Goal: Task Accomplishment & Management: Manage account settings

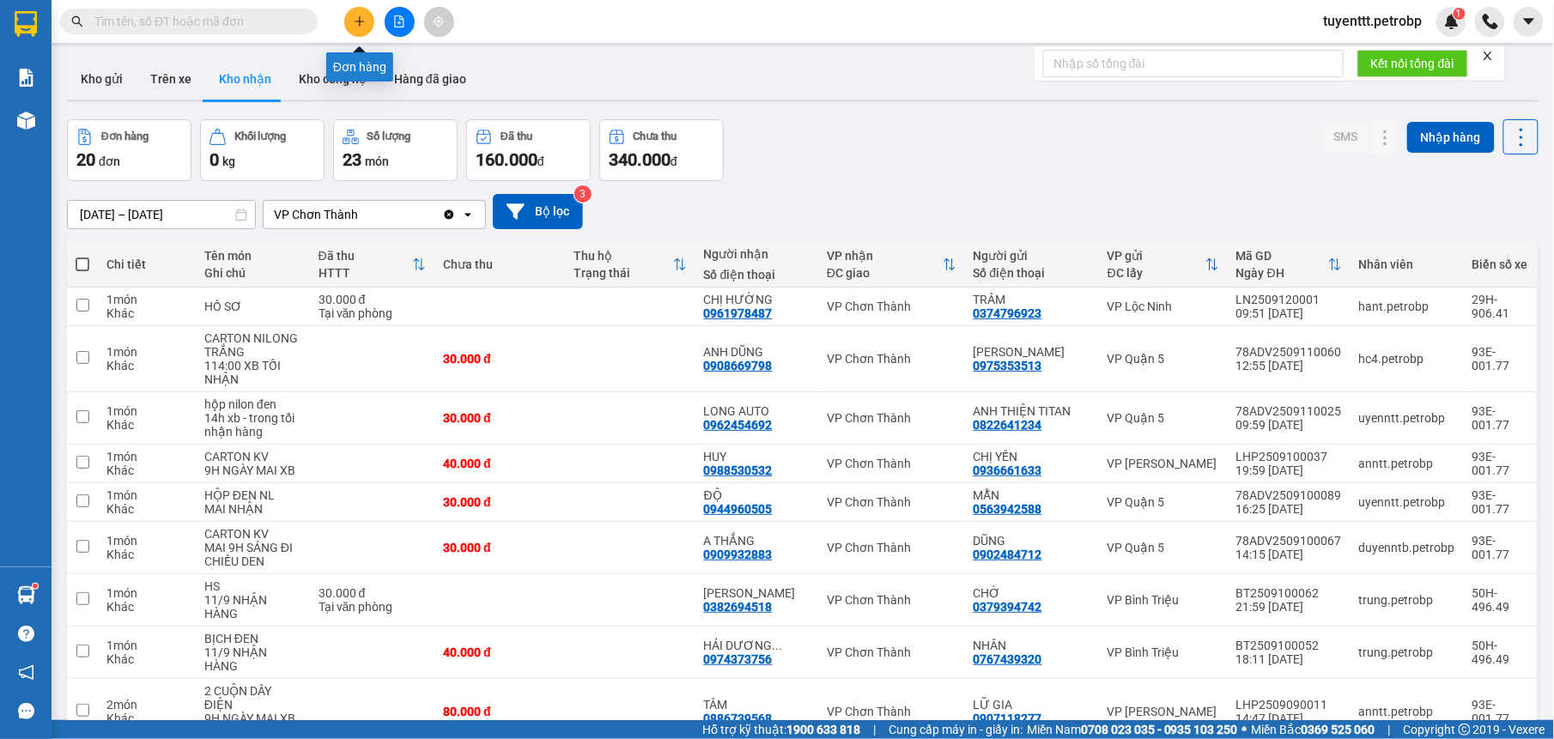
click at [358, 12] on button at bounding box center [359, 22] width 30 height 30
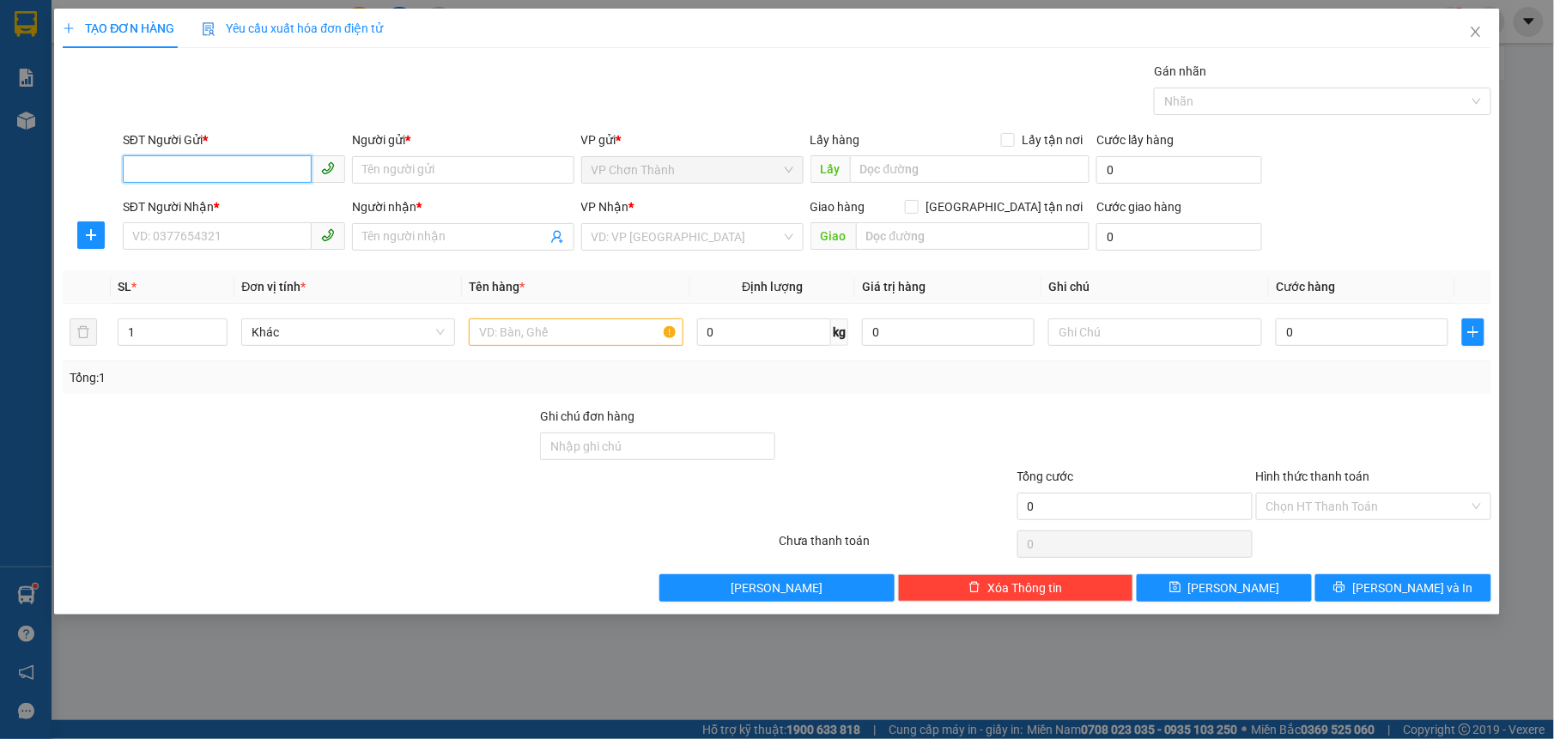
click at [241, 177] on input "SĐT Người Gửi *" at bounding box center [217, 168] width 189 height 27
type input "0914560884"
click at [248, 204] on div "0914560884 - hải" at bounding box center [234, 205] width 202 height 19
type input "hải"
type input "0932525004"
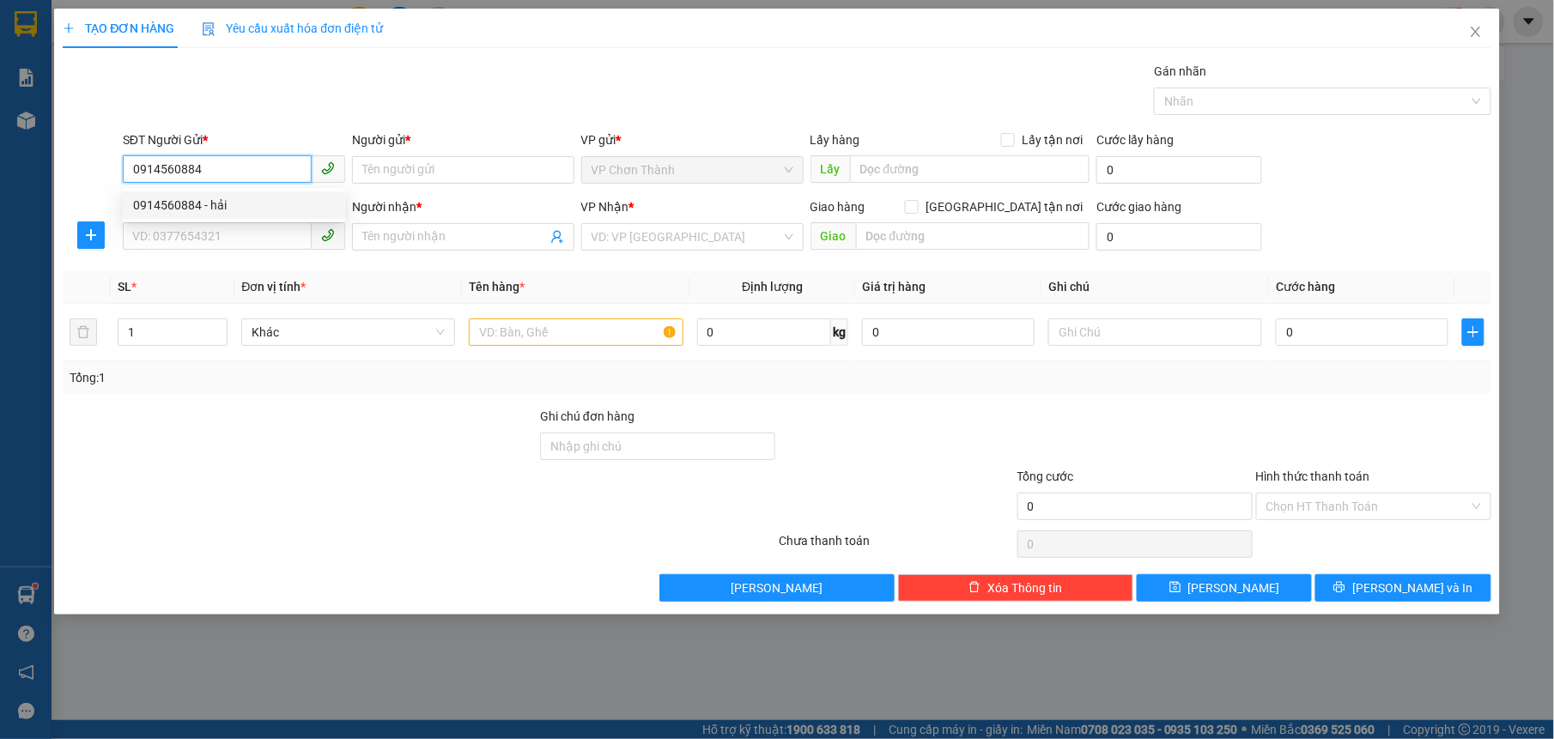
type input "phấn"
type input "40.000"
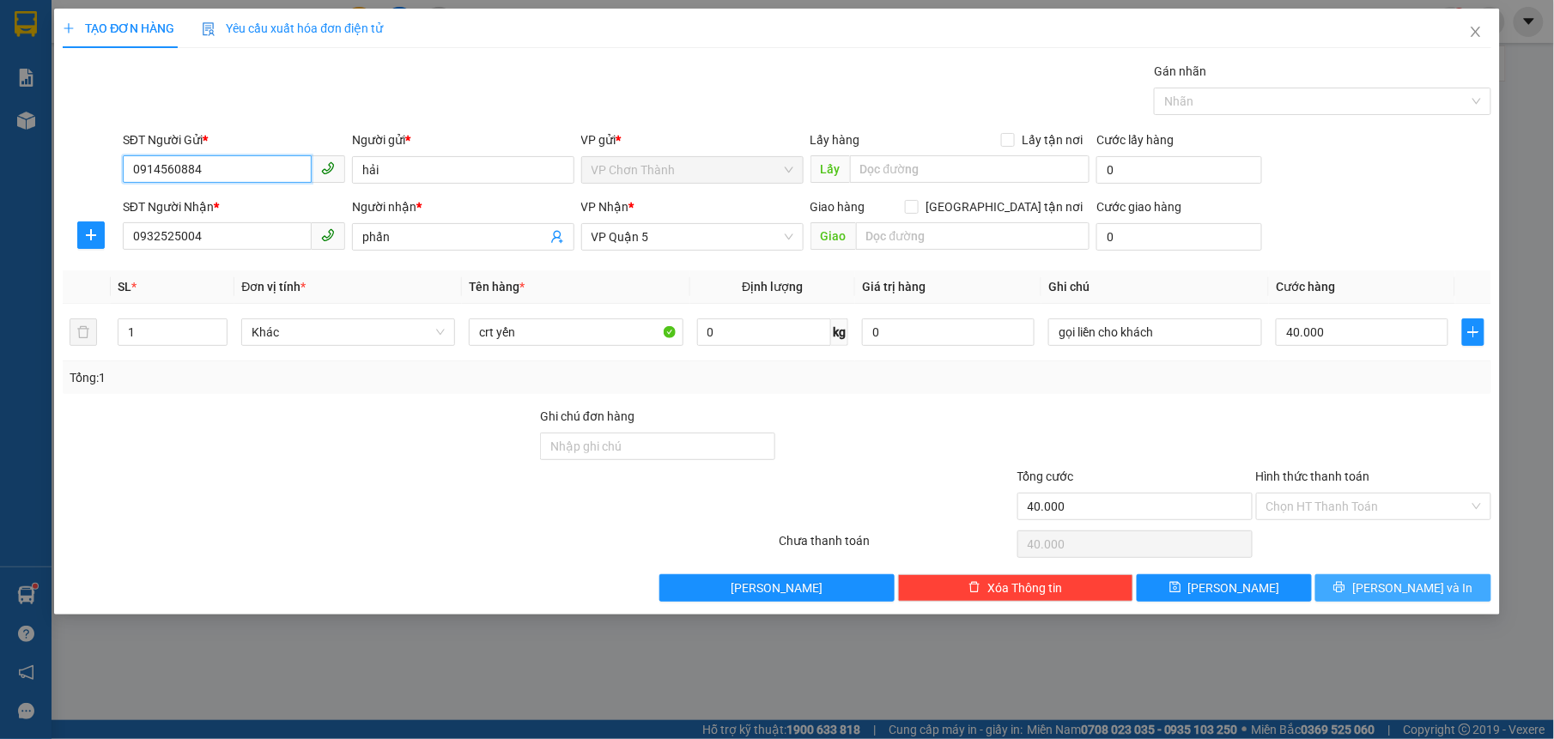
type input "0914560884"
click at [1397, 582] on div "Transit Pickup Surcharge Ids Transit Deliver Surcharge Ids Transit Deliver Surc…" at bounding box center [776, 332] width 1427 height 540
click at [1402, 587] on span "[PERSON_NAME] và In" at bounding box center [1412, 588] width 120 height 19
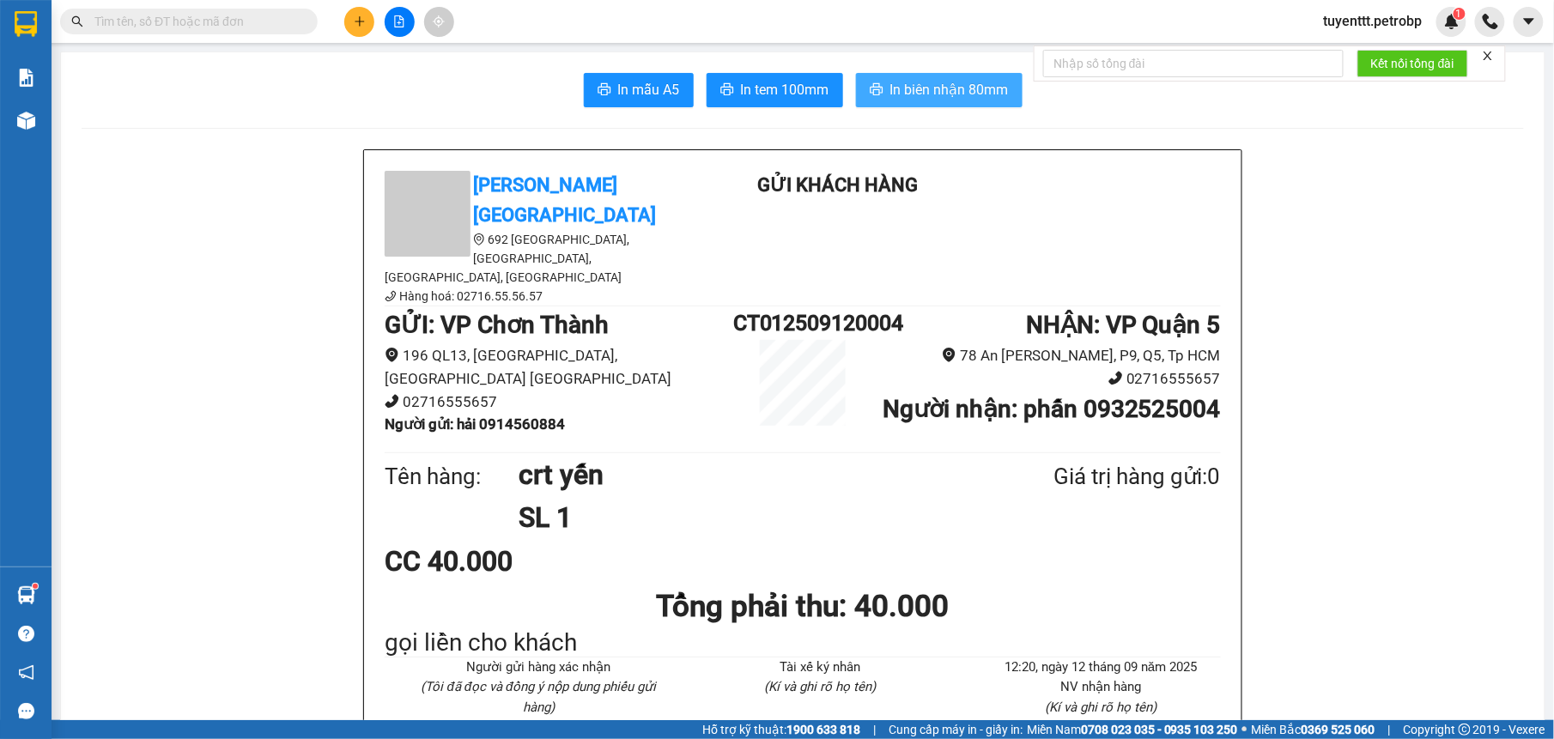
click at [903, 81] on span "In biên nhận 80mm" at bounding box center [949, 89] width 118 height 21
click at [982, 80] on span "In biên nhận 80mm" at bounding box center [949, 89] width 118 height 21
click at [800, 83] on span "In tem 100mm" at bounding box center [785, 89] width 88 height 21
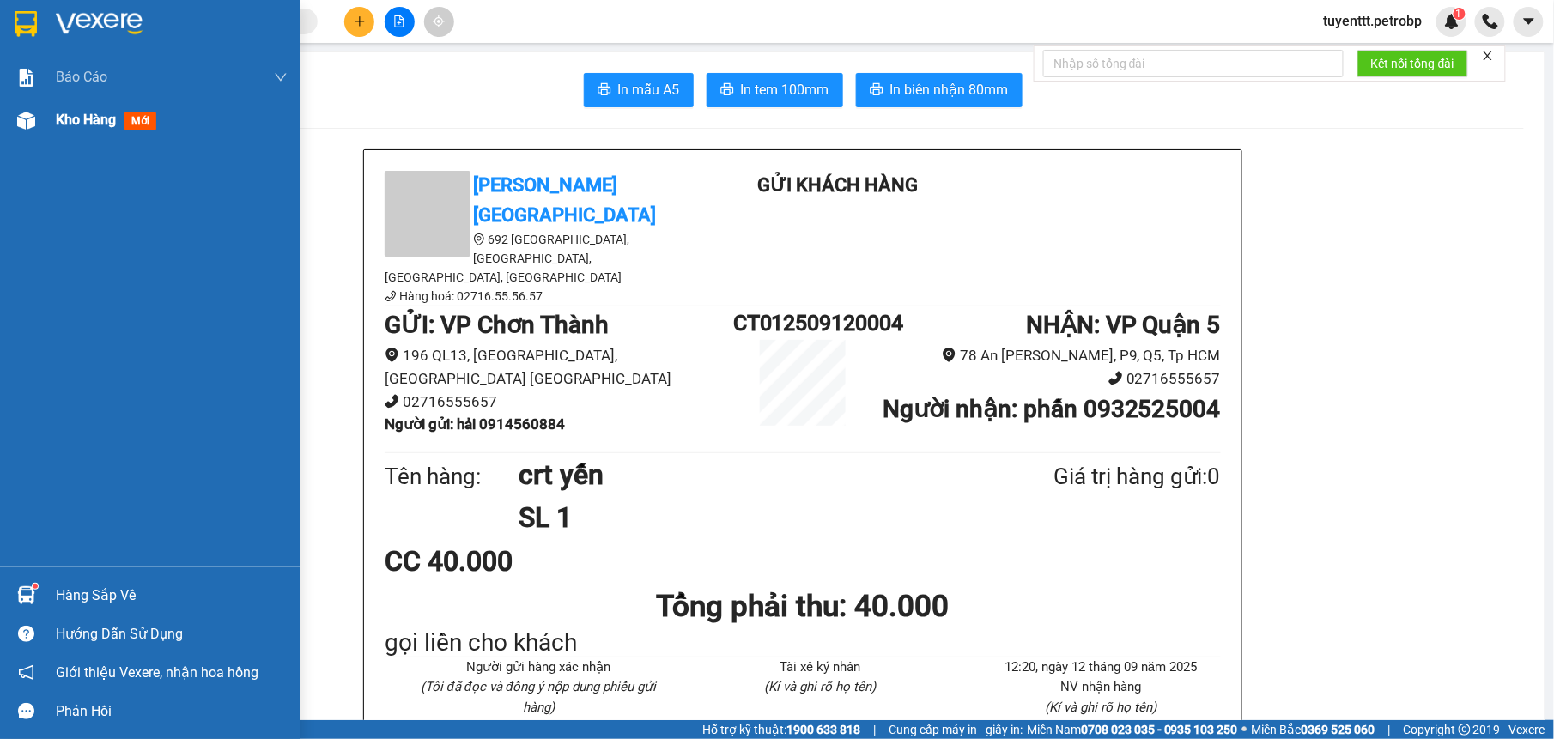
click at [15, 124] on div at bounding box center [26, 121] width 30 height 30
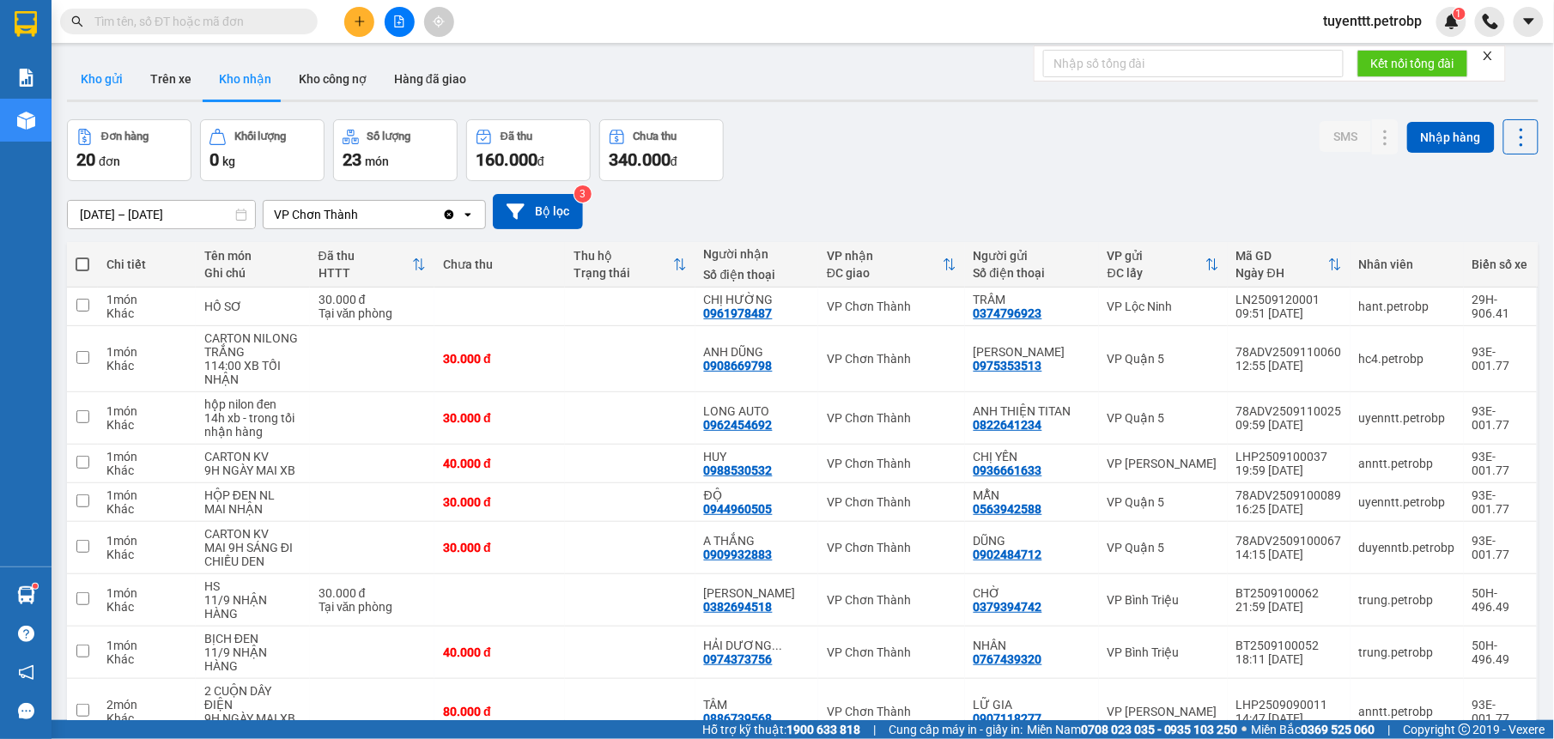
click at [106, 84] on button "Kho gửi" at bounding box center [102, 78] width 70 height 41
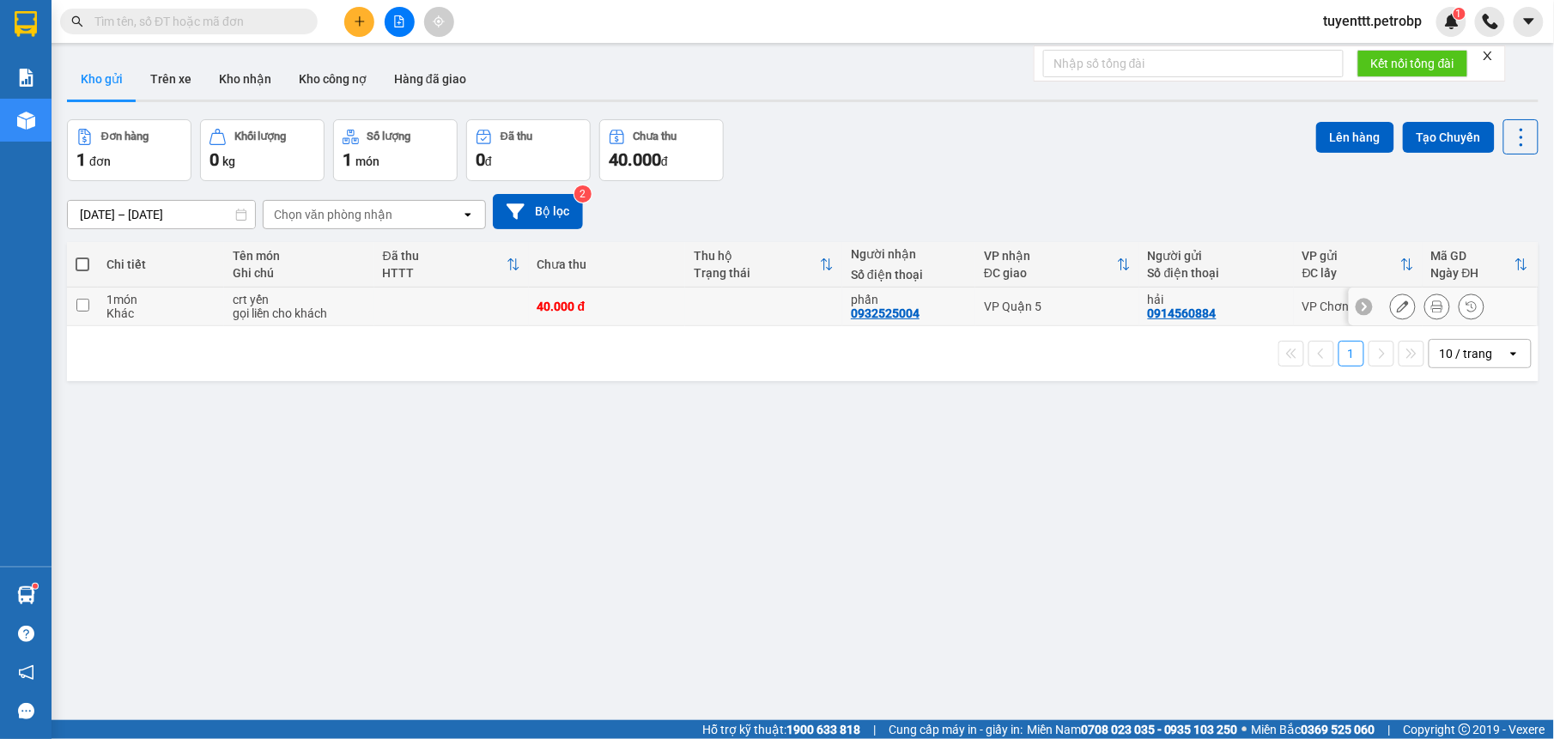
click at [1069, 307] on div "VP Quận 5" at bounding box center [1057, 307] width 147 height 14
checkbox input "true"
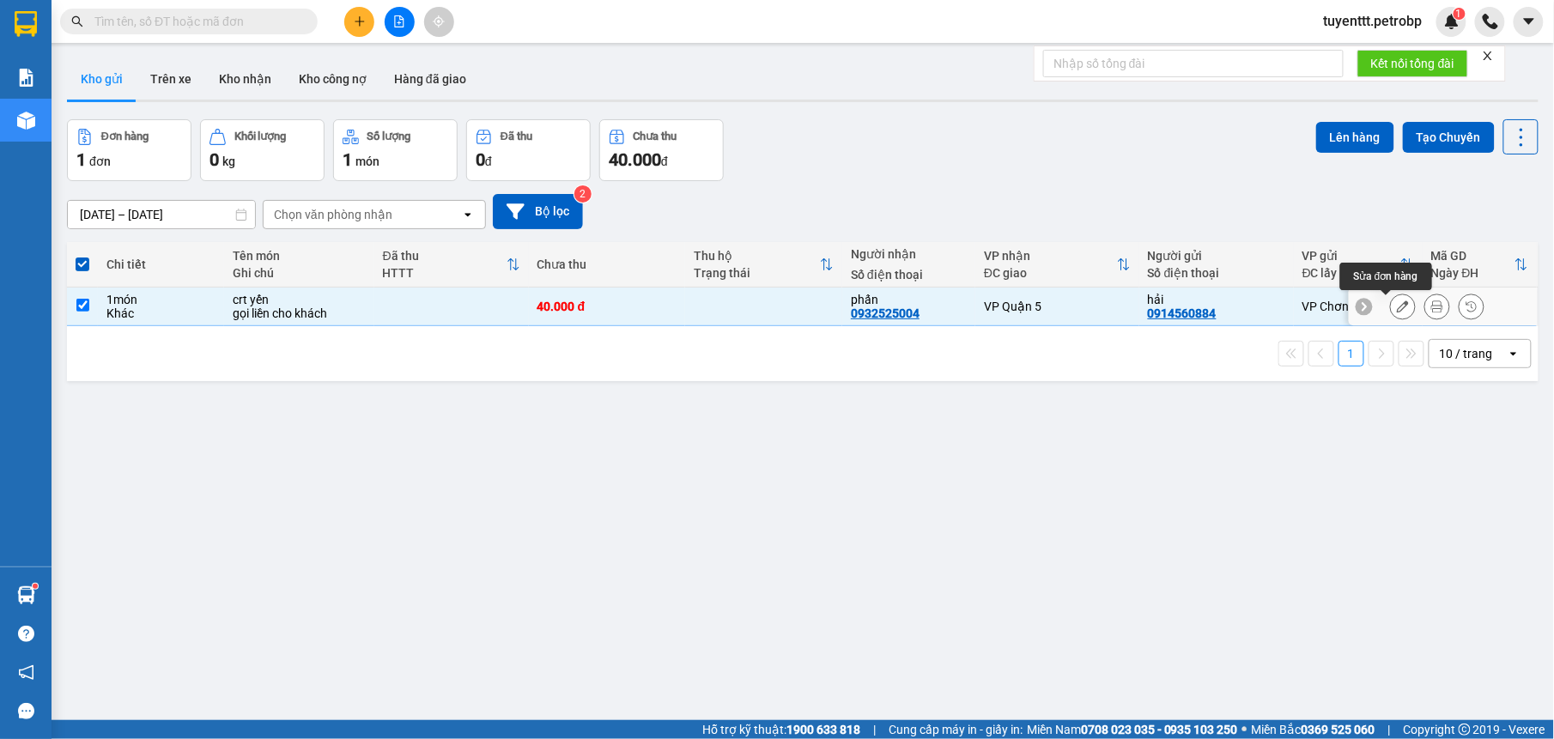
click at [1396, 302] on icon at bounding box center [1402, 306] width 12 height 12
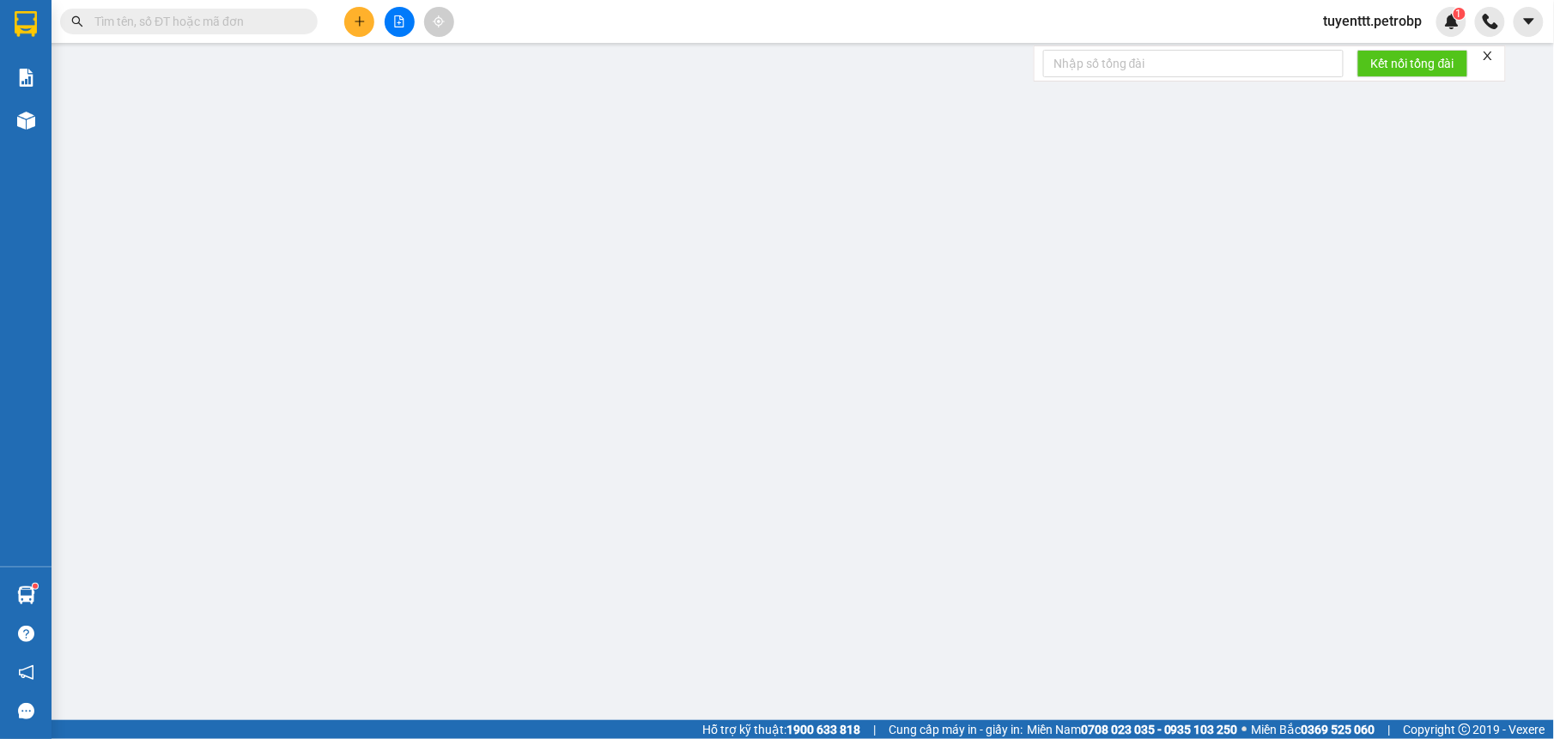
type input "0914560884"
type input "0932525004"
type input "40.000"
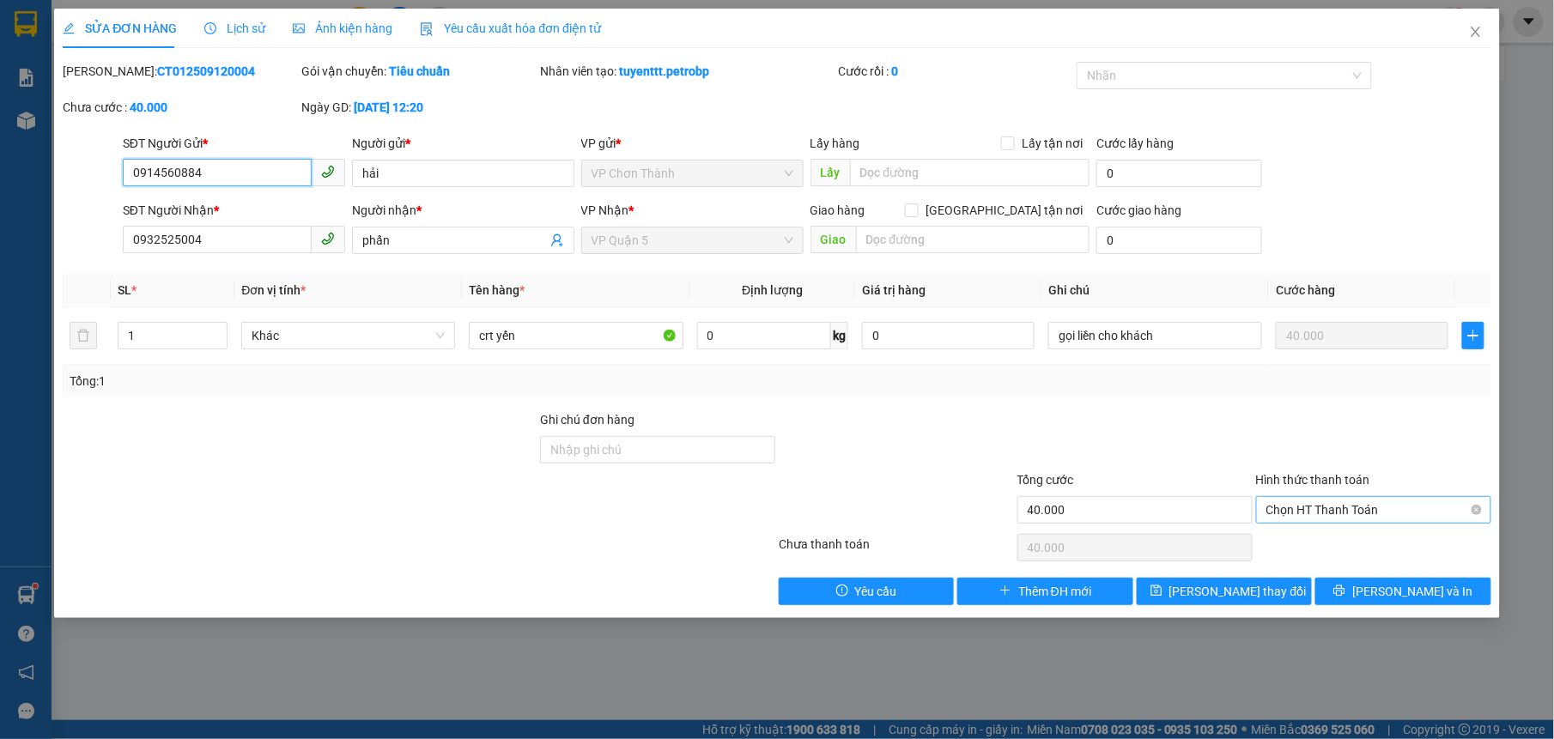
click at [1337, 510] on span "Chọn HT Thanh Toán" at bounding box center [1373, 510] width 215 height 26
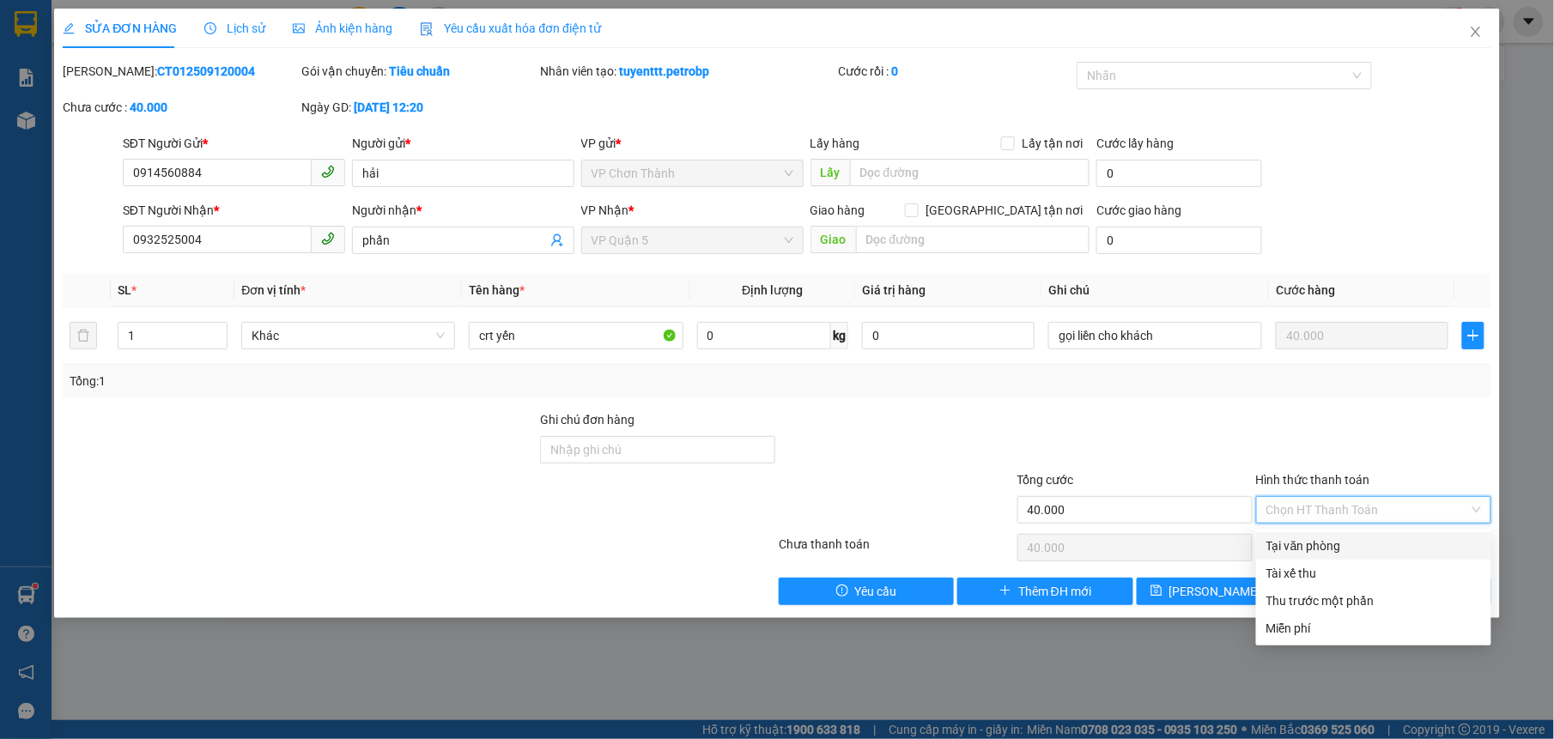
click at [1340, 539] on div "Tại văn phòng" at bounding box center [1373, 545] width 215 height 19
type input "0"
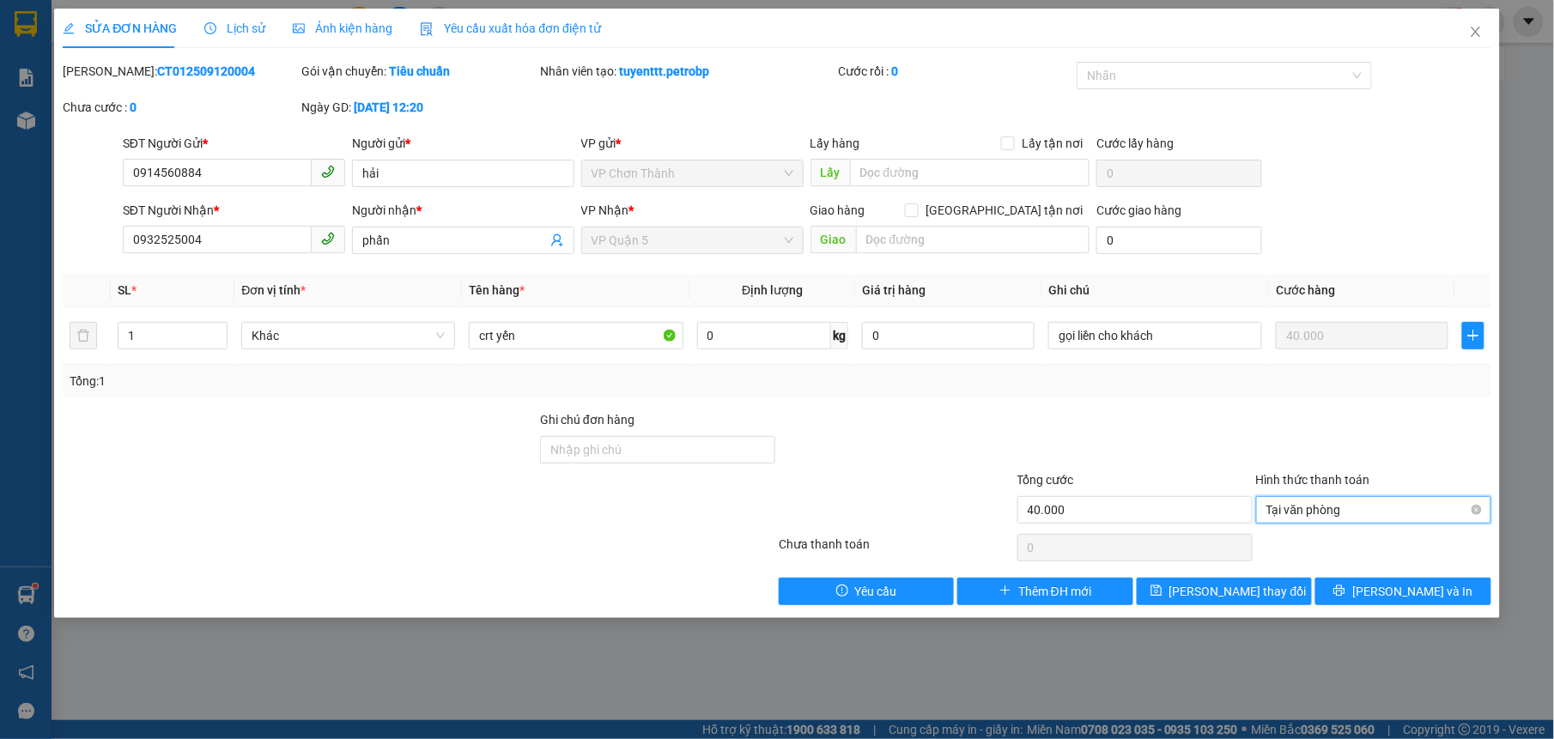
click at [1318, 506] on span "Tại văn phòng" at bounding box center [1373, 510] width 215 height 26
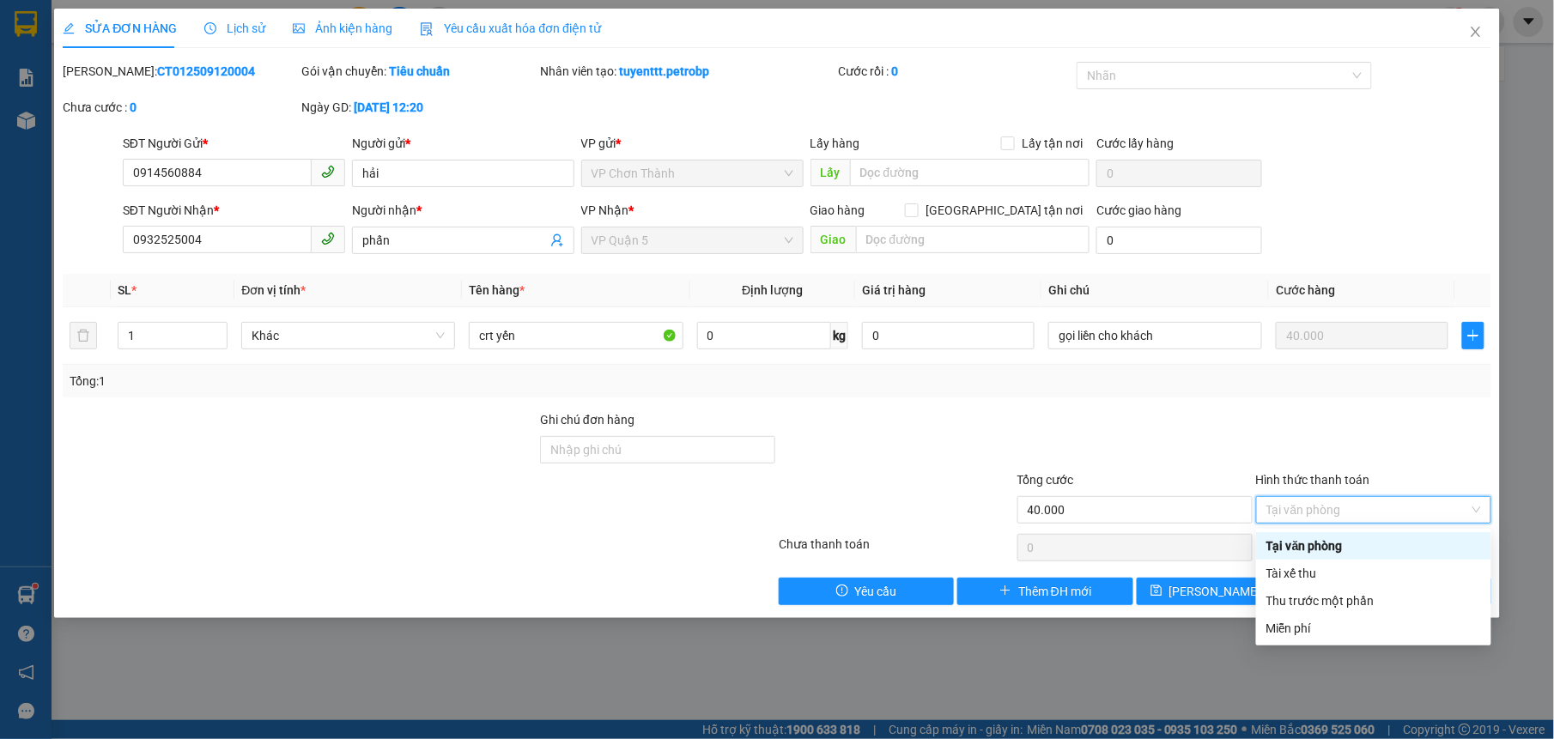
click at [1330, 549] on div "Tại văn phòng" at bounding box center [1373, 545] width 215 height 19
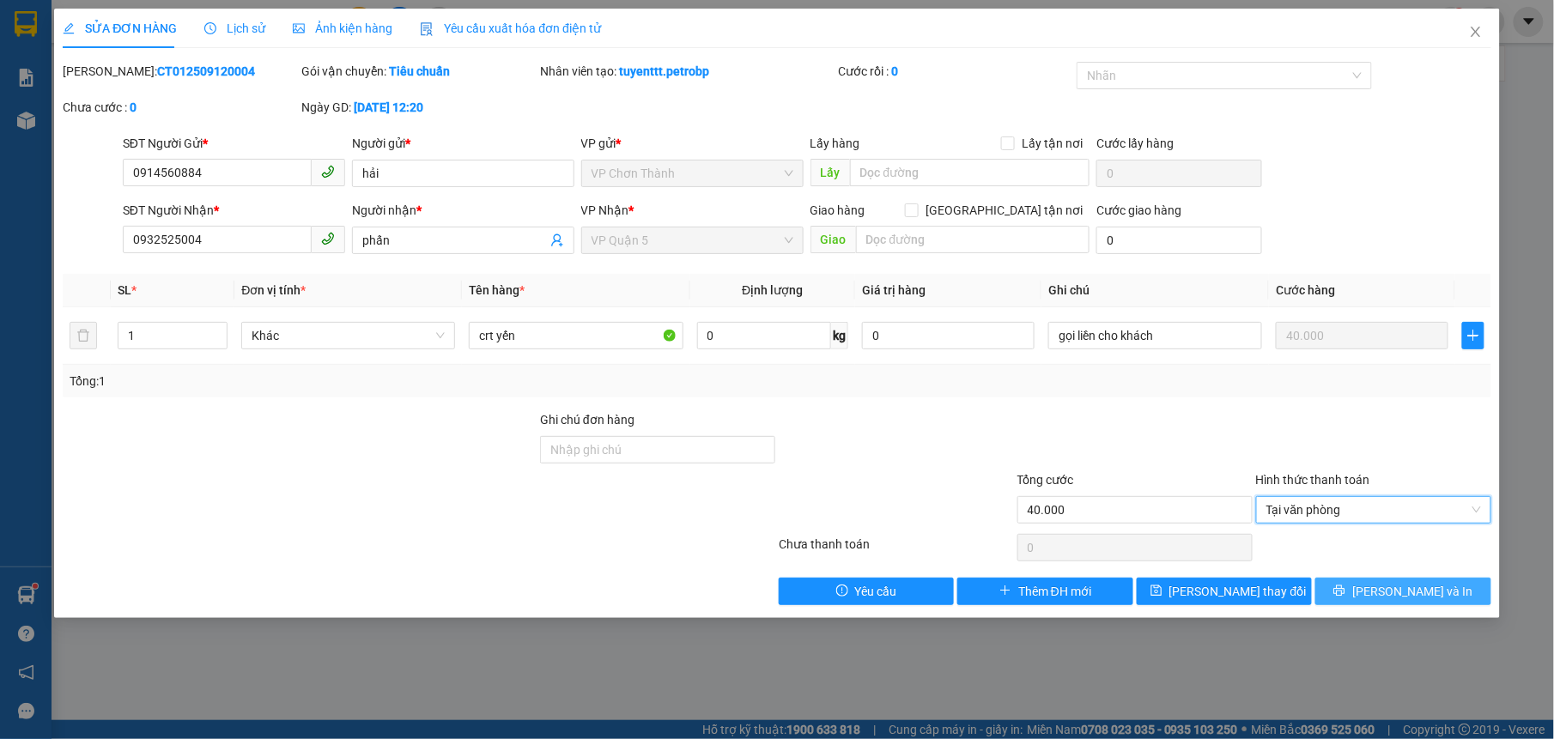
click at [1401, 598] on span "[PERSON_NAME] và In" at bounding box center [1412, 591] width 120 height 19
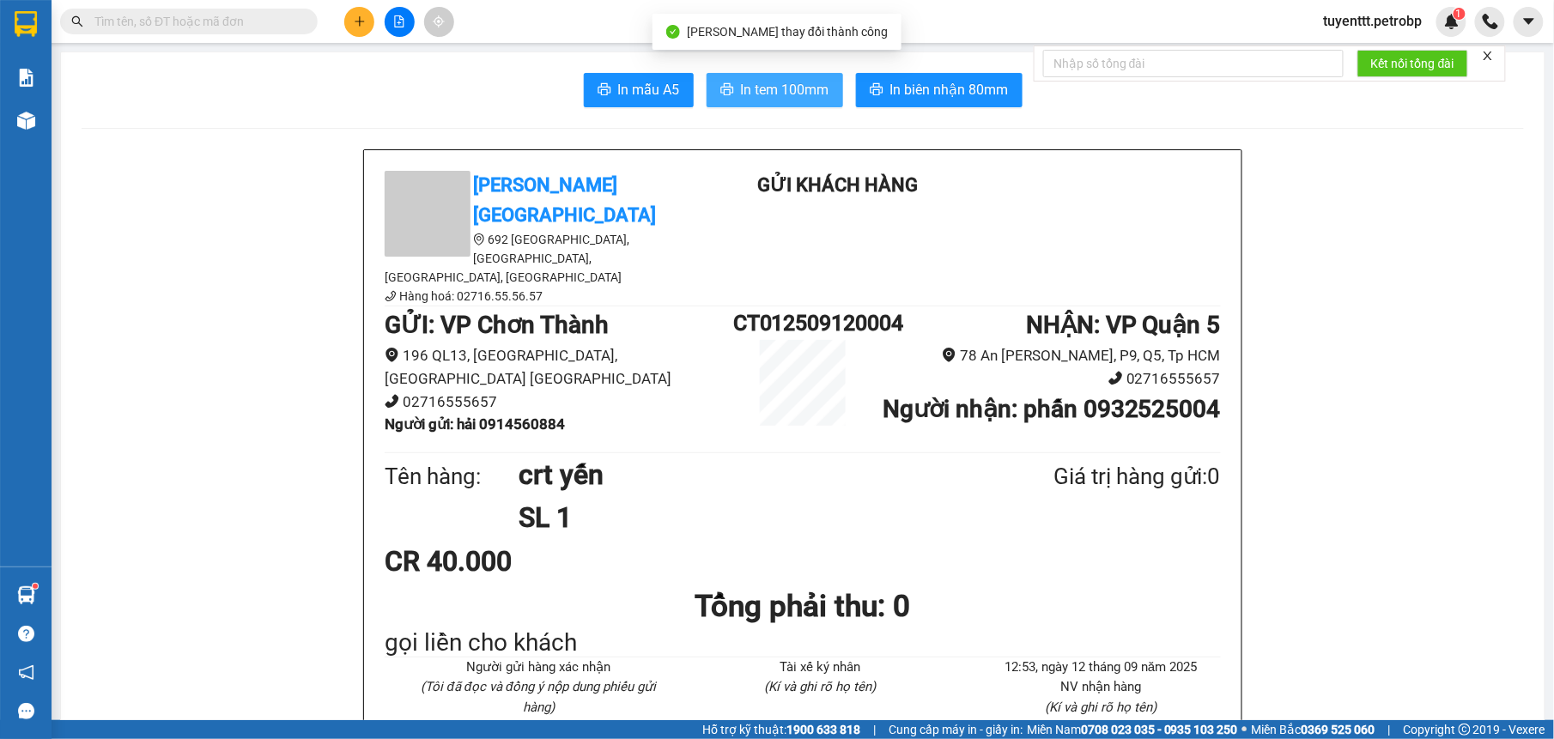
click at [741, 97] on span "In tem 100mm" at bounding box center [785, 89] width 88 height 21
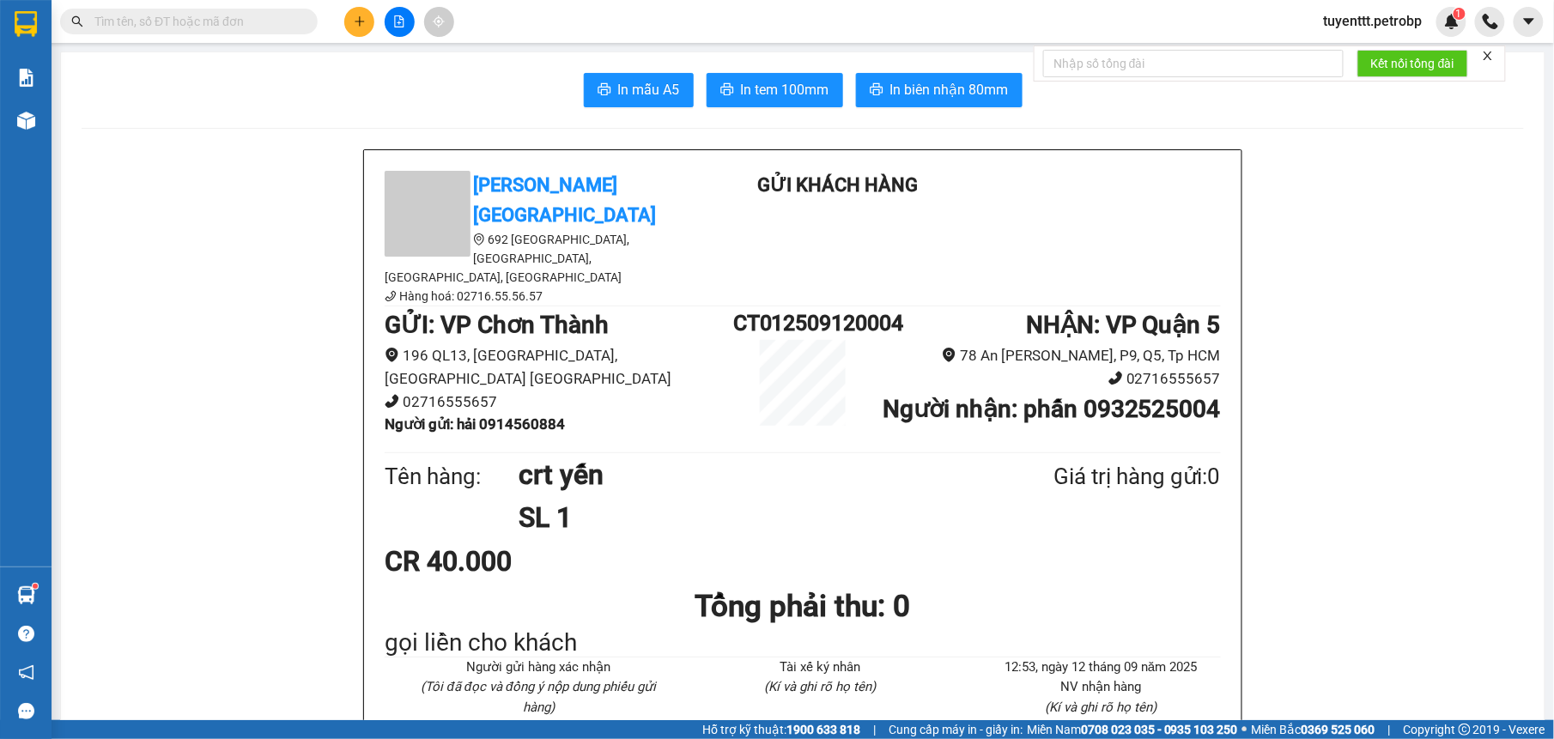
click at [532, 415] on b "Người gửi : hải 0914560884" at bounding box center [475, 423] width 180 height 17
copy b "0914560884"
click at [360, 19] on icon "plus" at bounding box center [360, 21] width 12 height 12
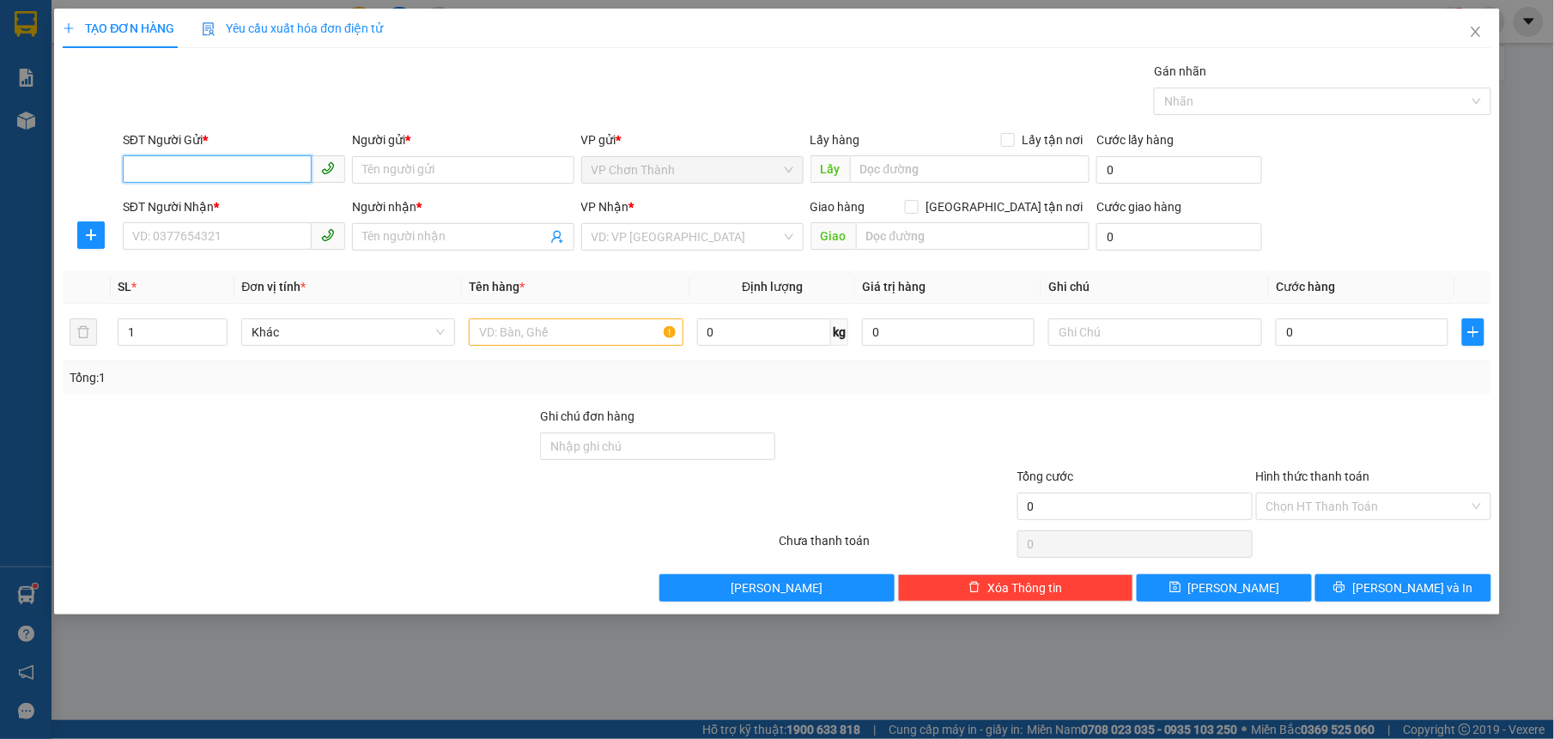
click at [254, 159] on input "SĐT Người Gửi *" at bounding box center [217, 168] width 189 height 27
type input "0963339339"
click at [223, 193] on div "0963339339 - [GEOGRAPHIC_DATA]" at bounding box center [234, 204] width 222 height 27
type input "[GEOGRAPHIC_DATA]"
type input "0908007767"
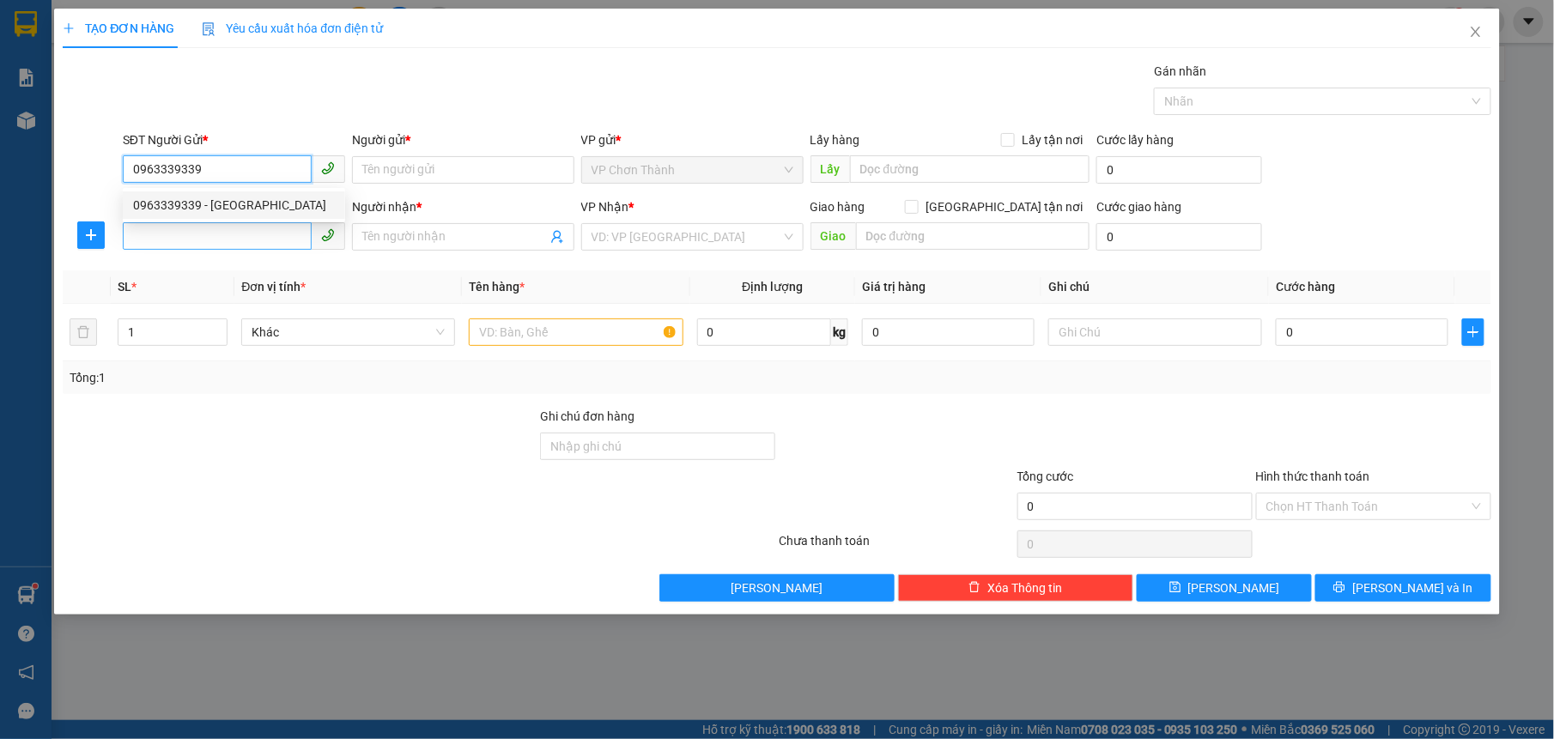
type input "HẢI"
type input "30.000"
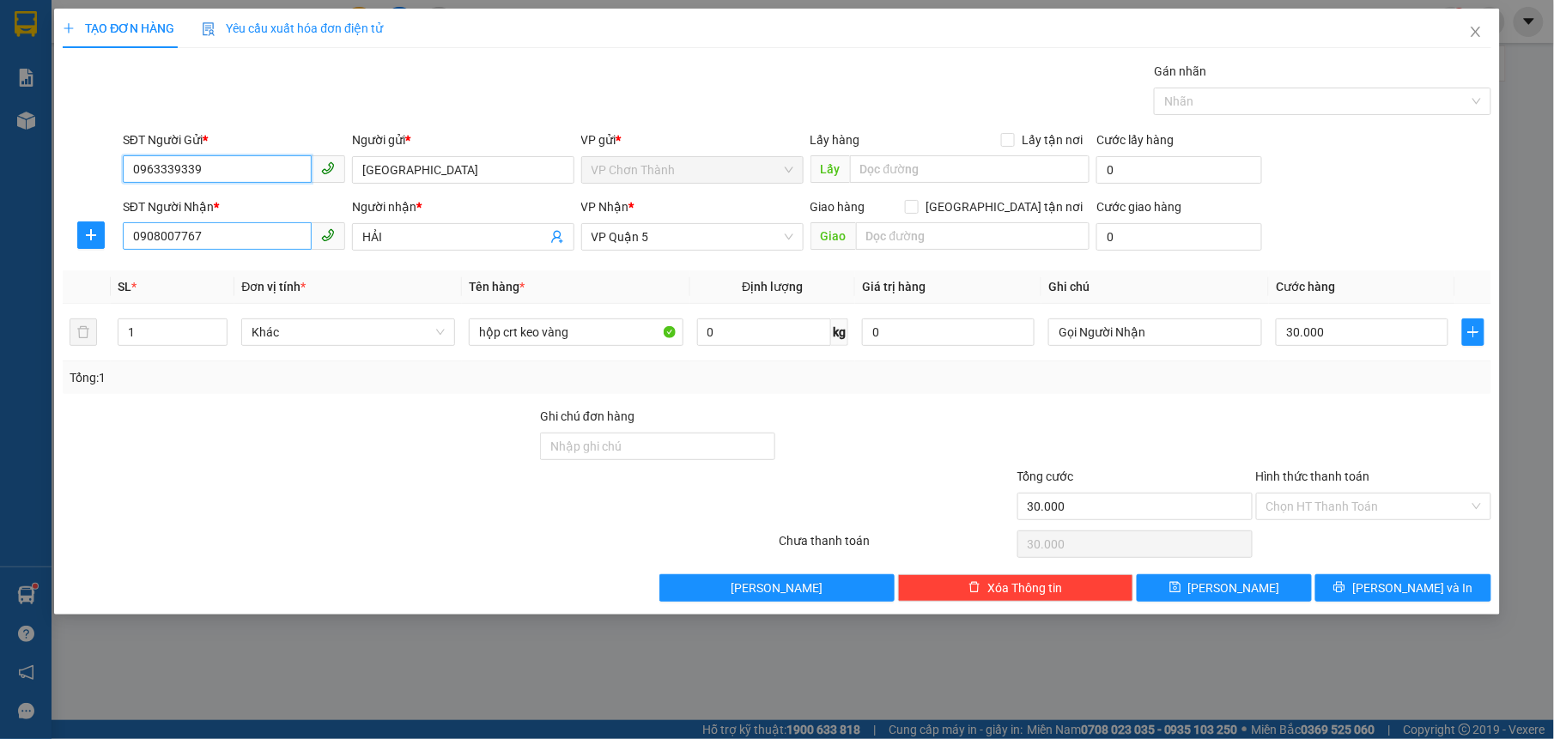
type input "0963339339"
click at [231, 235] on input "0908007767" at bounding box center [217, 235] width 189 height 27
click at [231, 234] on input "0908007767" at bounding box center [217, 235] width 189 height 27
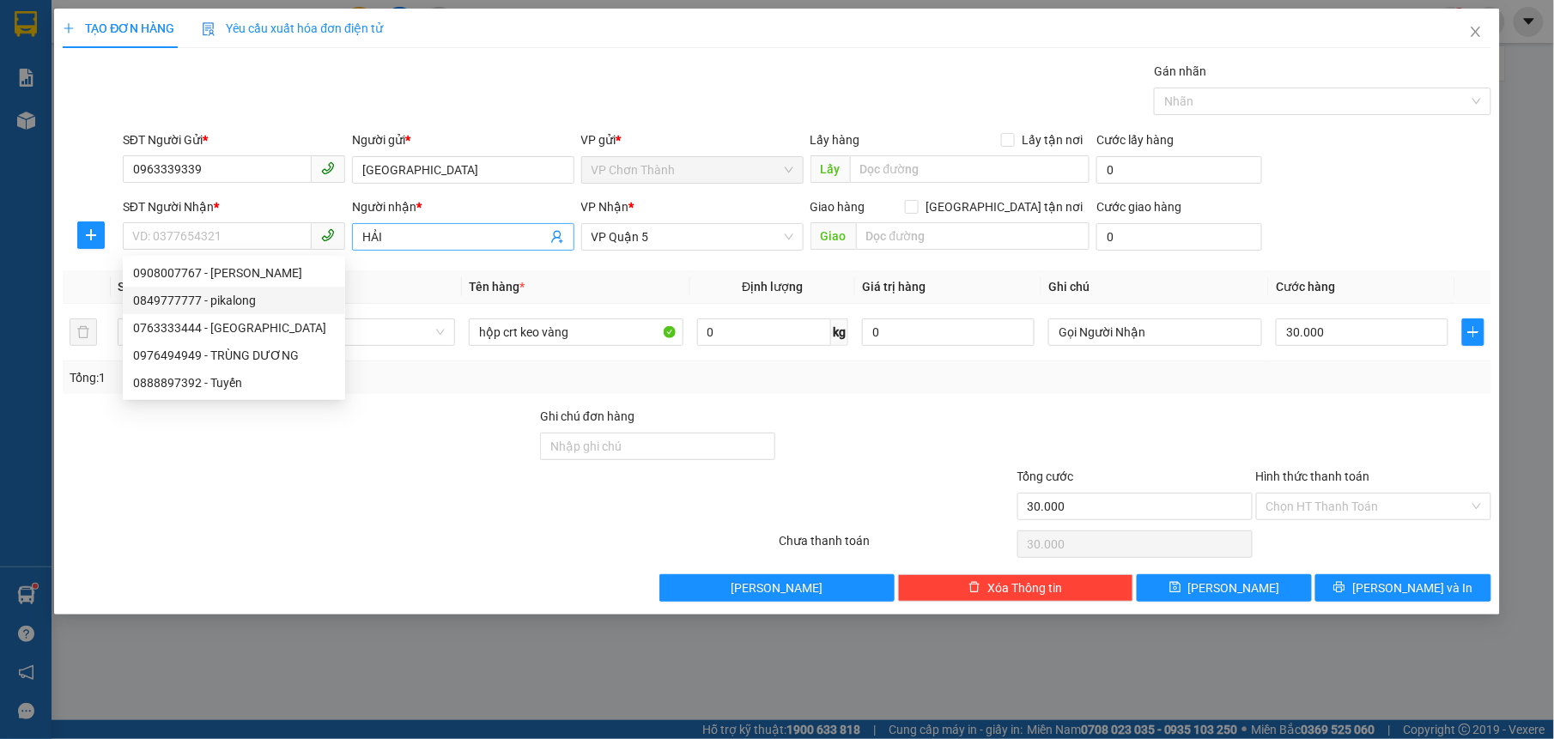
click at [427, 237] on input "HẢI" at bounding box center [454, 236] width 185 height 19
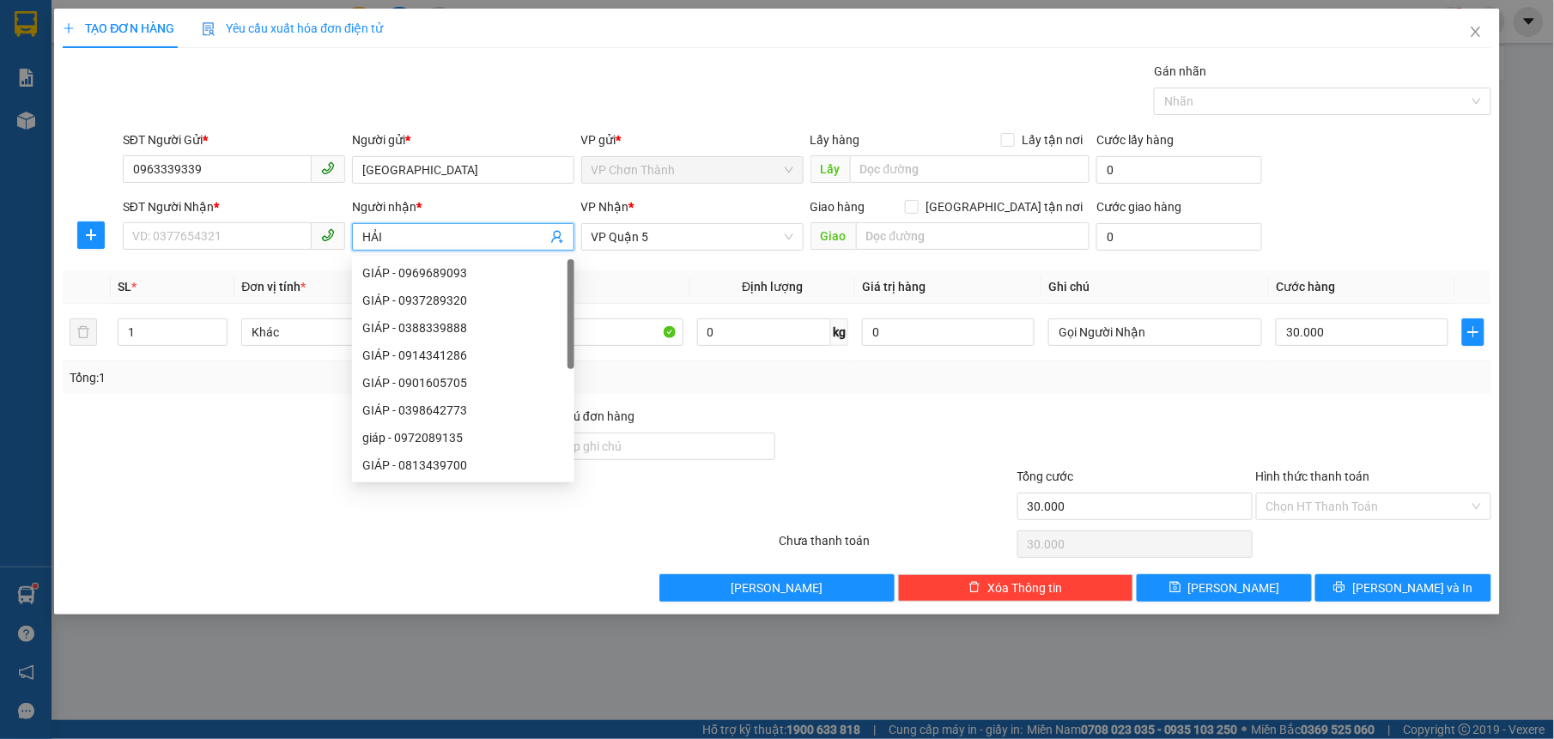
click at [427, 237] on input "HẢI" at bounding box center [454, 236] width 185 height 19
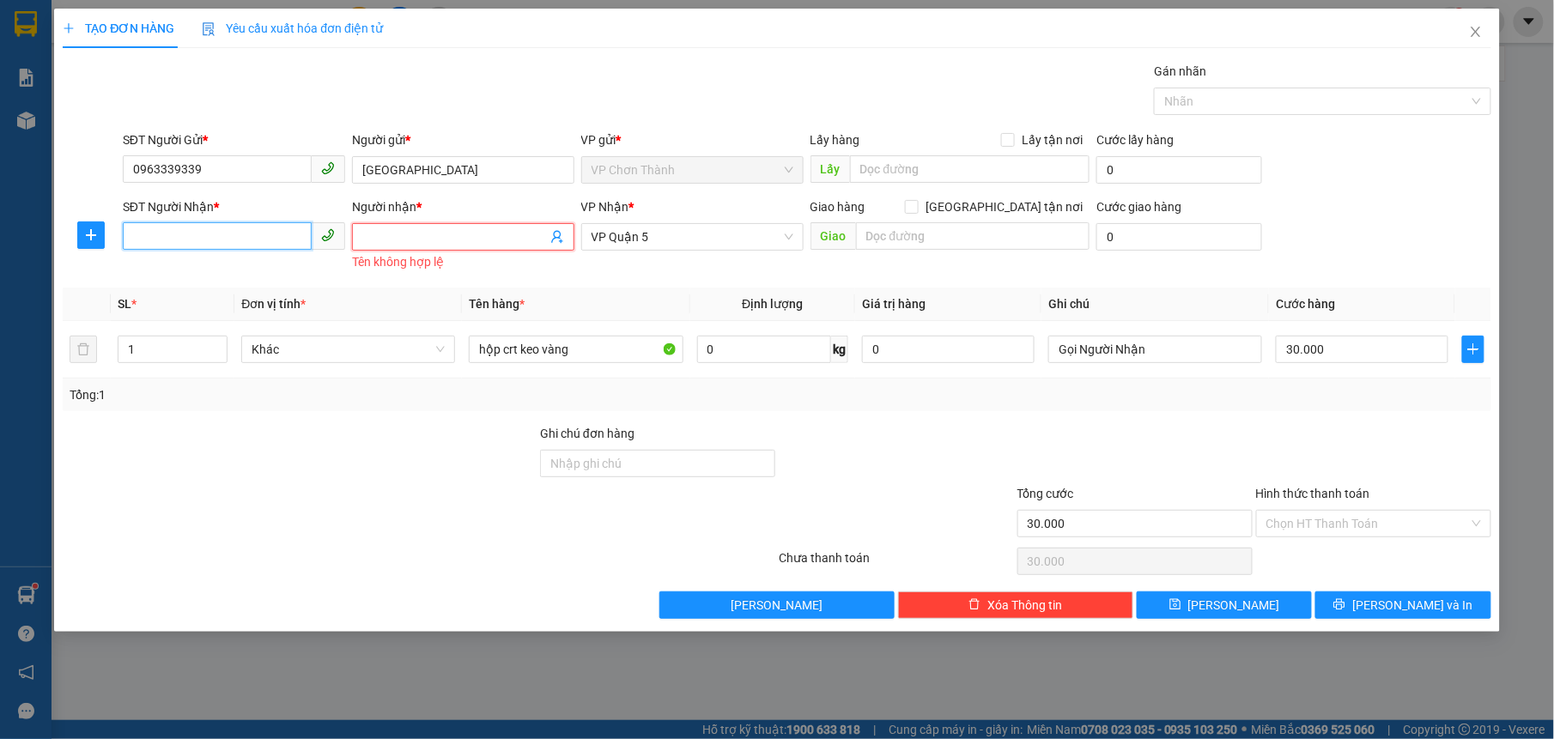
click at [269, 227] on input "SĐT Người Nhận *" at bounding box center [217, 235] width 189 height 27
click at [251, 265] on div "0774242424 - [PERSON_NAME]" at bounding box center [234, 273] width 202 height 19
type input "0774242424"
type input "[PERSON_NAME]"
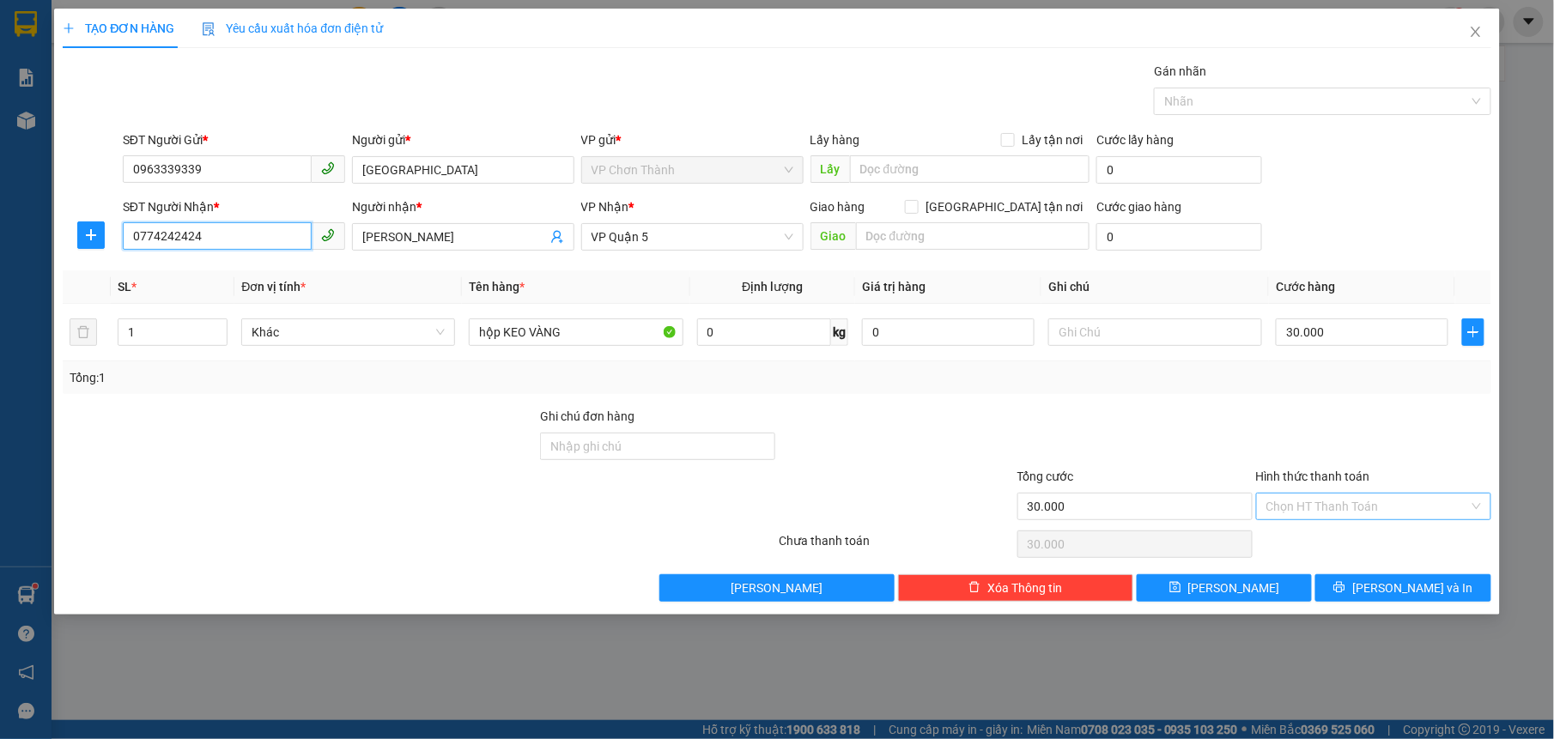
type input "0774242424"
click at [1310, 506] on input "Hình thức thanh toán" at bounding box center [1367, 507] width 203 height 26
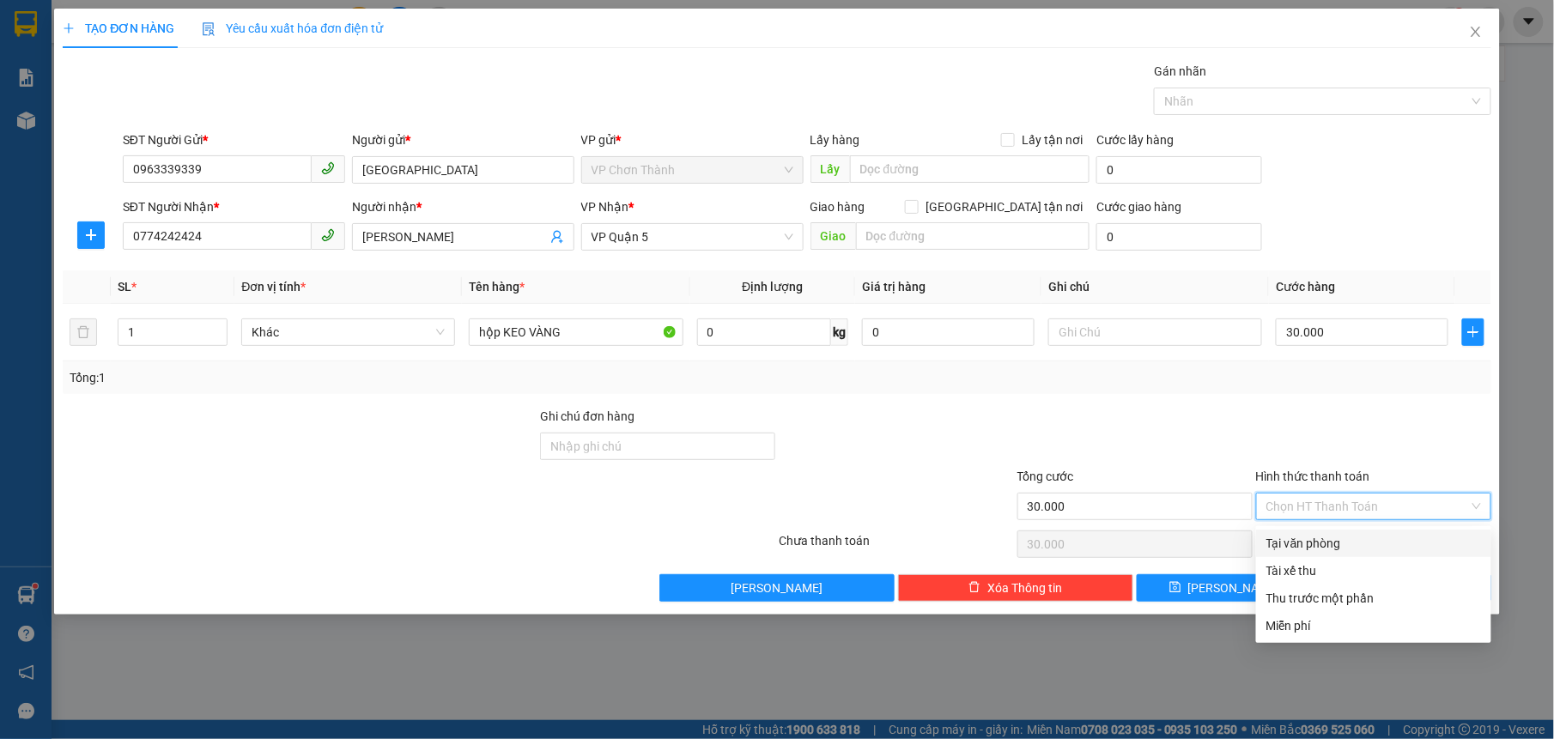
click at [1313, 543] on div "Tại văn phòng" at bounding box center [1373, 543] width 215 height 19
type input "0"
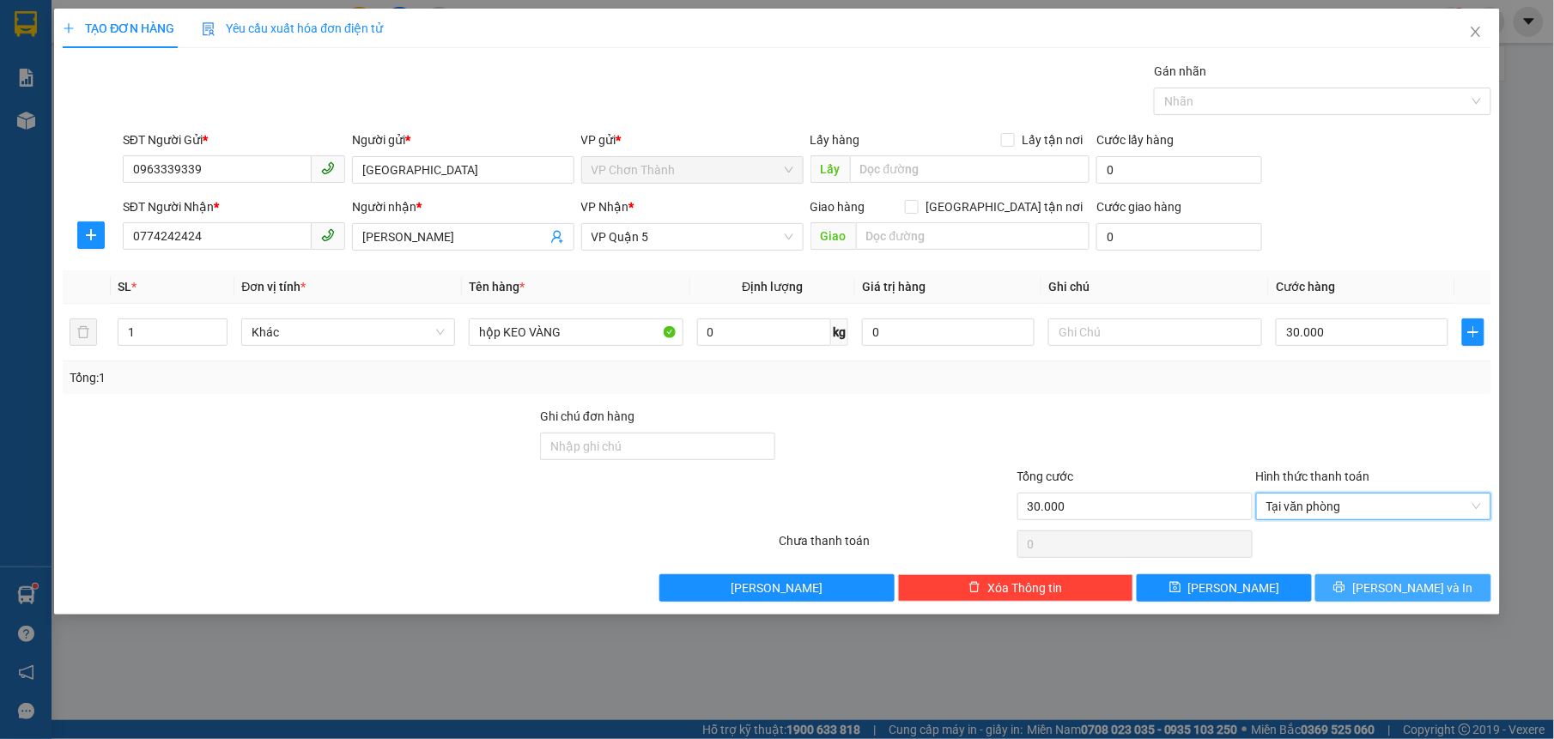
click at [1345, 587] on icon "printer" at bounding box center [1339, 587] width 12 height 12
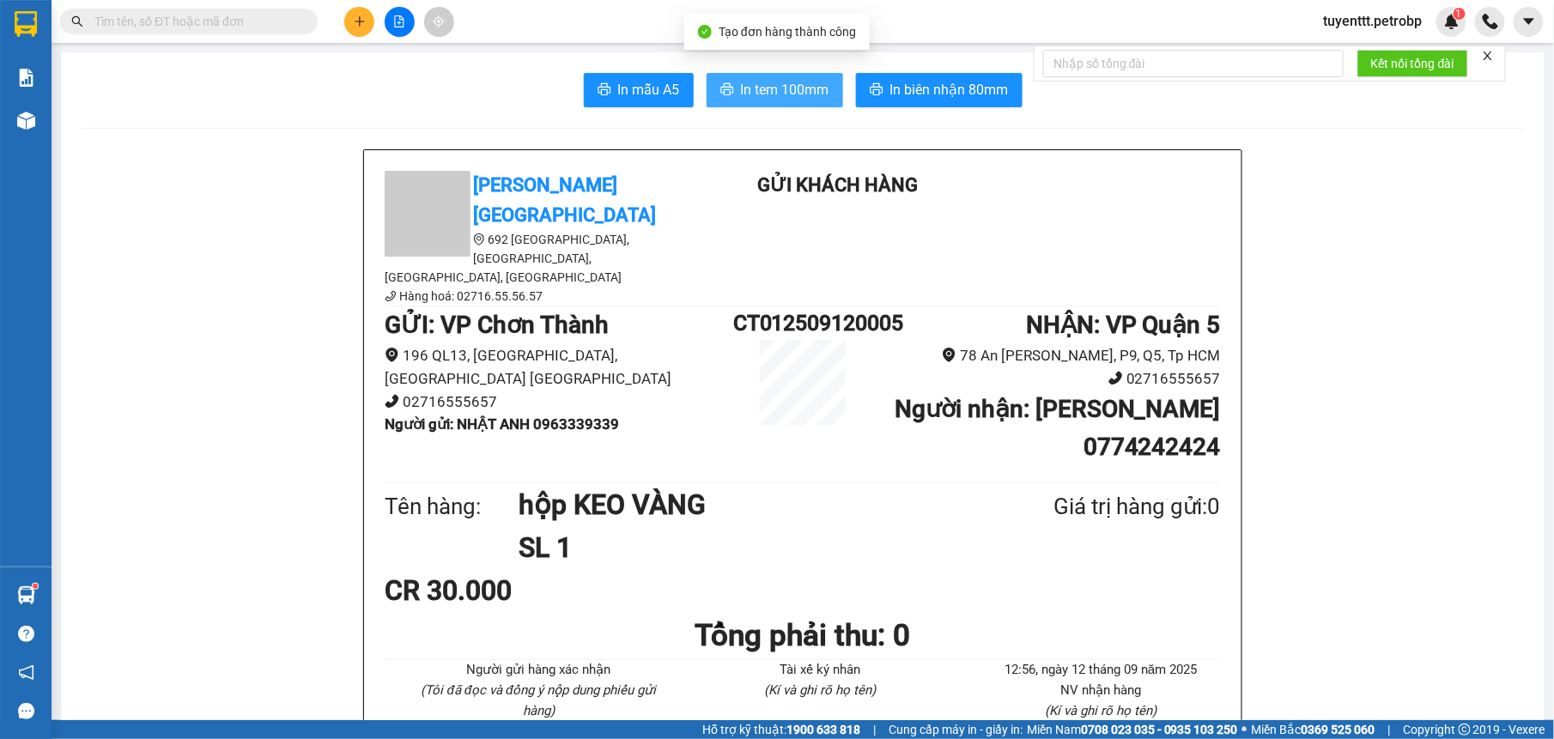
click at [759, 91] on span "In tem 100mm" at bounding box center [785, 89] width 88 height 21
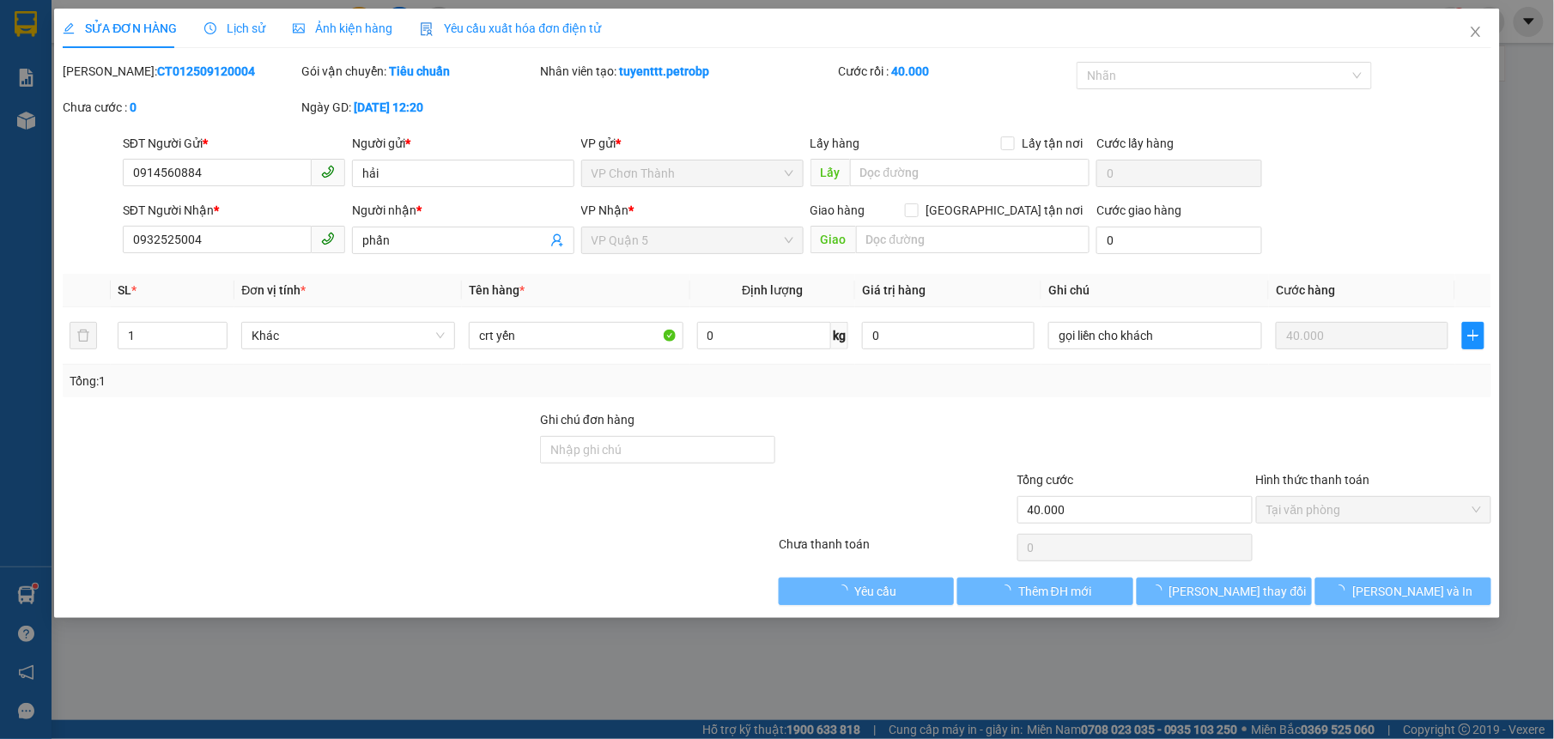
click at [19, 120] on div "SỬA ĐƠN HÀNG Lịch sử Ảnh kiện hàng Yêu cầu xuất hóa đơn điện tử Total Paid Fee …" at bounding box center [777, 369] width 1554 height 739
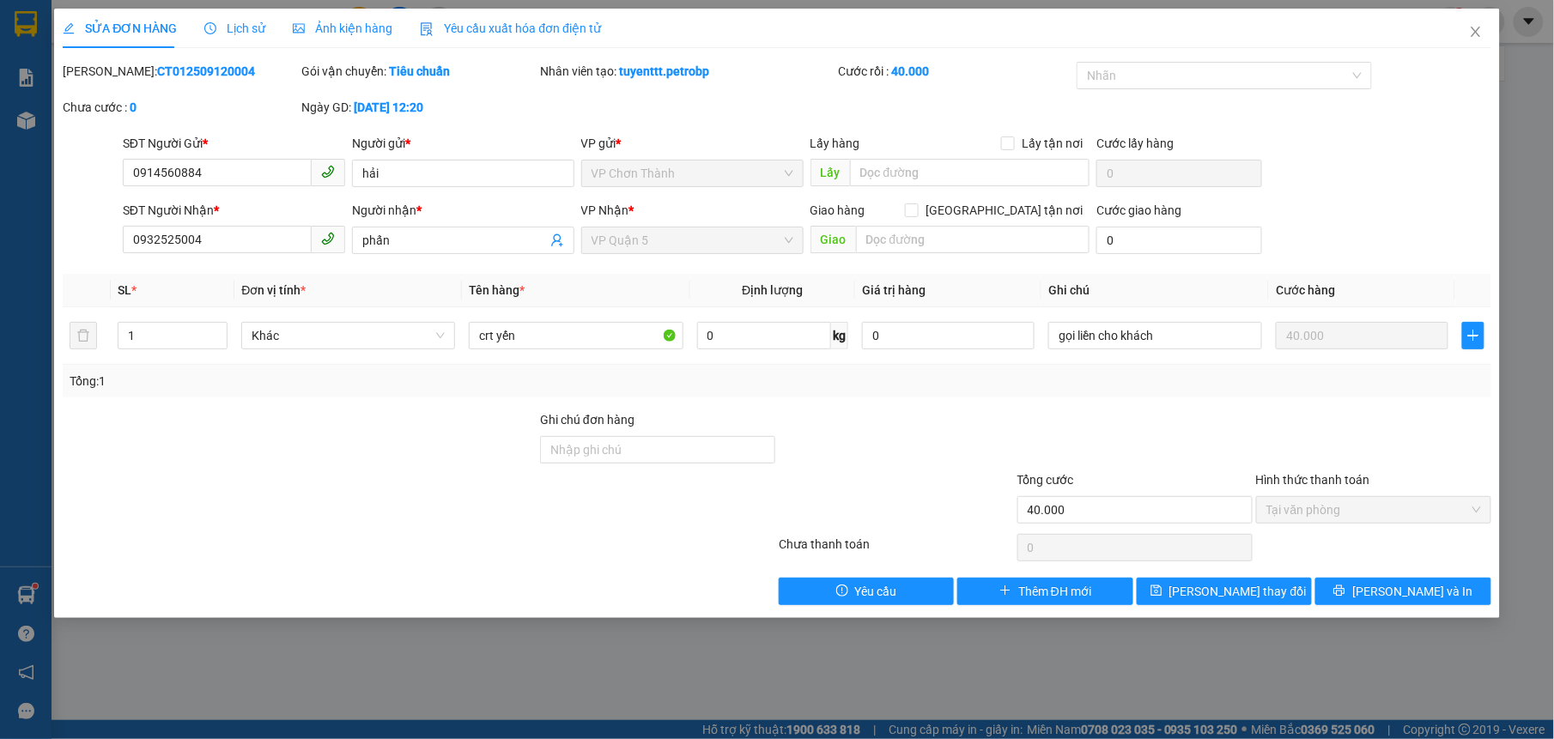
click at [19, 120] on div "SỬA ĐƠN HÀNG Lịch sử Ảnh kiện hàng Yêu cầu xuất hóa đơn điện tử Total Paid Fee …" at bounding box center [777, 369] width 1554 height 739
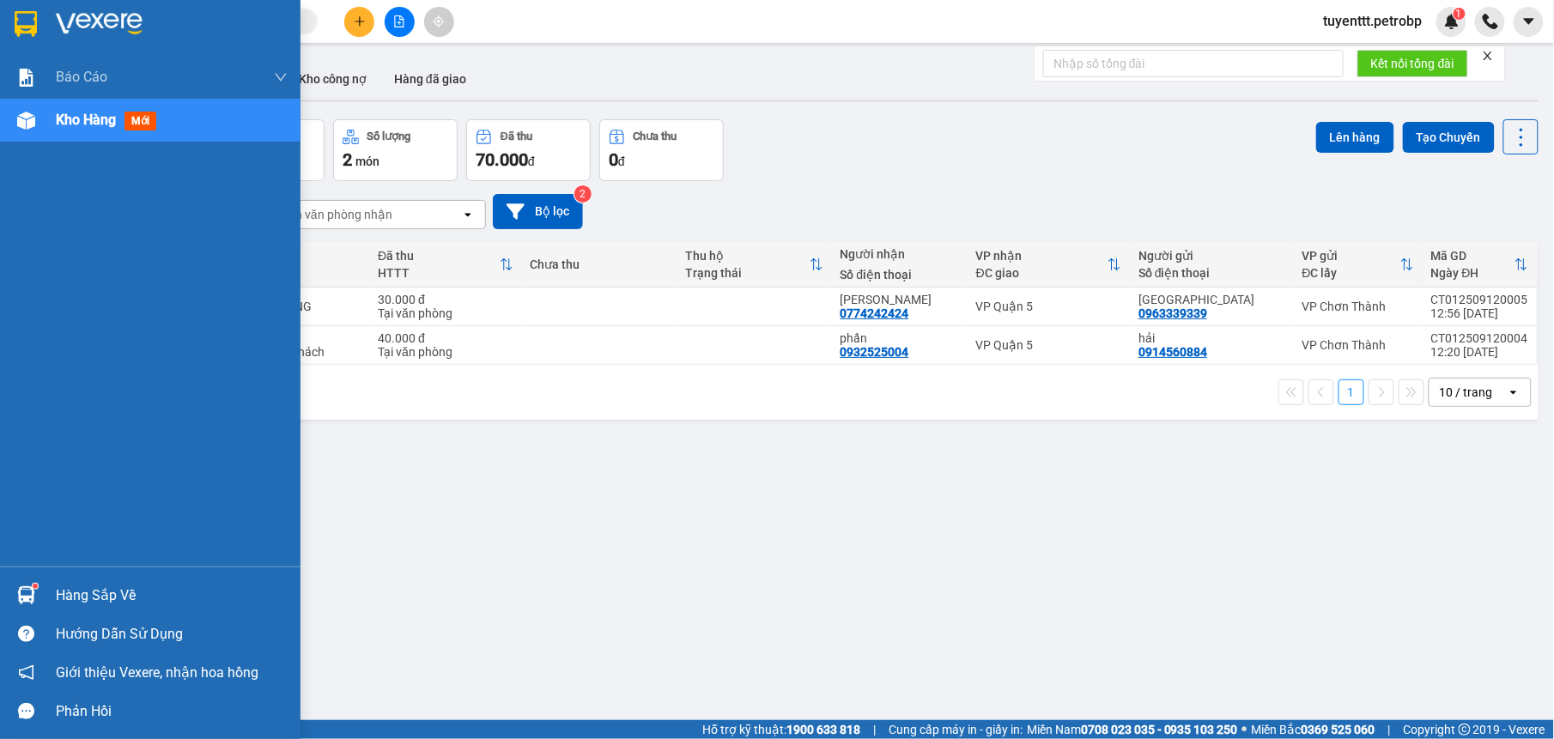
click at [43, 128] on div "Kho hàng mới" at bounding box center [150, 120] width 300 height 43
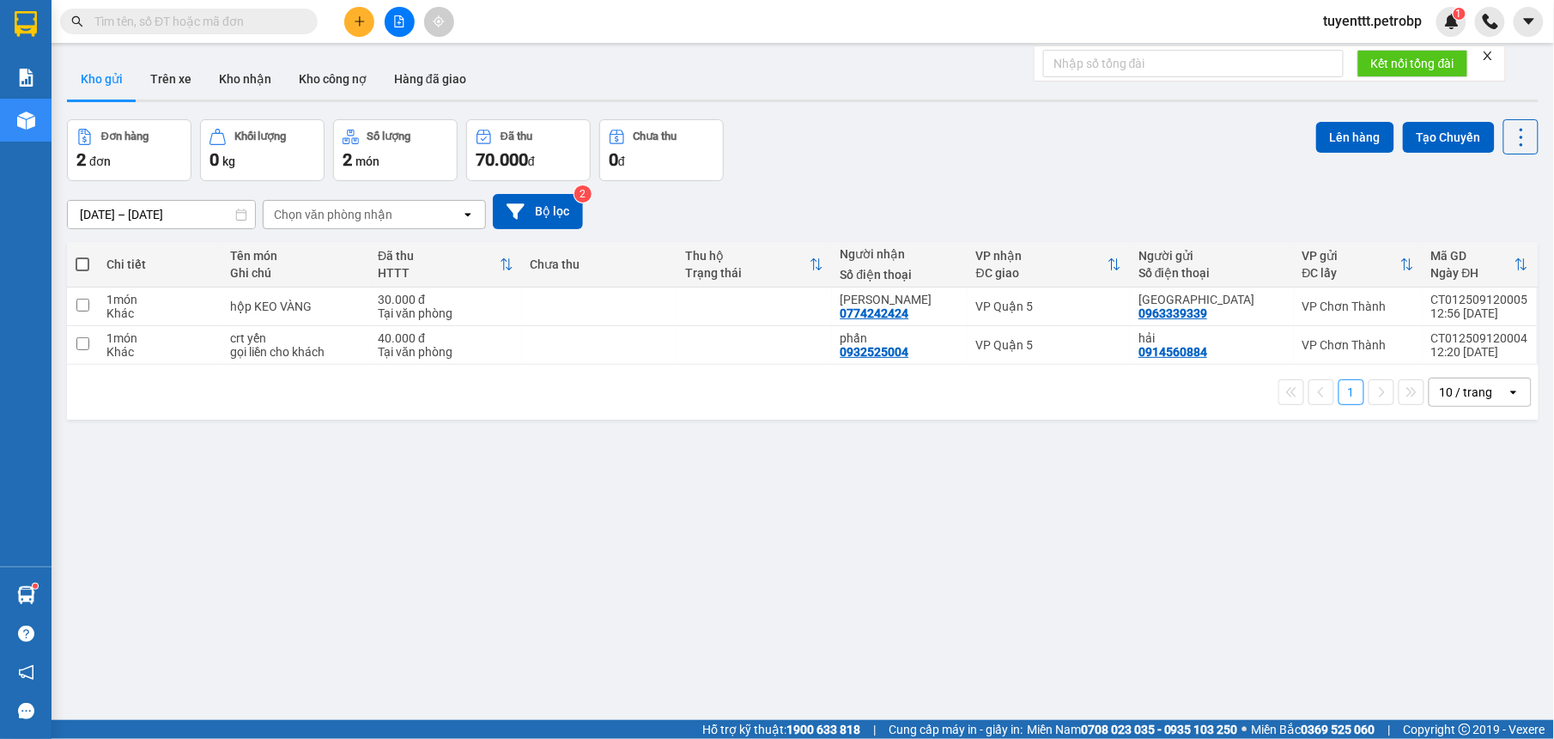
click at [96, 72] on button "Kho gửi" at bounding box center [102, 78] width 70 height 41
click at [255, 76] on button "Kho nhận" at bounding box center [245, 78] width 80 height 41
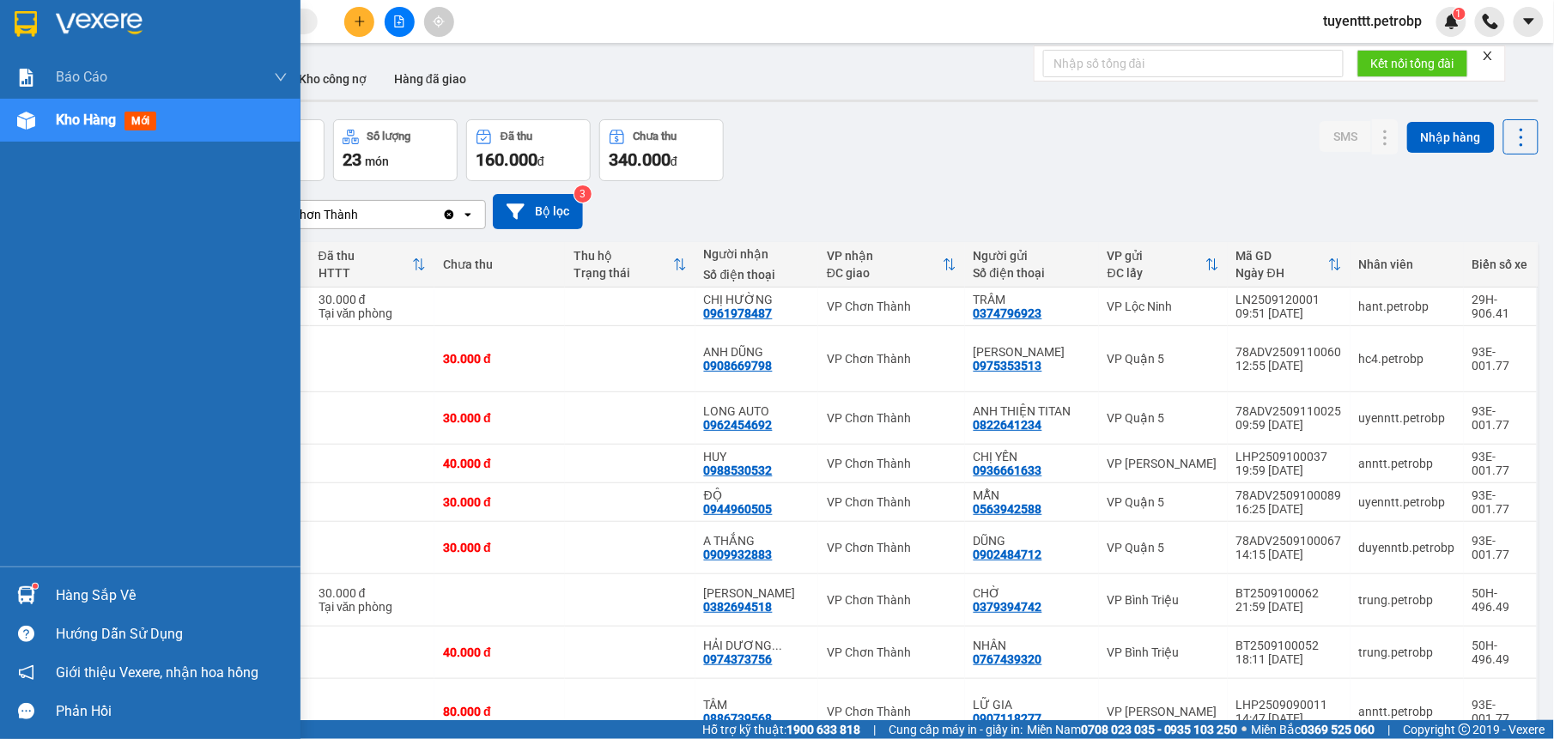
click at [34, 588] on sup at bounding box center [35, 586] width 5 height 5
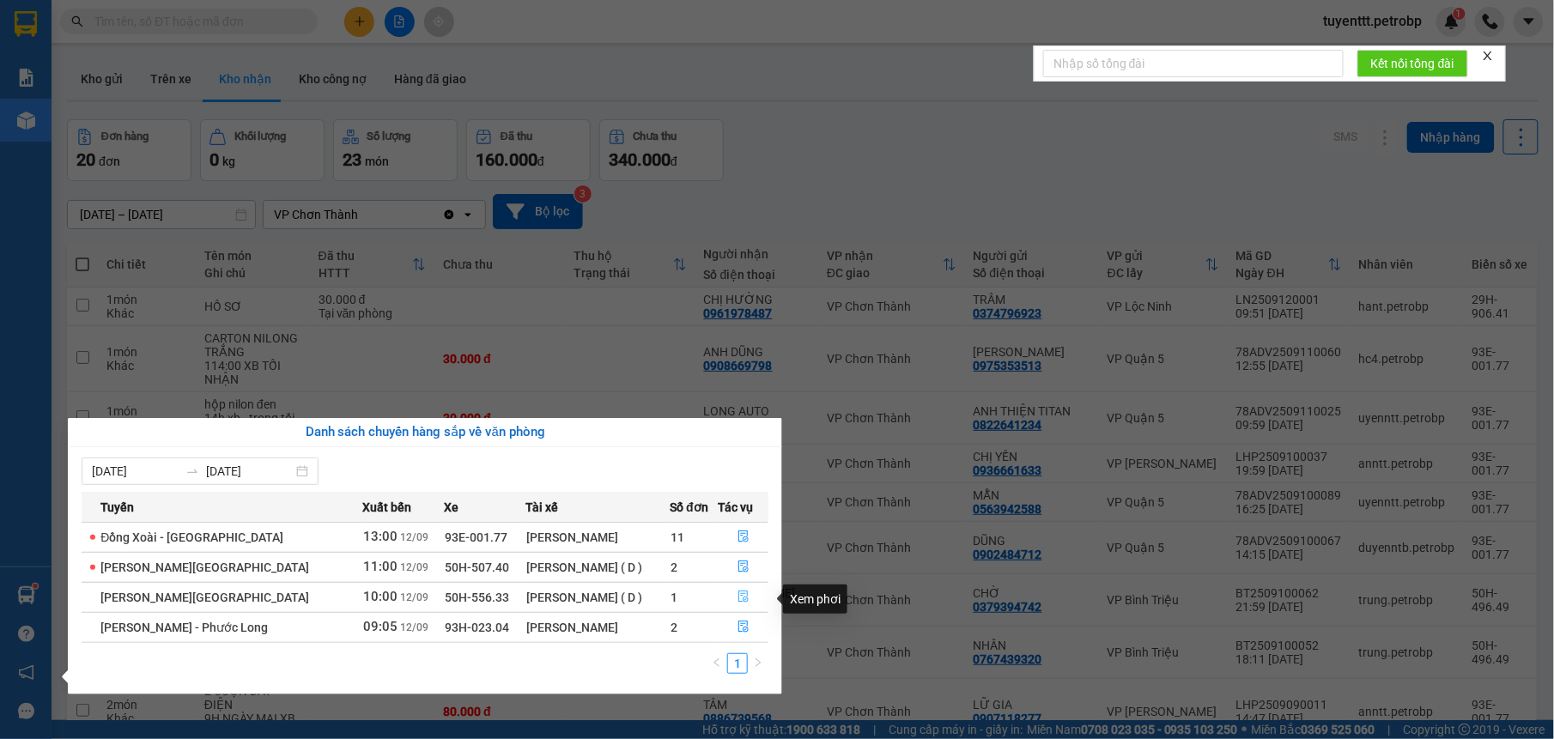
click at [737, 602] on icon "file-done" at bounding box center [743, 597] width 12 height 12
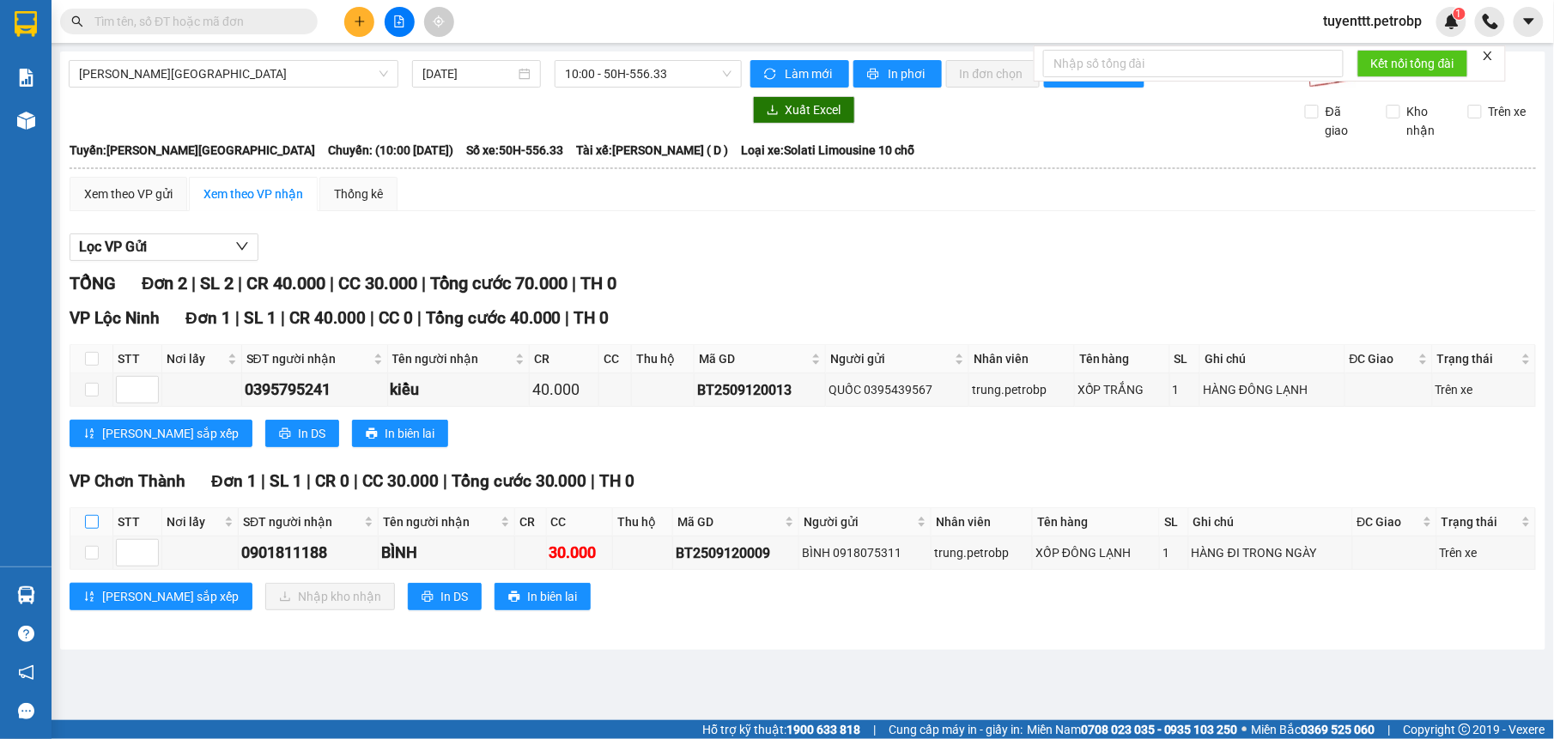
click at [90, 522] on input "checkbox" at bounding box center [92, 522] width 14 height 14
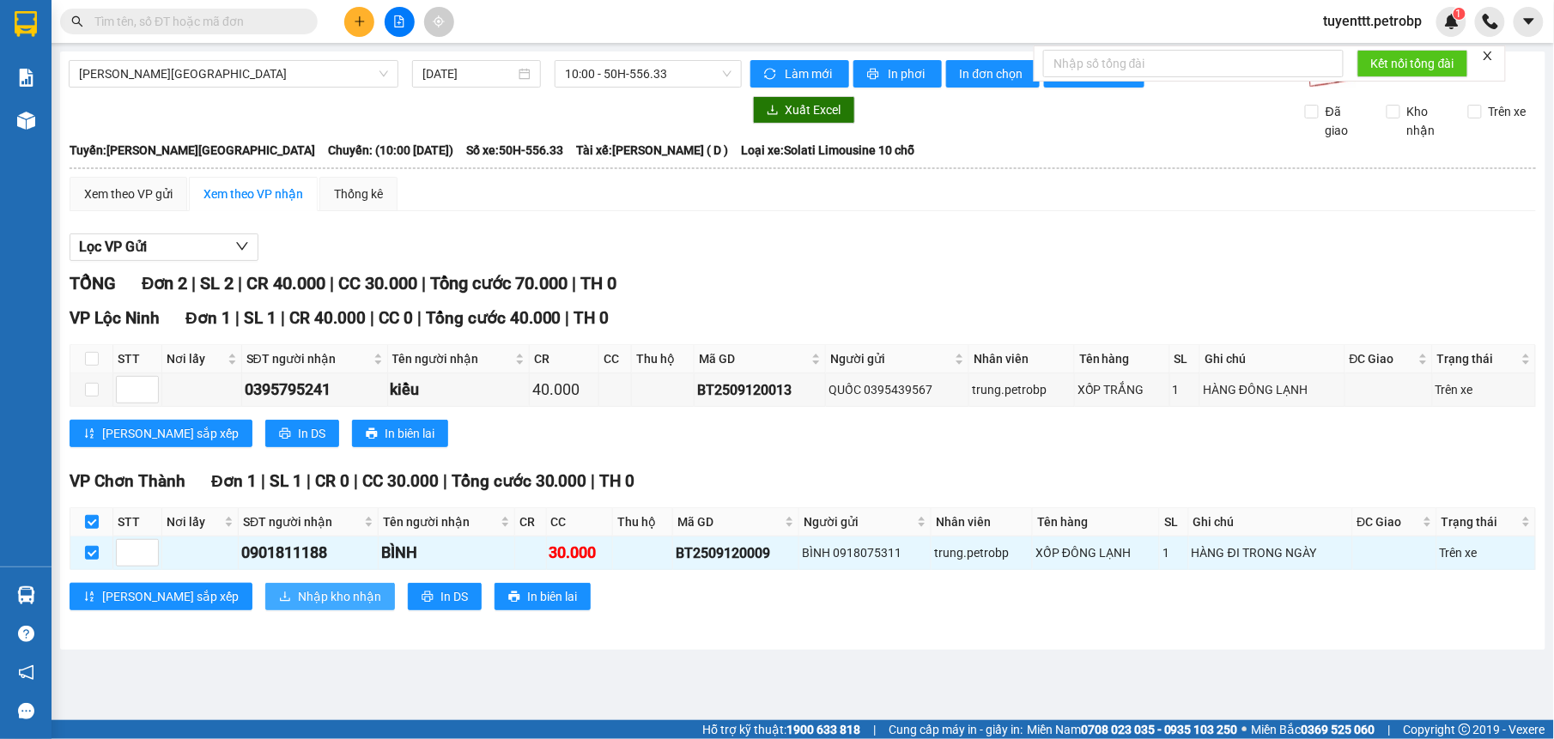
click at [304, 591] on span "Nhập kho nhận" at bounding box center [339, 596] width 83 height 19
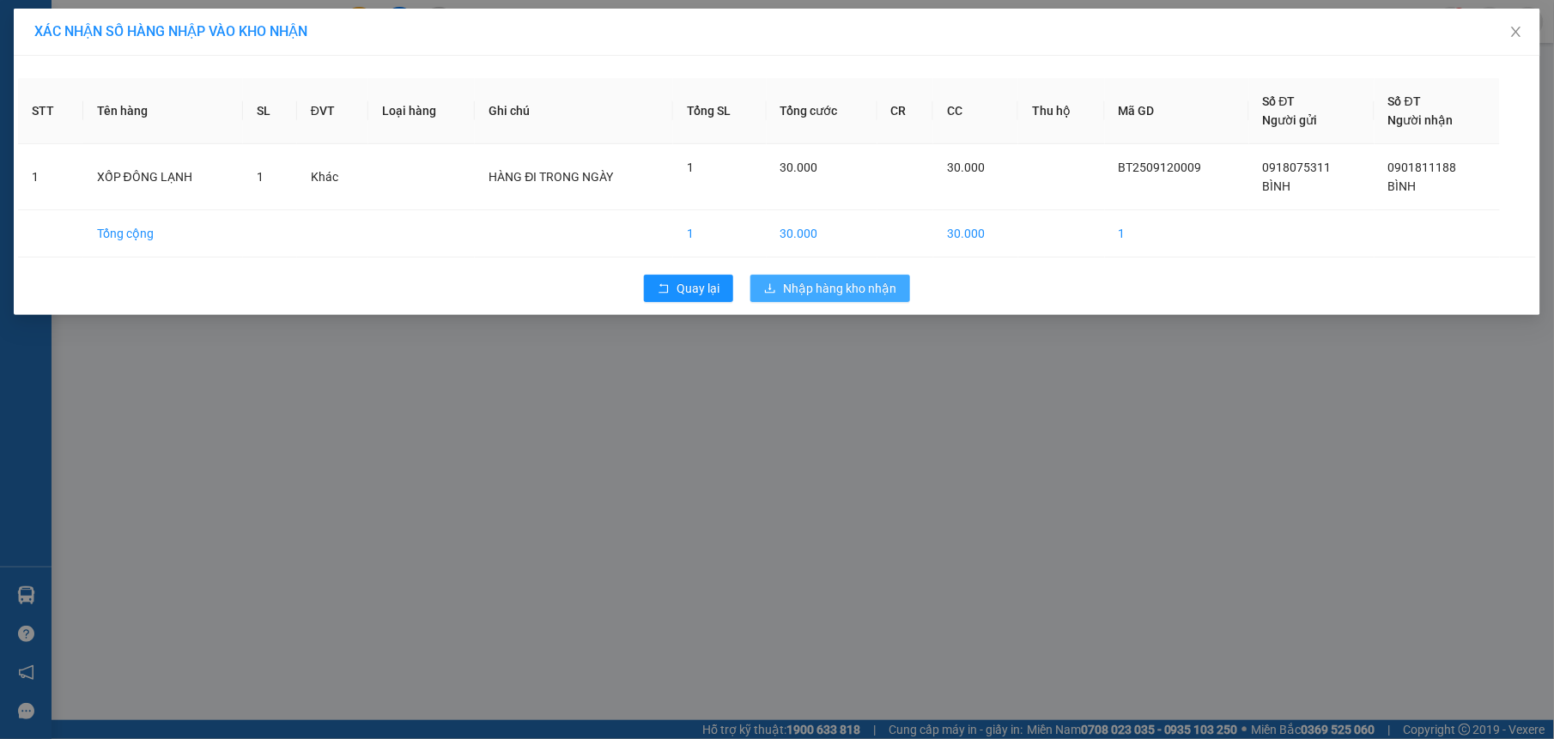
click at [862, 286] on span "Nhập hàng kho nhận" at bounding box center [839, 288] width 113 height 19
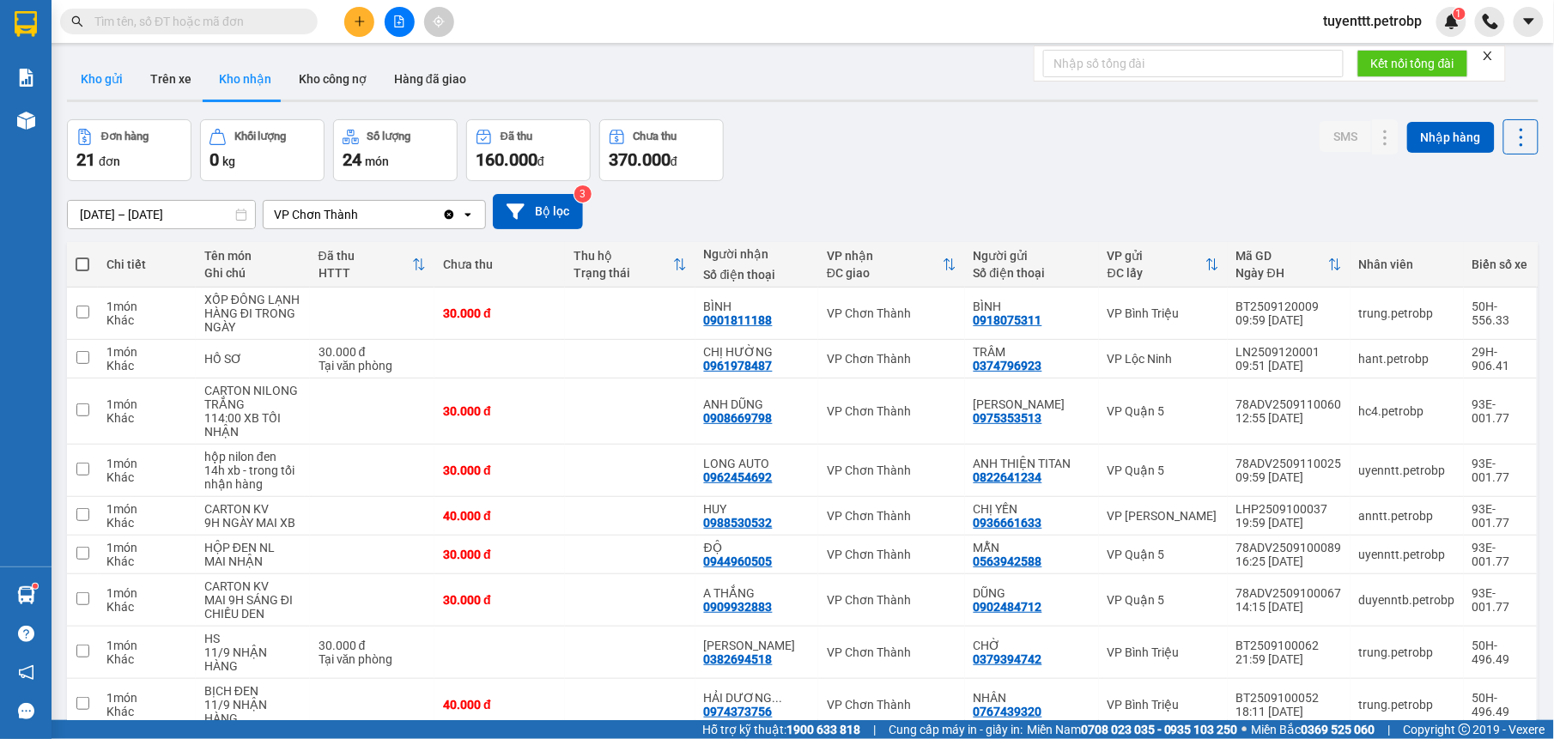
click at [100, 80] on button "Kho gửi" at bounding box center [102, 78] width 70 height 41
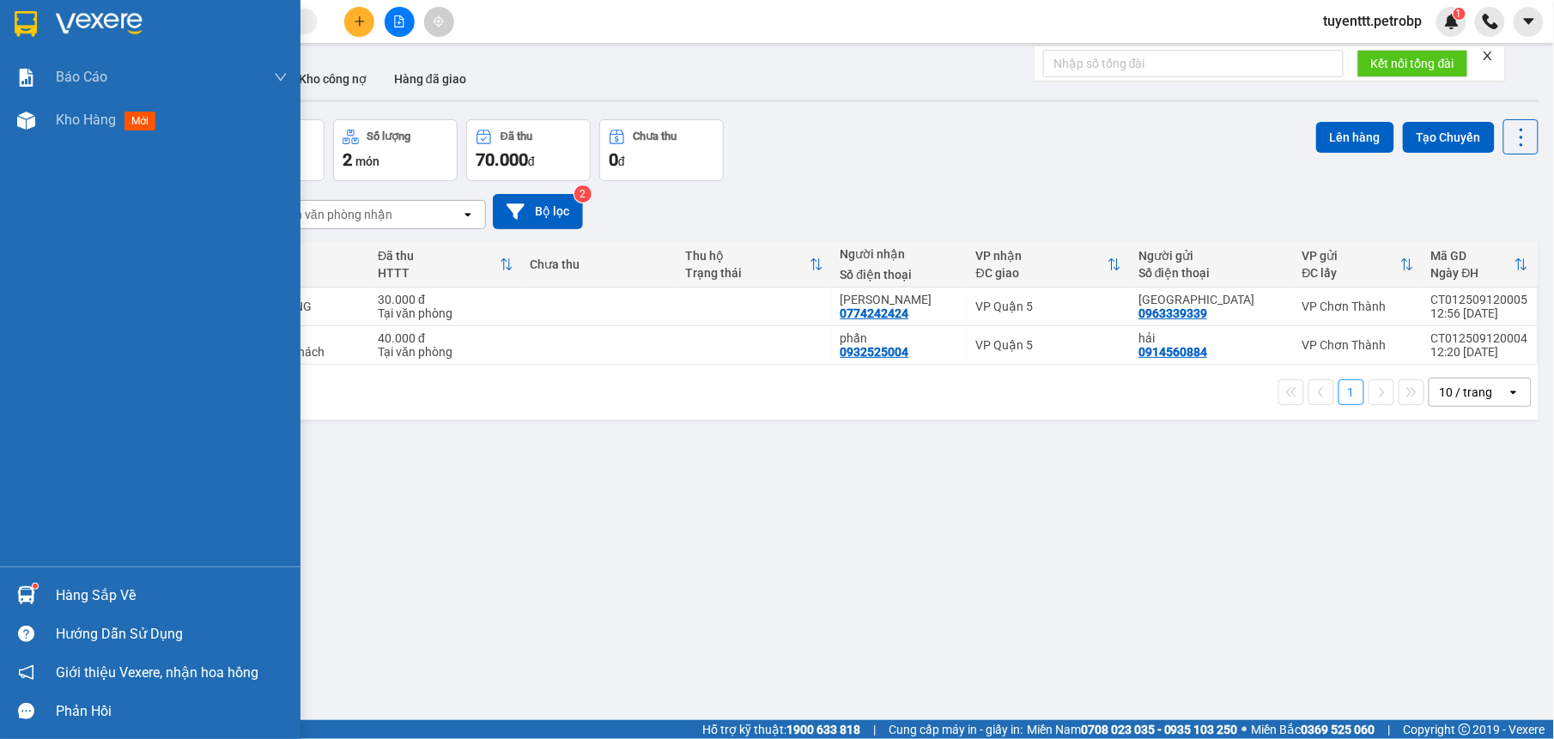
click at [28, 592] on img at bounding box center [26, 595] width 18 height 18
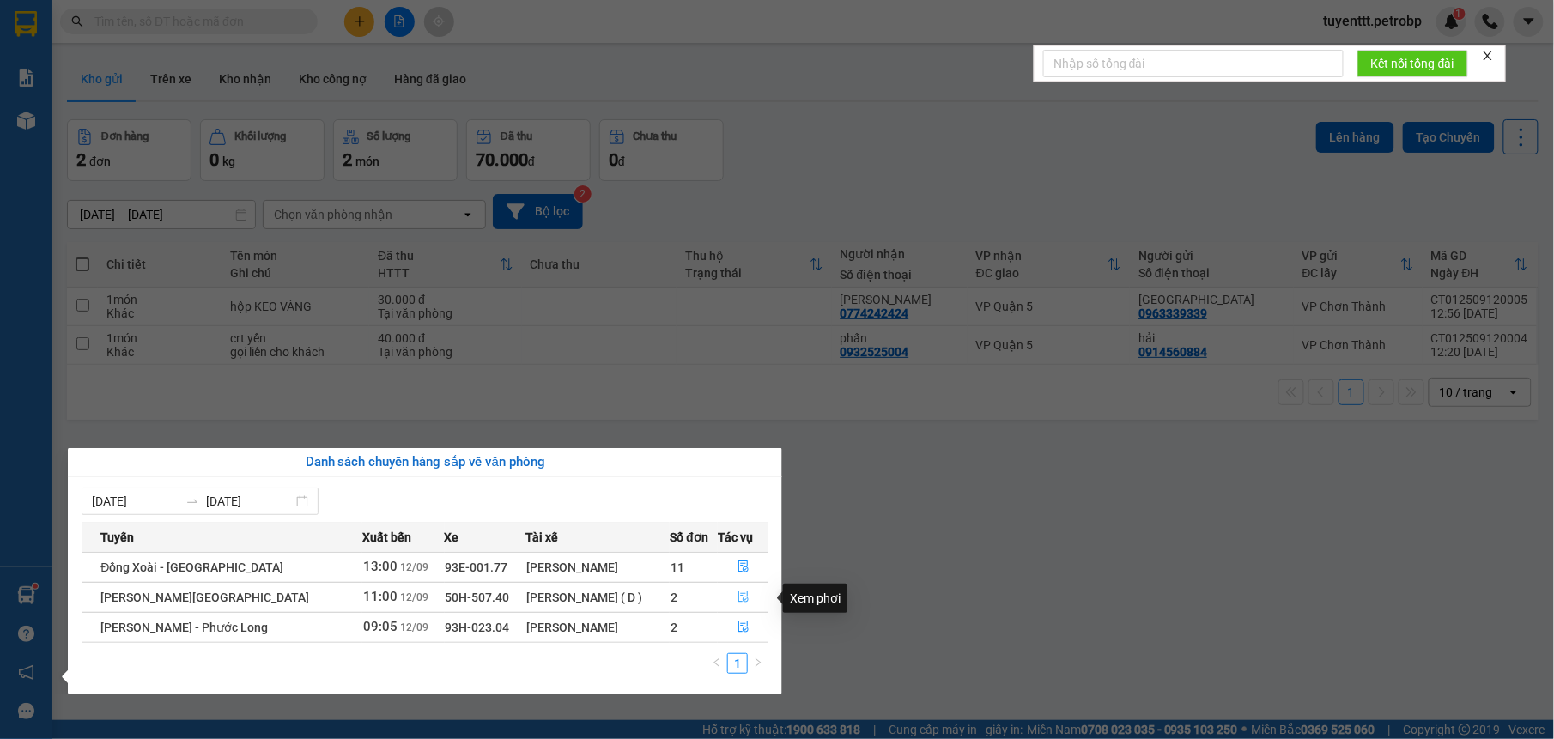
click at [740, 596] on icon "file-done" at bounding box center [743, 597] width 12 height 12
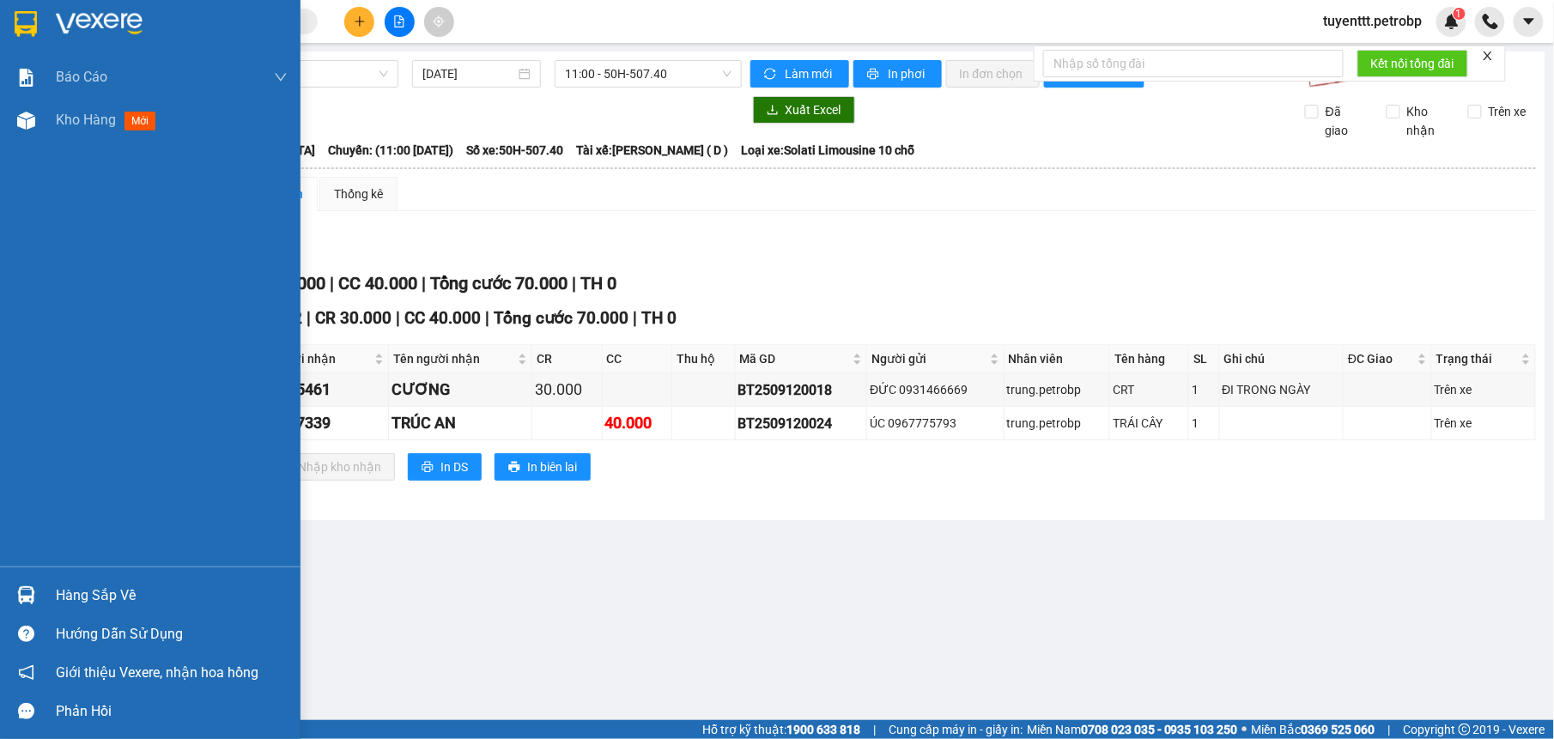
click at [21, 591] on img at bounding box center [26, 595] width 18 height 18
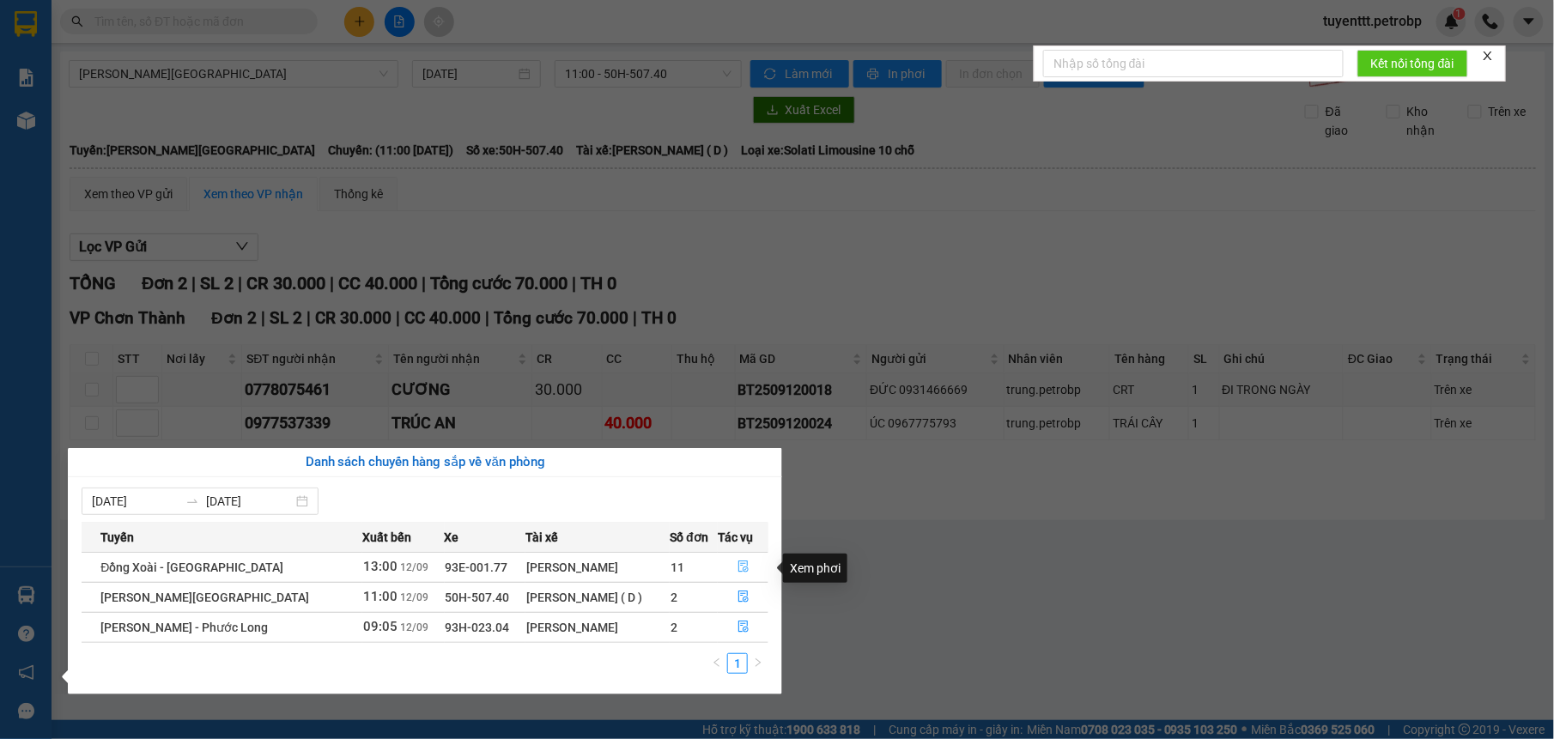
click at [739, 565] on icon "file-done" at bounding box center [743, 567] width 10 height 12
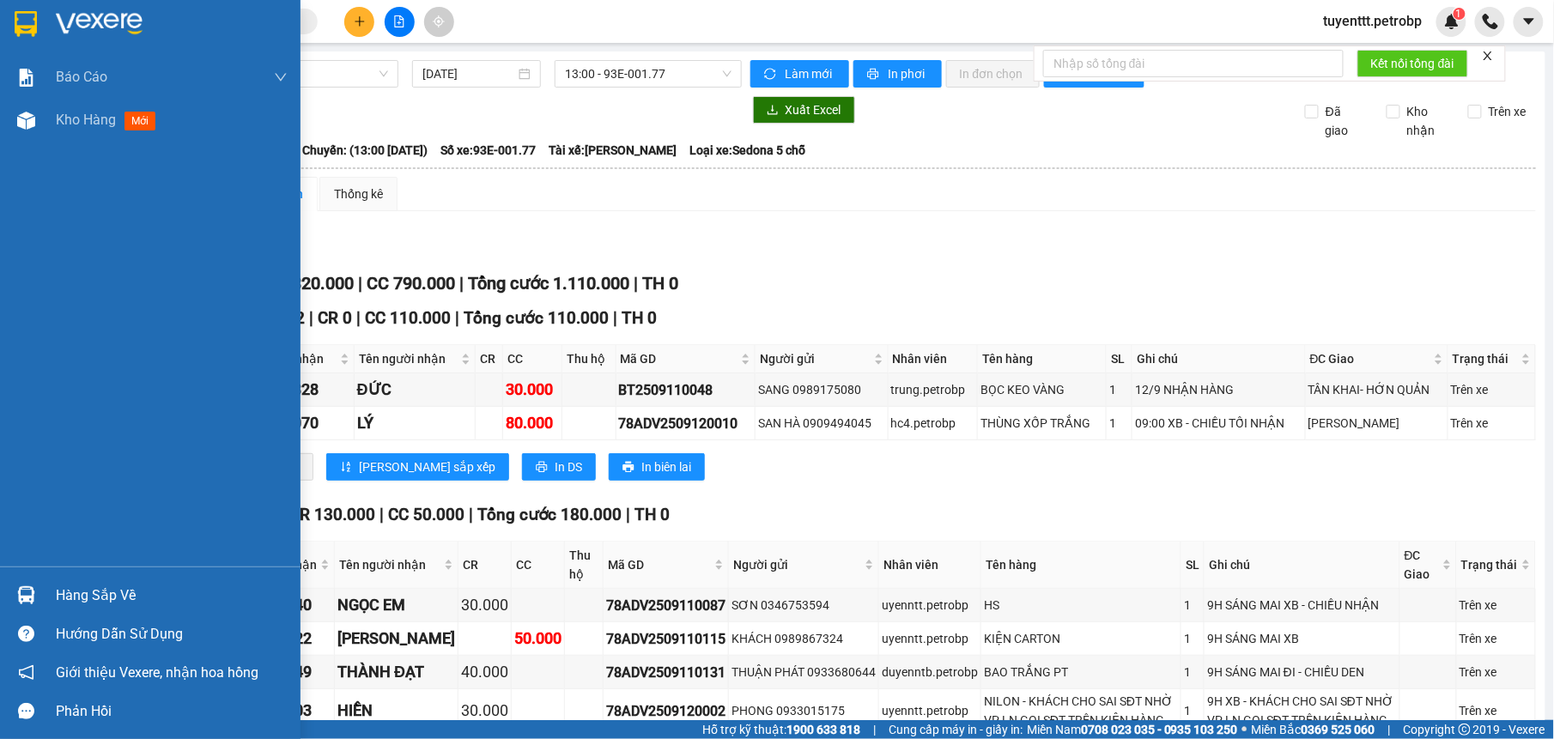
click at [28, 595] on img at bounding box center [26, 595] width 18 height 18
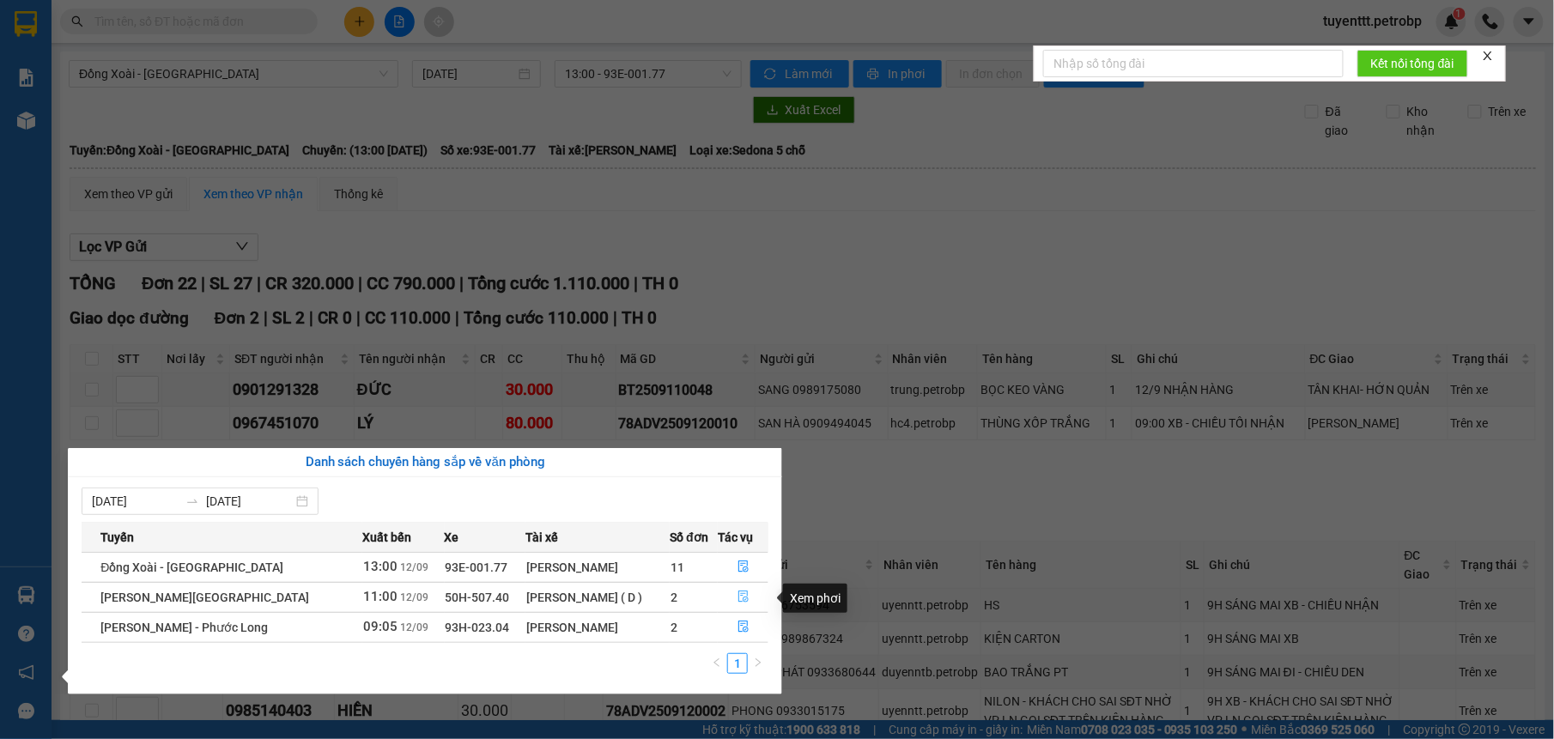
click at [745, 591] on button "button" at bounding box center [742, 597] width 49 height 27
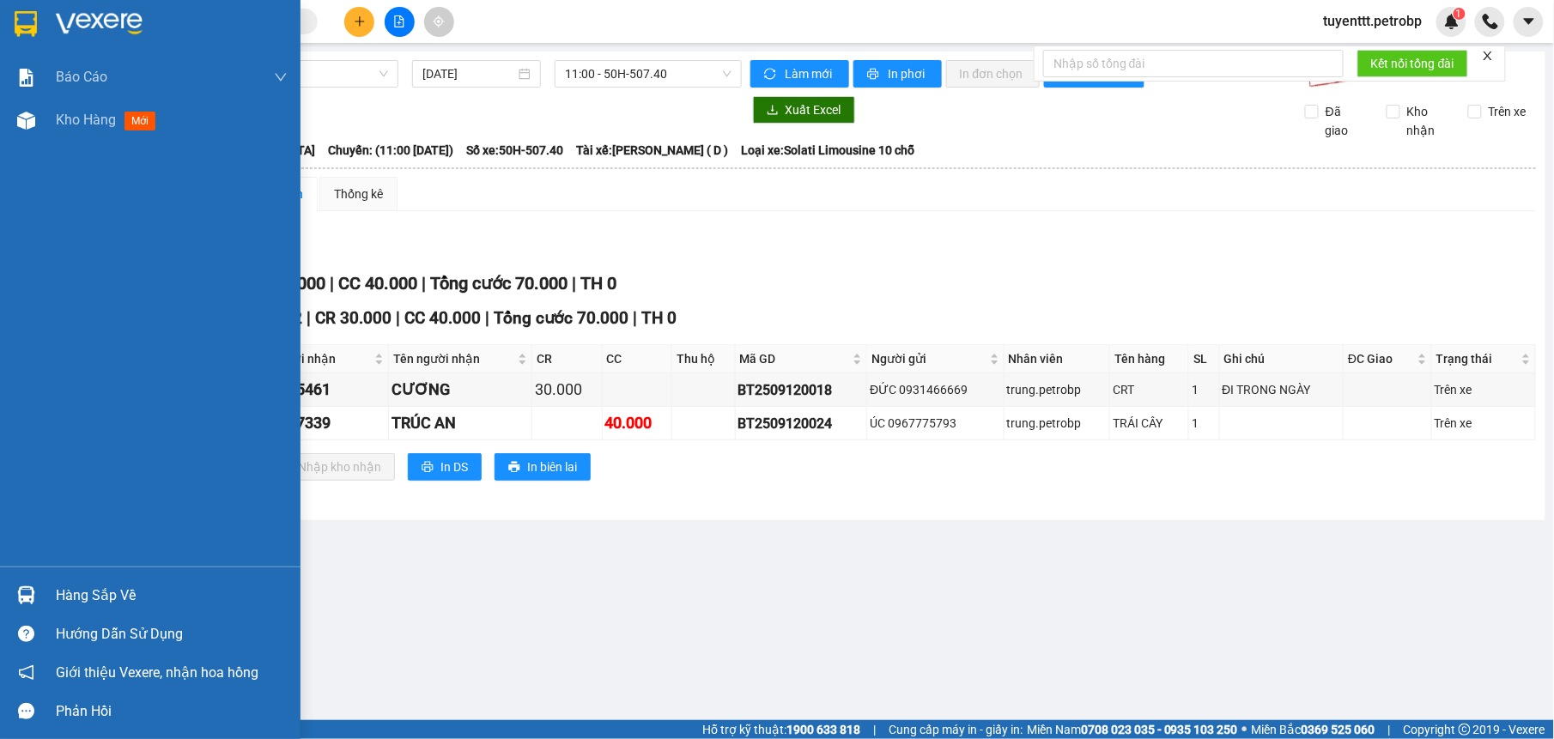
click at [36, 589] on div at bounding box center [26, 595] width 30 height 30
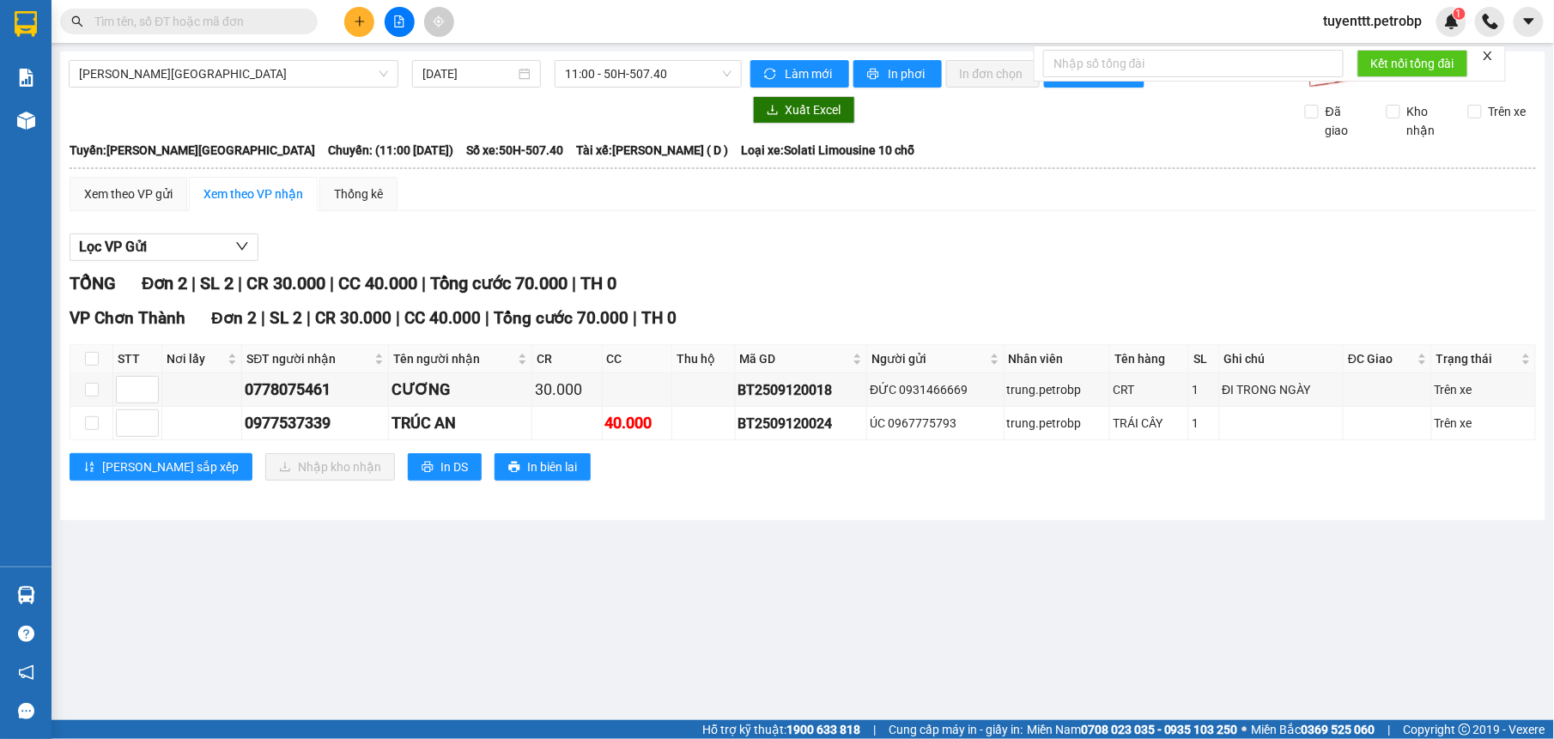
drag, startPoint x: 912, startPoint y: 592, endPoint x: 911, endPoint y: 547, distance: 45.5
click at [913, 592] on section "Kết quả tìm kiếm ( 1 ) Bộ lọc Mã ĐH Trạng thái Món hàng Tổng cước Chưa cước Ngư…" at bounding box center [777, 369] width 1554 height 739
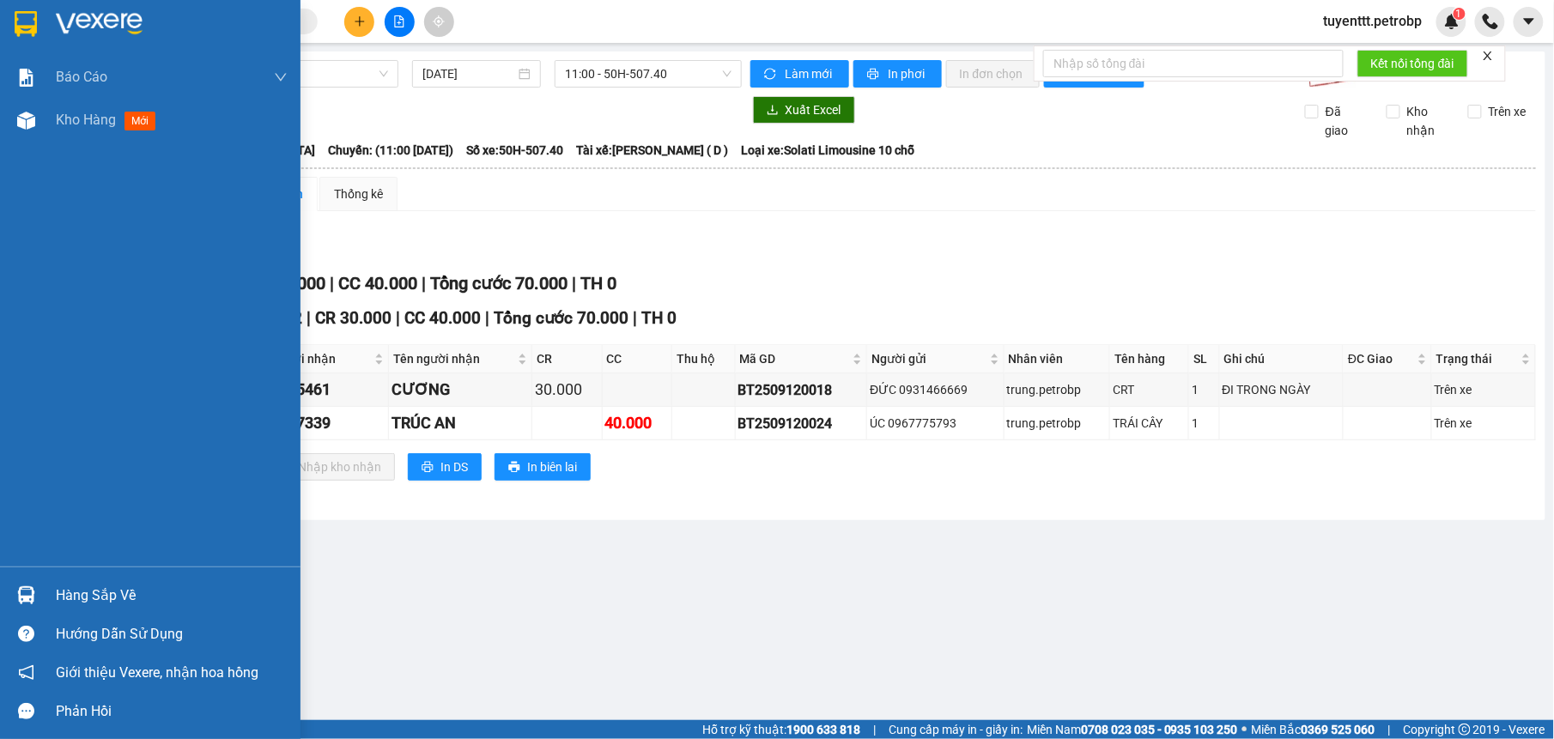
click at [21, 602] on img at bounding box center [26, 595] width 18 height 18
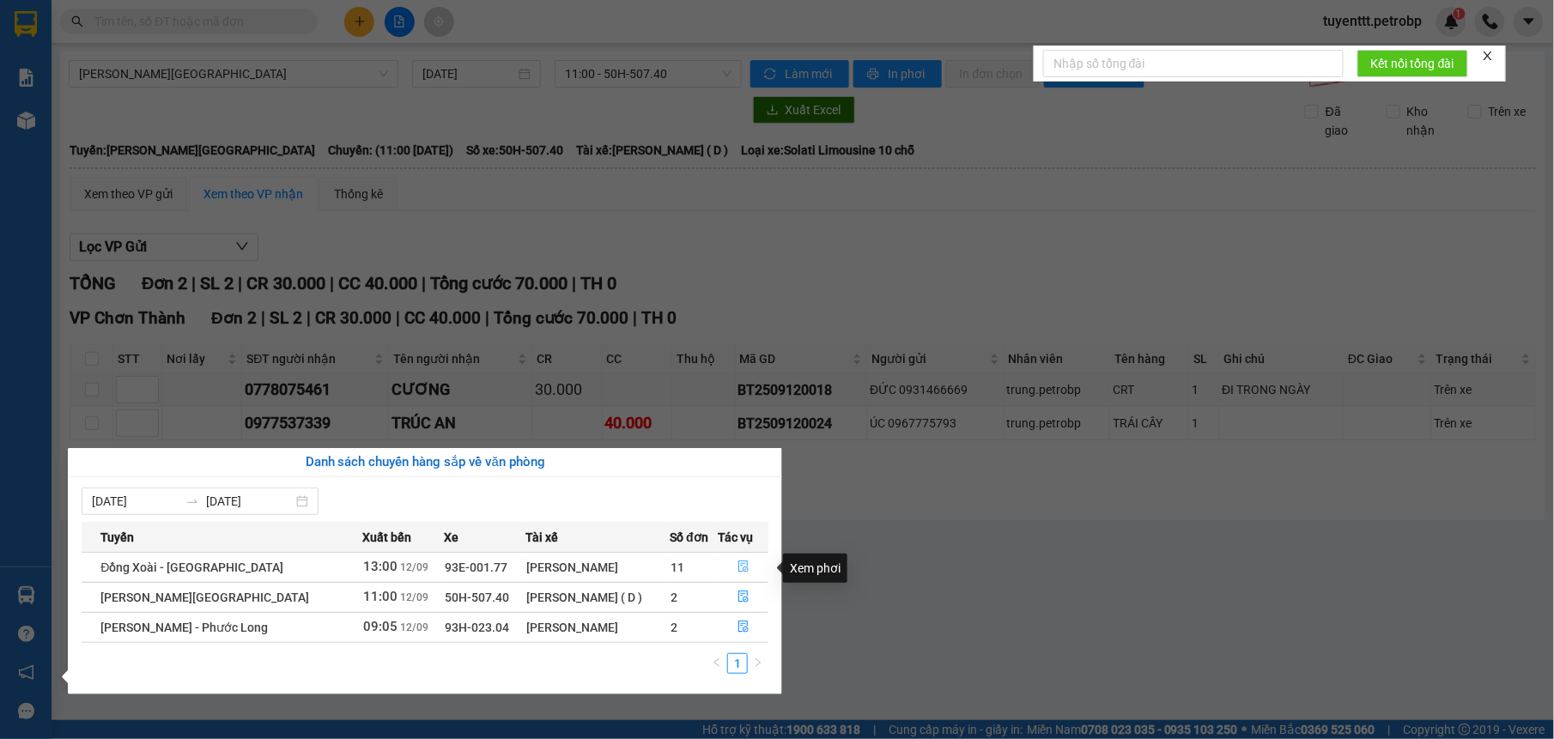
click at [737, 561] on icon "file-done" at bounding box center [743, 566] width 12 height 12
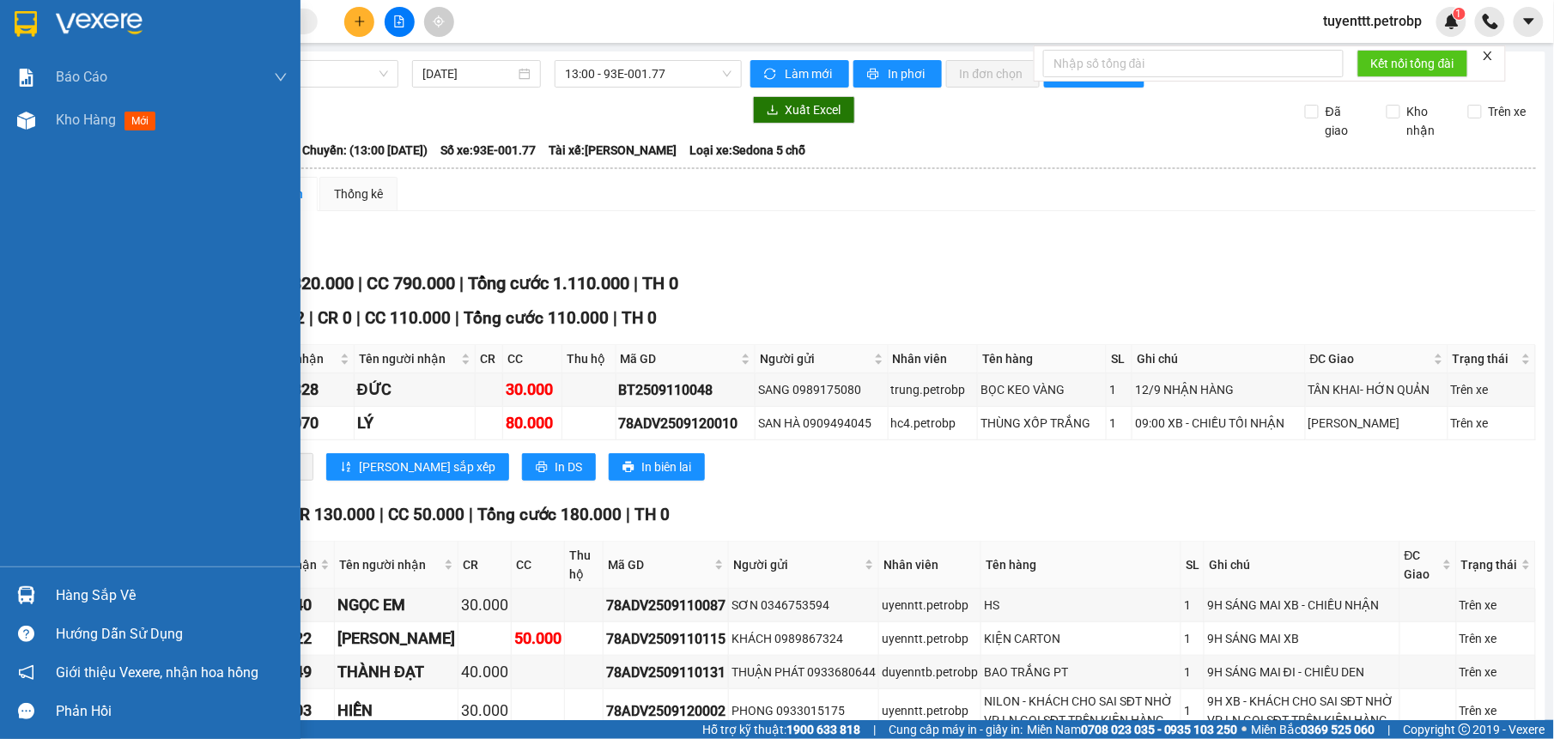
click at [29, 595] on img at bounding box center [26, 595] width 18 height 18
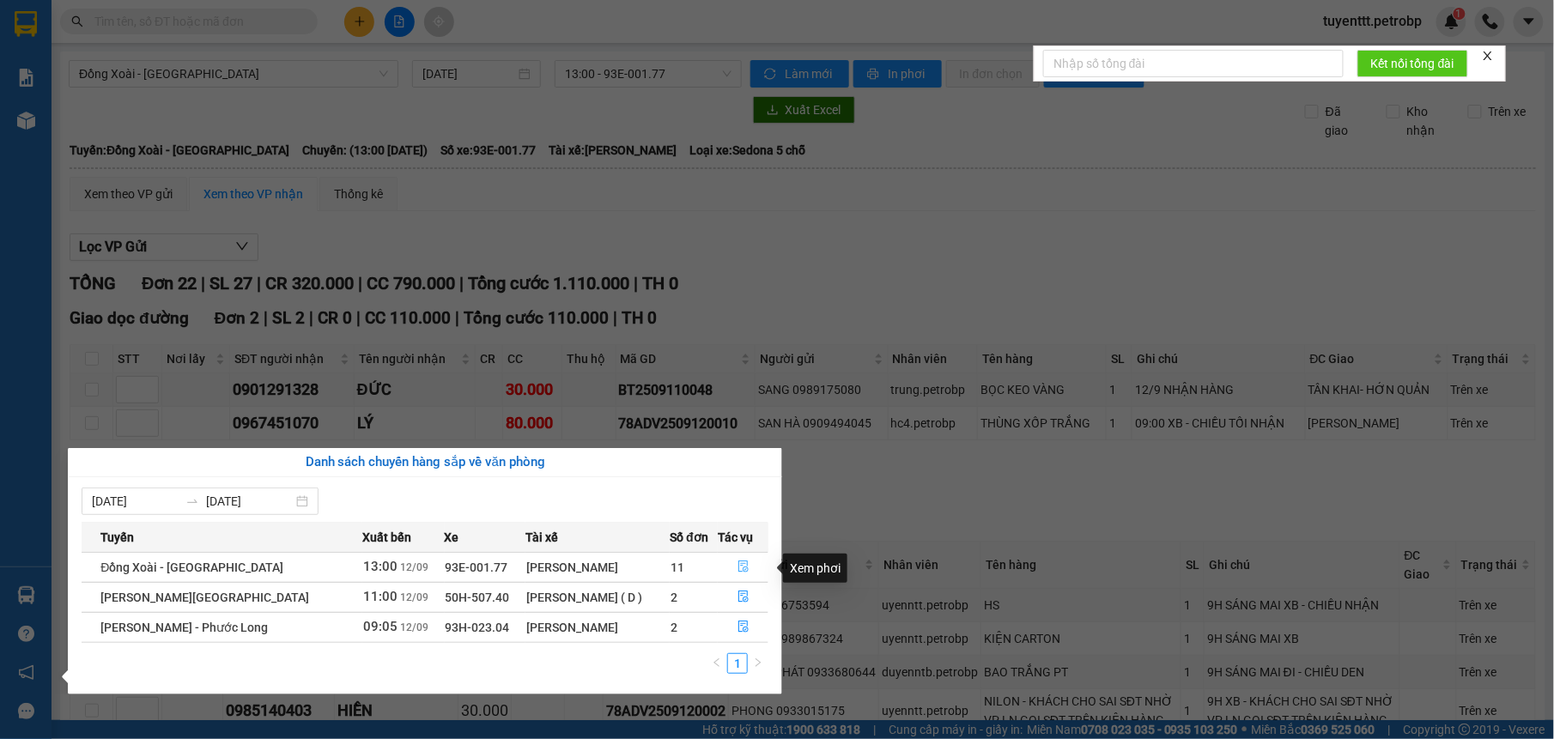
click at [739, 565] on icon "file-done" at bounding box center [743, 567] width 10 height 12
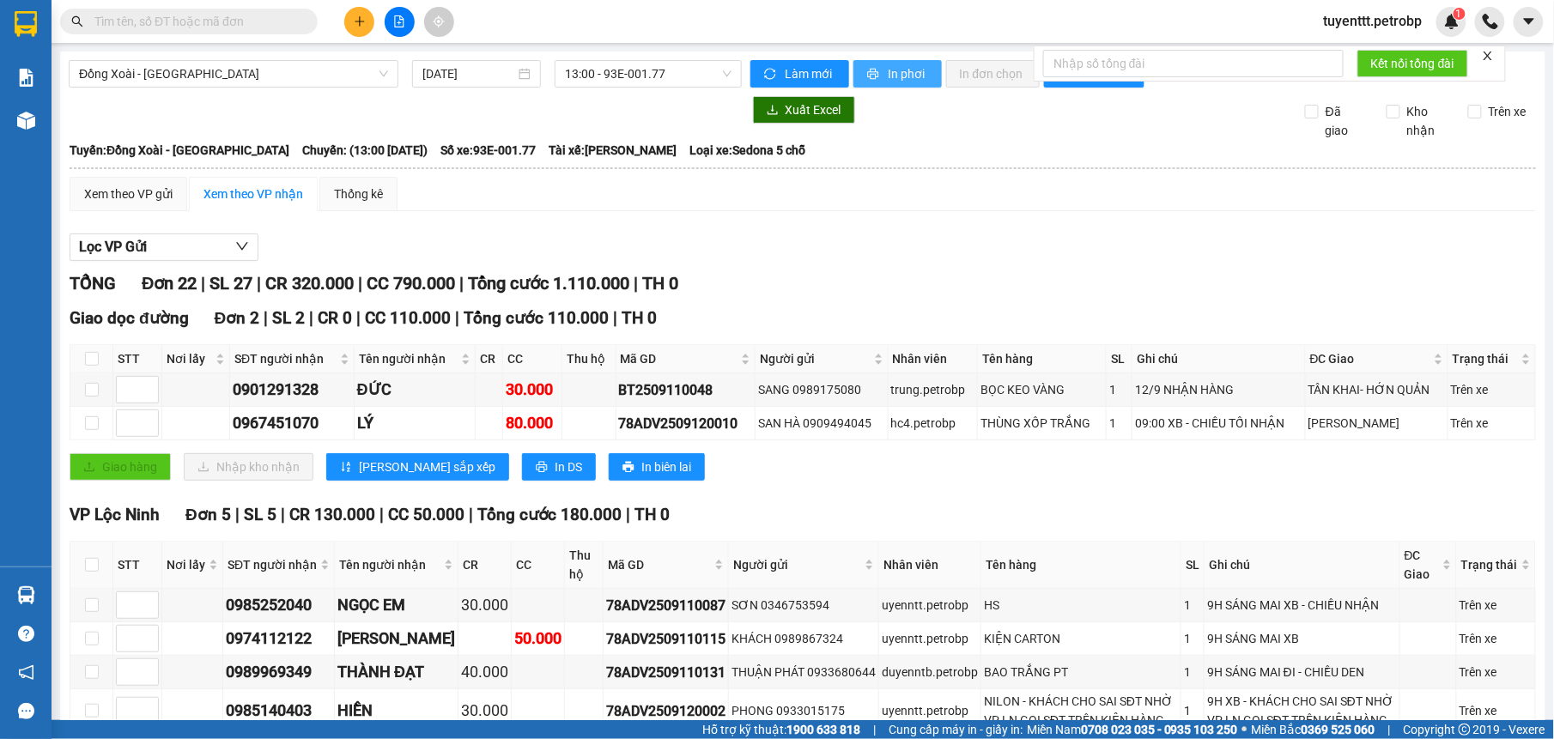
click at [887, 60] on button "In phơi" at bounding box center [897, 73] width 88 height 27
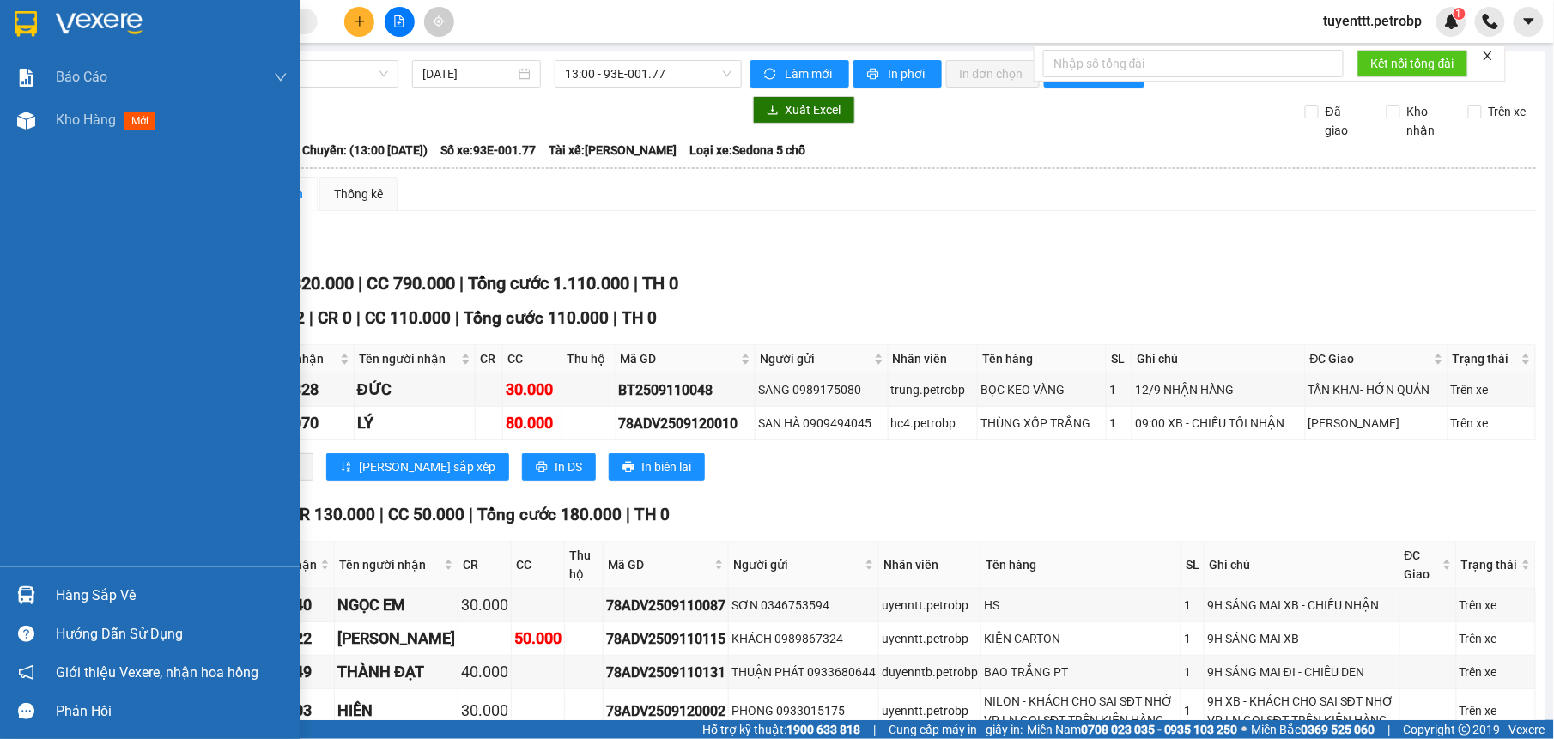
click at [43, 588] on div "Hàng sắp về" at bounding box center [150, 595] width 300 height 39
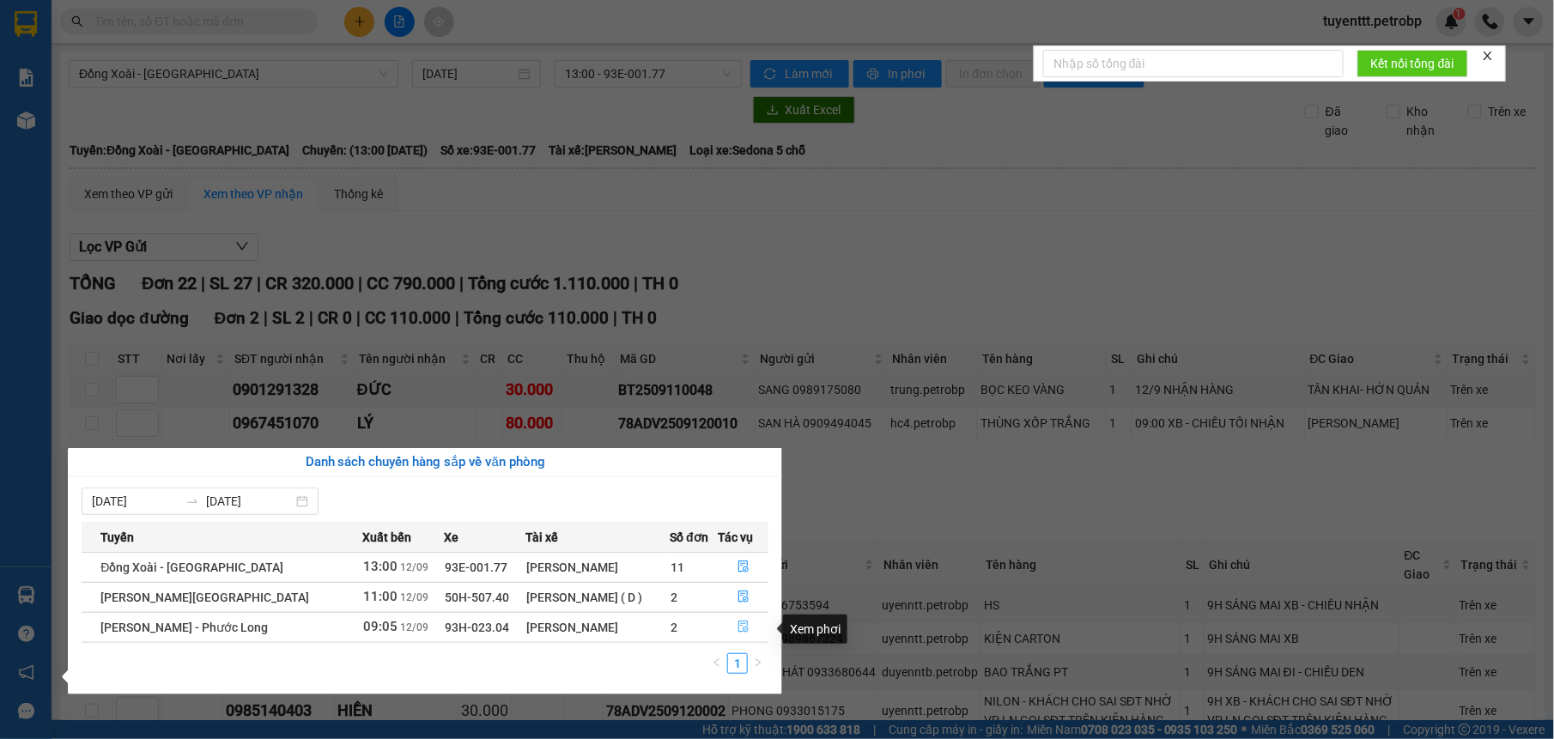
click at [737, 629] on icon "file-done" at bounding box center [743, 627] width 12 height 12
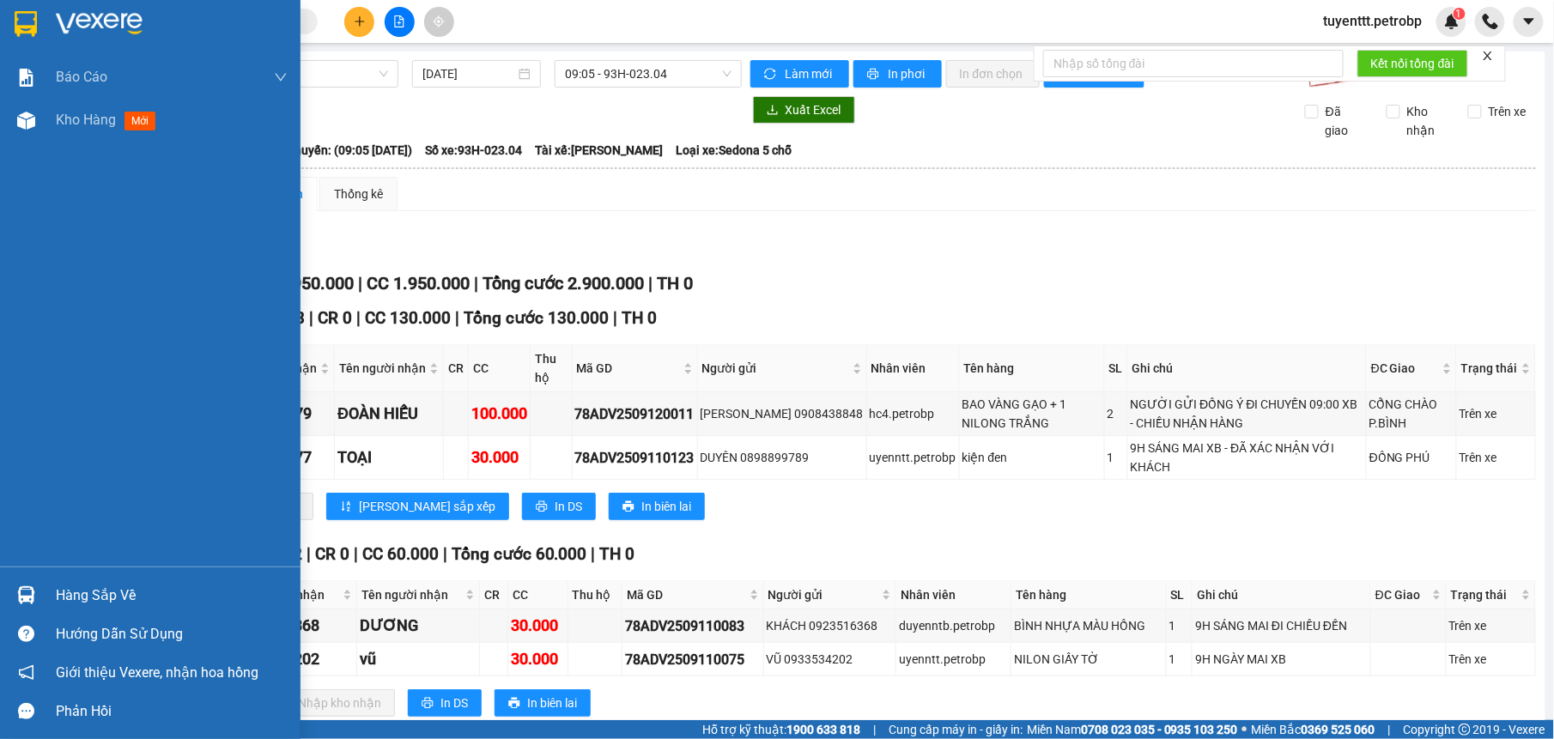
click at [28, 592] on img at bounding box center [26, 595] width 18 height 18
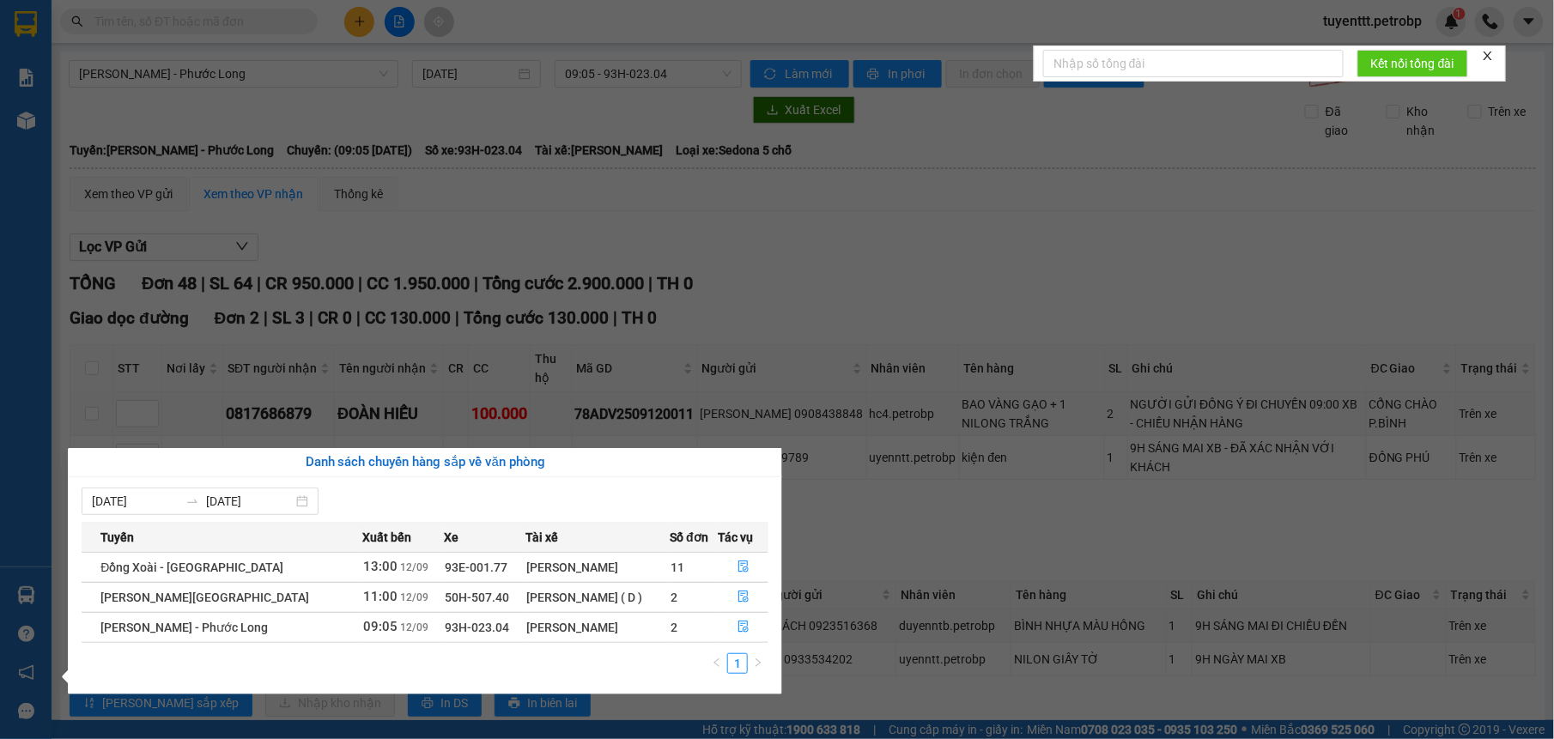
click at [913, 564] on section "Kết quả tìm kiếm ( 1 ) Bộ lọc Mã ĐH Trạng thái Món hàng Tổng cước Chưa cước Ngư…" at bounding box center [777, 369] width 1554 height 739
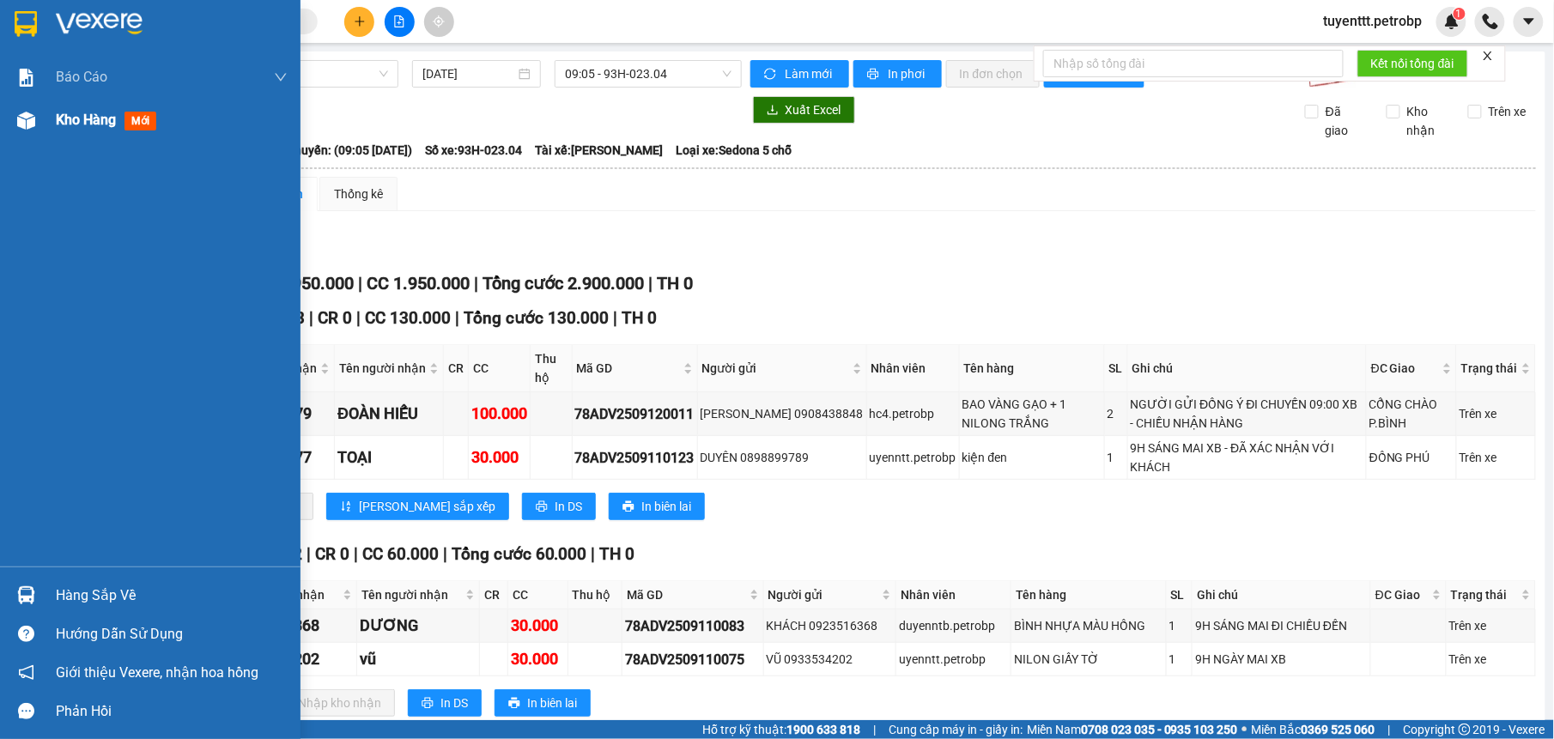
click at [29, 120] on img at bounding box center [26, 121] width 18 height 18
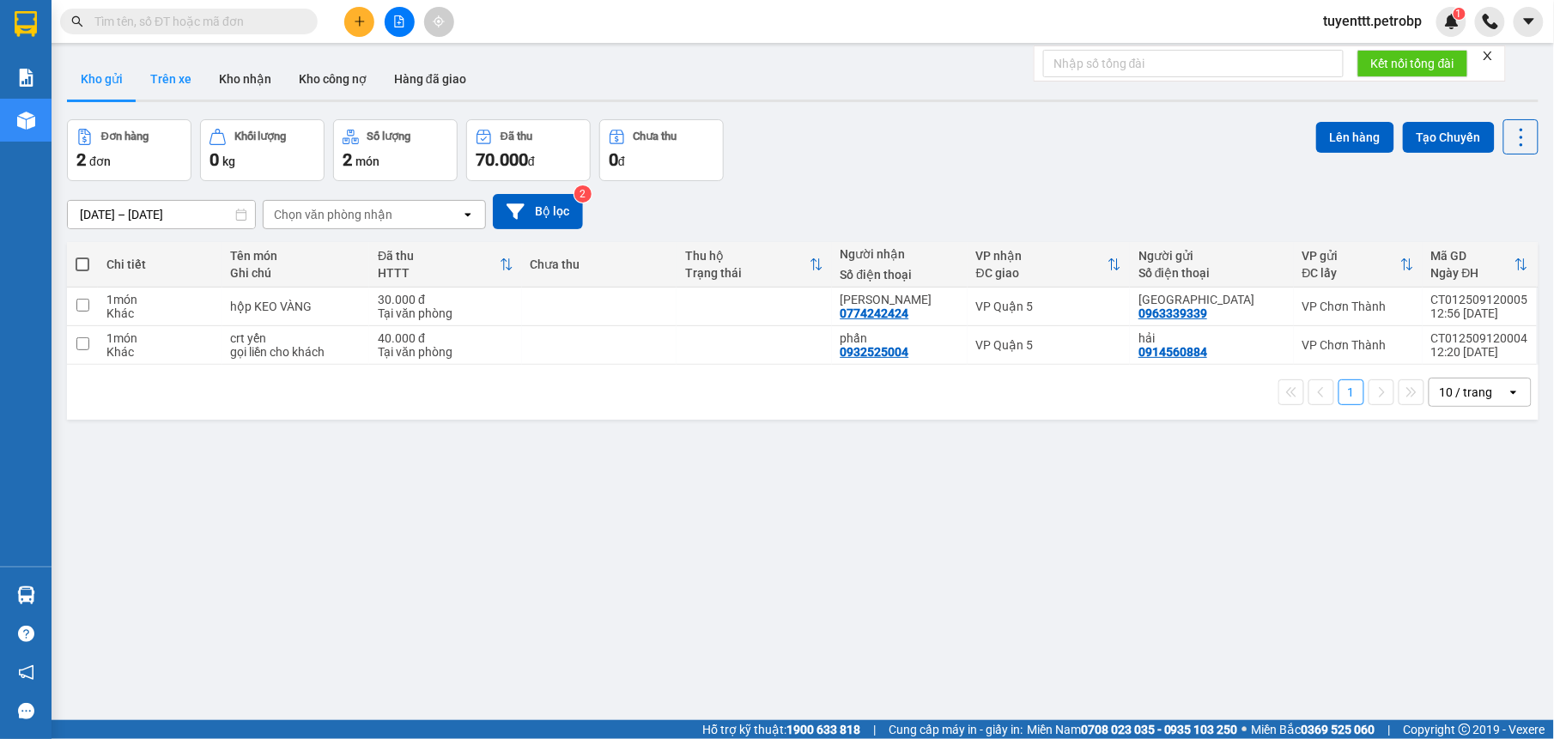
click at [169, 76] on button "Trên xe" at bounding box center [170, 78] width 69 height 41
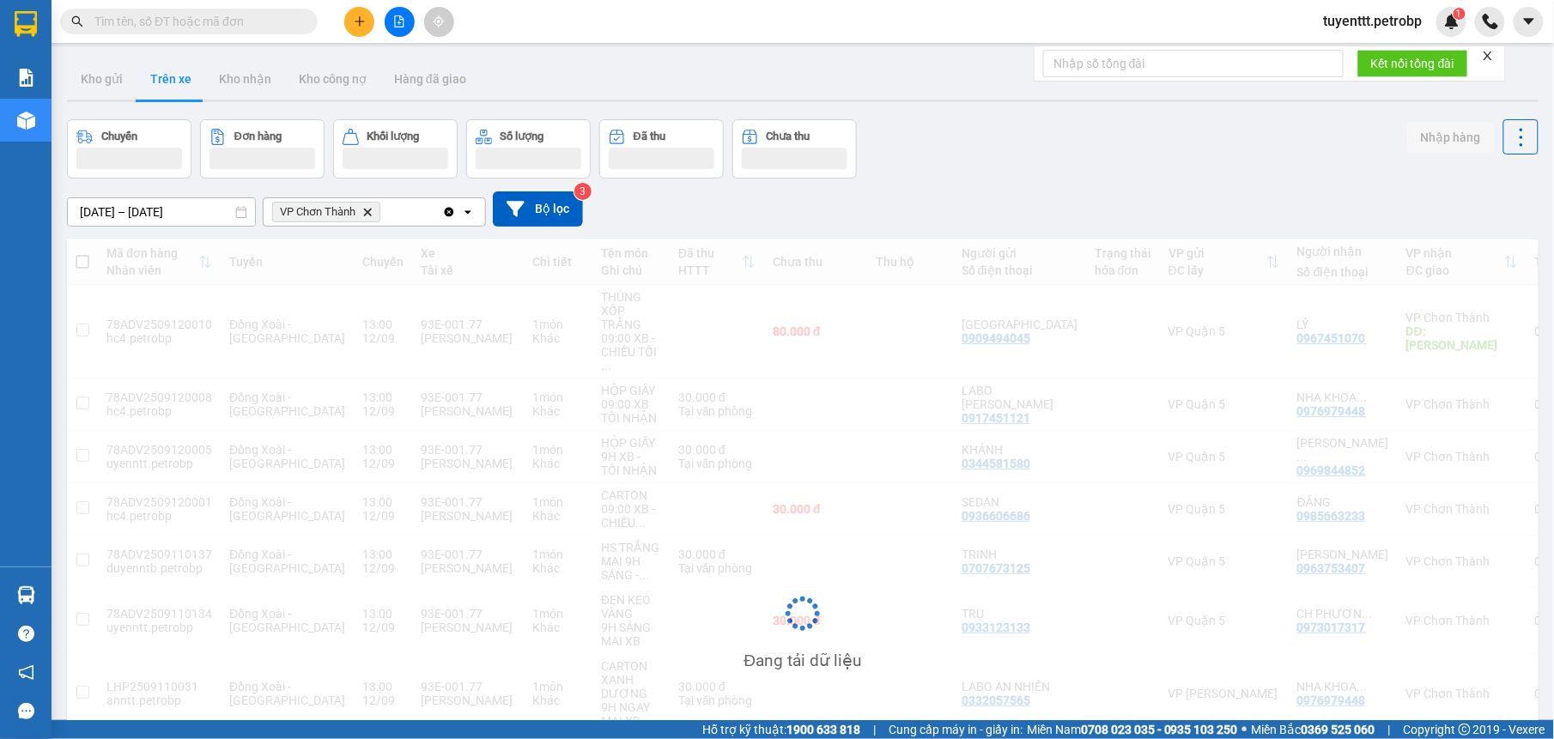
click at [169, 211] on input "[DATE] – [DATE]" at bounding box center [161, 211] width 187 height 27
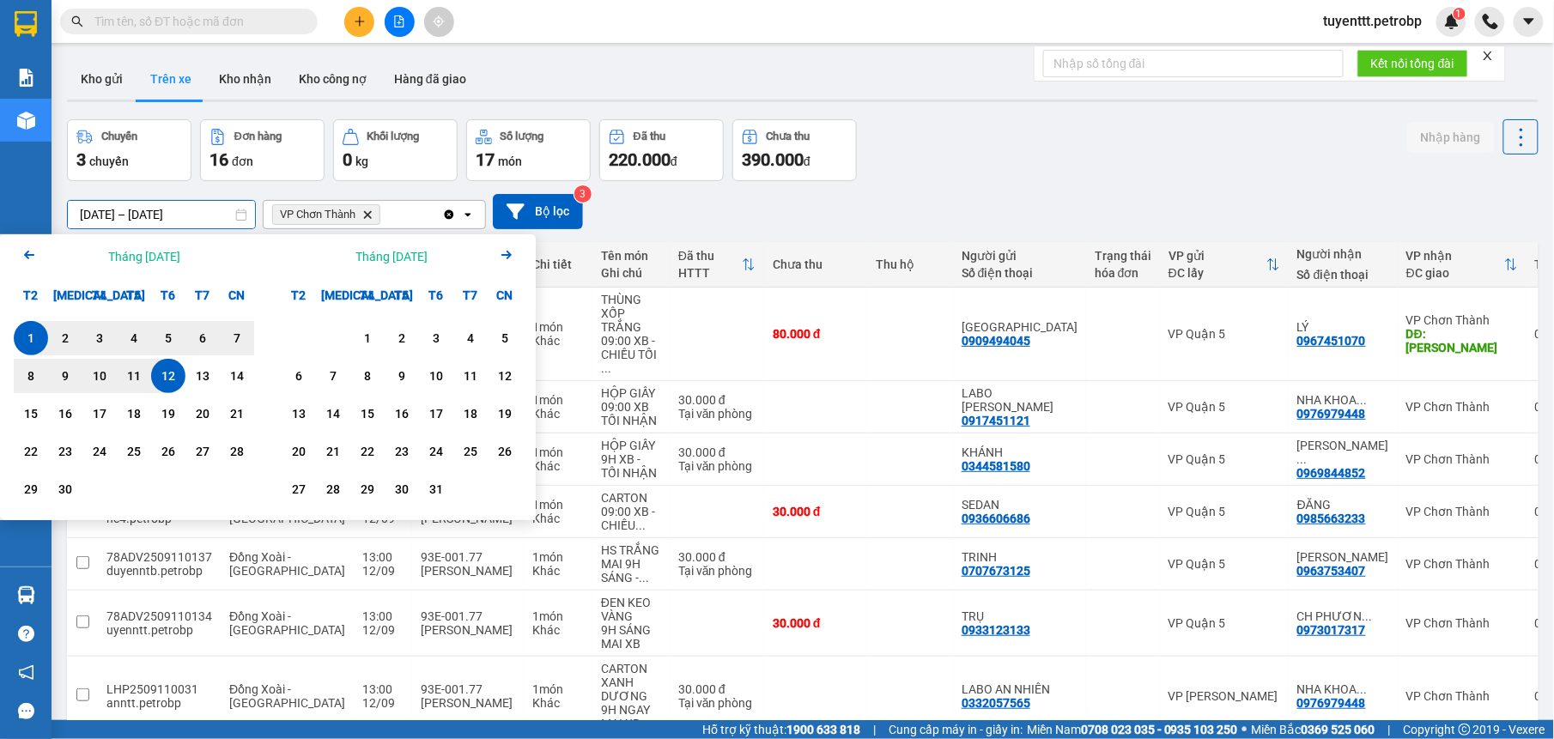
click at [162, 378] on div "12" at bounding box center [168, 376] width 24 height 21
click at [183, 336] on div "5" at bounding box center [168, 338] width 34 height 34
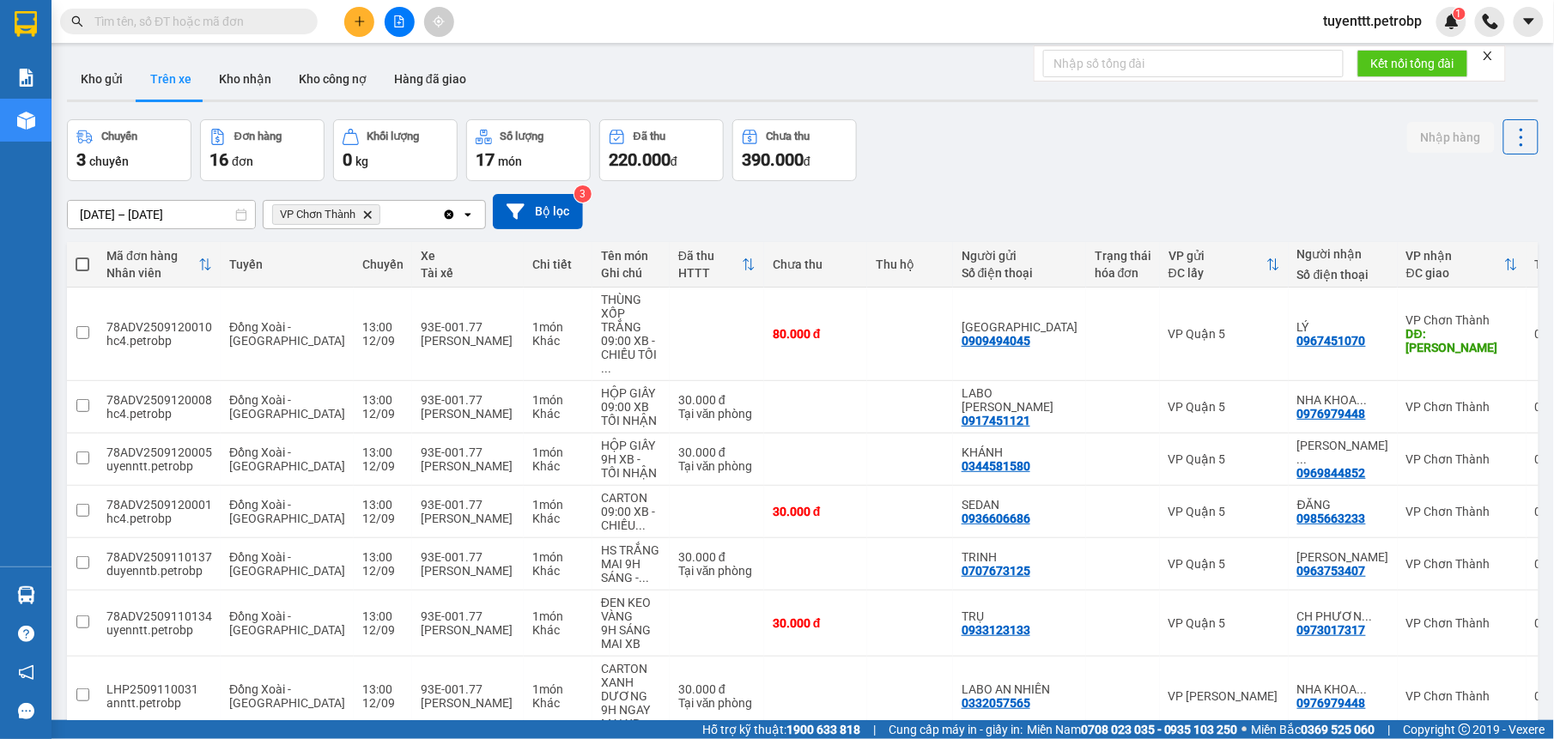
click at [179, 208] on input "[DATE] – [DATE]" at bounding box center [161, 214] width 187 height 27
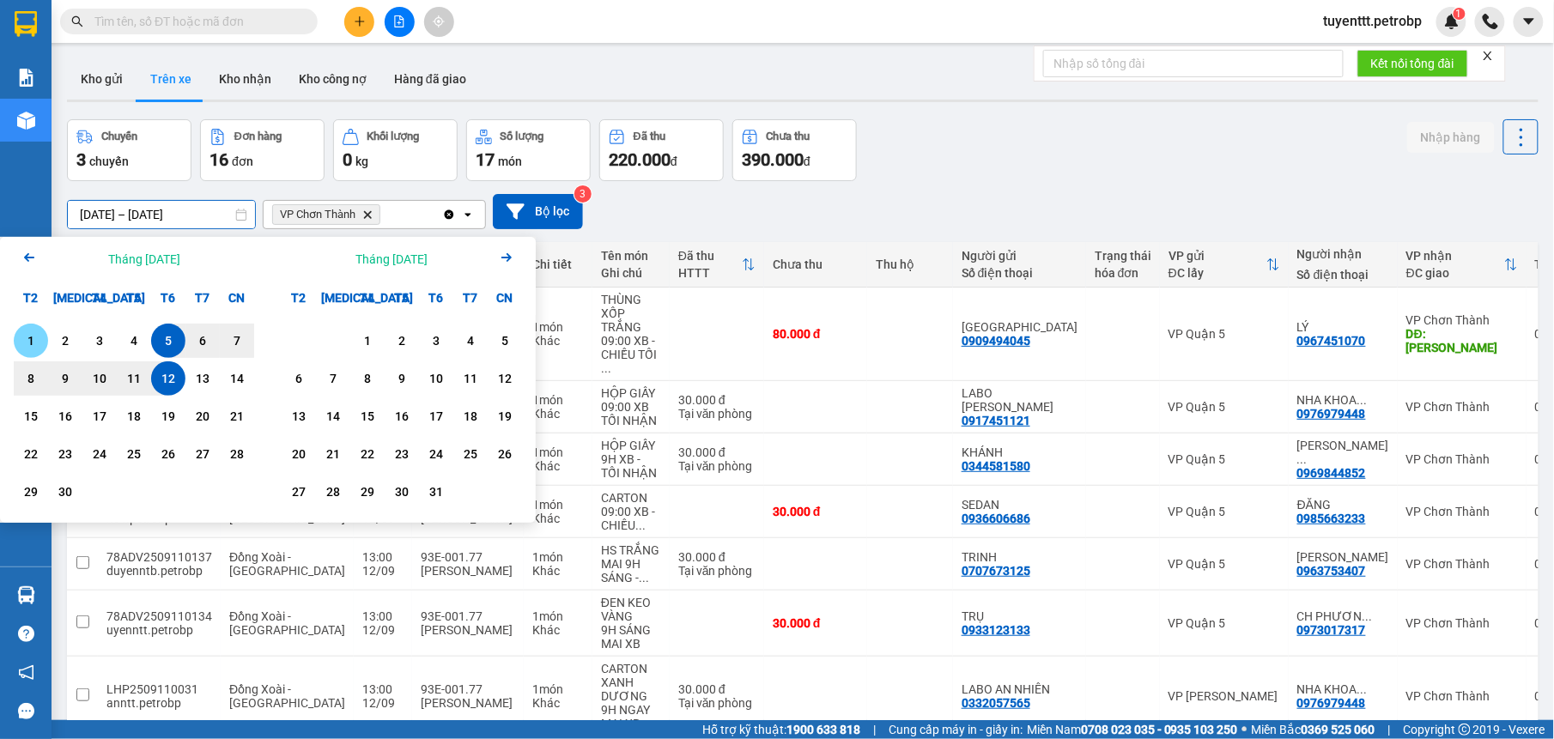
click at [29, 334] on div "1" at bounding box center [31, 340] width 24 height 21
click at [169, 381] on div "12" at bounding box center [168, 378] width 24 height 21
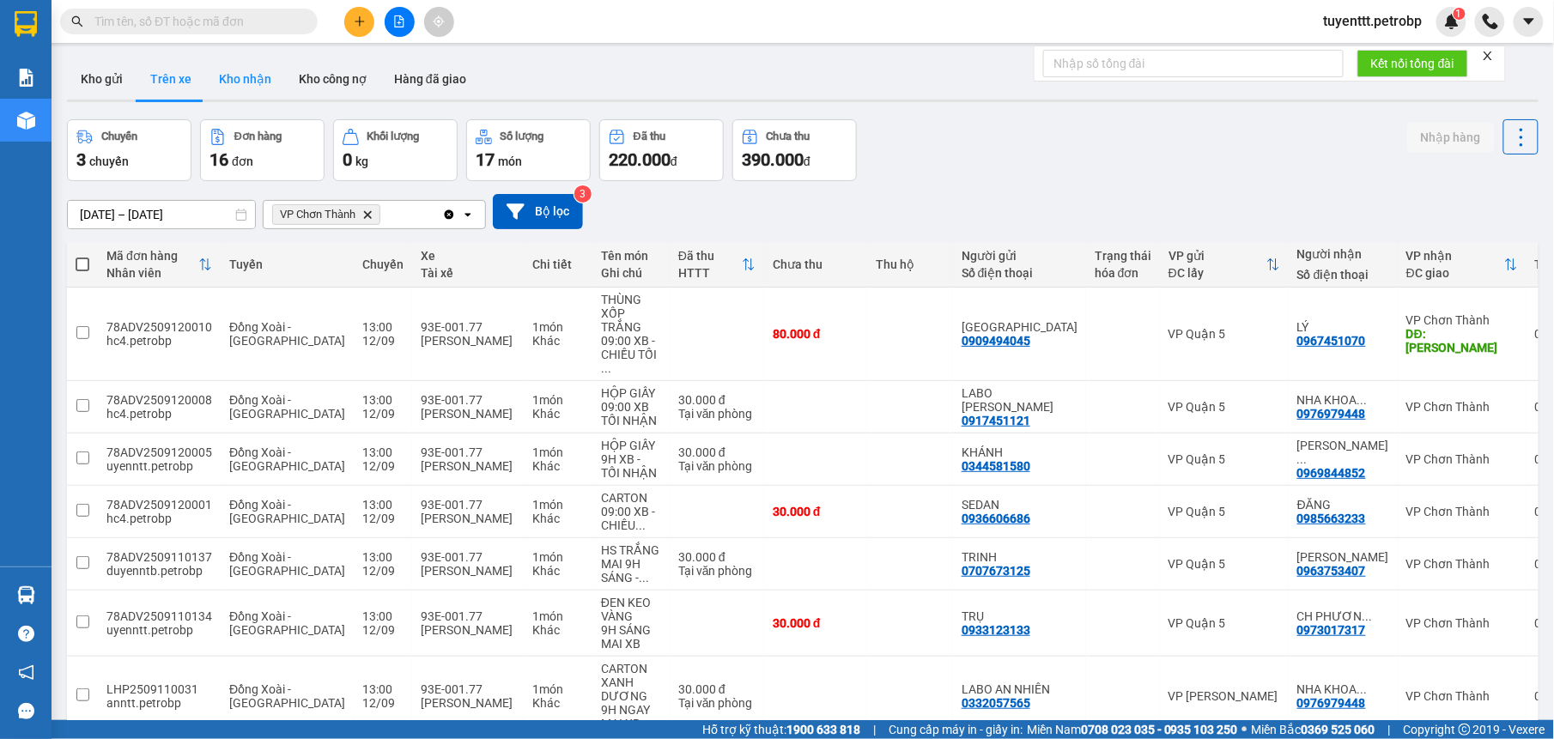
click at [259, 82] on button "Kho nhận" at bounding box center [245, 78] width 80 height 41
type input "[DATE] – [DATE]"
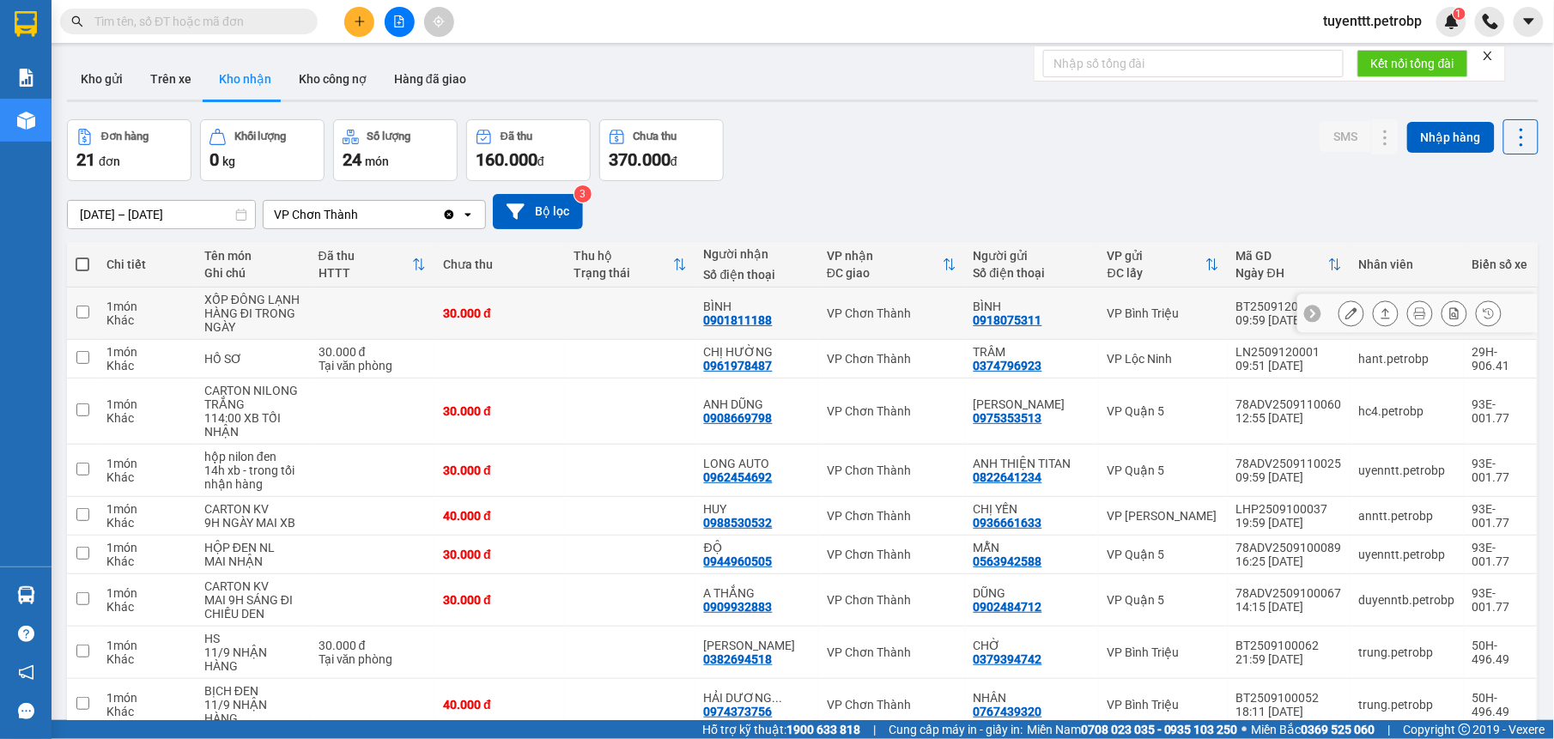
click at [603, 310] on td at bounding box center [630, 314] width 130 height 52
checkbox input "true"
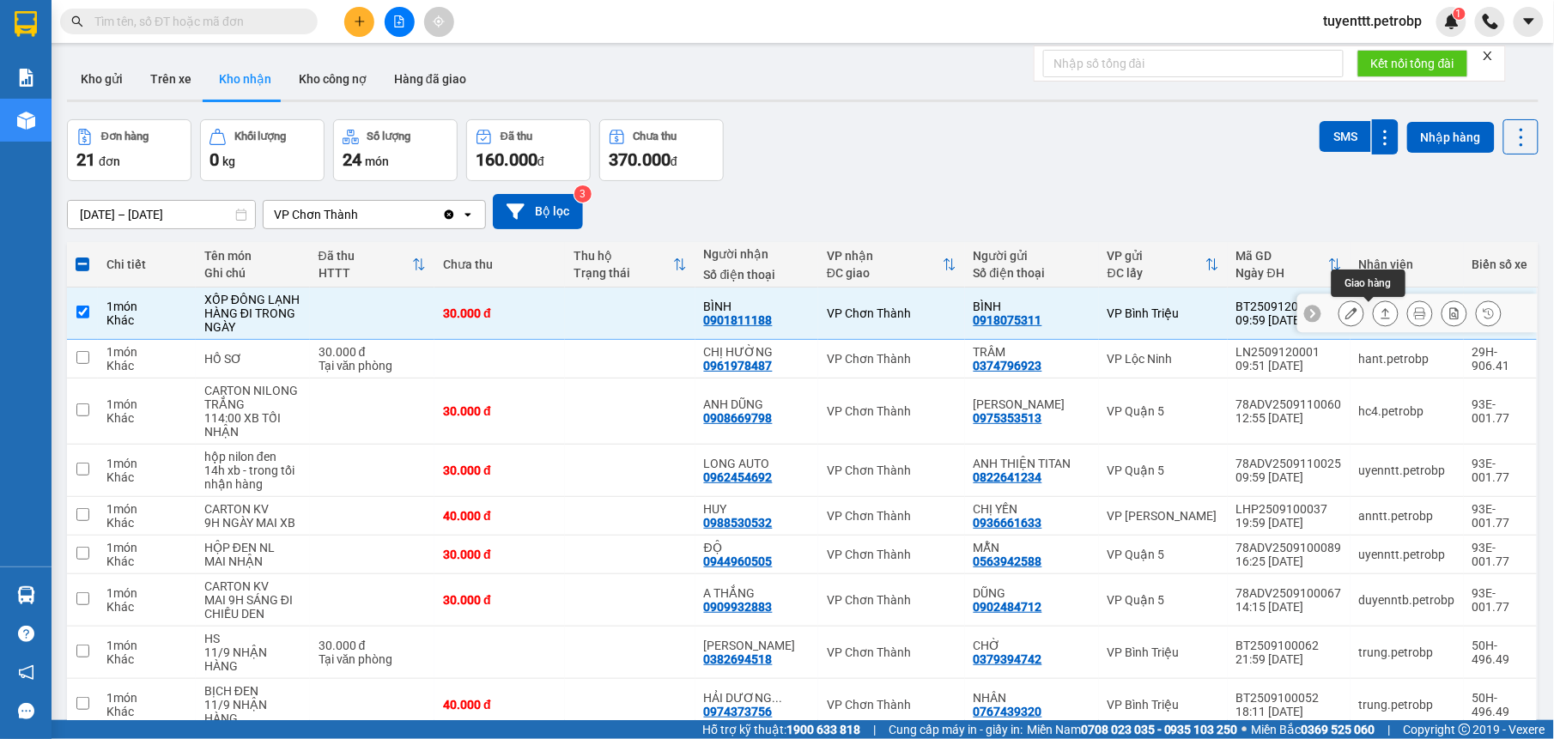
click at [1339, 324] on button at bounding box center [1351, 314] width 24 height 30
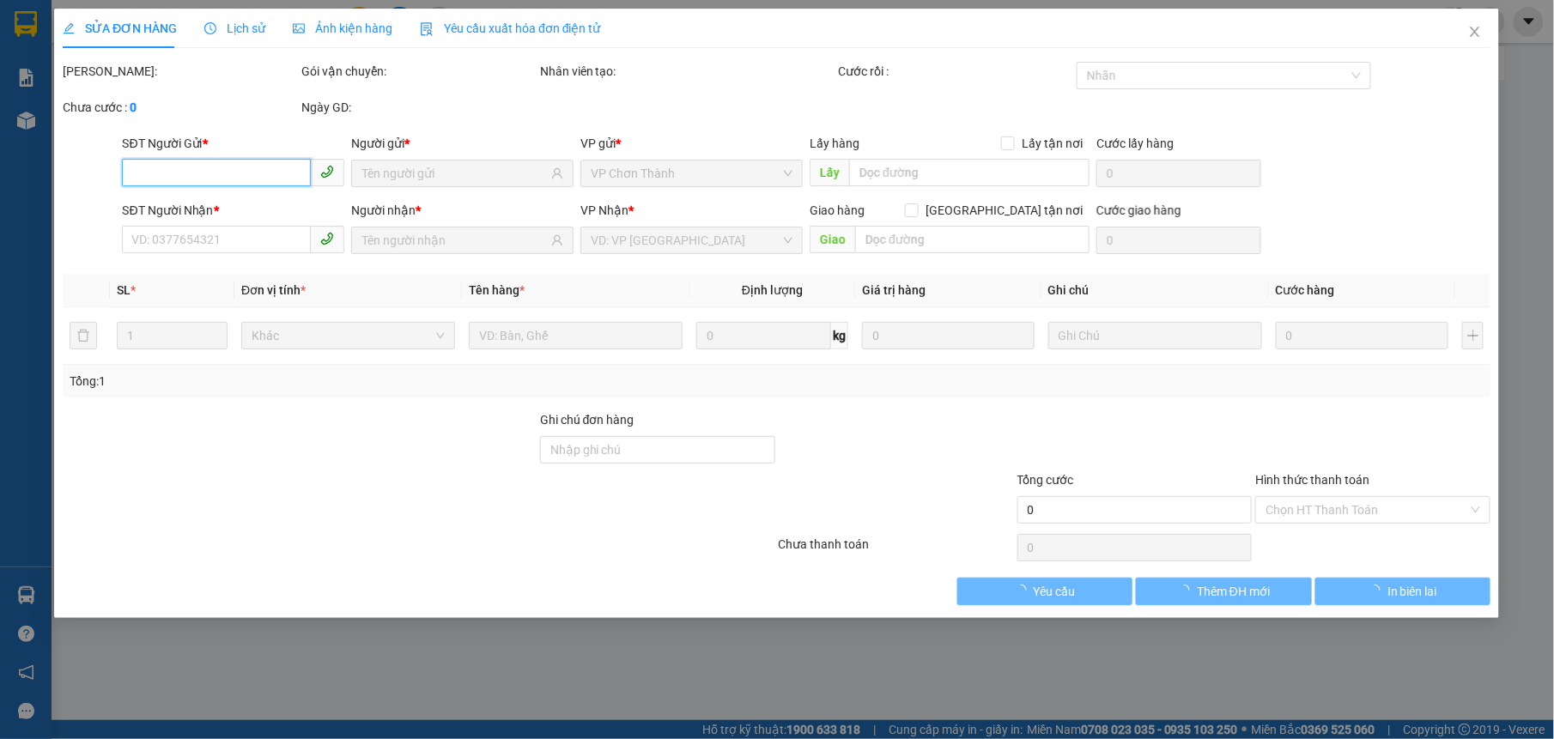
type input "0918075311"
type input "BÌNH"
type input "0901811188"
type input "BÌNH"
type input "30.000"
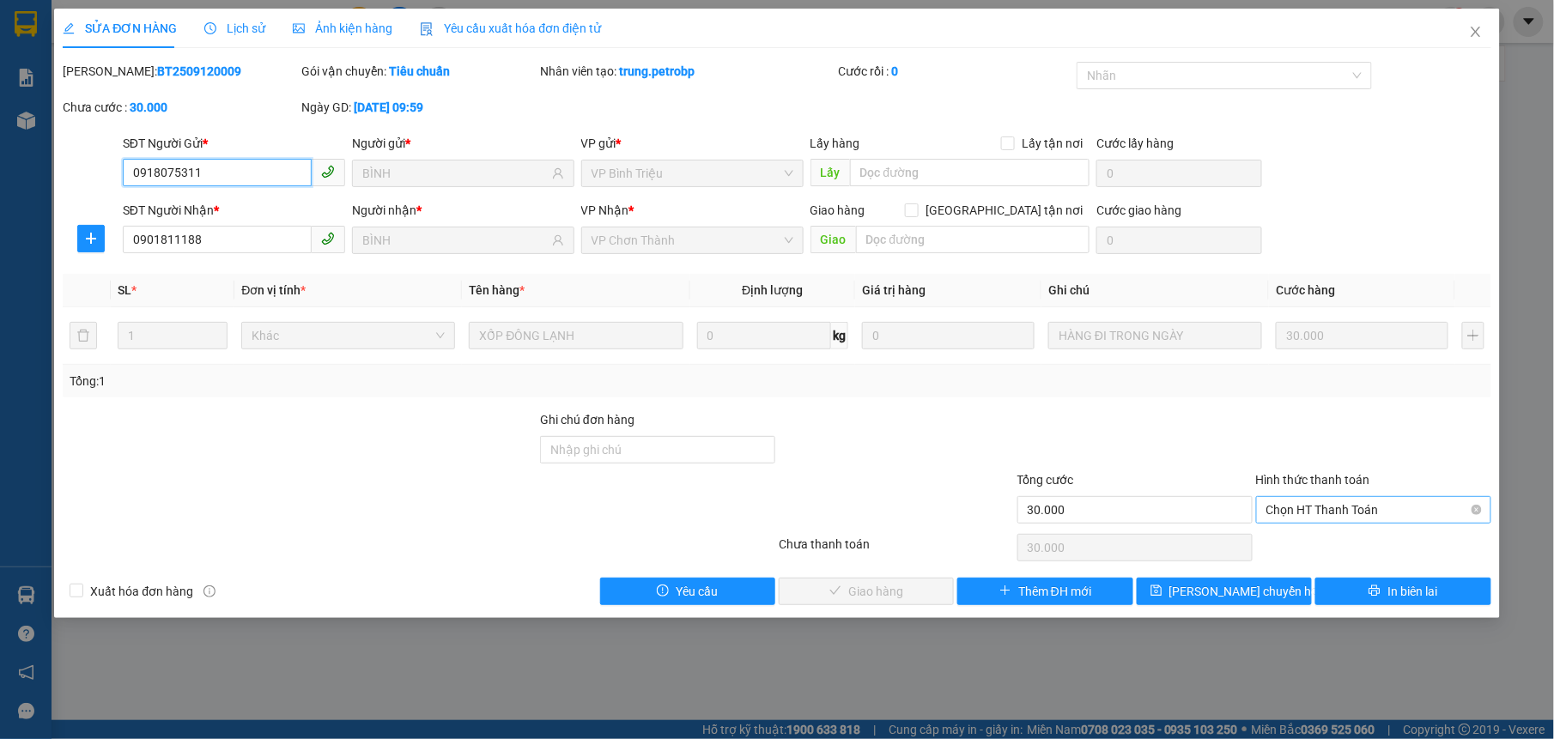
click at [1347, 512] on span "Chọn HT Thanh Toán" at bounding box center [1373, 510] width 215 height 26
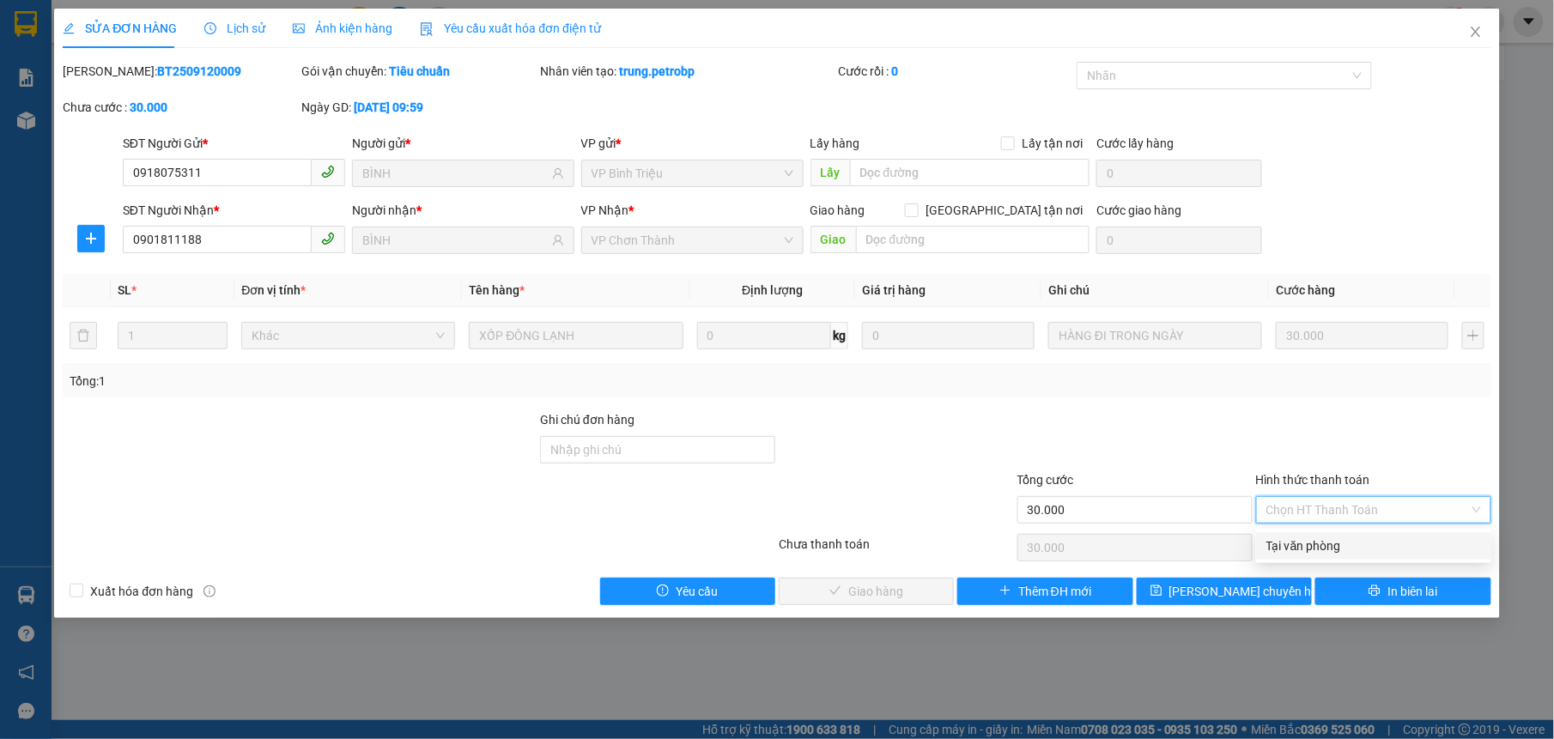
click at [1336, 537] on div "Tại văn phòng" at bounding box center [1373, 545] width 215 height 19
type input "0"
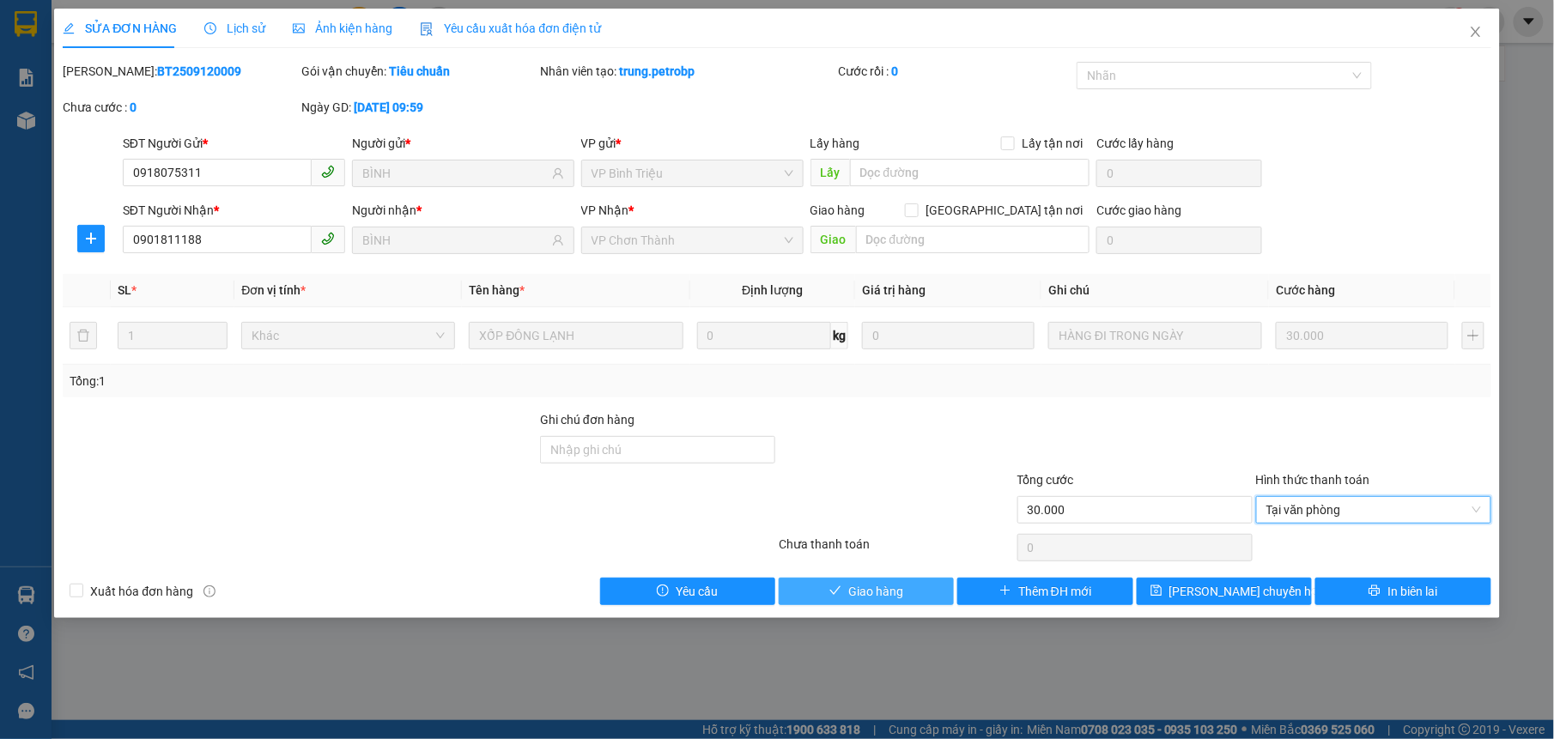
click at [912, 591] on button "Giao hàng" at bounding box center [865, 591] width 175 height 27
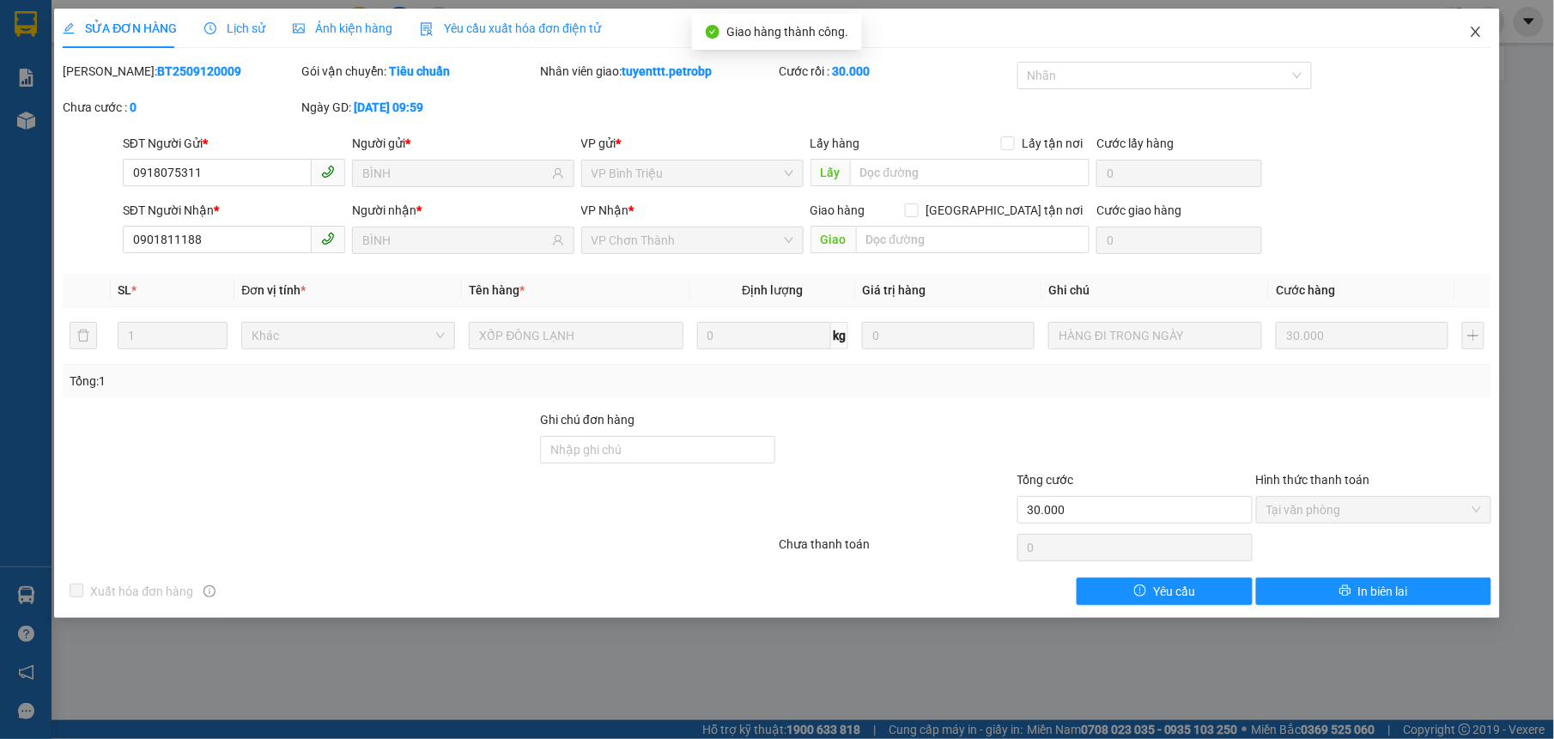
click at [1473, 28] on icon "close" at bounding box center [1476, 32] width 14 height 14
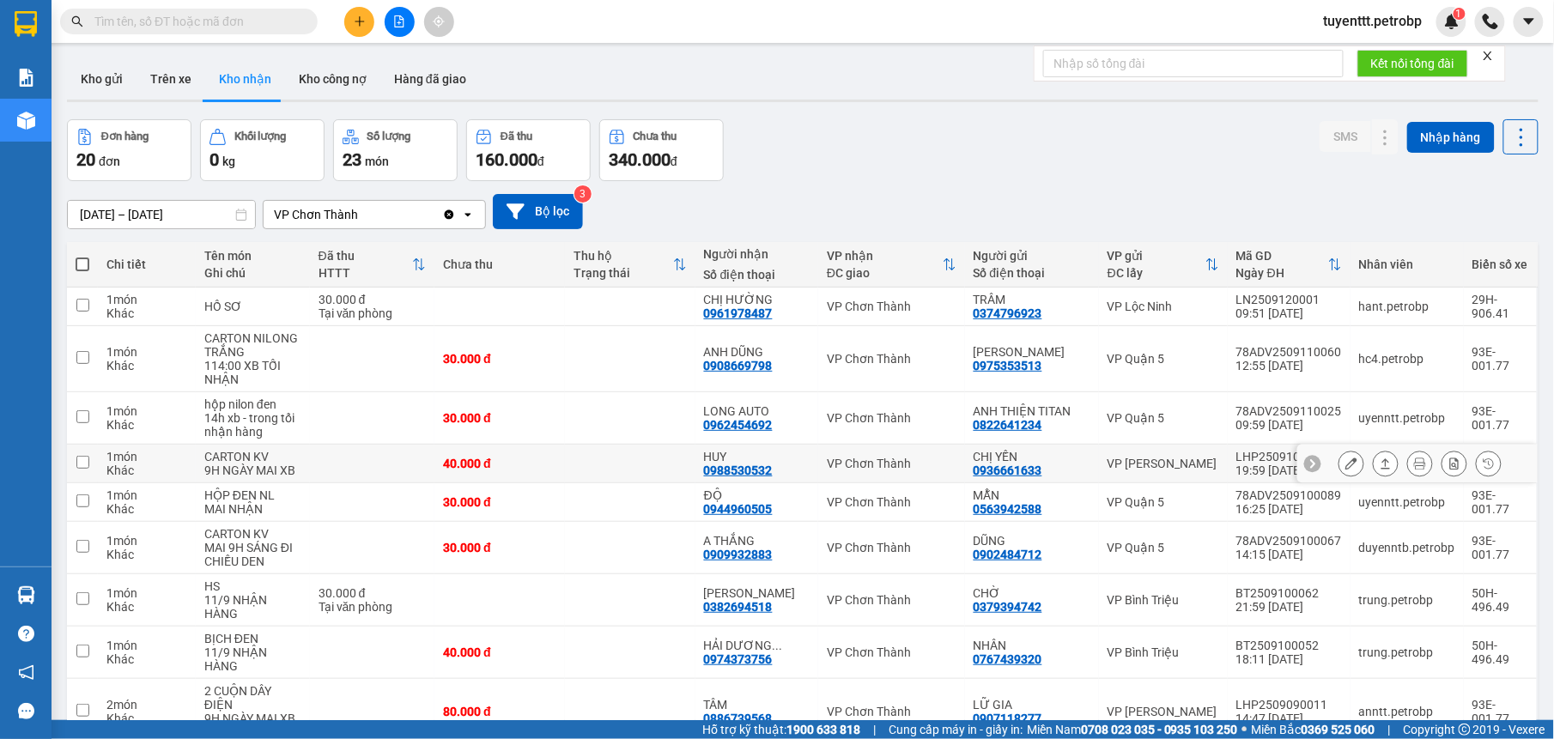
click at [810, 445] on td "HUY 0988530532" at bounding box center [756, 464] width 123 height 39
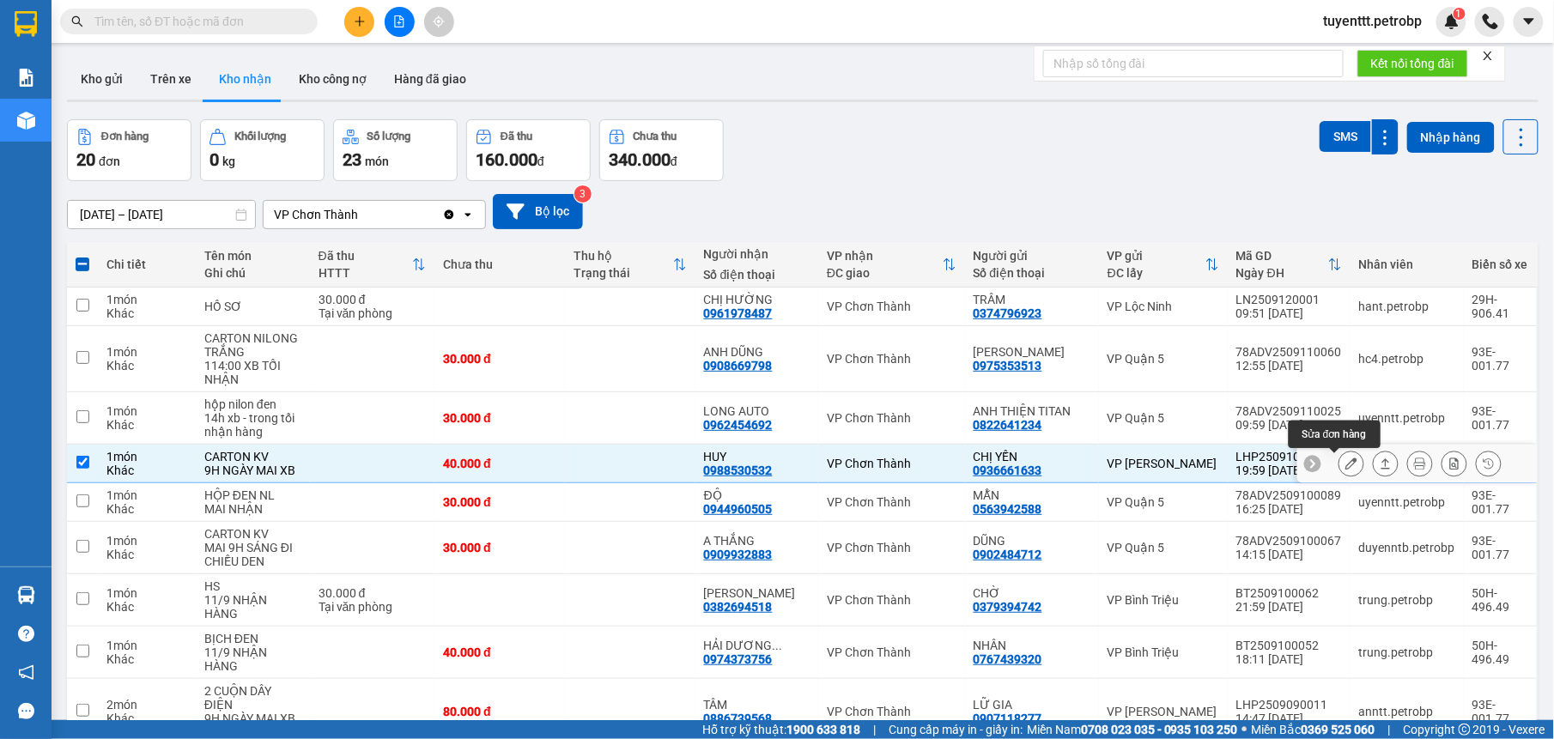
click at [1345, 457] on icon at bounding box center [1351, 463] width 12 height 12
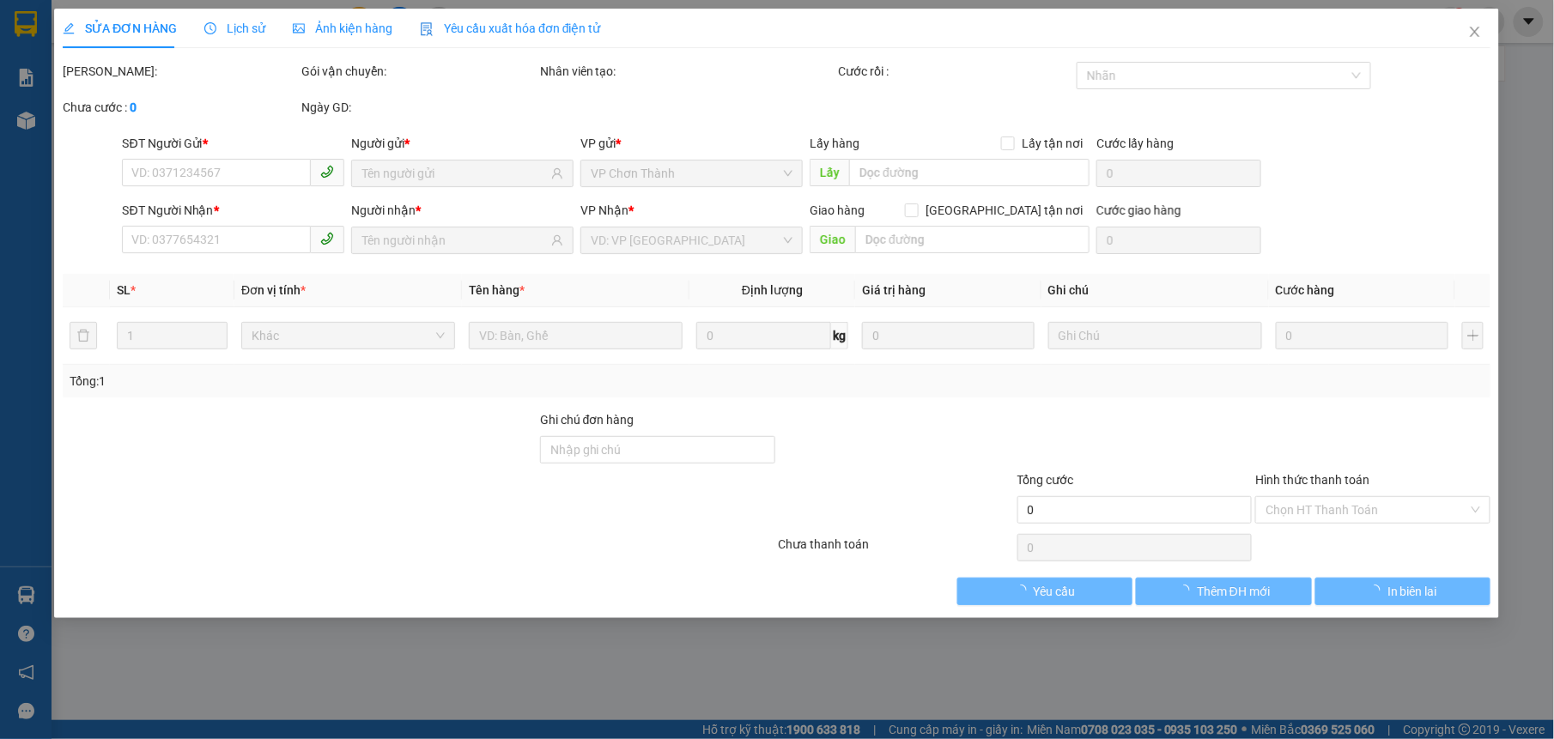
type input "0936661633"
type input "CHỊ YẾN"
type input "0988530532"
type input "HUY"
type input "40.000"
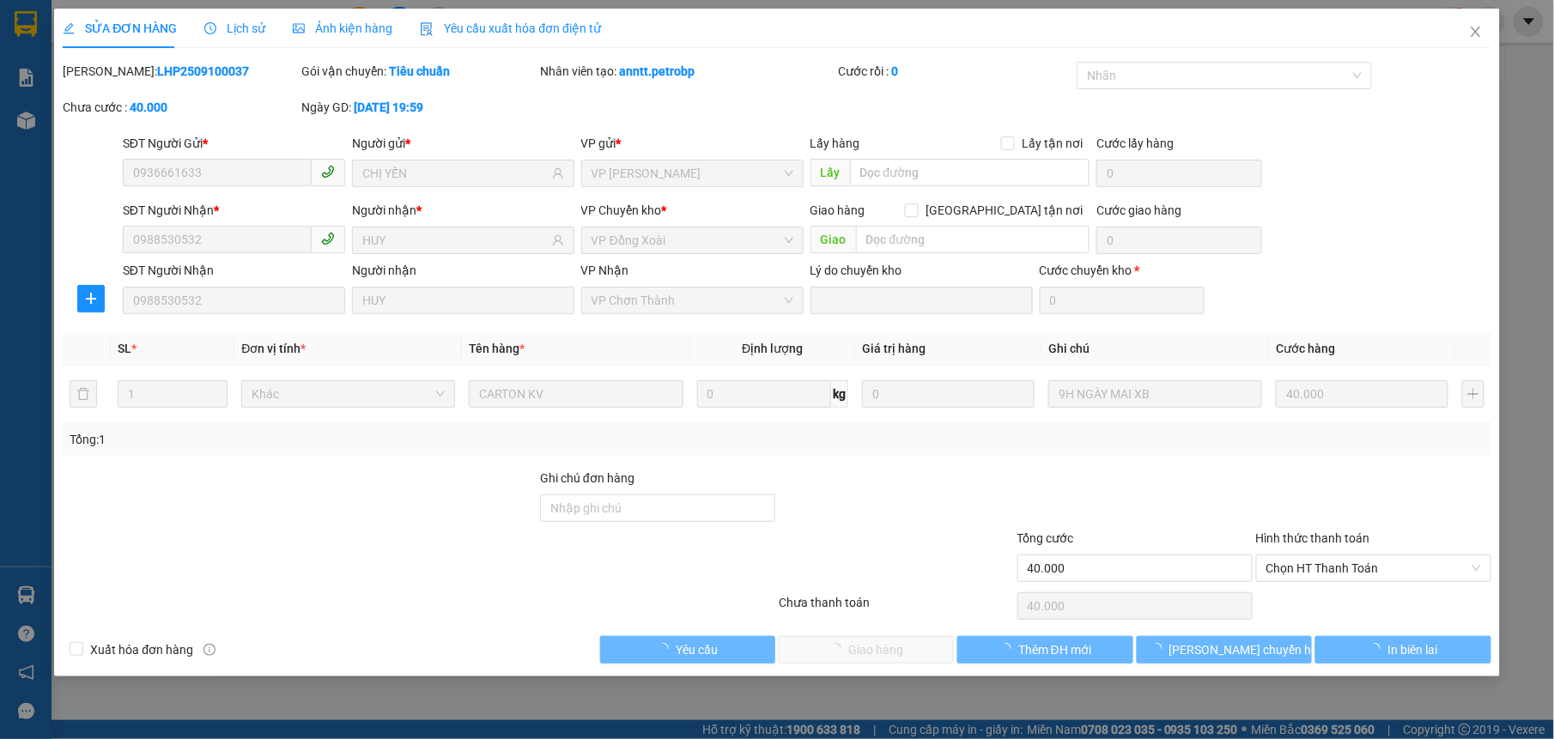
click at [1344, 510] on div at bounding box center [1373, 499] width 239 height 60
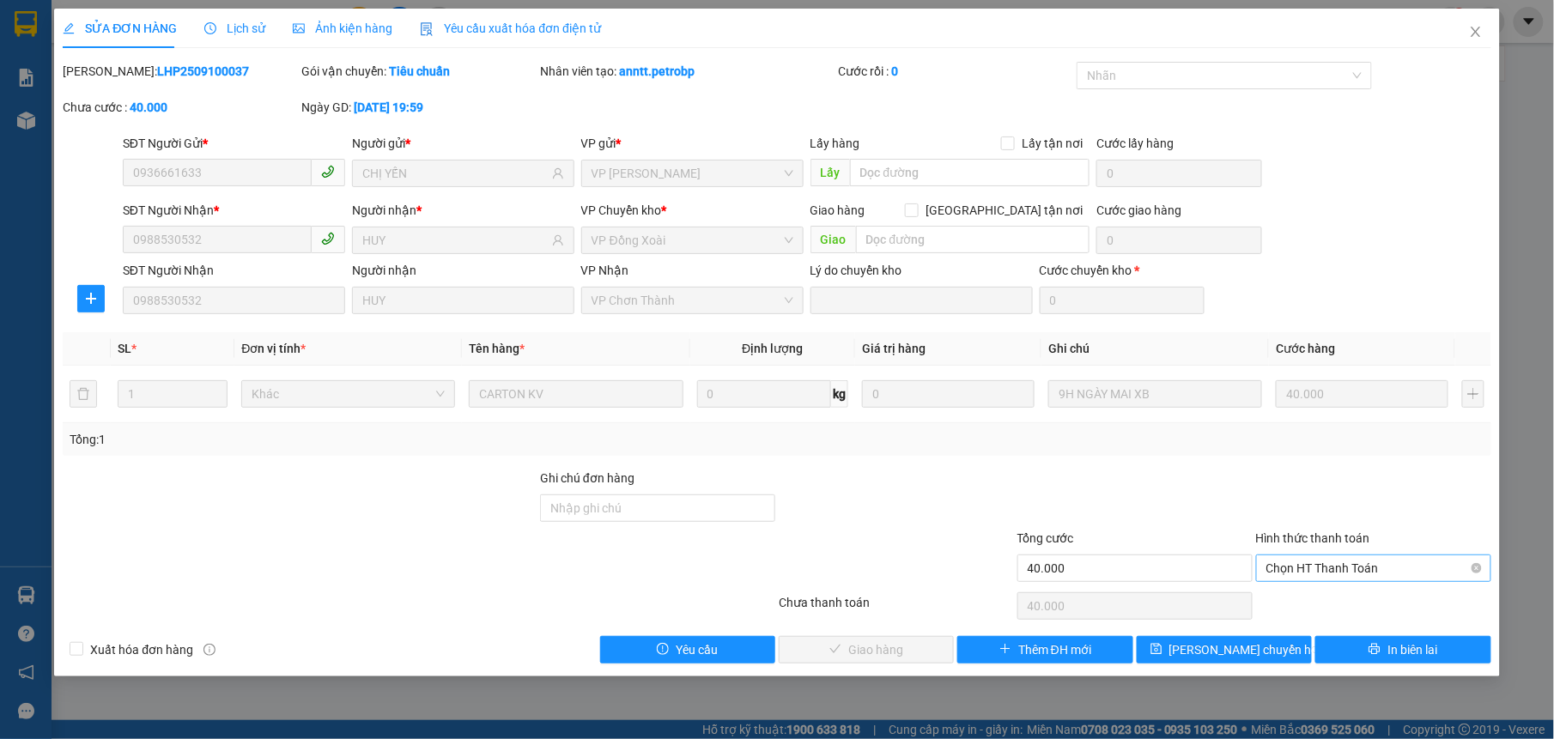
click at [1326, 570] on span "Chọn HT Thanh Toán" at bounding box center [1373, 568] width 215 height 26
click at [1306, 598] on div "Tại văn phòng" at bounding box center [1373, 604] width 215 height 19
type input "0"
click at [914, 644] on button "Giao hàng" at bounding box center [865, 649] width 175 height 27
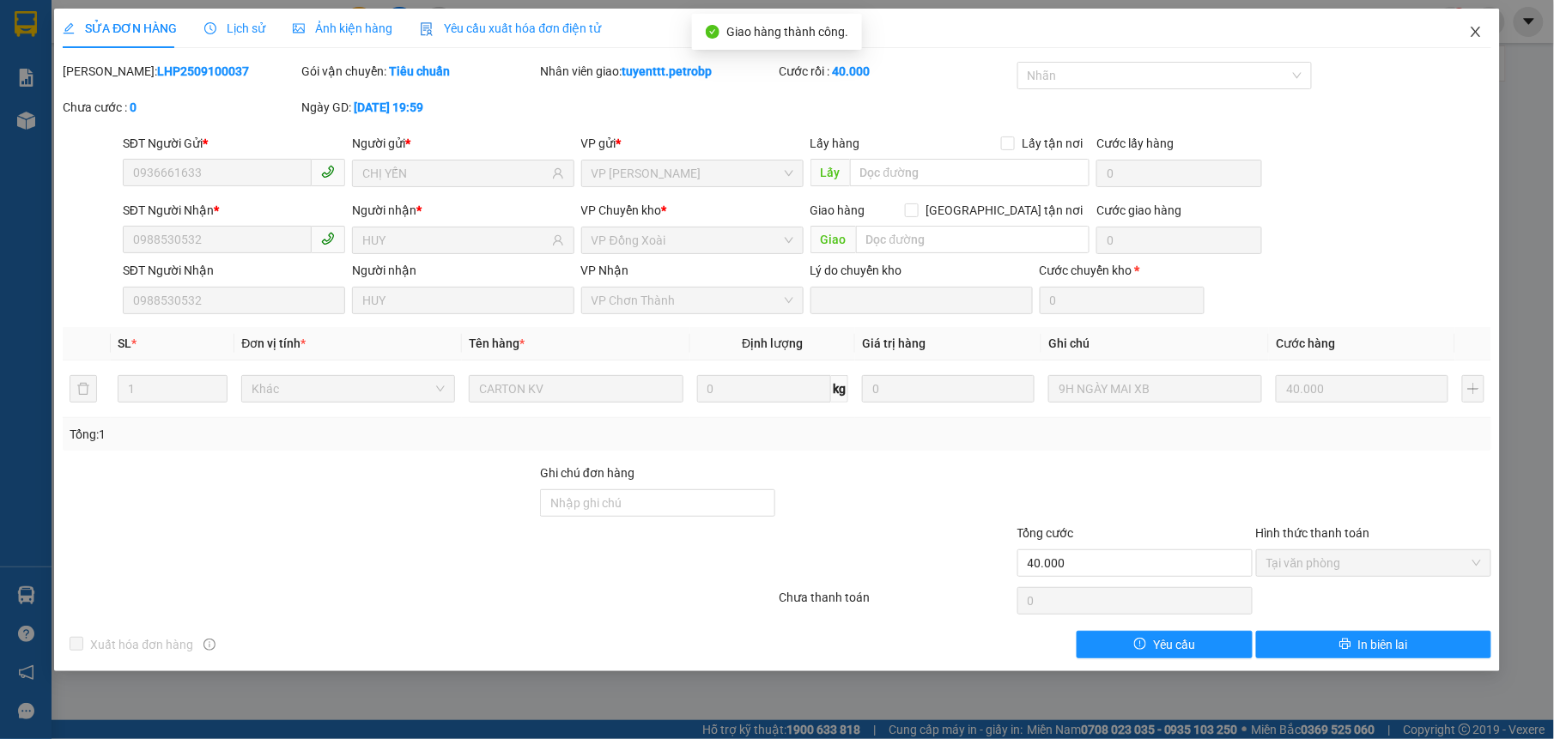
click at [1471, 34] on icon "close" at bounding box center [1476, 32] width 14 height 14
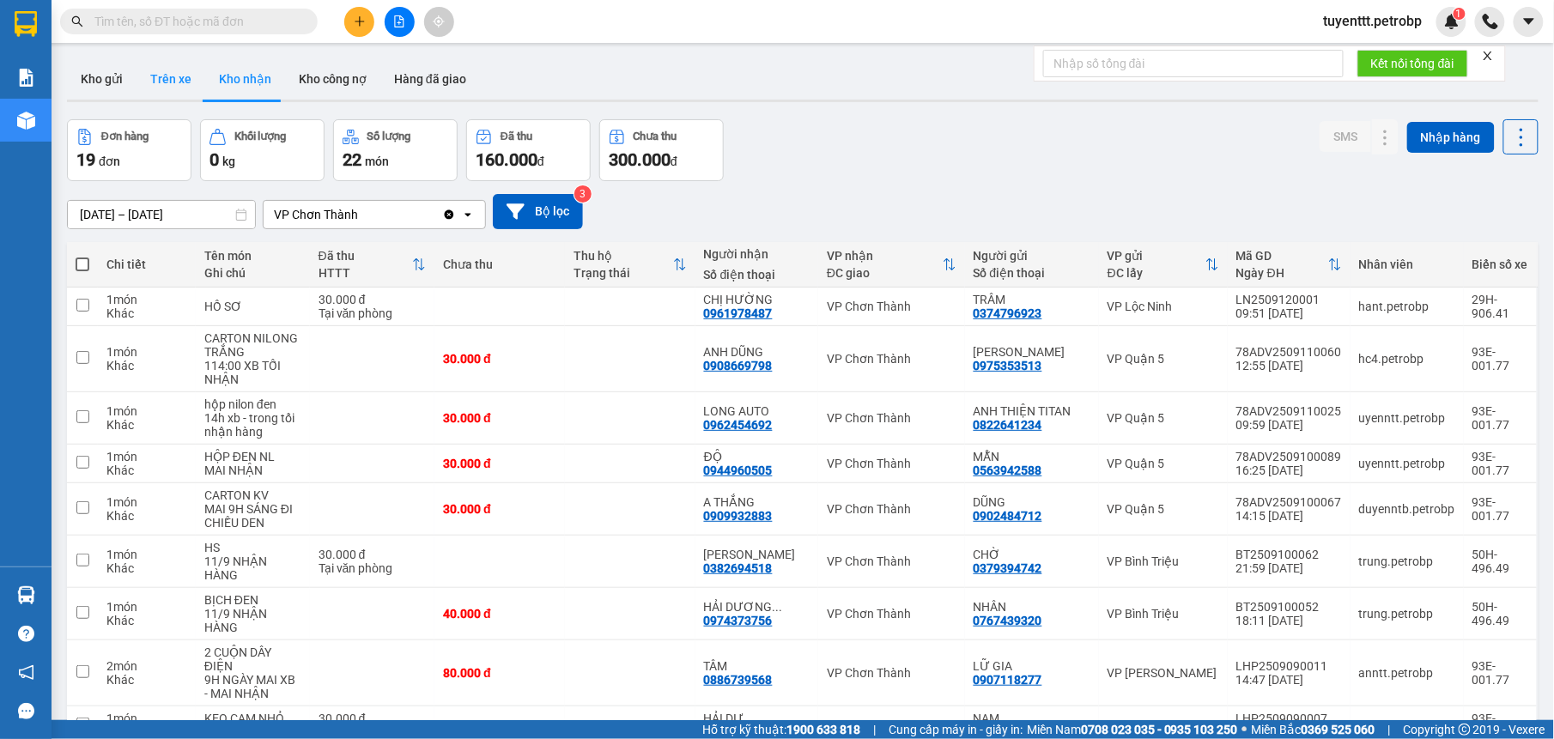
click at [160, 77] on button "Trên xe" at bounding box center [170, 78] width 69 height 41
type input "[DATE] – [DATE]"
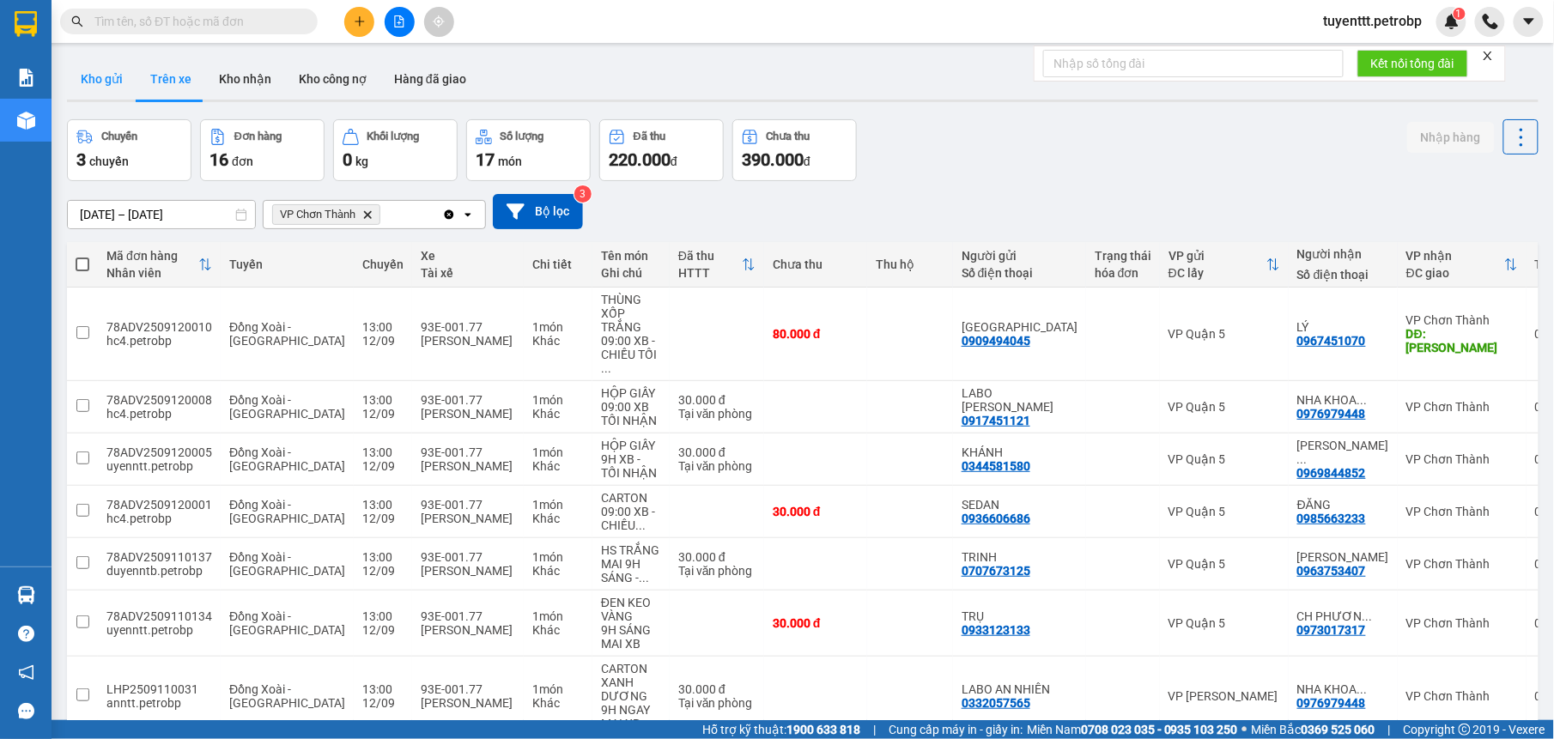
click at [111, 80] on button "Kho gửi" at bounding box center [102, 78] width 70 height 41
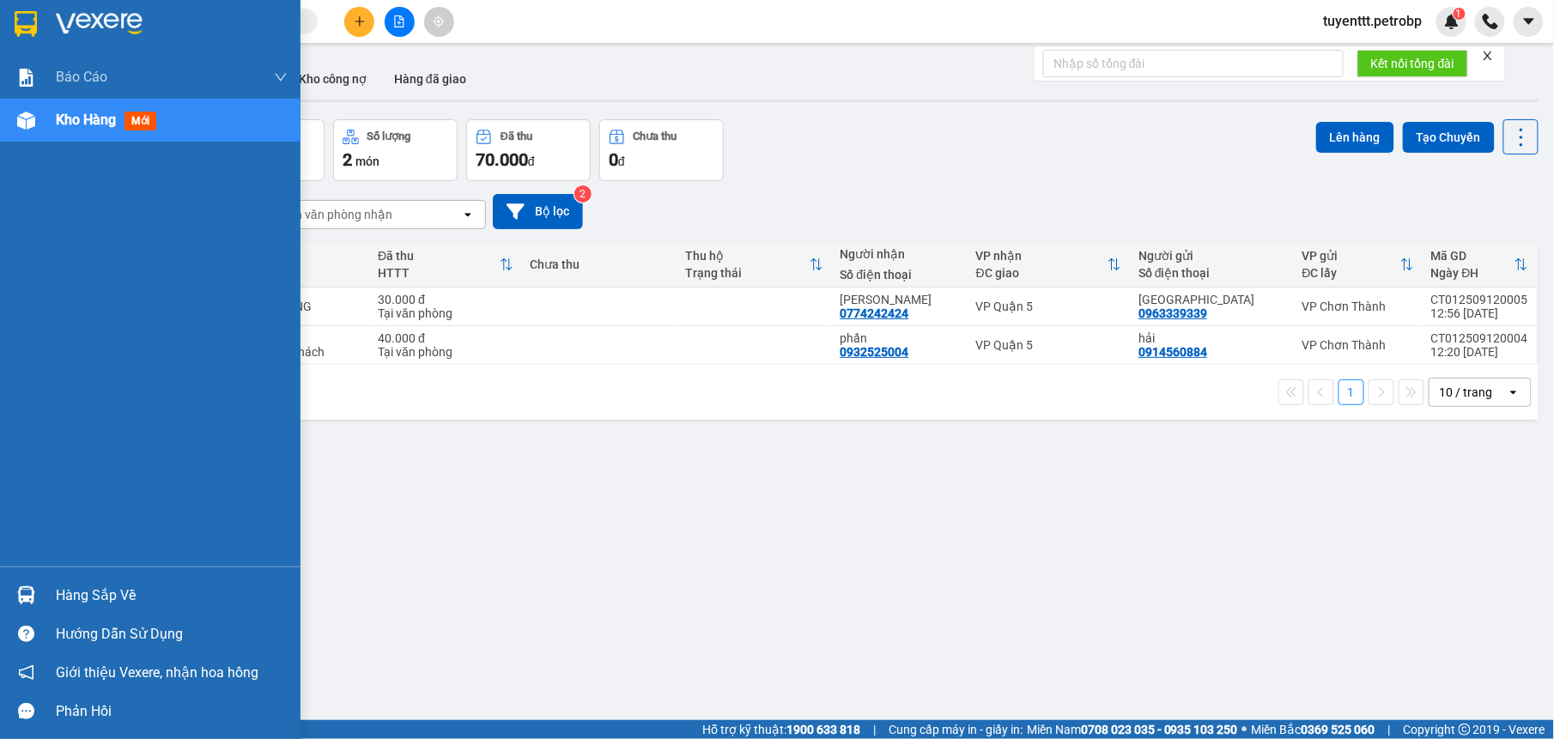
click at [21, 592] on img at bounding box center [26, 595] width 18 height 18
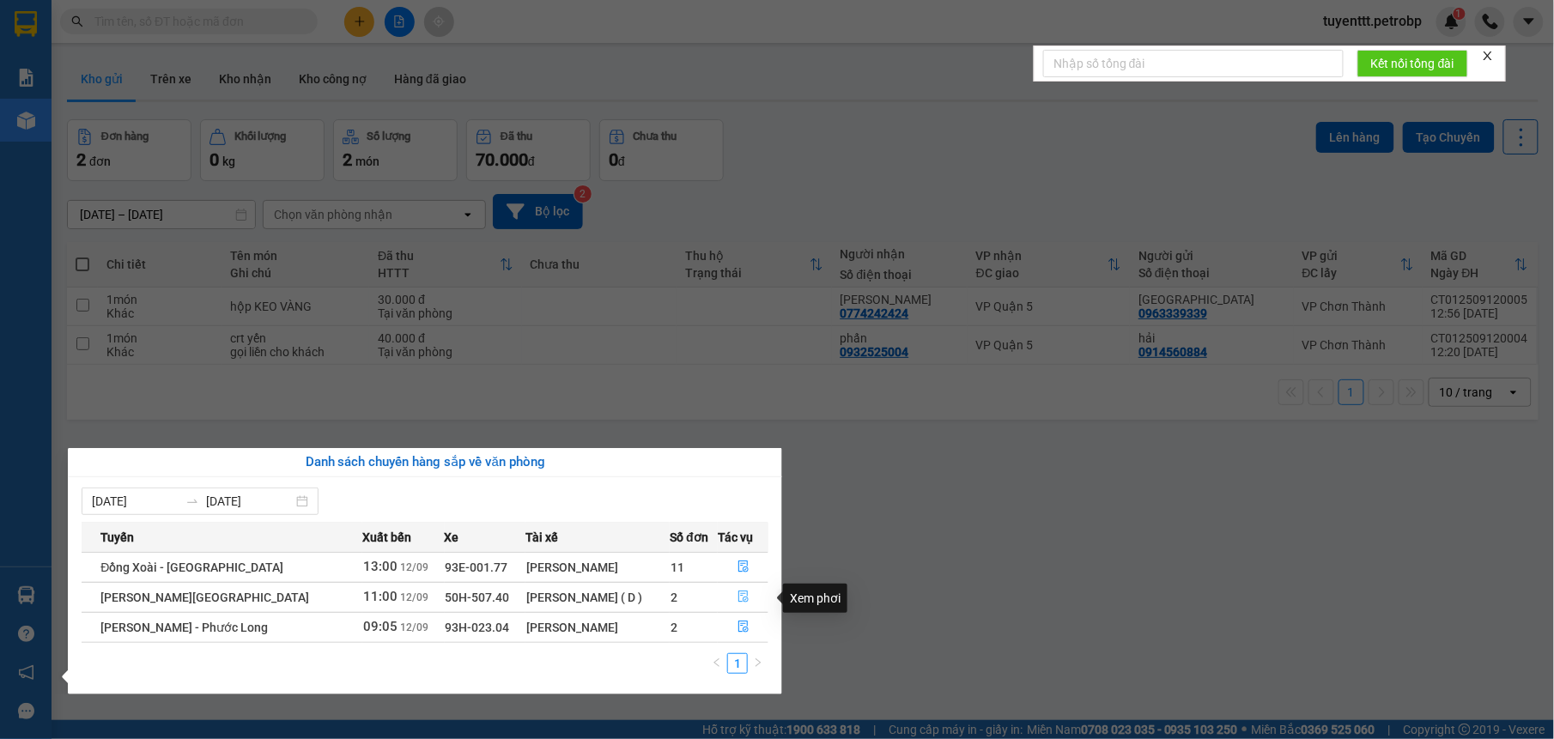
click at [738, 597] on icon "file-done" at bounding box center [743, 597] width 10 height 12
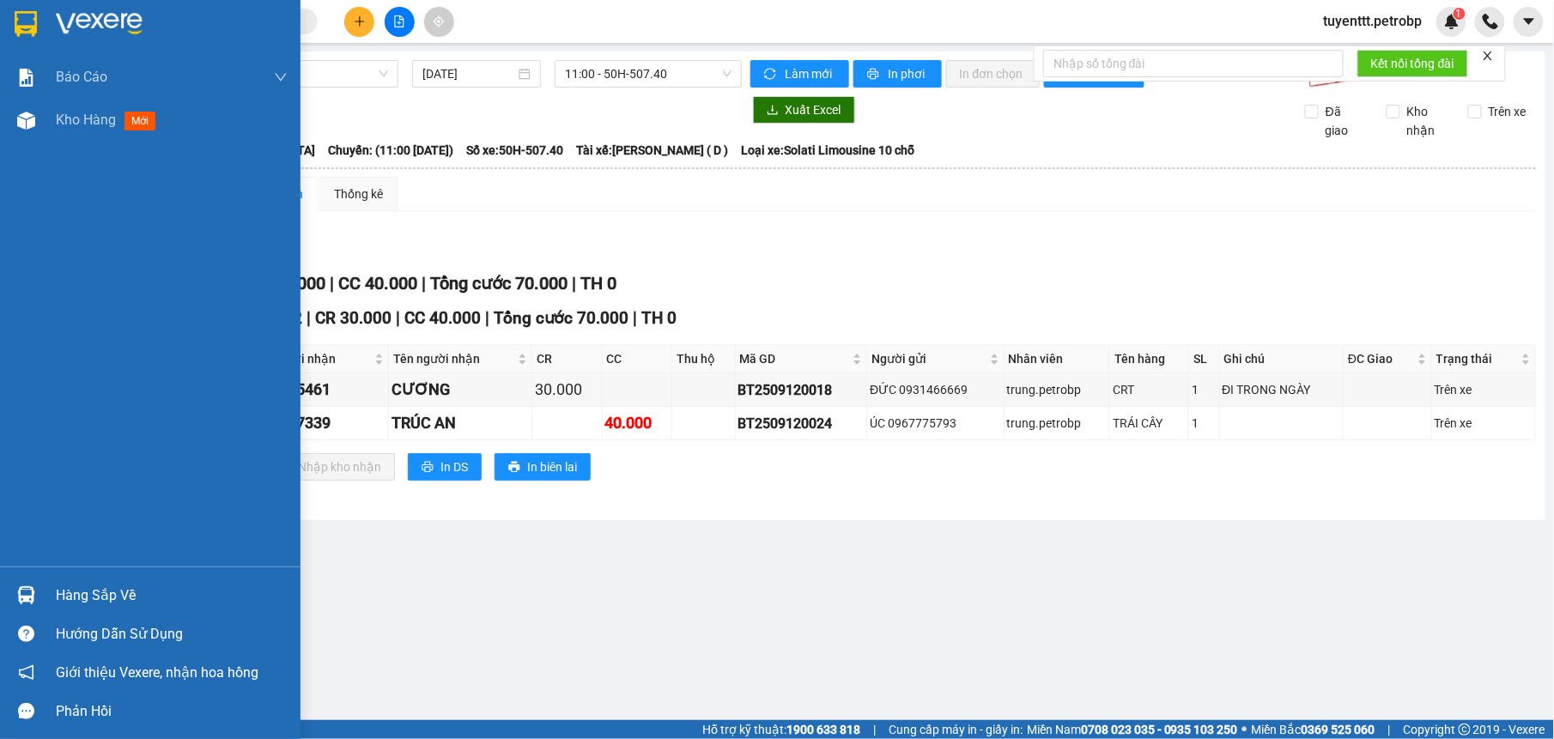
click at [45, 592] on div "Hàng sắp về" at bounding box center [150, 595] width 300 height 39
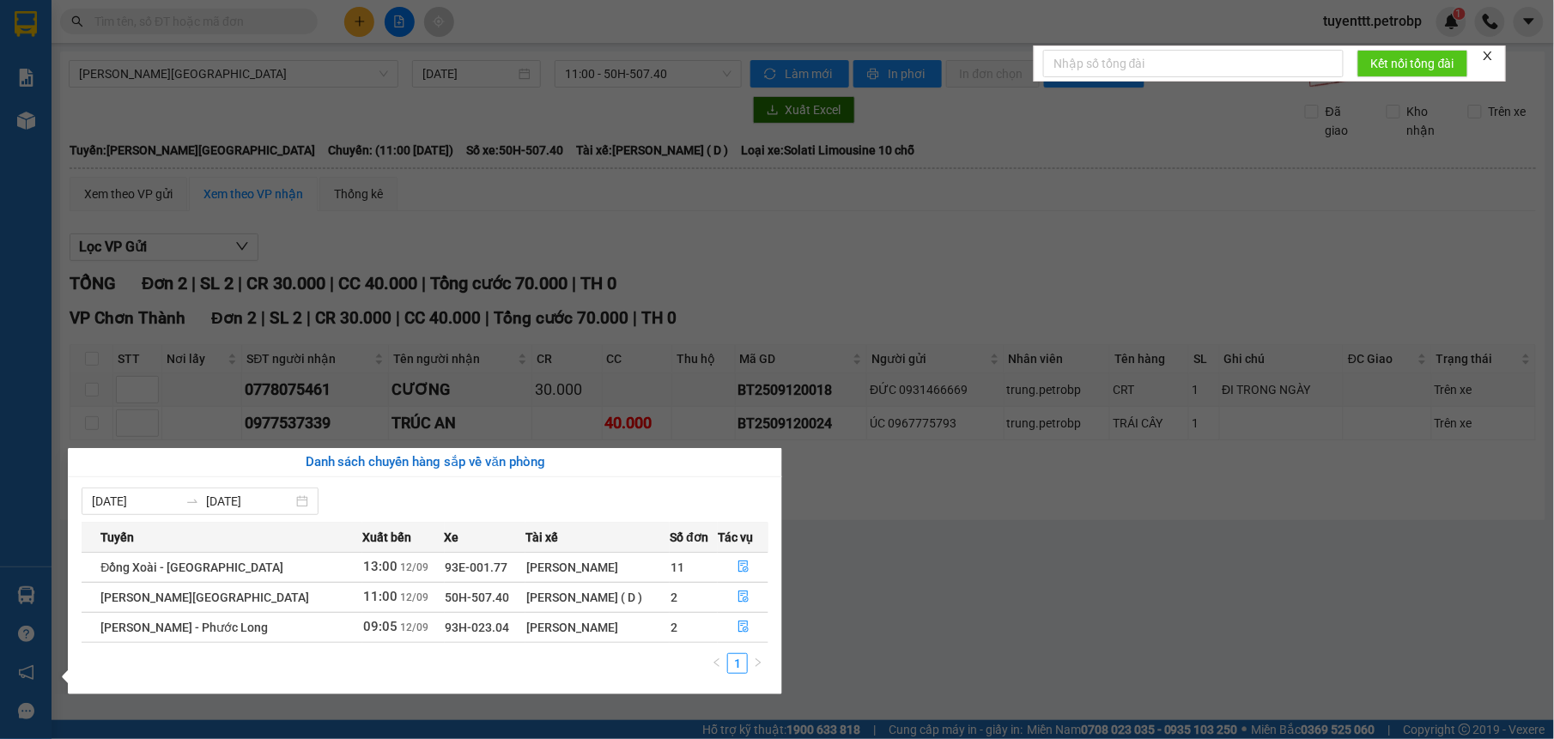
click at [894, 433] on section "Kết quả tìm kiếm ( 1 ) Bộ lọc Mã ĐH Trạng thái Món hàng Tổng cước Chưa cước Ngư…" at bounding box center [777, 369] width 1554 height 739
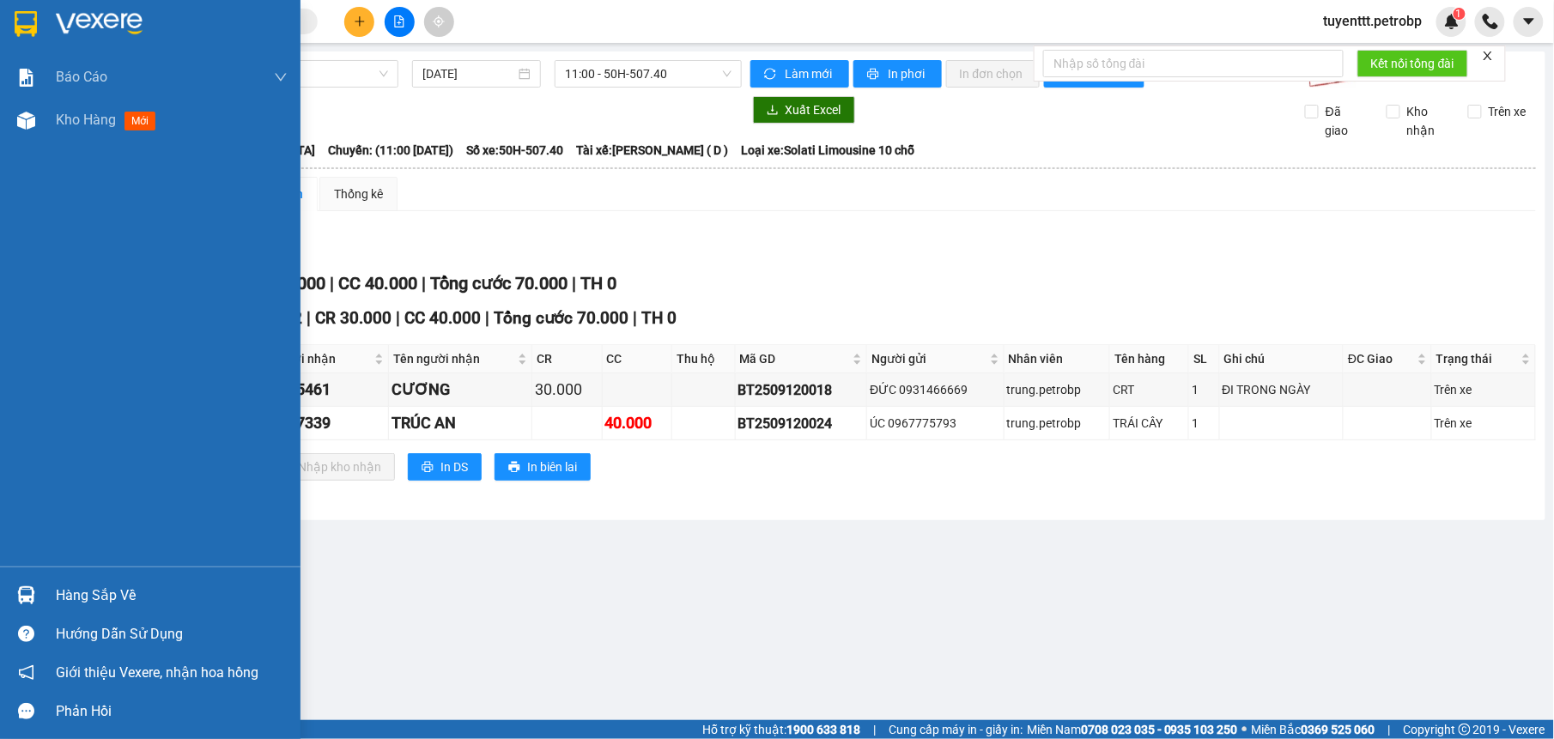
click at [22, 591] on img at bounding box center [26, 595] width 18 height 18
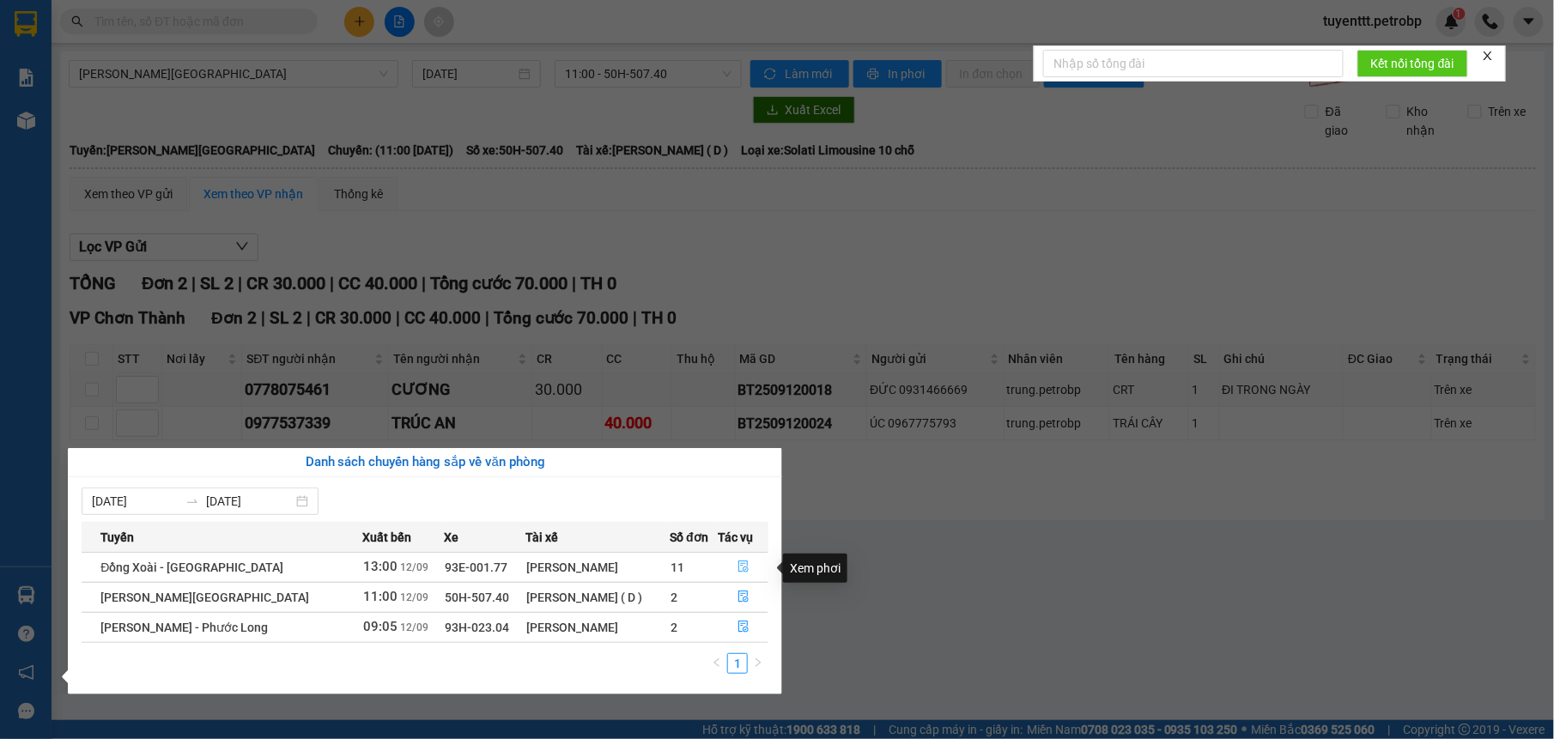
click at [737, 561] on icon "file-done" at bounding box center [743, 566] width 12 height 12
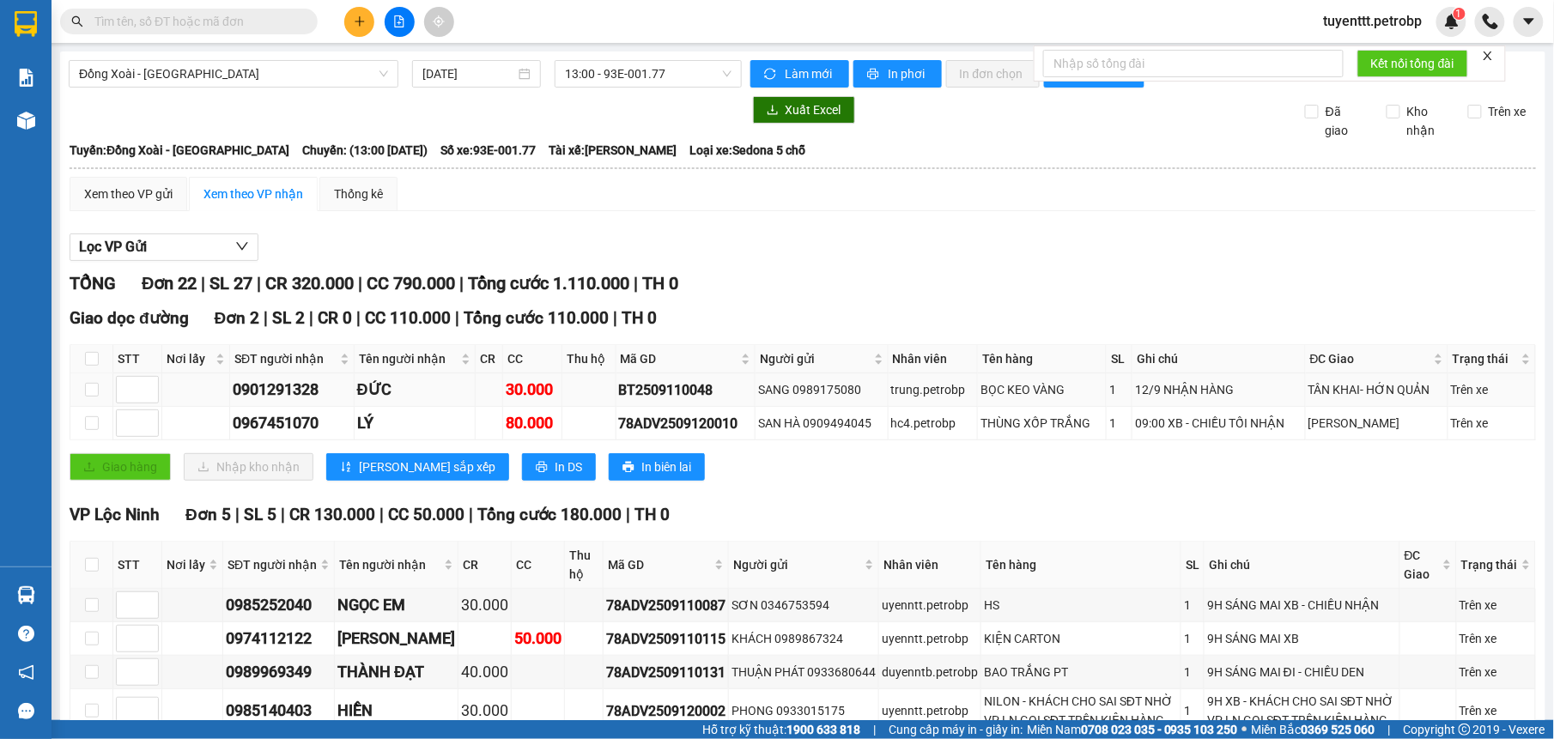
click at [674, 396] on div "BT2509110048" at bounding box center [685, 389] width 133 height 21
click at [227, 21] on input "text" at bounding box center [195, 21] width 203 height 19
paste input "BT2509110048"
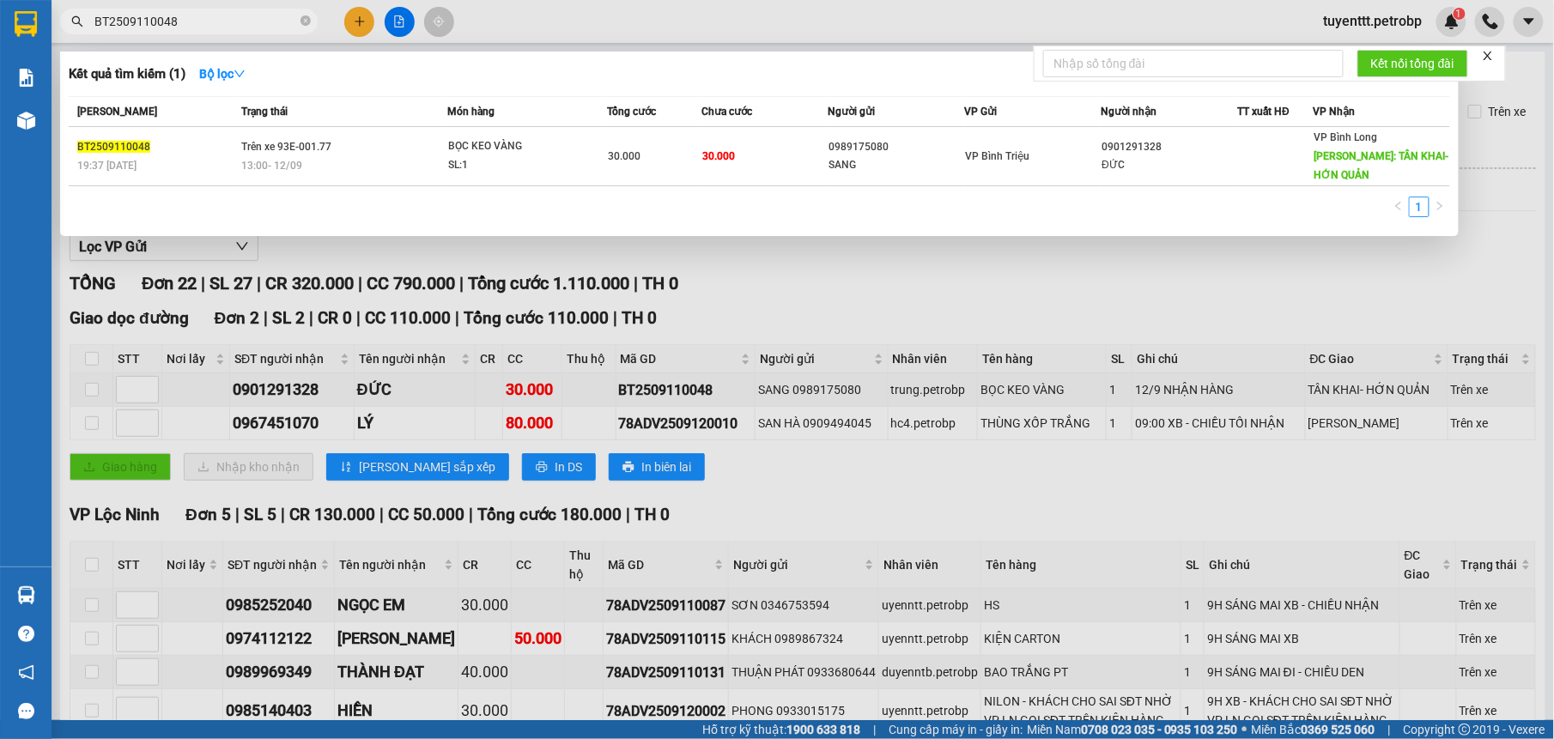
click at [900, 328] on div at bounding box center [777, 369] width 1554 height 739
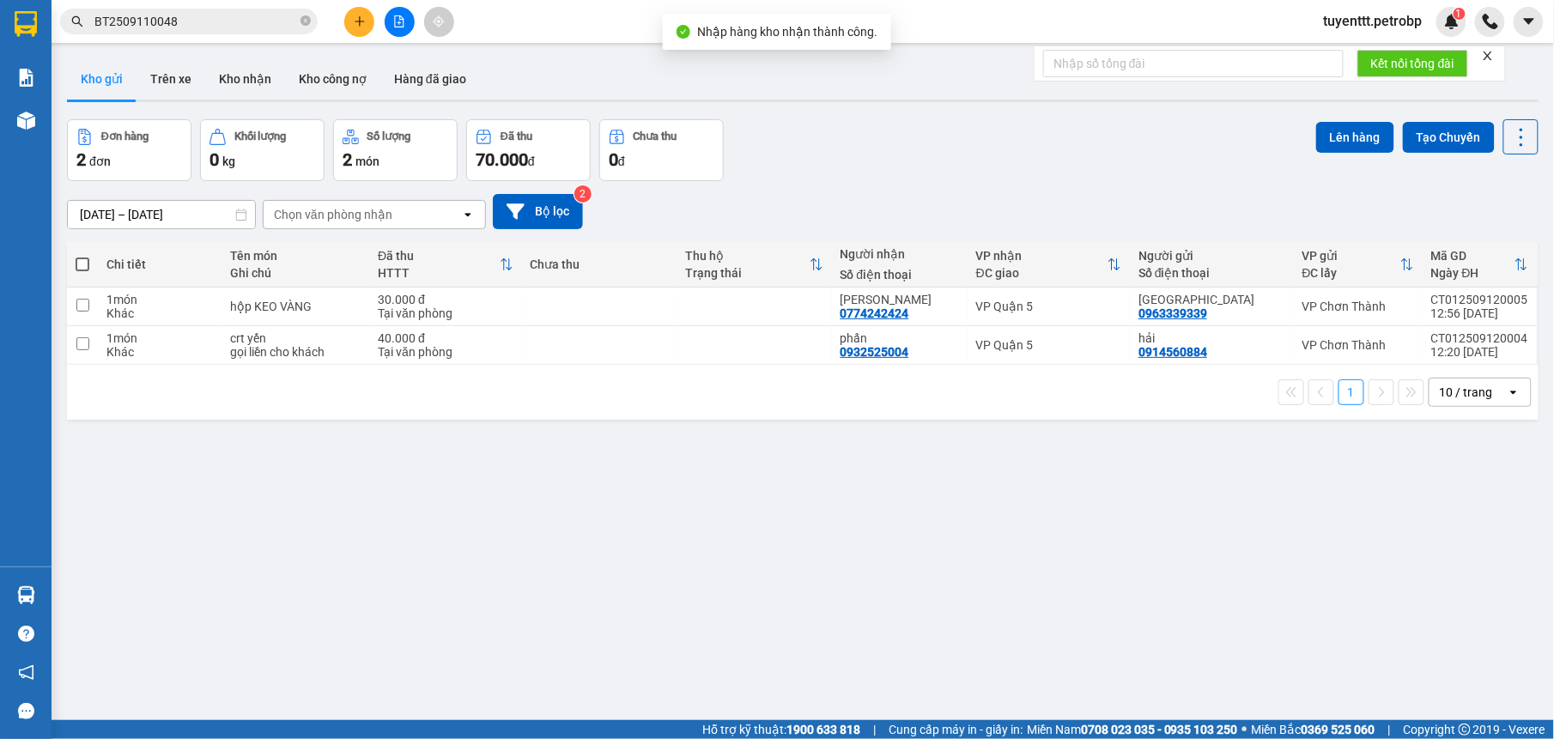
click at [227, 10] on span "BT2509110048" at bounding box center [188, 22] width 257 height 26
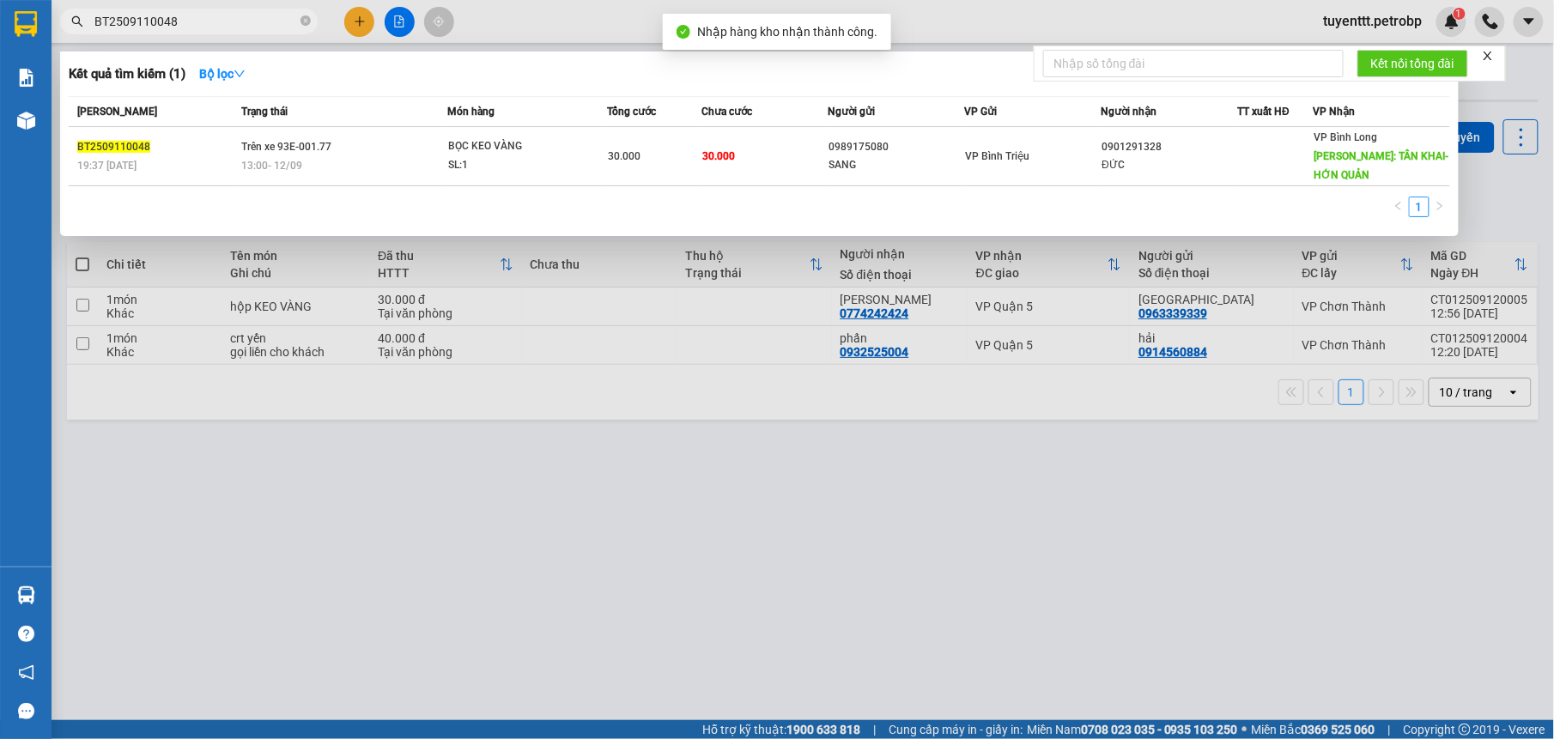
click at [227, 21] on input "BT2509110048" at bounding box center [195, 21] width 203 height 19
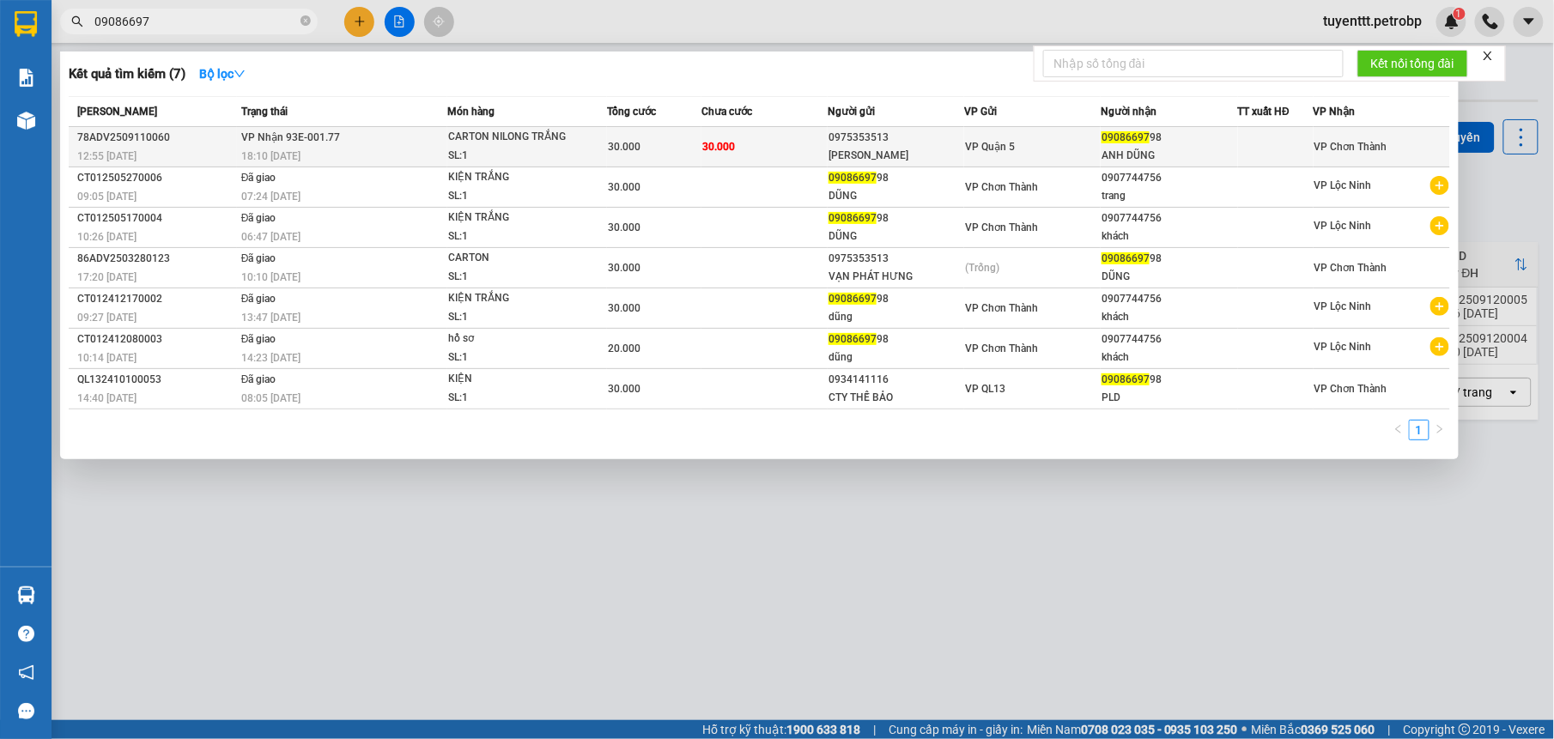
type input "09086697"
click at [566, 146] on div "CARTON NILONG TRẮNG" at bounding box center [512, 137] width 129 height 19
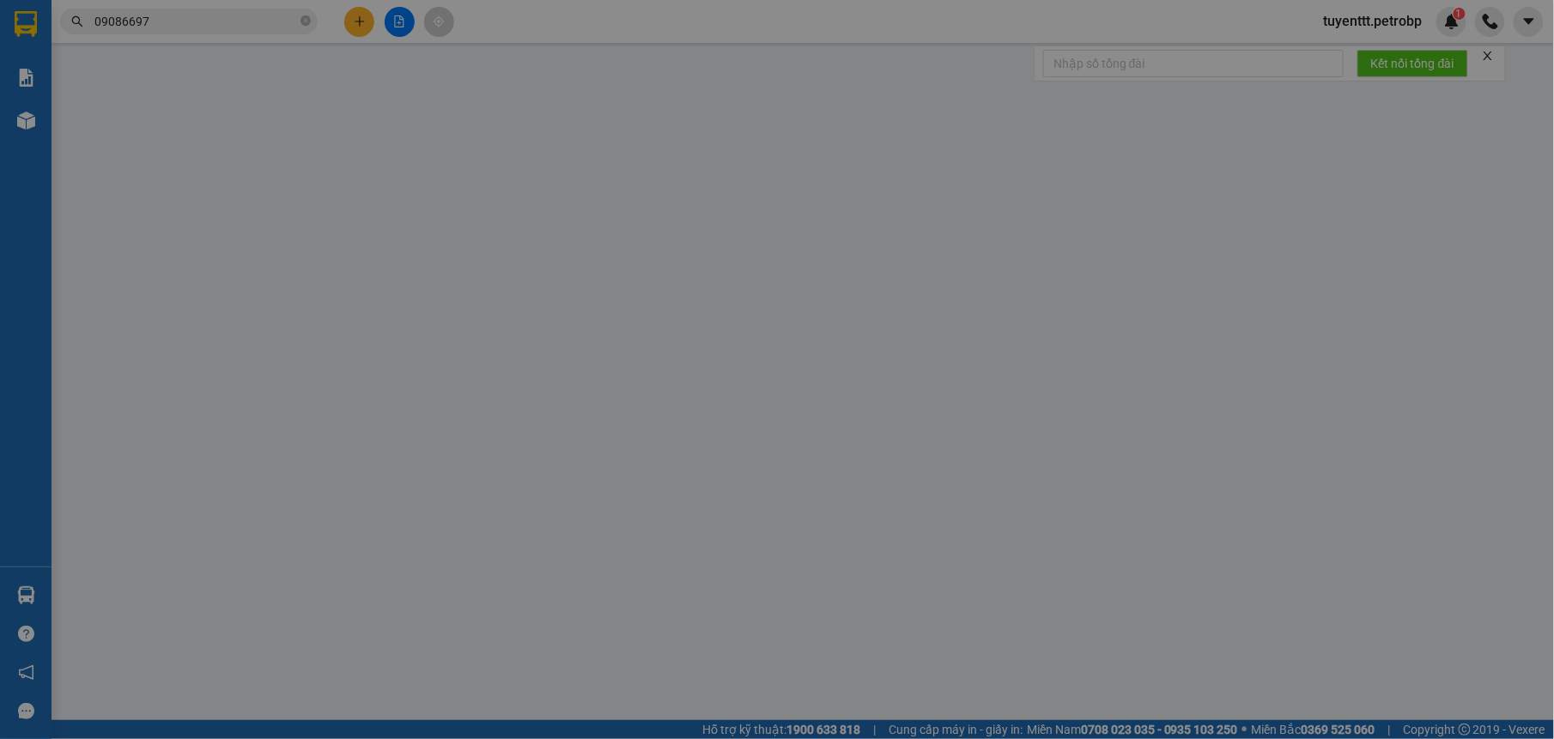
type input "0975353513"
type input "[PERSON_NAME]"
type input "0908669798"
type input "ANH DŨNG"
type input "30.000"
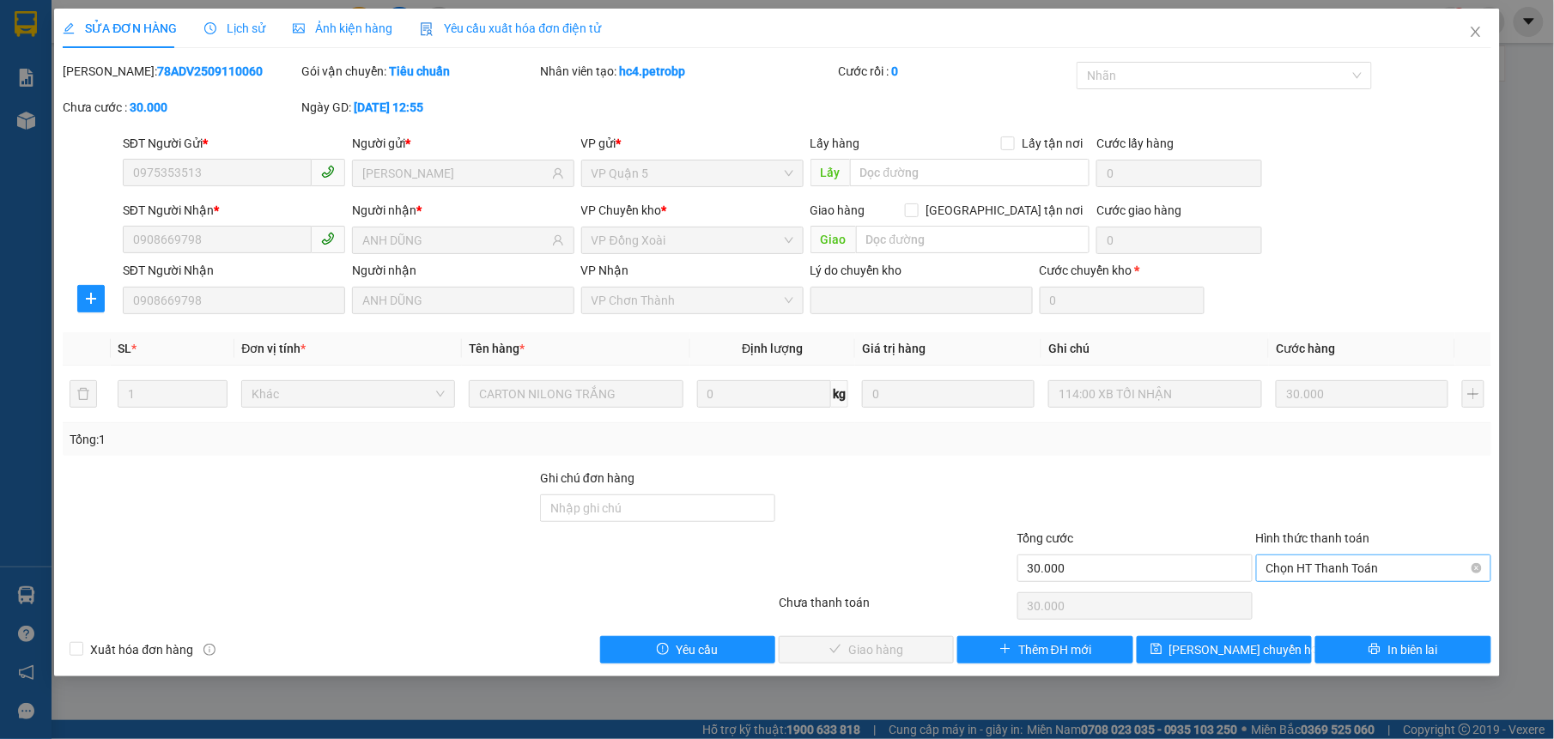
click at [1323, 573] on span "Chọn HT Thanh Toán" at bounding box center [1373, 568] width 215 height 26
click at [1315, 604] on div "Tại văn phòng" at bounding box center [1373, 604] width 215 height 19
type input "0"
click at [827, 652] on button "Giao hàng" at bounding box center [865, 649] width 175 height 27
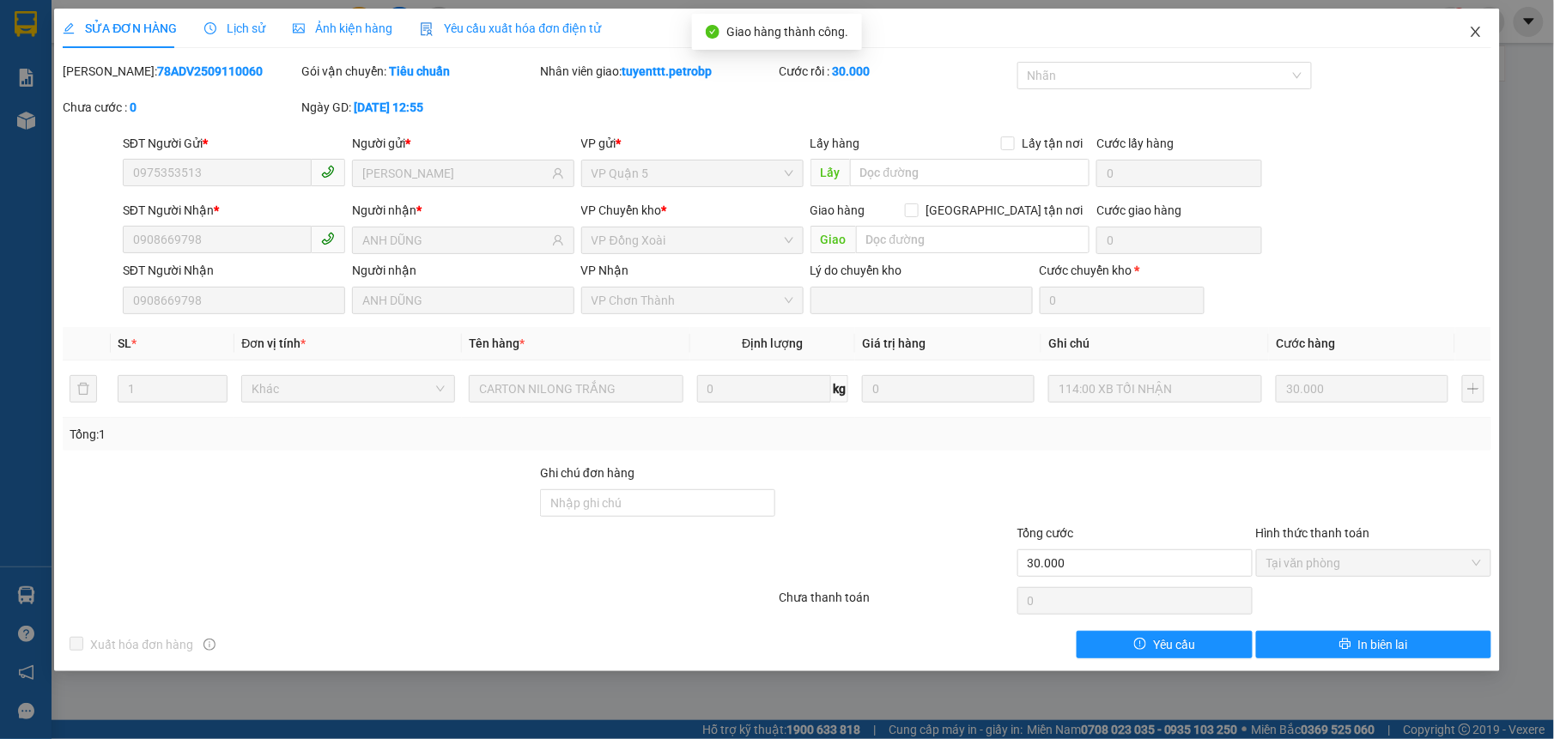
click at [1477, 35] on icon "close" at bounding box center [1474, 32] width 9 height 10
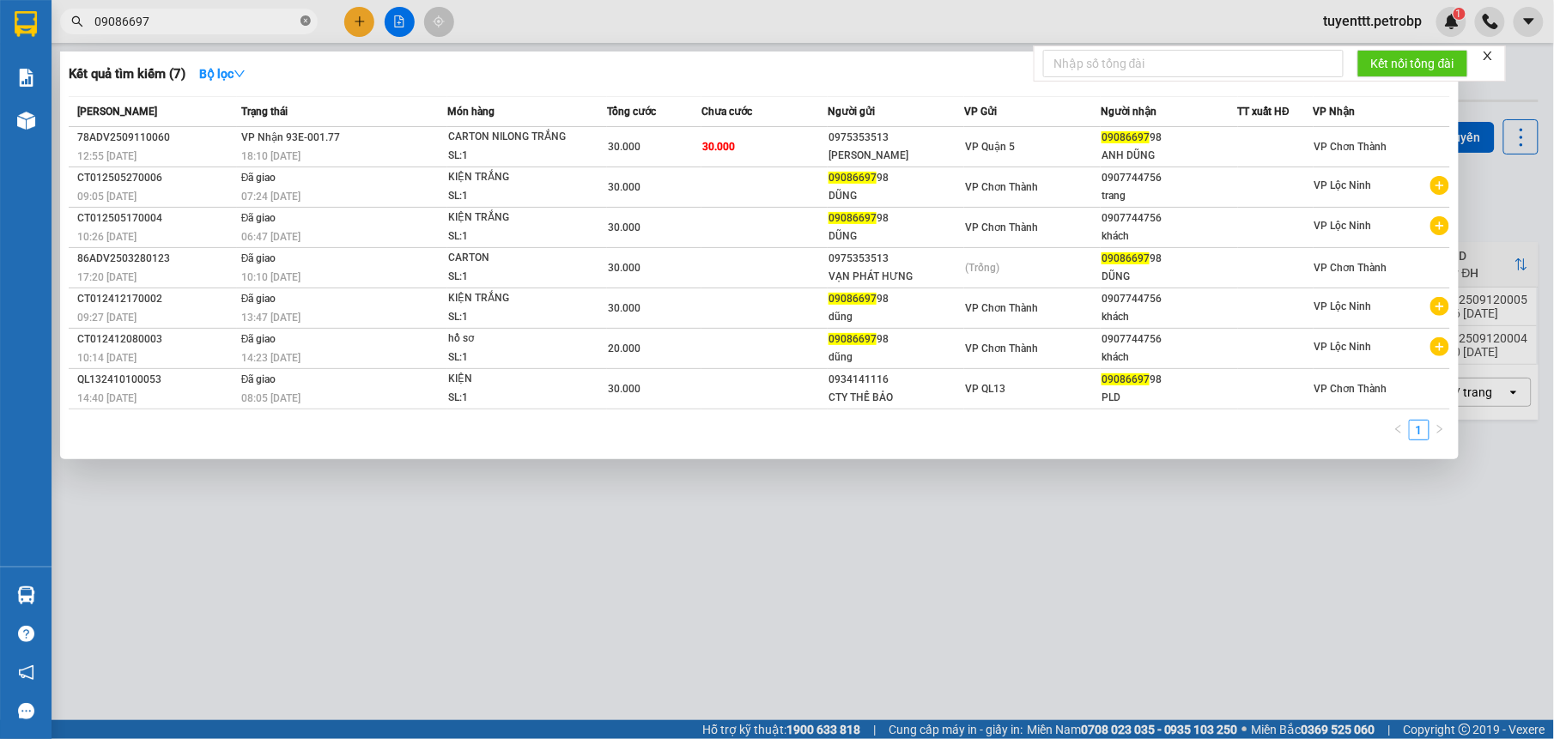
click at [306, 15] on icon "close-circle" at bounding box center [305, 20] width 10 height 10
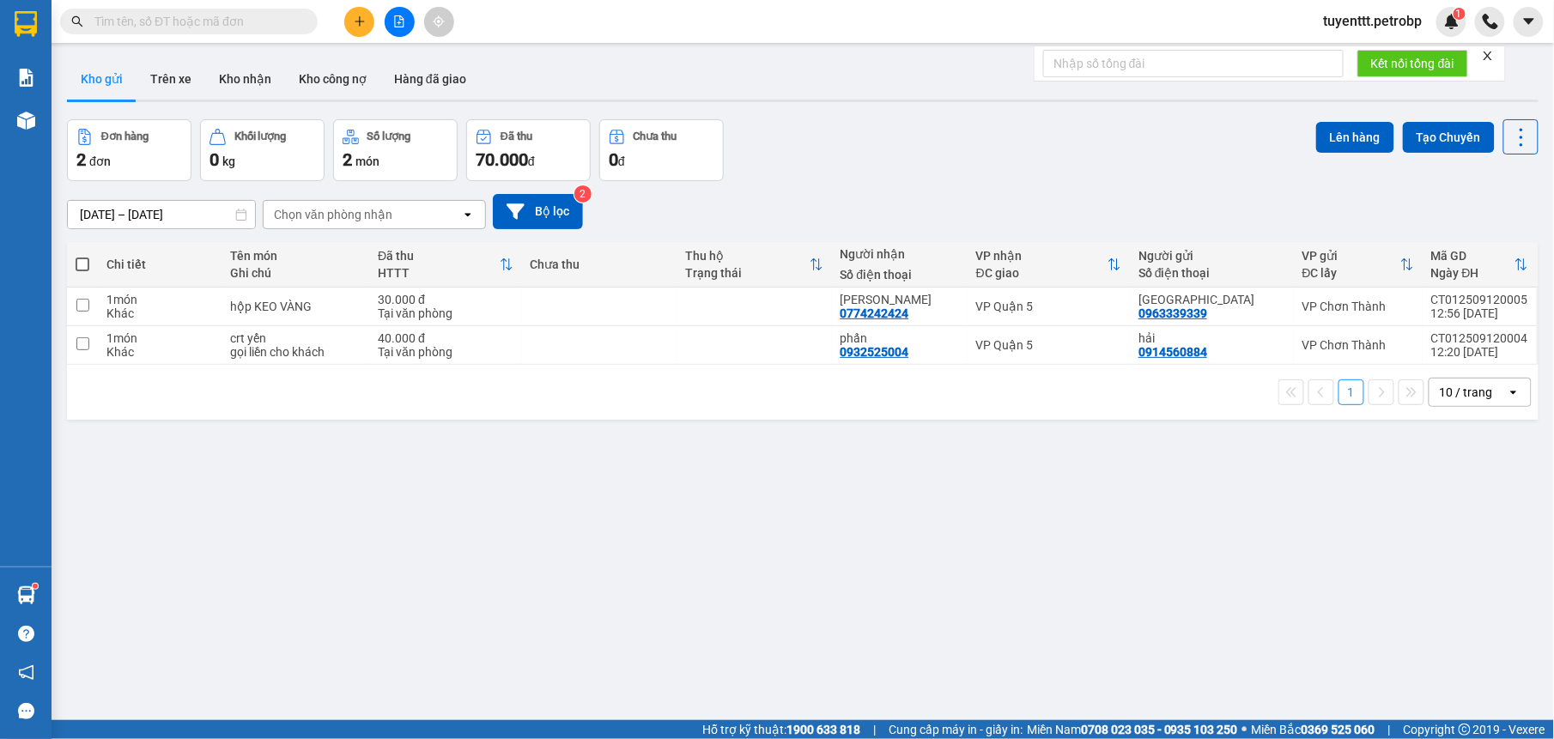
click at [248, 17] on input "text" at bounding box center [195, 21] width 203 height 19
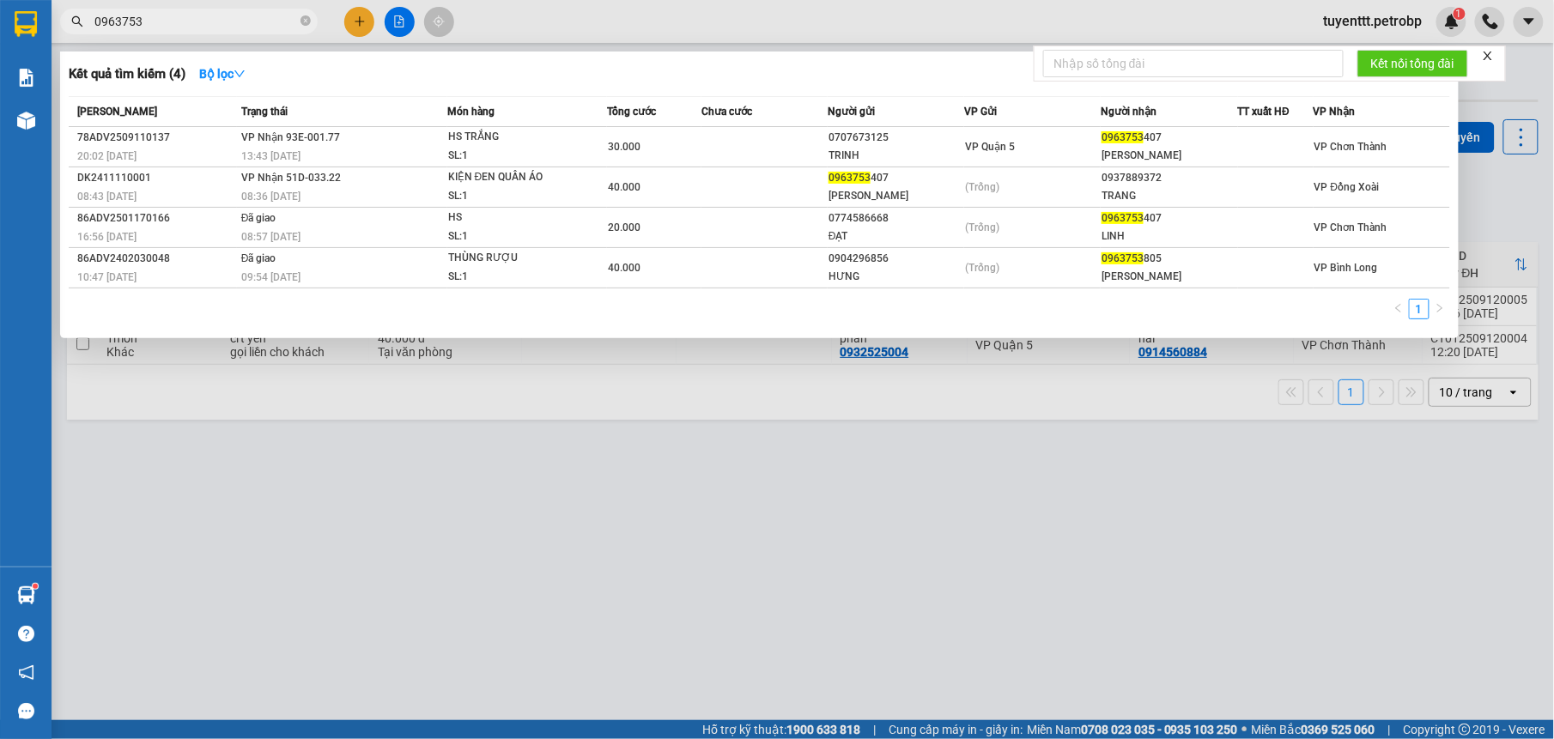
type input "0963753"
click at [306, 21] on icon "close-circle" at bounding box center [305, 20] width 10 height 10
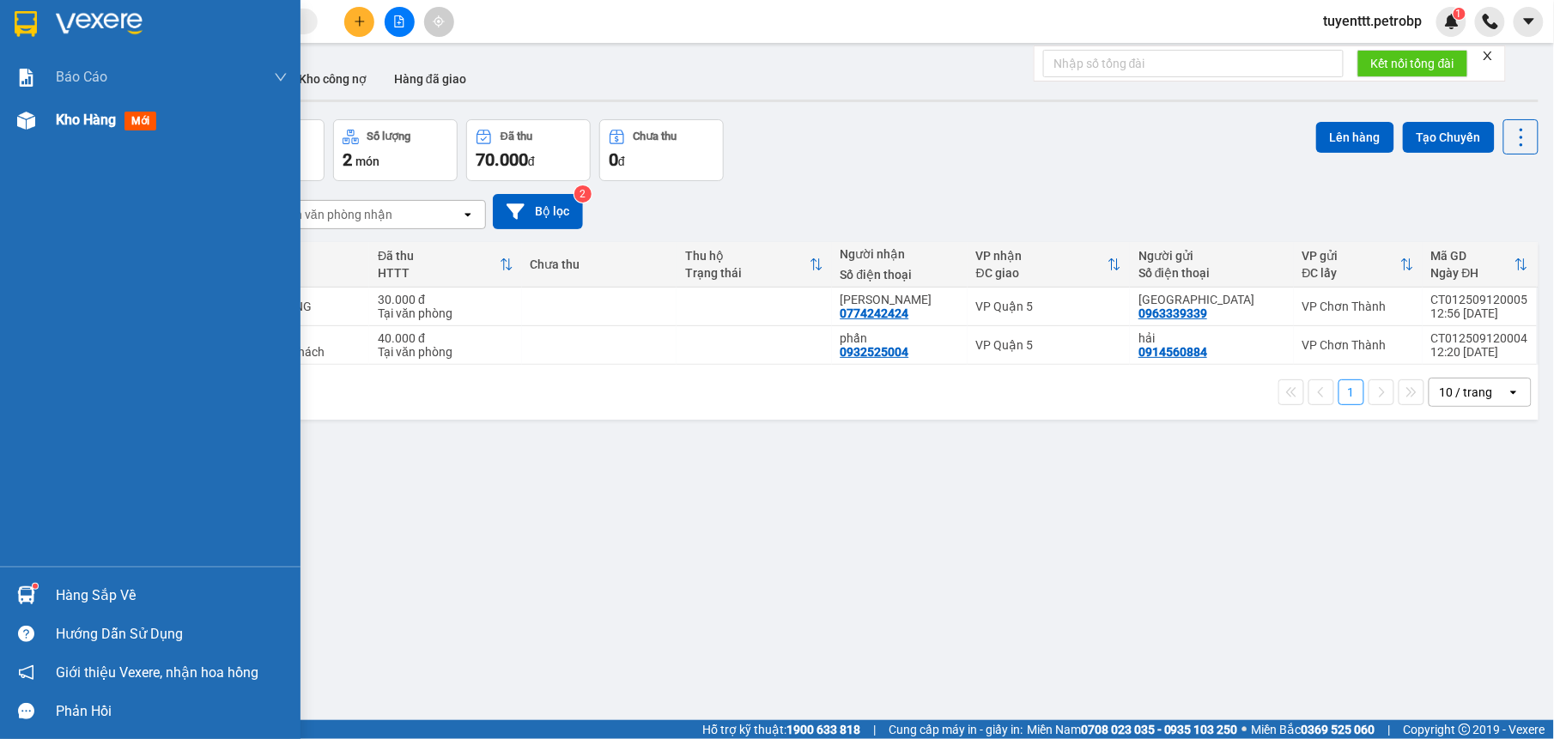
click at [17, 121] on img at bounding box center [26, 121] width 18 height 18
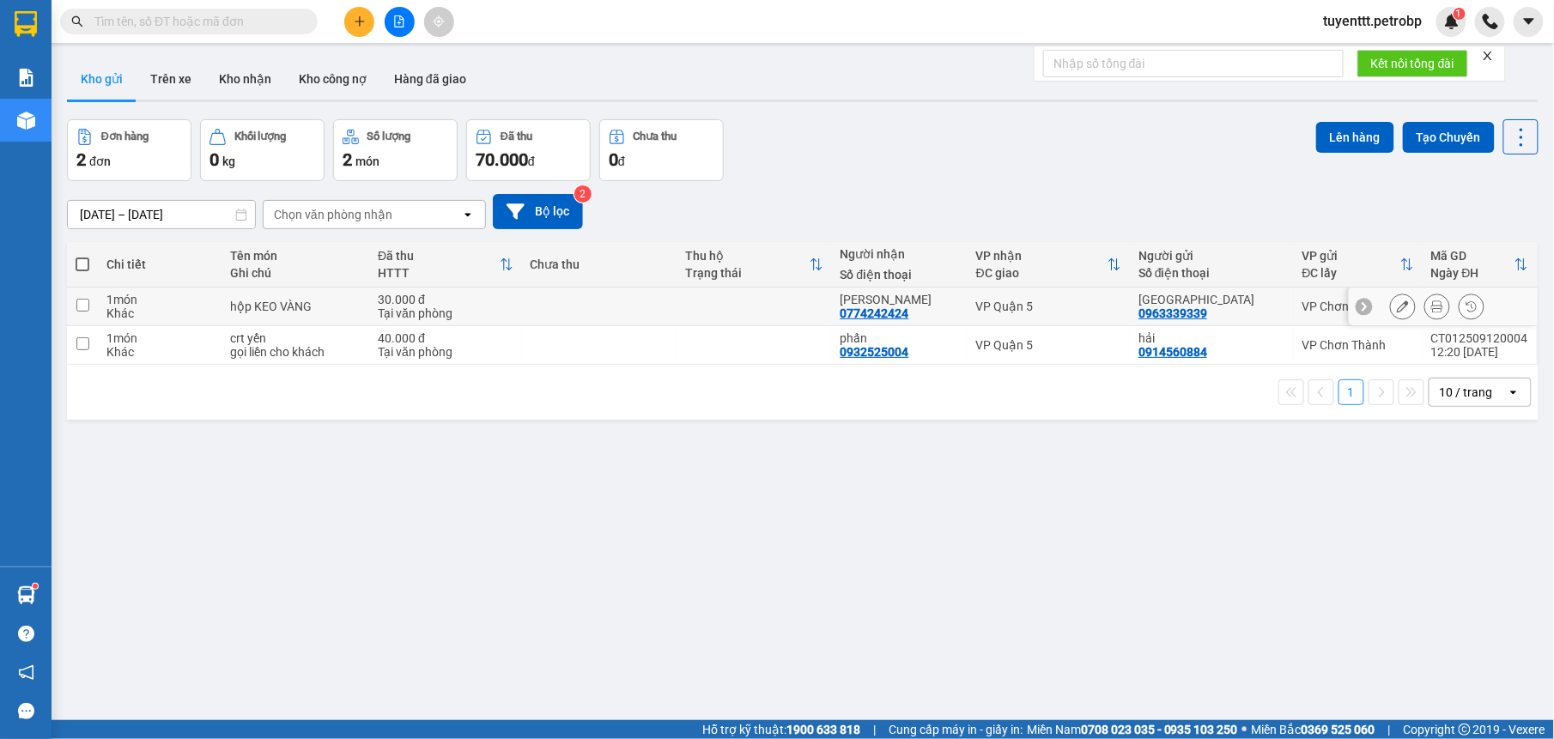
click at [676, 300] on td at bounding box center [599, 307] width 154 height 39
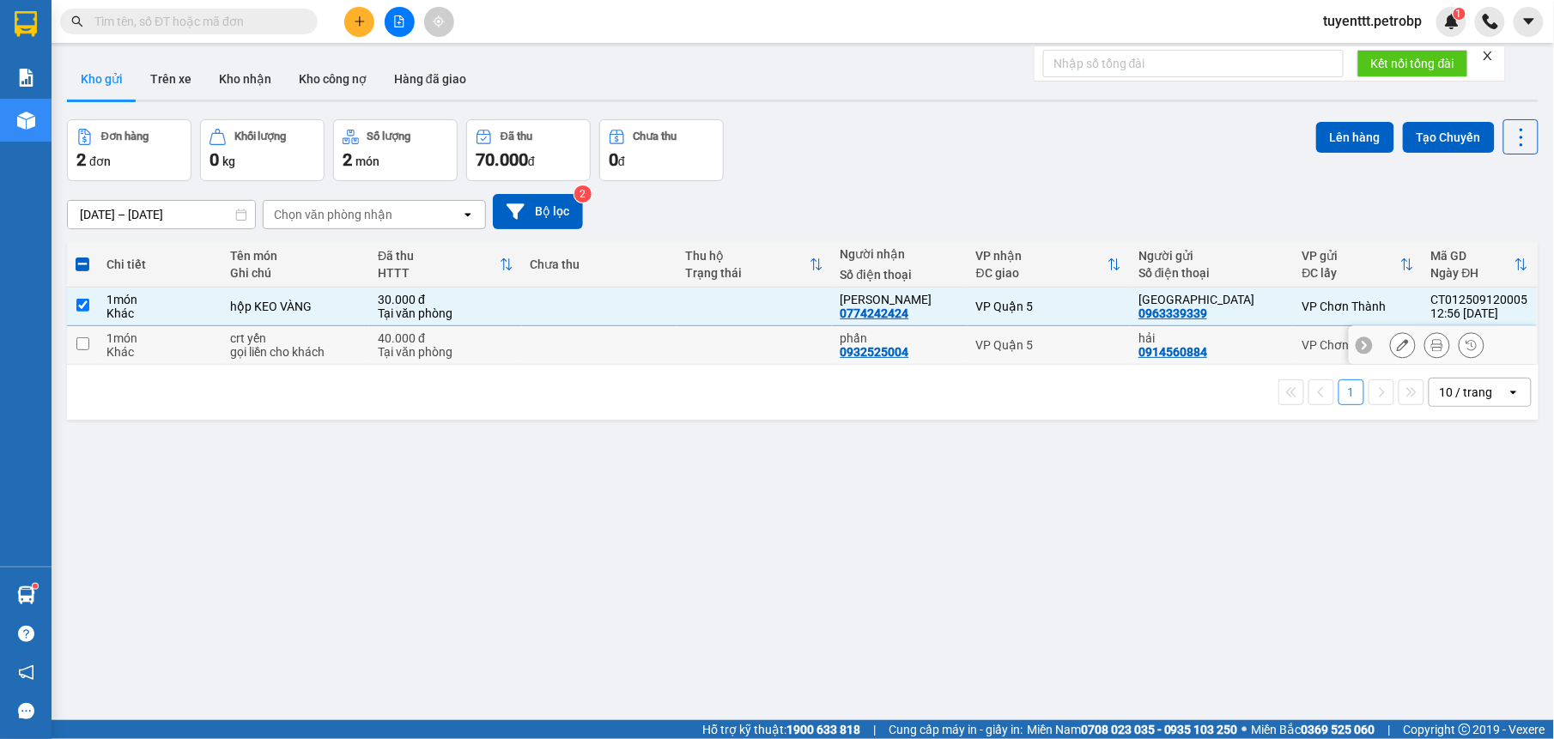
click at [690, 341] on td at bounding box center [753, 345] width 154 height 39
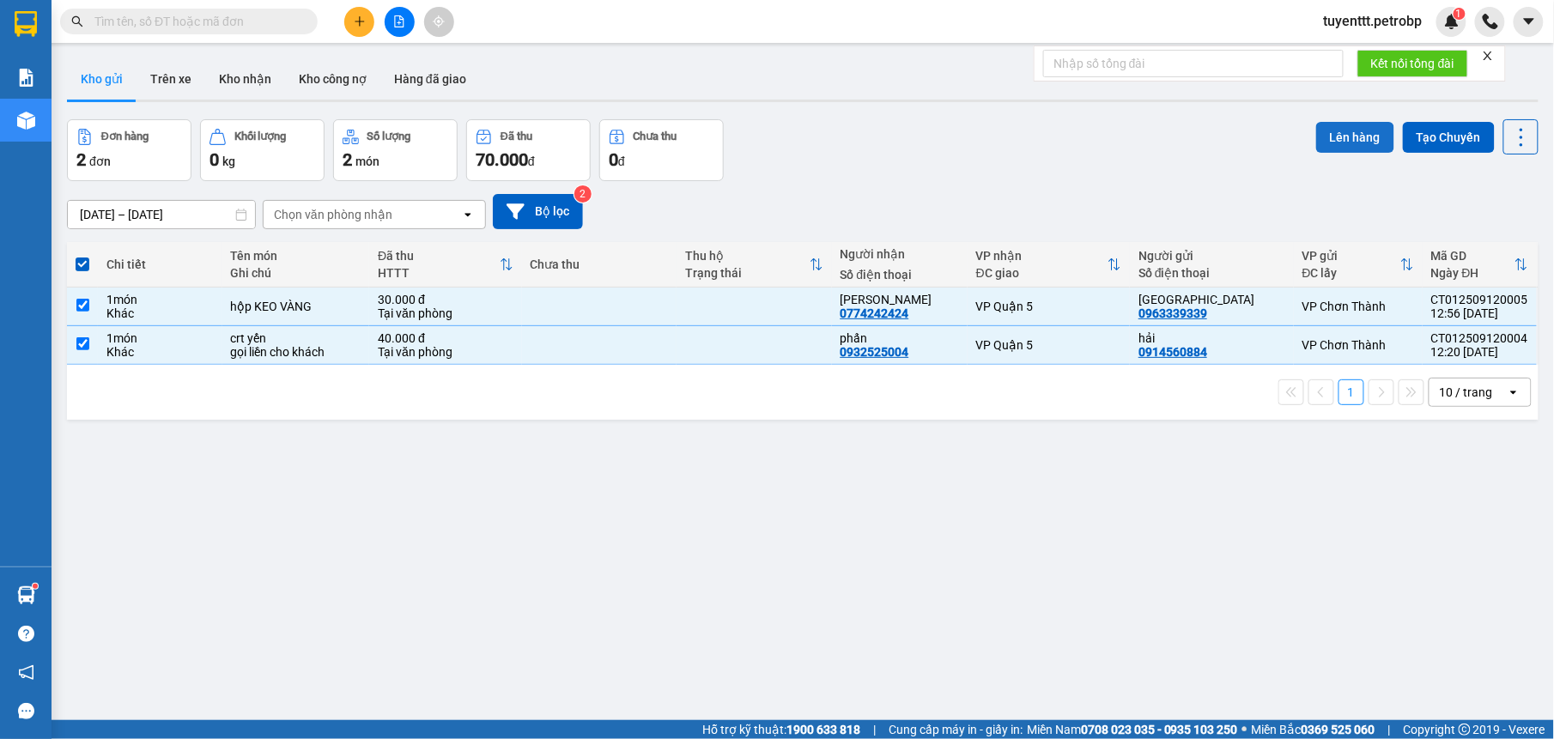
click at [1332, 130] on button "Lên hàng" at bounding box center [1355, 137] width 78 height 31
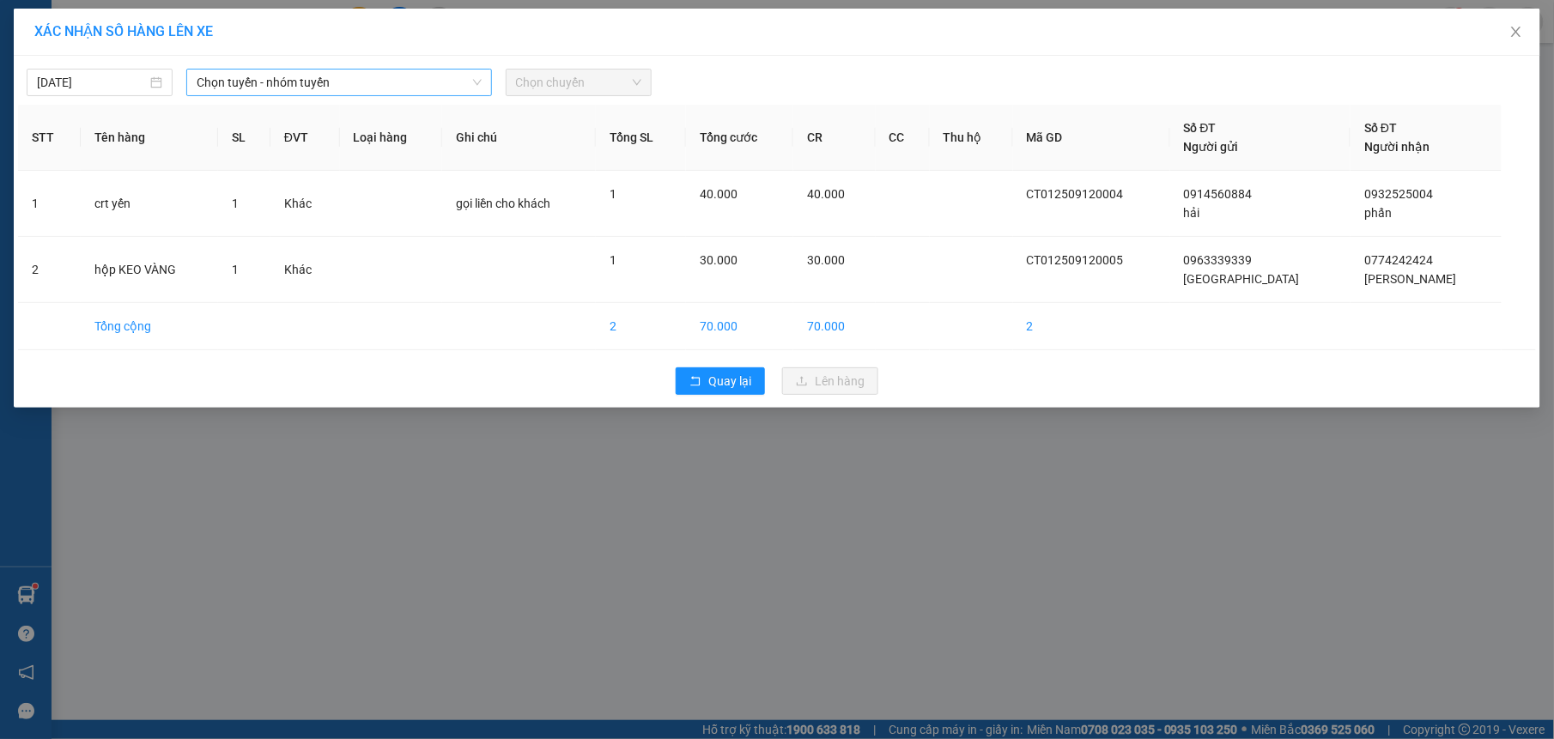
click at [375, 80] on span "Chọn tuyến - nhóm tuyến" at bounding box center [339, 83] width 285 height 26
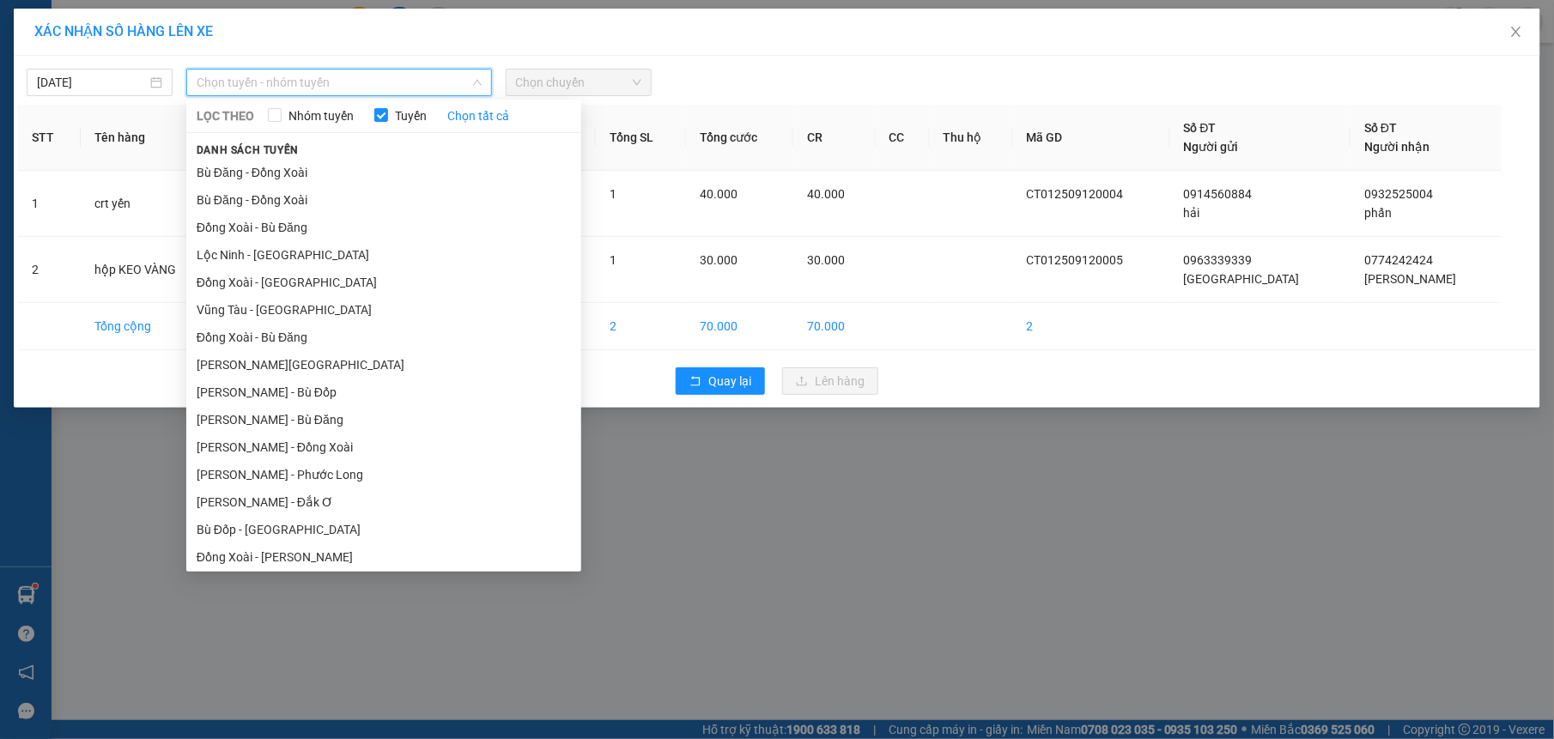
click at [299, 653] on li "[PERSON_NAME][GEOGRAPHIC_DATA]" at bounding box center [383, 666] width 395 height 27
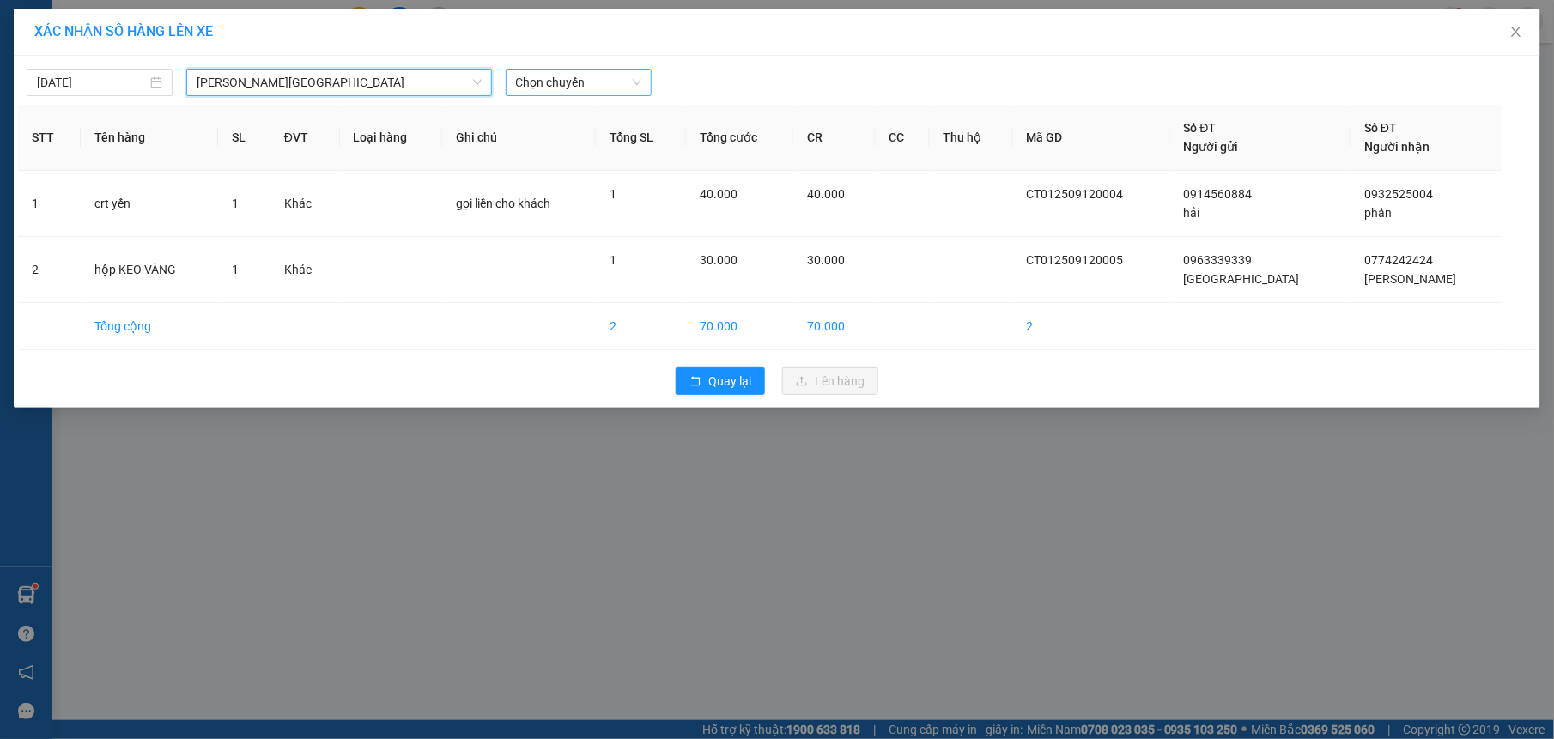
click at [595, 82] on span "Chọn chuyến" at bounding box center [578, 83] width 125 height 26
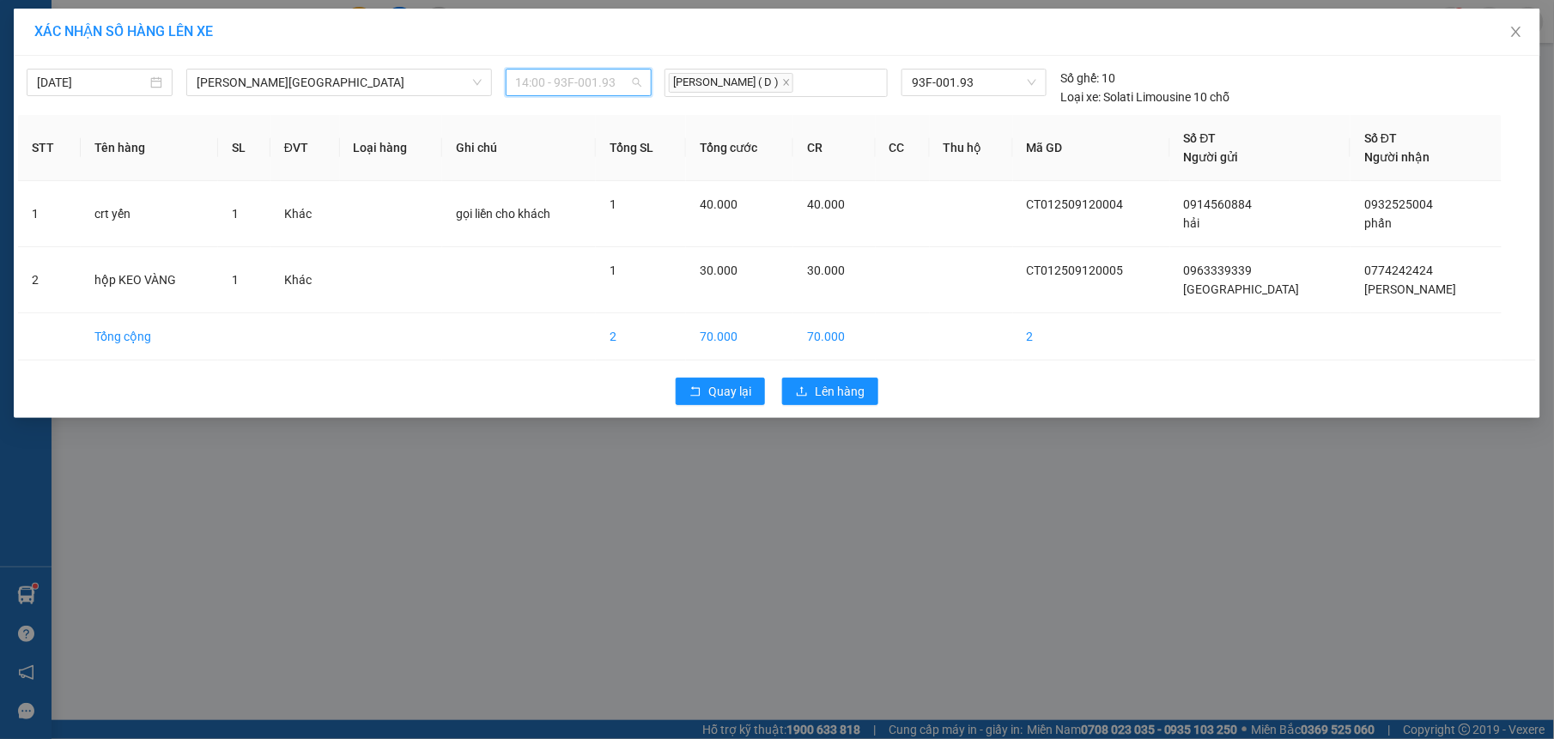
click at [599, 86] on span "14:00 - 93F-001.93" at bounding box center [578, 83] width 125 height 26
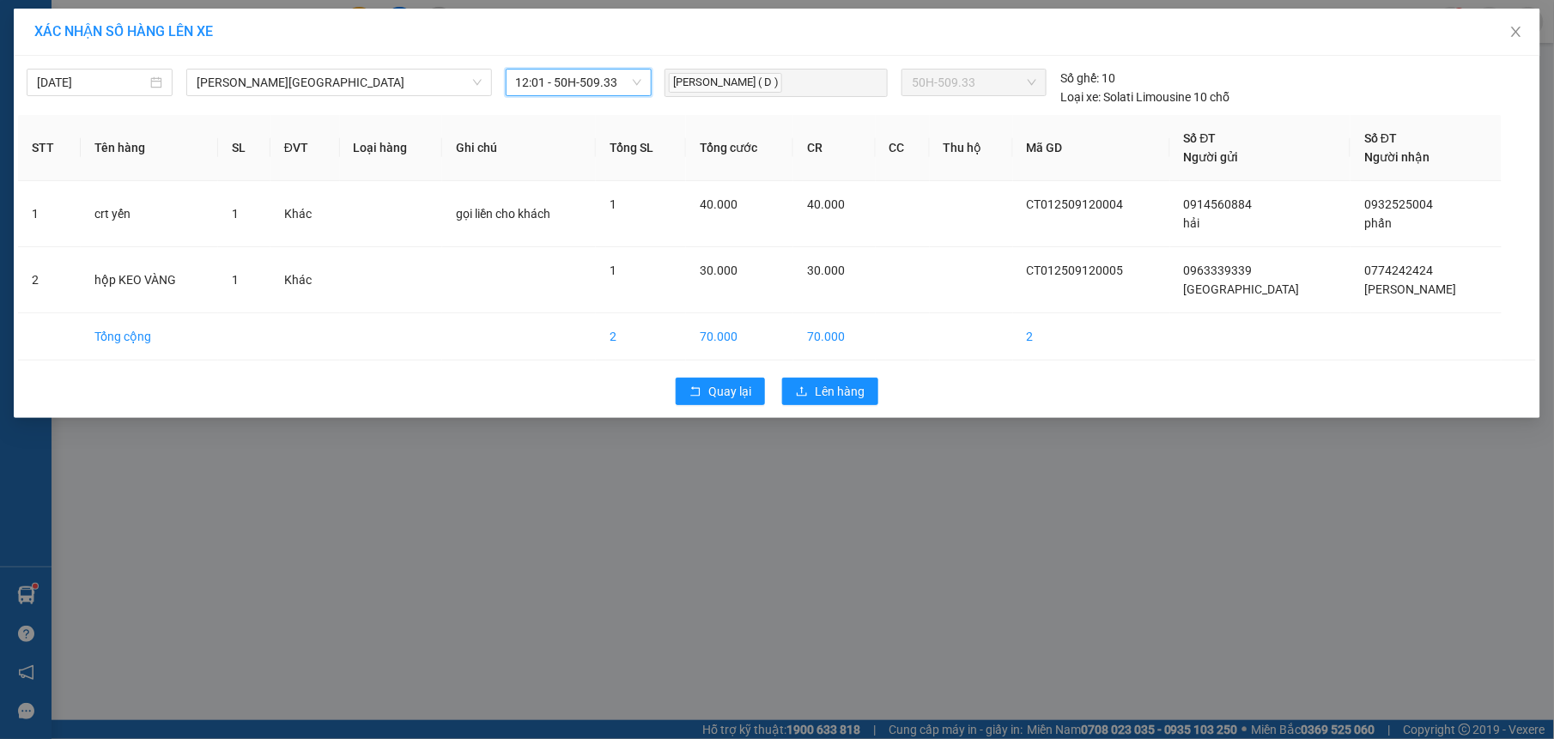
click at [601, 74] on span "12:01 - 50H-509.33" at bounding box center [578, 83] width 125 height 26
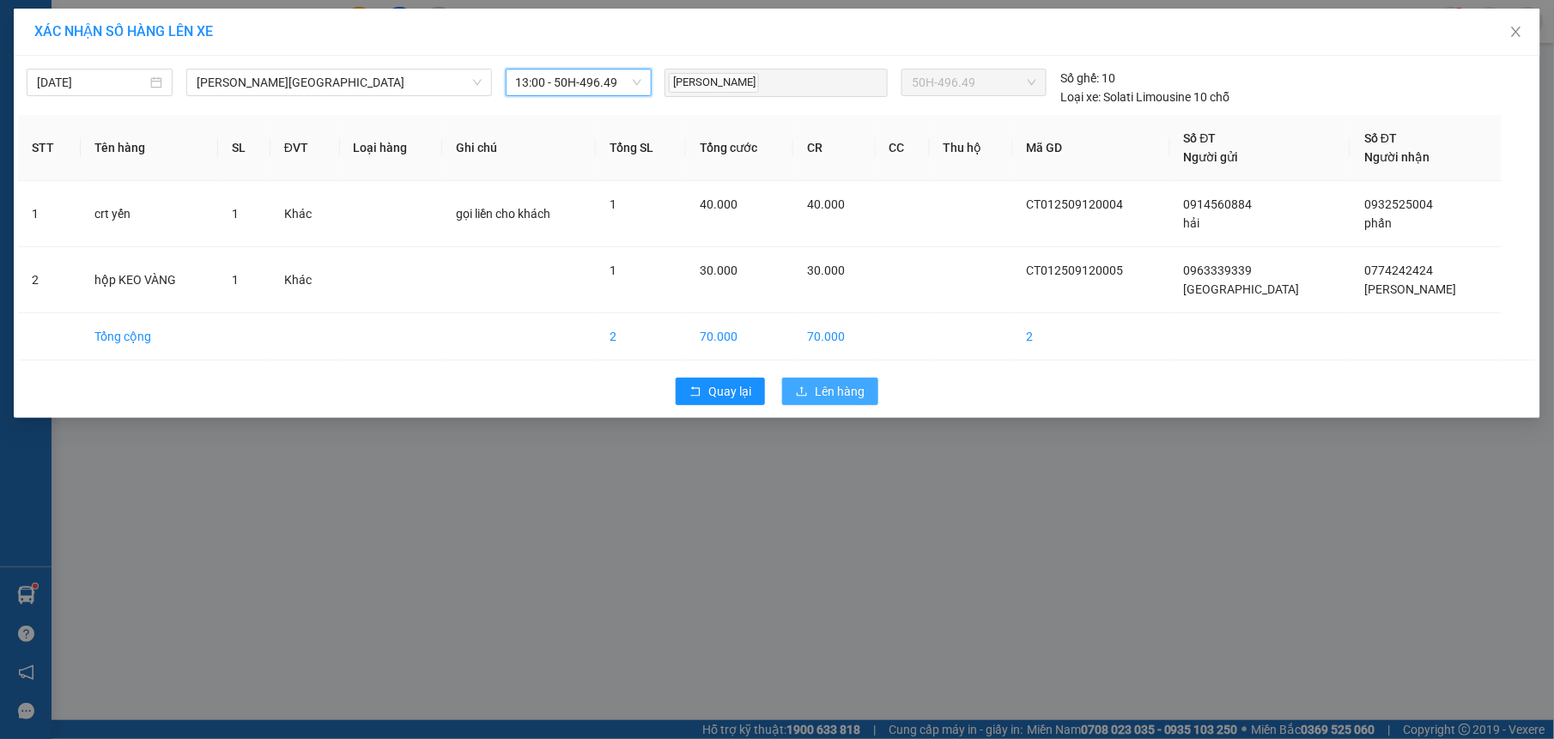
click at [850, 388] on span "Lên hàng" at bounding box center [840, 391] width 50 height 19
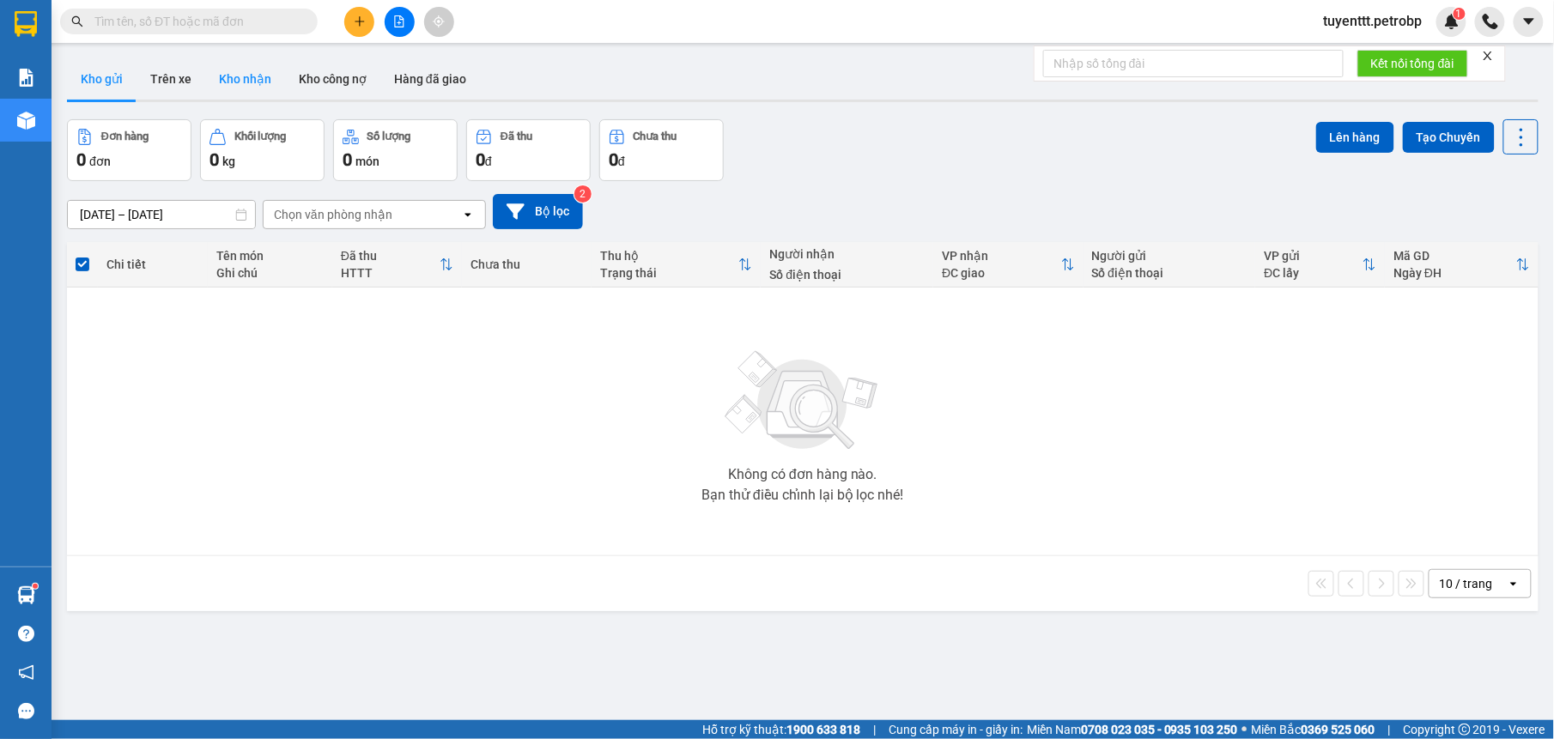
click at [254, 80] on button "Kho nhận" at bounding box center [245, 78] width 80 height 41
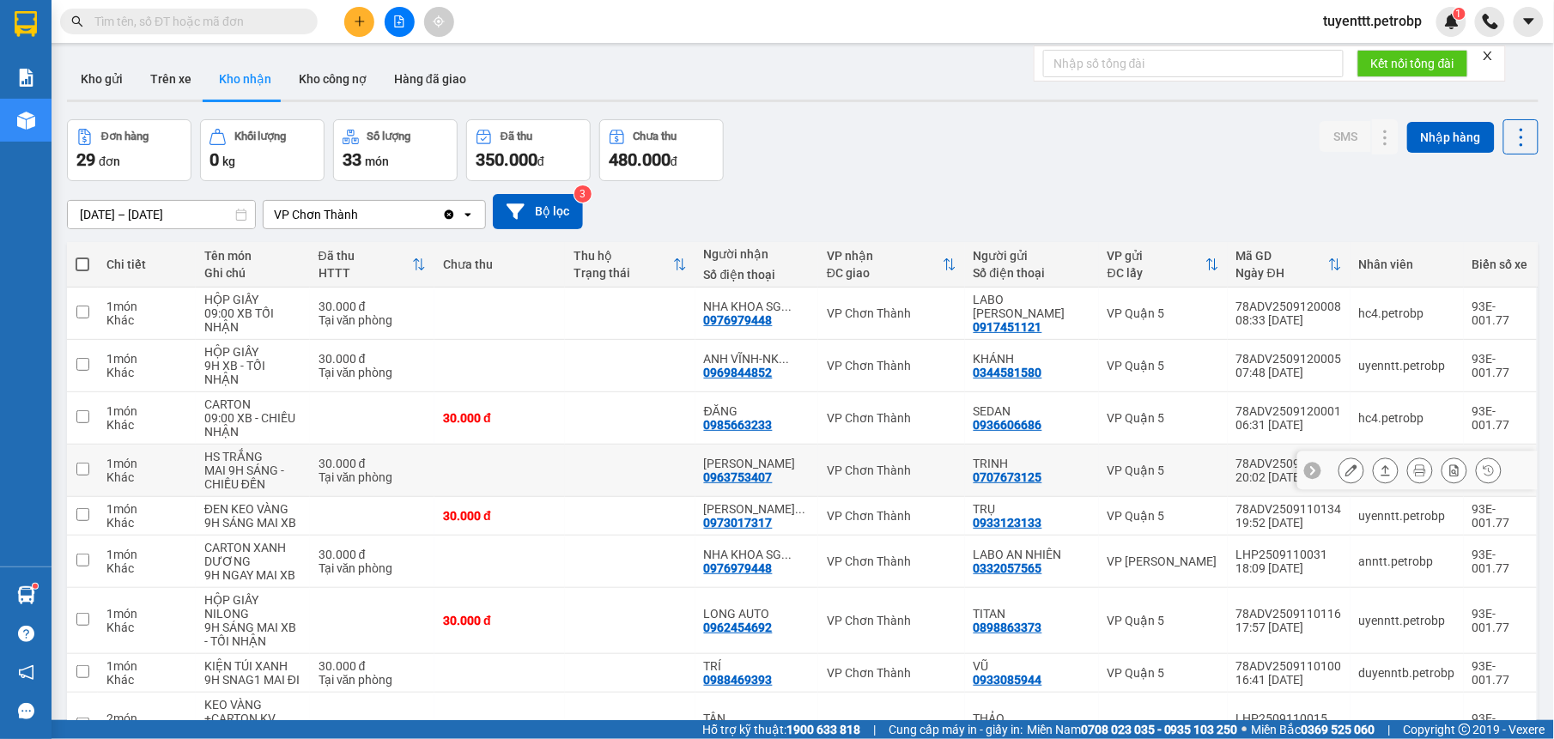
click at [779, 457] on div "TỐ LINH 0963753407" at bounding box center [757, 470] width 106 height 27
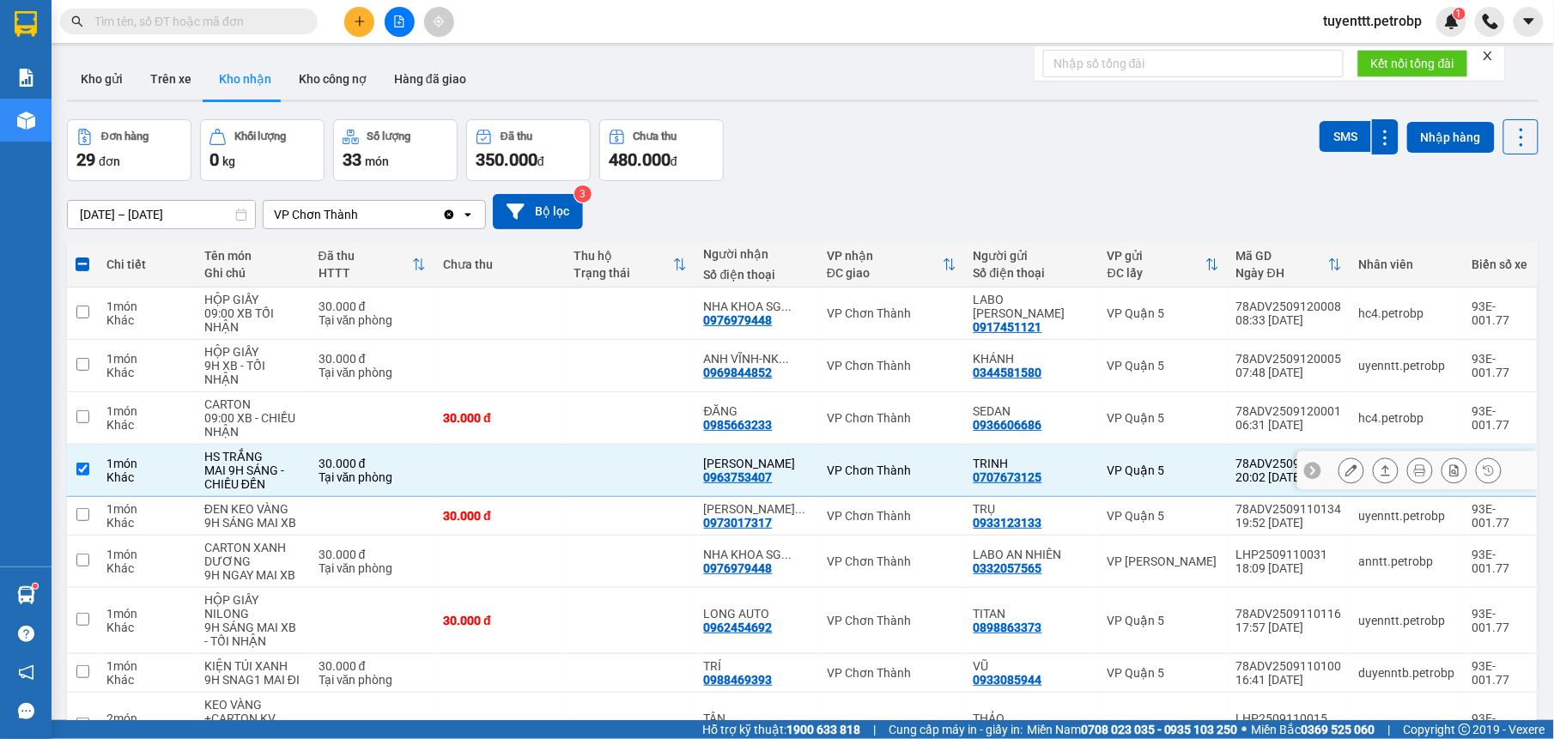
click at [1341, 456] on button at bounding box center [1351, 471] width 24 height 30
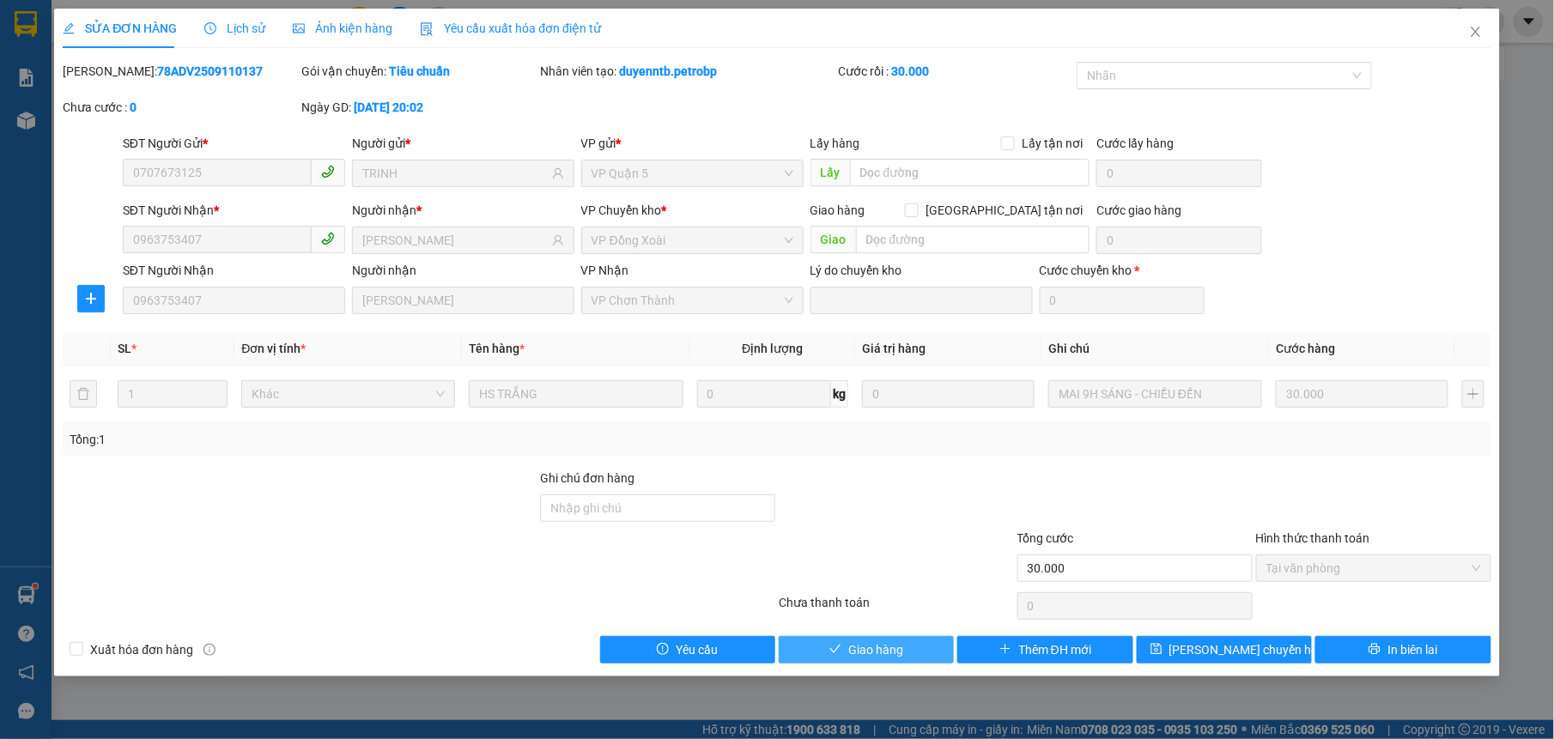
click at [845, 650] on button "Giao hàng" at bounding box center [865, 649] width 175 height 27
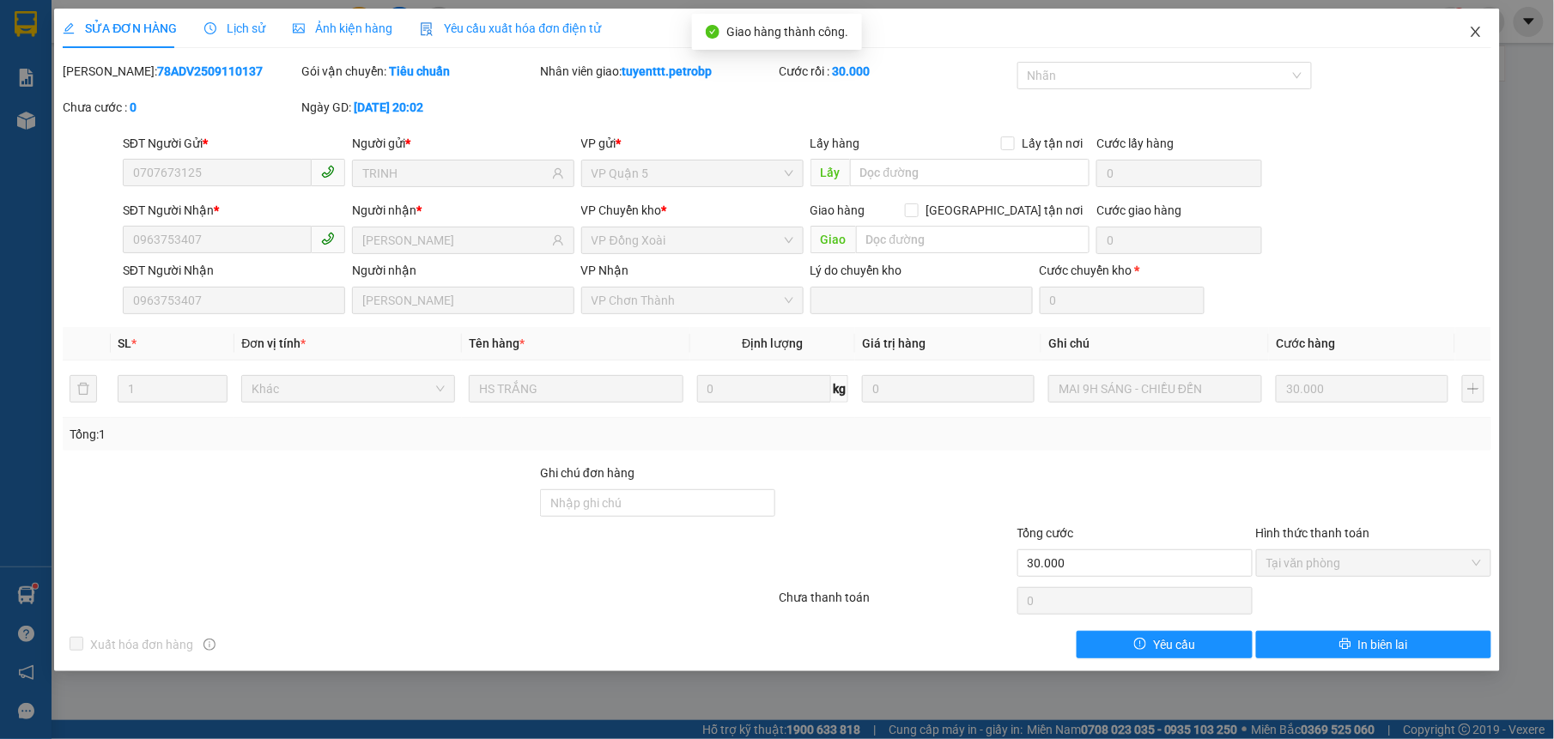
click at [1469, 29] on icon "close" at bounding box center [1476, 32] width 14 height 14
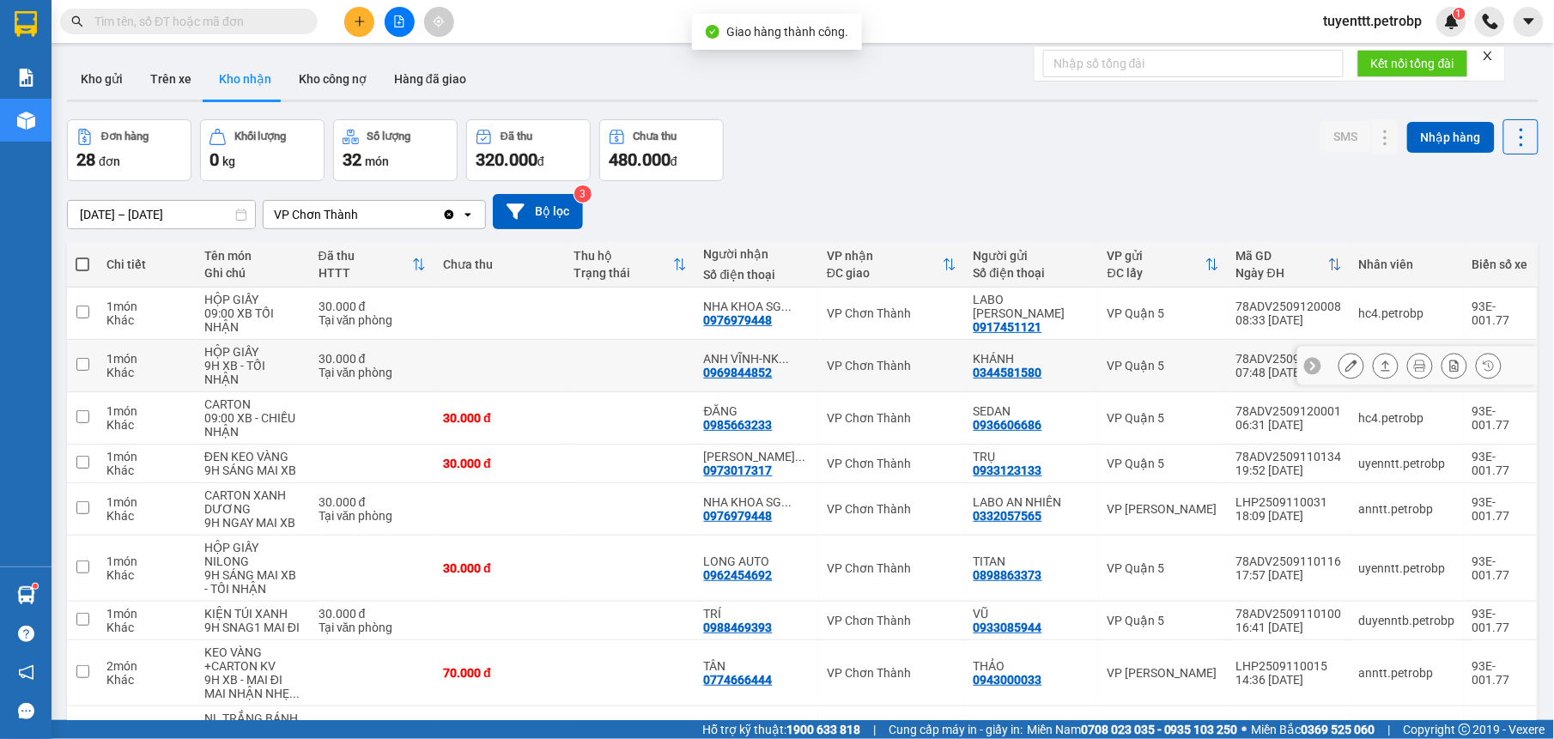
click at [808, 373] on td "ANH VĨNH-NK ... 0969844852" at bounding box center [756, 366] width 123 height 52
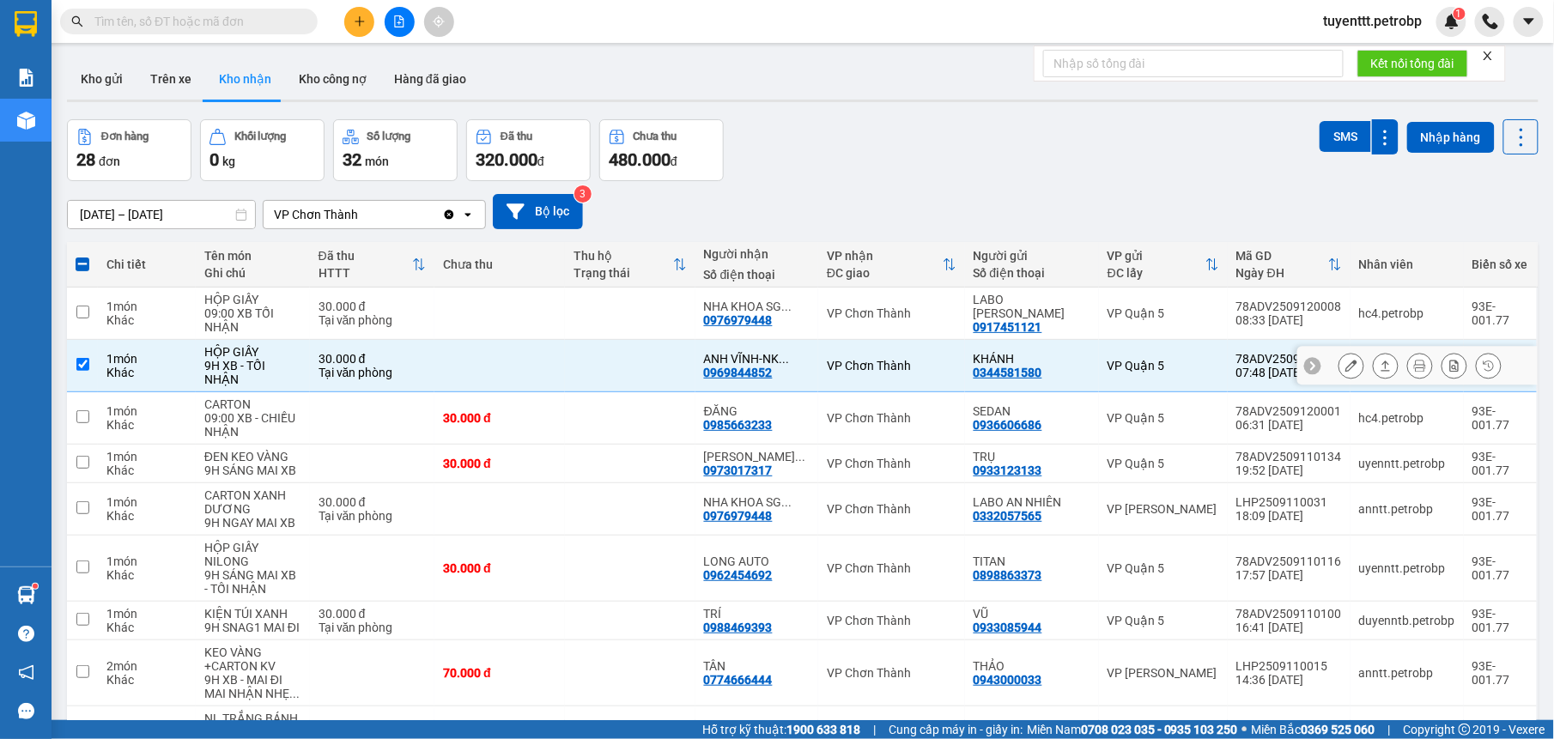
click at [1339, 360] on button at bounding box center [1351, 366] width 24 height 30
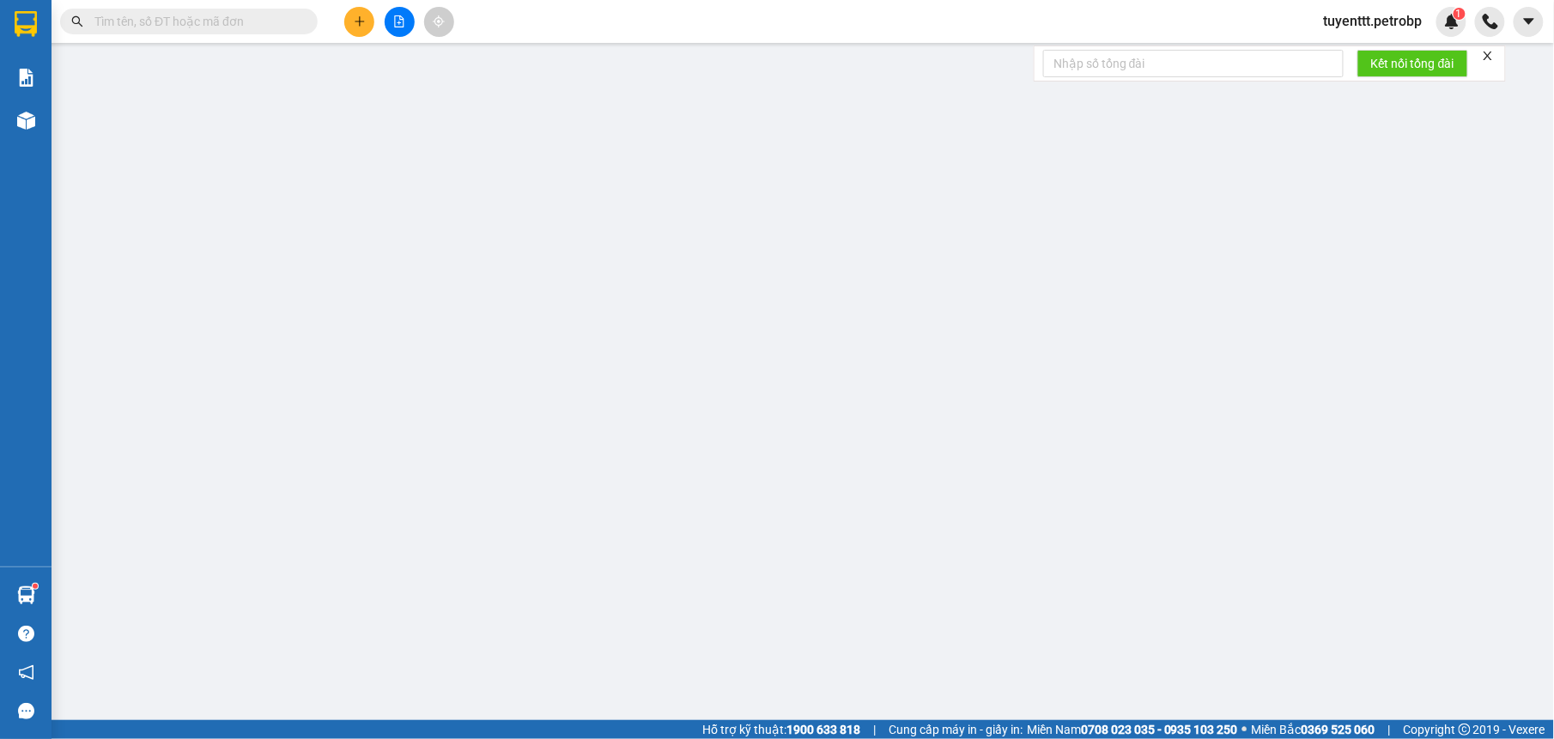
type input "0344581580"
type input "KHÁNH"
type input "0969844852"
type input "ANH VĨNH-NK NHÂN ĐỨC"
type input "30.000"
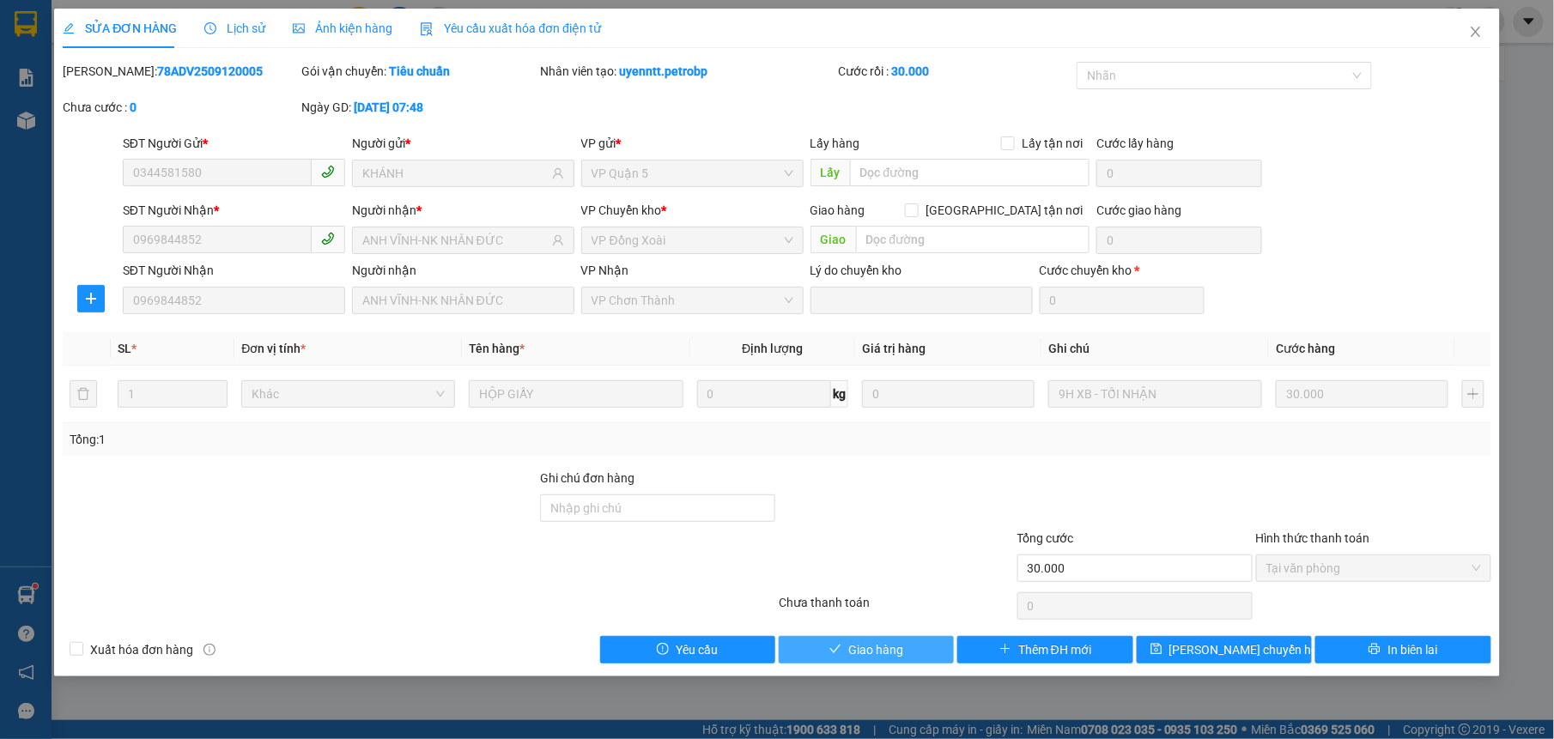
click at [890, 647] on span "Giao hàng" at bounding box center [875, 649] width 55 height 19
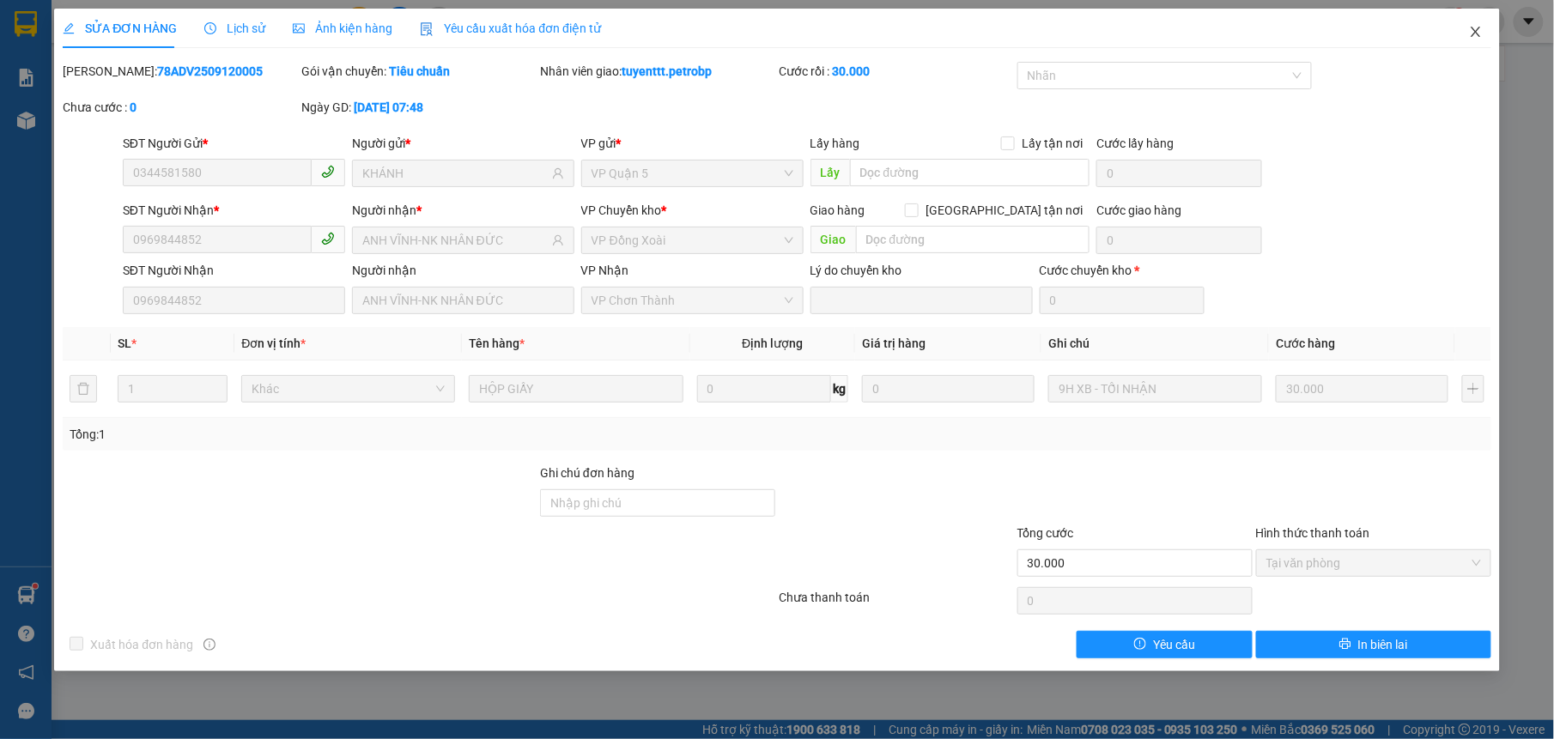
click at [1466, 36] on span "Close" at bounding box center [1475, 33] width 48 height 48
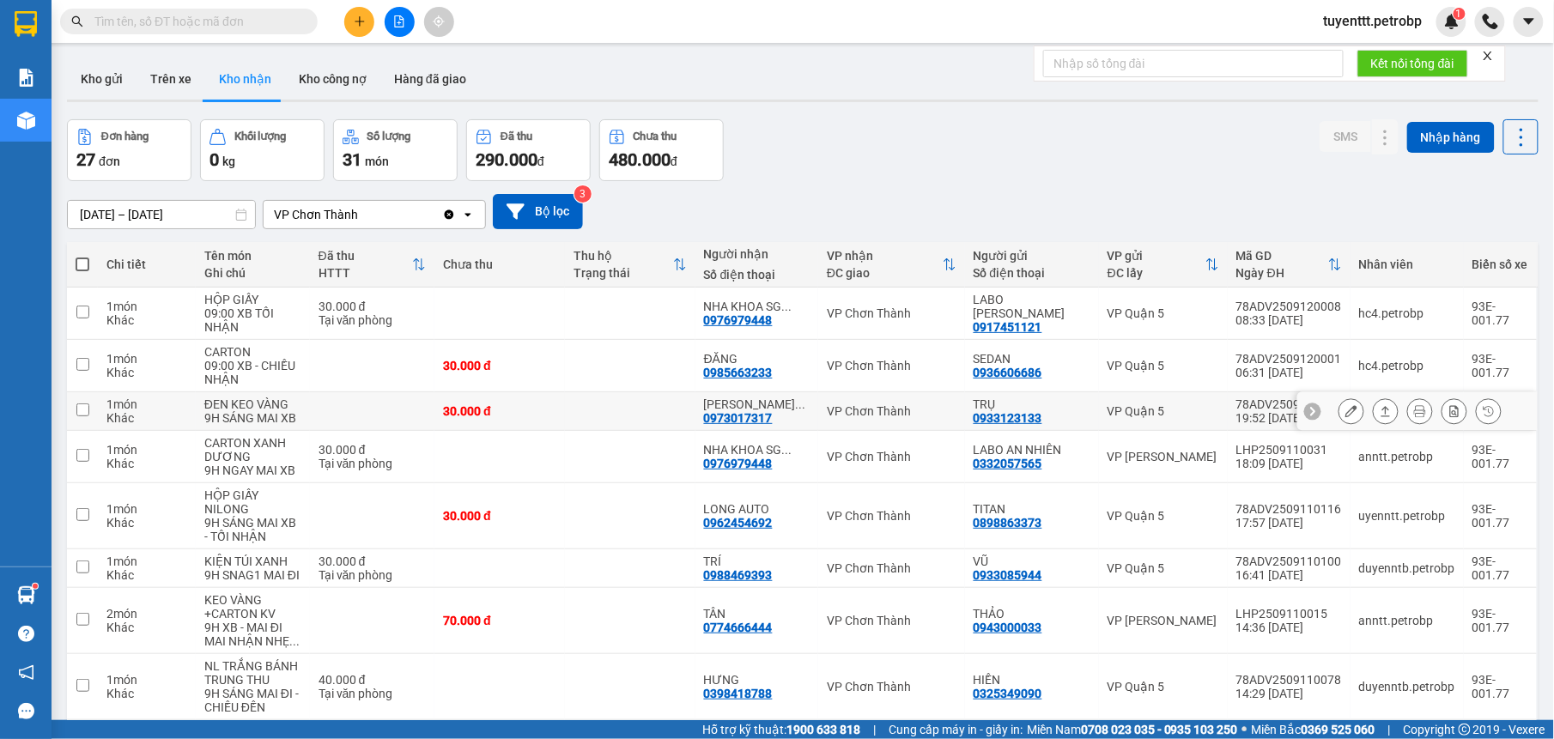
click at [776, 417] on div "CH PHƯƠNG ... 0973017317" at bounding box center [757, 410] width 106 height 27
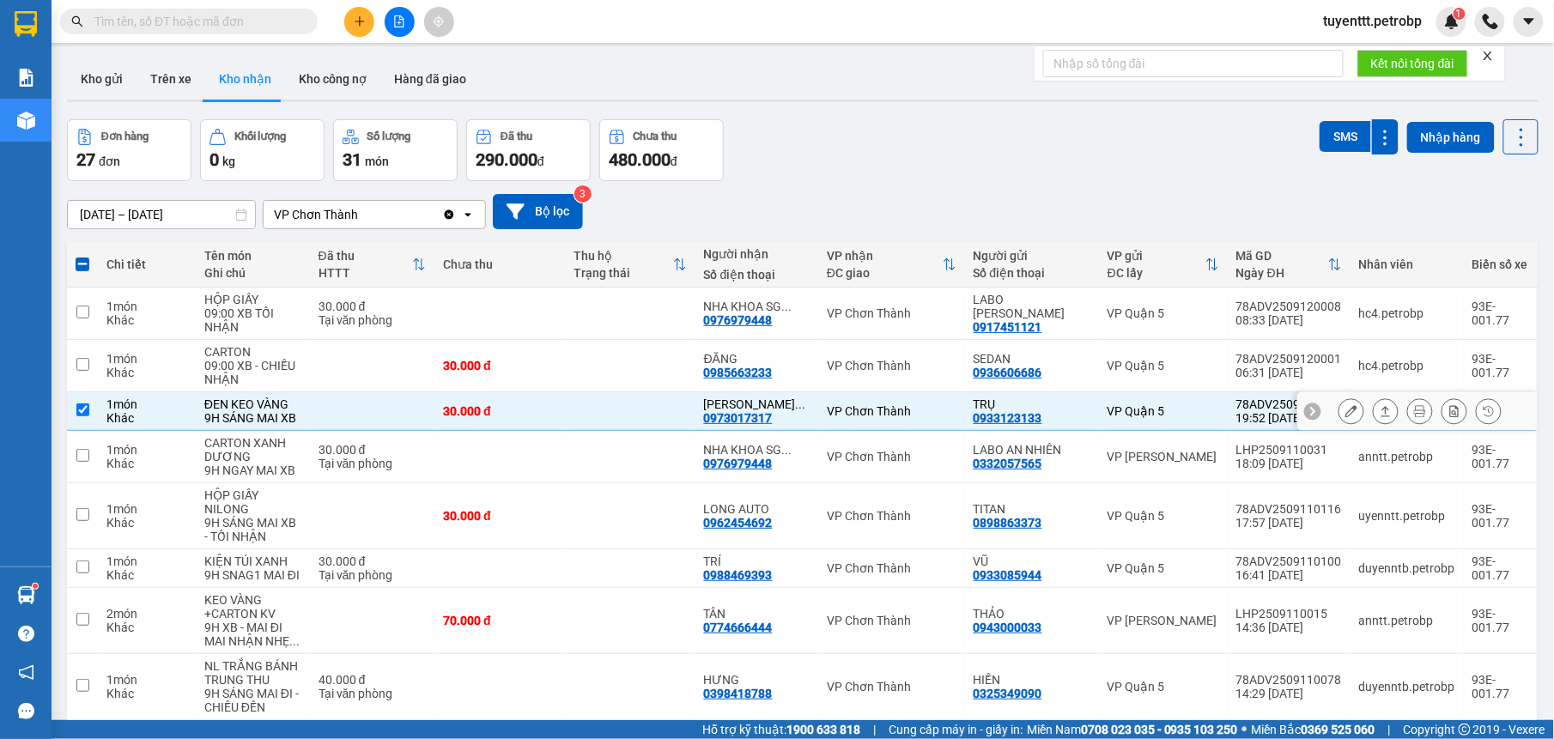
click at [1345, 412] on icon at bounding box center [1351, 411] width 12 height 12
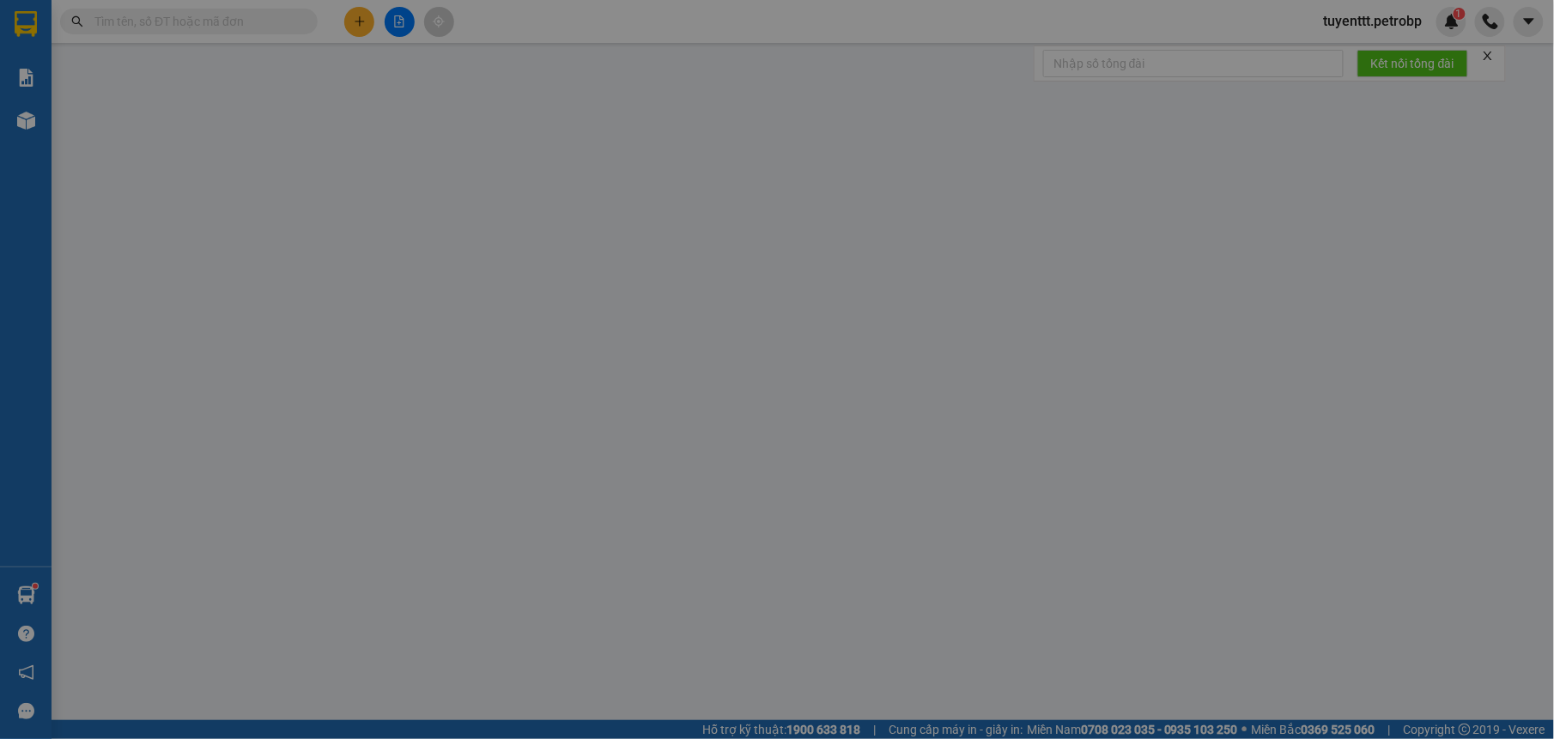
type input "0933123133"
type input "TRỤ"
type input "0973017317"
type input "CH PHƯƠNG ĐÔNG"
type input "30.000"
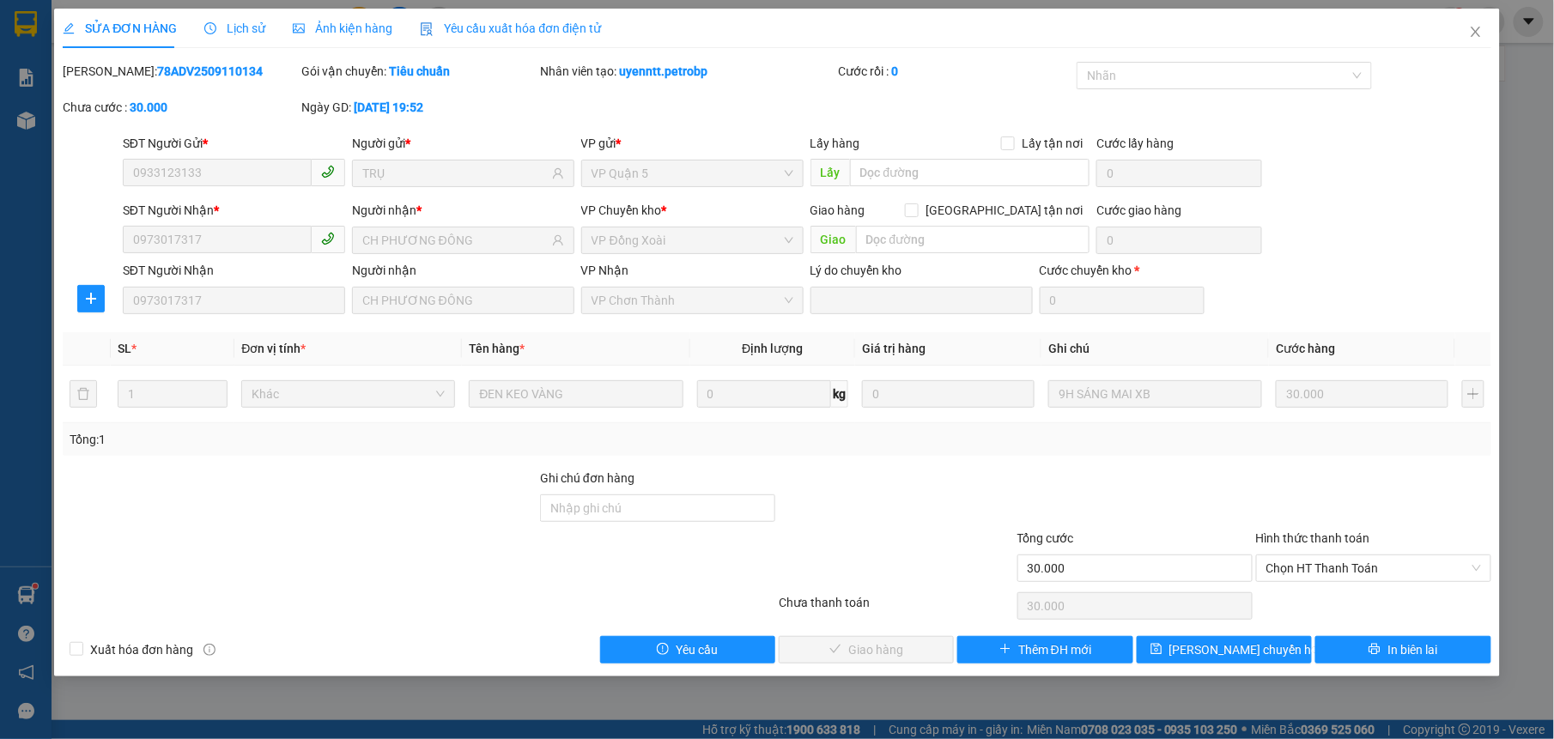
drag, startPoint x: 1306, startPoint y: 574, endPoint x: 1310, endPoint y: 587, distance: 13.3
click at [1310, 580] on span "Chọn HT Thanh Toán" at bounding box center [1373, 568] width 215 height 26
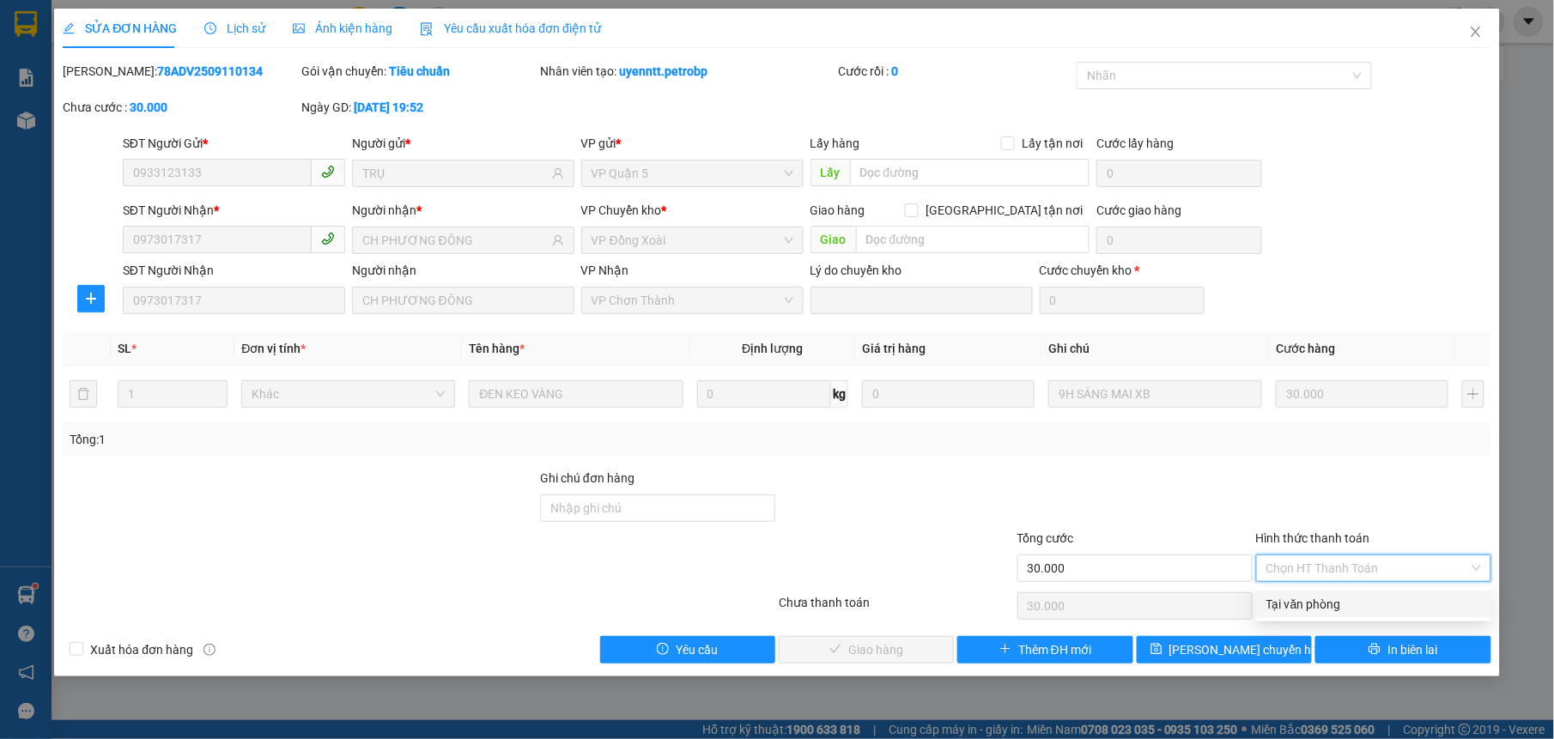
click at [1308, 606] on div "Tại văn phòng" at bounding box center [1373, 604] width 215 height 19
type input "0"
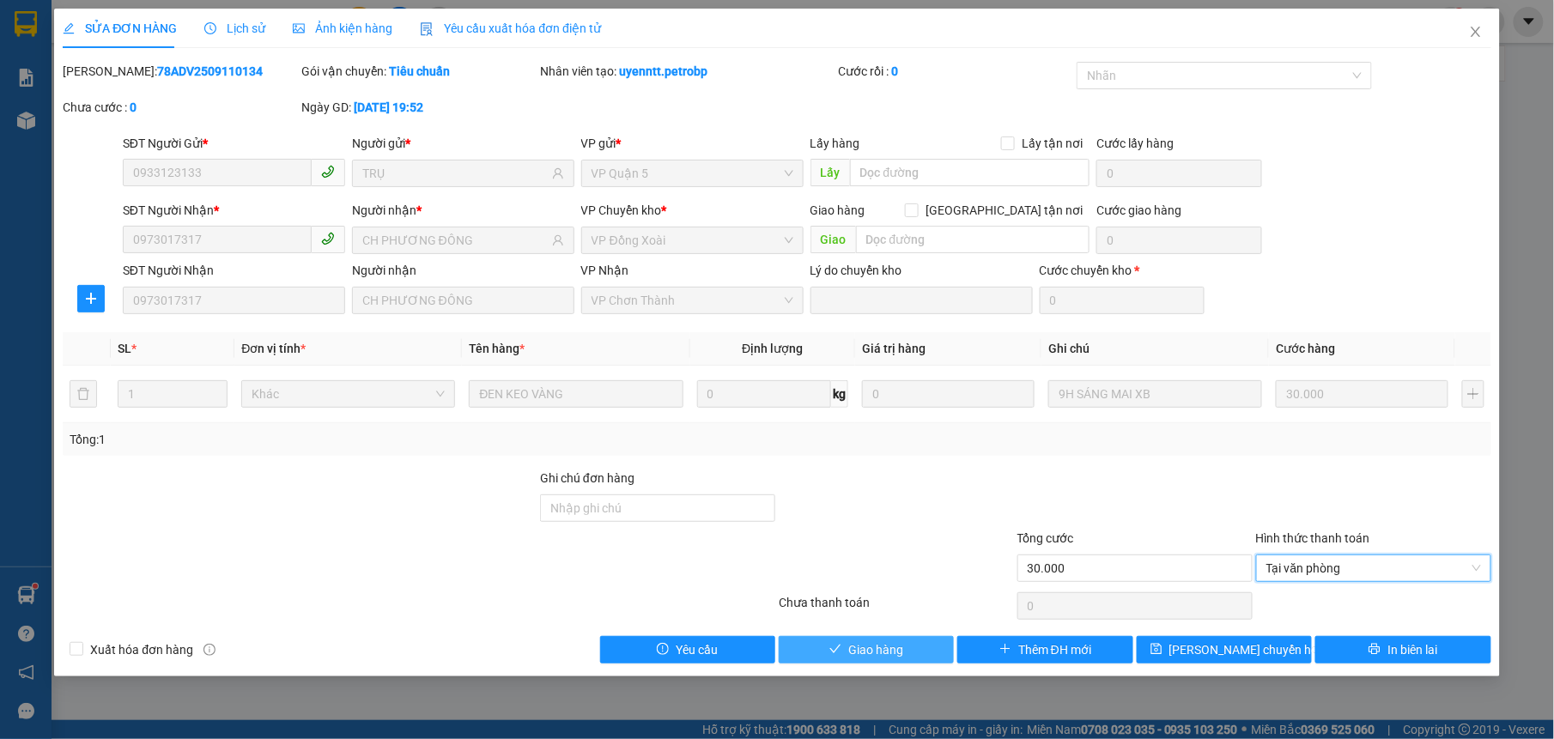
click at [841, 645] on icon "check" at bounding box center [835, 649] width 12 height 12
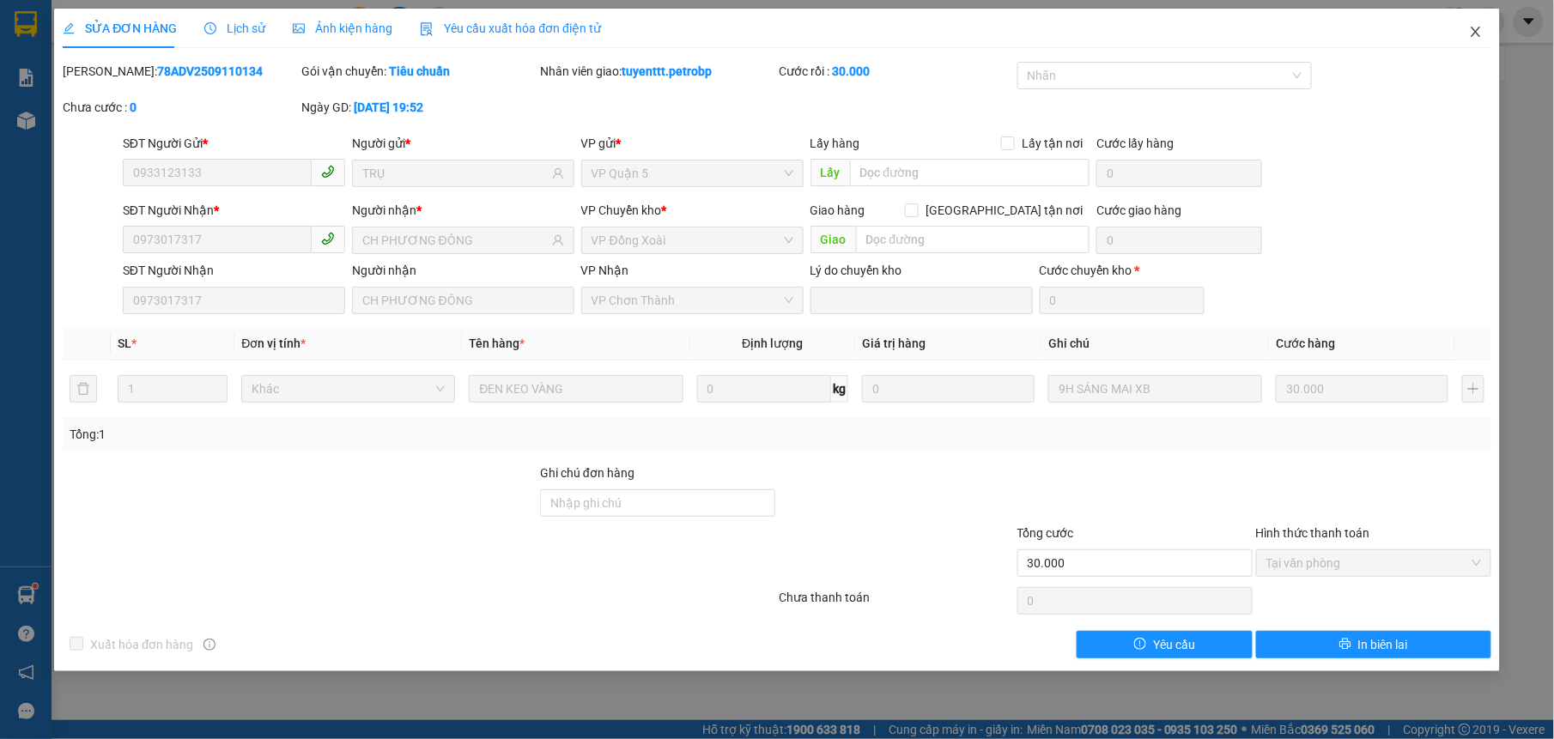
click at [1470, 36] on icon "close" at bounding box center [1476, 32] width 14 height 14
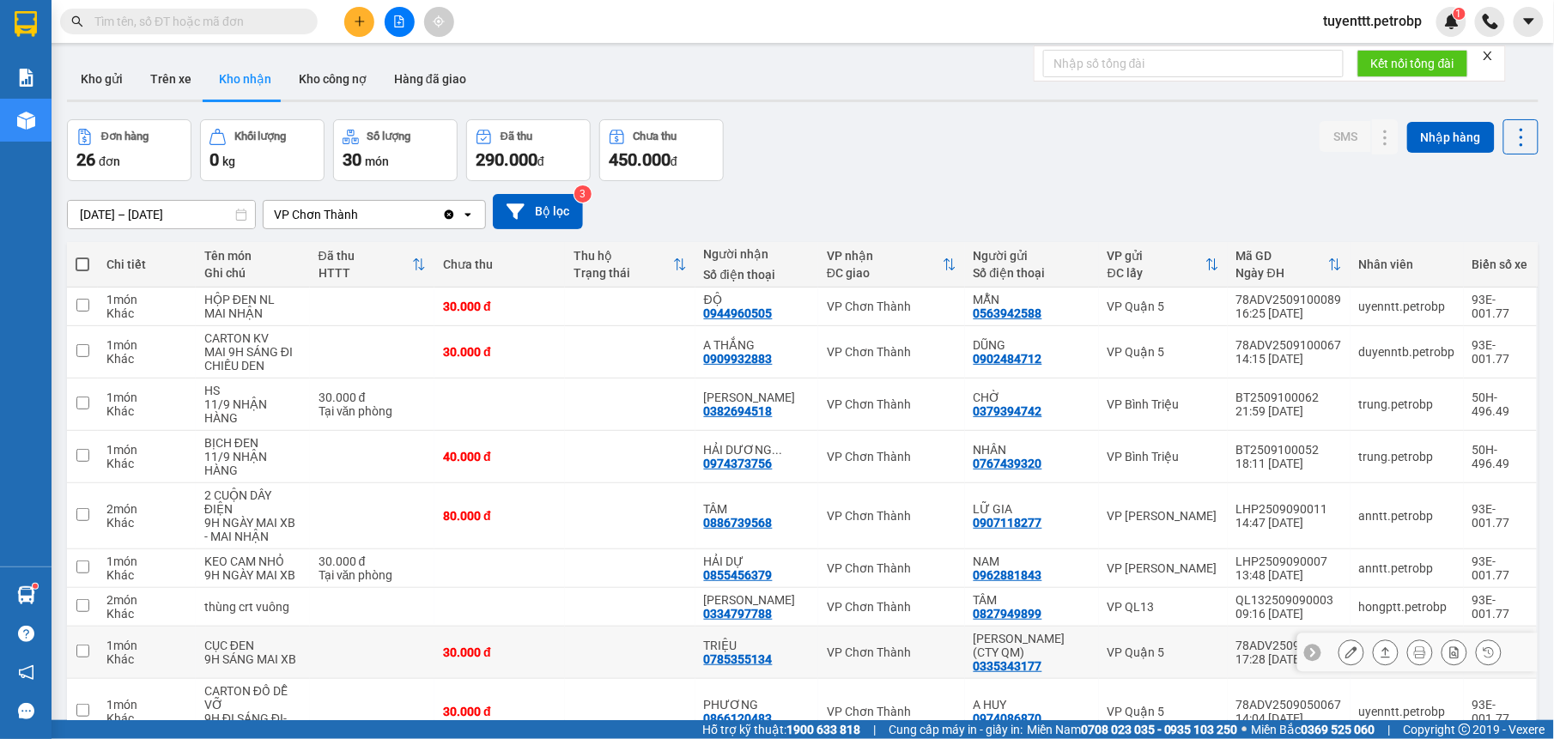
click at [793, 639] on div "TRIỆU 0785355134" at bounding box center [757, 652] width 106 height 27
checkbox input "true"
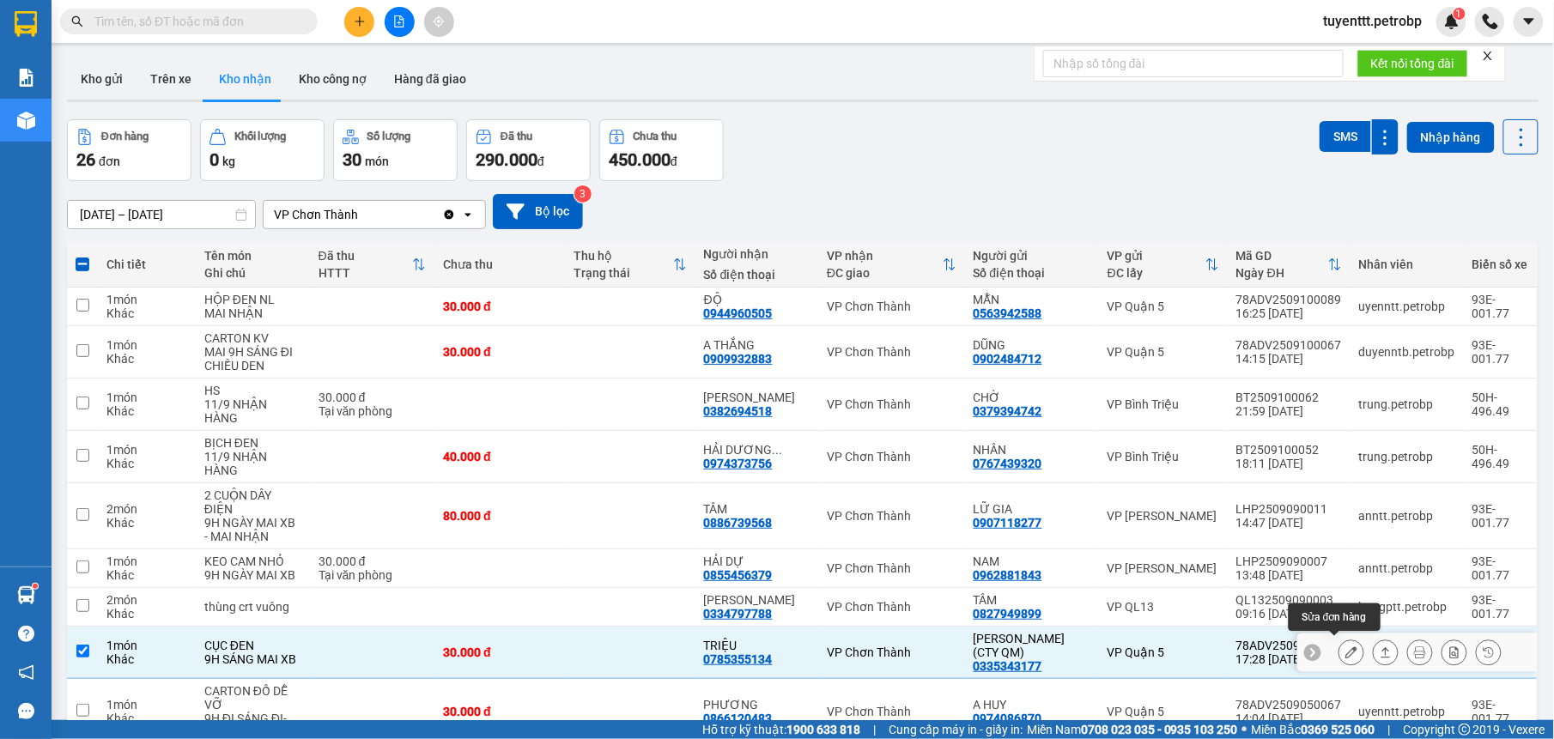
click at [1345, 646] on icon at bounding box center [1351, 652] width 12 height 12
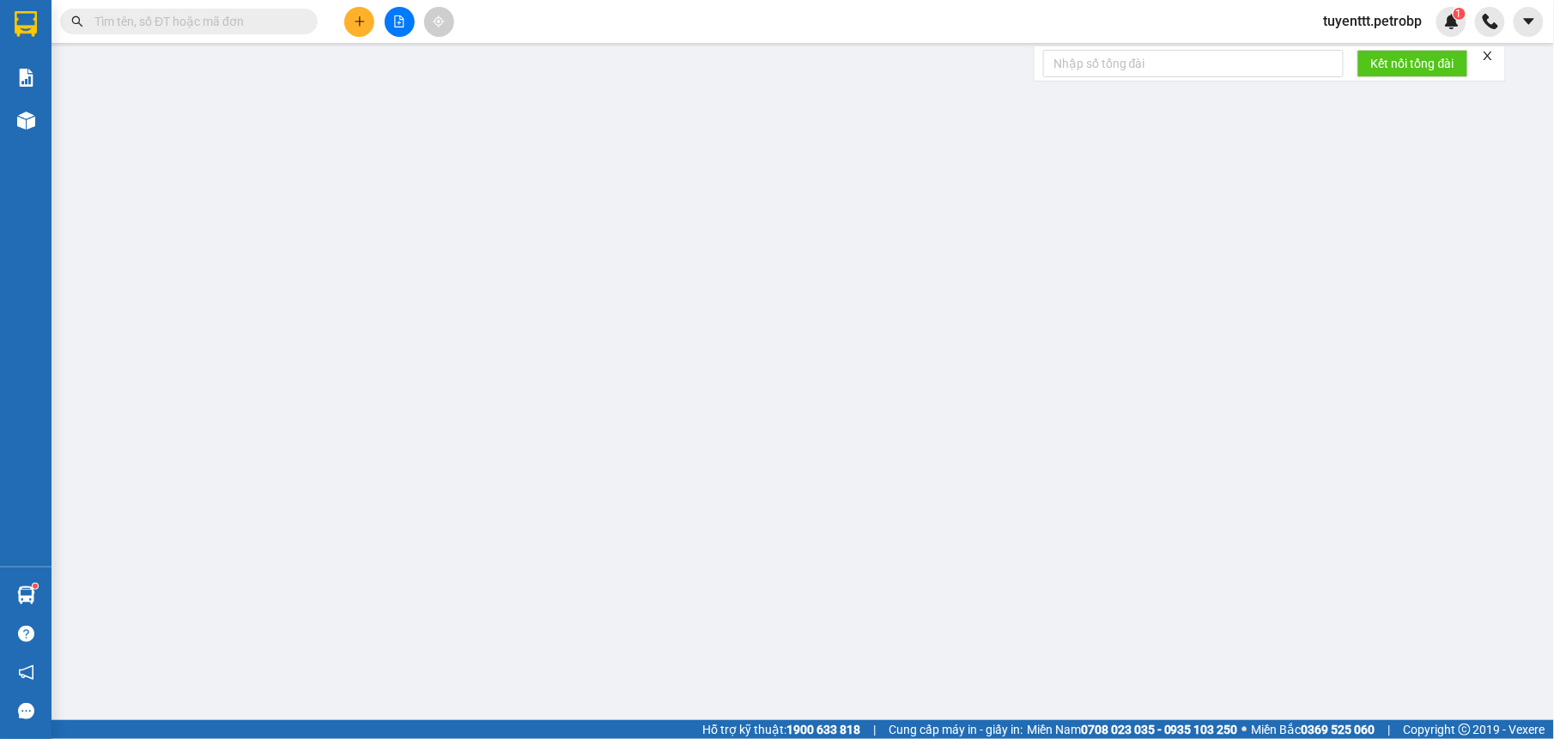
type input "0335343177"
type input "[PERSON_NAME] (CTY QM)"
type input "0785355134"
type input "TRIỆU"
type input "30.000"
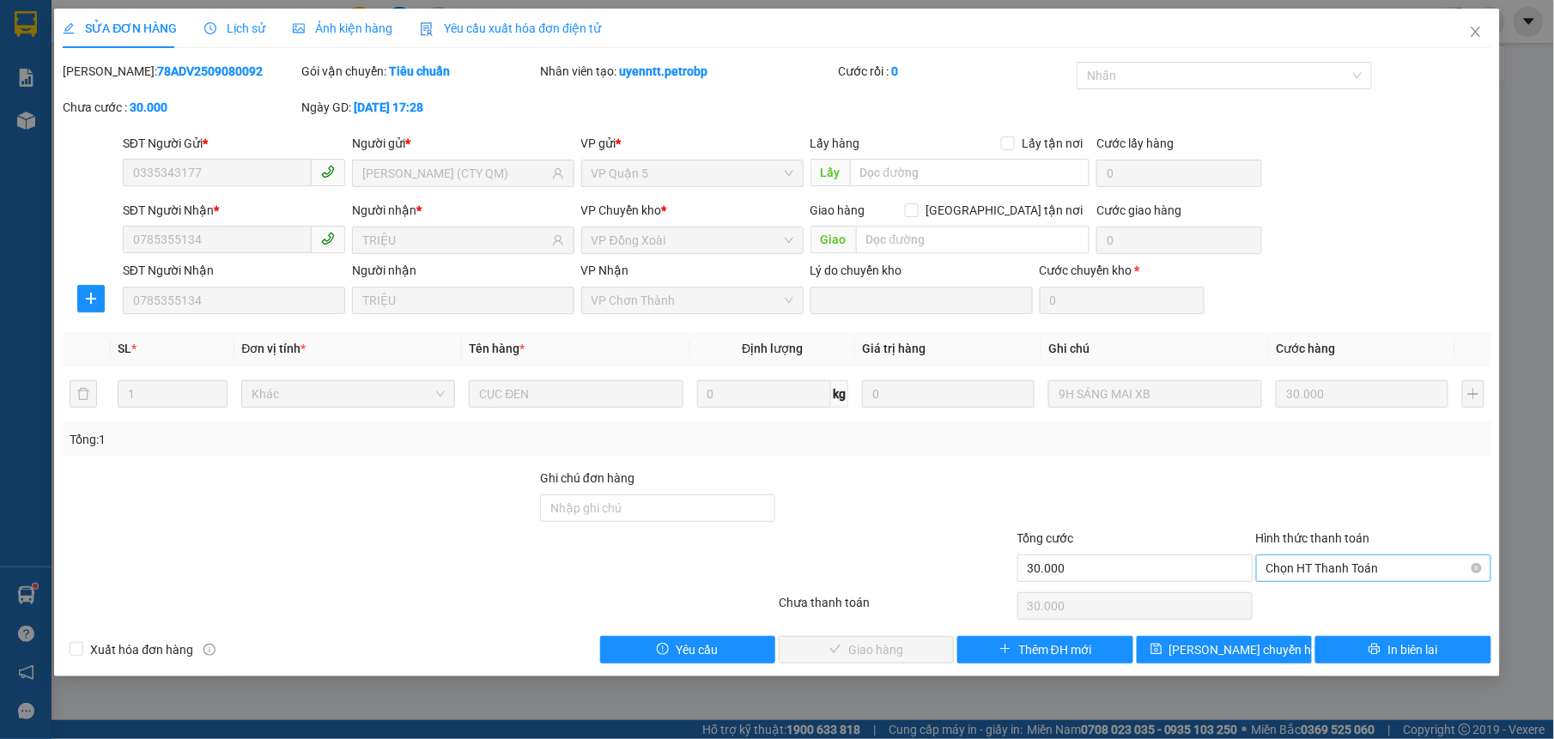
click at [1316, 564] on span "Chọn HT Thanh Toán" at bounding box center [1373, 568] width 215 height 26
click at [1308, 587] on div "Total Paid Fee 0 Total UnPaid Fee 30.000 Cash Collection Total Fee Mã ĐH: 78ADV…" at bounding box center [776, 363] width 1427 height 602
click at [1305, 574] on span "Chọn HT Thanh Toán" at bounding box center [1373, 568] width 215 height 26
click at [1298, 601] on div "Tại văn phòng" at bounding box center [1373, 604] width 215 height 19
type input "0"
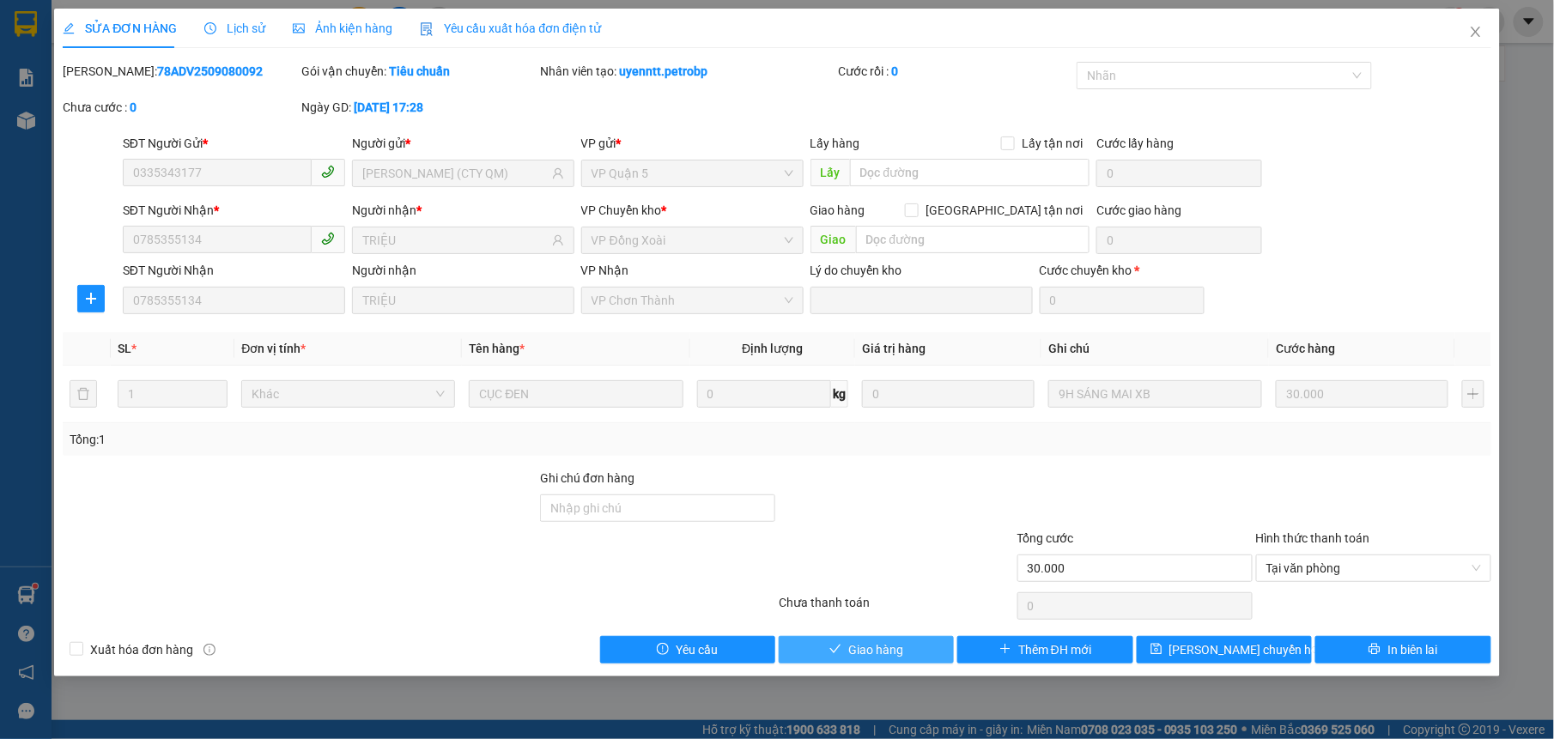
click at [903, 639] on button "Giao hàng" at bounding box center [865, 649] width 175 height 27
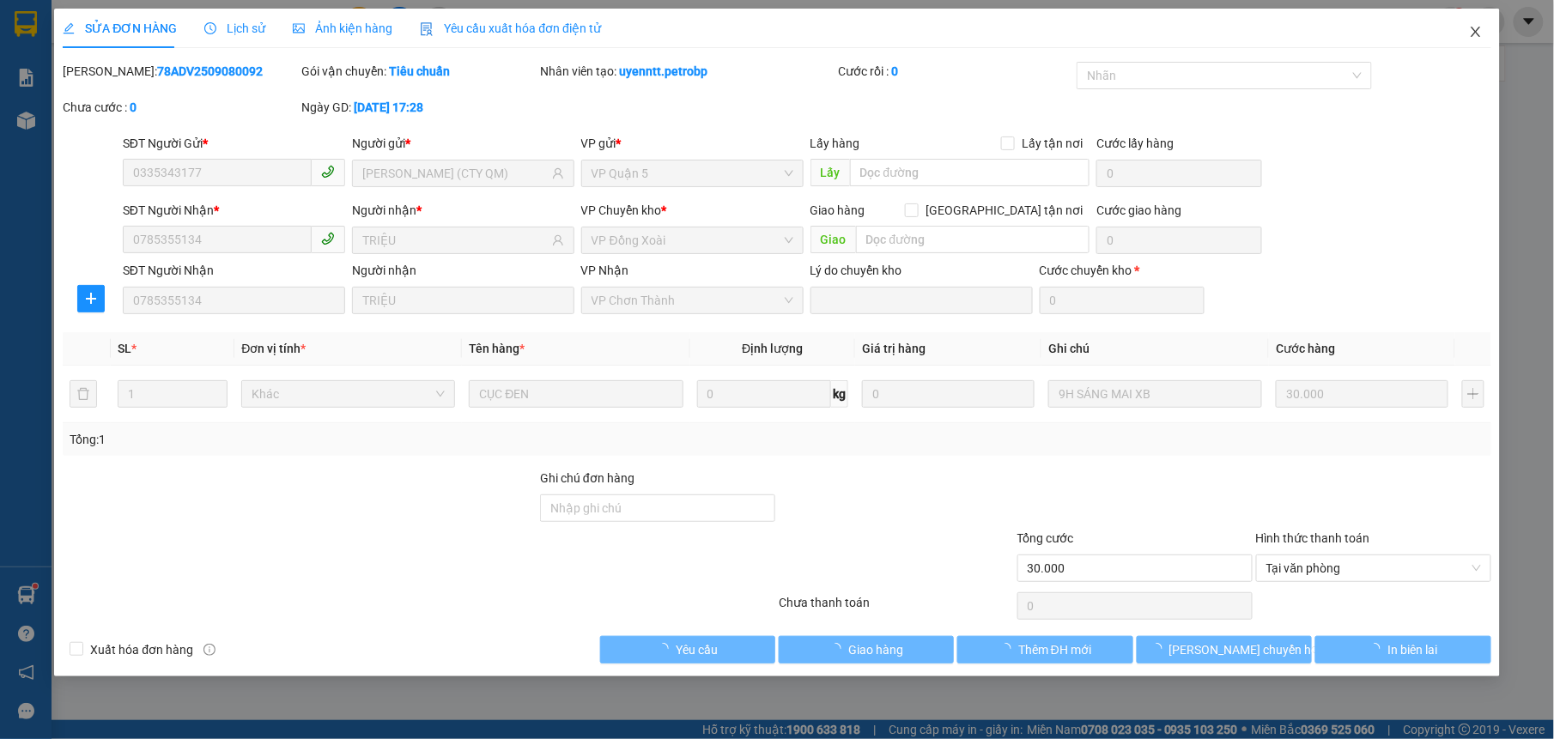
click at [1470, 35] on icon "close" at bounding box center [1476, 32] width 14 height 14
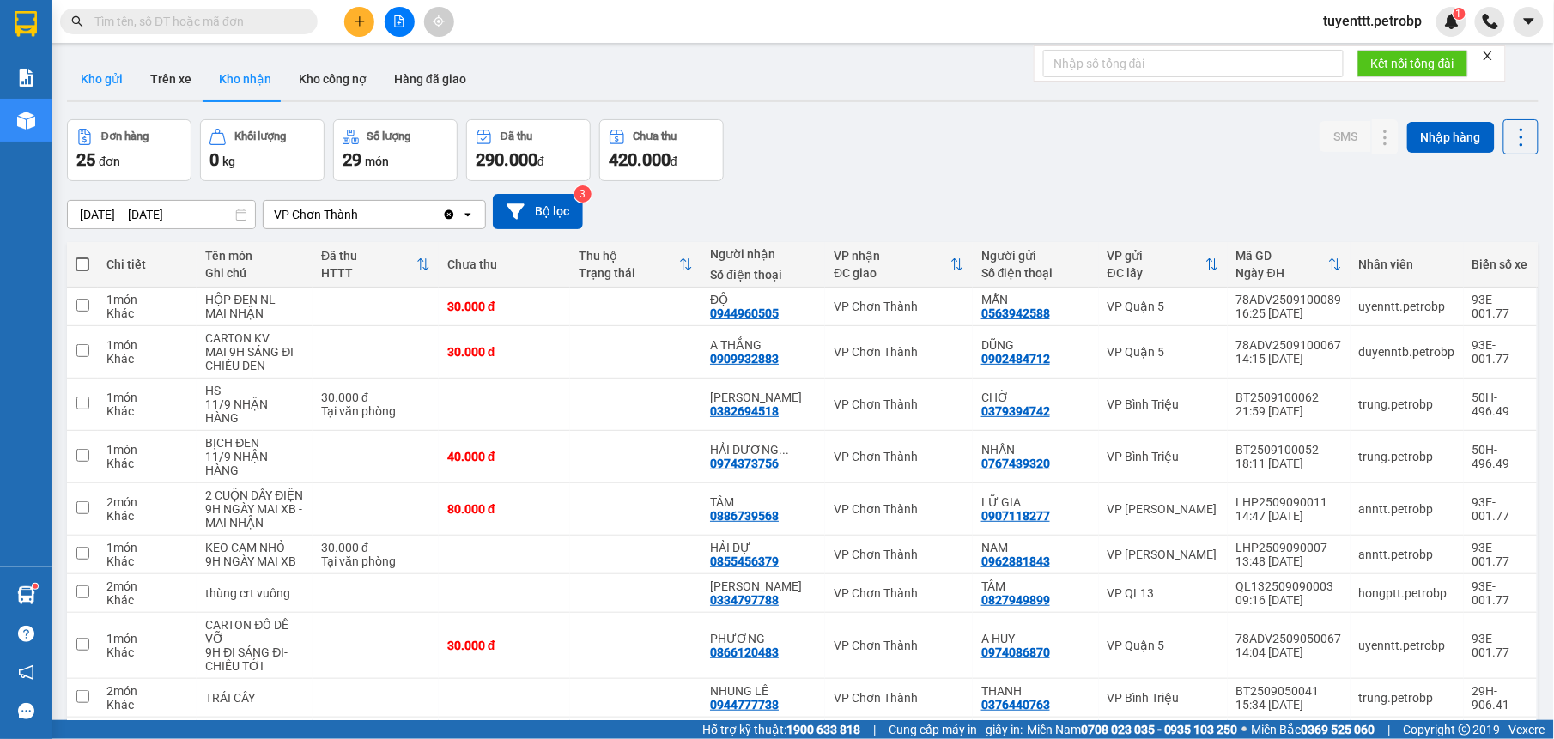
click at [96, 76] on button "Kho gửi" at bounding box center [102, 78] width 70 height 41
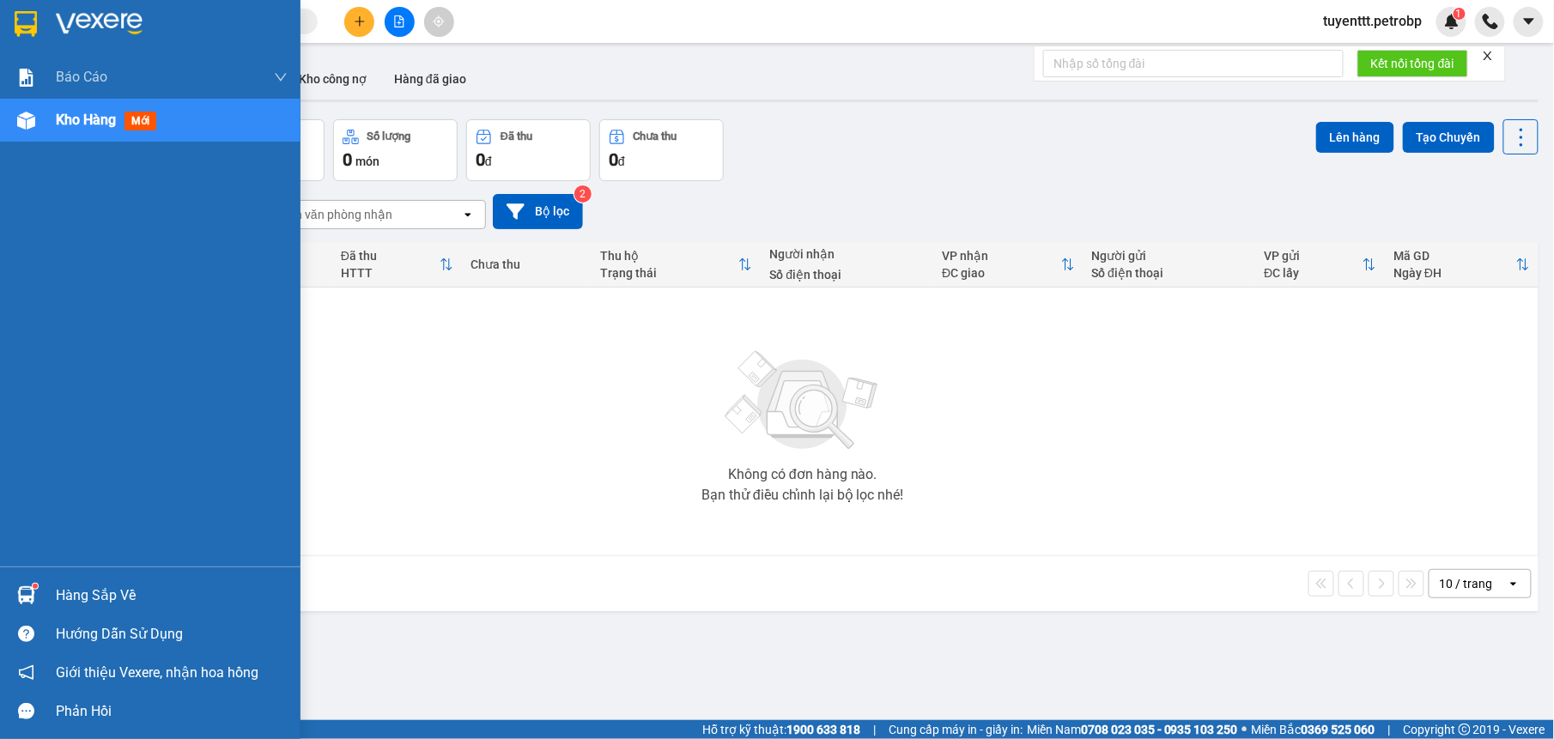
click at [28, 588] on img at bounding box center [26, 595] width 18 height 18
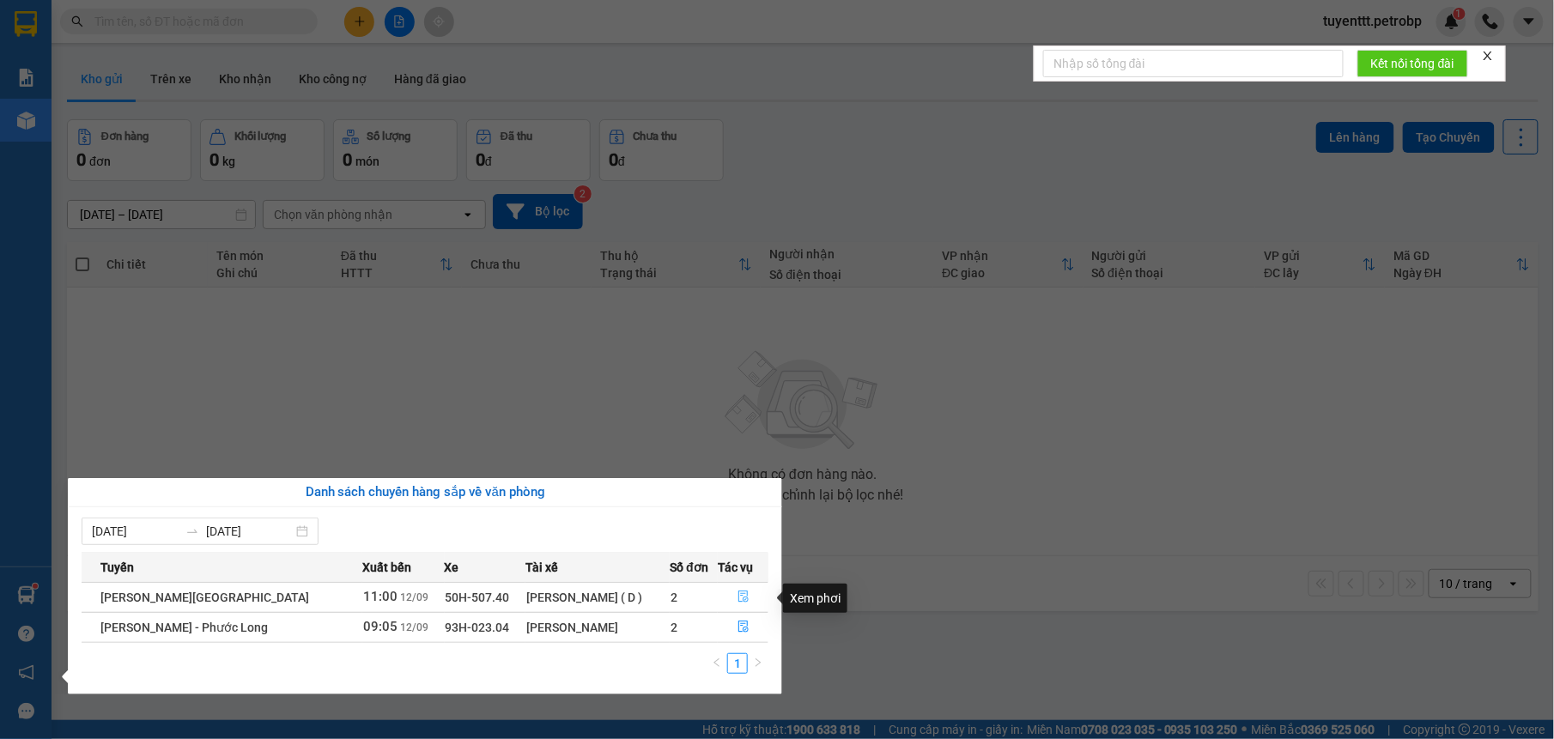
click at [737, 596] on icon "file-done" at bounding box center [743, 597] width 12 height 12
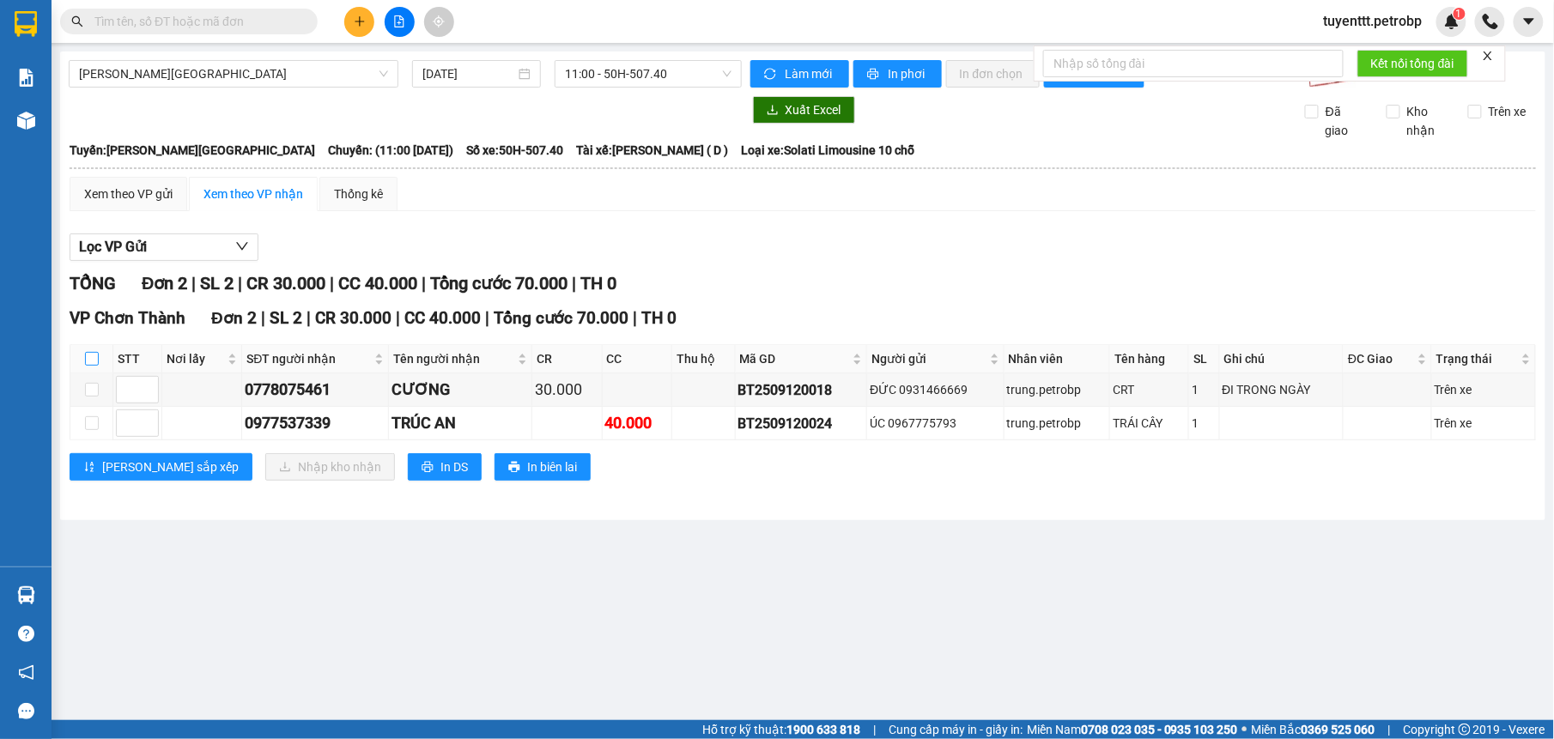
click at [90, 357] on input "checkbox" at bounding box center [92, 359] width 14 height 14
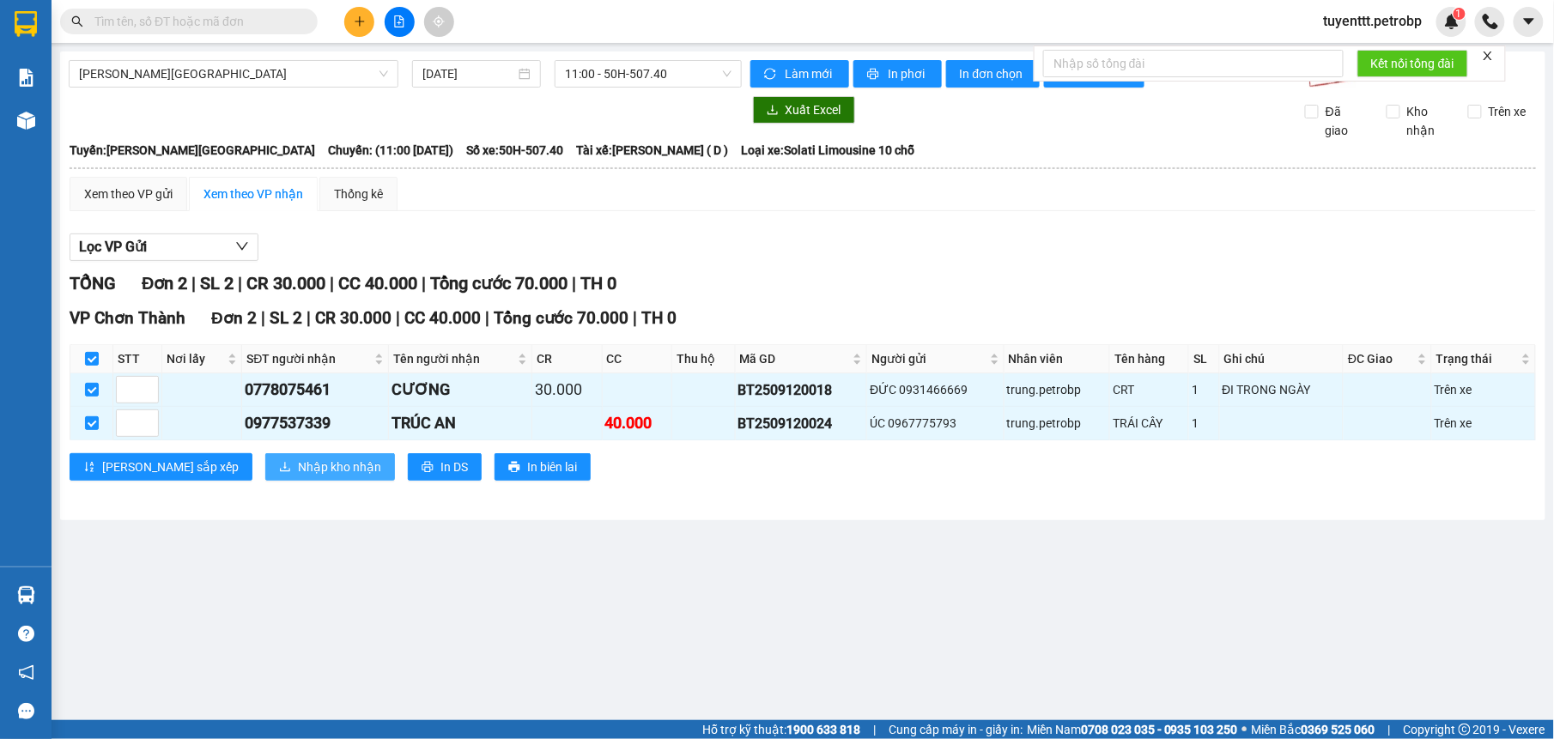
click at [265, 460] on button "Nhập kho nhận" at bounding box center [330, 466] width 130 height 27
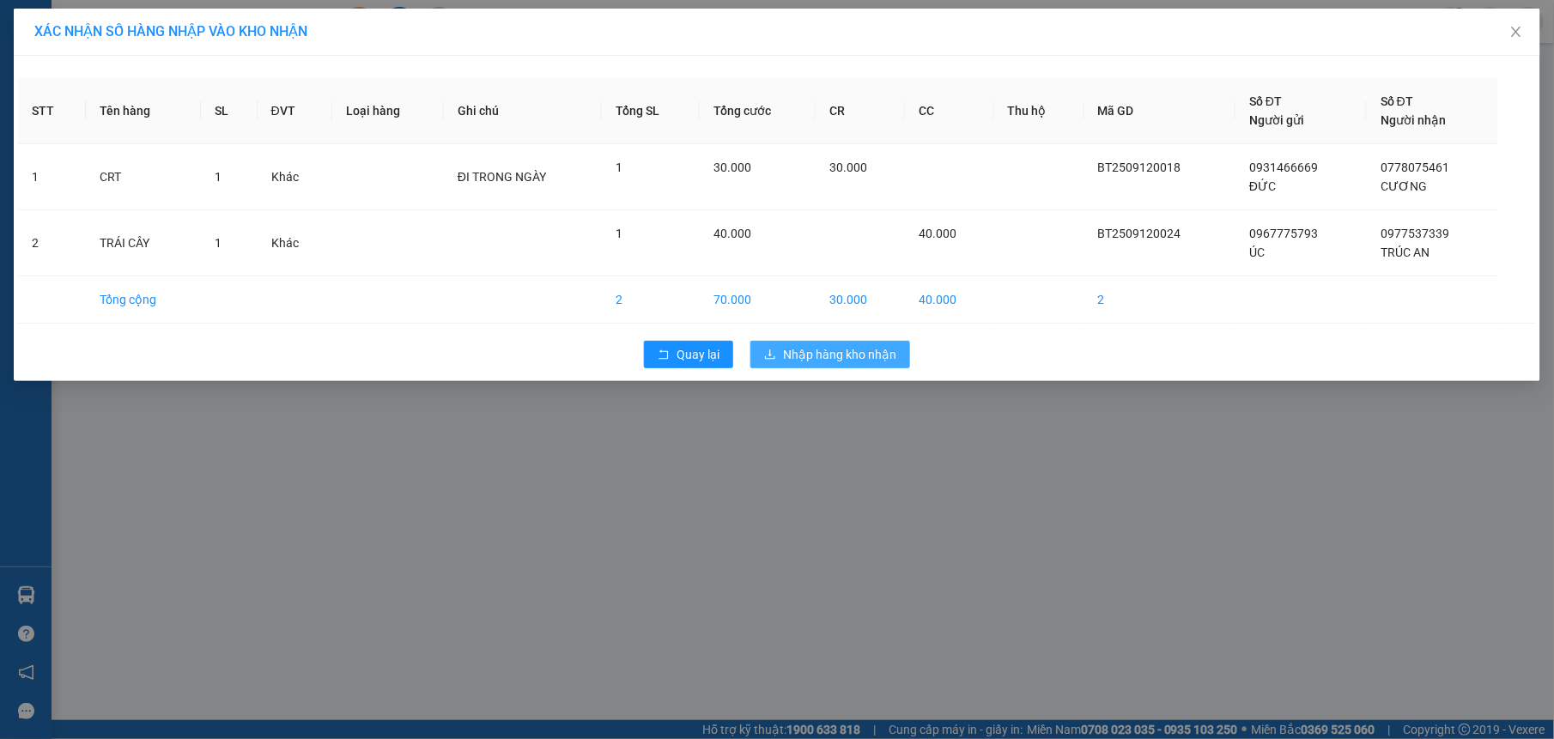
click at [828, 350] on span "Nhập hàng kho nhận" at bounding box center [839, 354] width 113 height 19
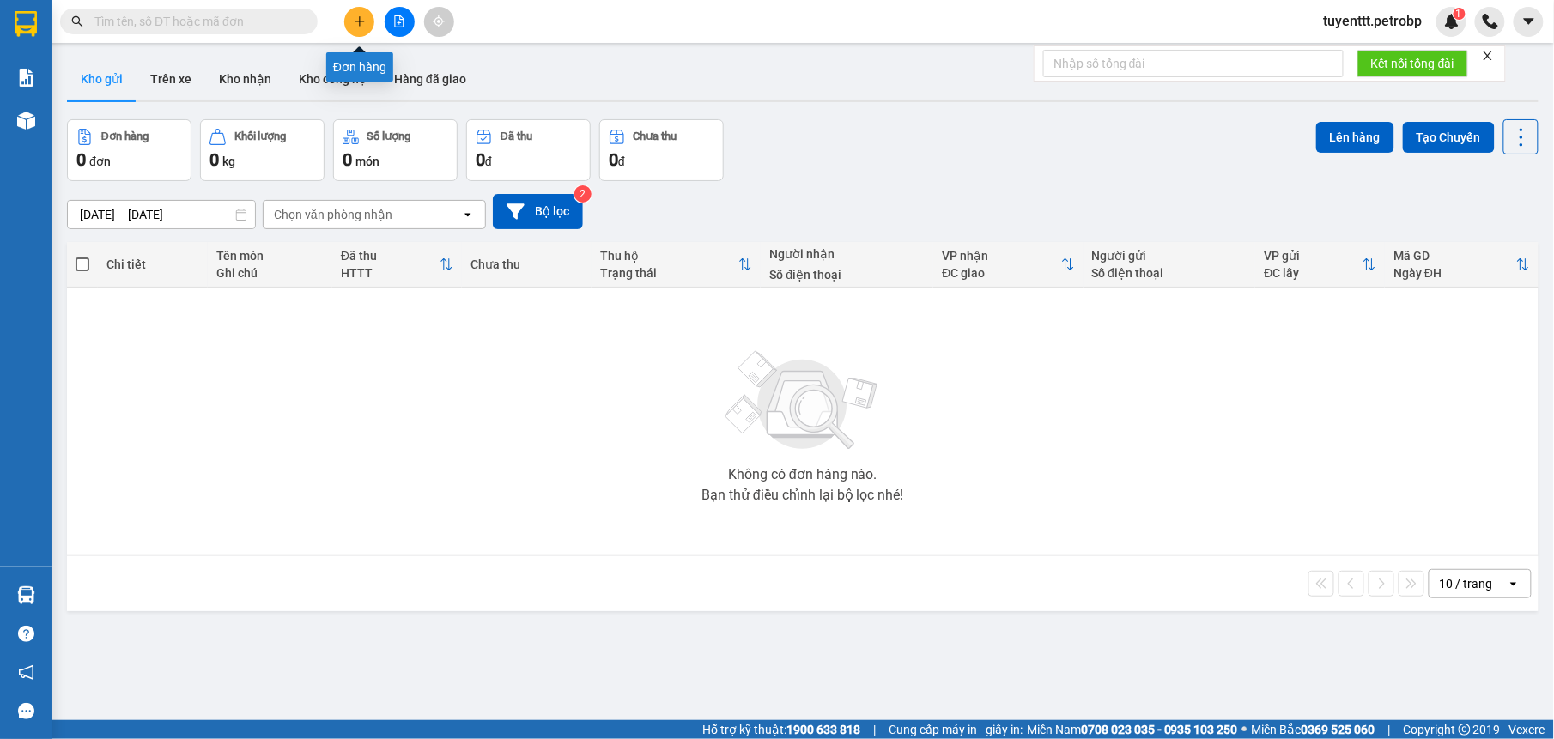
click at [362, 24] on icon "plus" at bounding box center [360, 21] width 12 height 12
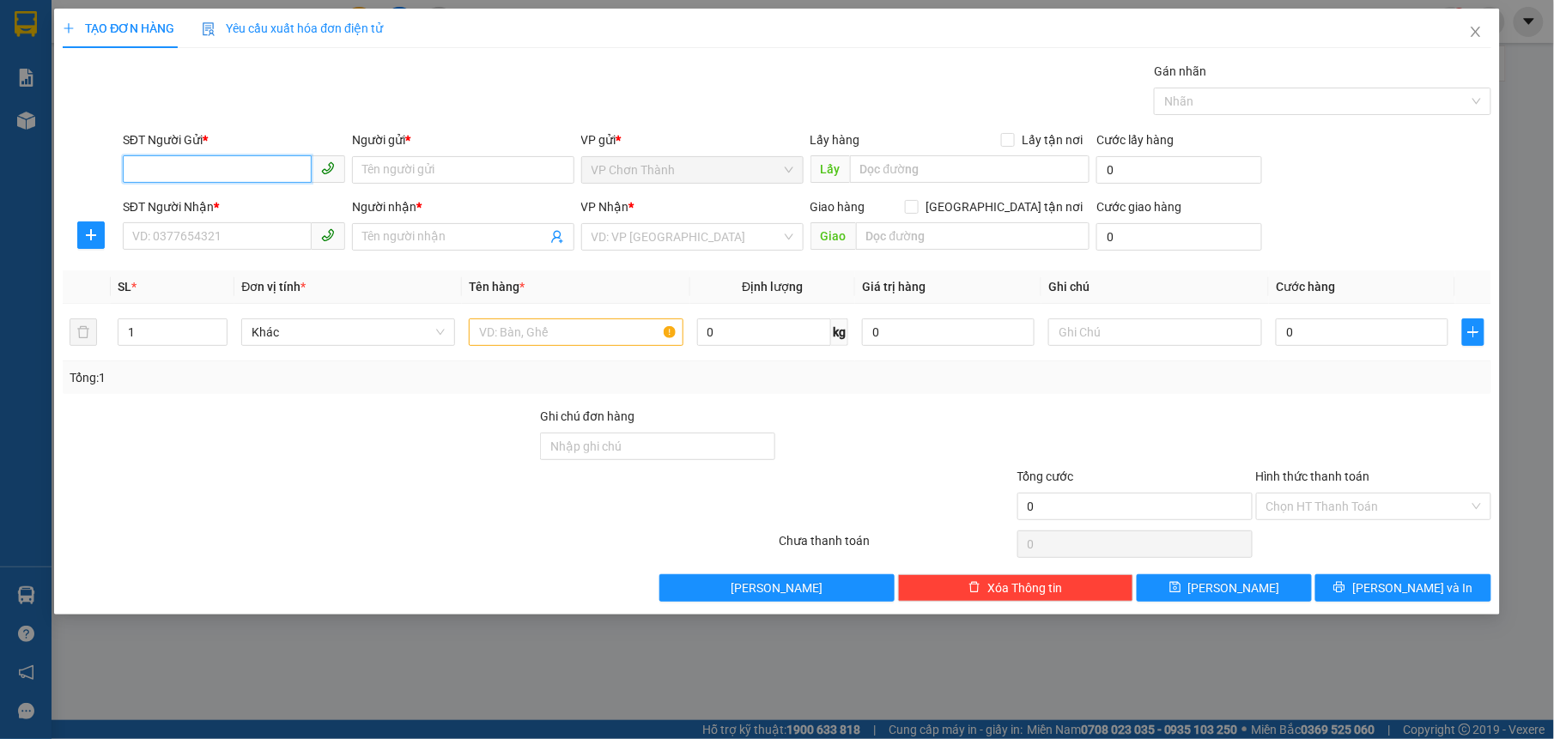
click at [227, 168] on input "SĐT Người Gửi *" at bounding box center [217, 168] width 189 height 27
click at [233, 172] on input "SĐT Người Gửi *" at bounding box center [217, 168] width 189 height 27
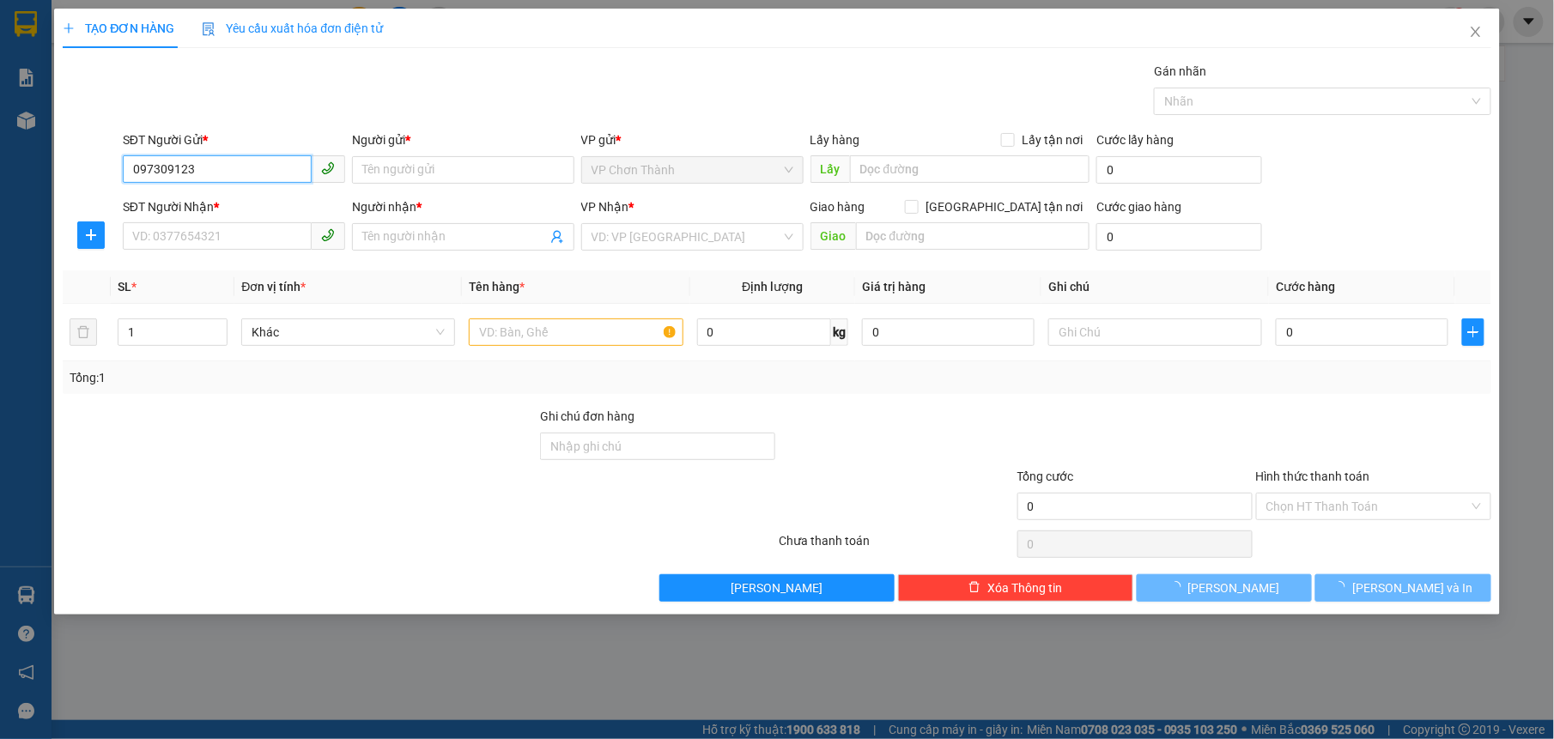
type input "0973091231"
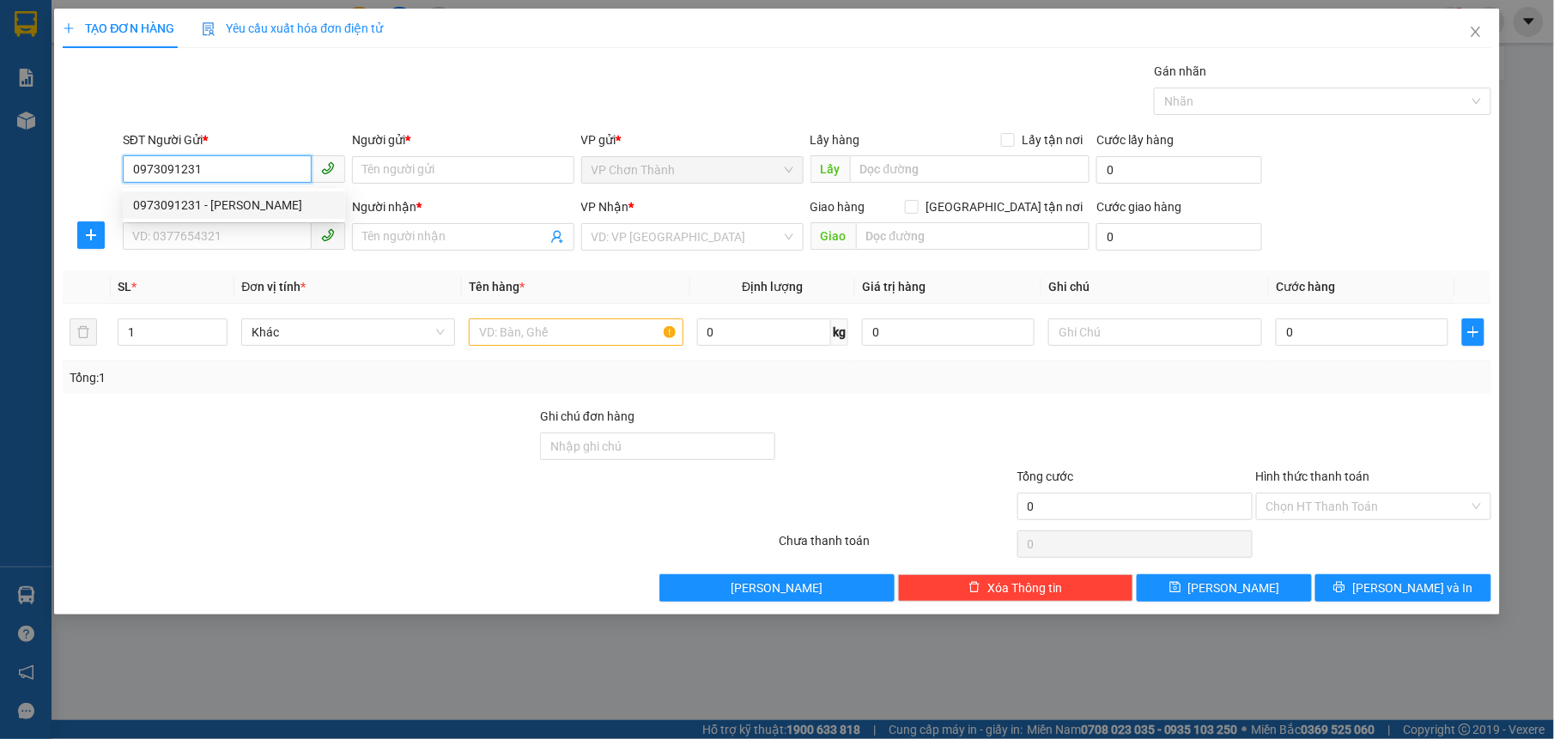
click at [247, 207] on div "0973091231 - [PERSON_NAME]" at bounding box center [234, 205] width 202 height 19
type input "huyền"
type input "0973071616"
type input "[GEOGRAPHIC_DATA]"
type input "40.000"
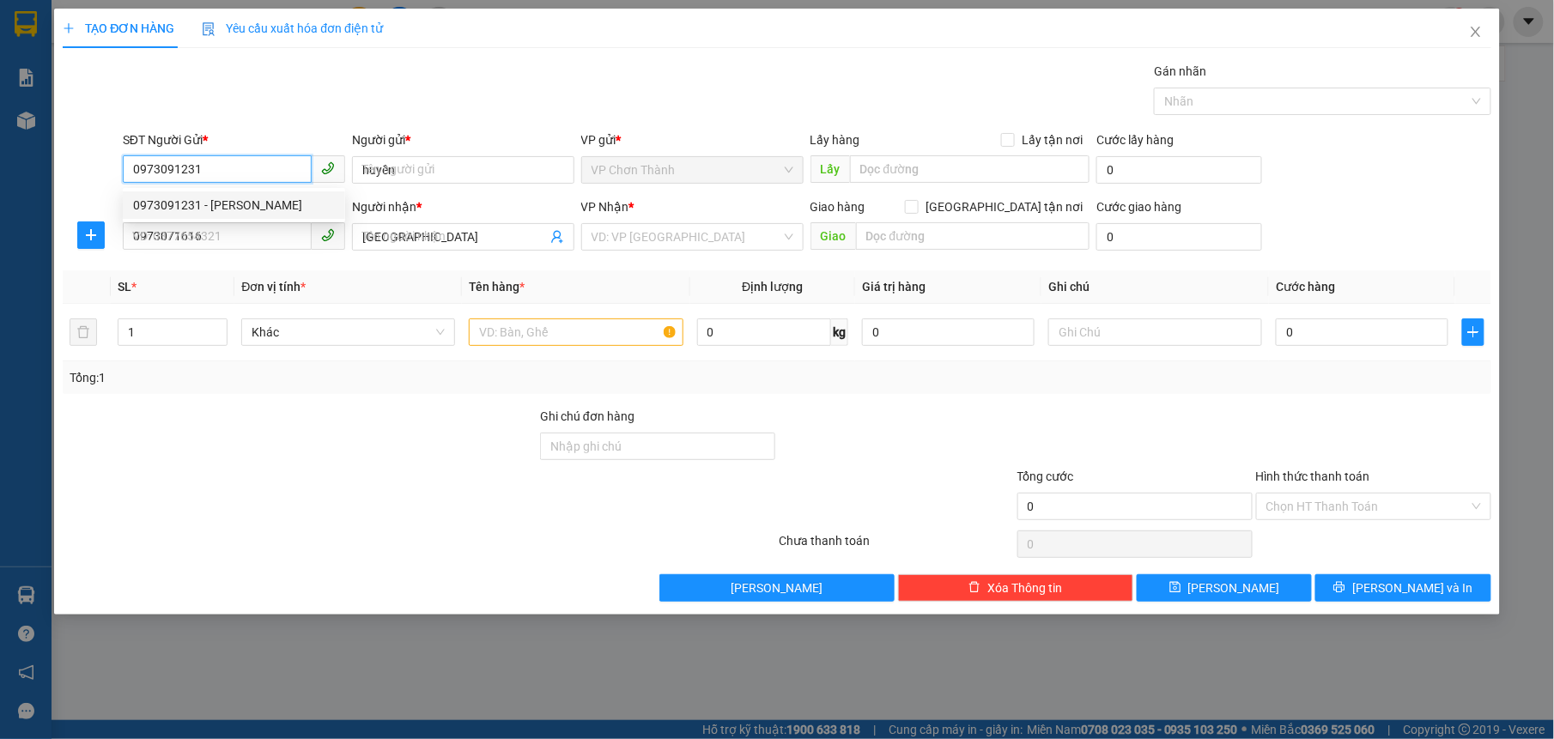
type input "40.000"
type input "0973091231"
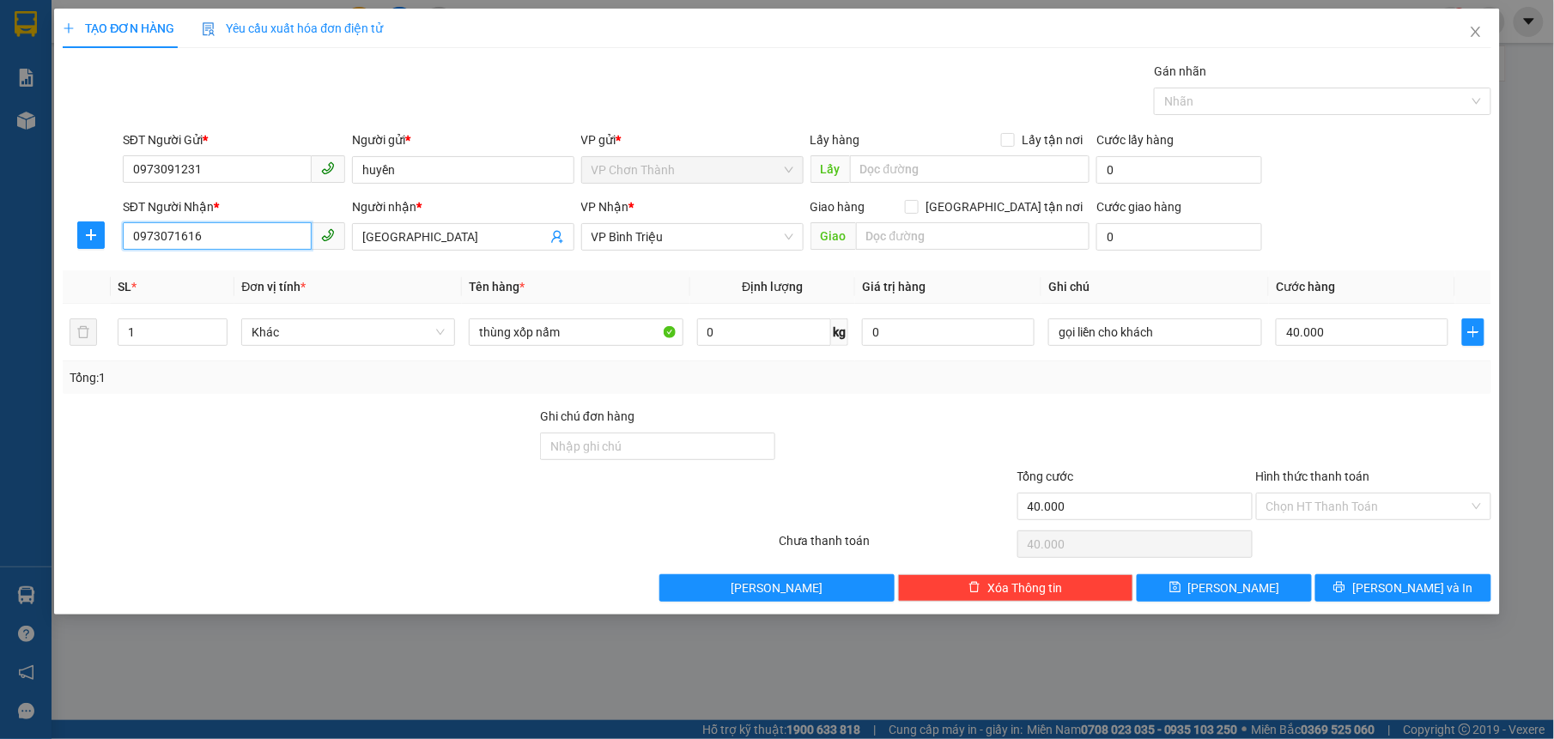
click at [223, 240] on input "0973071616" at bounding box center [217, 235] width 189 height 27
click at [244, 233] on input "SĐT Người Nhận *" at bounding box center [217, 235] width 189 height 27
type input "0918227260"
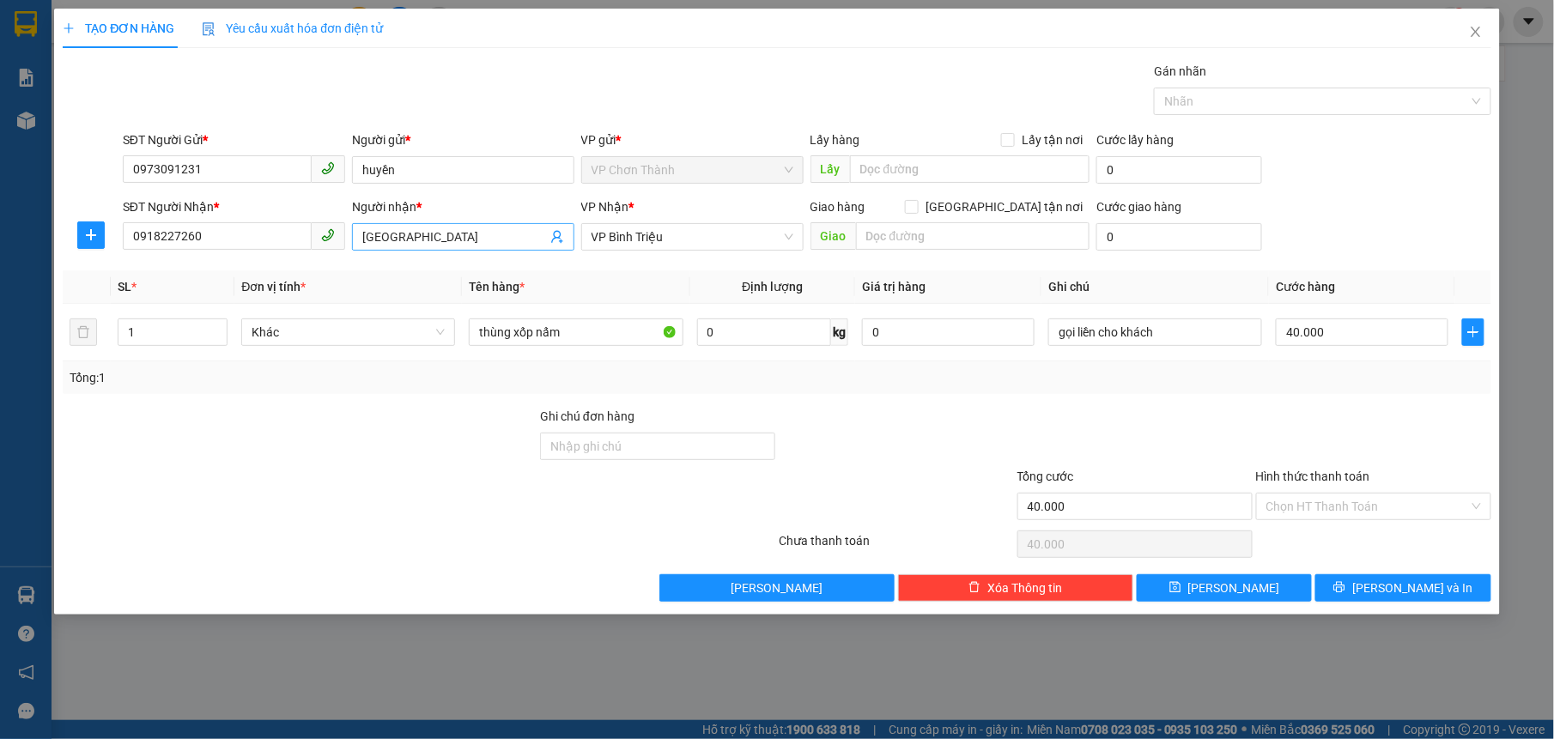
click at [420, 232] on input "[GEOGRAPHIC_DATA]" at bounding box center [454, 236] width 185 height 19
click at [421, 233] on input "[GEOGRAPHIC_DATA]" at bounding box center [454, 236] width 185 height 19
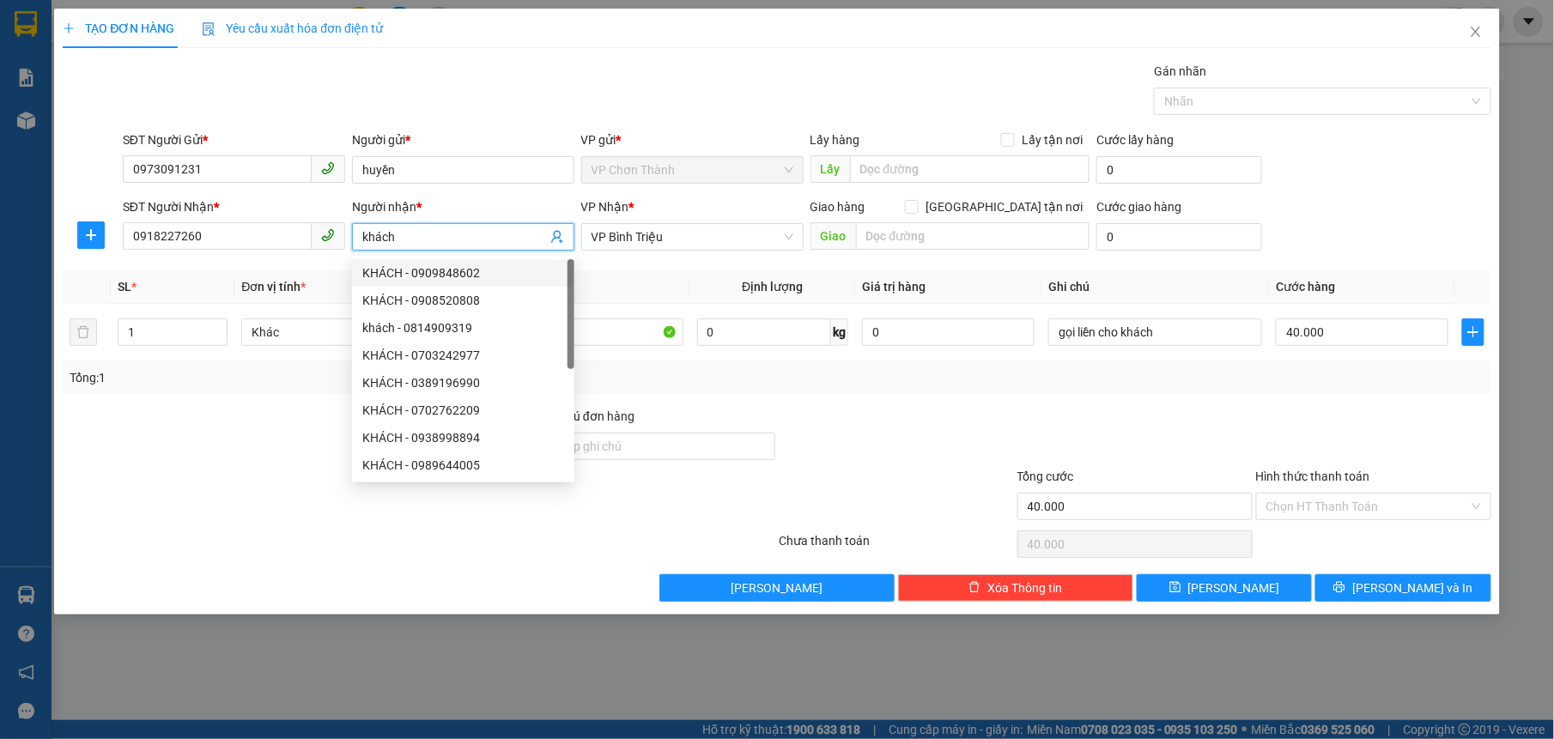
click at [496, 238] on input "khách" at bounding box center [454, 236] width 185 height 19
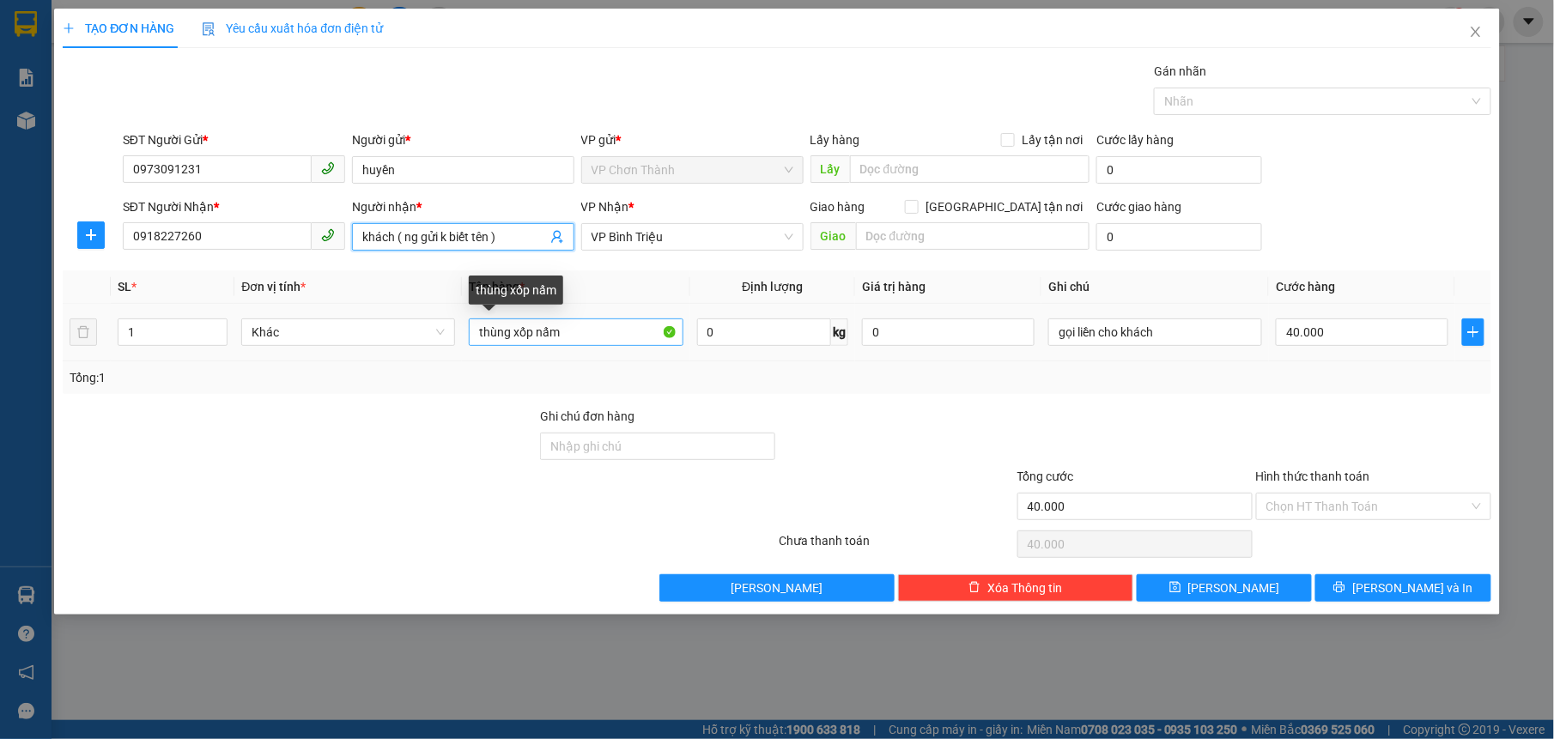
type input "khách ( ng gửi k biết tên )"
click at [589, 326] on input "thùng xốp nấm" at bounding box center [576, 331] width 214 height 27
type input "bọc nấm vàng"
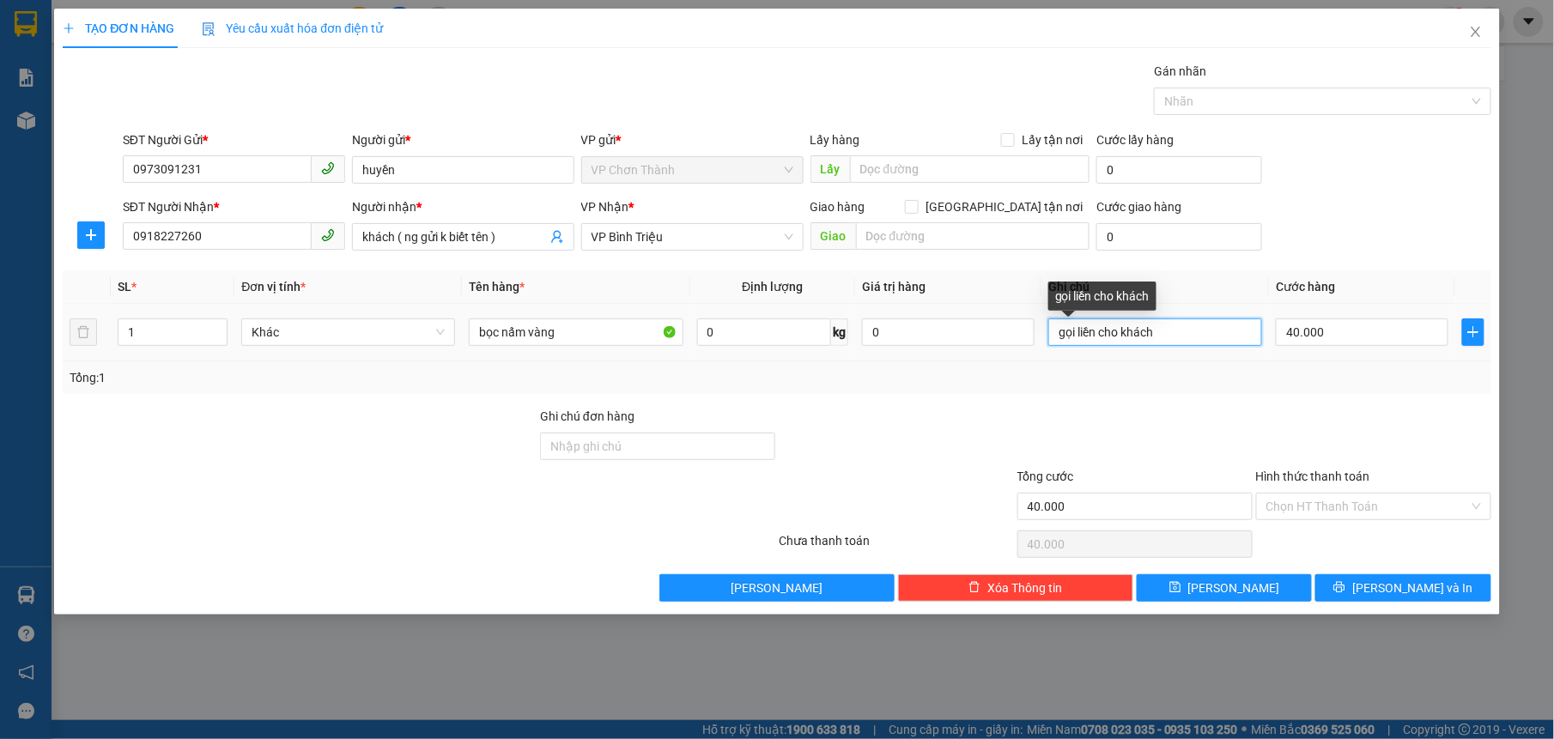
click at [1130, 324] on input "gọi liền cho khách" at bounding box center [1155, 331] width 214 height 27
click at [1354, 328] on input "40.000" at bounding box center [1361, 331] width 173 height 27
click at [694, 230] on span "VP Bình Triệu" at bounding box center [692, 237] width 202 height 26
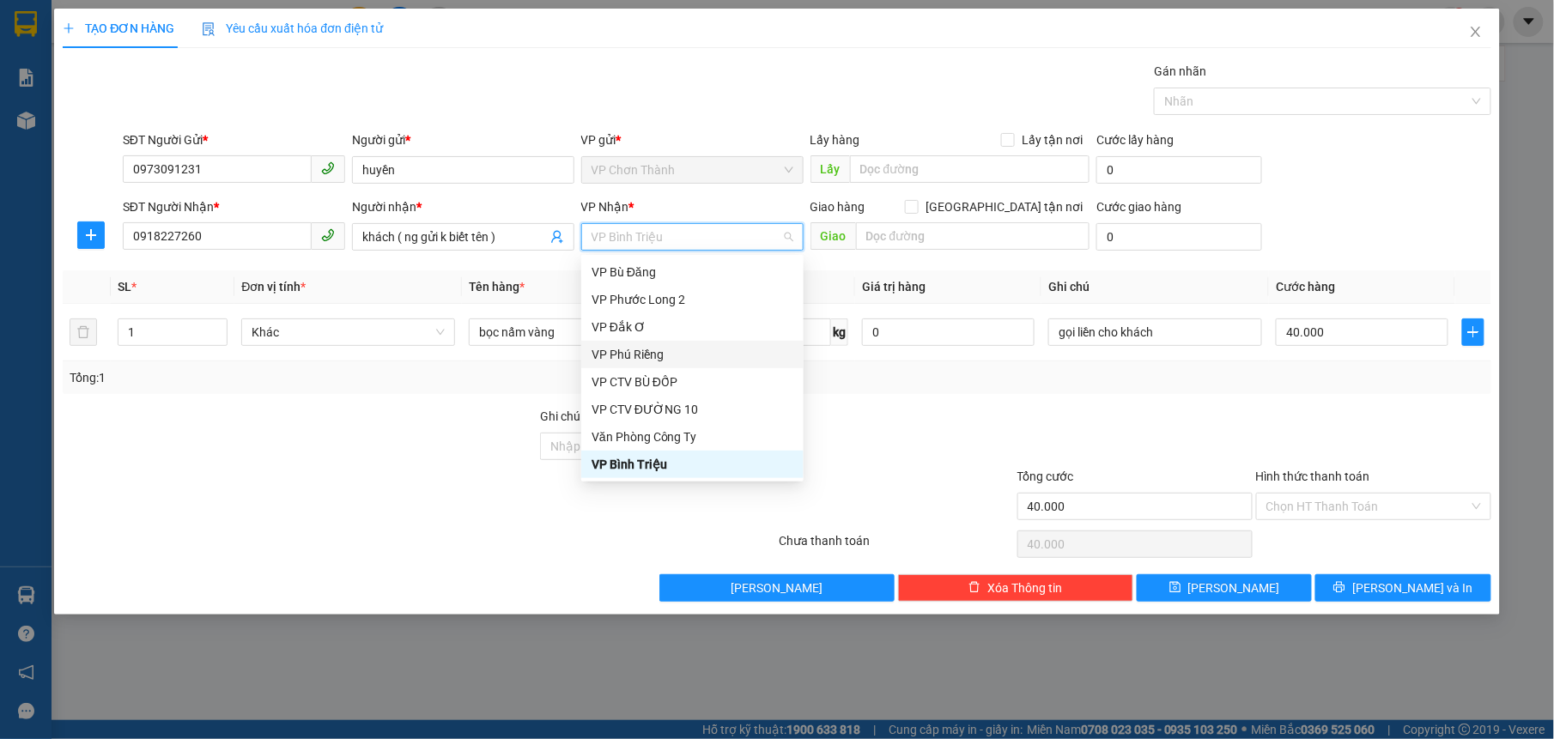
scroll to position [86, 0]
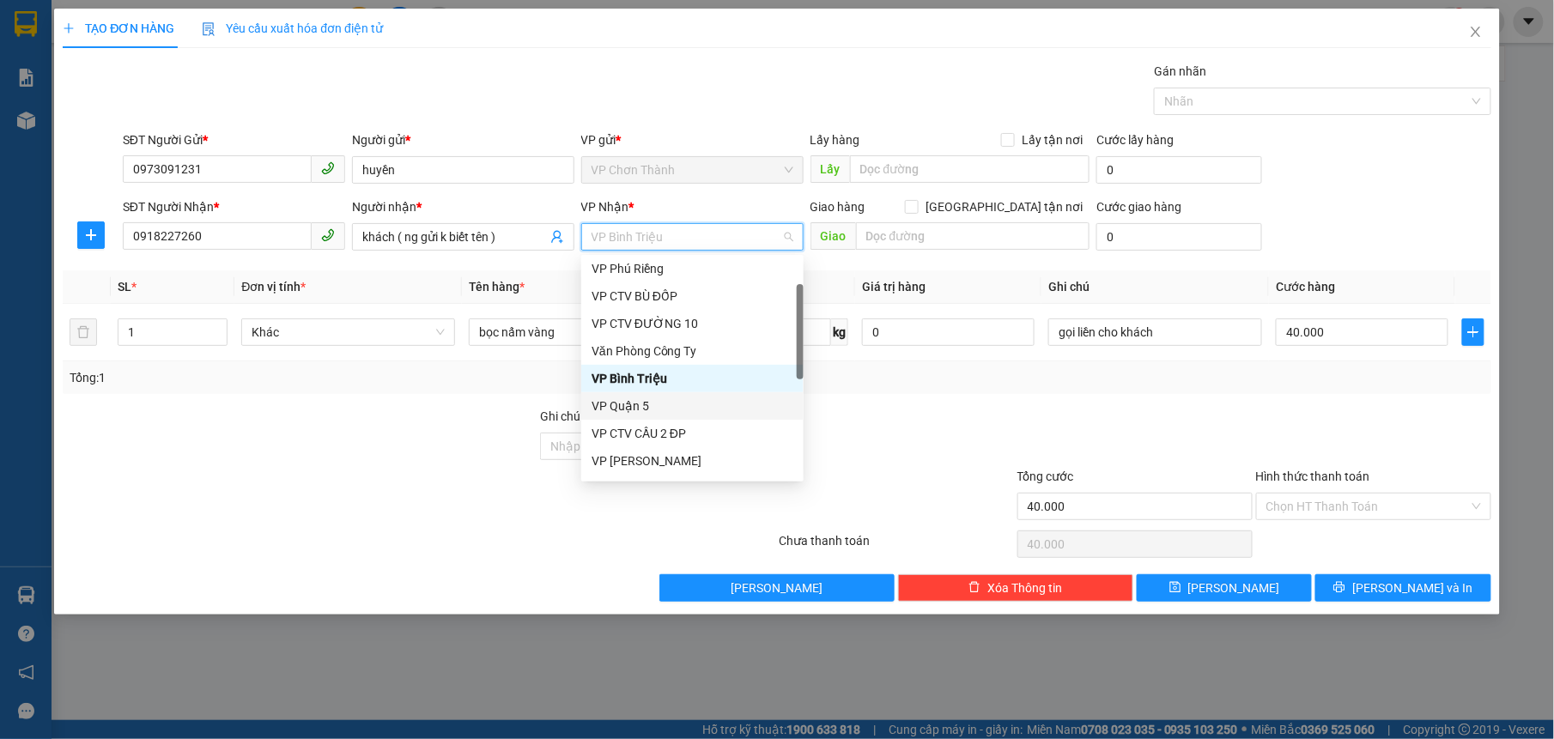
click at [664, 406] on div "VP Quận 5" at bounding box center [692, 406] width 202 height 19
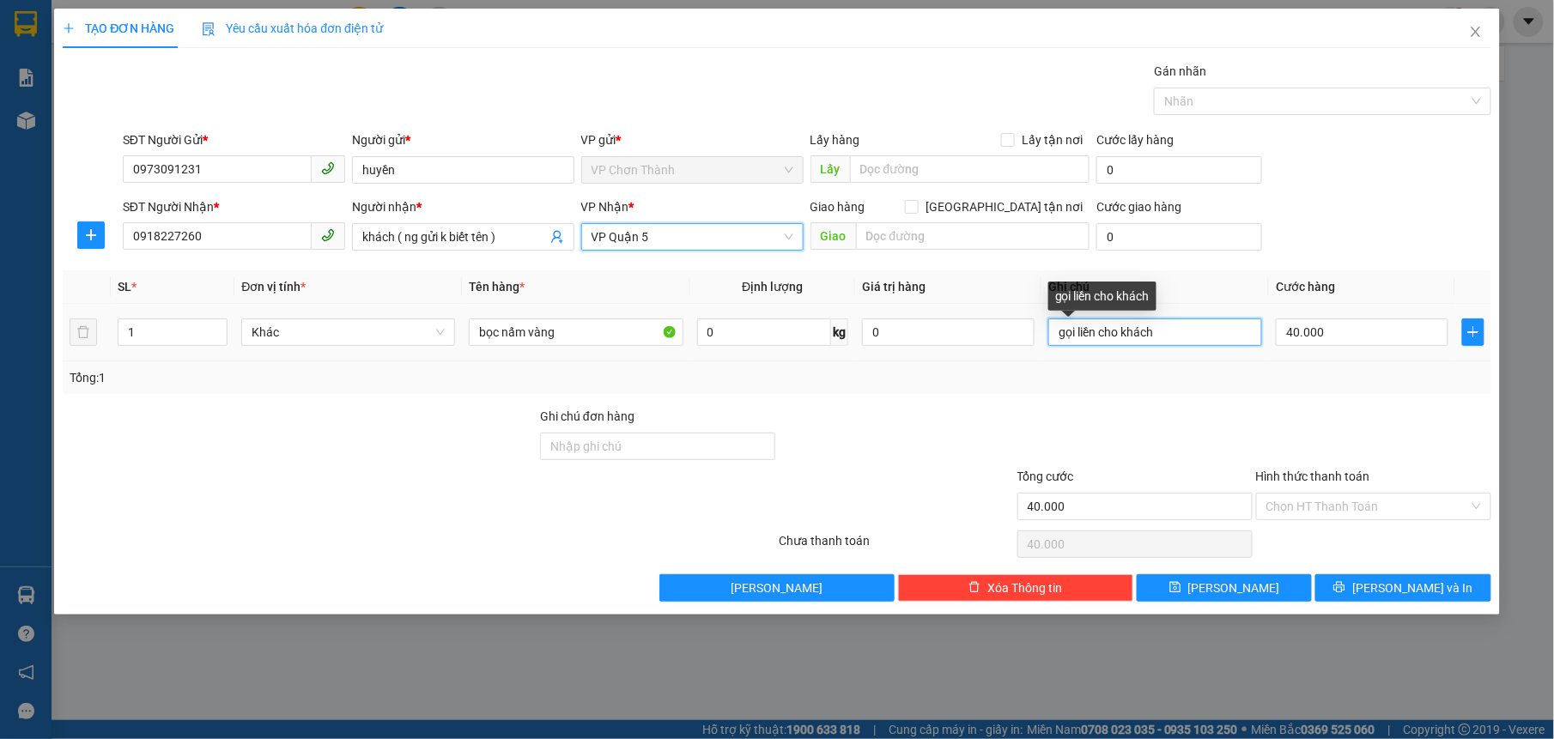
click at [1168, 337] on input "gọi liền cho khách" at bounding box center [1155, 331] width 214 height 27
click at [1165, 334] on input "gọi liền cho khách" at bounding box center [1155, 331] width 214 height 27
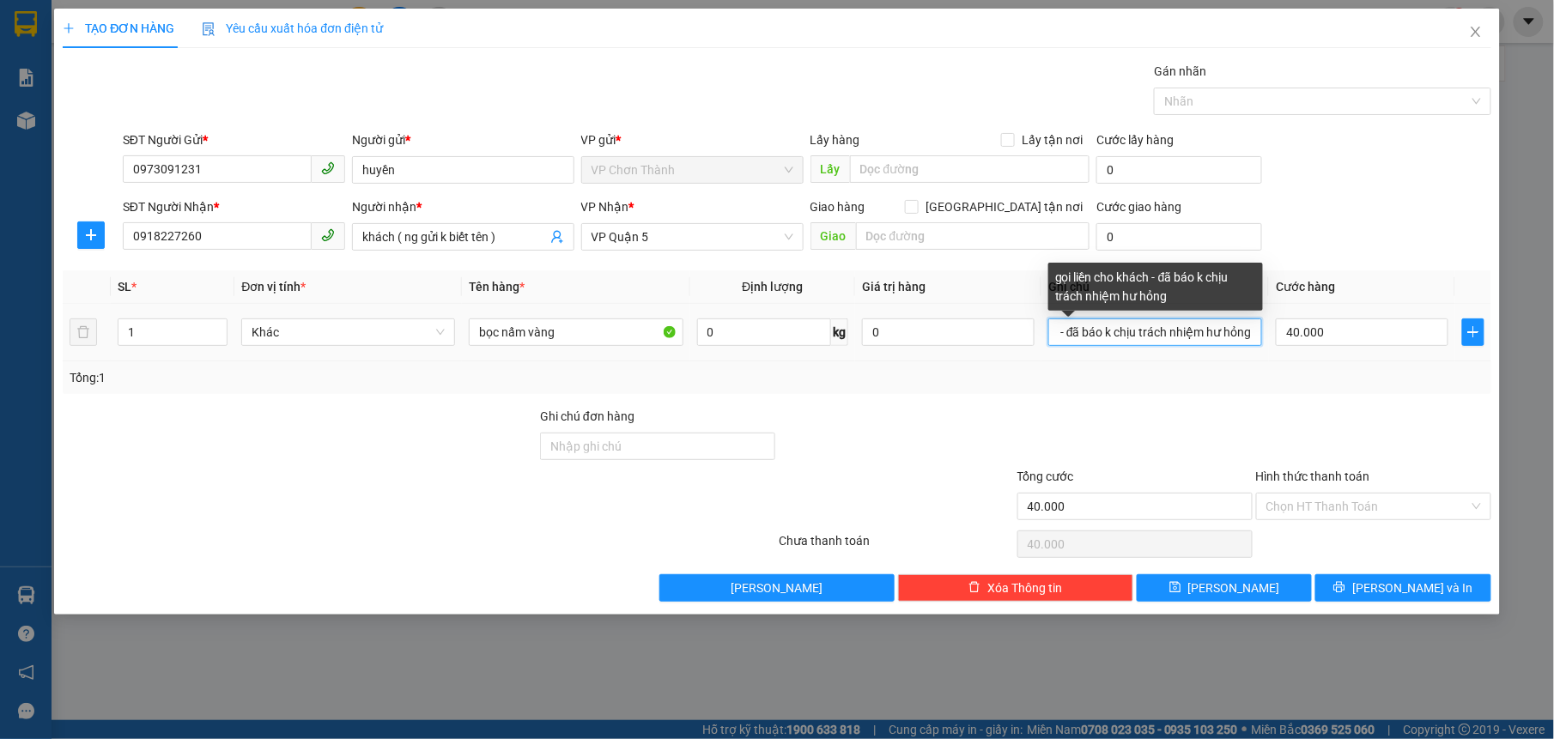
scroll to position [0, 101]
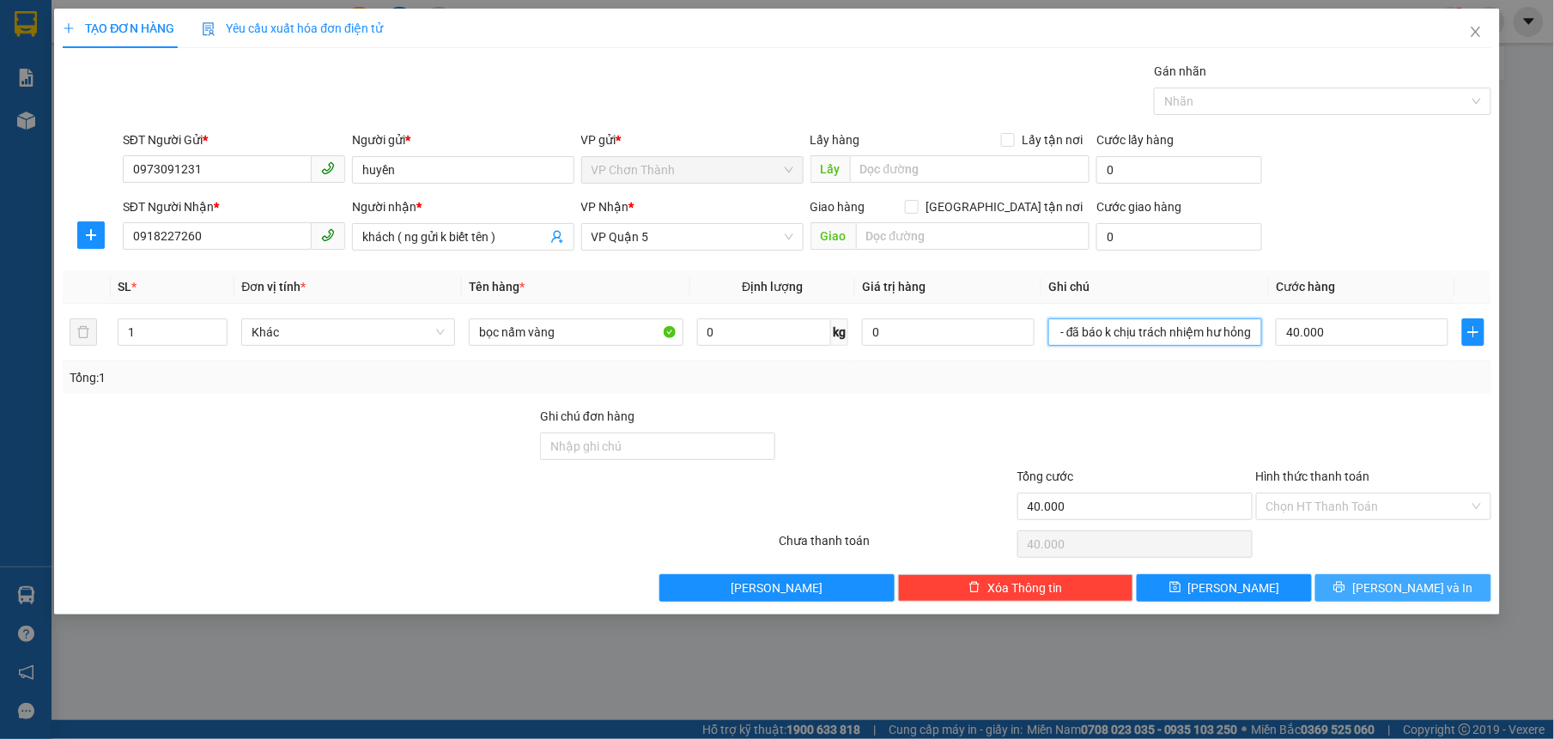
type input "gọi liền cho khách - đã báo k chịu trách nhiệm hư hỏng"
click at [1396, 595] on span "[PERSON_NAME] và In" at bounding box center [1412, 588] width 120 height 19
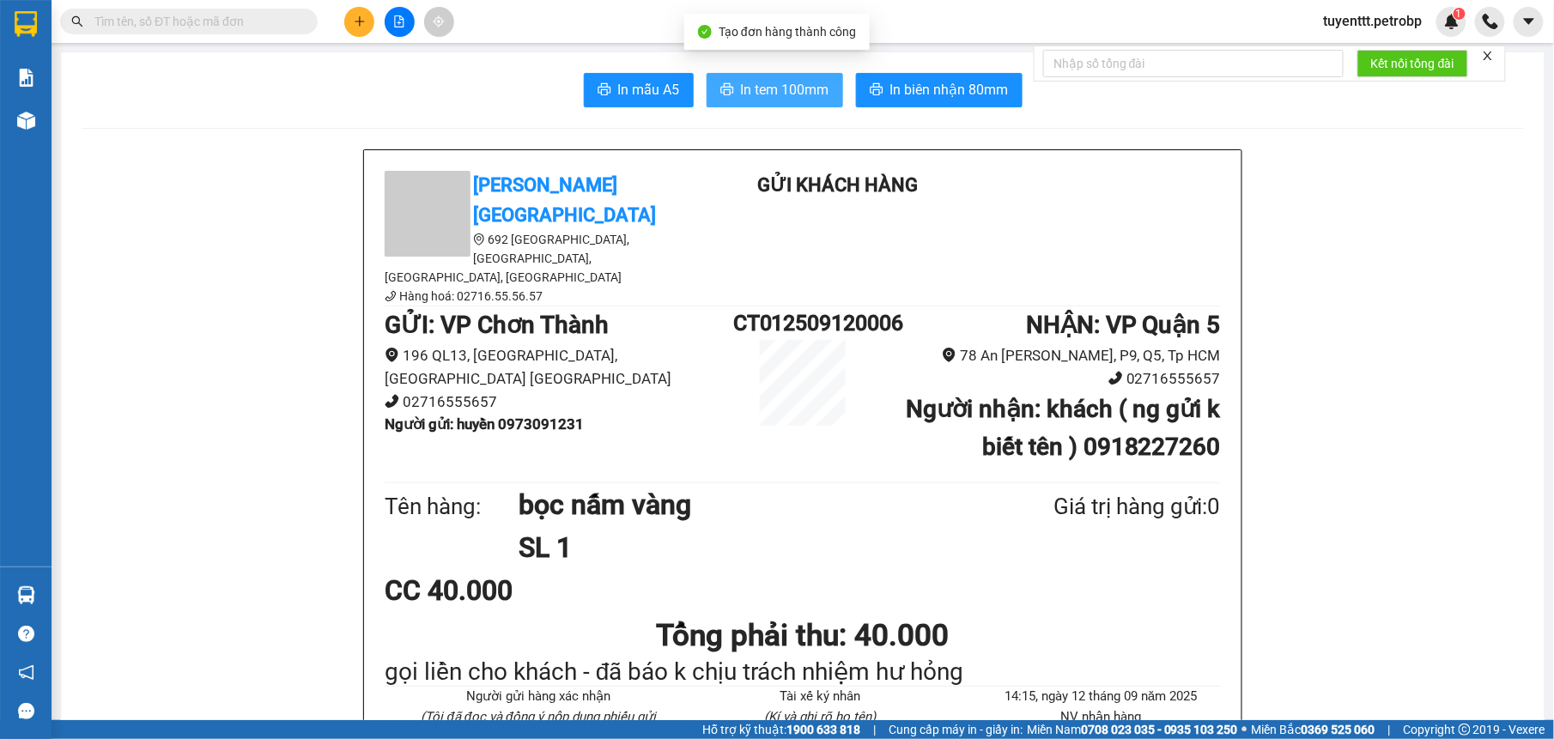
click at [742, 83] on span "In tem 100mm" at bounding box center [785, 89] width 88 height 21
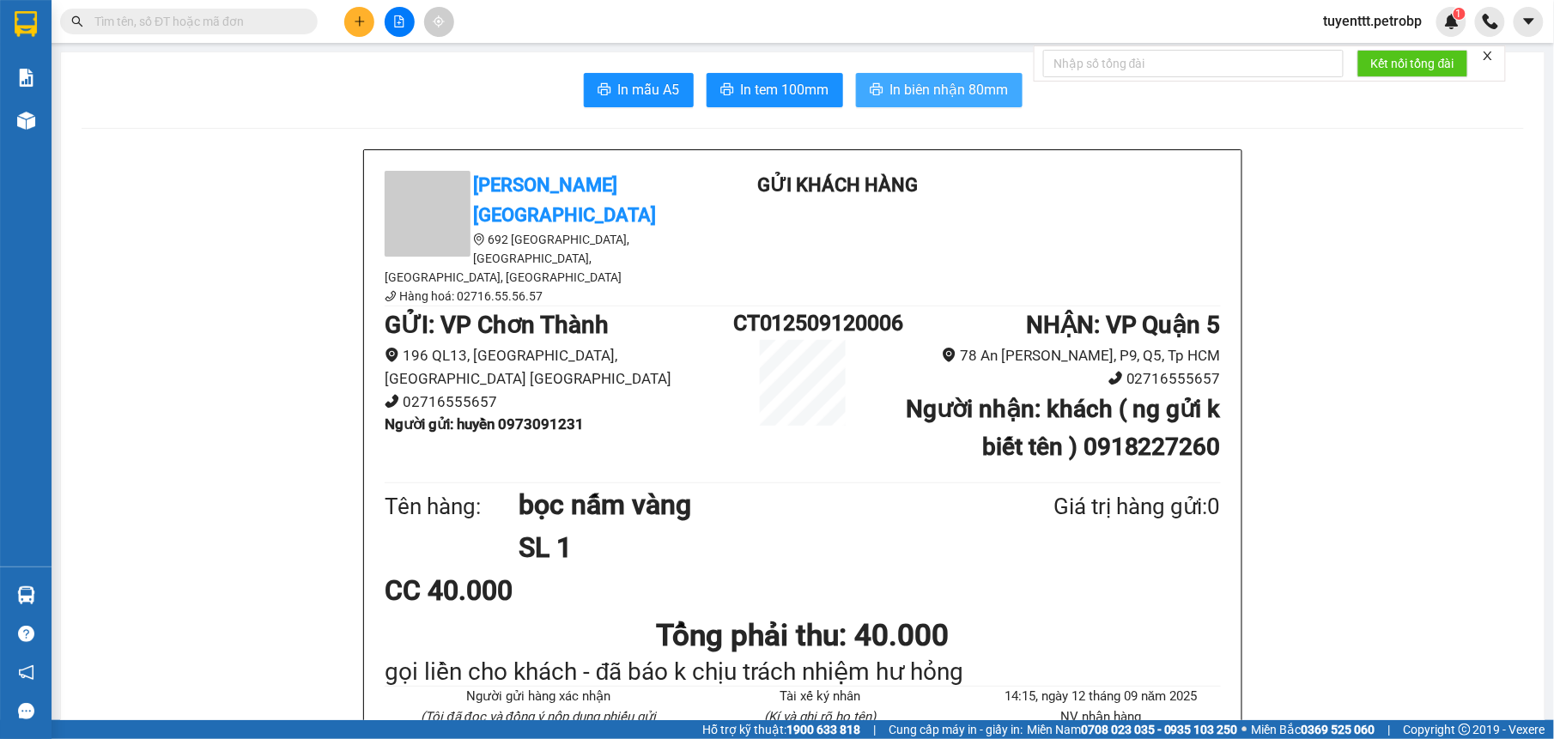
click at [960, 80] on span "In biên nhận 80mm" at bounding box center [949, 89] width 118 height 21
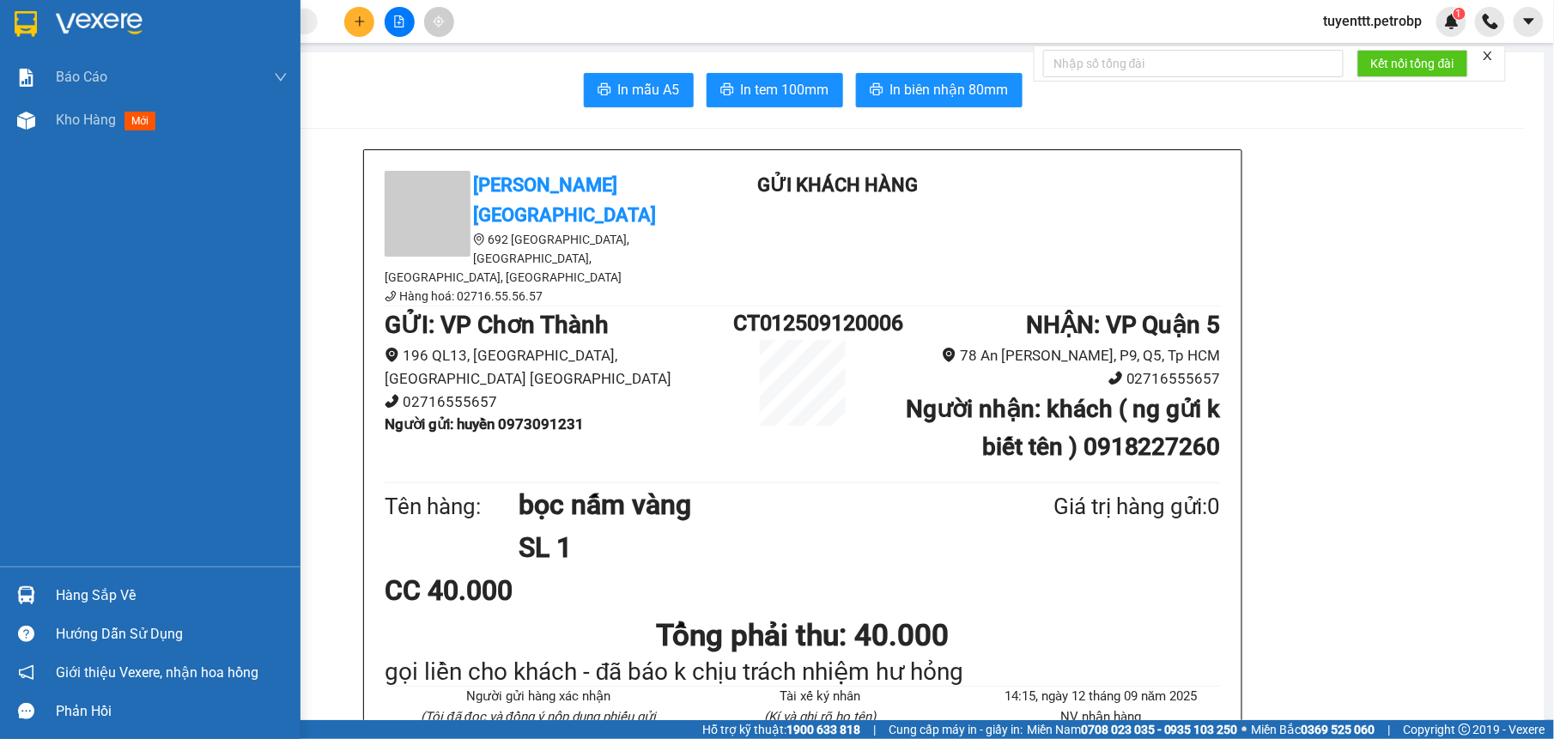
click at [21, 586] on img at bounding box center [26, 595] width 18 height 18
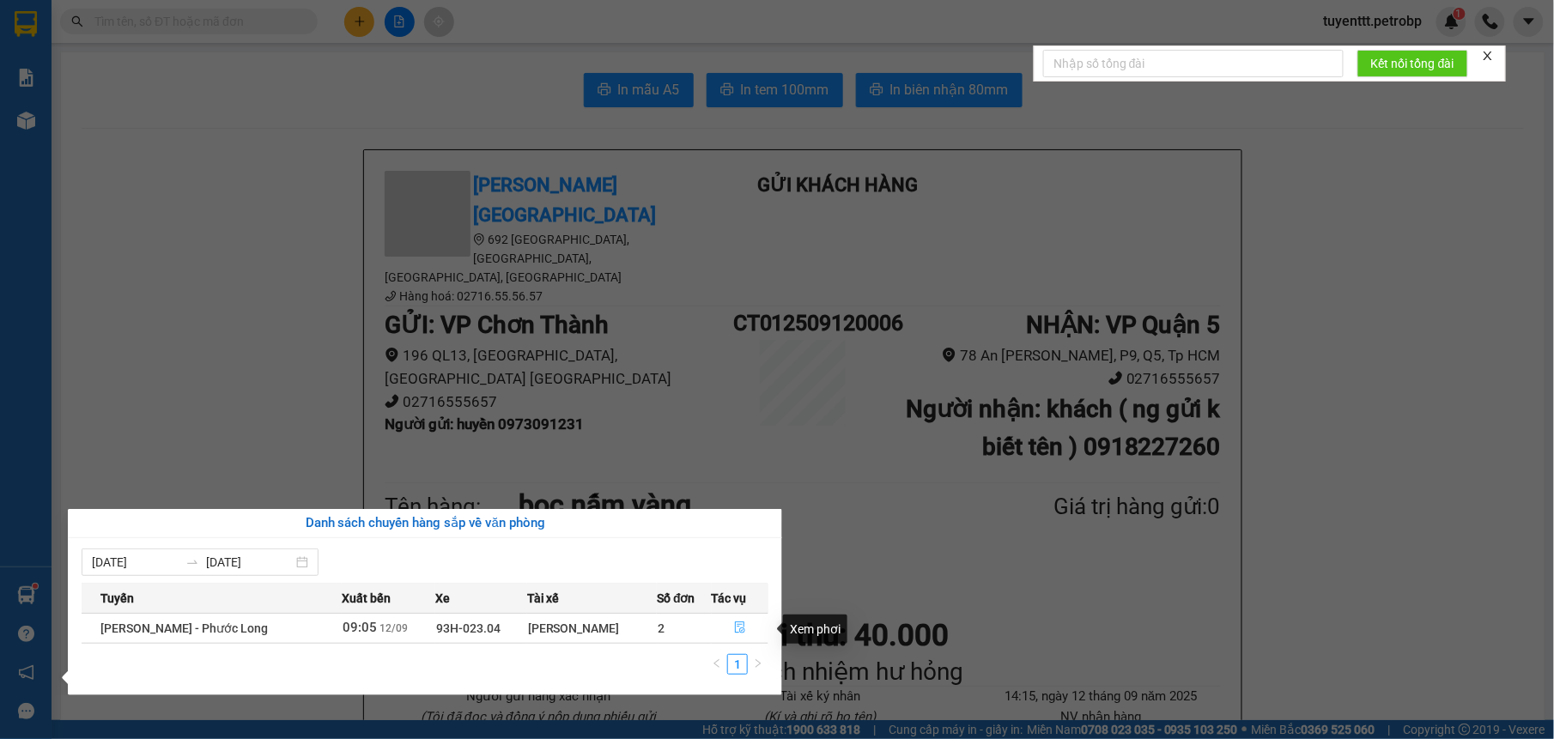
click at [738, 629] on icon "file-done" at bounding box center [740, 627] width 12 height 12
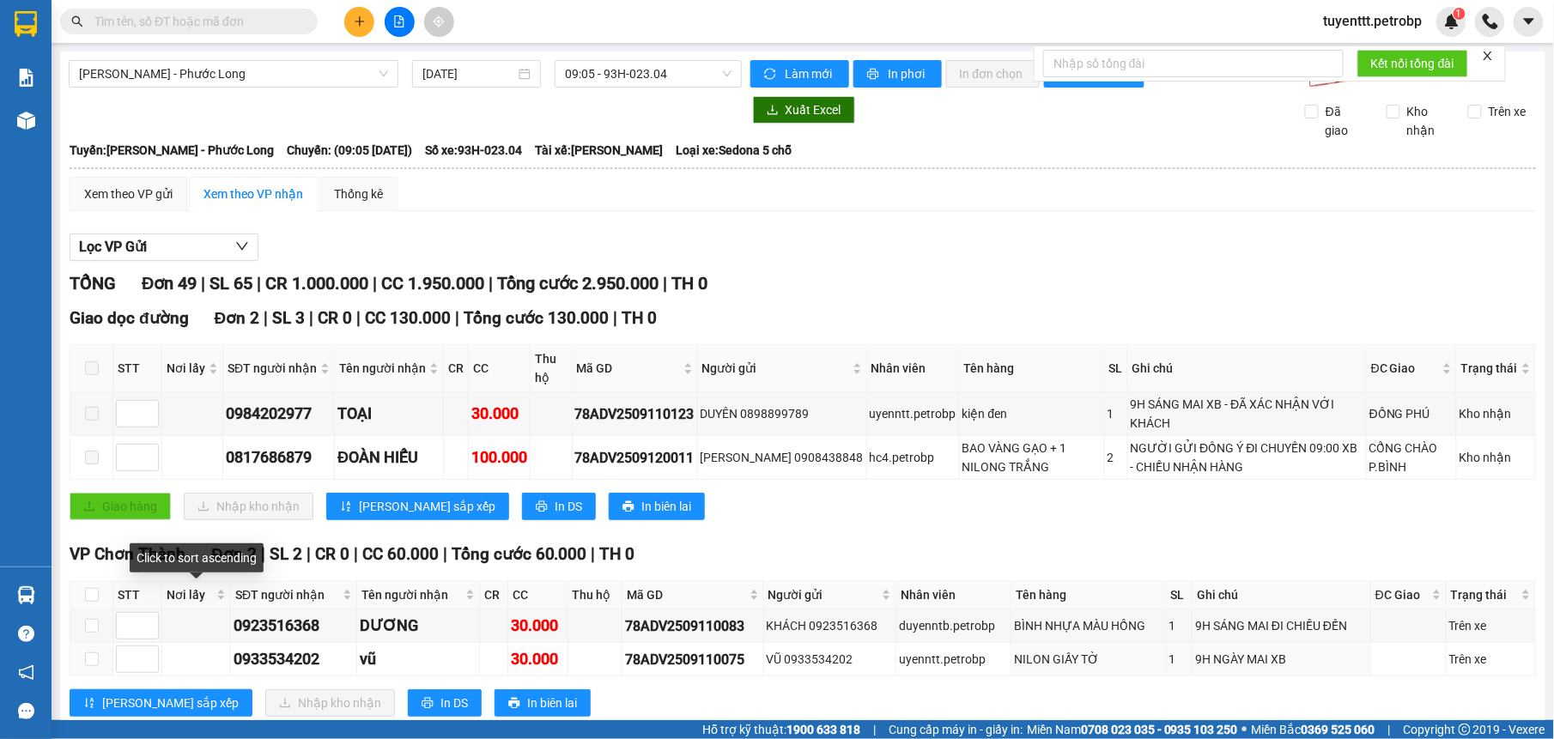
scroll to position [216, 0]
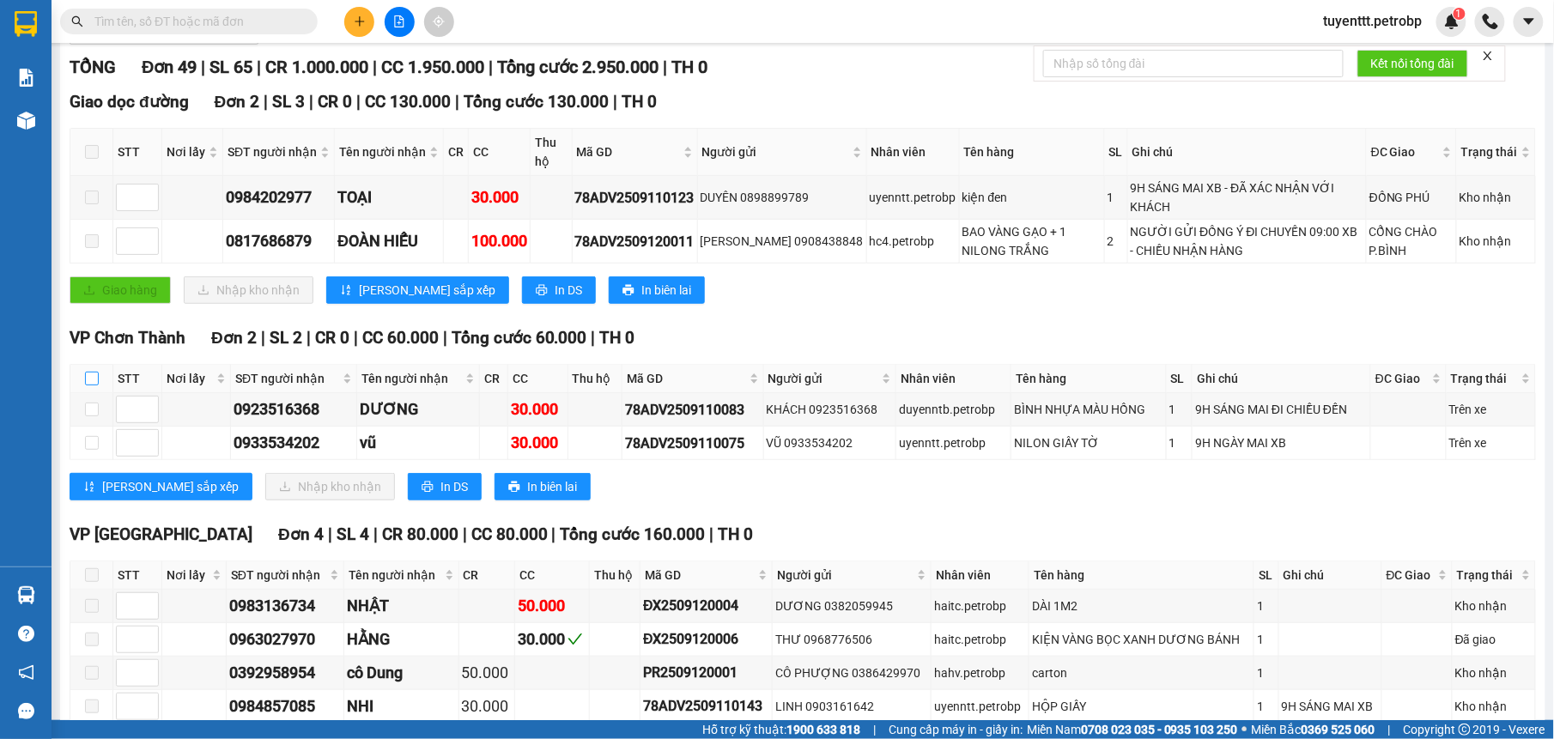
click at [88, 382] on input "checkbox" at bounding box center [92, 379] width 14 height 14
checkbox input "true"
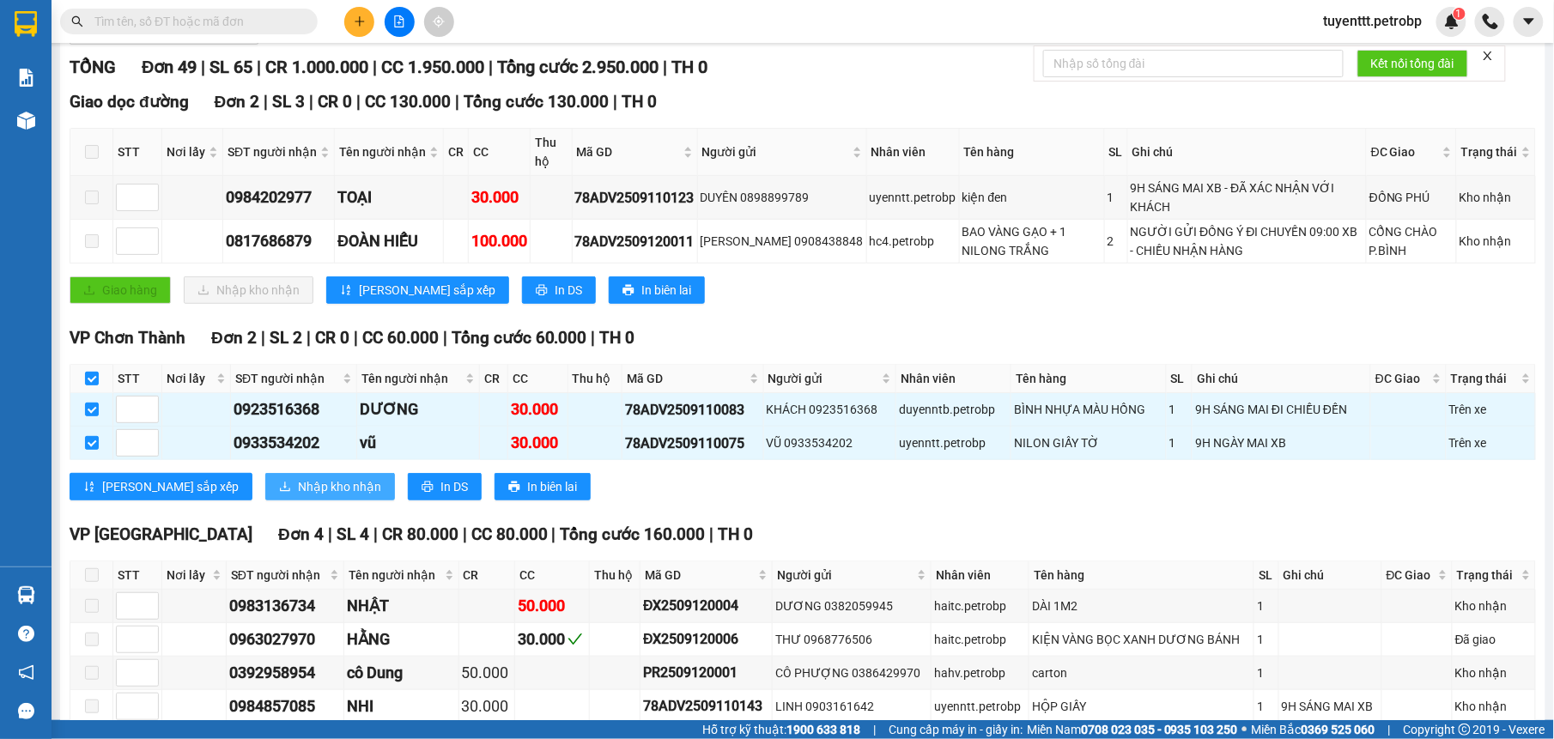
click at [298, 488] on span "Nhập kho nhận" at bounding box center [339, 486] width 83 height 19
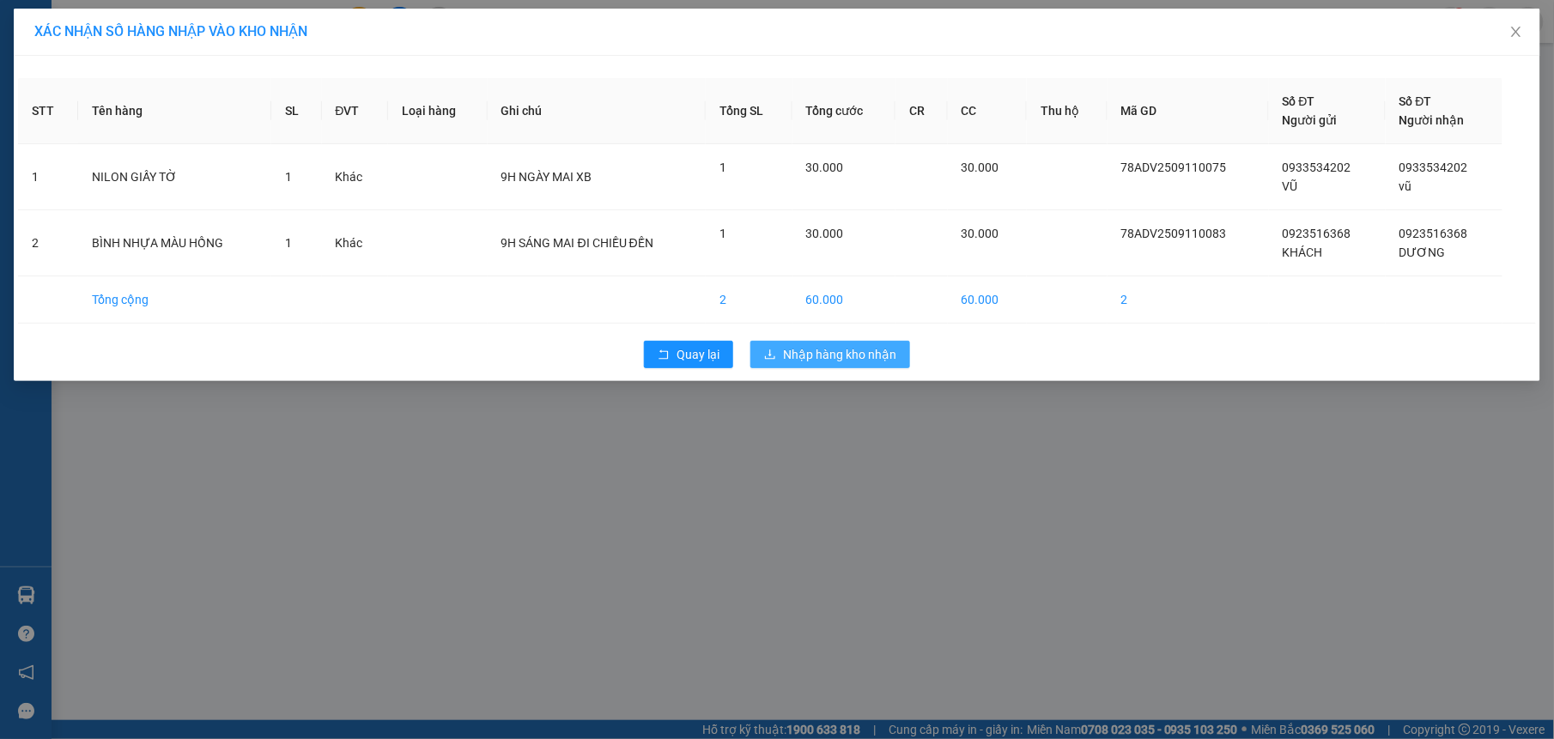
click at [850, 350] on span "Nhập hàng kho nhận" at bounding box center [839, 354] width 113 height 19
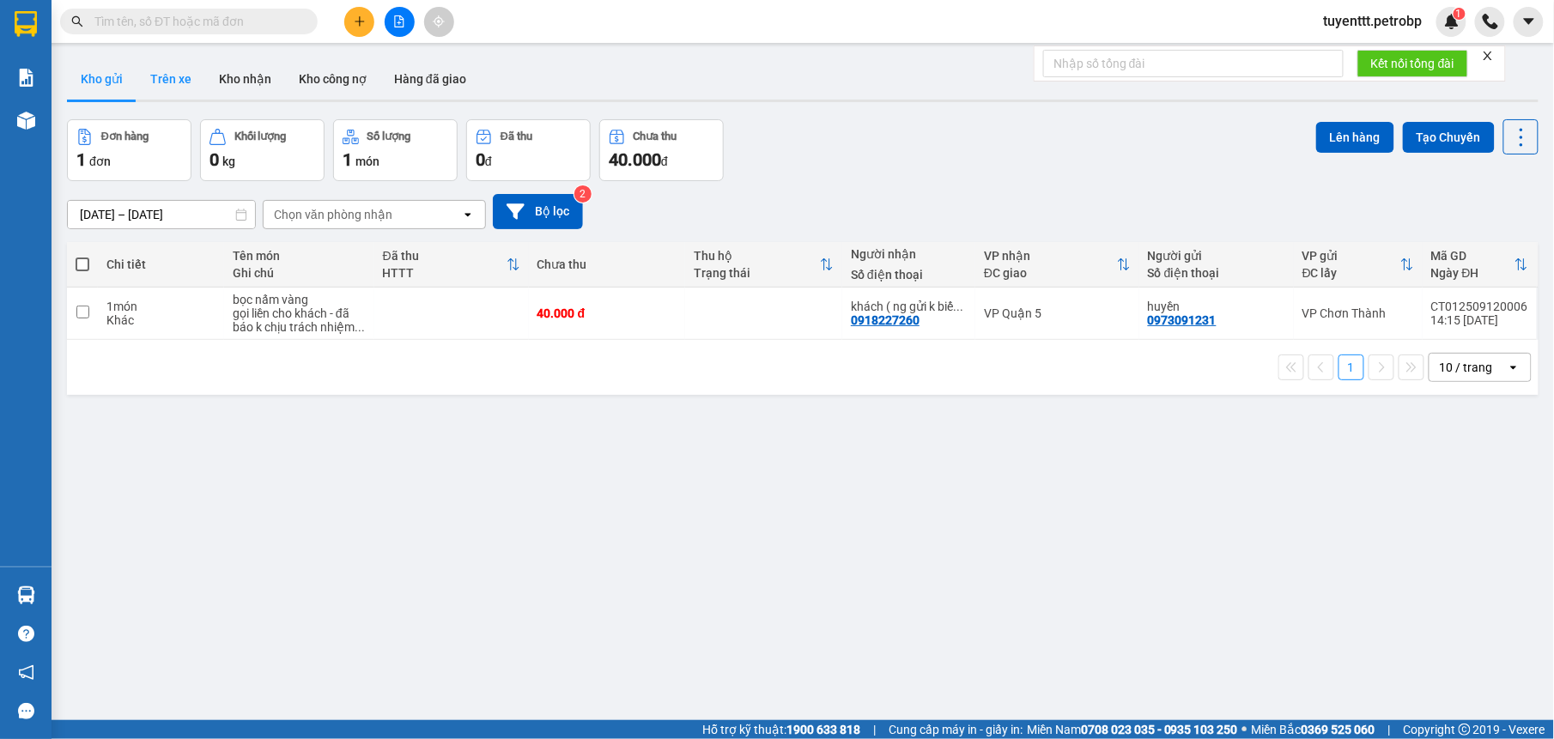
click at [154, 76] on button "Trên xe" at bounding box center [170, 78] width 69 height 41
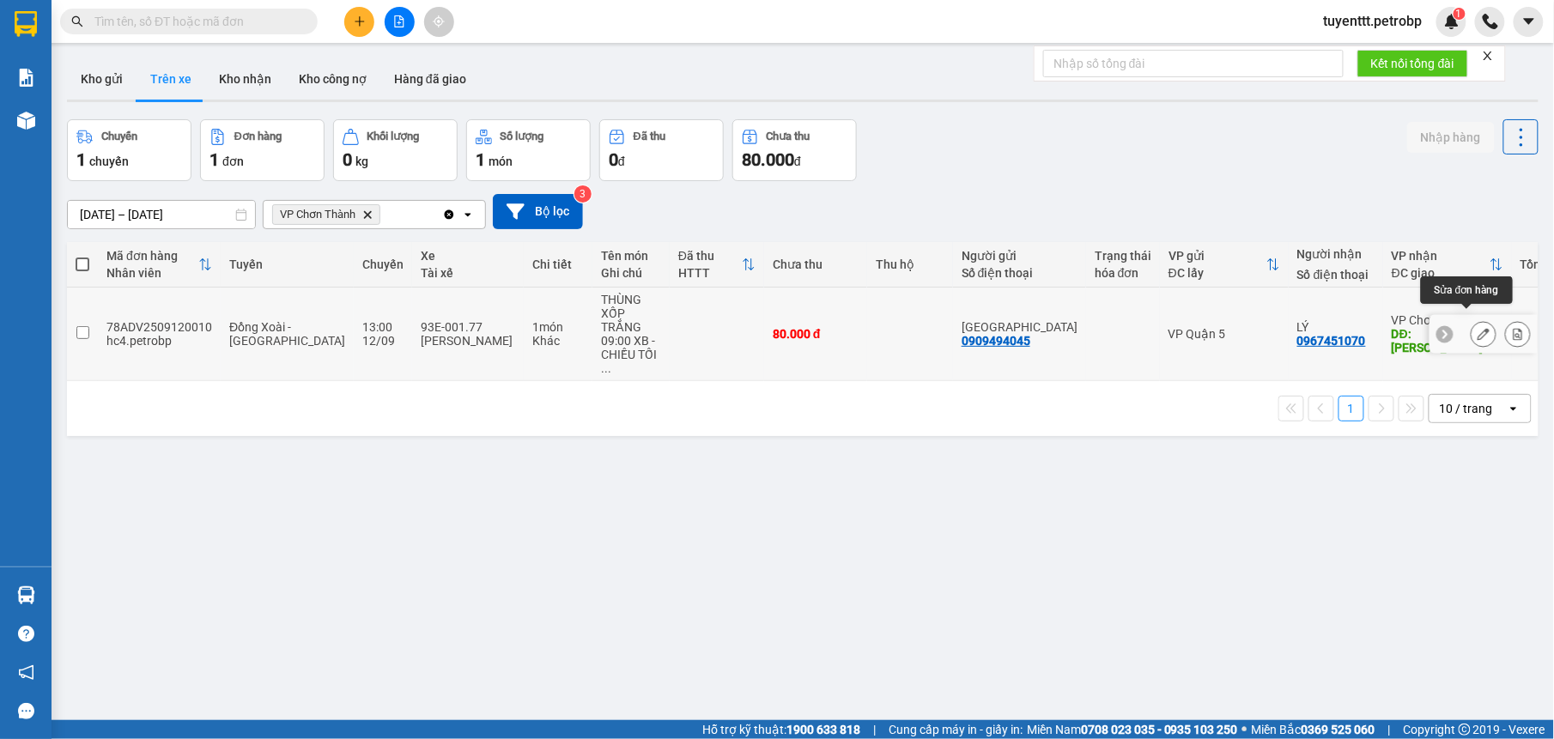
click at [1471, 319] on button at bounding box center [1483, 334] width 24 height 30
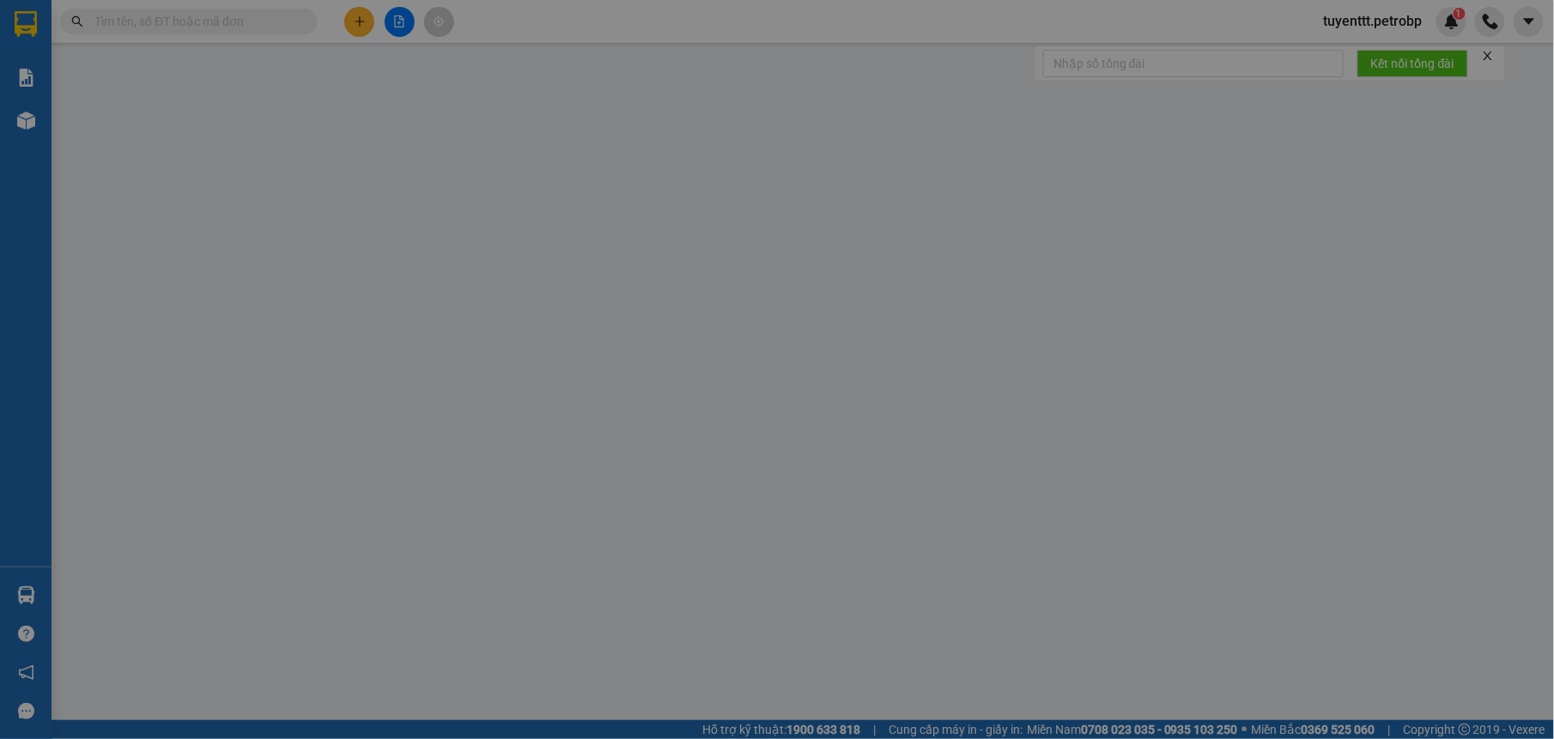
type input "0909494045"
type input "[GEOGRAPHIC_DATA]"
type input "0967451070"
type input "LÝ"
type input "[PERSON_NAME]"
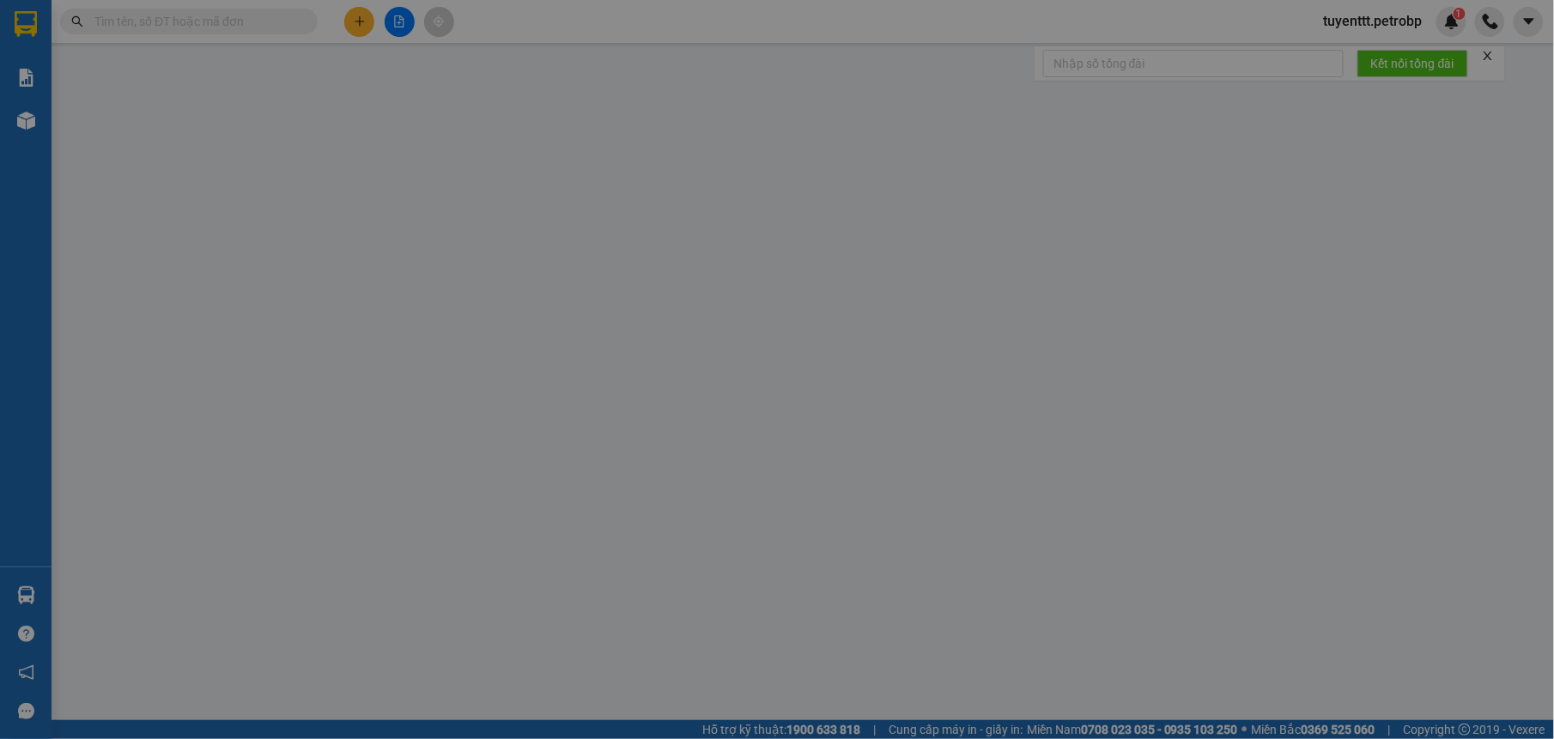
type input "80.000"
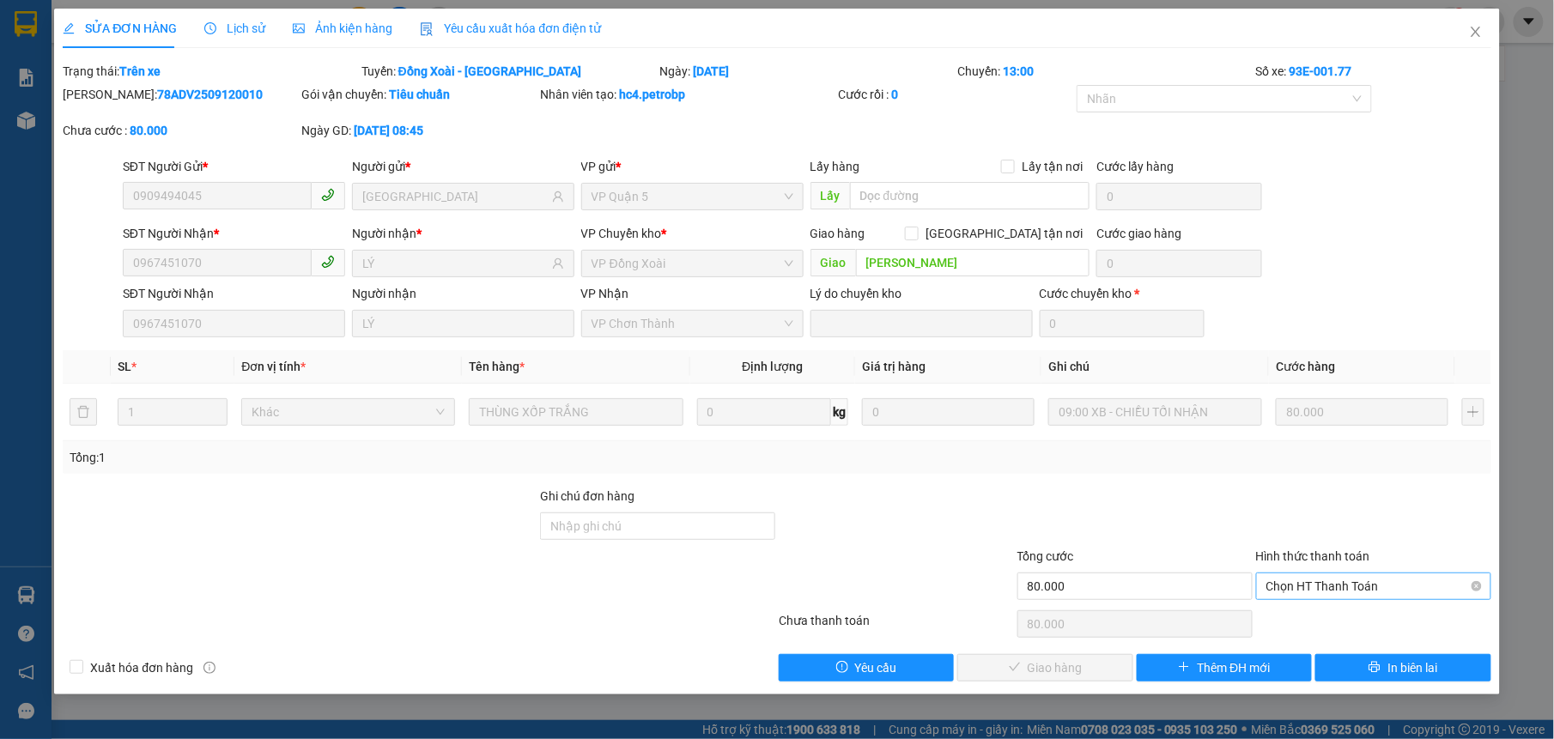
click at [1299, 587] on span "Chọn HT Thanh Toán" at bounding box center [1373, 586] width 215 height 26
drag, startPoint x: 1305, startPoint y: 615, endPoint x: 1165, endPoint y: 669, distance: 151.1
click at [1305, 616] on div "Tại văn phòng" at bounding box center [1373, 623] width 215 height 19
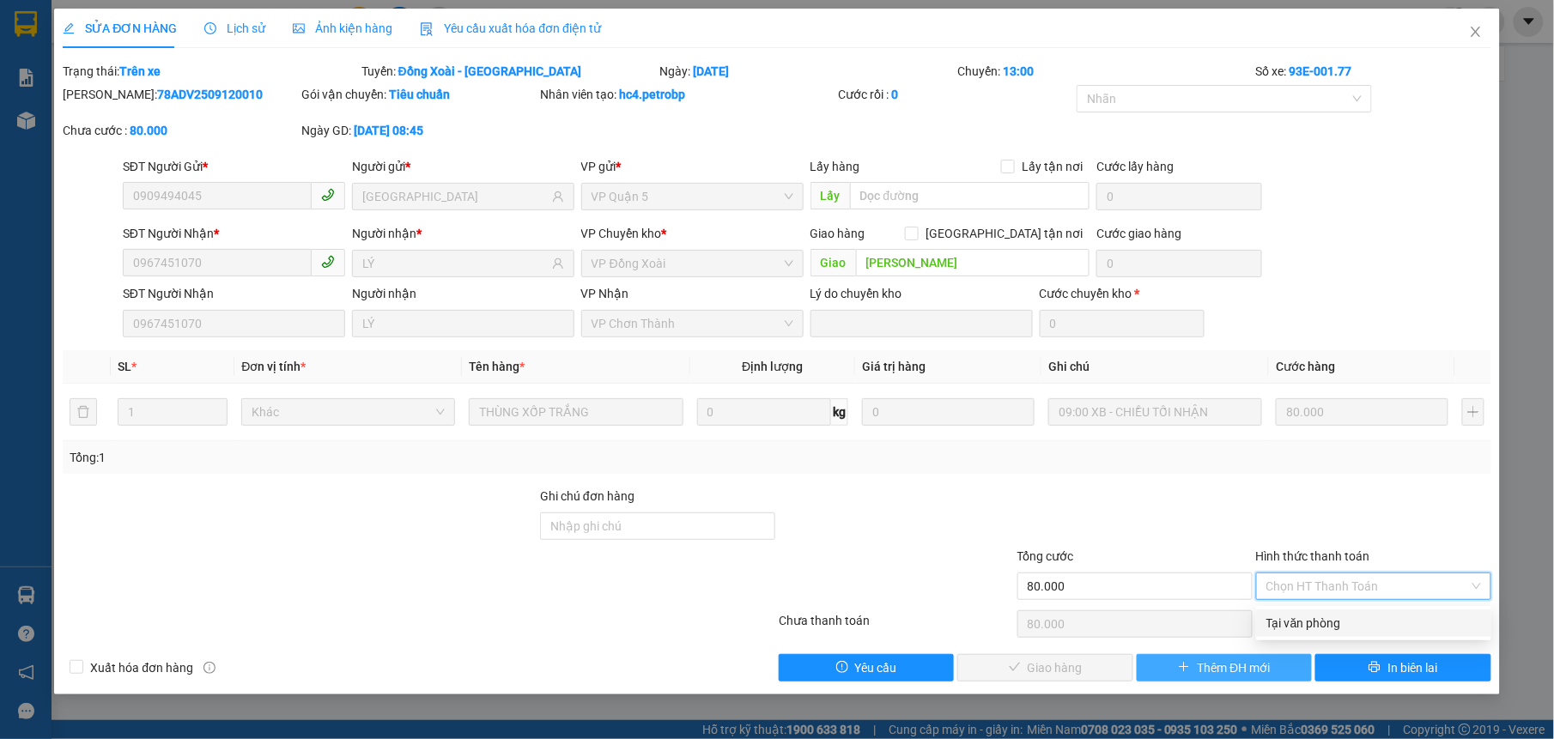
type input "0"
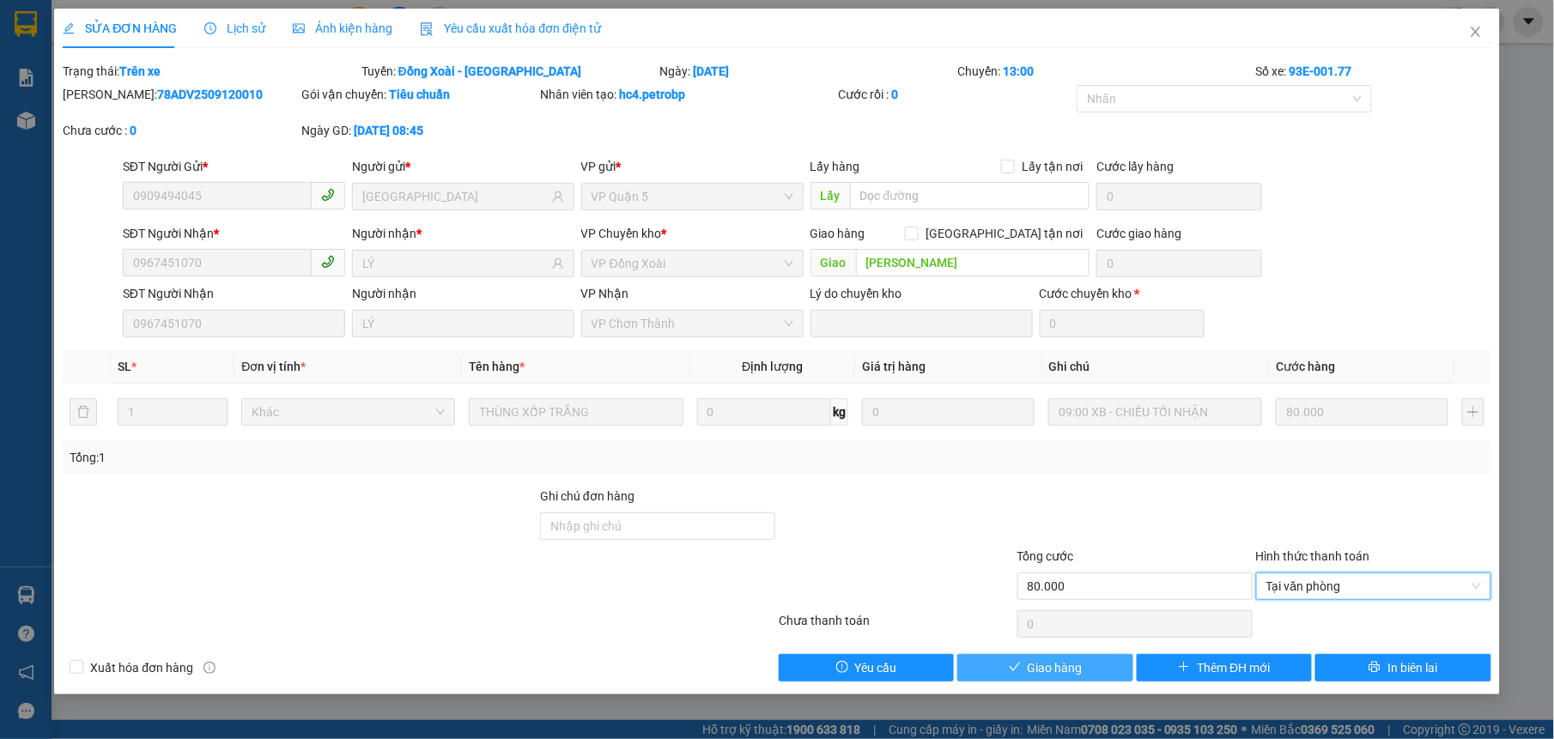
click at [1032, 670] on span "Giao hàng" at bounding box center [1054, 667] width 55 height 19
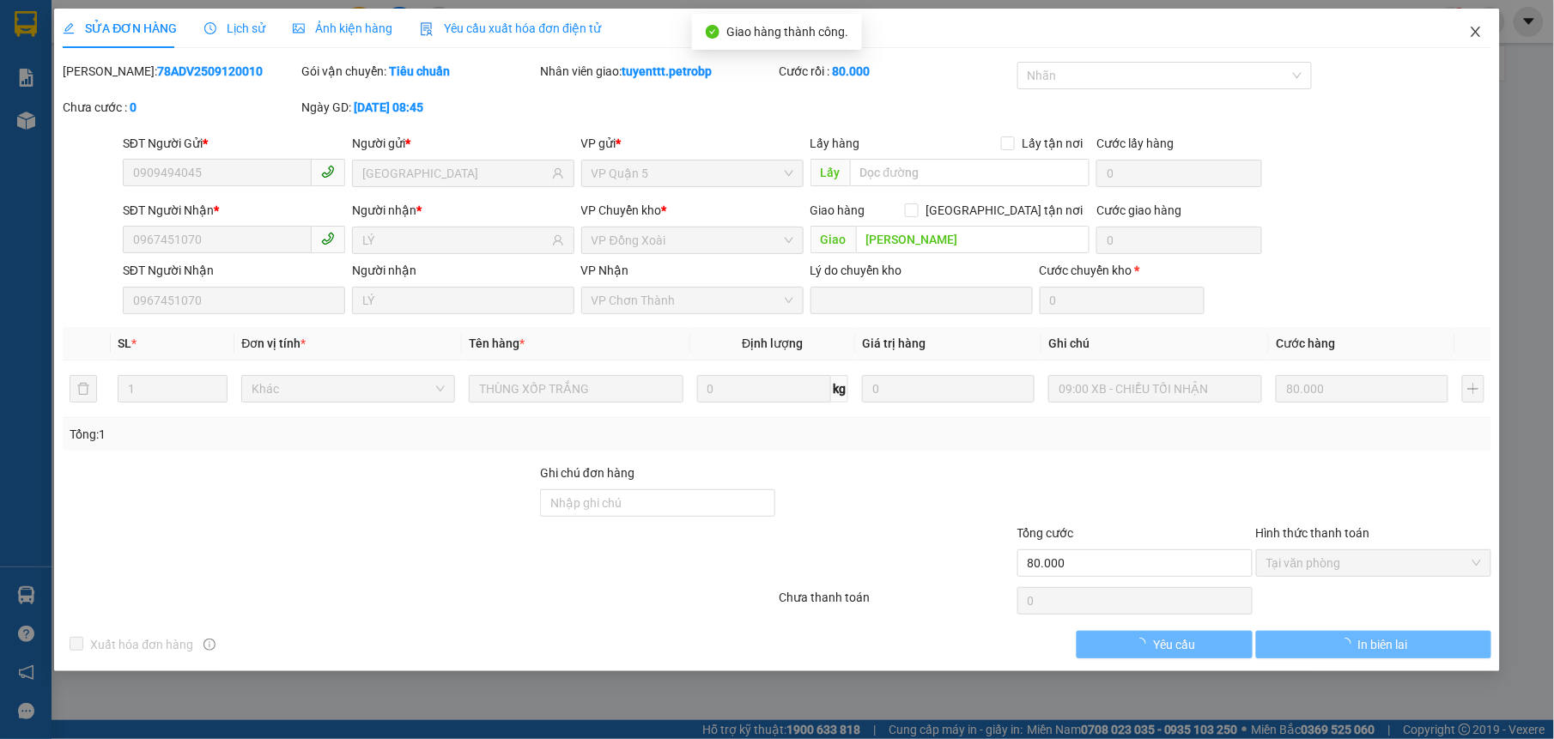
click at [1471, 33] on icon "close" at bounding box center [1476, 32] width 14 height 14
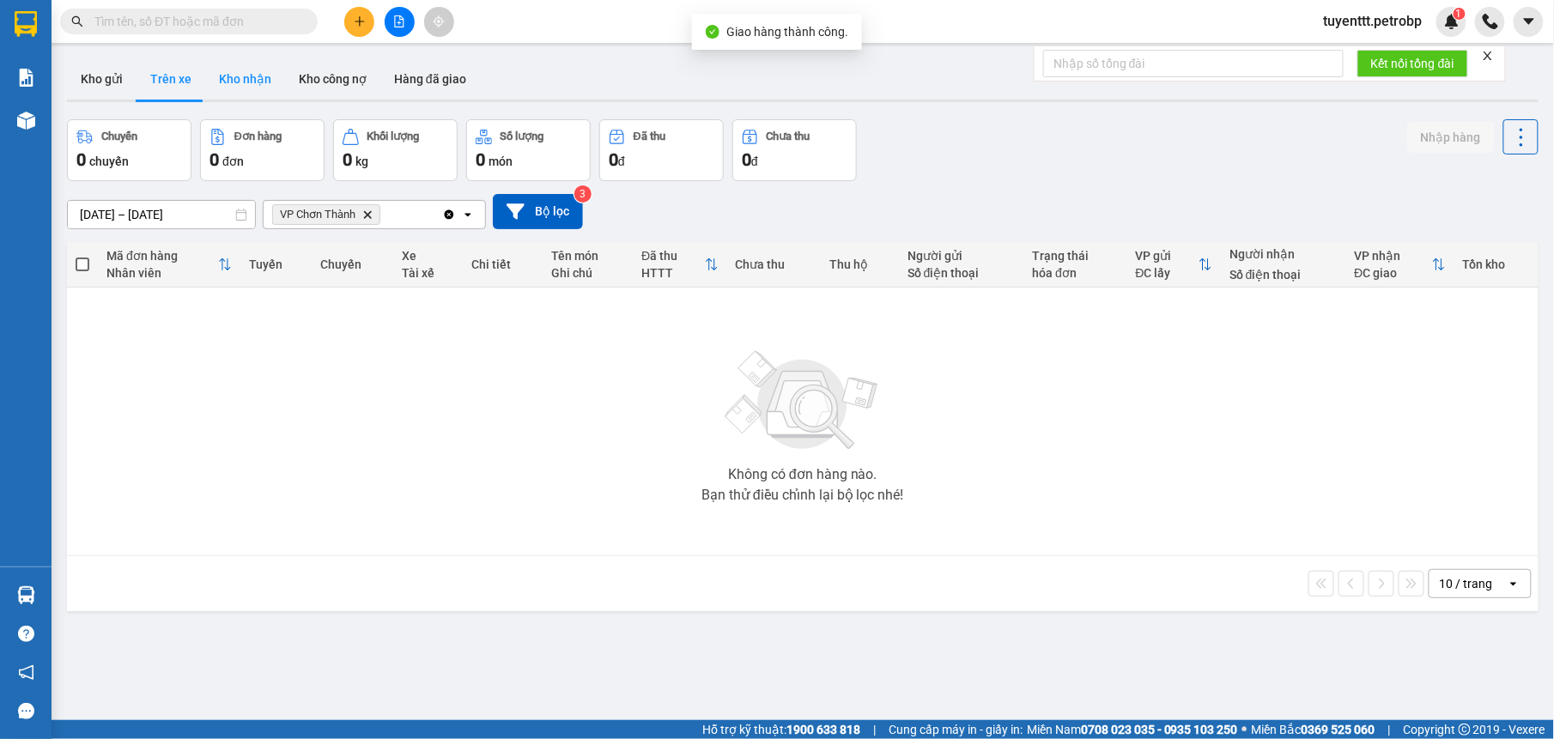
click at [245, 73] on button "Kho nhận" at bounding box center [245, 78] width 80 height 41
type input "[DATE] – [DATE]"
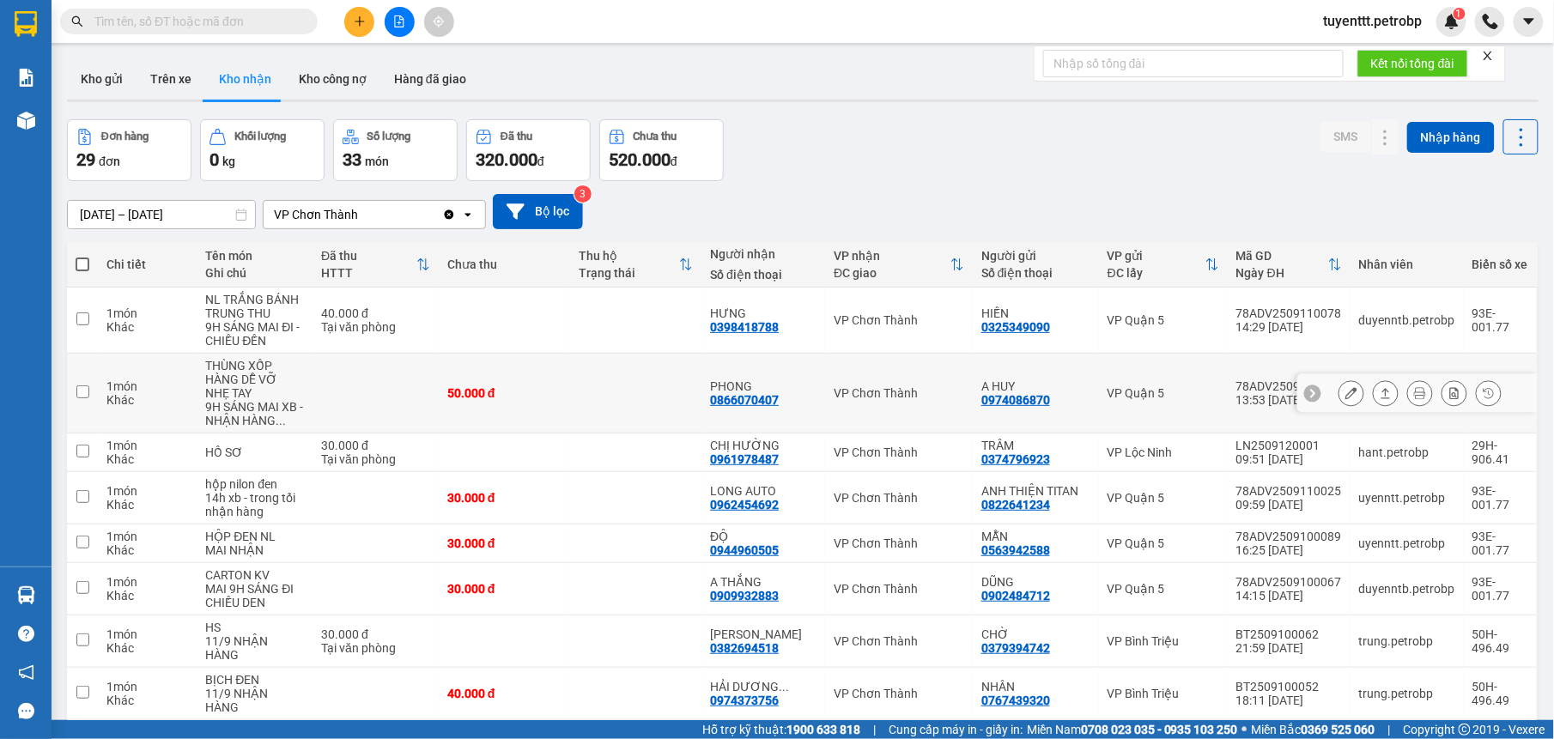
scroll to position [179, 0]
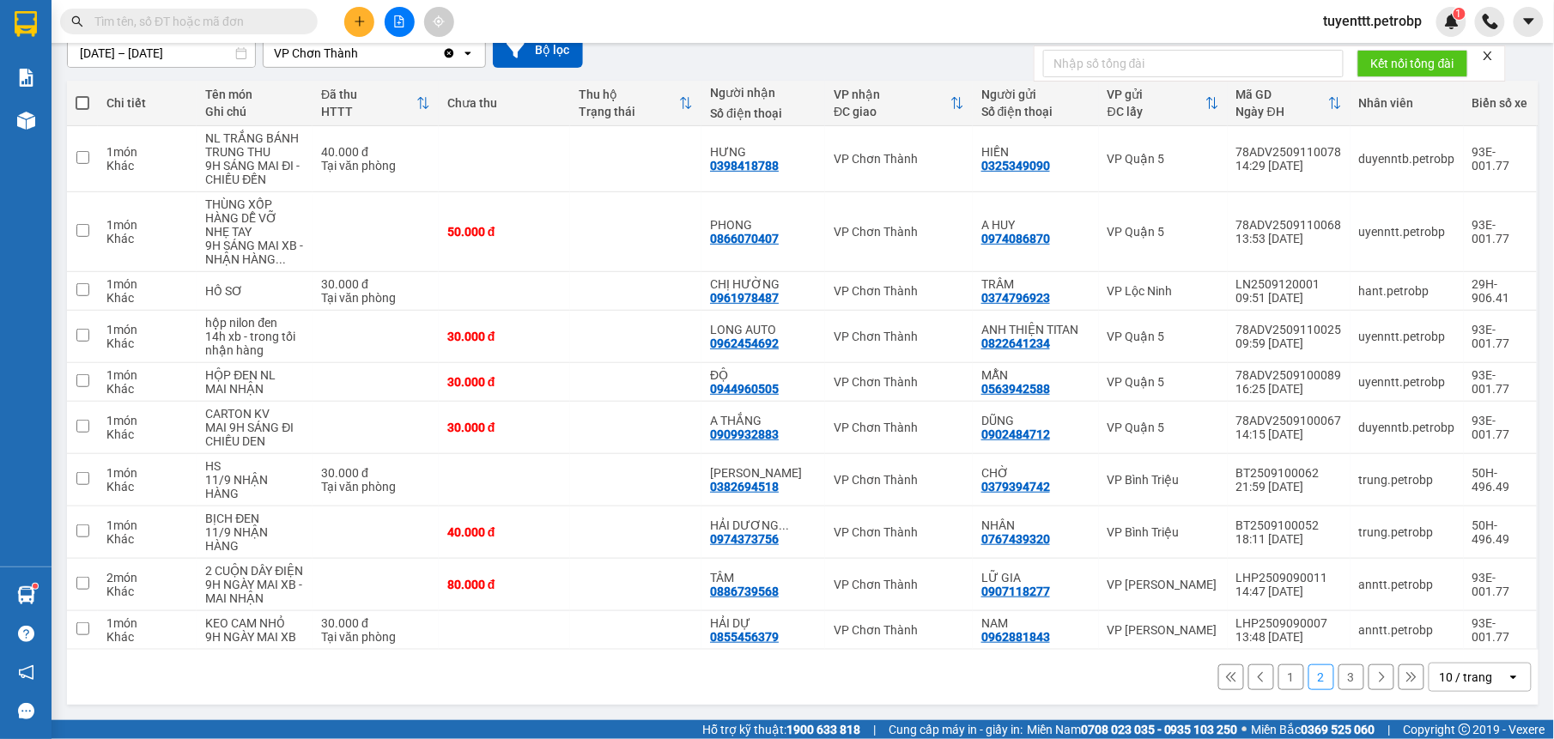
click at [1313, 678] on button "2" at bounding box center [1321, 677] width 26 height 26
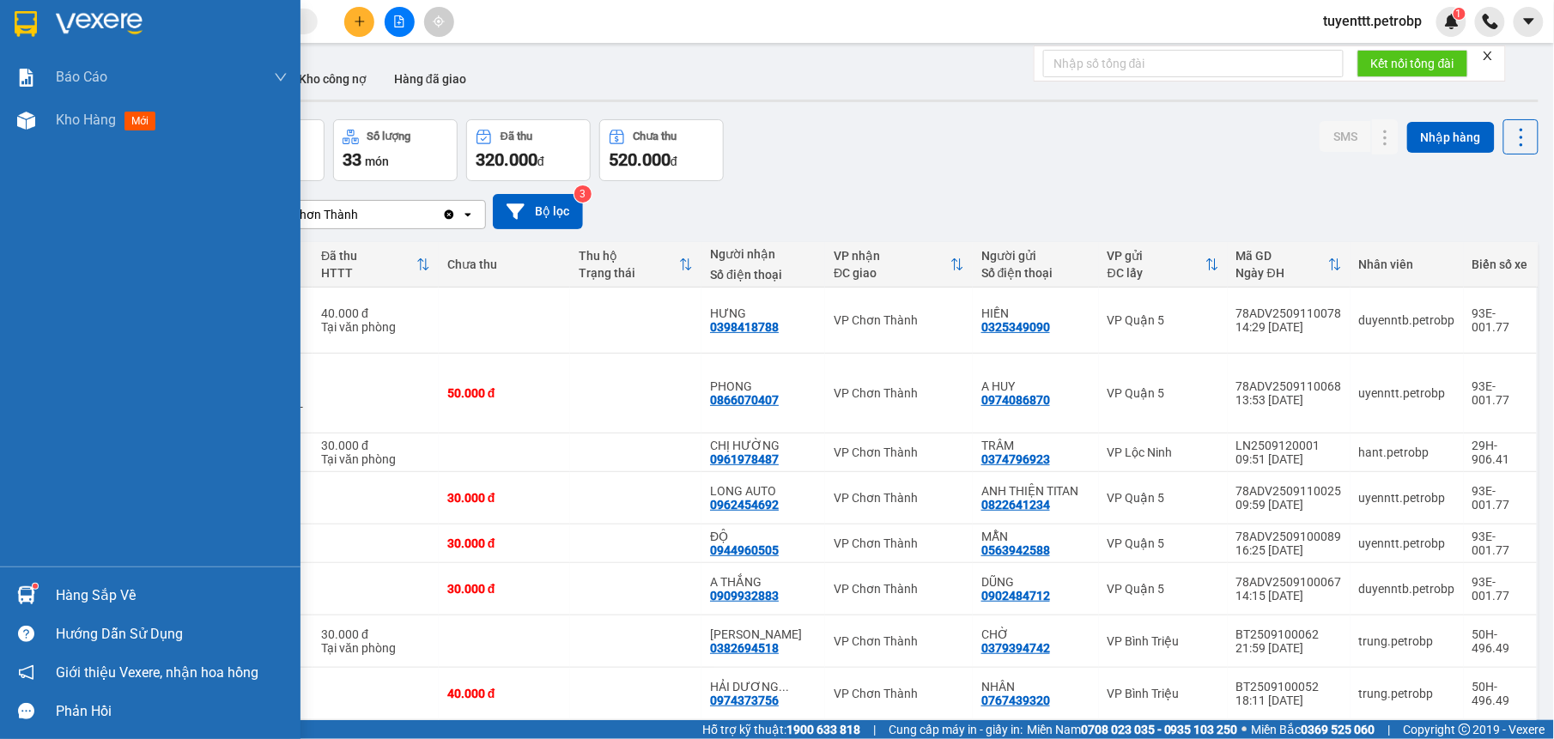
click at [21, 584] on div at bounding box center [26, 595] width 30 height 30
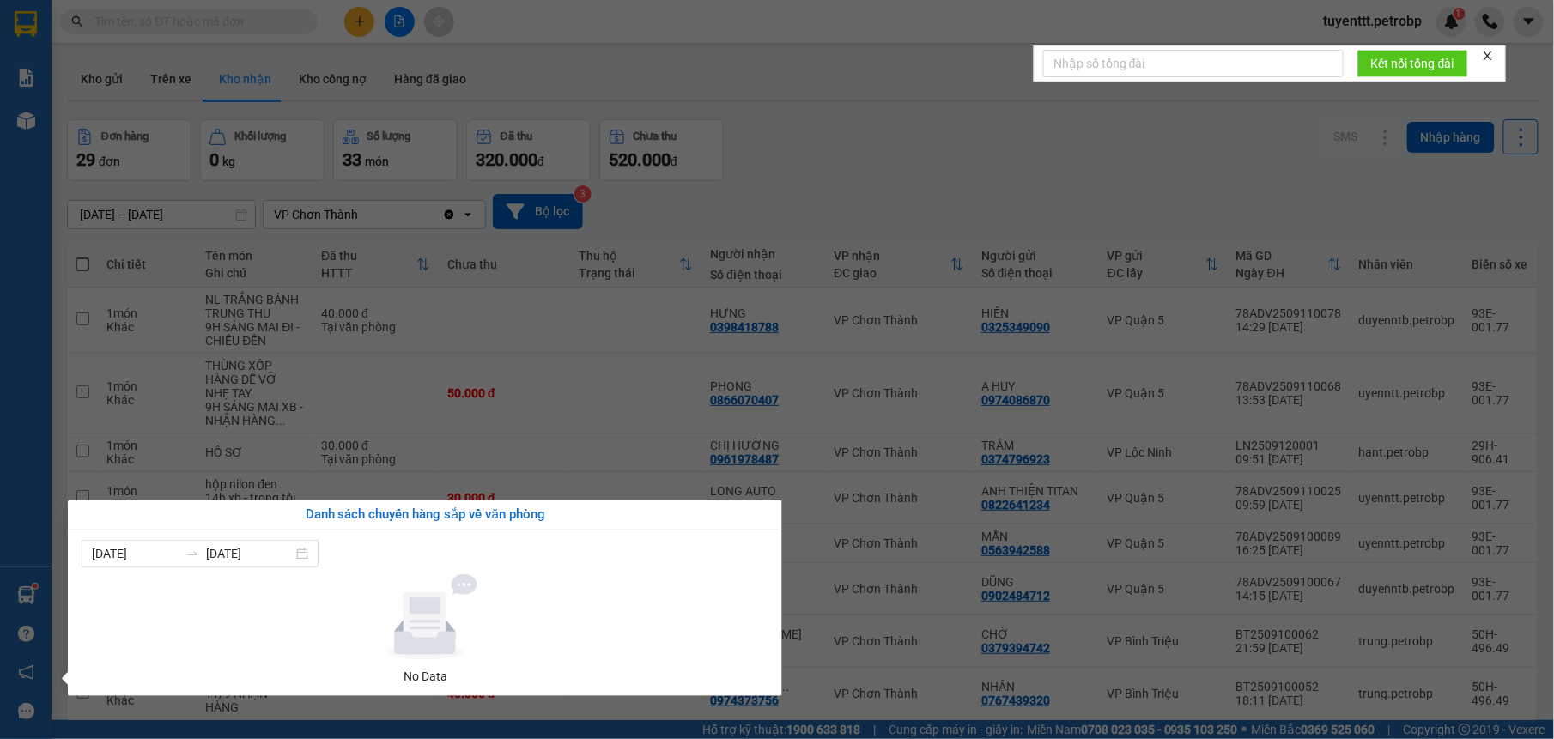
click at [996, 647] on section "Kết quả tìm kiếm ( 4 ) Bộ lọc Mã ĐH Trạng thái Món hàng Tổng cước Chưa cước Ngư…" at bounding box center [777, 369] width 1554 height 739
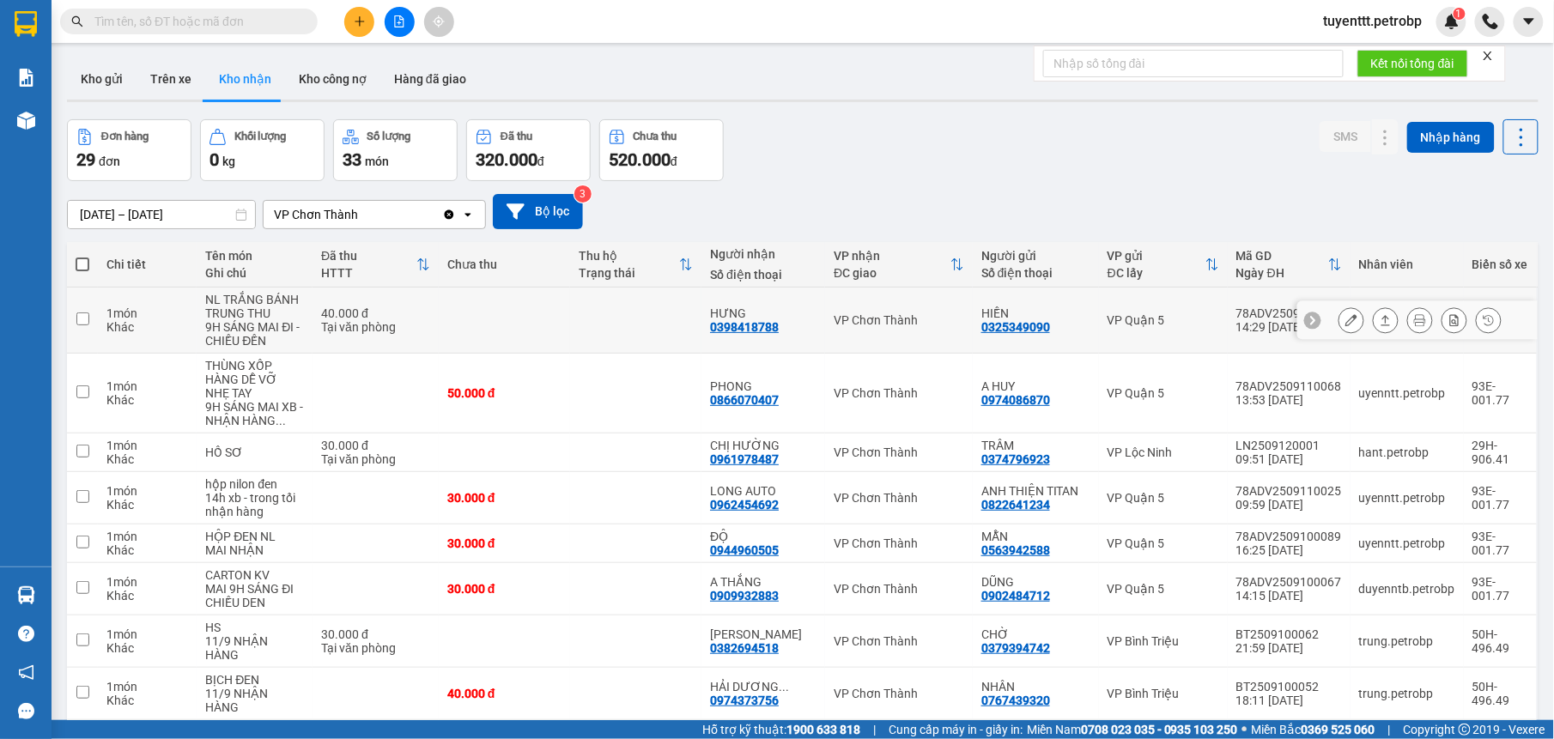
scroll to position [179, 0]
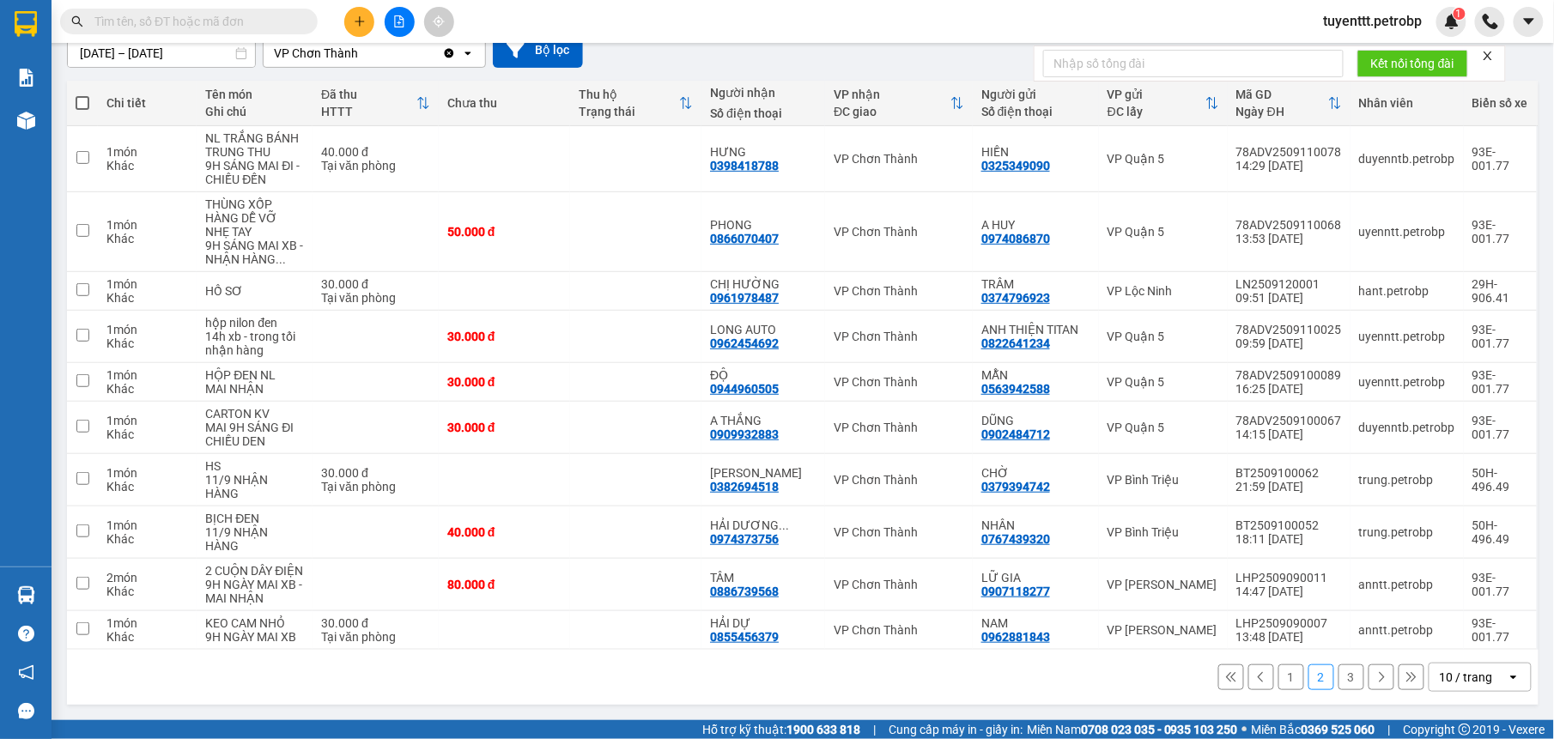
click at [255, 21] on input "text" at bounding box center [195, 21] width 203 height 19
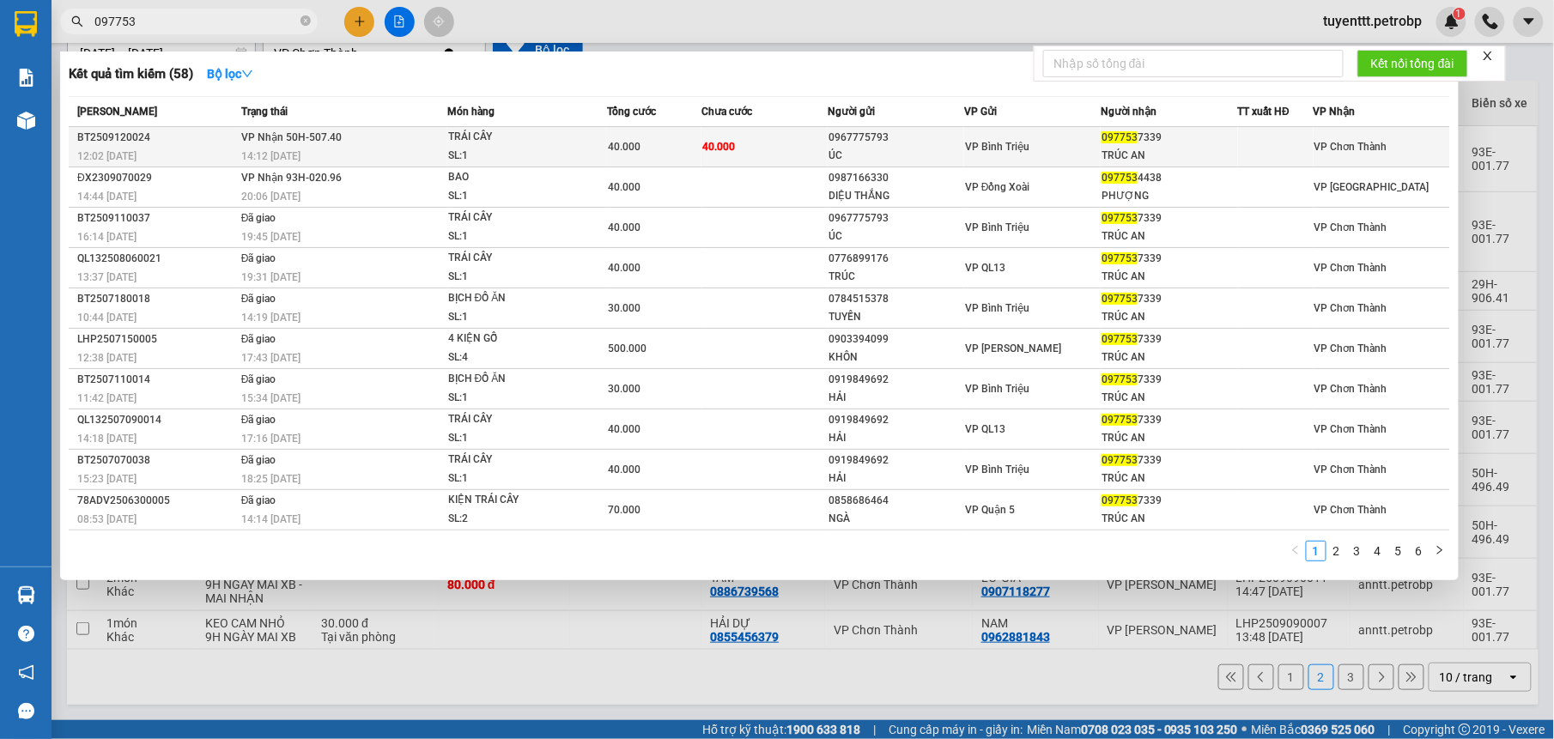
type input "097753"
click at [488, 146] on div "TRÁI CÂY" at bounding box center [512, 137] width 129 height 19
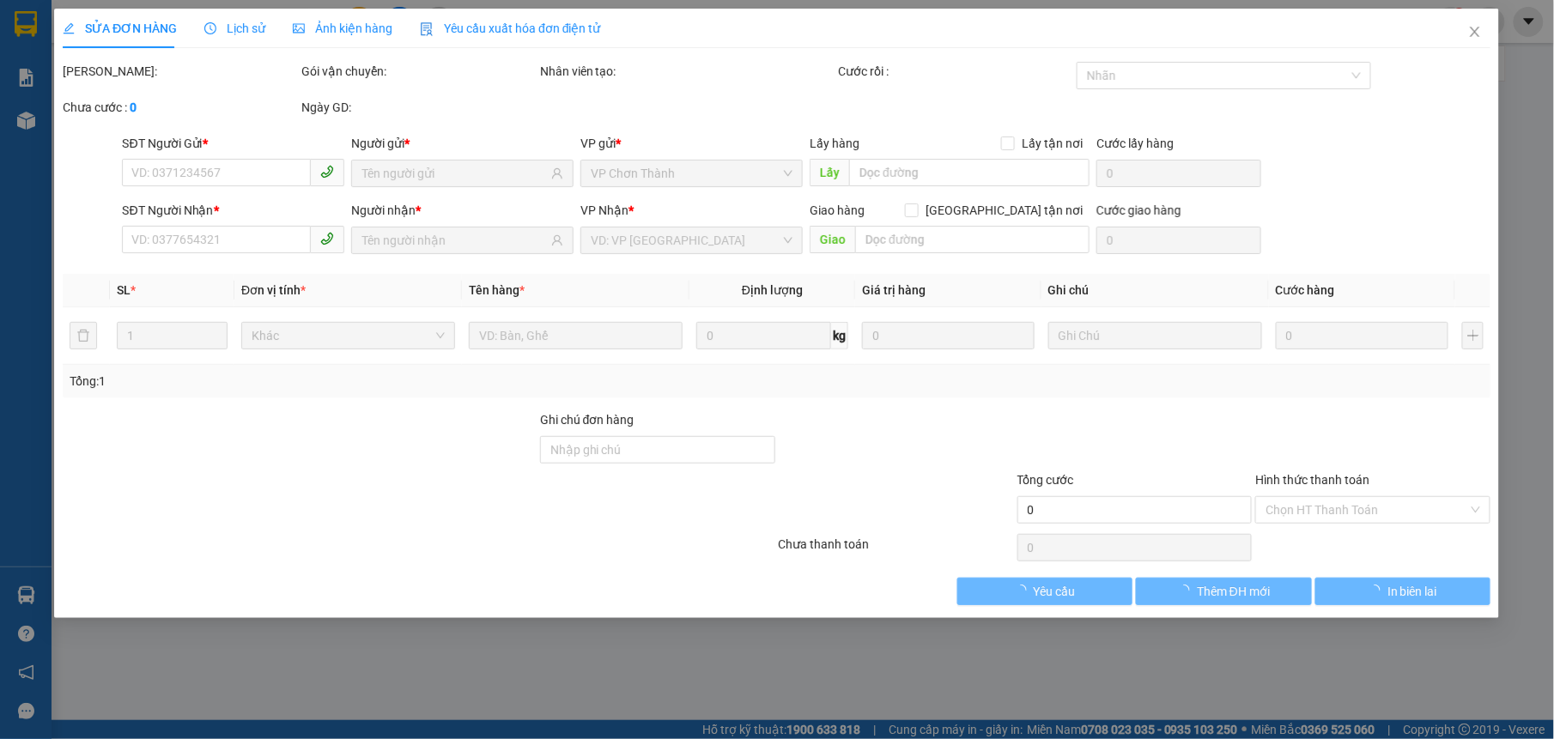
type input "0967775793"
type input "ÚC"
type input "0977537339"
type input "TRÚC AN"
type input "40.000"
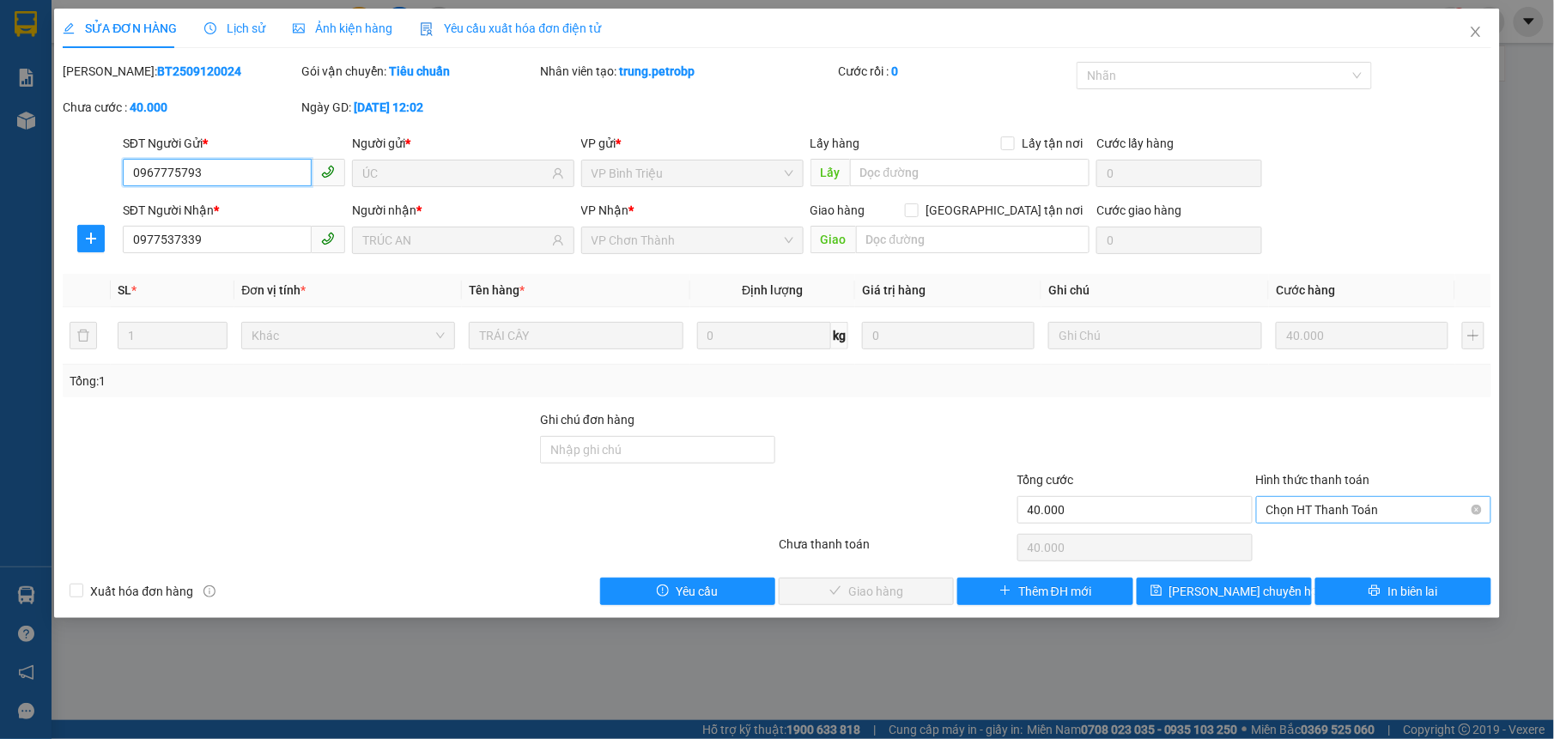
click at [1312, 505] on span "Chọn HT Thanh Toán" at bounding box center [1373, 510] width 215 height 26
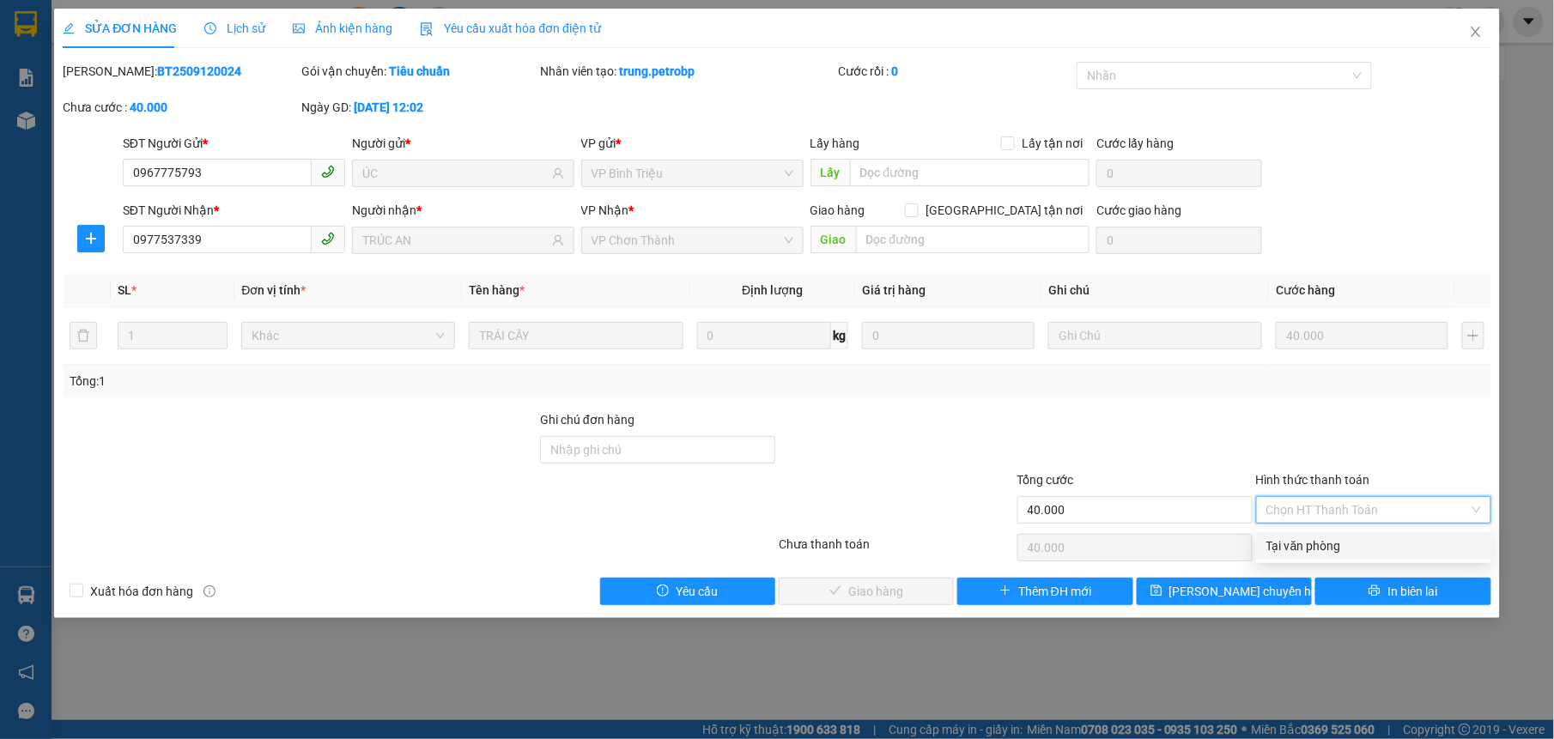
click at [1305, 544] on div "Tại văn phòng" at bounding box center [1373, 545] width 215 height 19
type input "0"
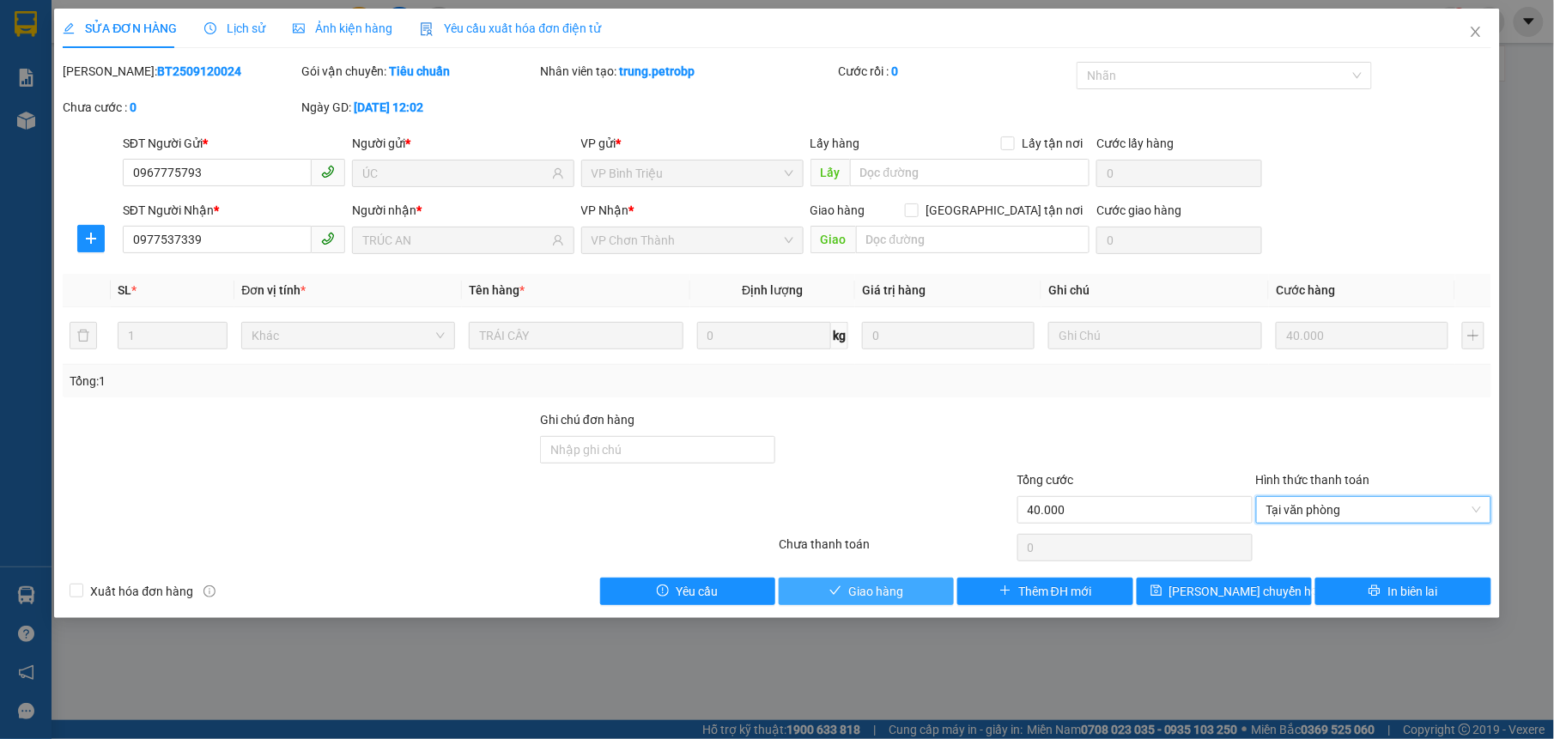
click at [876, 596] on span "Giao hàng" at bounding box center [875, 591] width 55 height 19
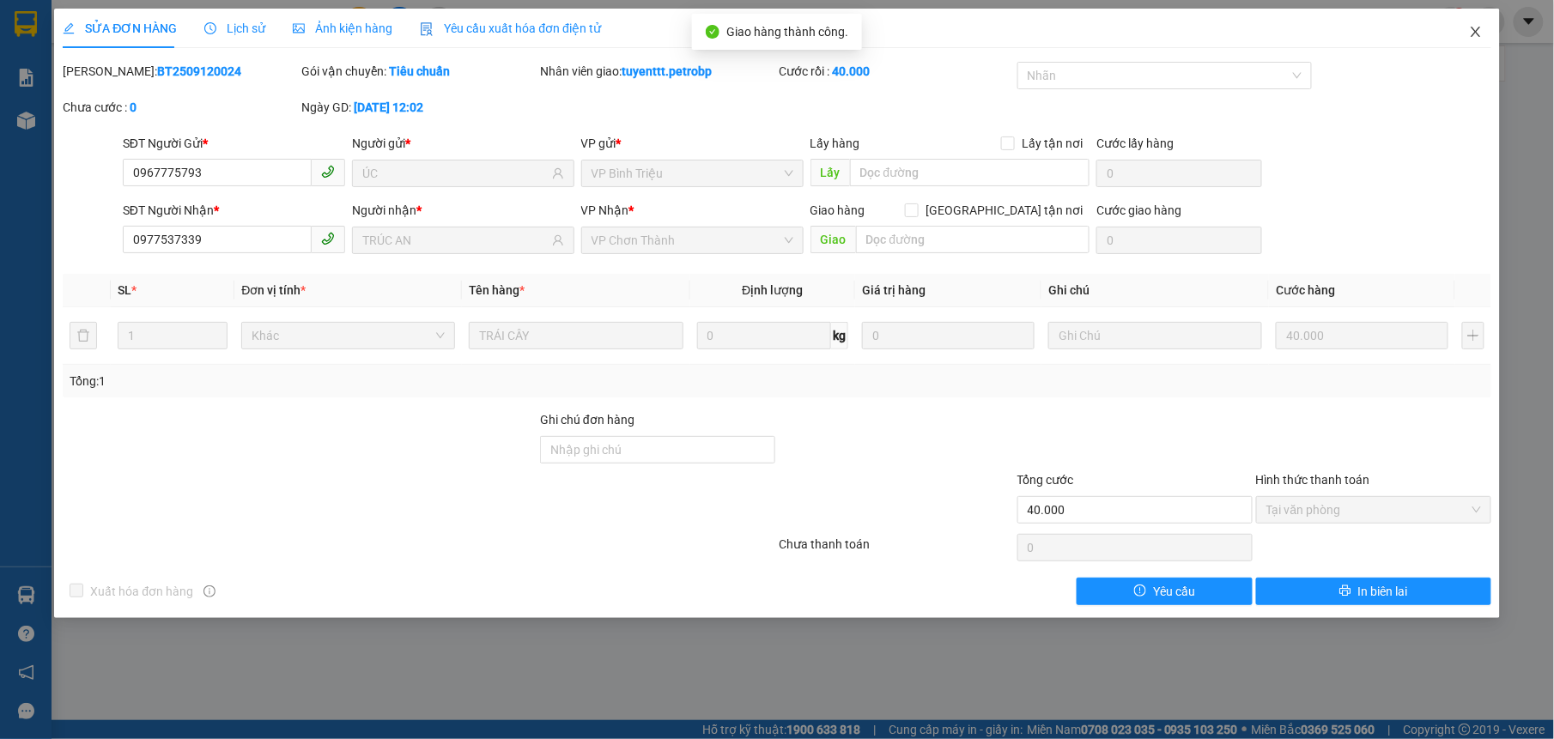
click at [1481, 36] on icon "close" at bounding box center [1476, 32] width 14 height 14
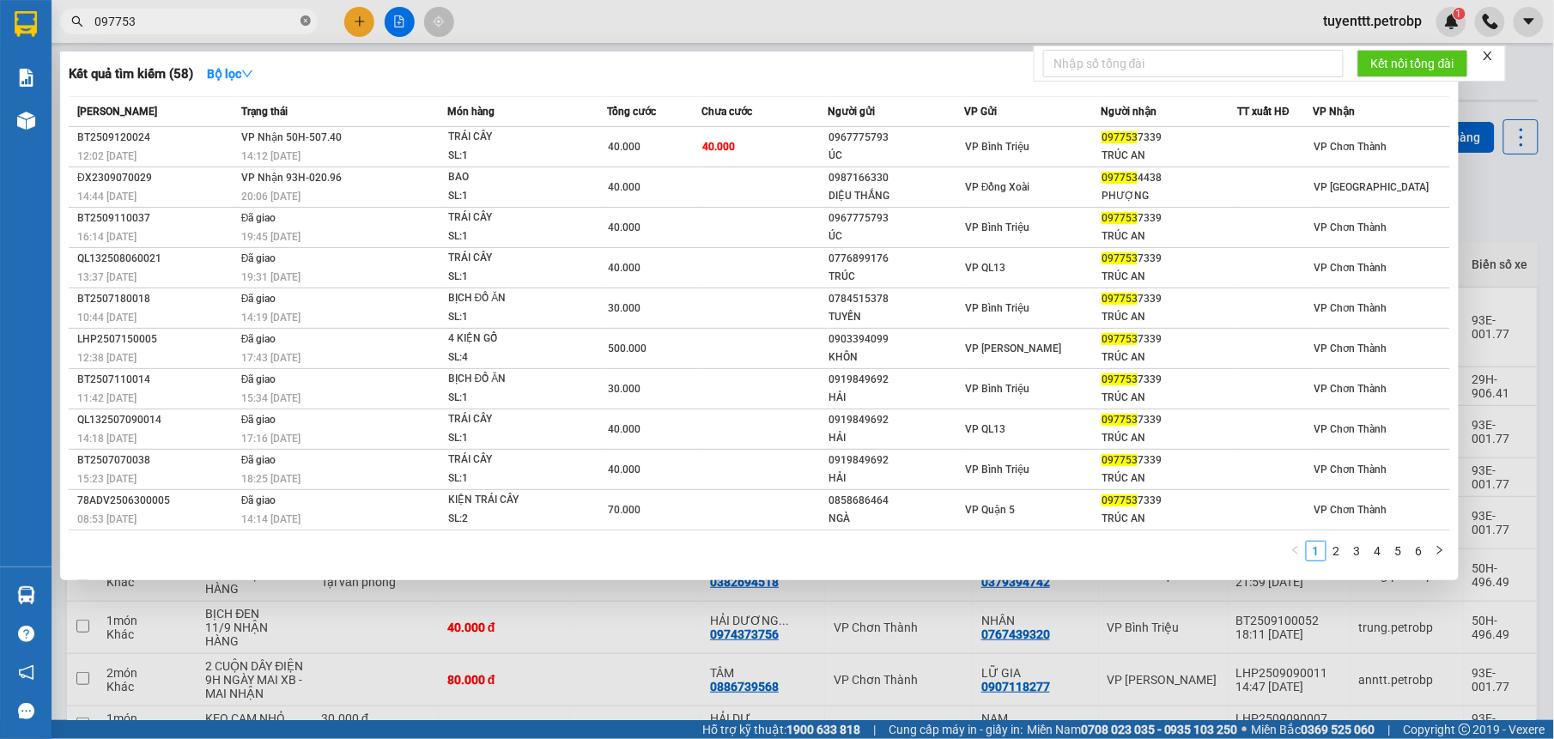
click at [306, 15] on span at bounding box center [305, 22] width 10 height 16
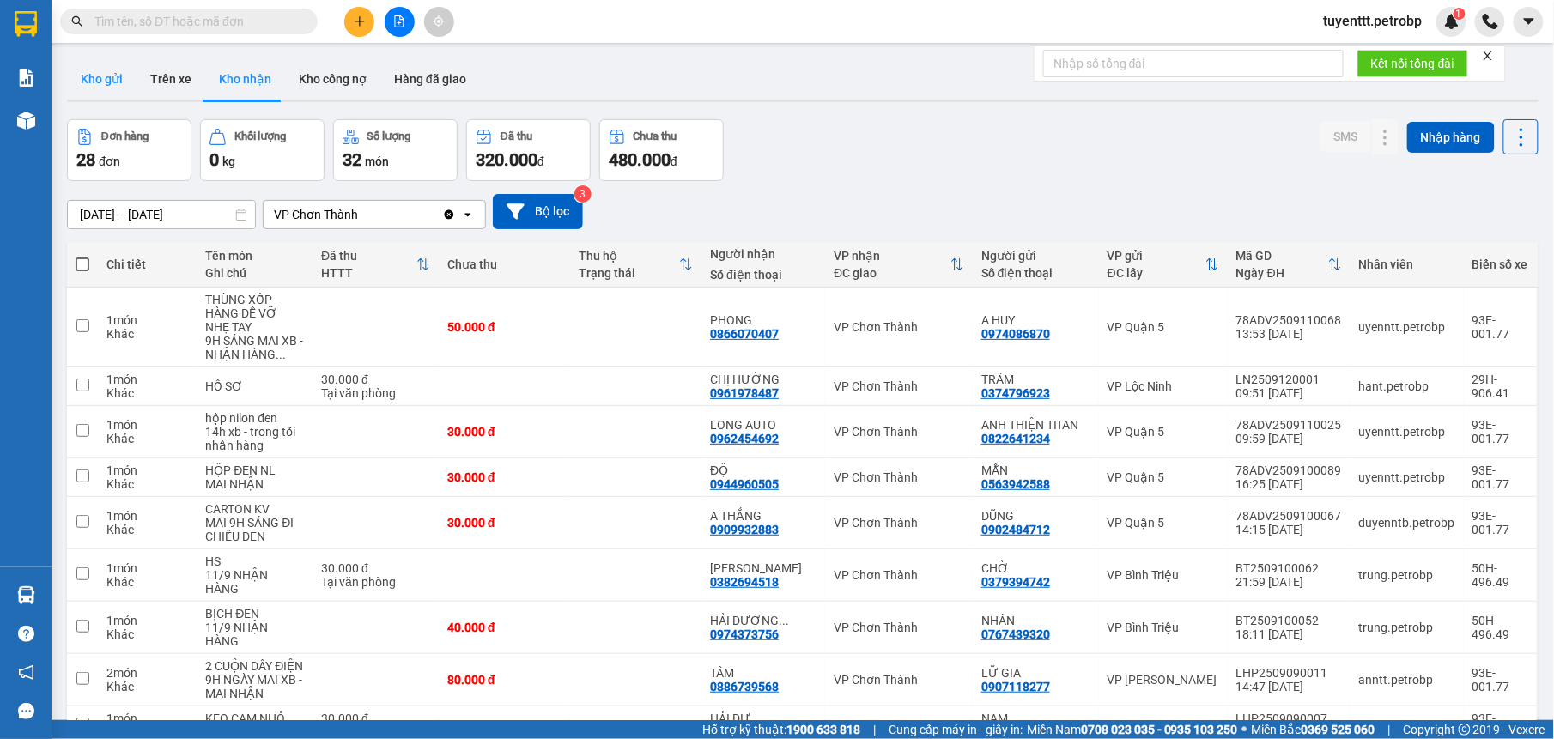
click at [112, 80] on button "Kho gửi" at bounding box center [102, 78] width 70 height 41
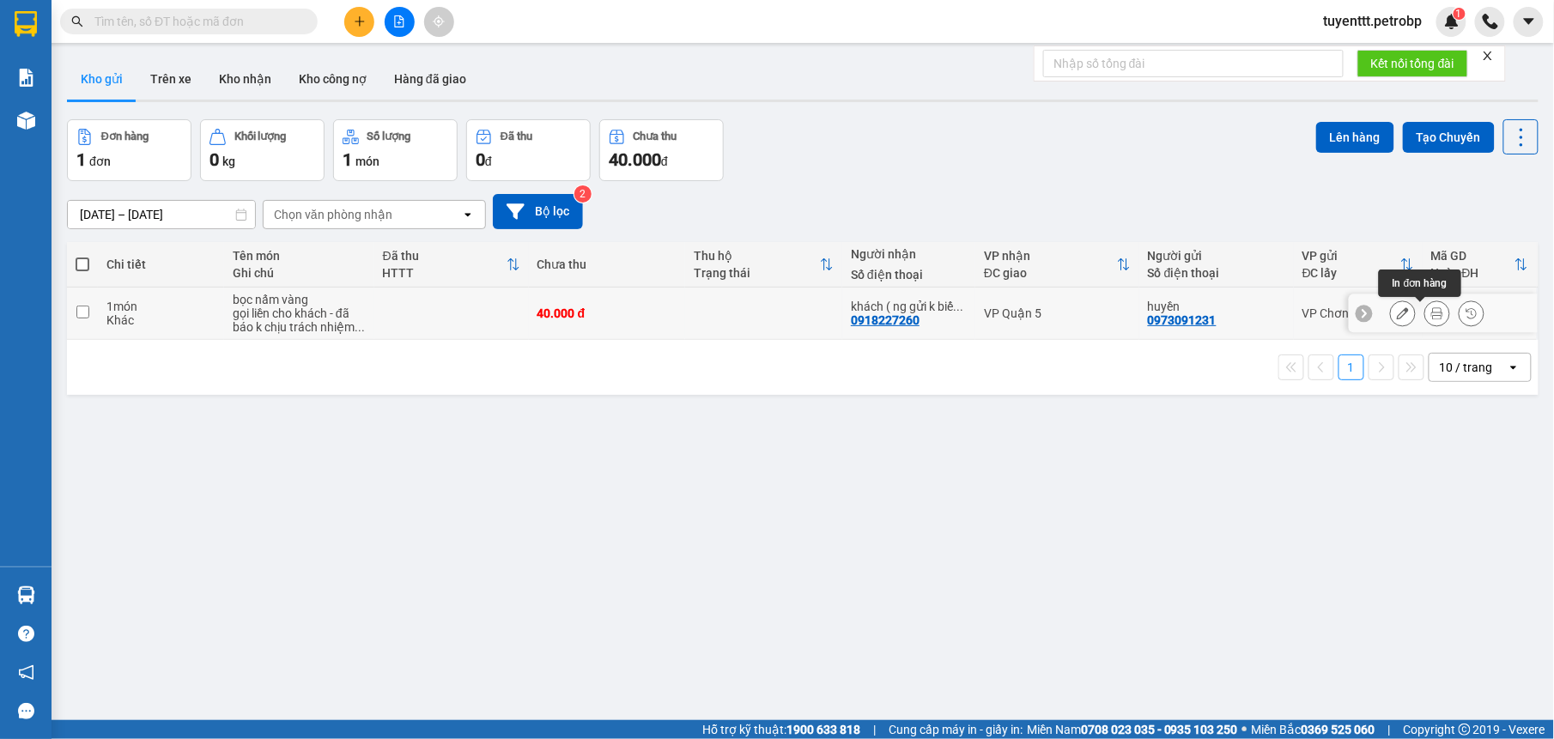
click at [1431, 312] on icon at bounding box center [1437, 313] width 12 height 12
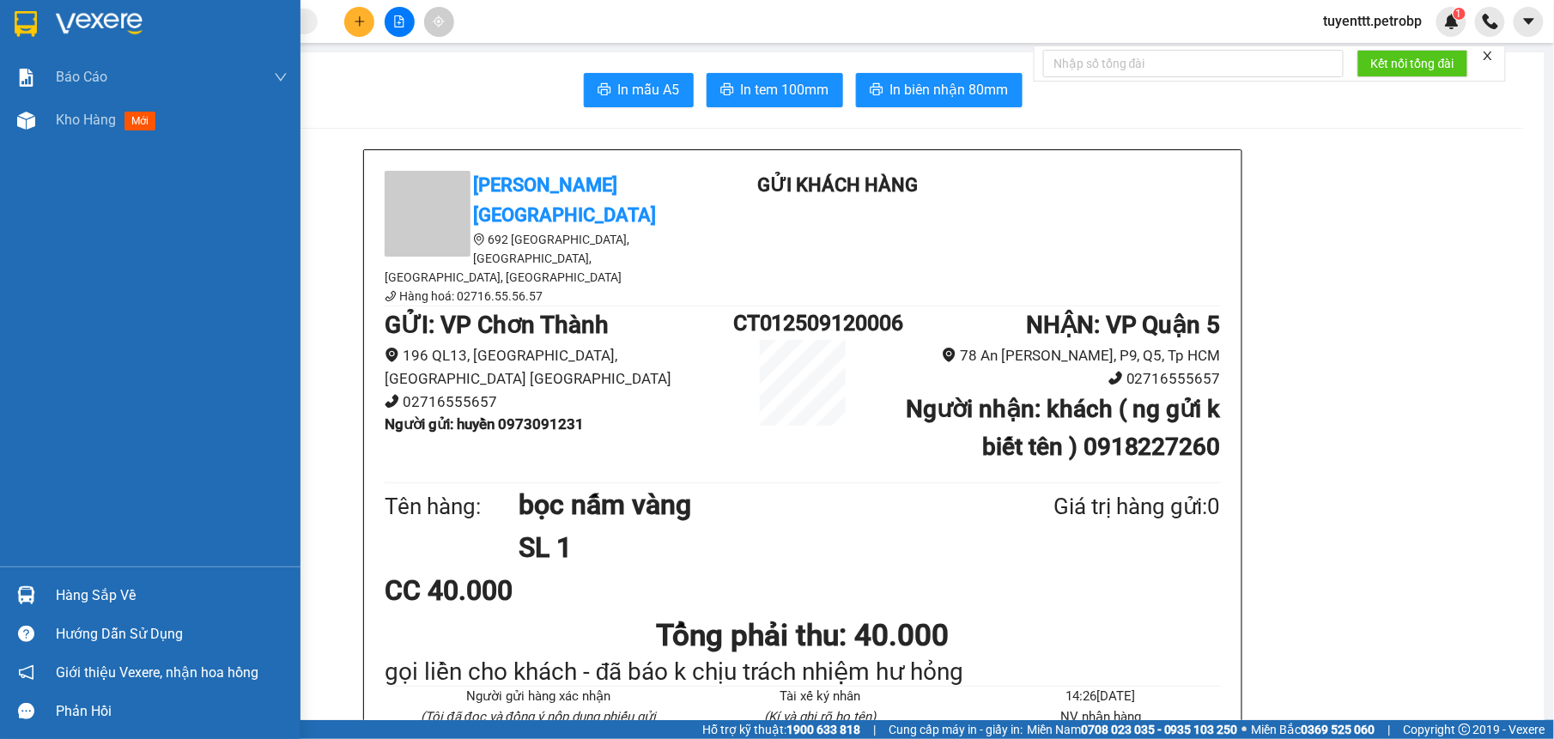
click at [26, 586] on img at bounding box center [26, 595] width 18 height 18
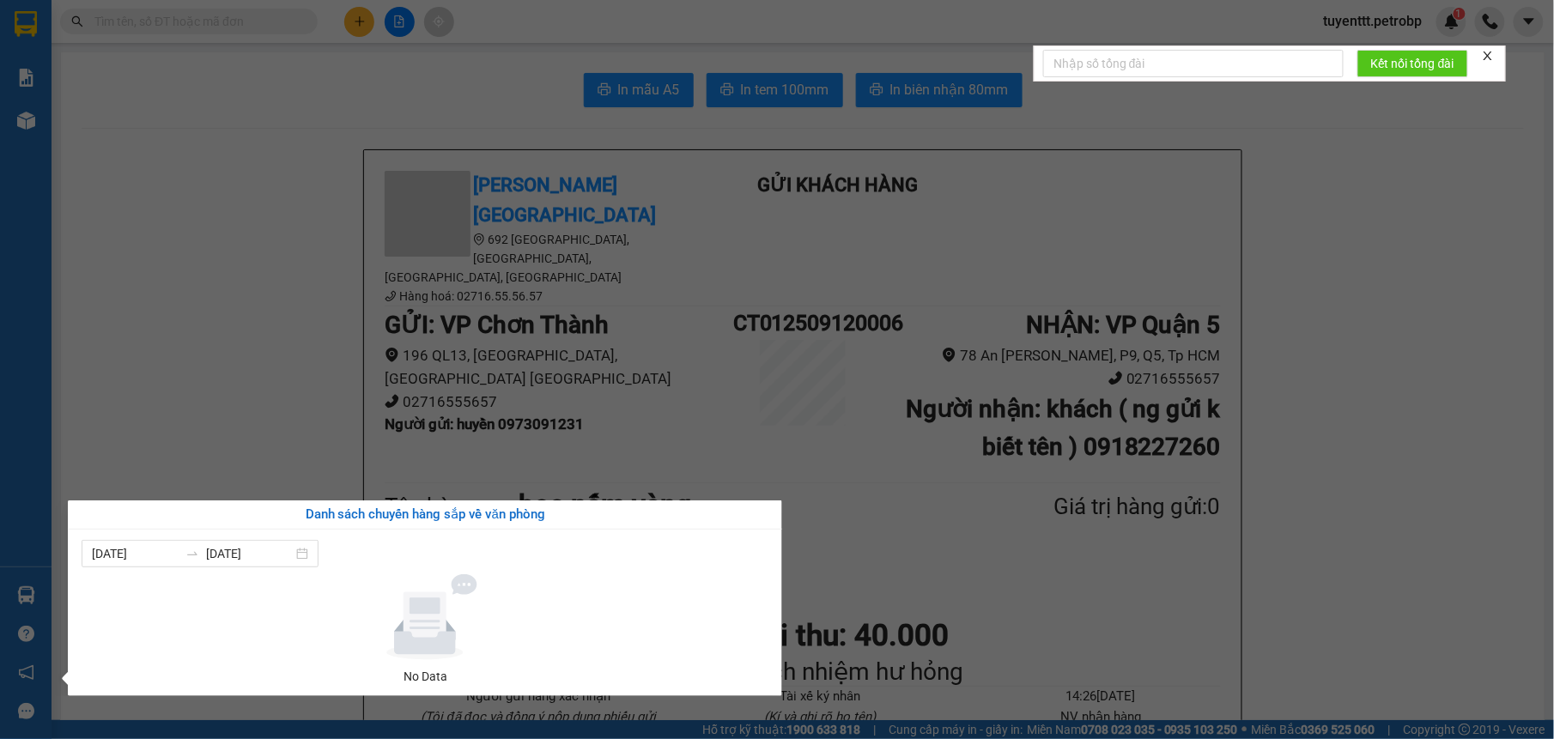
click at [1320, 680] on section "Kết quả tìm kiếm ( 58 ) Bộ lọc Mã ĐH Trạng thái Món hàng Tổng cước Chưa cước Ng…" at bounding box center [777, 369] width 1554 height 739
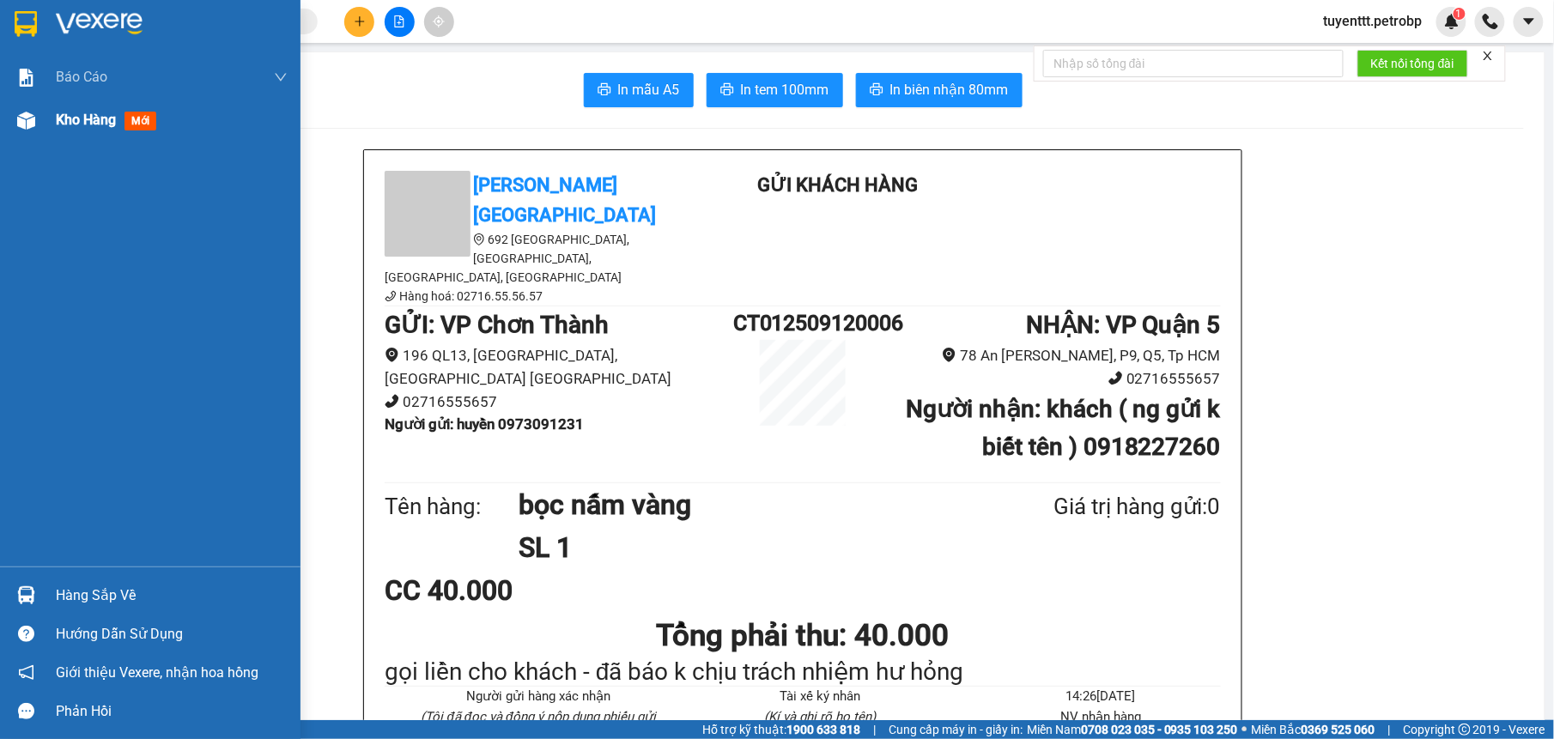
click at [22, 117] on img at bounding box center [26, 121] width 18 height 18
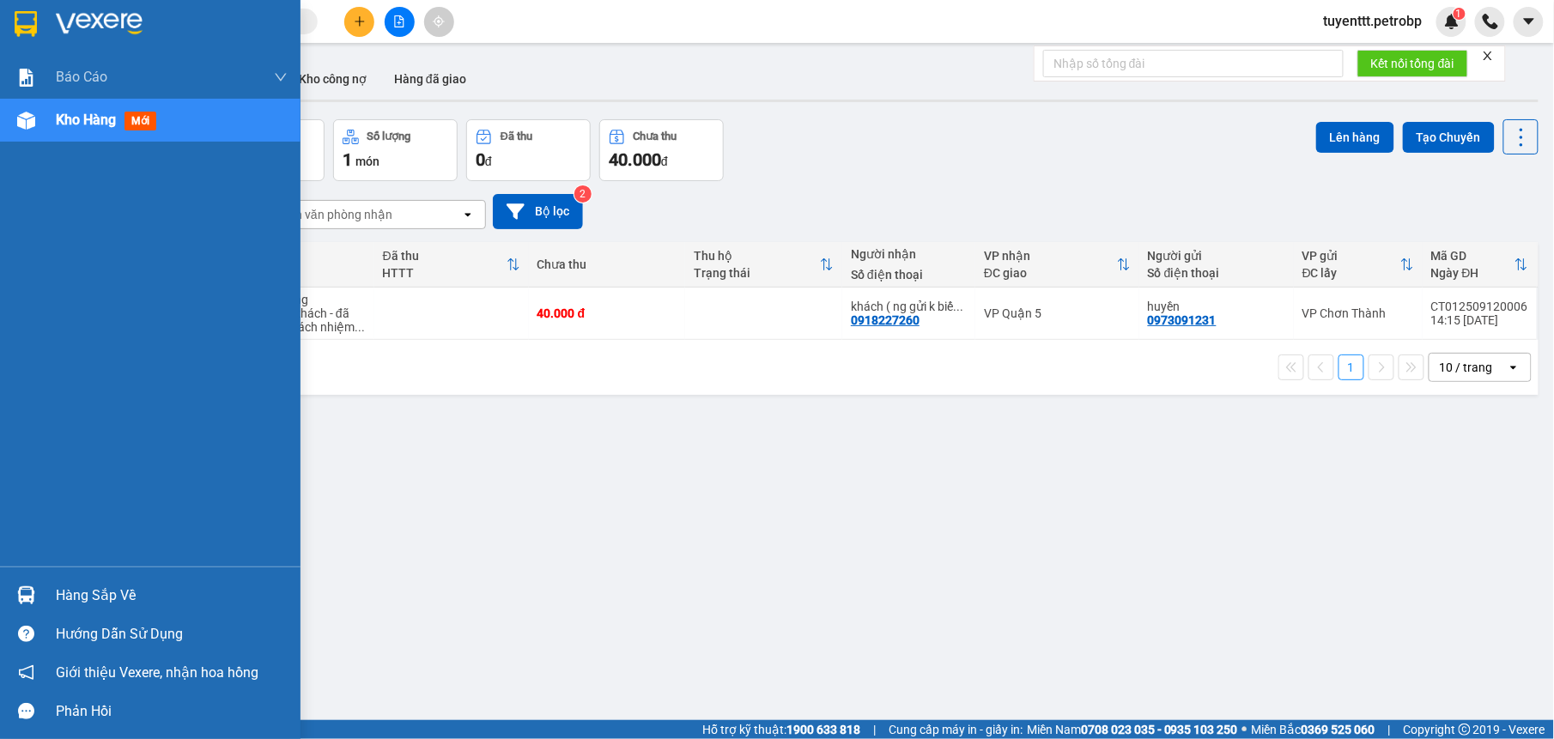
click at [22, 584] on div at bounding box center [26, 595] width 30 height 30
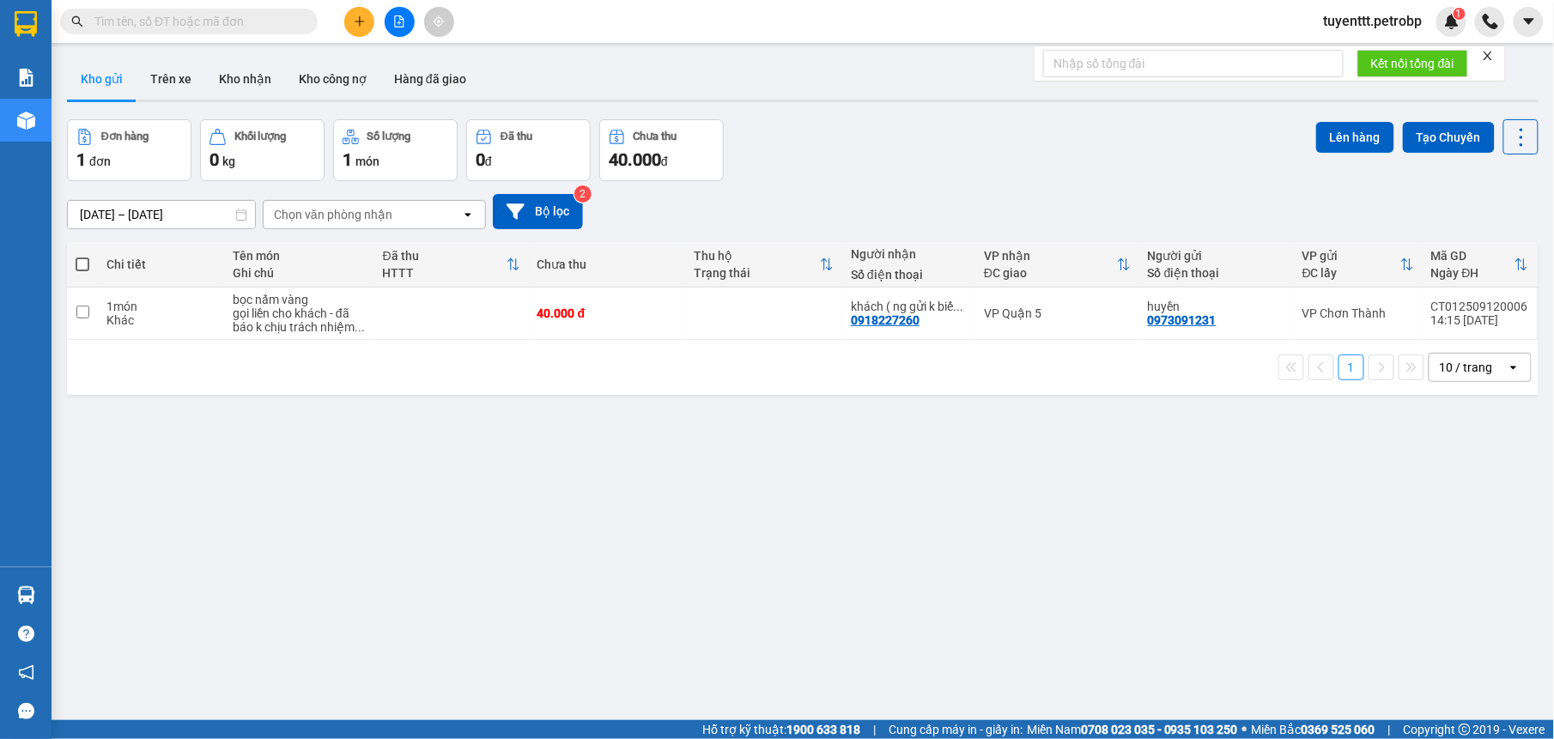
click at [1151, 540] on section "Kết quả tìm kiếm ( 58 ) Bộ lọc Mã ĐH Trạng thái Món hàng Tổng cước Chưa cước Ng…" at bounding box center [777, 369] width 1554 height 739
click at [172, 21] on input "text" at bounding box center [195, 21] width 203 height 19
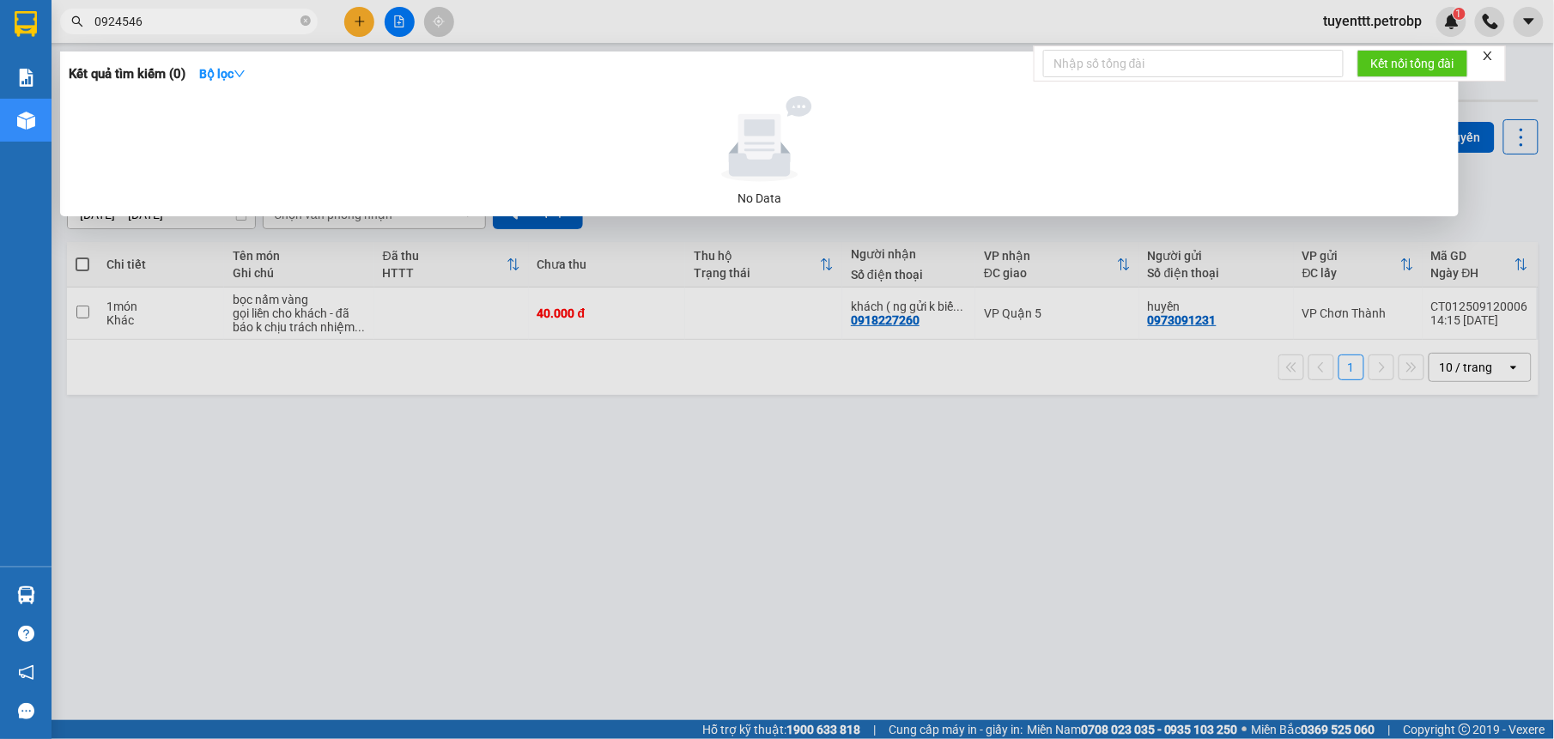
click at [105, 19] on input "0924546" at bounding box center [195, 21] width 203 height 19
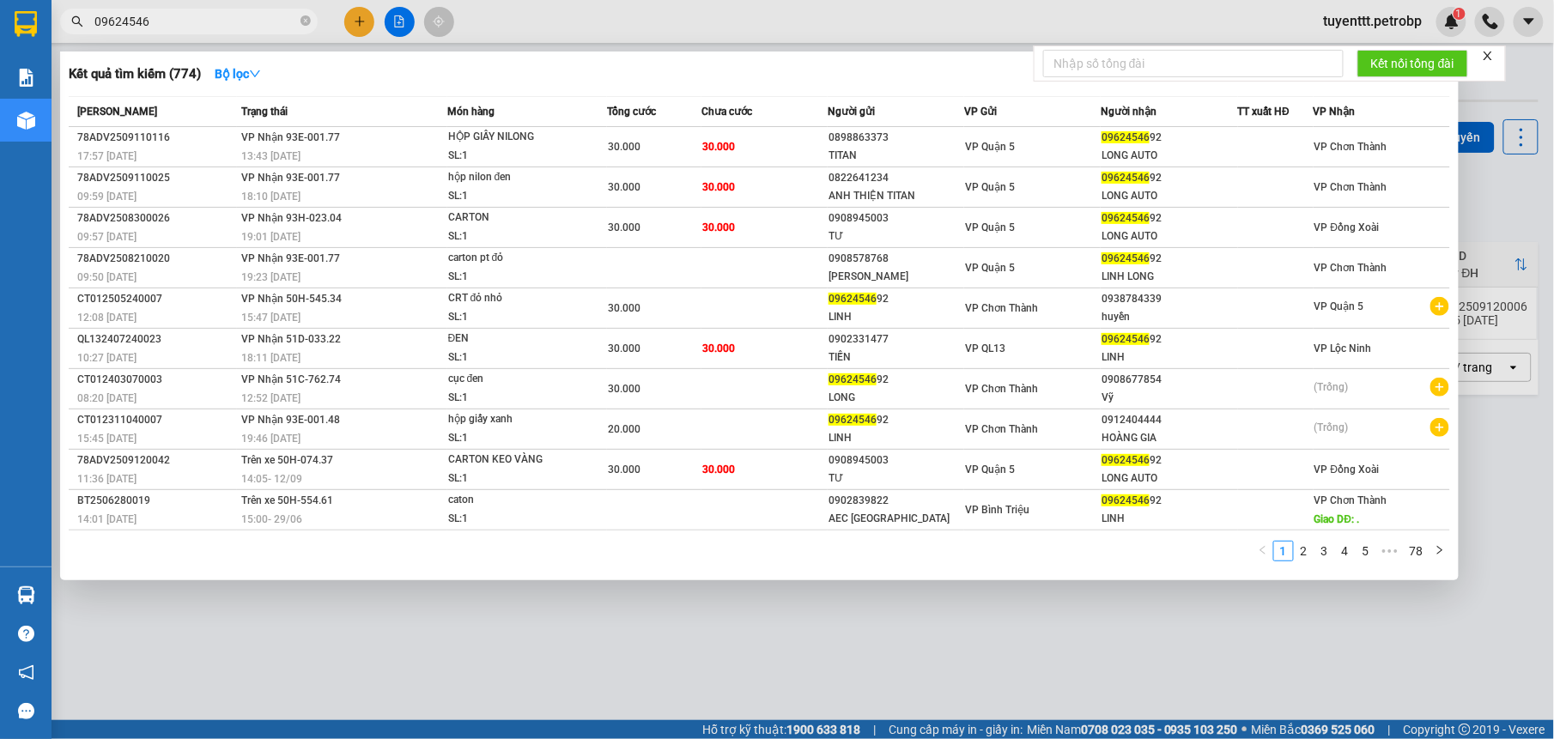
type input "09624546"
click at [306, 24] on icon "close-circle" at bounding box center [305, 20] width 10 height 10
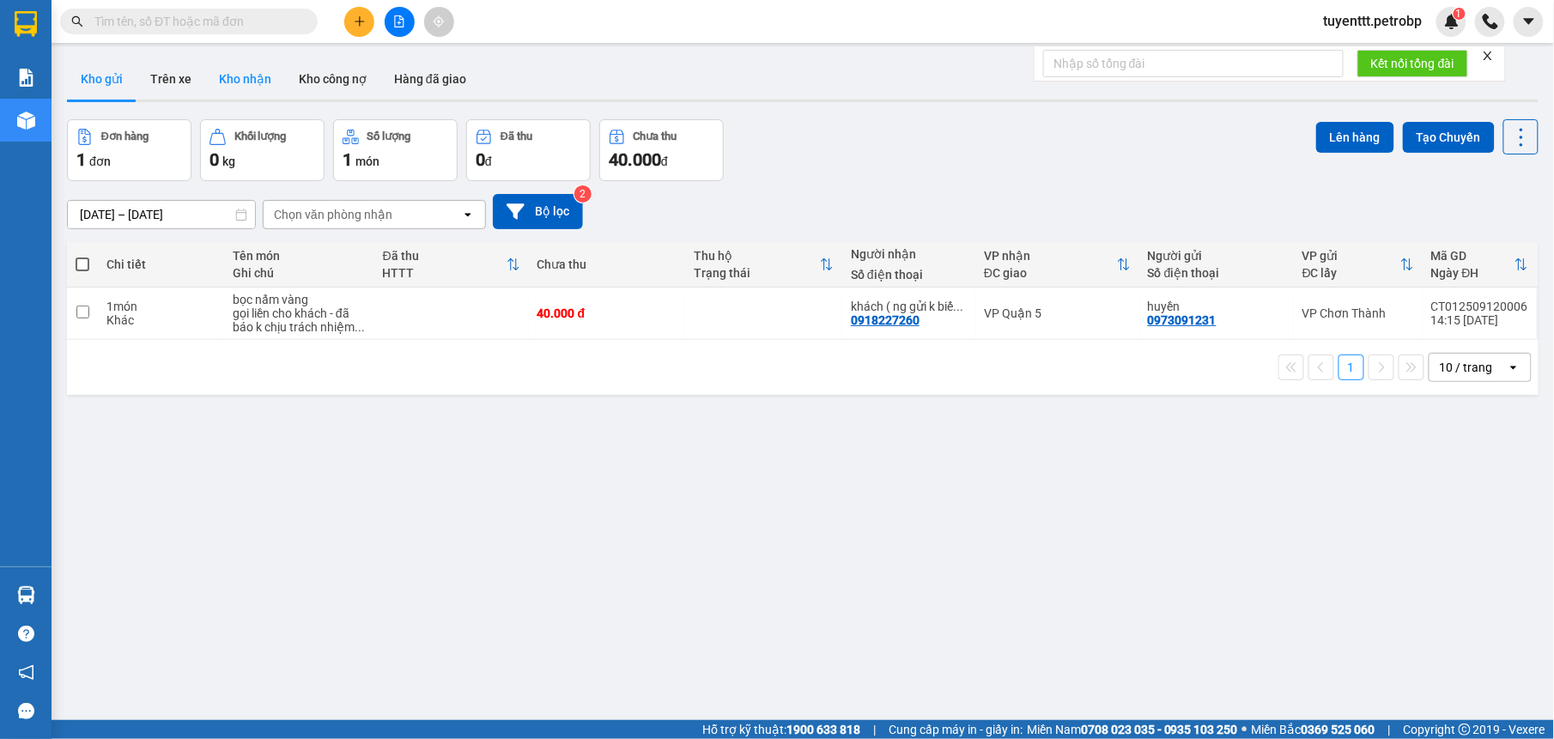
drag, startPoint x: 268, startPoint y: 81, endPoint x: 256, endPoint y: 131, distance: 52.0
click at [266, 81] on button "Kho nhận" at bounding box center [245, 78] width 80 height 41
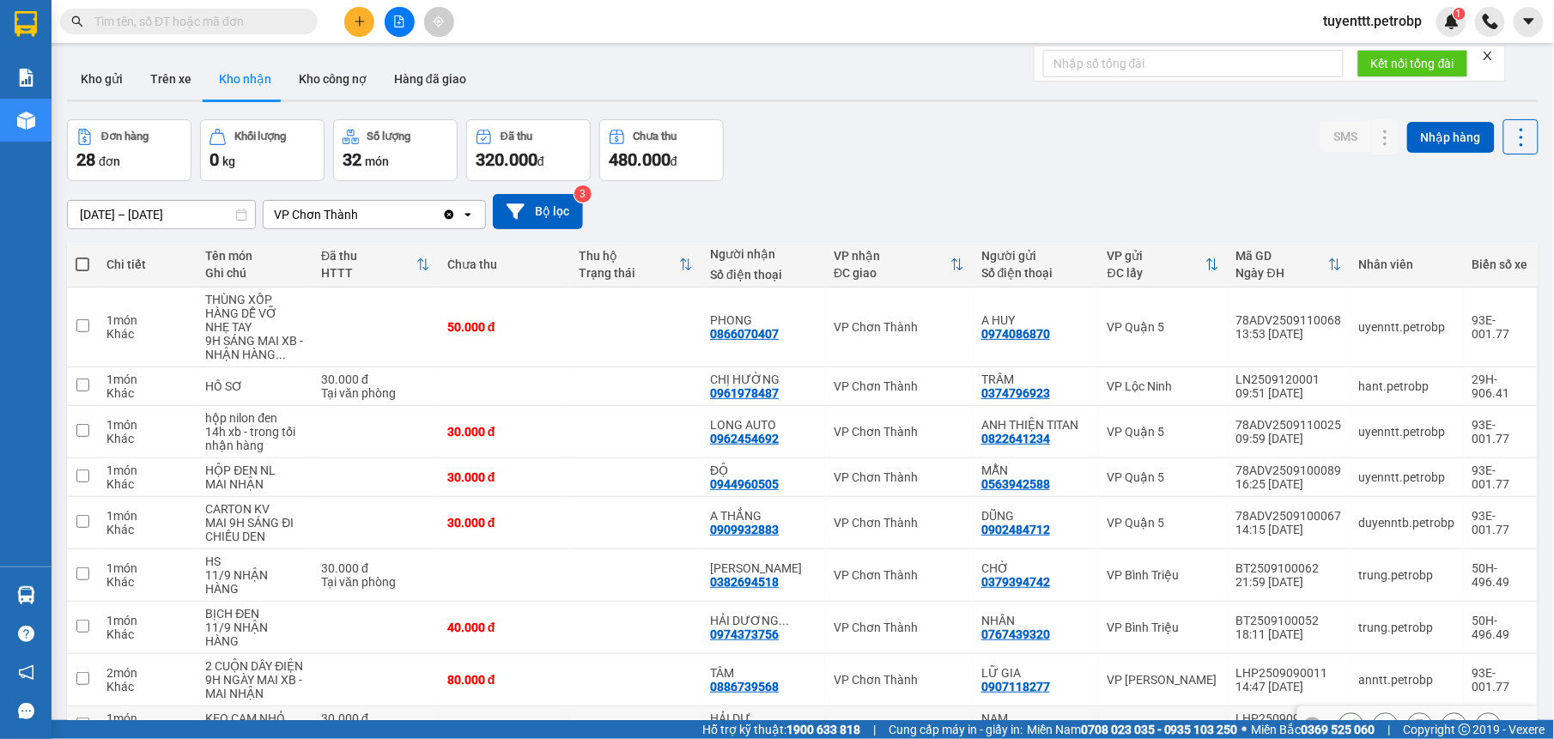
scroll to position [152, 0]
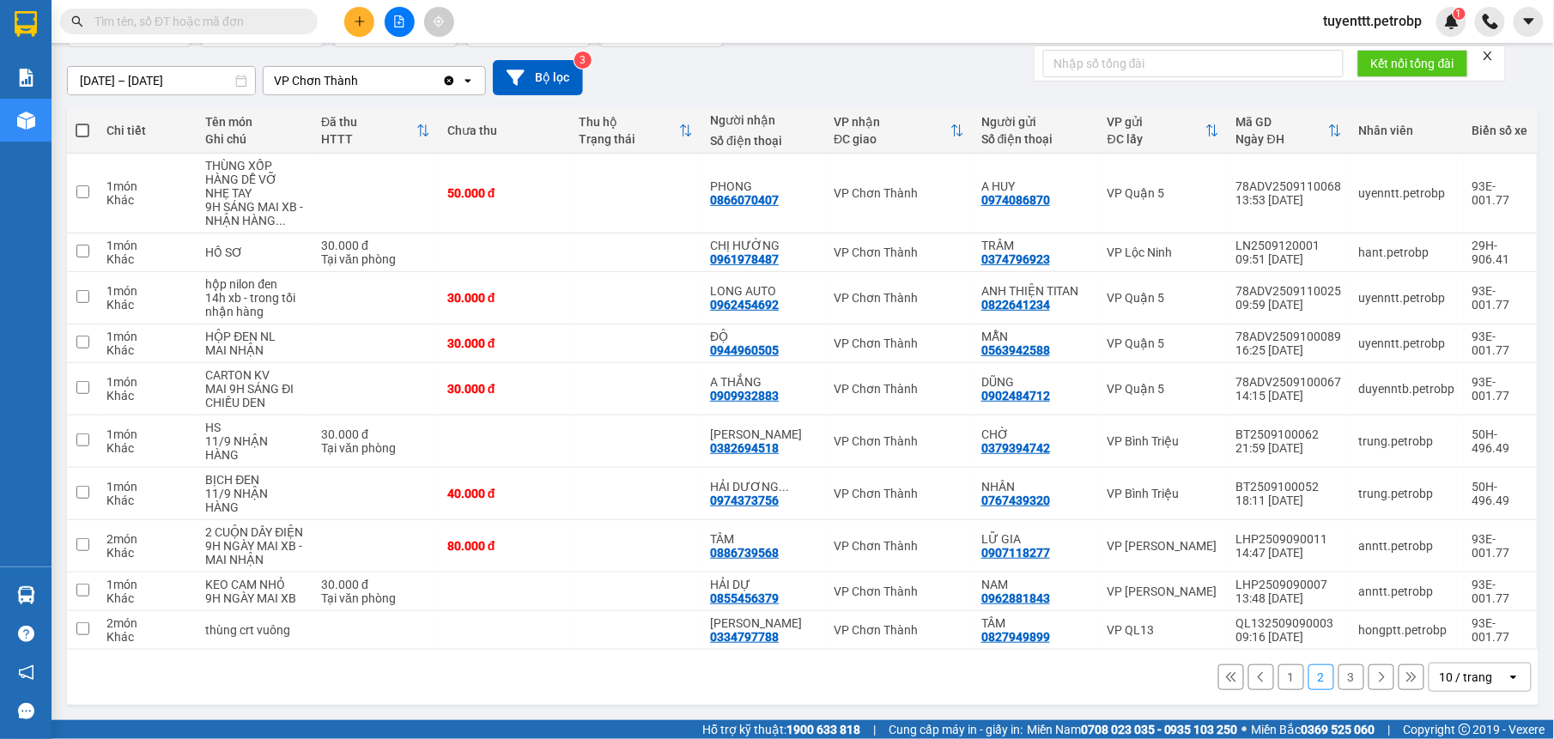
click at [1278, 676] on button "1" at bounding box center [1291, 677] width 26 height 26
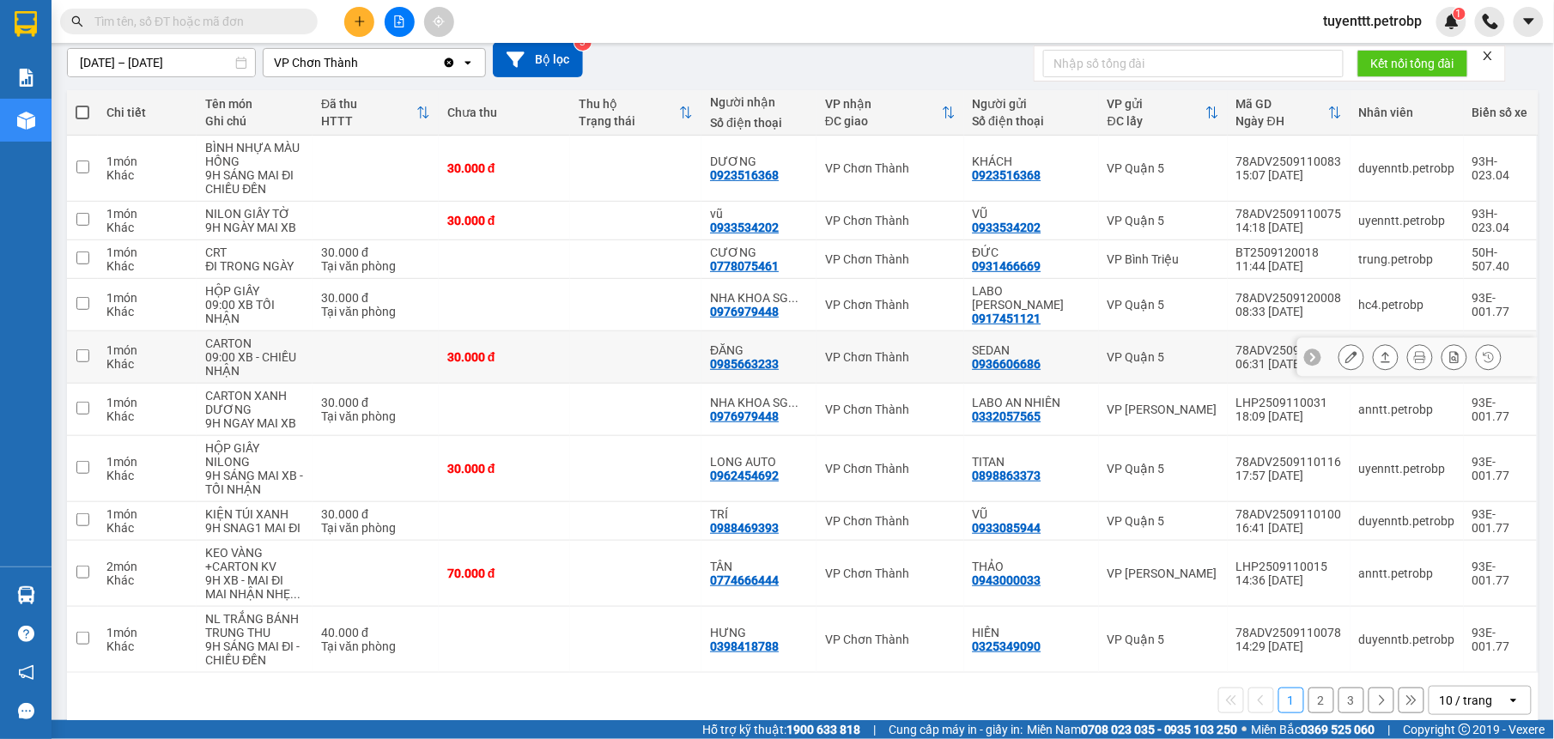
click at [770, 351] on div "ĐĂNG" at bounding box center [759, 350] width 98 height 14
checkbox input "true"
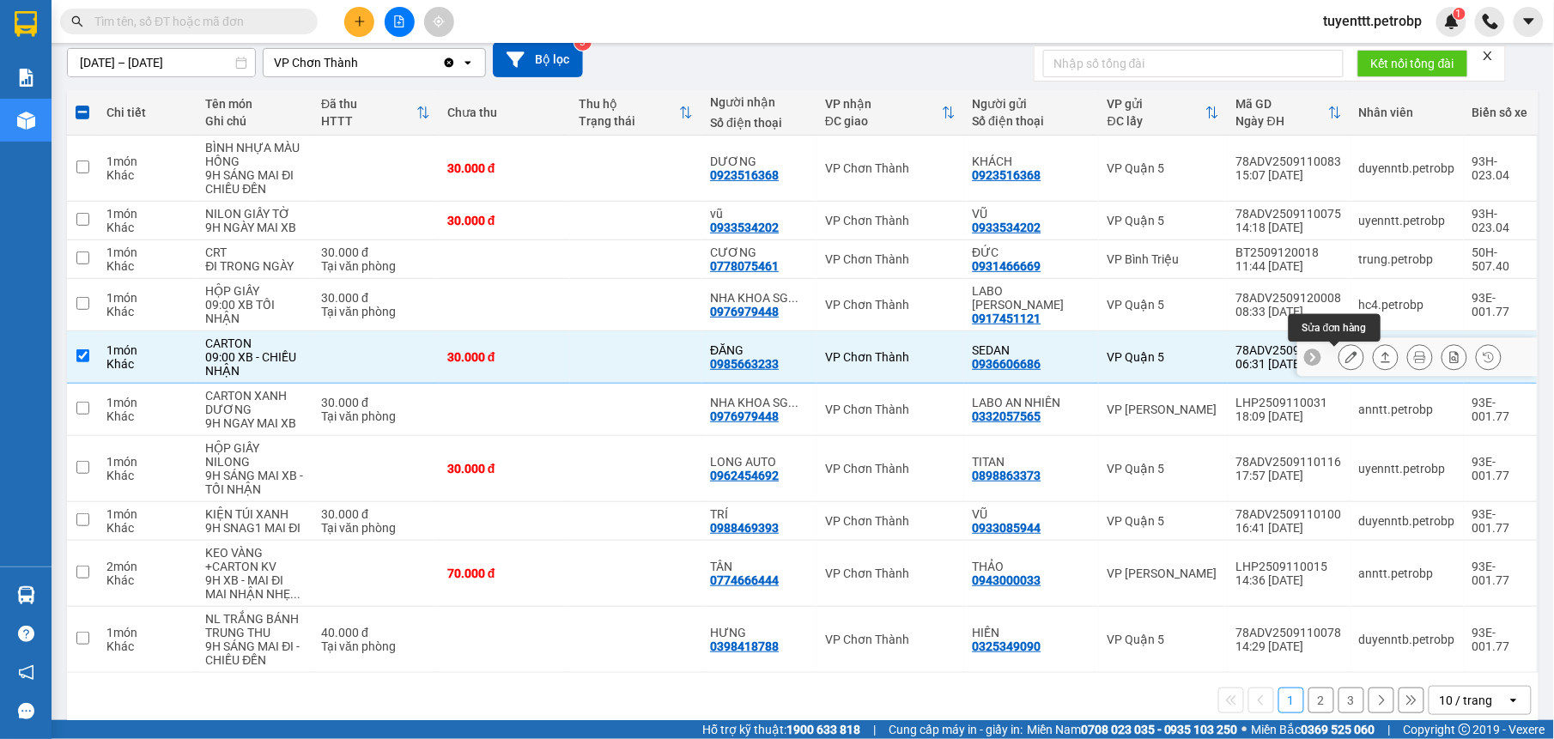
click at [1345, 354] on icon at bounding box center [1351, 357] width 12 height 12
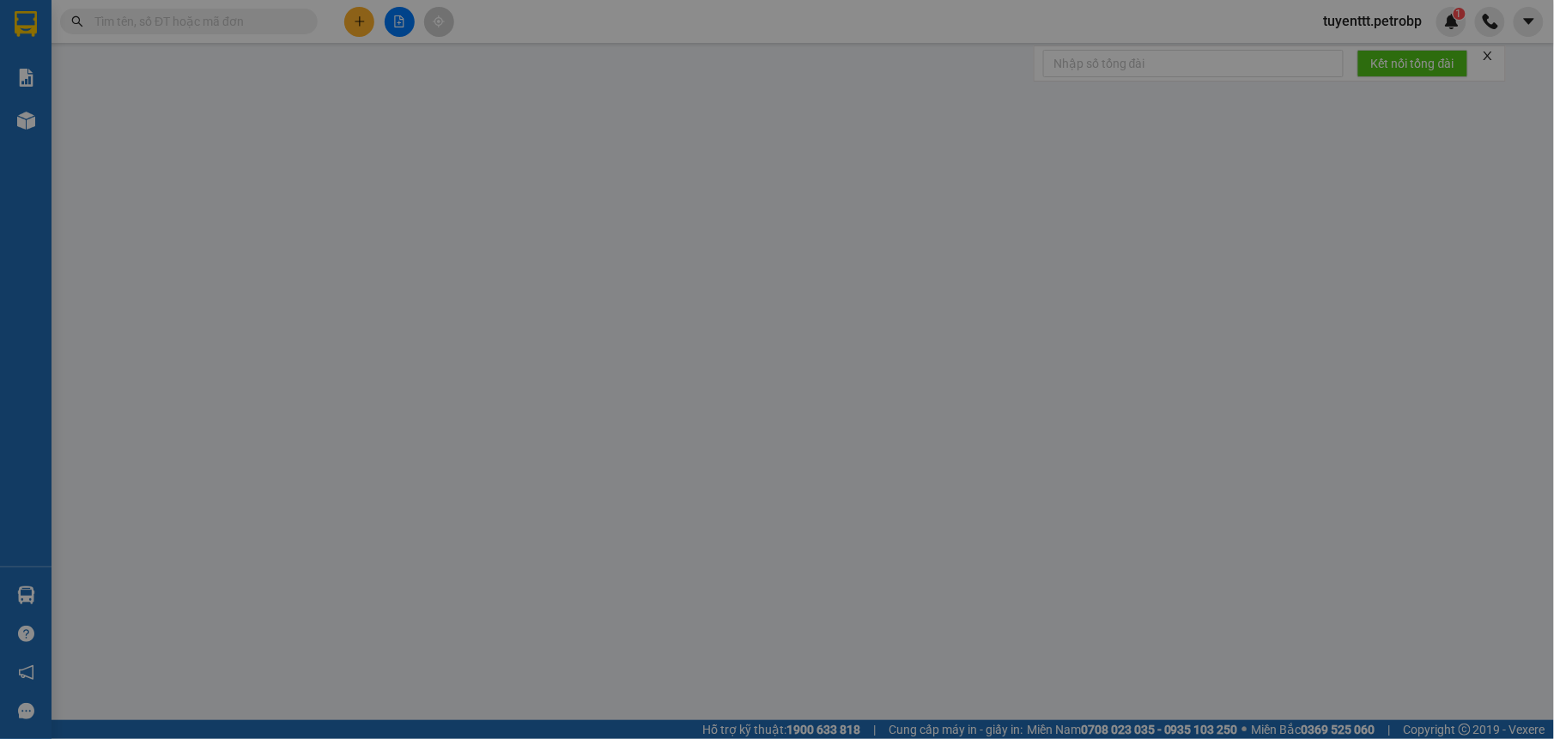
type input "0936606686"
type input "SEDAN"
type input "0985663233"
type input "ĐĂNG"
type input "30.000"
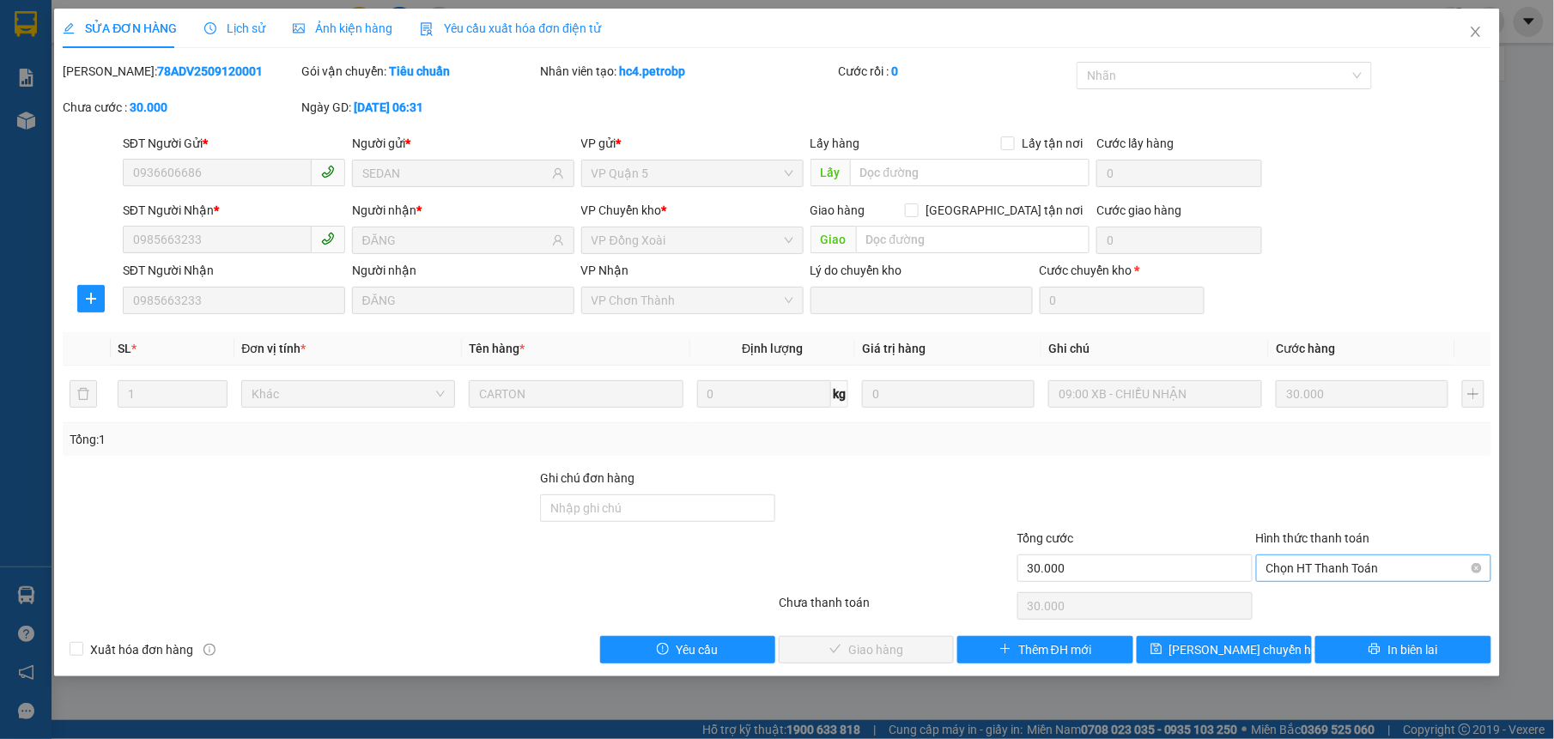
click at [1365, 565] on span "Chọn HT Thanh Toán" at bounding box center [1373, 568] width 215 height 26
click at [1343, 604] on div "Tại văn phòng" at bounding box center [1373, 604] width 215 height 19
type input "0"
click at [904, 635] on div "Total Paid Fee 0 Total UnPaid Fee 30.000 Cash Collection Total Fee Mã ĐH: 78ADV…" at bounding box center [776, 363] width 1427 height 602
click at [912, 650] on button "Giao hàng" at bounding box center [865, 649] width 175 height 27
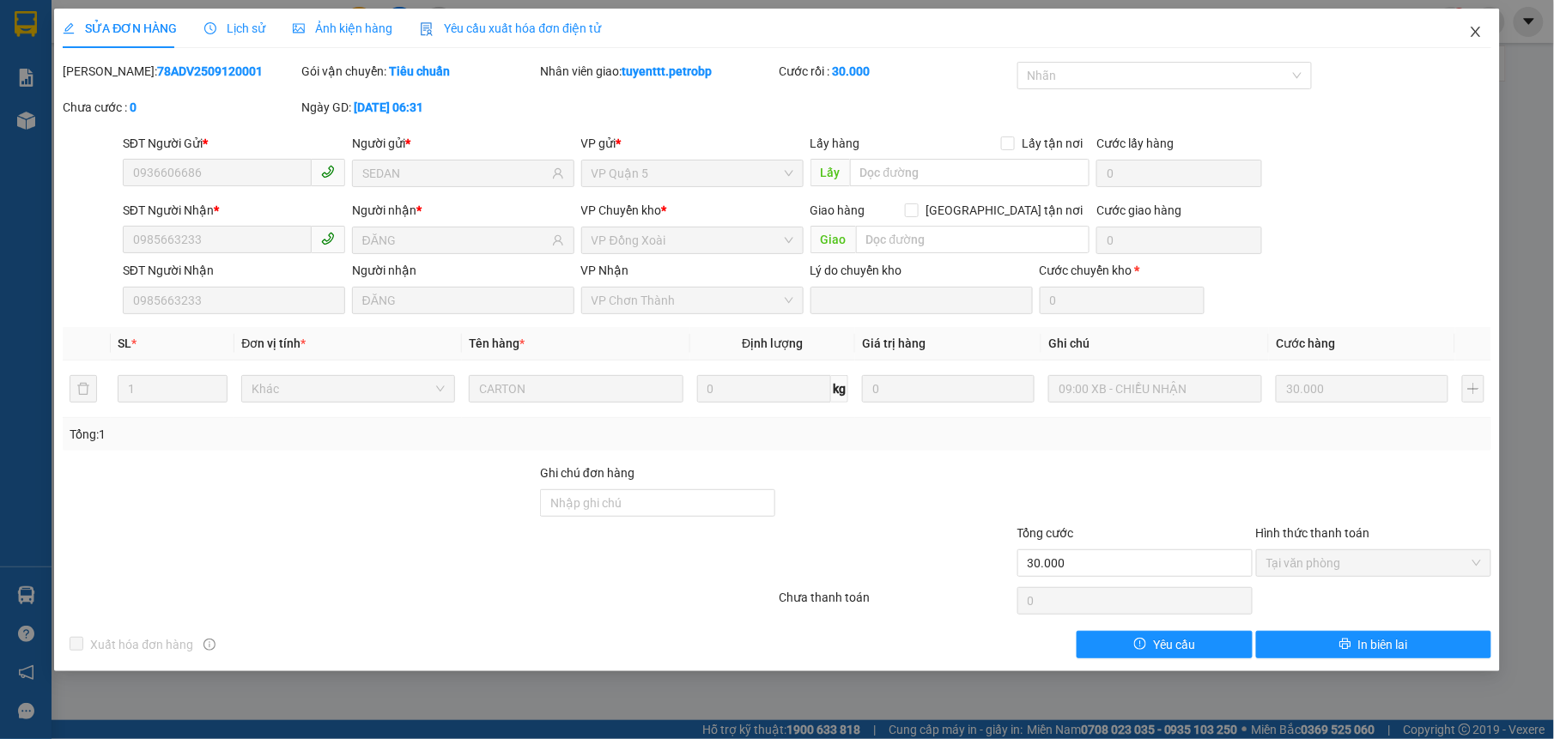
click at [1476, 27] on icon "close" at bounding box center [1476, 32] width 14 height 14
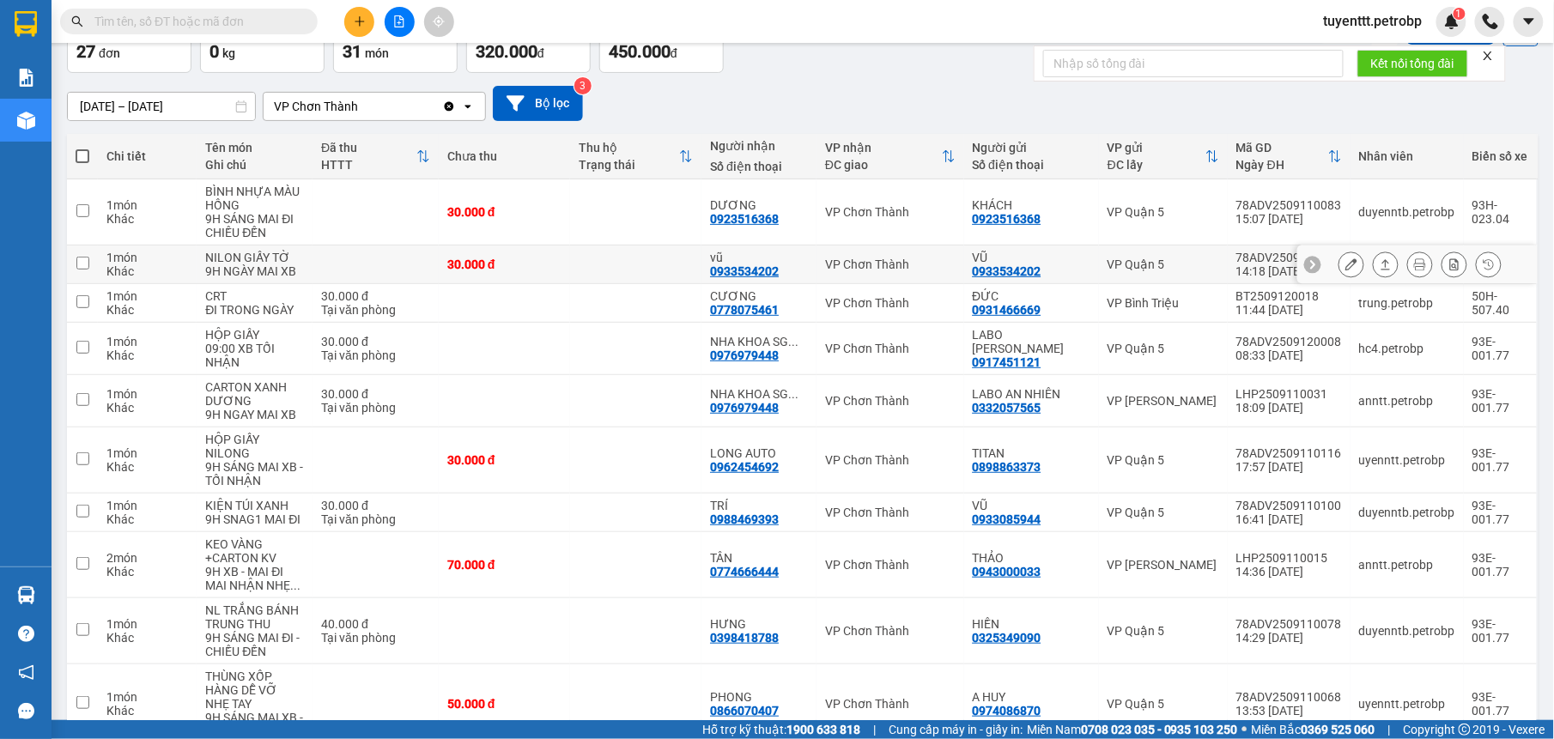
scroll to position [207, 0]
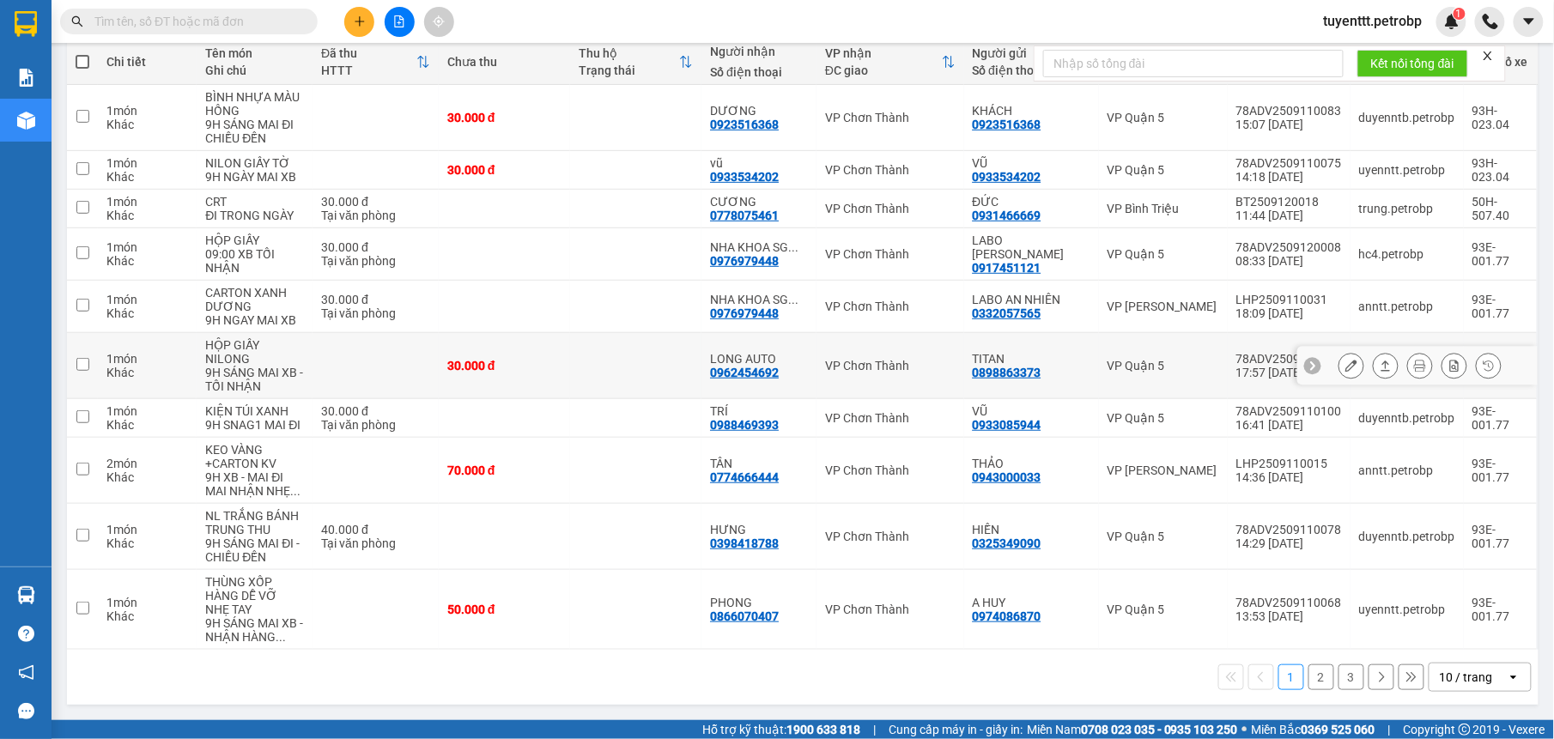
click at [819, 350] on td "VP Chơn Thành" at bounding box center [890, 366] width 148 height 66
checkbox input "true"
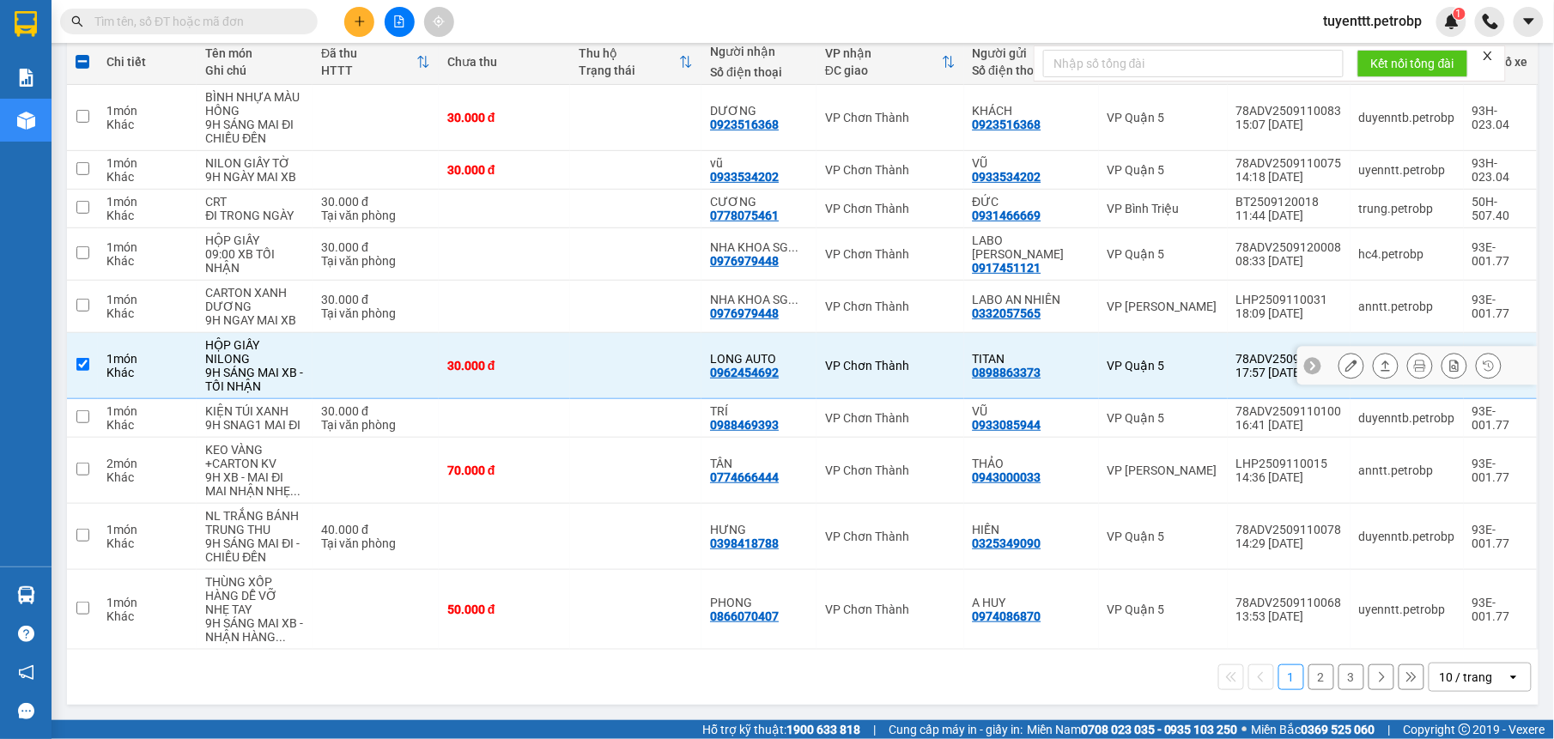
click at [1345, 361] on icon at bounding box center [1351, 366] width 12 height 12
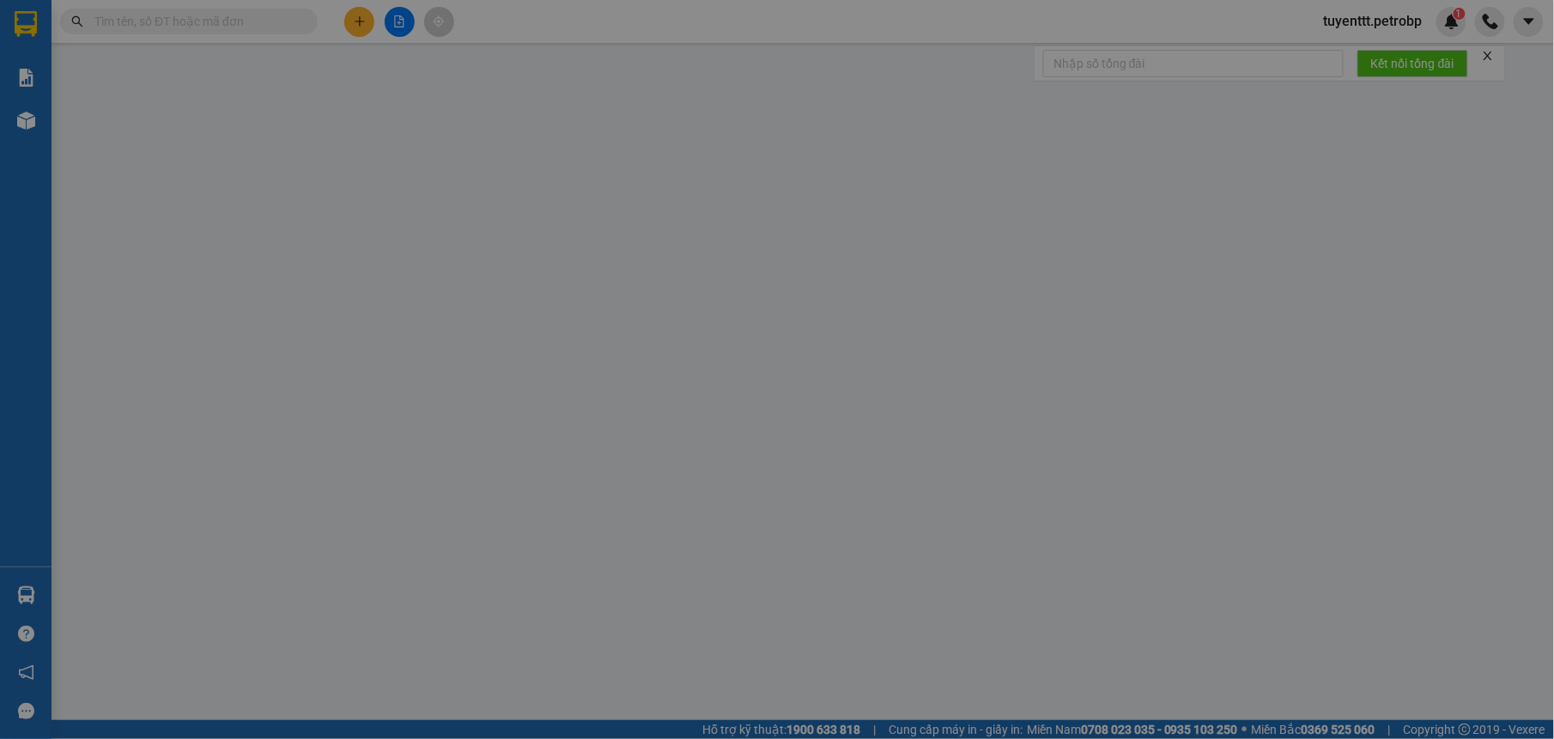
type input "0898863373"
type input "TITAN"
type input "0962454692"
type input "LONG AUTO"
type input "30.000"
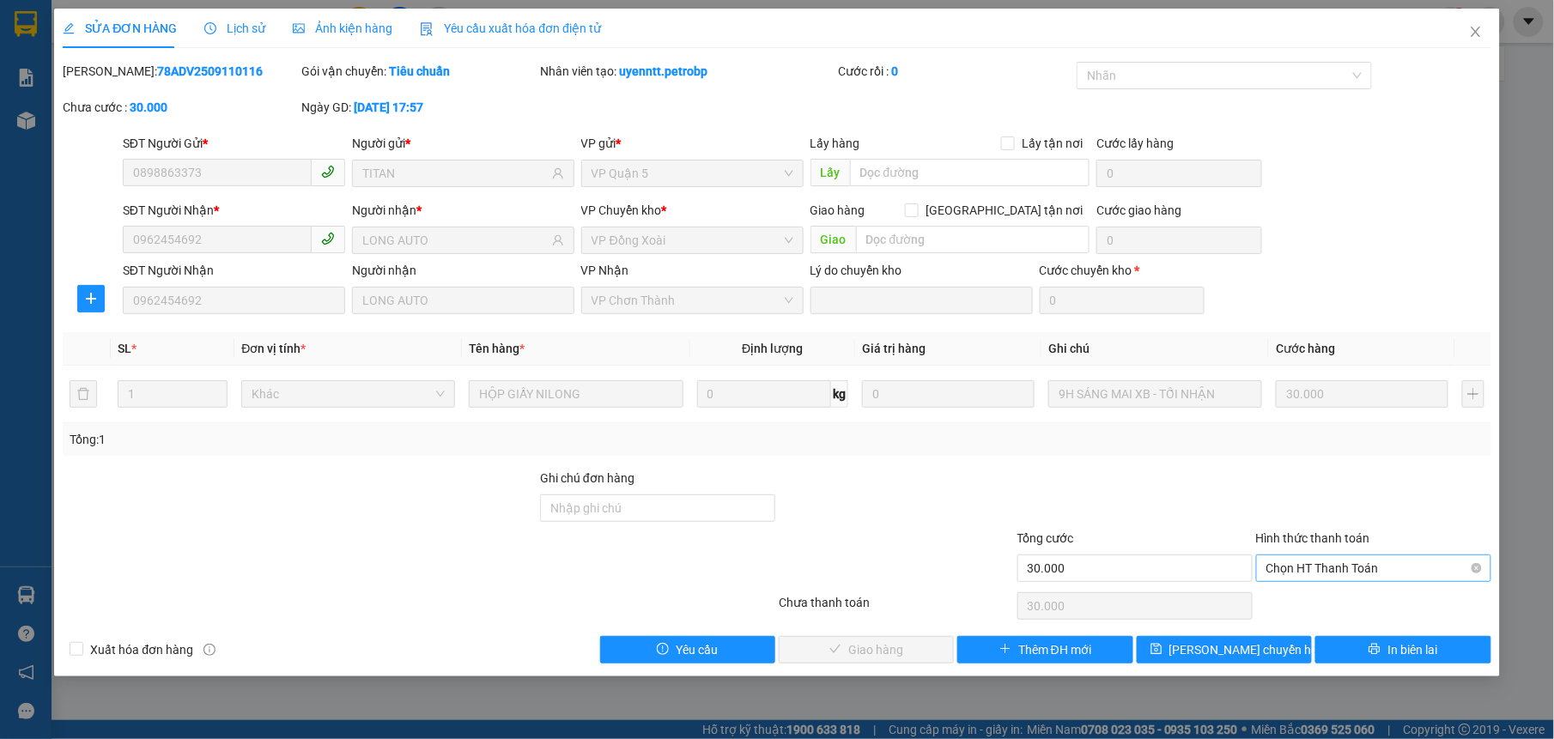
click at [1296, 565] on span "Chọn HT Thanh Toán" at bounding box center [1373, 568] width 215 height 26
click at [1299, 595] on div "Tại văn phòng" at bounding box center [1373, 604] width 235 height 27
type input "0"
click at [915, 645] on button "Giao hàng" at bounding box center [865, 649] width 175 height 27
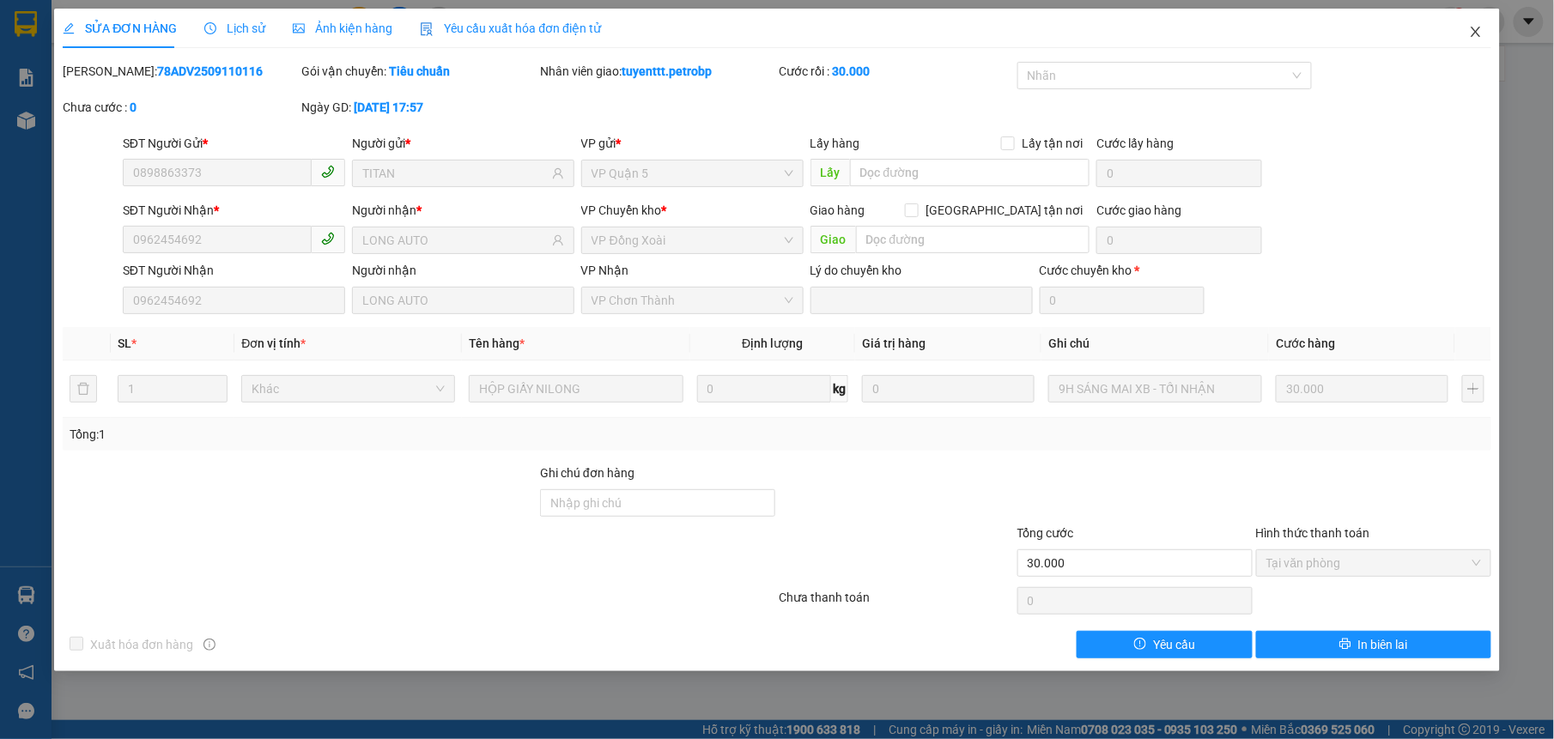
click at [1469, 26] on icon "close" at bounding box center [1476, 32] width 14 height 14
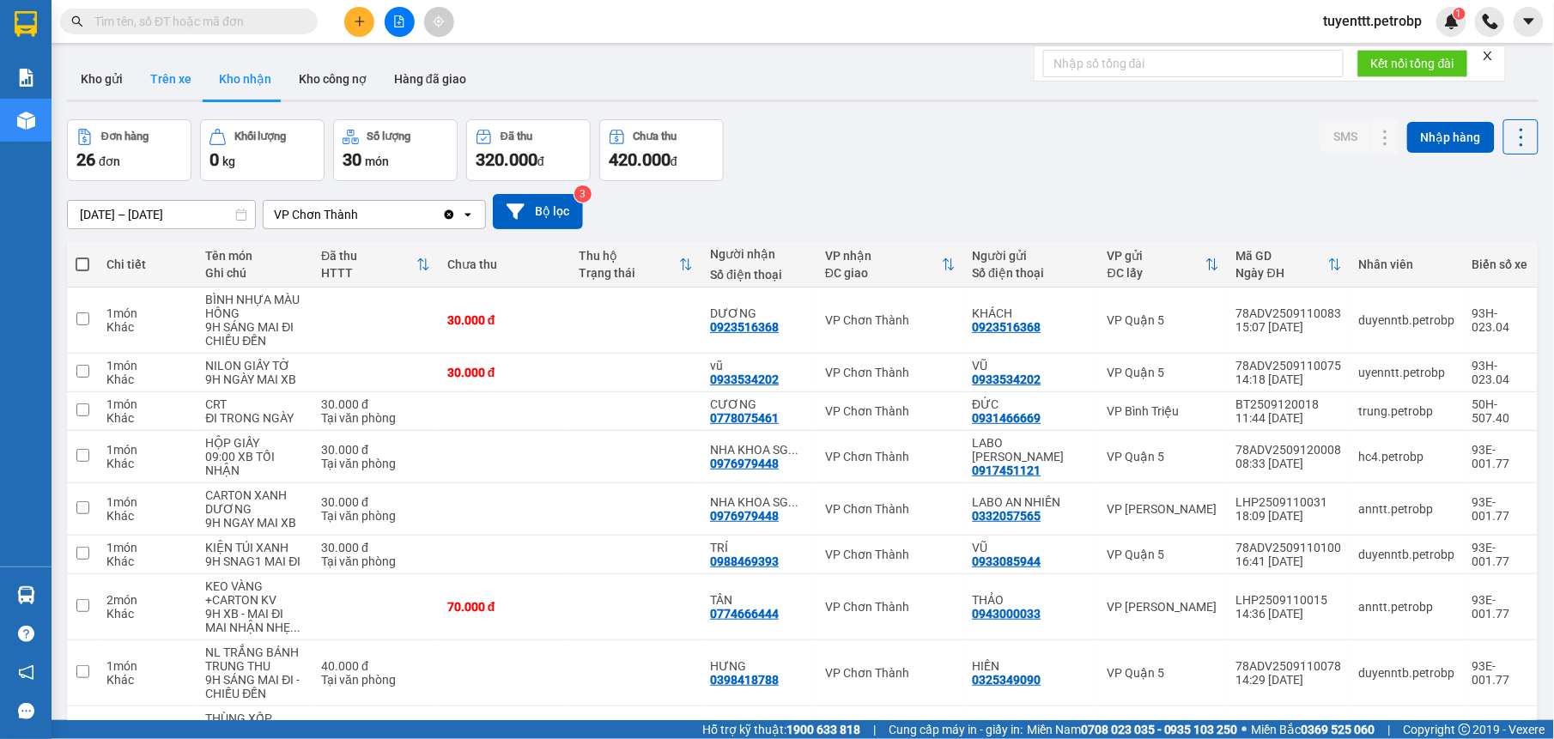
click at [104, 81] on button "Kho gửi" at bounding box center [102, 78] width 70 height 41
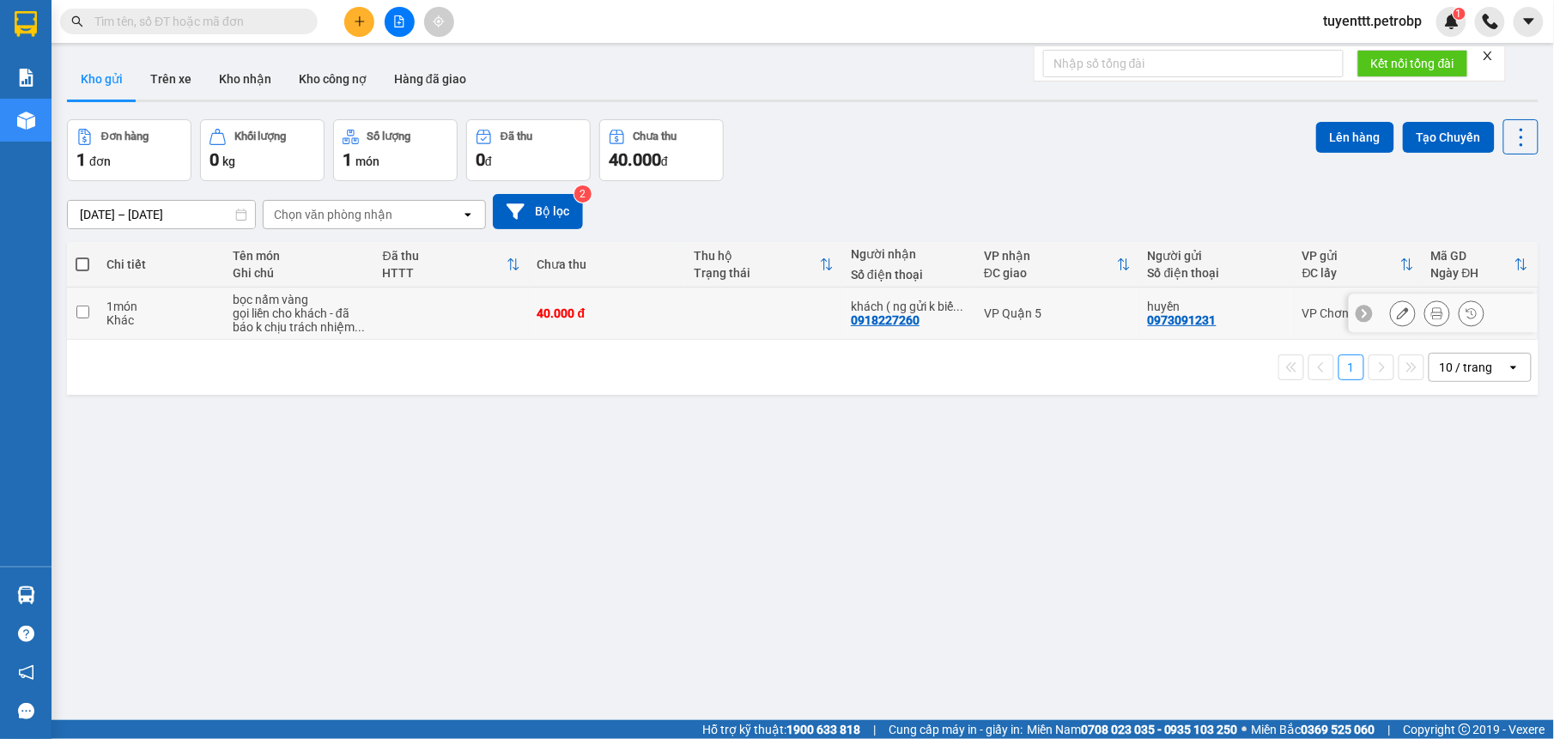
click at [769, 324] on td at bounding box center [763, 314] width 157 height 52
checkbox input "true"
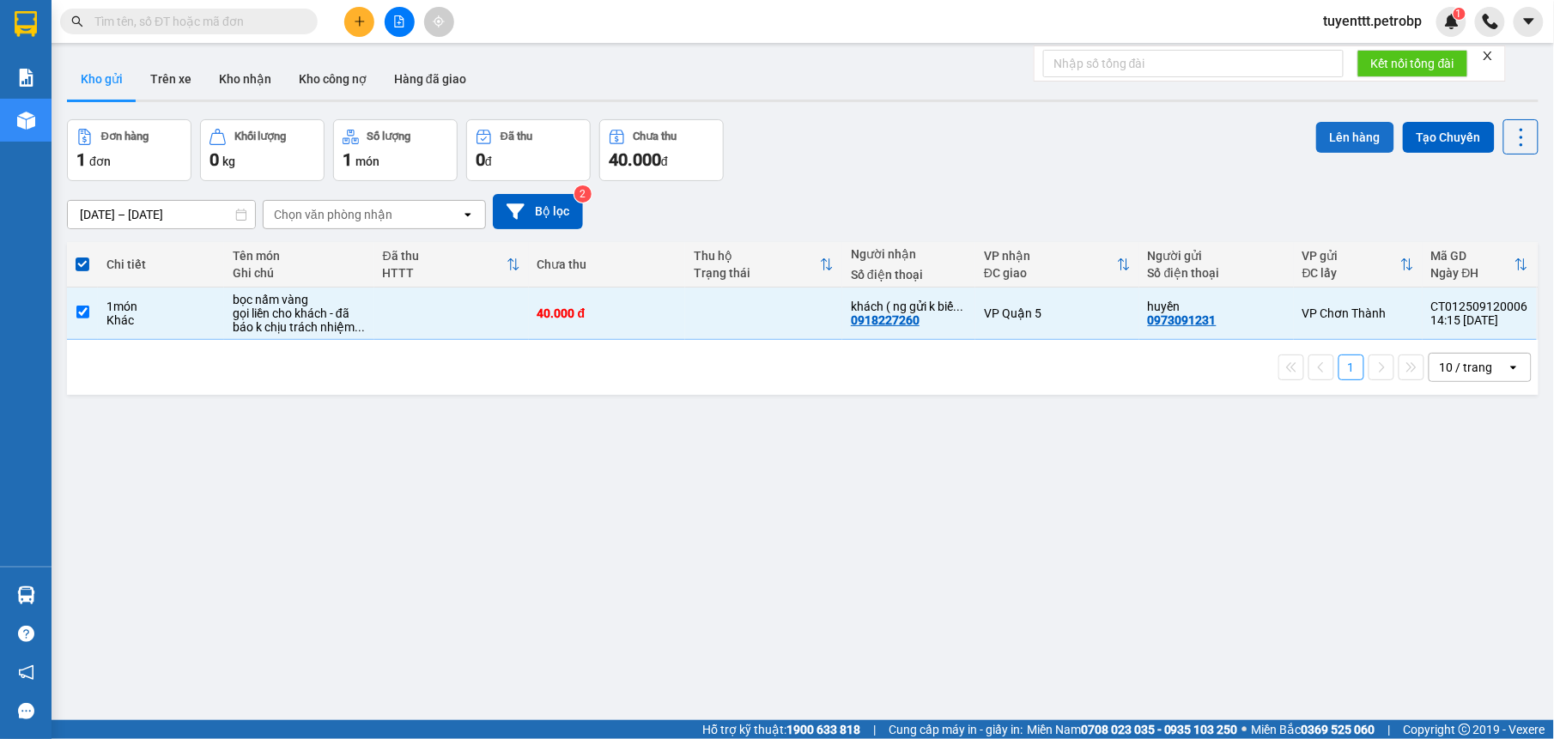
click at [1318, 141] on button "Lên hàng" at bounding box center [1355, 137] width 78 height 31
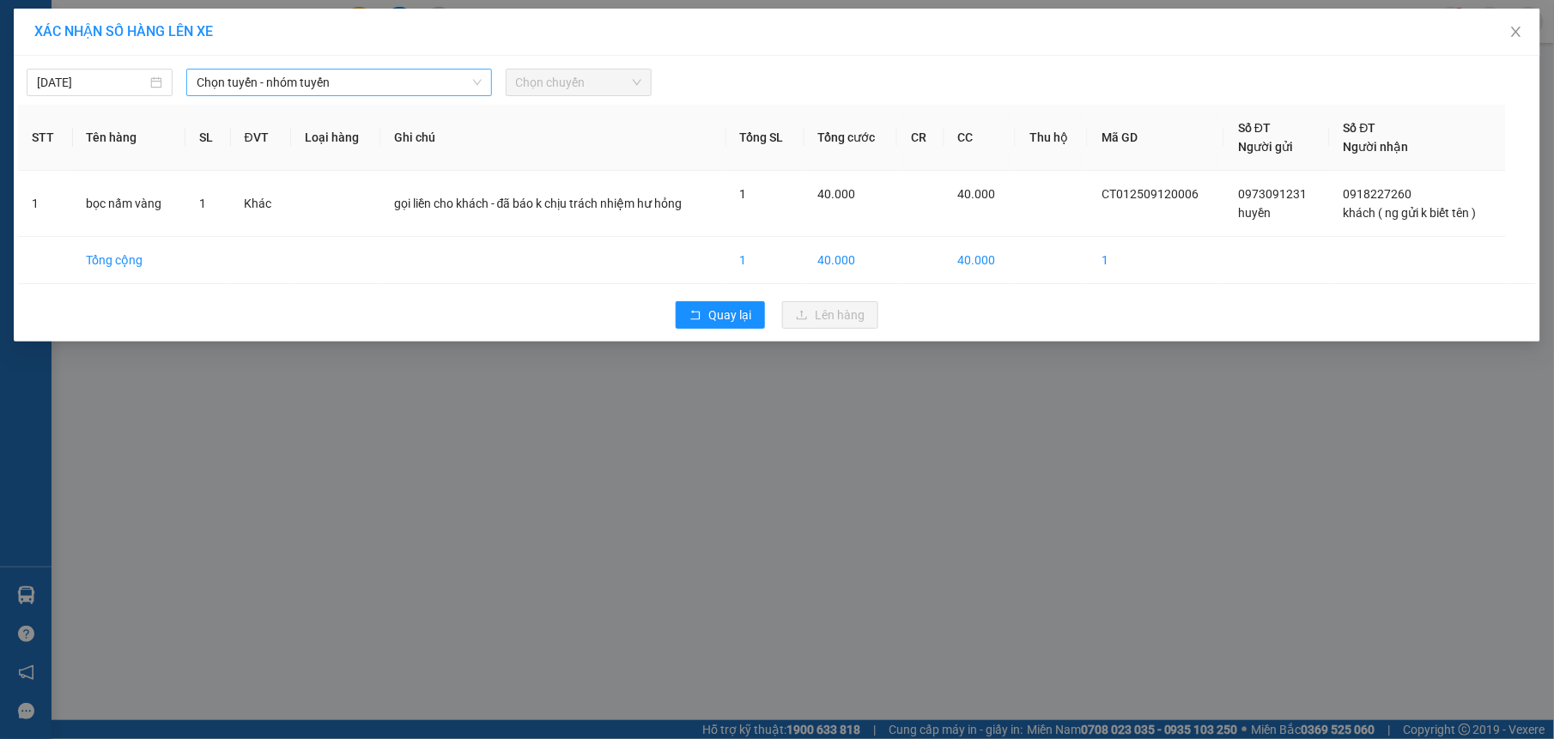
click at [282, 84] on span "Chọn tuyến - nhóm tuyến" at bounding box center [339, 83] width 285 height 26
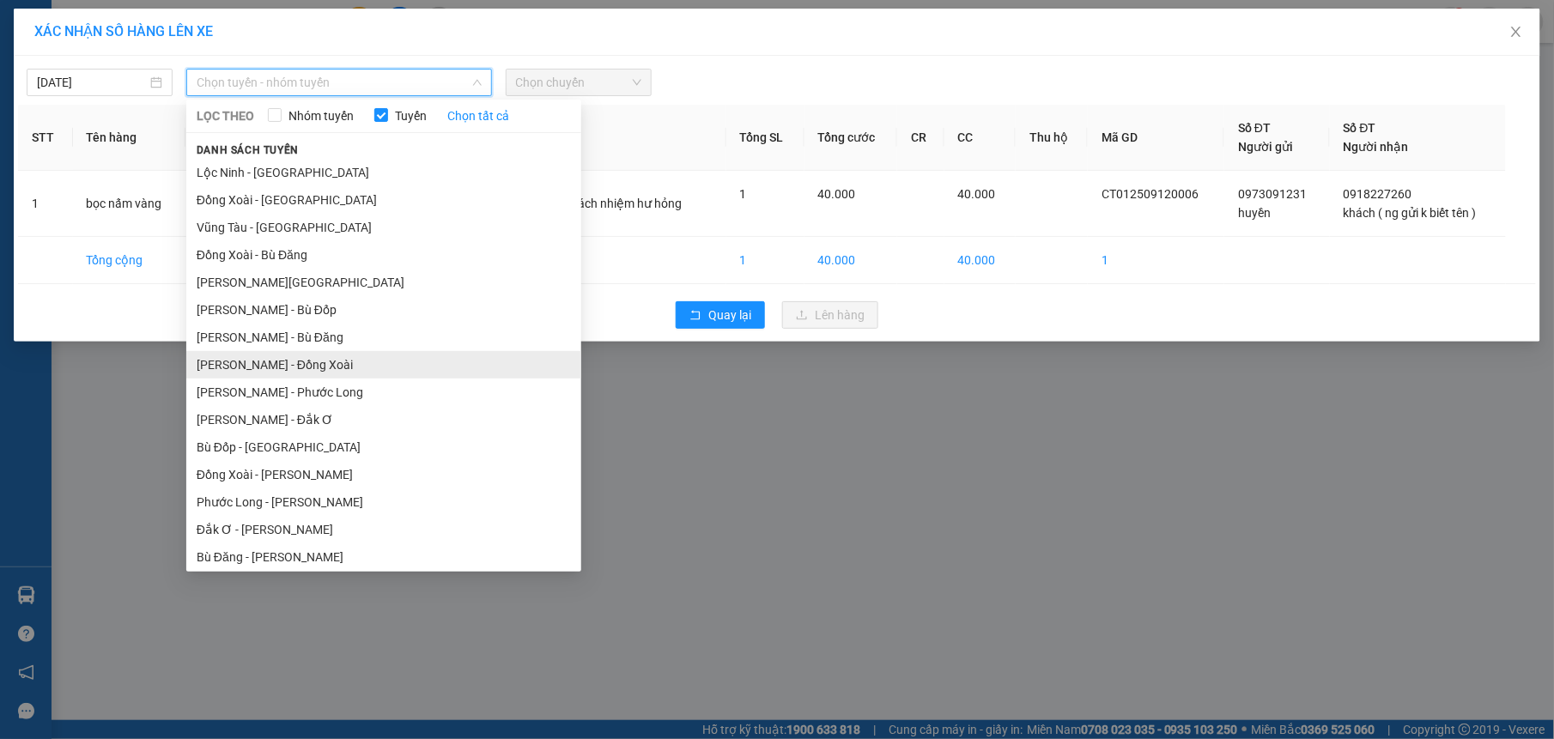
scroll to position [142, 0]
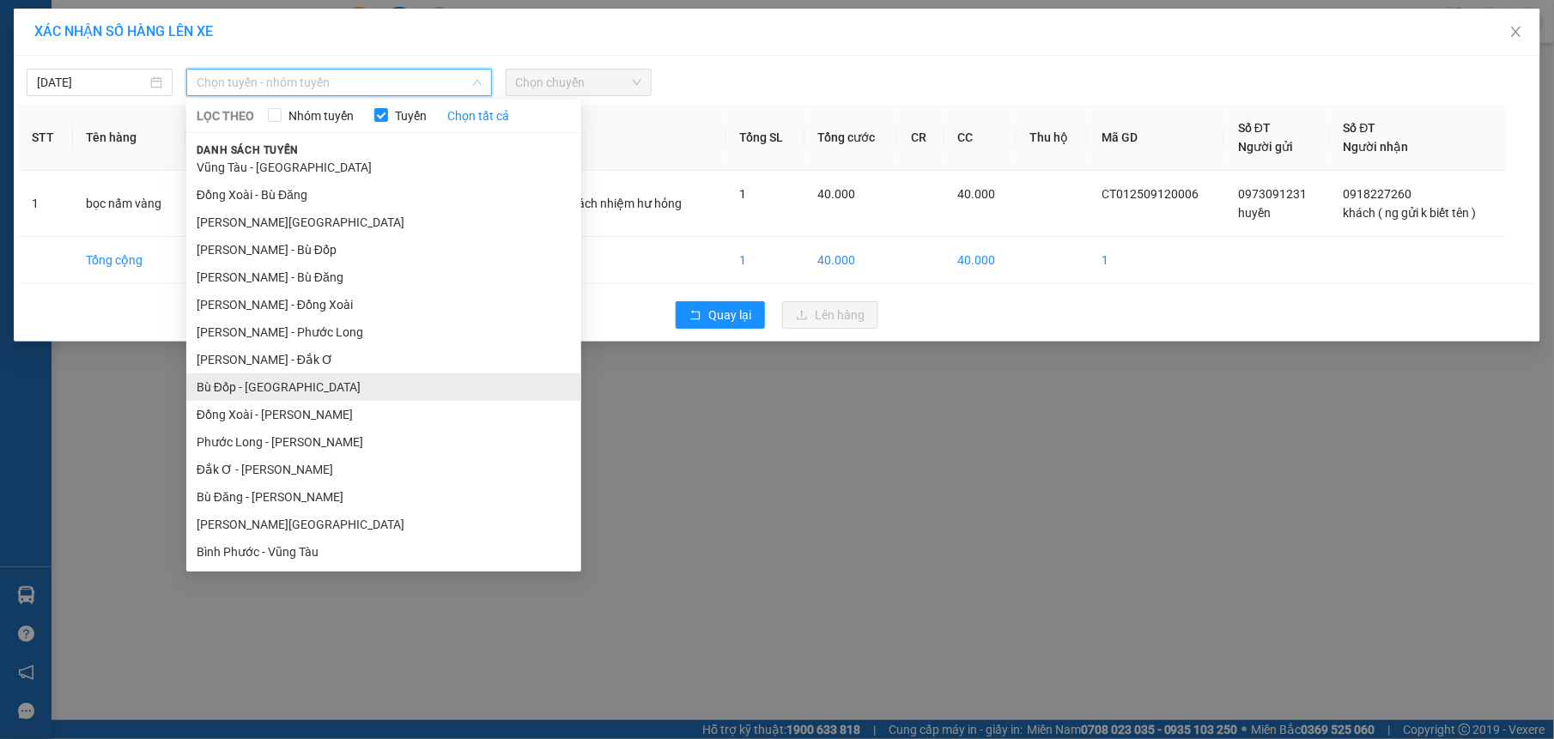
click at [340, 381] on li "Bù Đốp - [GEOGRAPHIC_DATA]" at bounding box center [383, 386] width 395 height 27
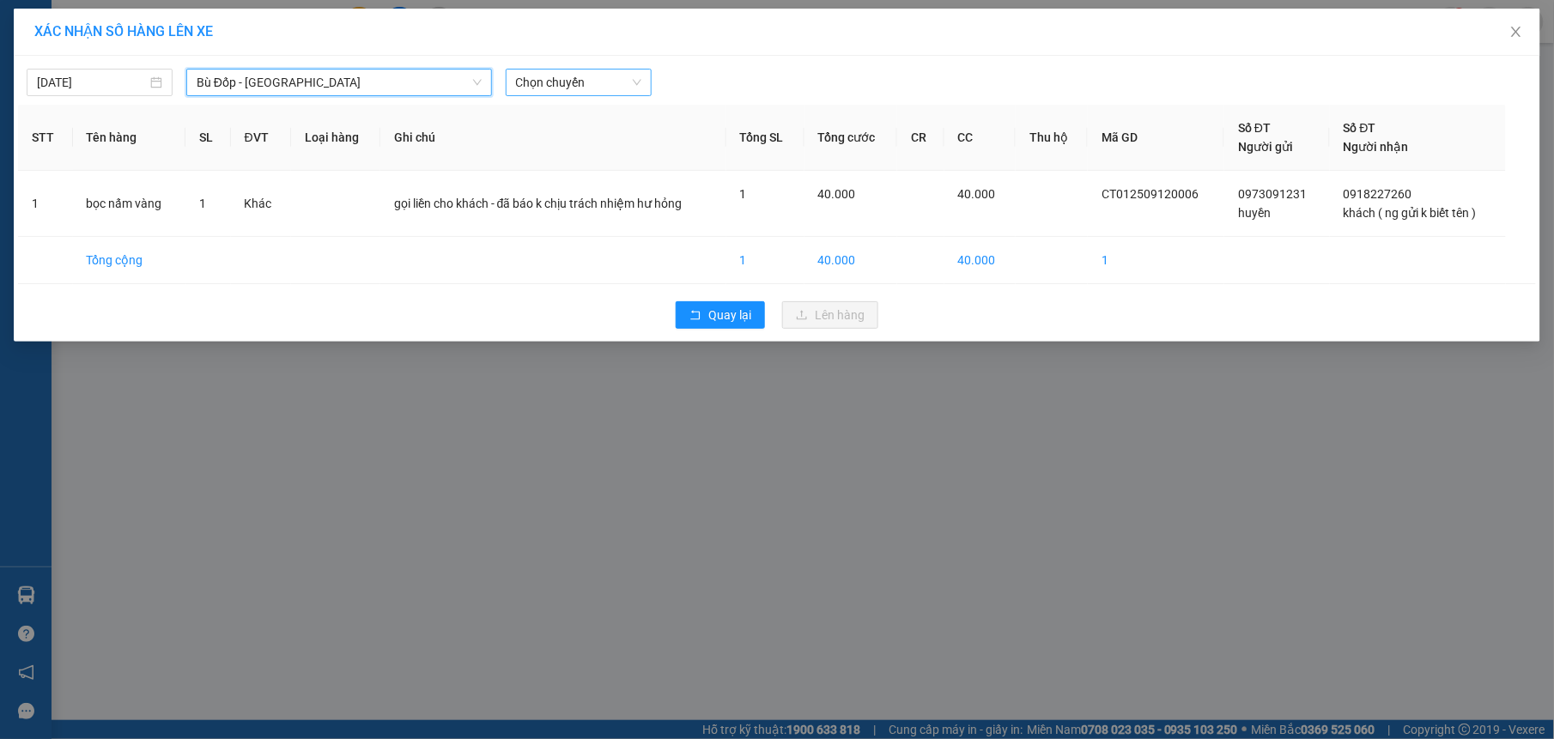
click at [609, 84] on span "Chọn chuyến" at bounding box center [578, 83] width 125 height 26
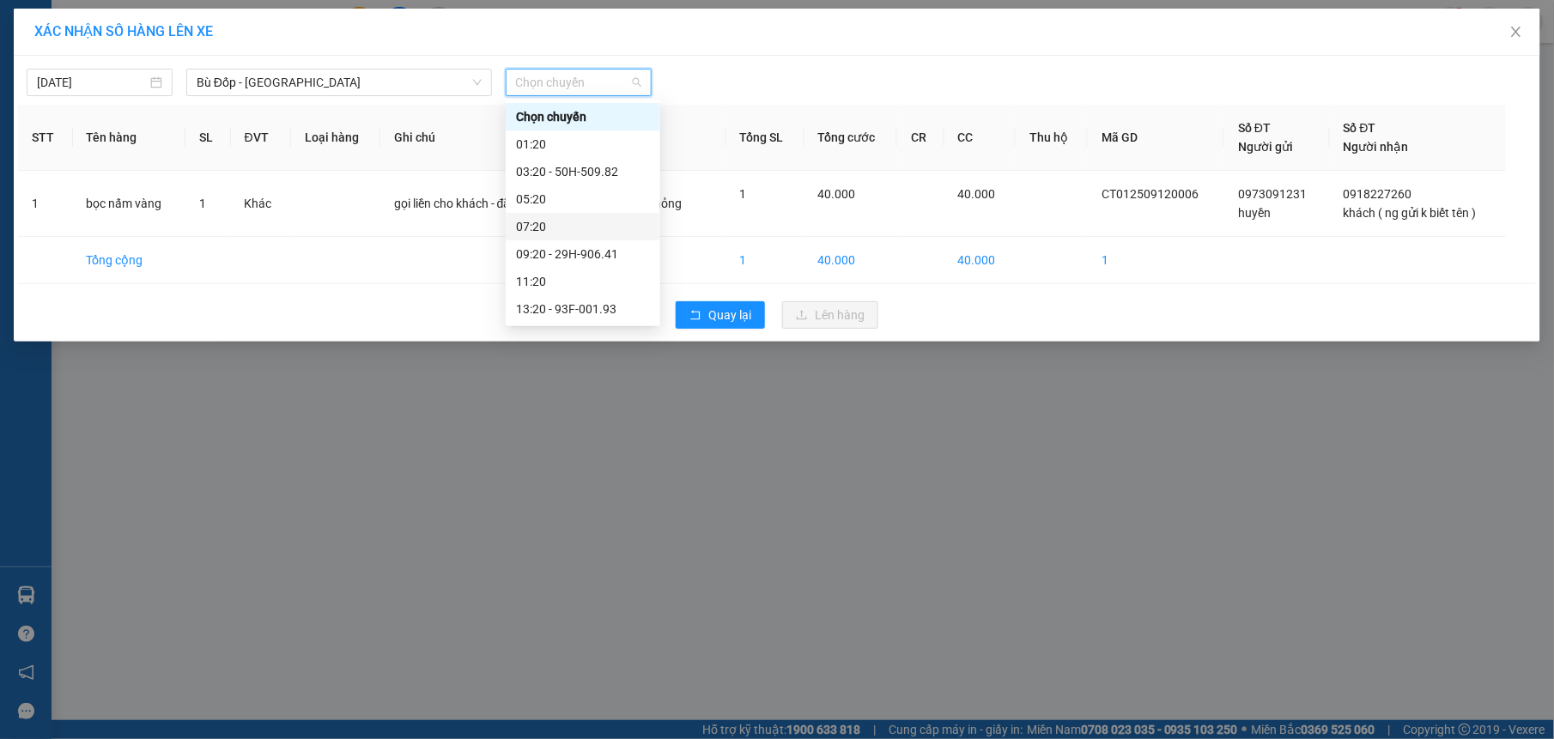
scroll to position [55, 0]
click at [601, 251] on div "13:20 - 93F-001.93" at bounding box center [583, 254] width 134 height 19
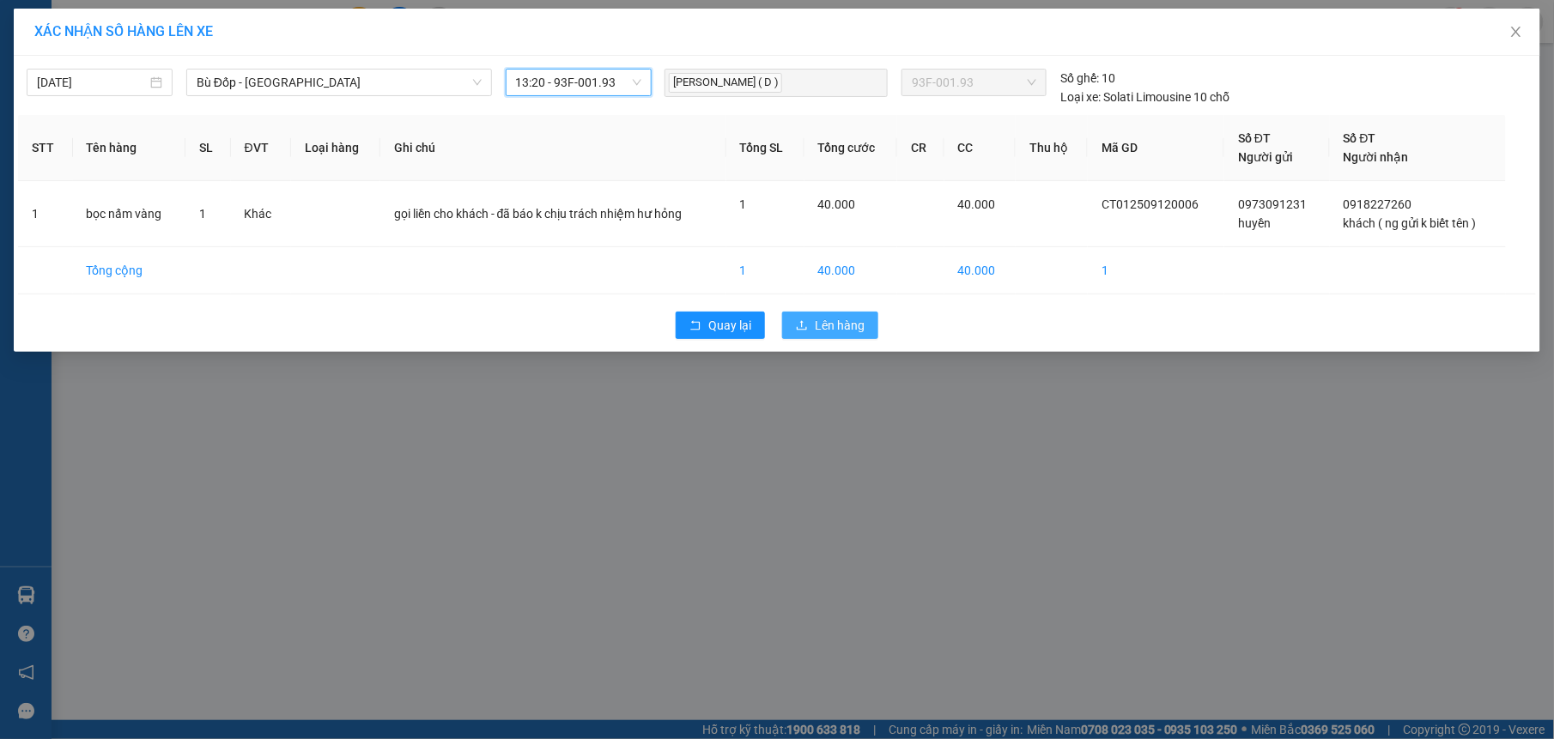
click at [835, 330] on span "Lên hàng" at bounding box center [840, 325] width 50 height 19
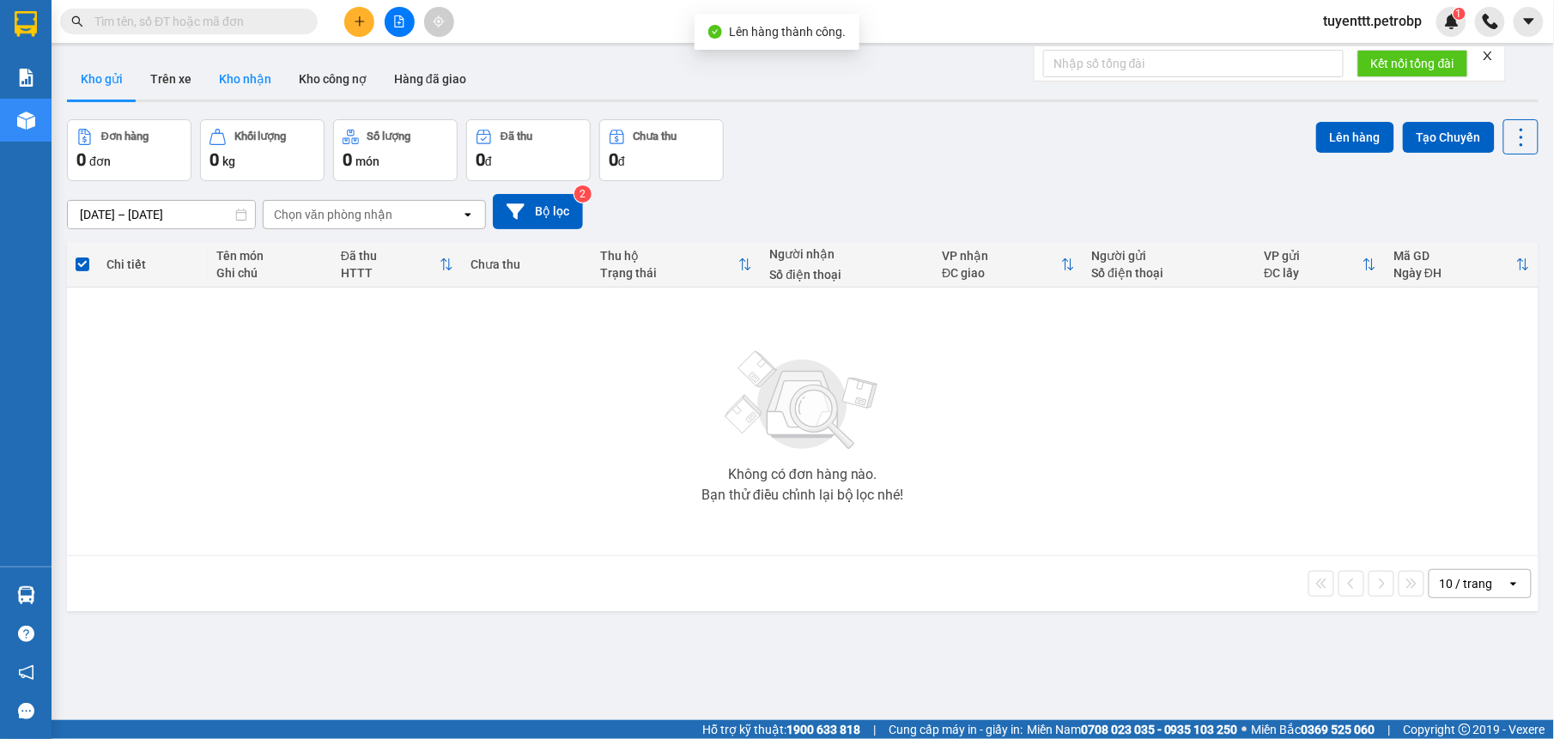
click at [241, 88] on button "Kho nhận" at bounding box center [245, 78] width 80 height 41
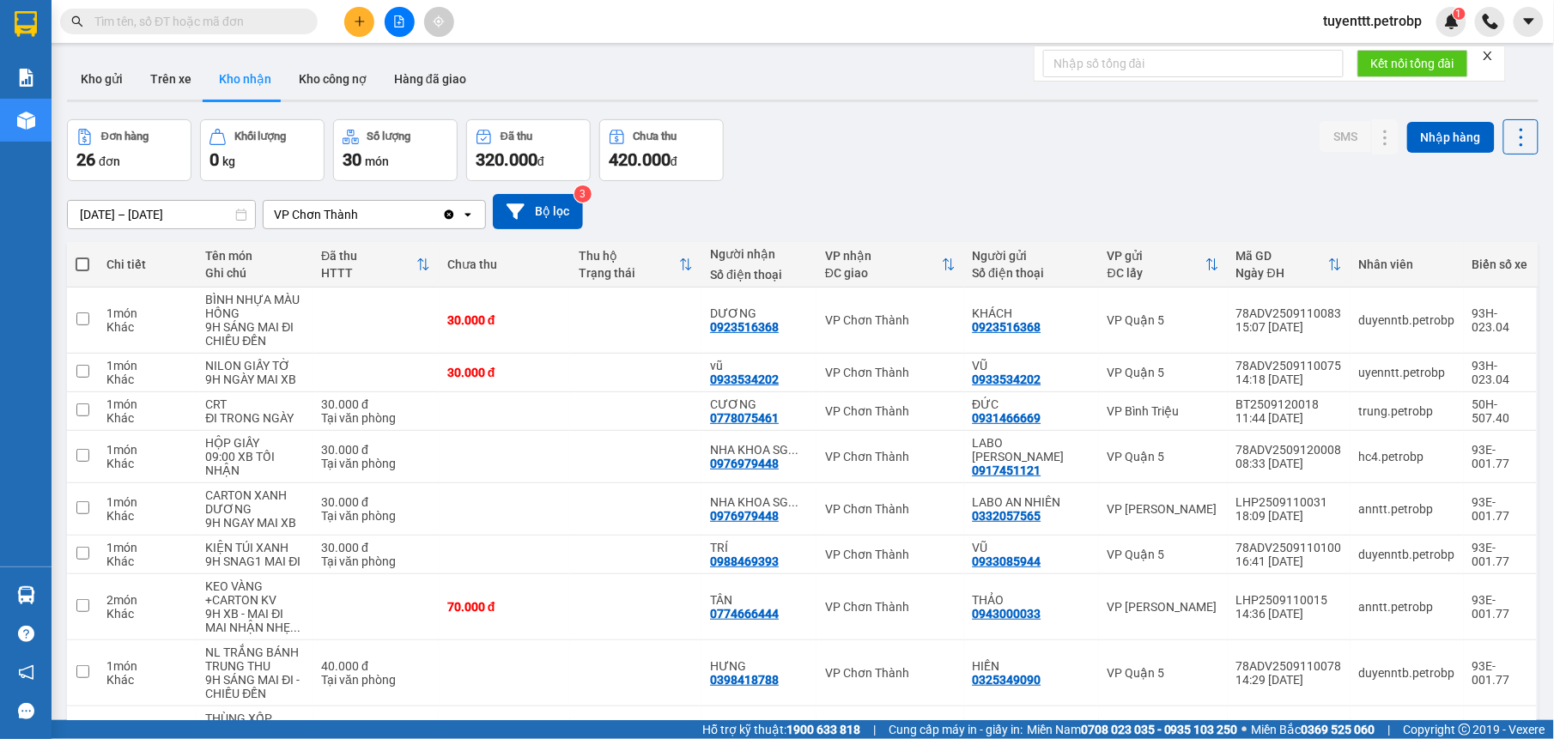
click at [403, 22] on icon "file-add" at bounding box center [399, 21] width 12 height 12
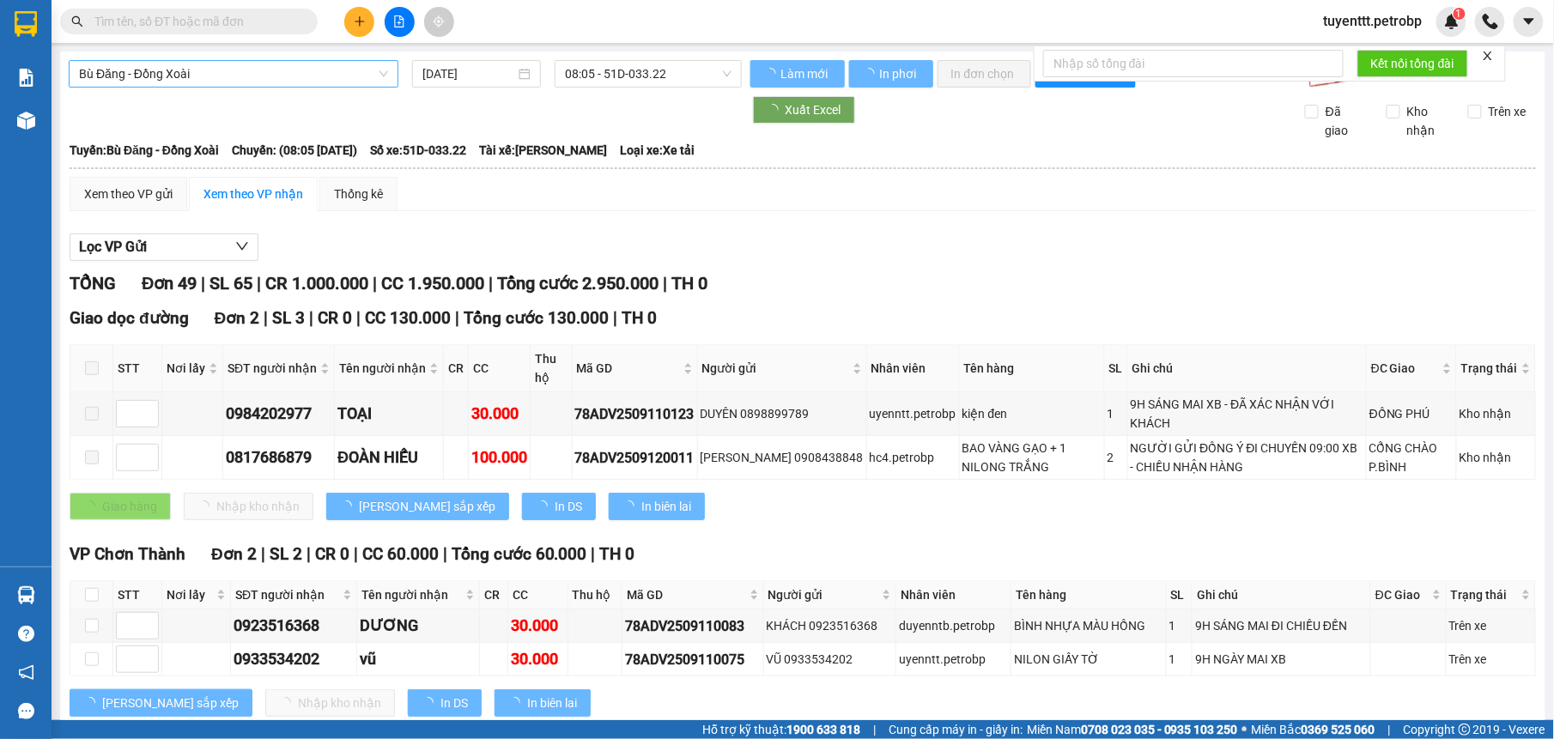
click at [242, 69] on span "Bù Đăng - Đồng Xoài" at bounding box center [233, 74] width 309 height 26
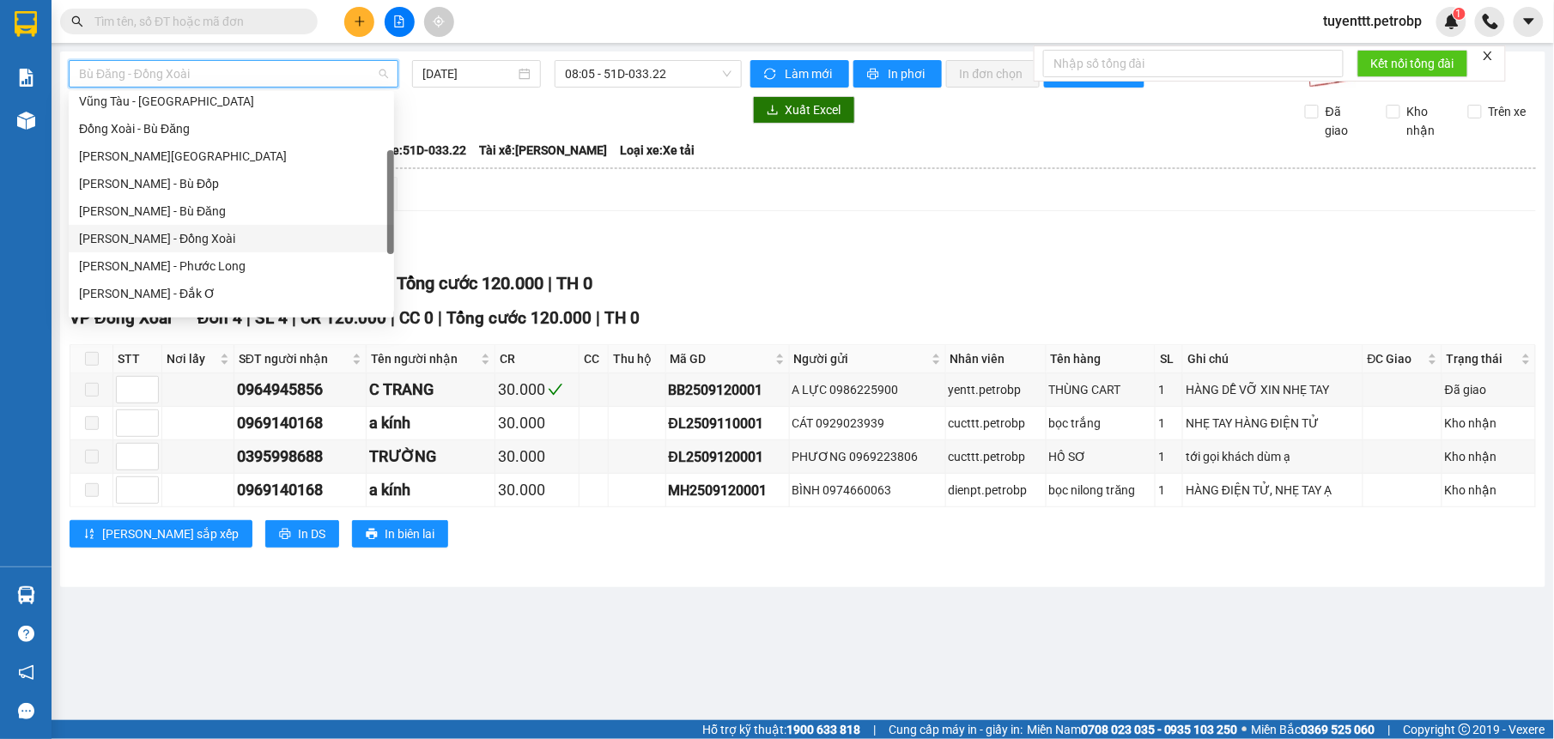
scroll to position [357, 0]
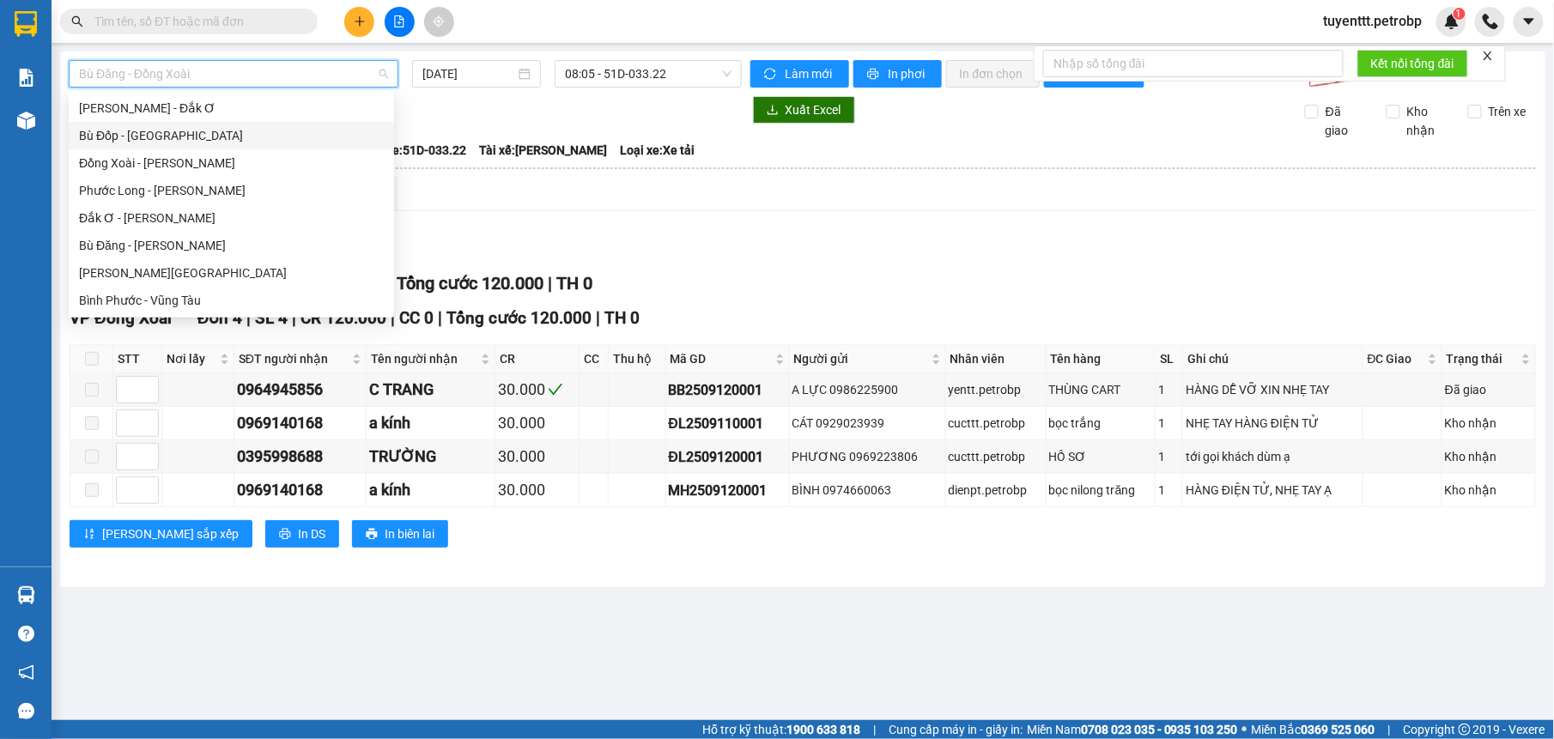
click at [145, 124] on div "Bù Đốp - [GEOGRAPHIC_DATA]" at bounding box center [231, 135] width 325 height 27
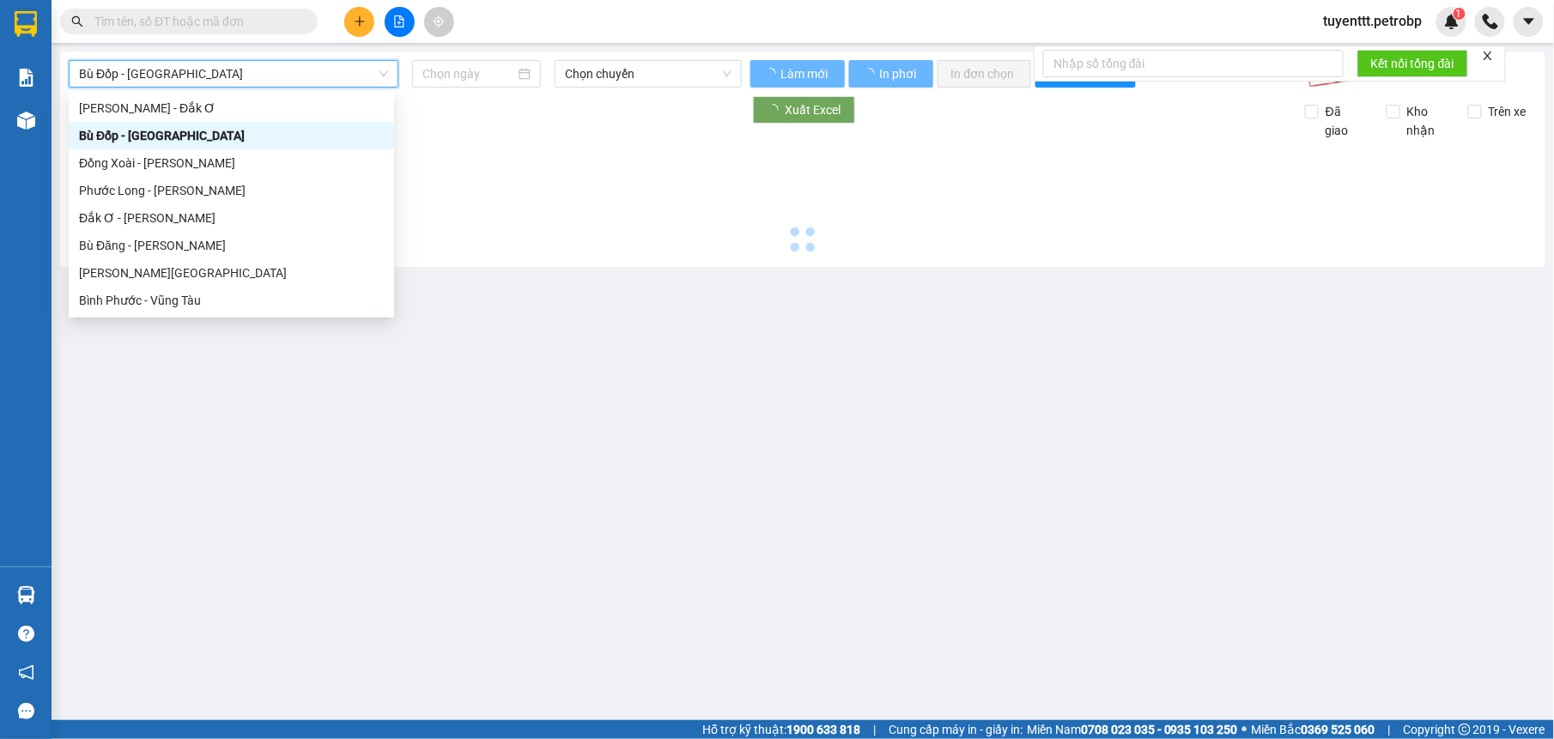
type input "[DATE]"
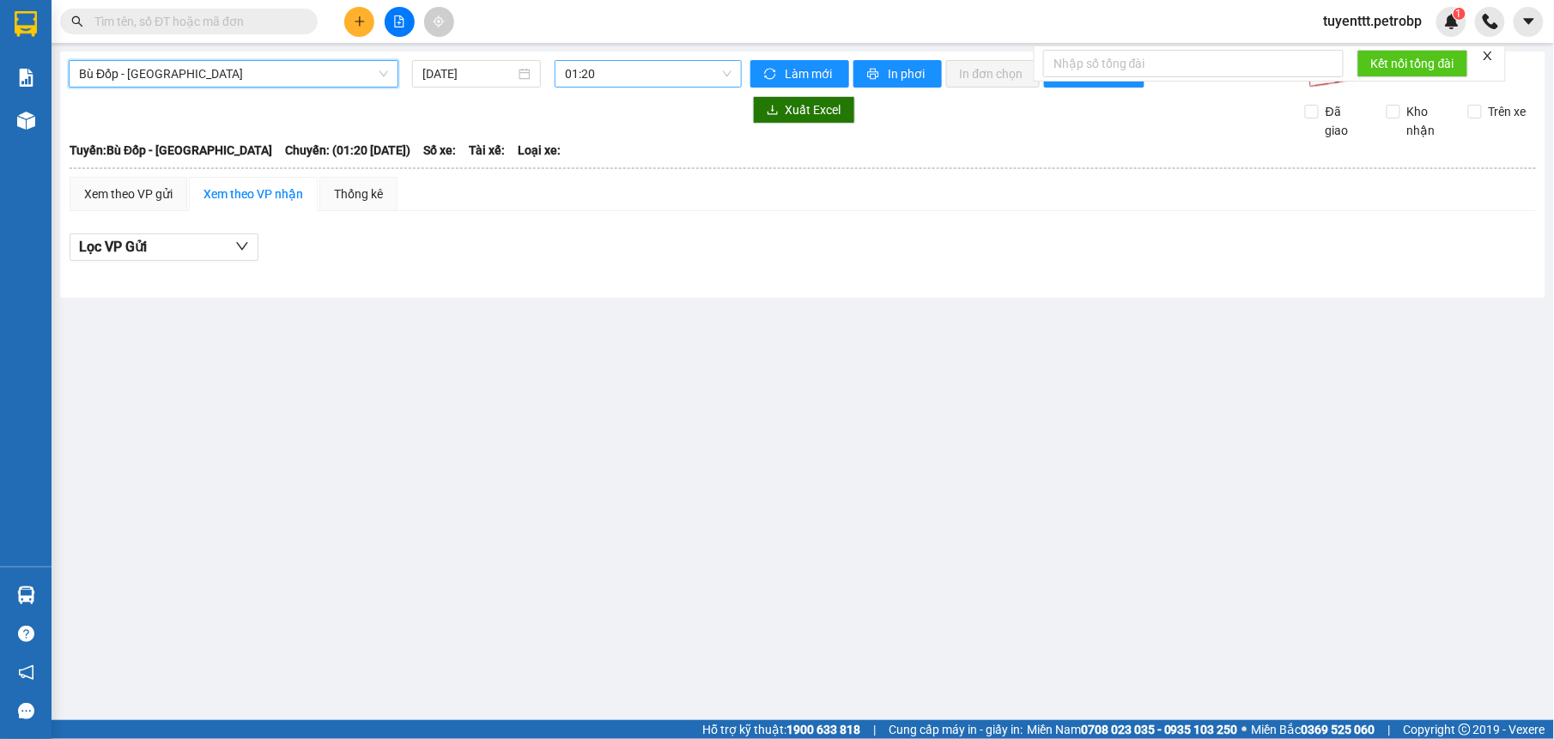
click at [685, 77] on span "01:20" at bounding box center [648, 74] width 166 height 26
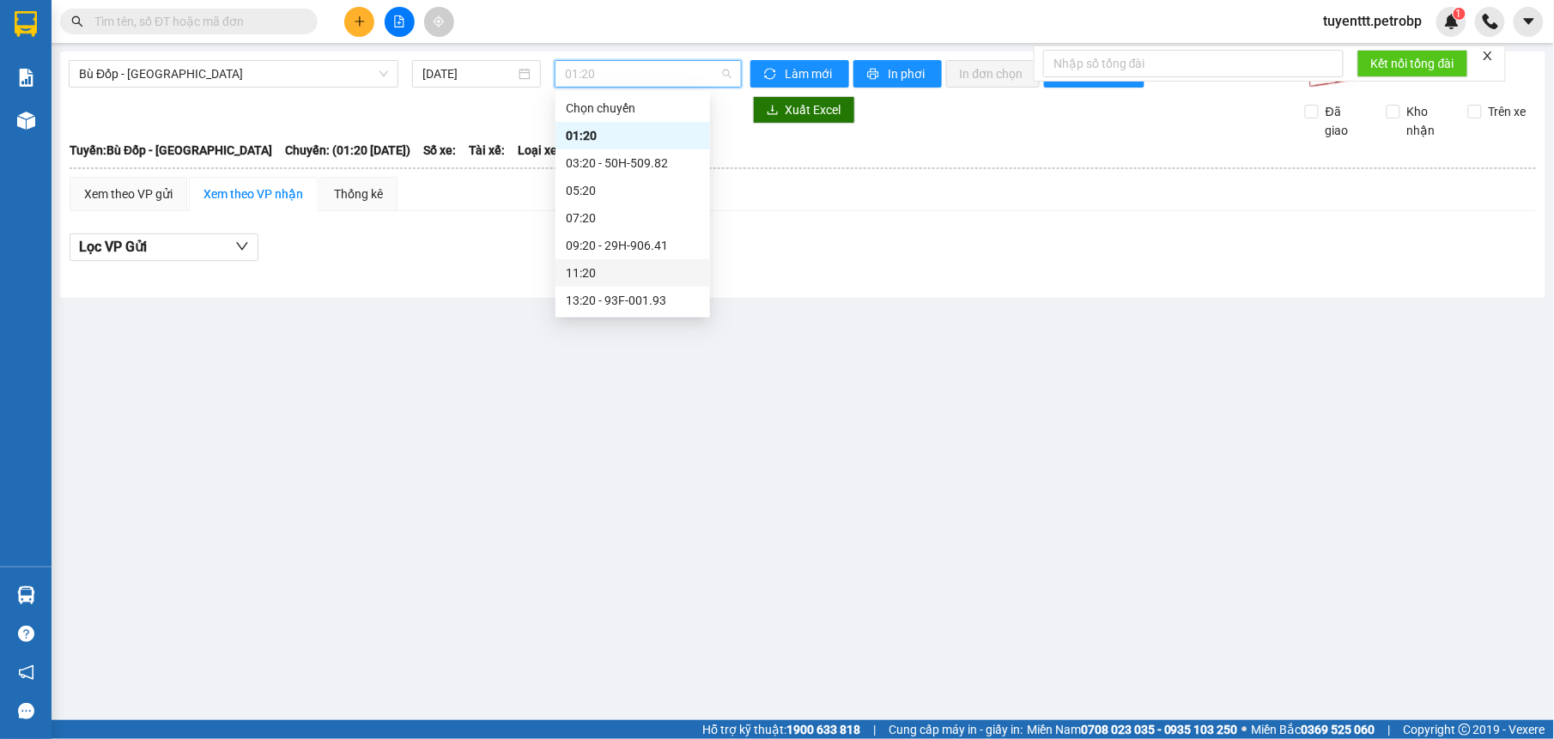
scroll to position [55, 0]
click at [618, 245] on div "13:20 - 93F-001.93" at bounding box center [633, 245] width 134 height 19
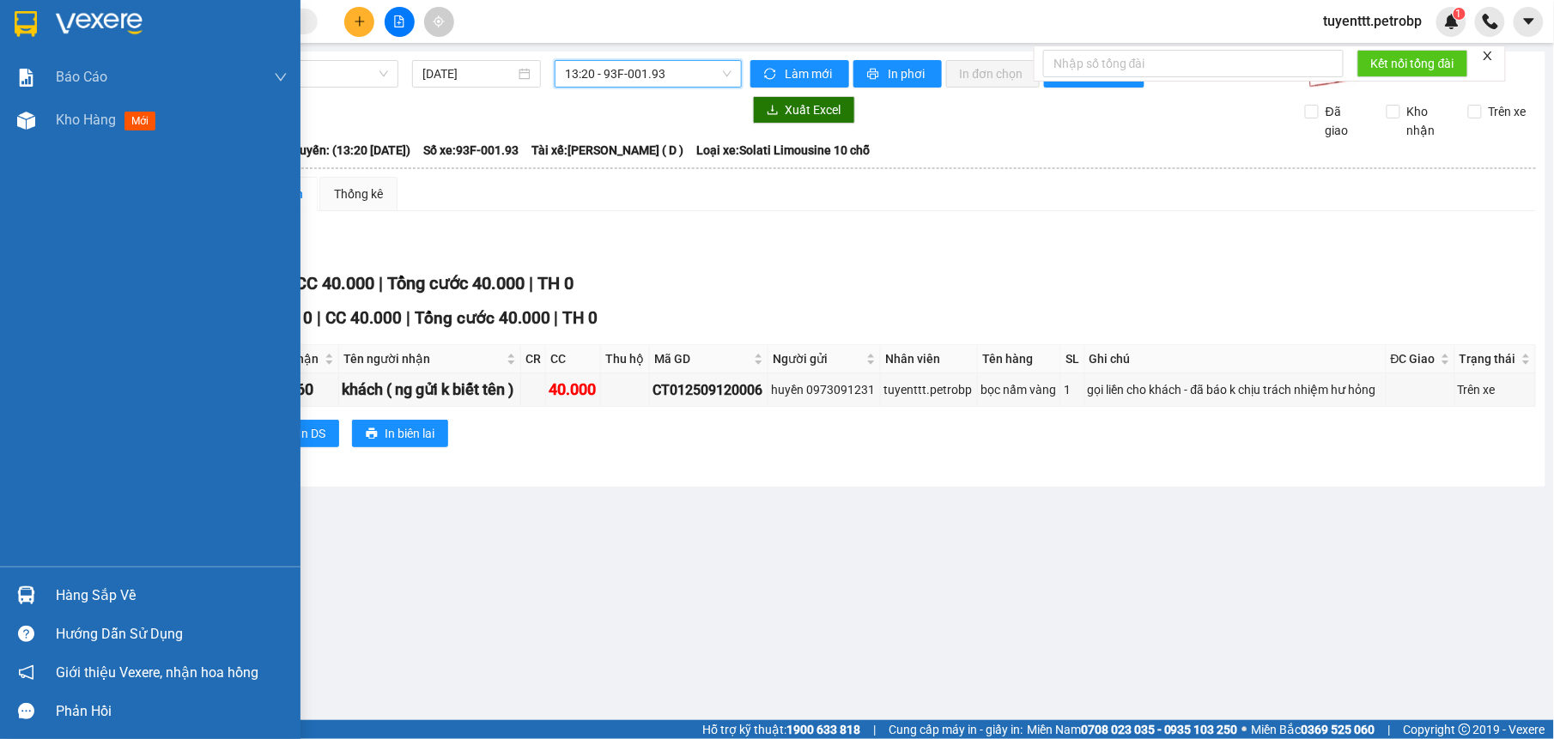
click at [14, 594] on div at bounding box center [26, 595] width 30 height 30
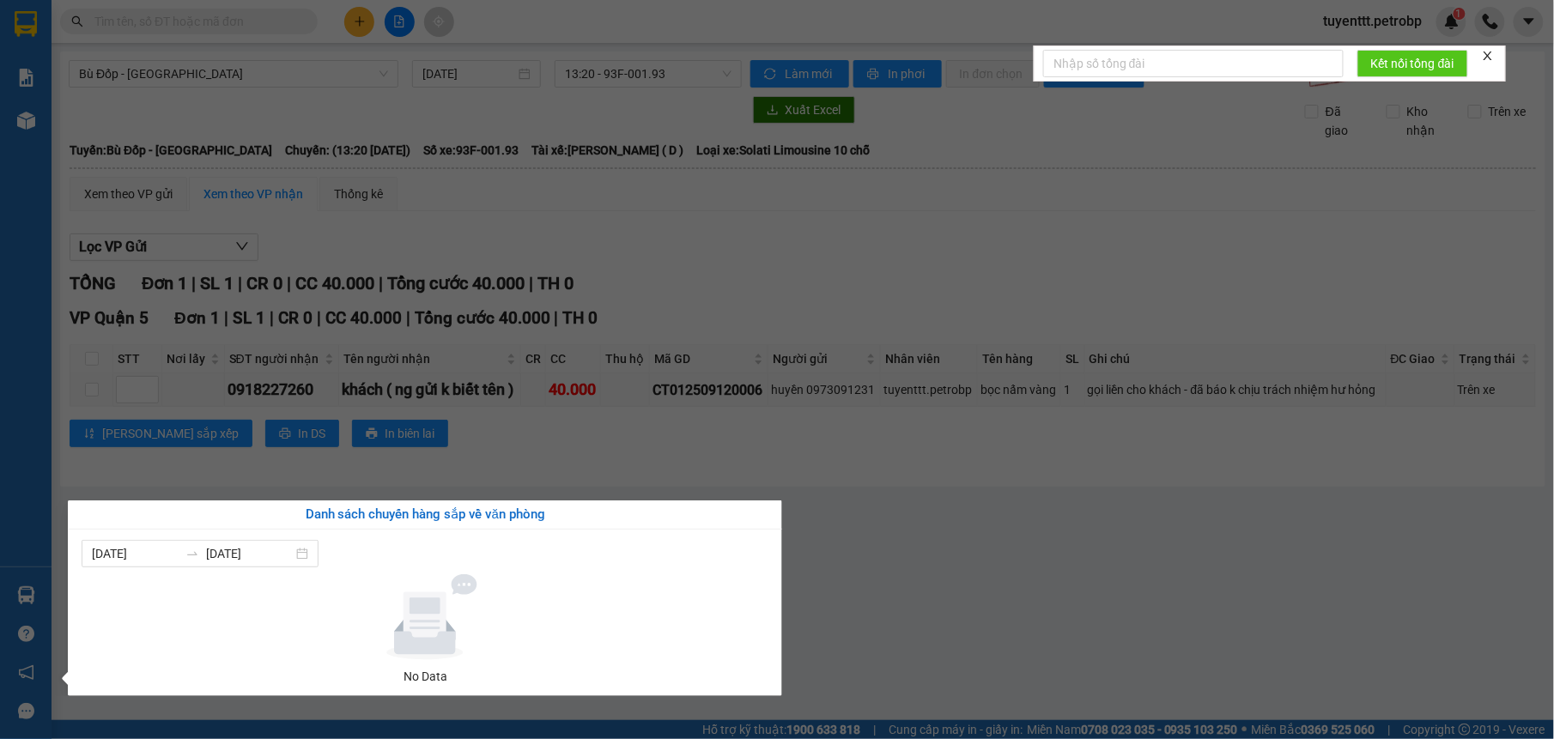
drag, startPoint x: 963, startPoint y: 603, endPoint x: 952, endPoint y: 582, distance: 23.4
click at [963, 598] on section "Kết quả tìm kiếm ( 774 ) Bộ lọc Mã ĐH Trạng thái Món hàng Tổng cước Chưa cước N…" at bounding box center [777, 369] width 1554 height 739
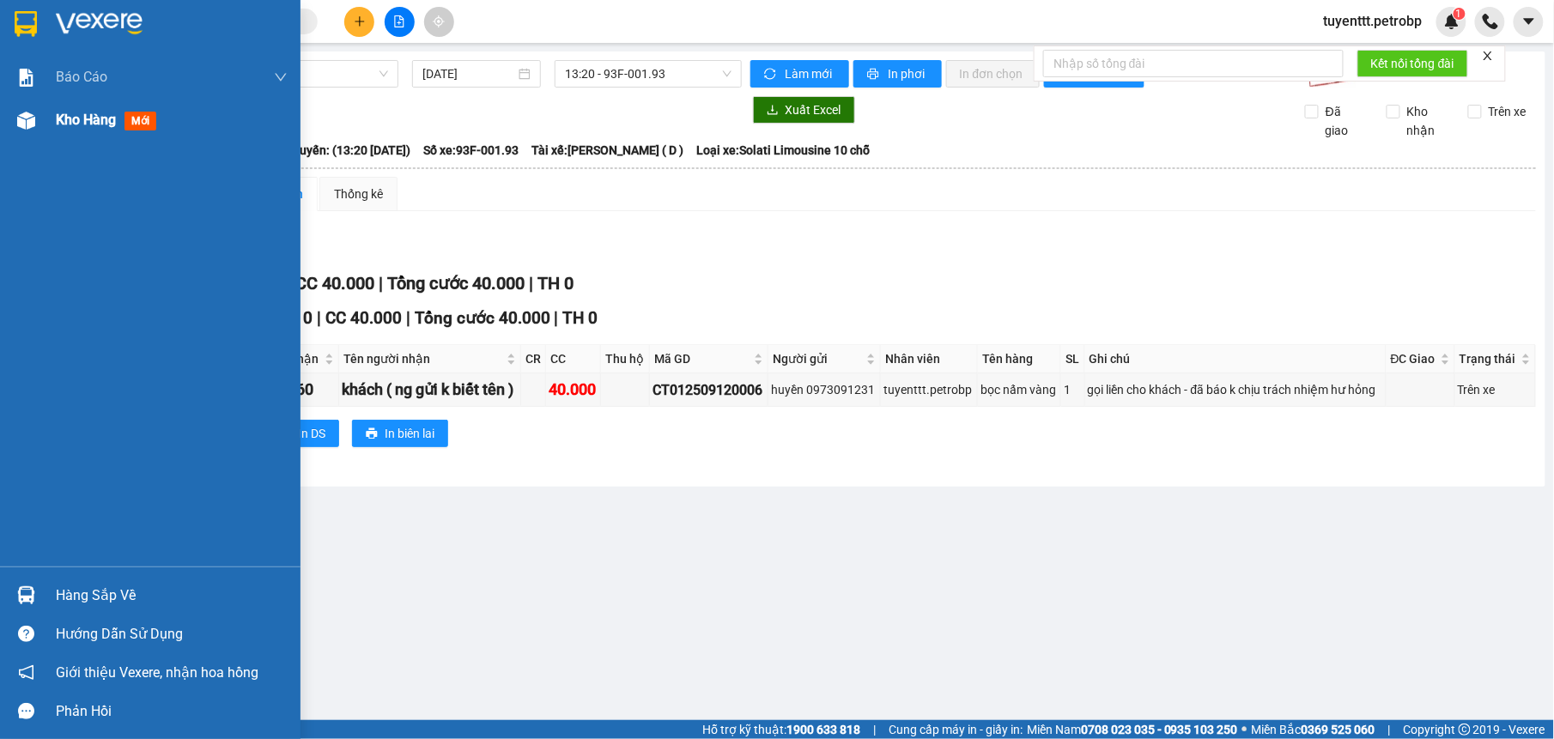
click at [21, 112] on img at bounding box center [26, 121] width 18 height 18
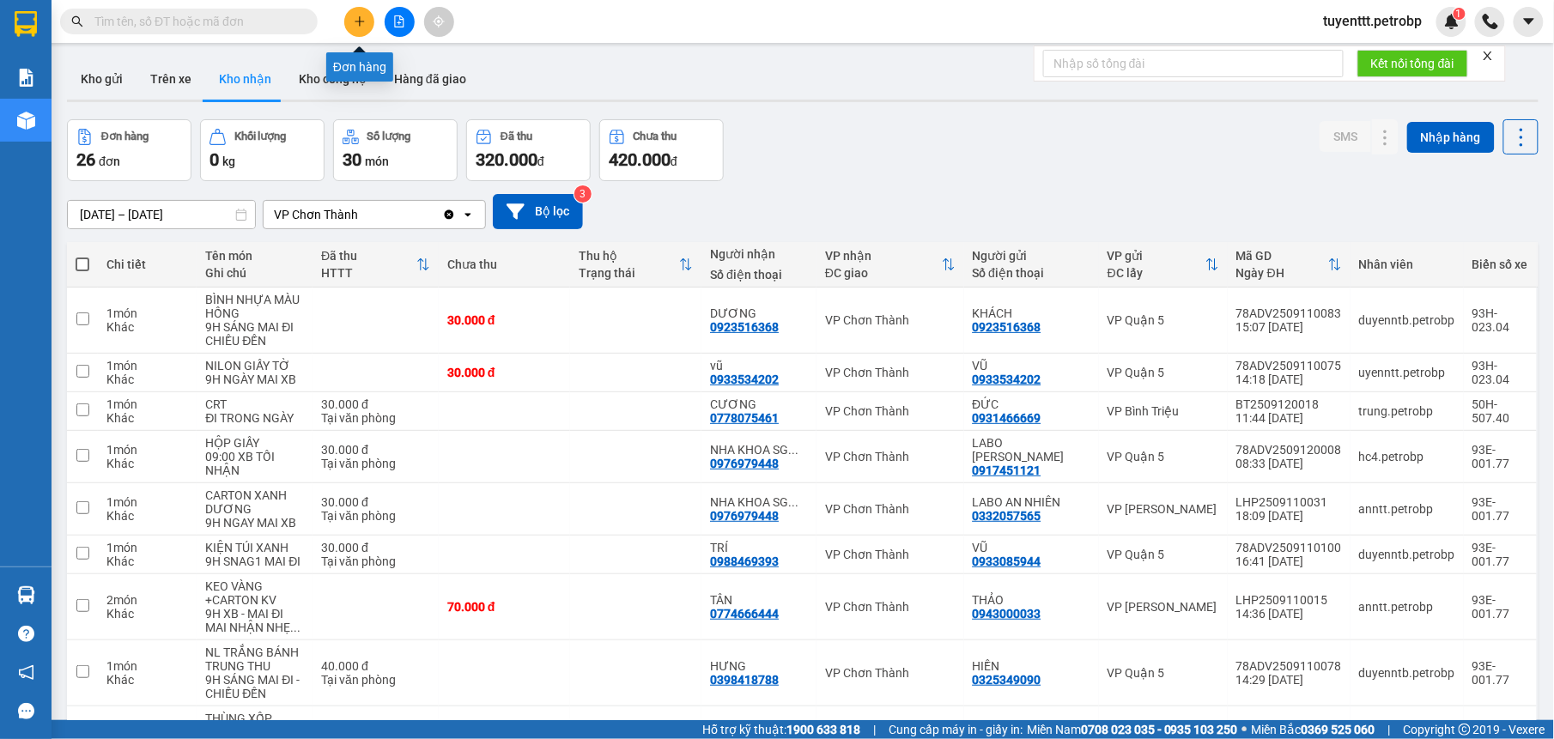
click at [359, 21] on icon "plus" at bounding box center [358, 21] width 9 height 1
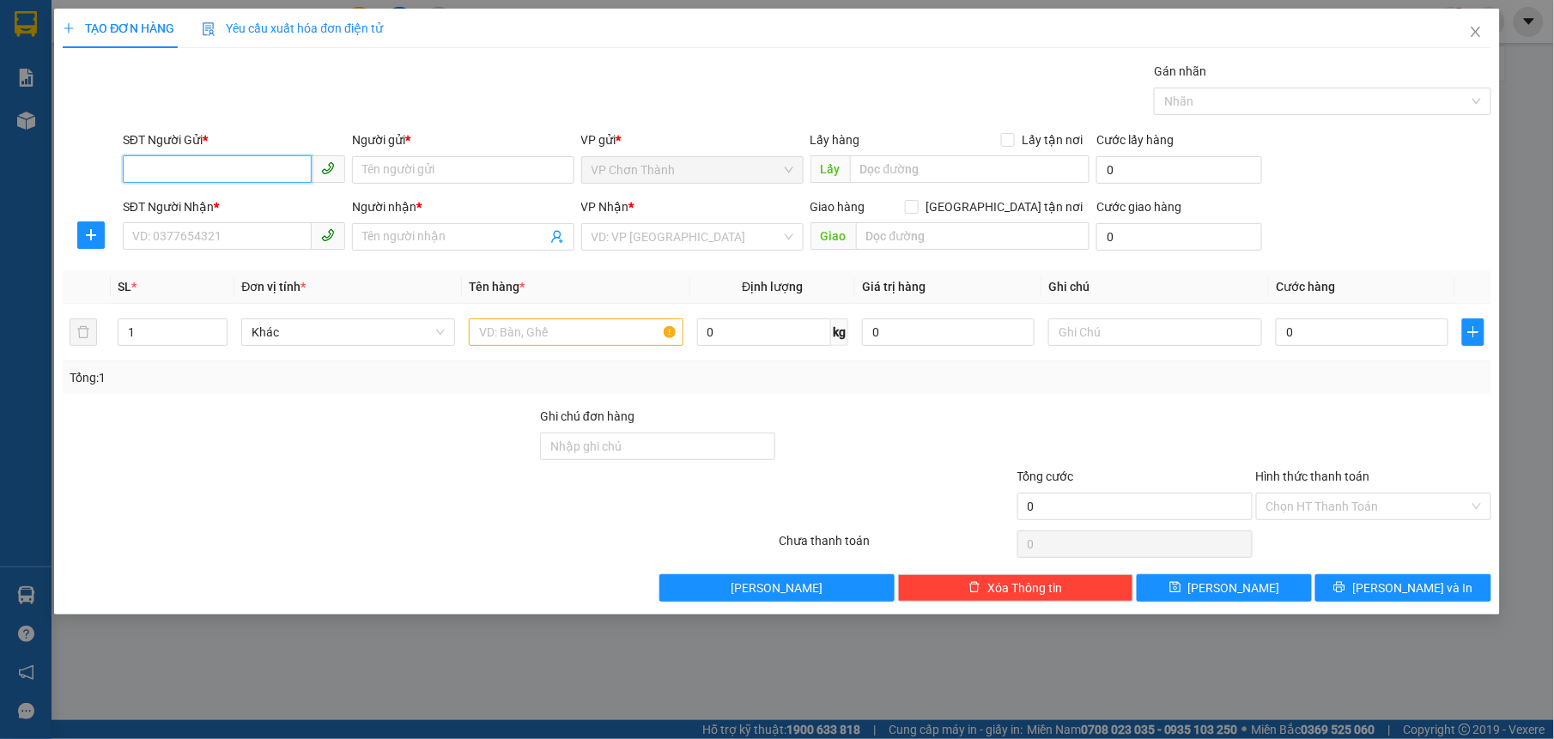
click at [283, 175] on input "SĐT Người Gửi *" at bounding box center [217, 168] width 189 height 27
click at [213, 170] on input "SĐT Người Gửi *" at bounding box center [217, 168] width 189 height 27
click at [234, 204] on div "0866624279 - TỶ" at bounding box center [234, 205] width 202 height 19
type input "0866624279"
type input "TỶ"
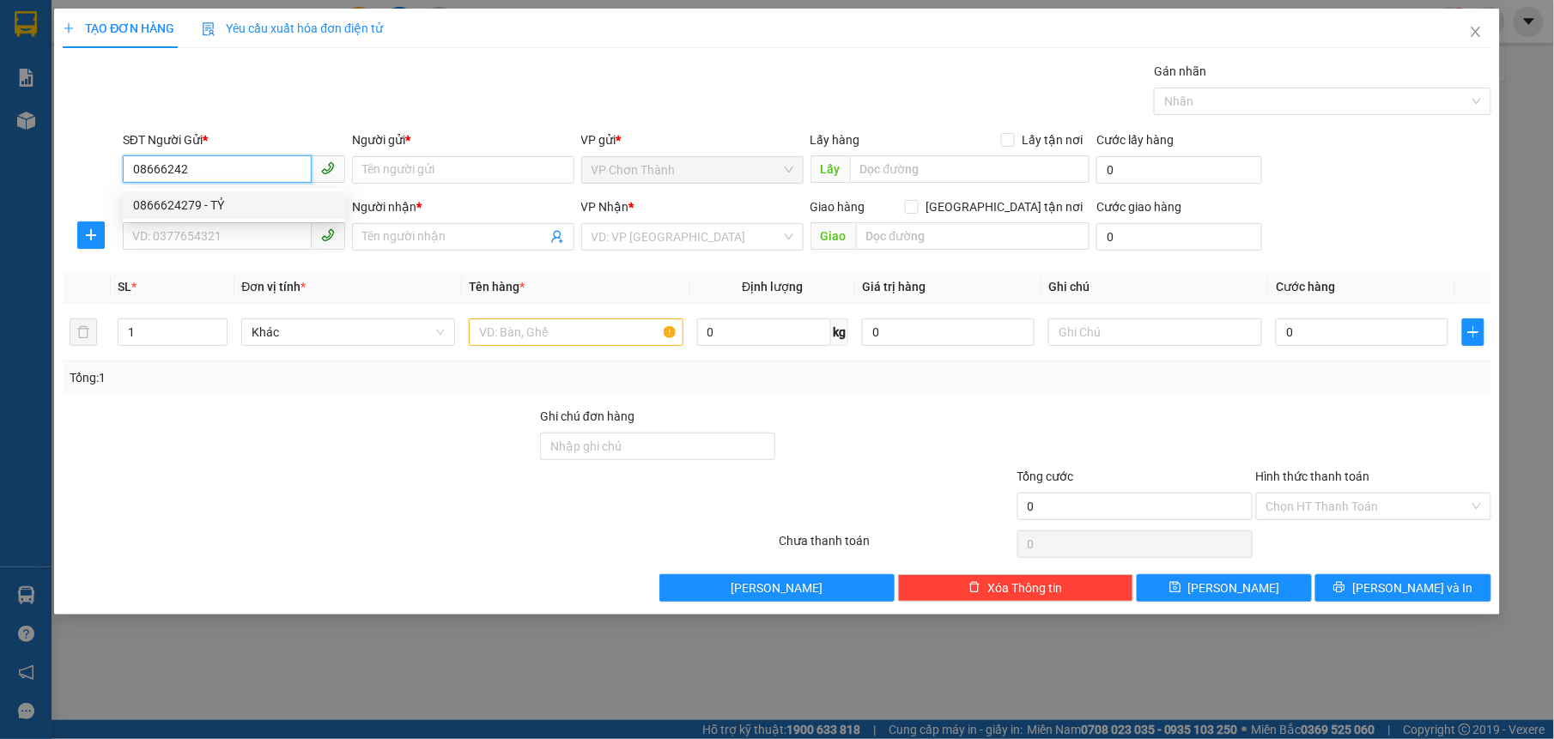
type input "0869150069"
type input "TÙNG"
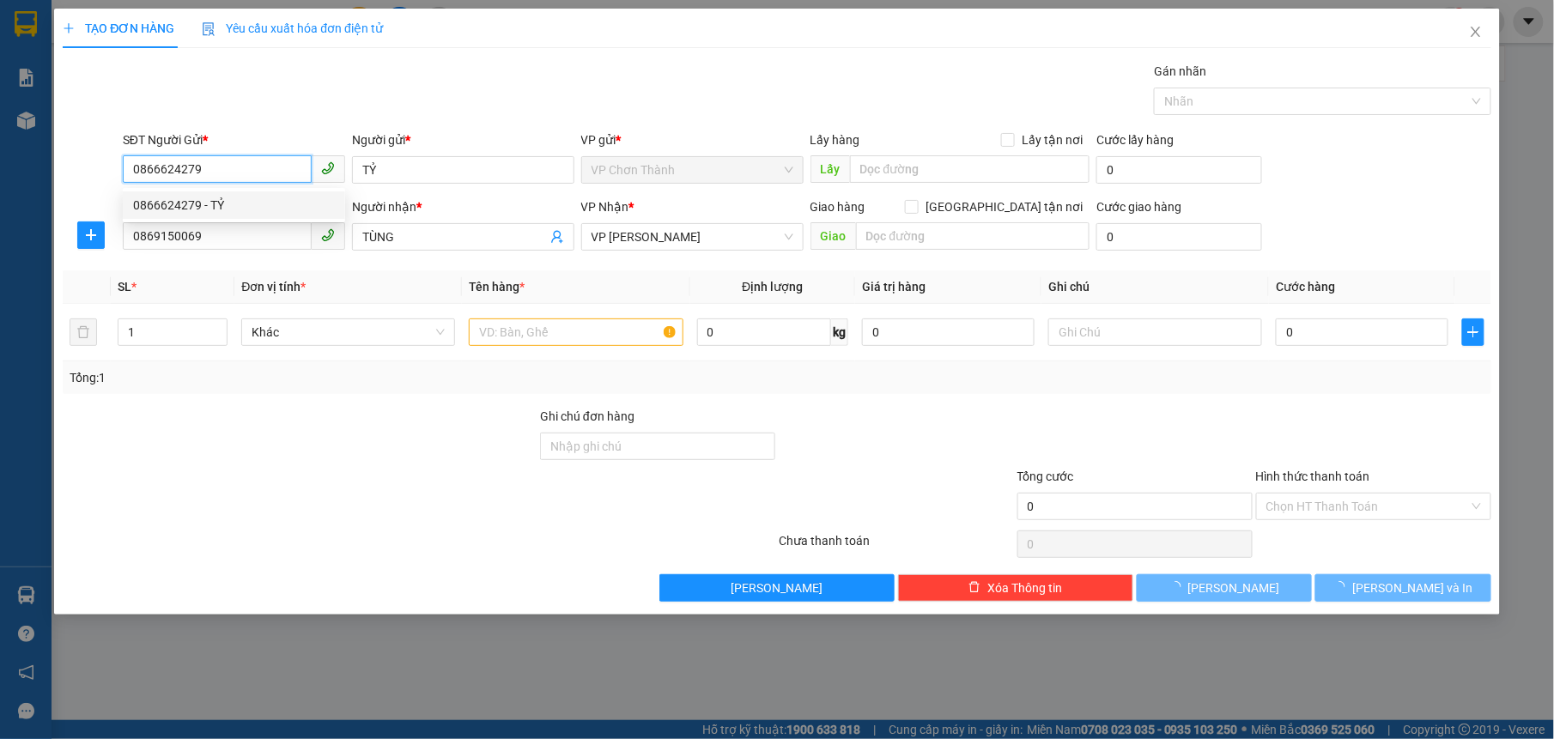
type input "30.000"
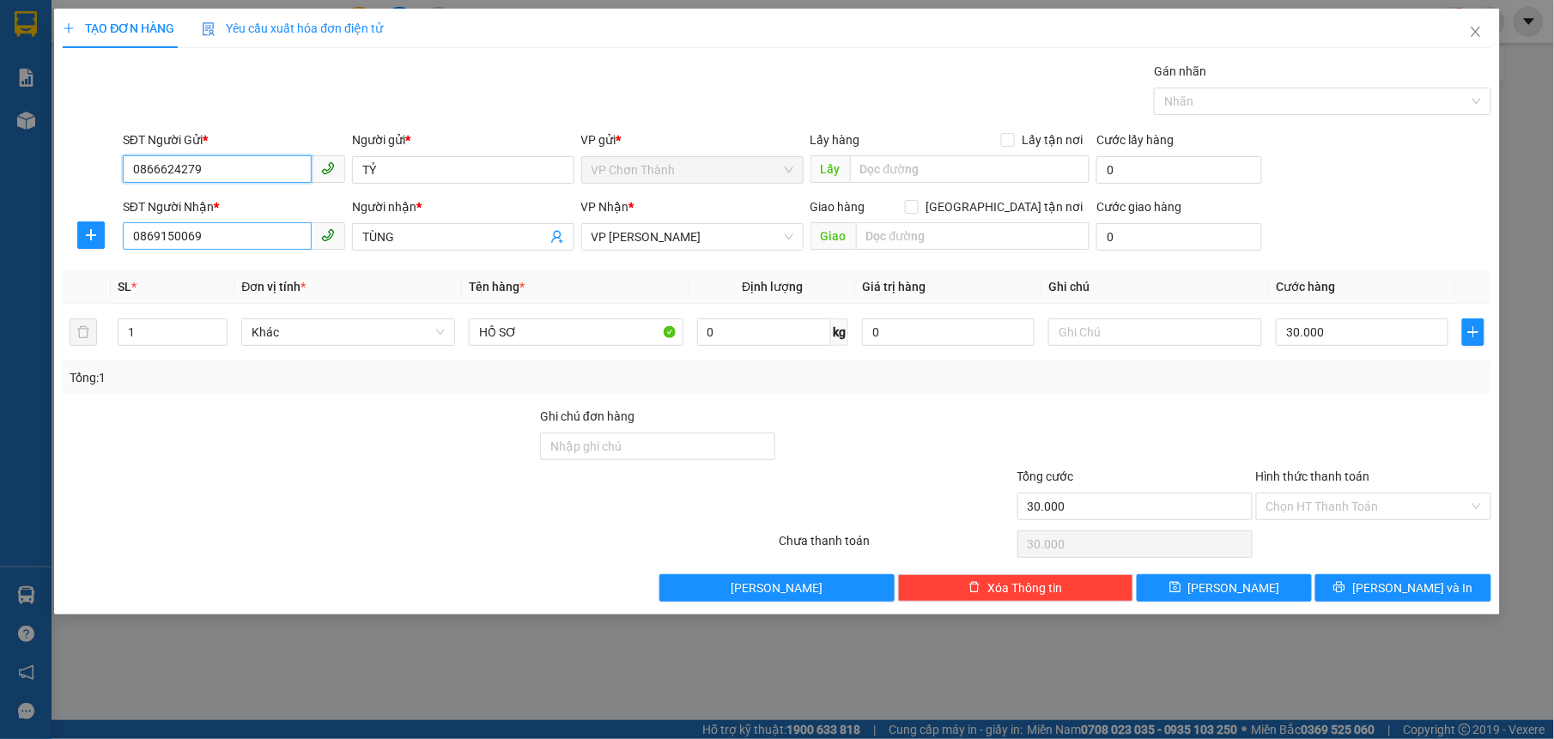
type input "0866624279"
click at [237, 244] on input "0869150069" at bounding box center [217, 235] width 189 height 27
click at [252, 278] on div "0906942505 - TUẤN" at bounding box center [234, 273] width 202 height 19
type input "0906942505"
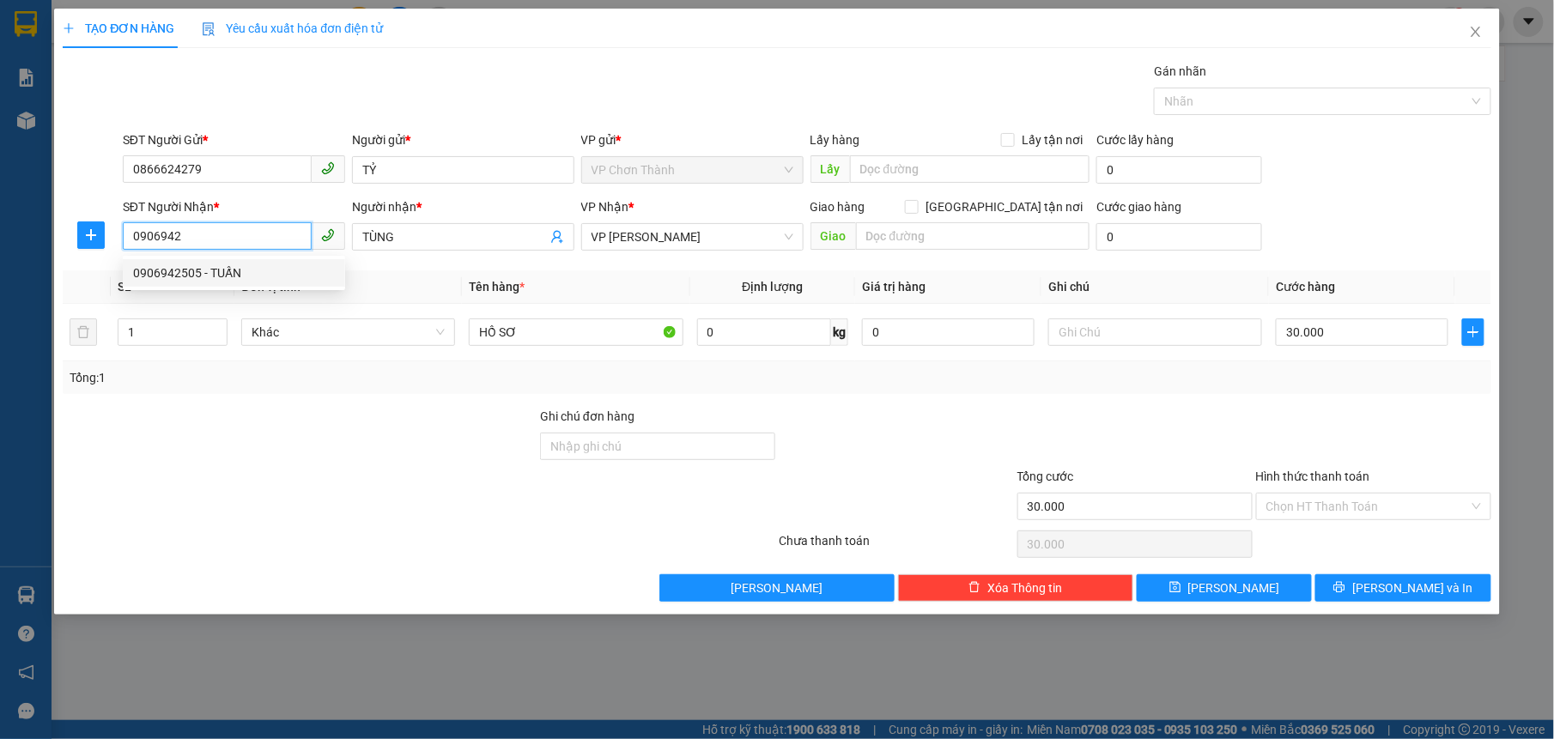
type input "TUẤN"
type input "0906942505"
click at [1342, 512] on input "Hình thức thanh toán" at bounding box center [1367, 507] width 203 height 26
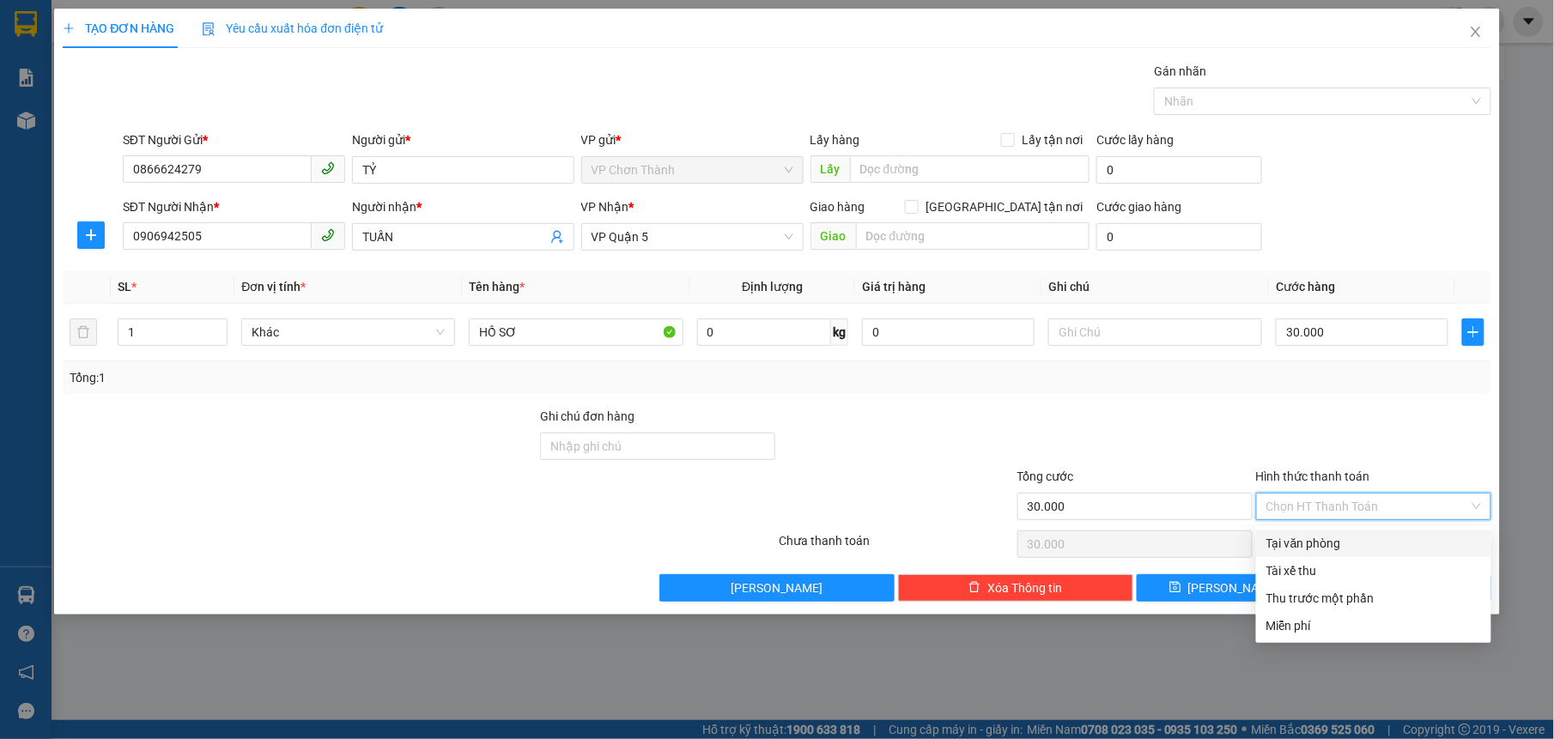
click at [1346, 546] on div "Tại văn phòng" at bounding box center [1373, 543] width 215 height 19
type input "0"
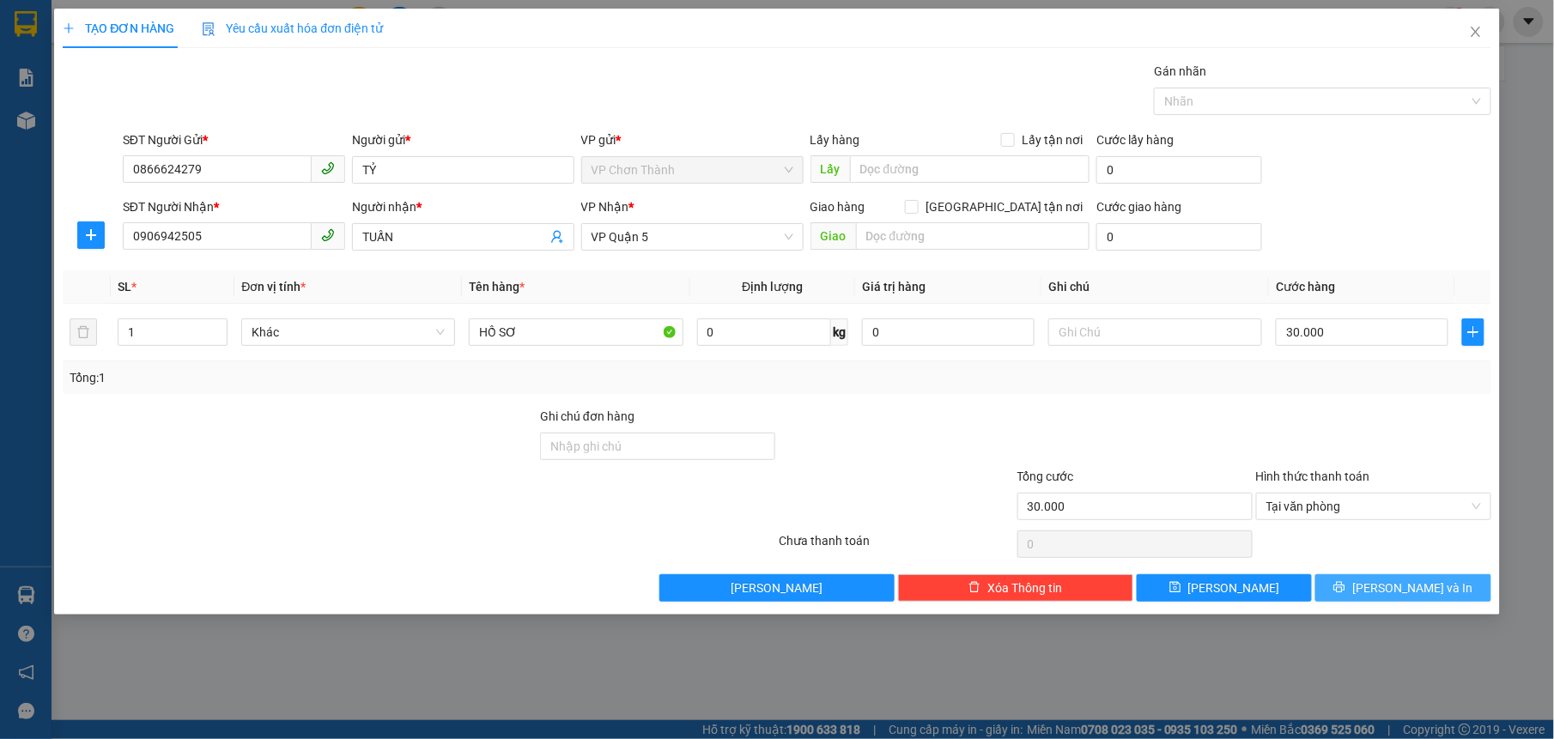
click at [1372, 581] on button "[PERSON_NAME] và In" at bounding box center [1402, 587] width 175 height 27
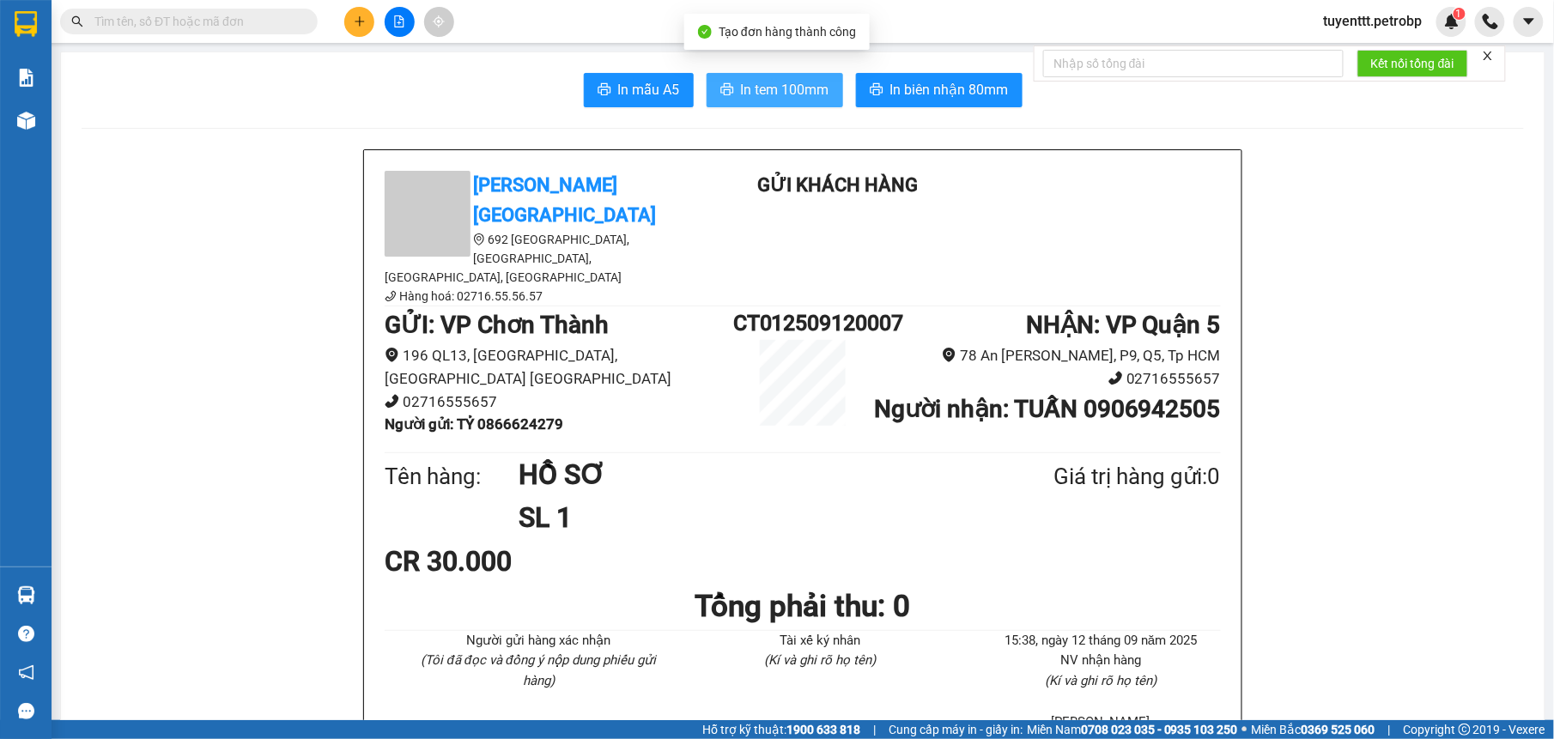
click at [783, 94] on span "In tem 100mm" at bounding box center [785, 89] width 88 height 21
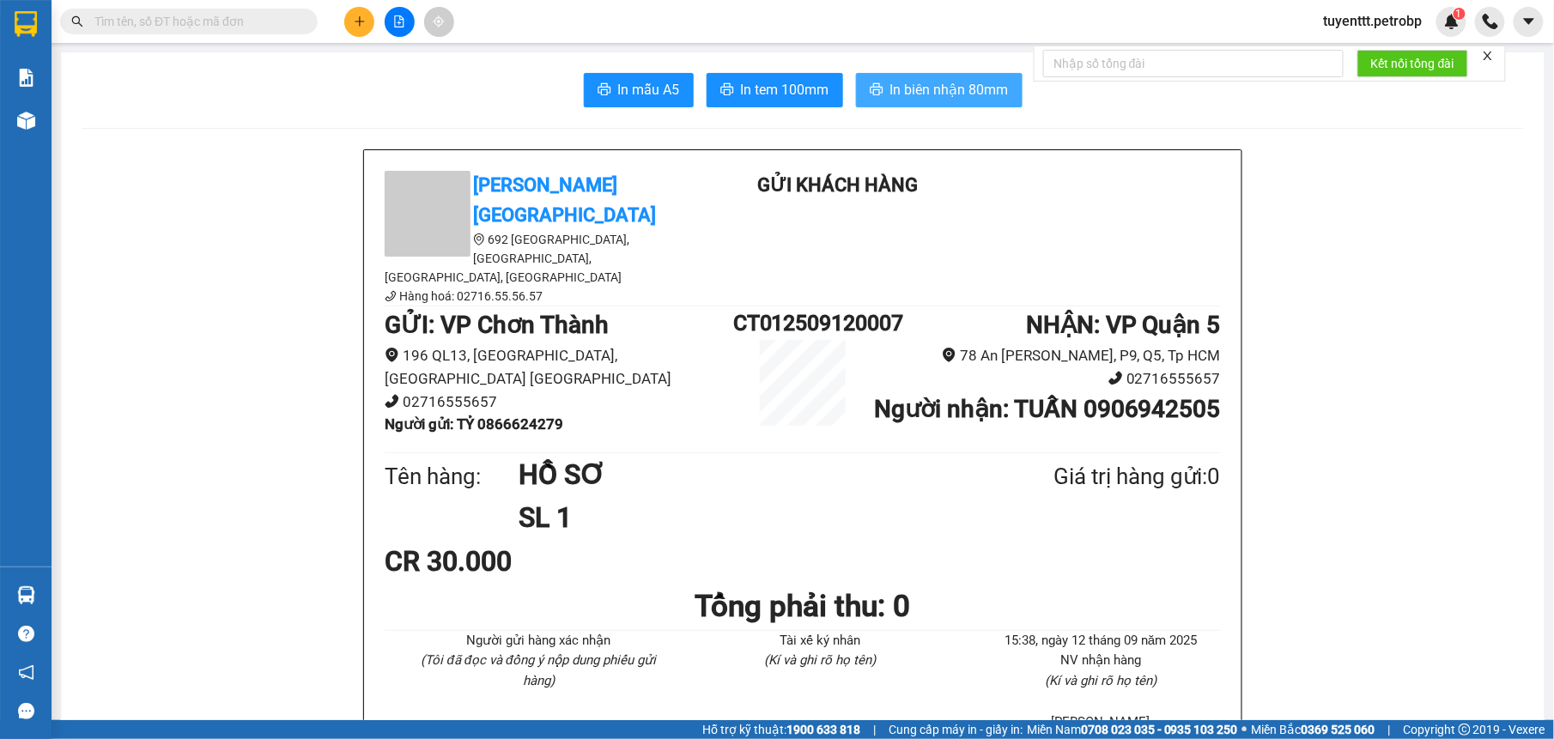
click at [901, 90] on span "In biên nhận 80mm" at bounding box center [949, 89] width 118 height 21
click at [235, 2] on div "Kết quả tìm kiếm ( 774 ) Bộ lọc Mã ĐH Trạng thái Món hàng Tổng cước Chưa cước N…" at bounding box center [777, 21] width 1554 height 43
click at [234, 26] on input "text" at bounding box center [195, 21] width 203 height 19
type input "088"
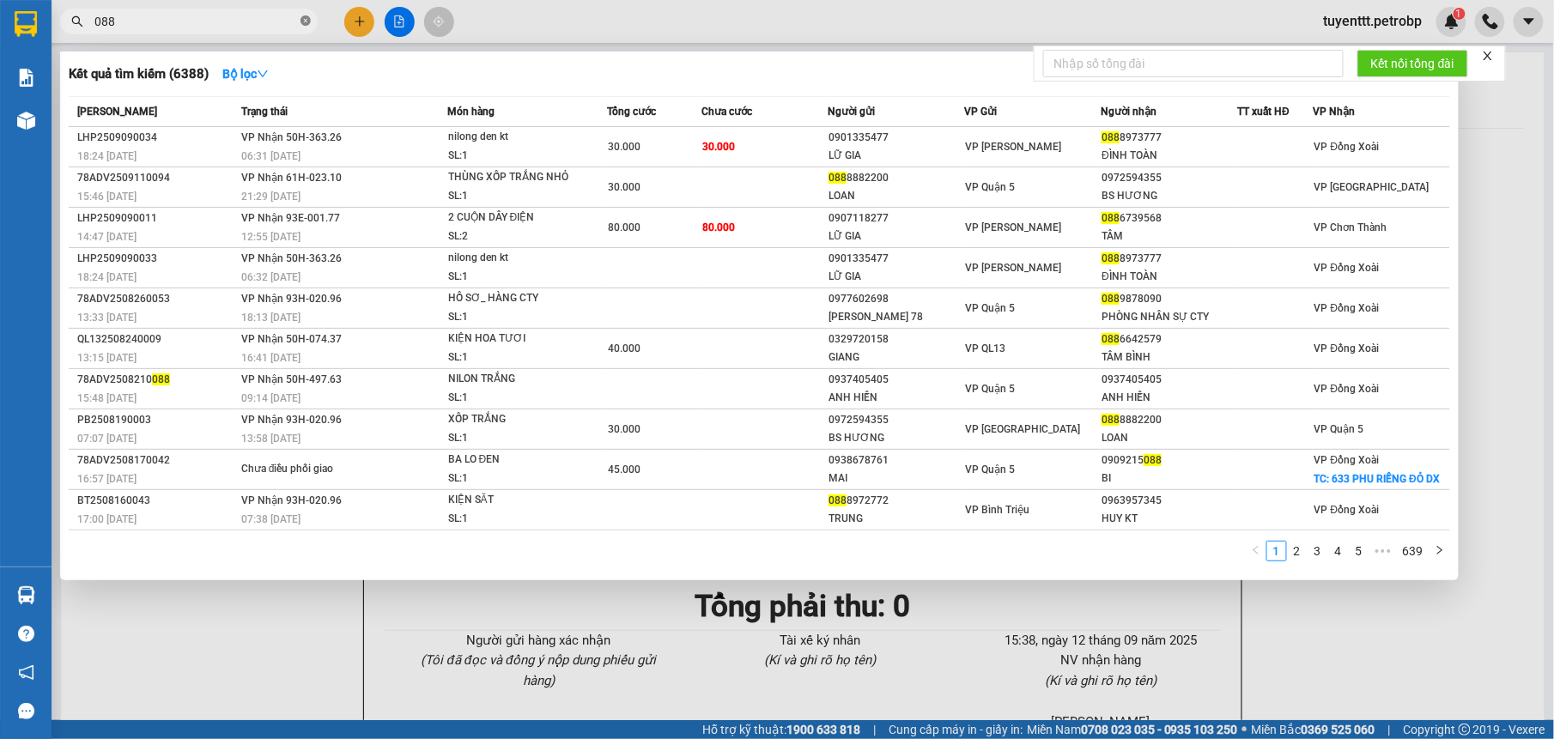
click at [306, 21] on icon "close-circle" at bounding box center [305, 20] width 10 height 10
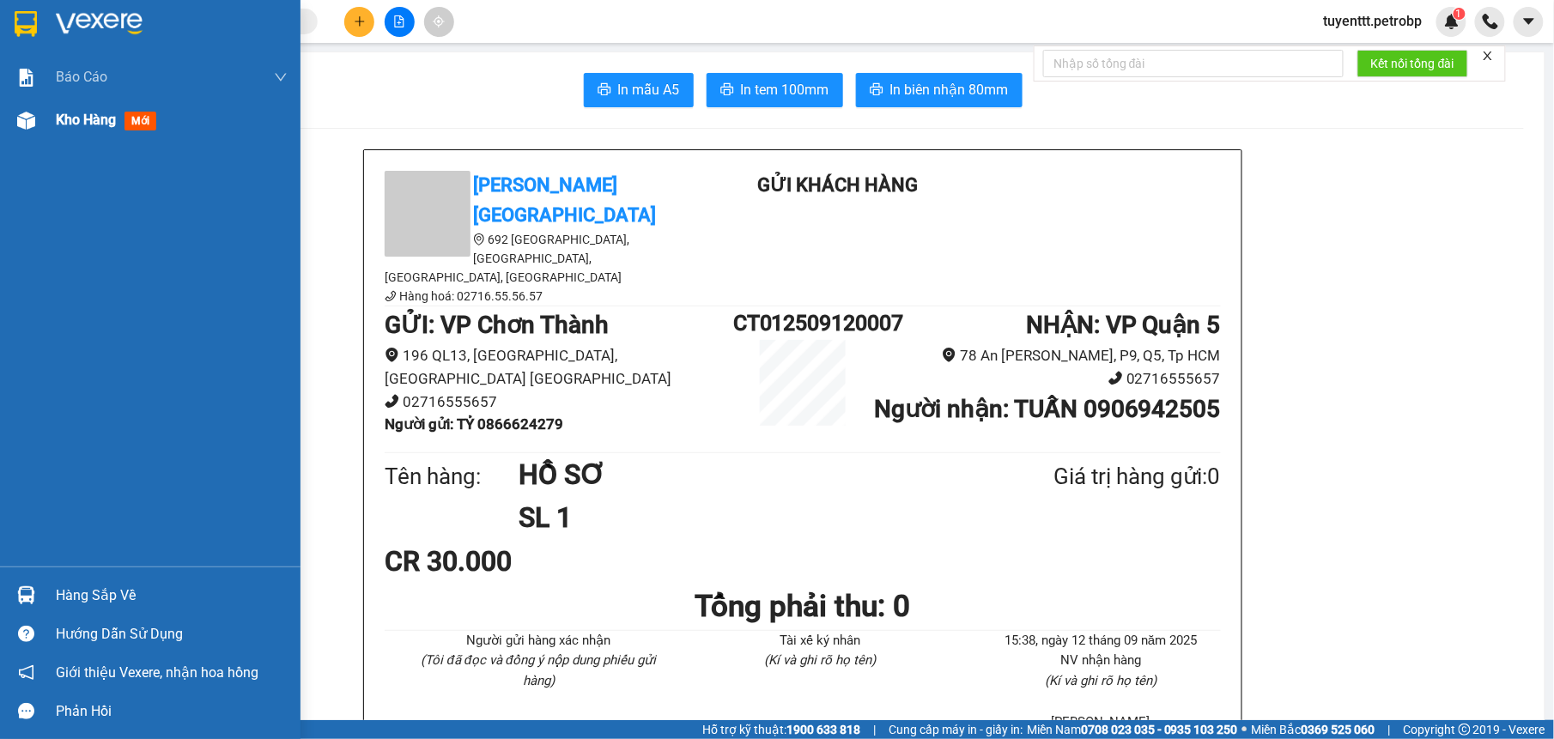
click at [14, 118] on div at bounding box center [26, 121] width 30 height 30
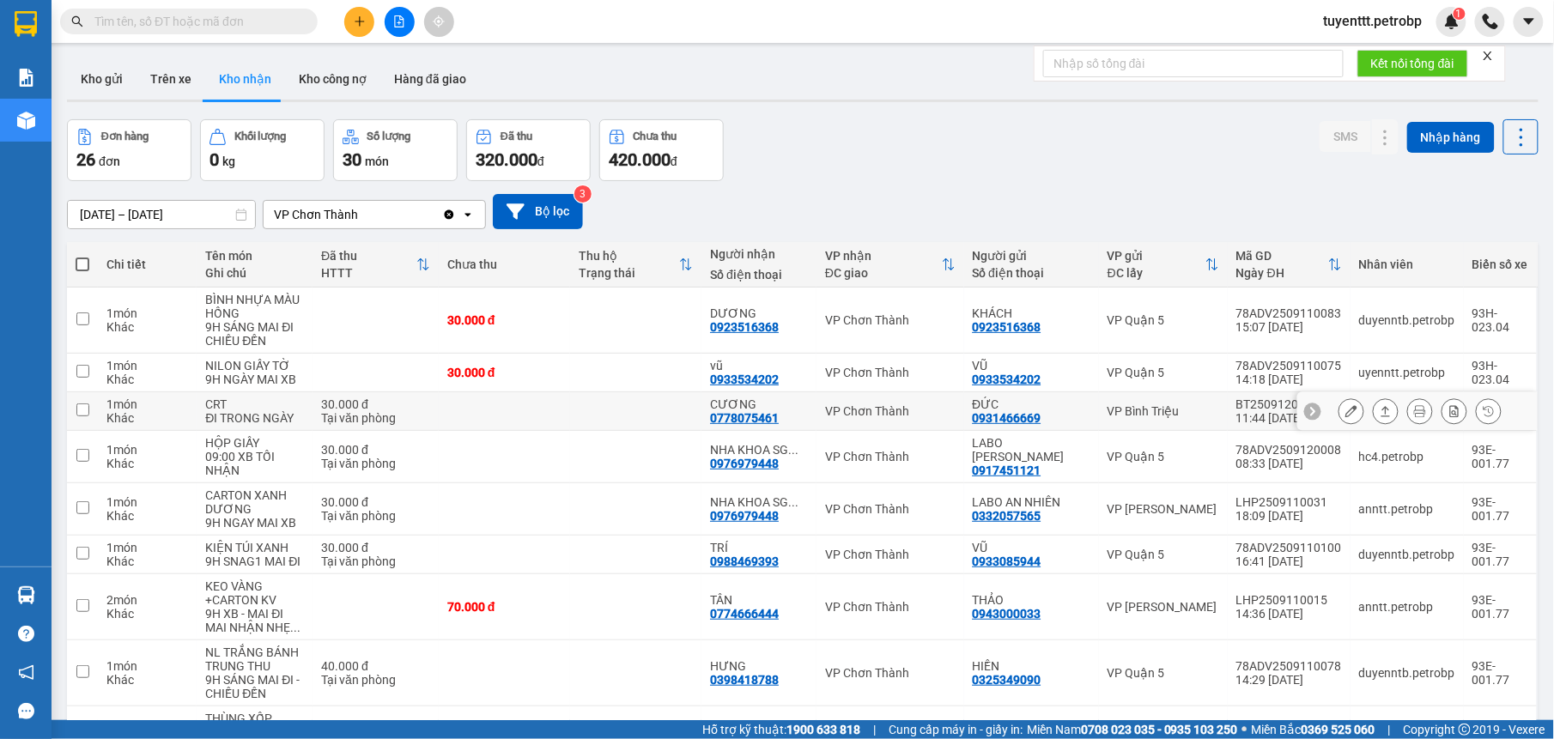
scroll to position [179, 0]
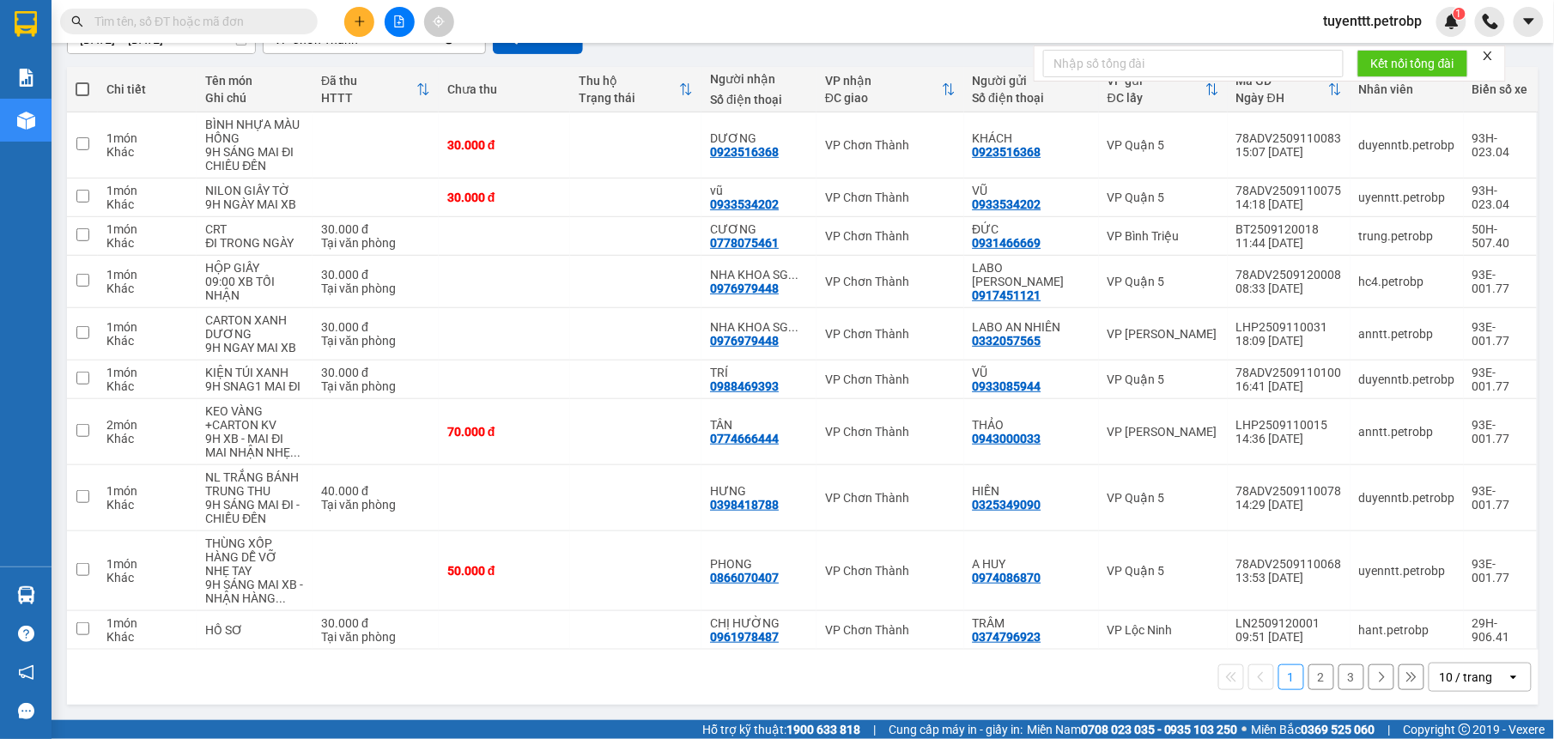
click at [1308, 685] on button "2" at bounding box center [1321, 677] width 26 height 26
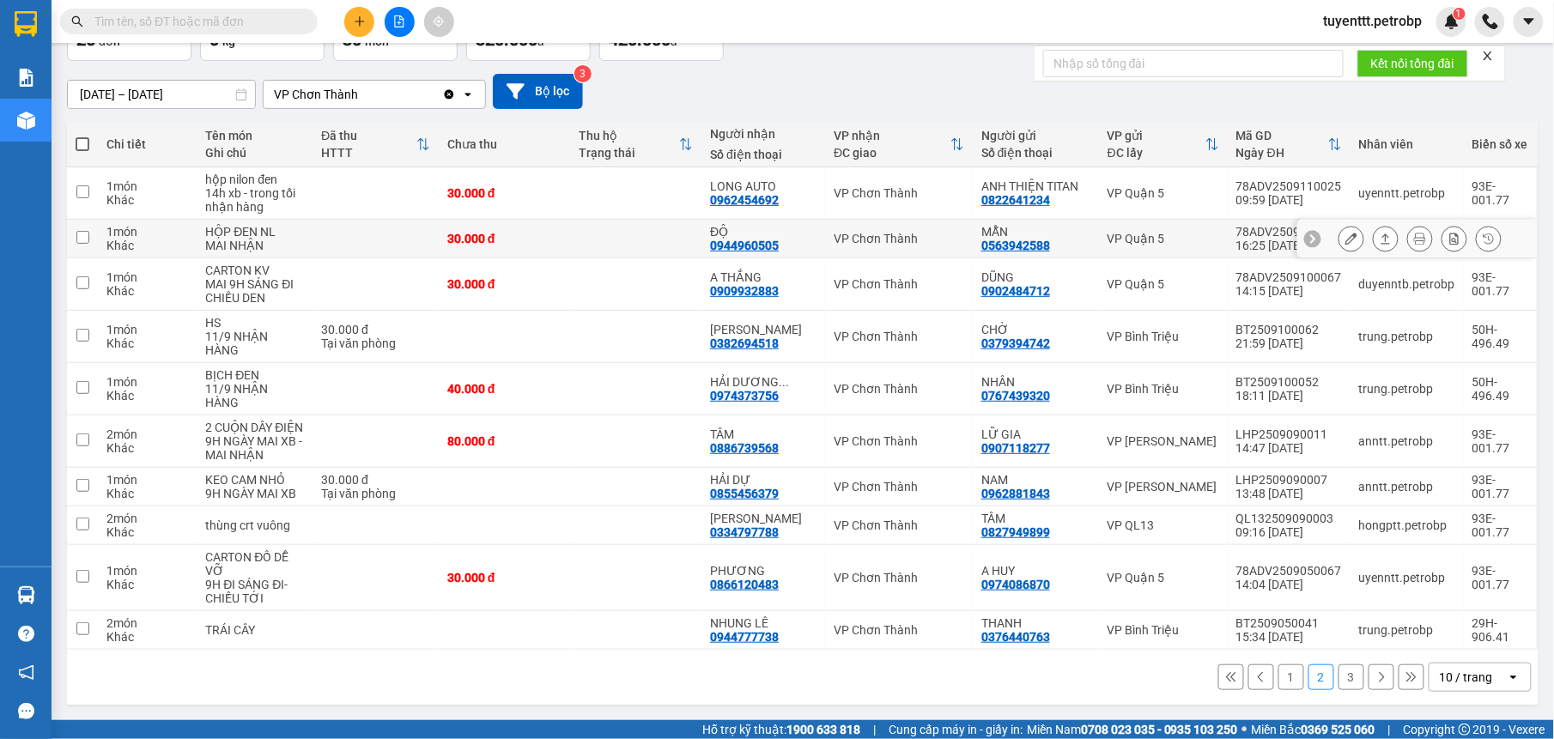
scroll to position [138, 0]
drag, startPoint x: 767, startPoint y: 431, endPoint x: 987, endPoint y: 464, distance: 222.3
click at [769, 441] on div "0886739568" at bounding box center [744, 448] width 69 height 14
click at [857, 434] on div "VP Chơn Thành" at bounding box center [898, 441] width 130 height 14
checkbox input "true"
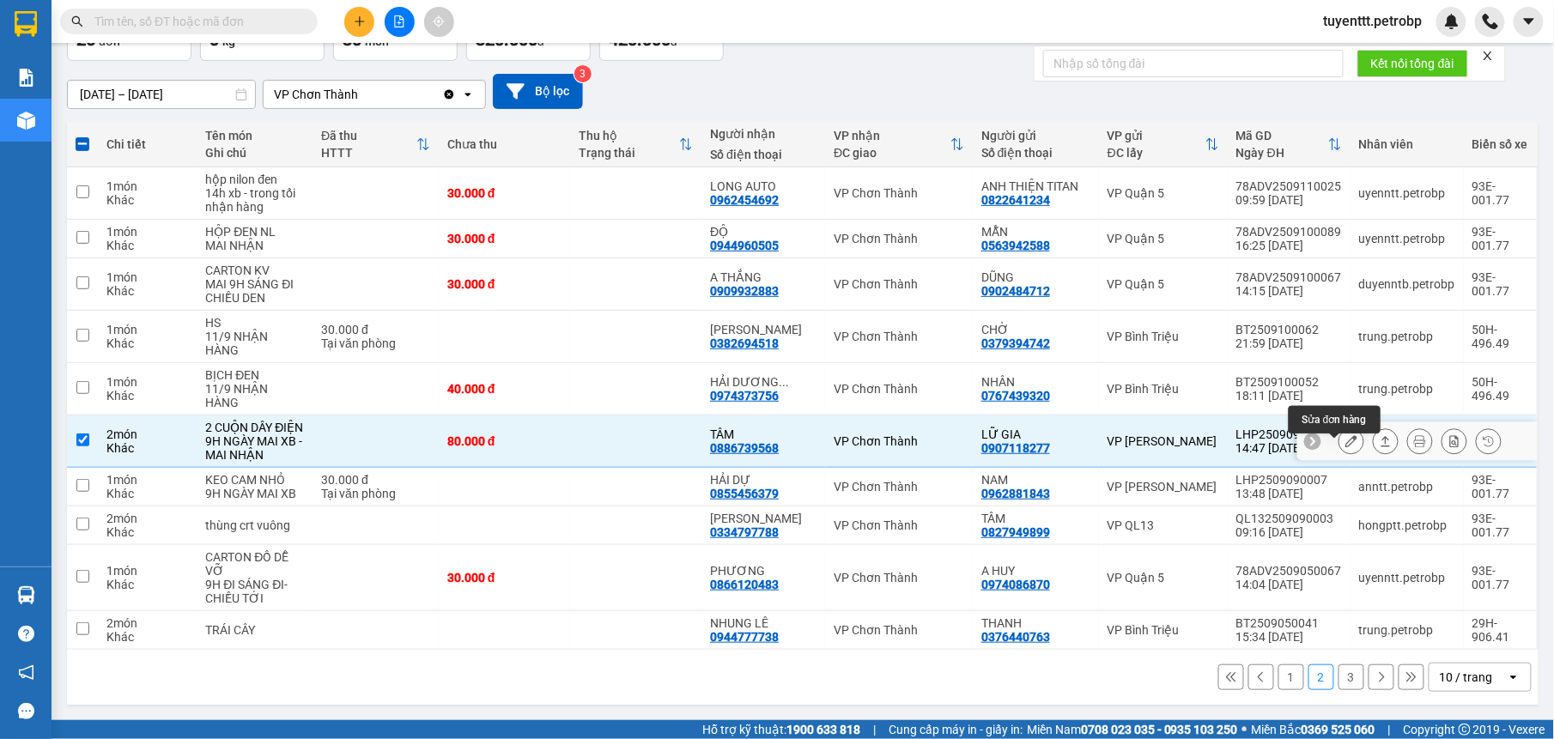
click at [1345, 435] on icon at bounding box center [1351, 441] width 12 height 12
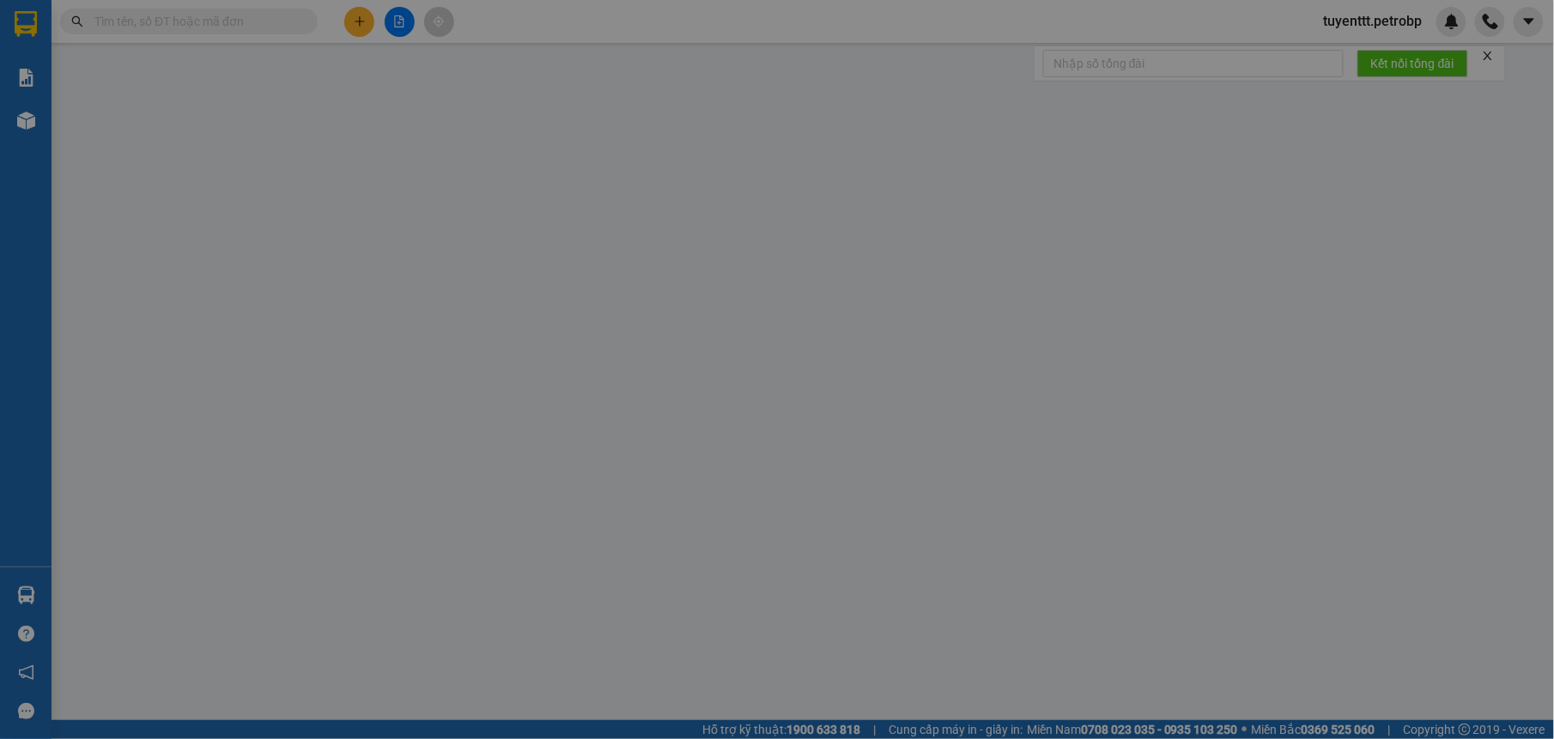
type input "0907118277"
type input "LỮ GIA"
type input "0886739568"
type input "TÂM"
type input "80.000"
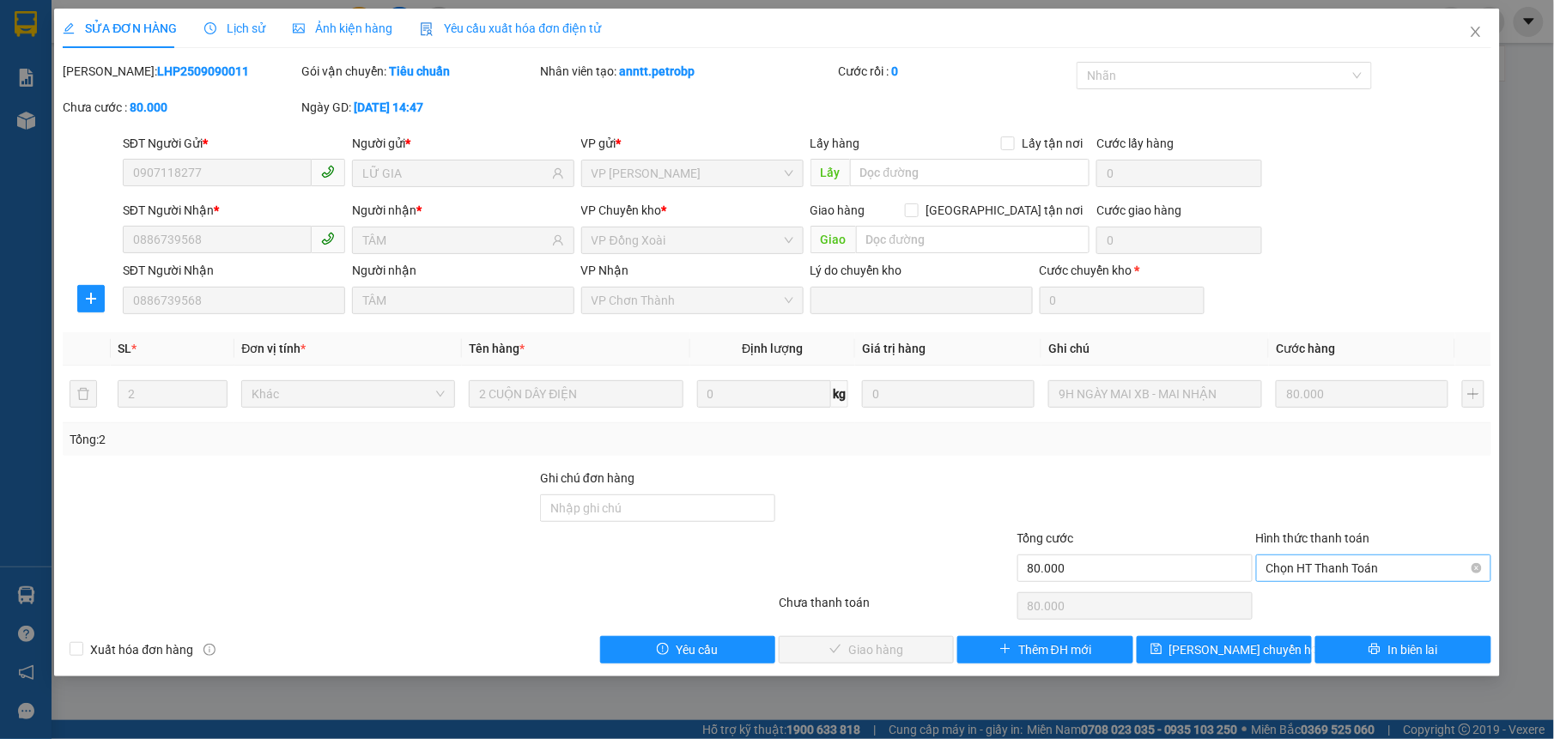
click at [1346, 568] on span "Chọn HT Thanh Toán" at bounding box center [1373, 568] width 215 height 26
click at [1333, 596] on div "Tại văn phòng" at bounding box center [1373, 604] width 215 height 19
type input "0"
click at [850, 651] on span "Giao hàng" at bounding box center [875, 649] width 55 height 19
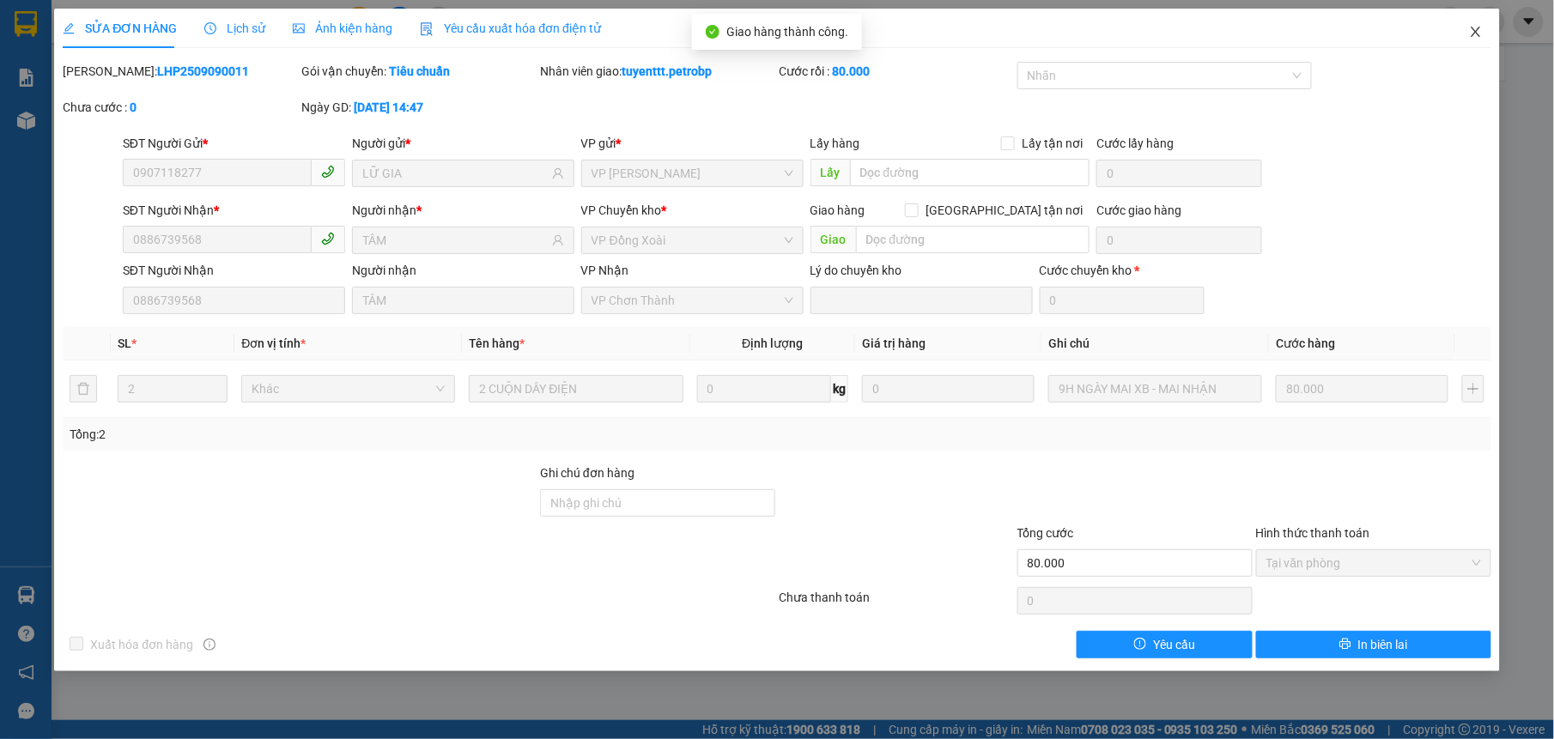
click at [1475, 24] on span "Close" at bounding box center [1475, 33] width 48 height 48
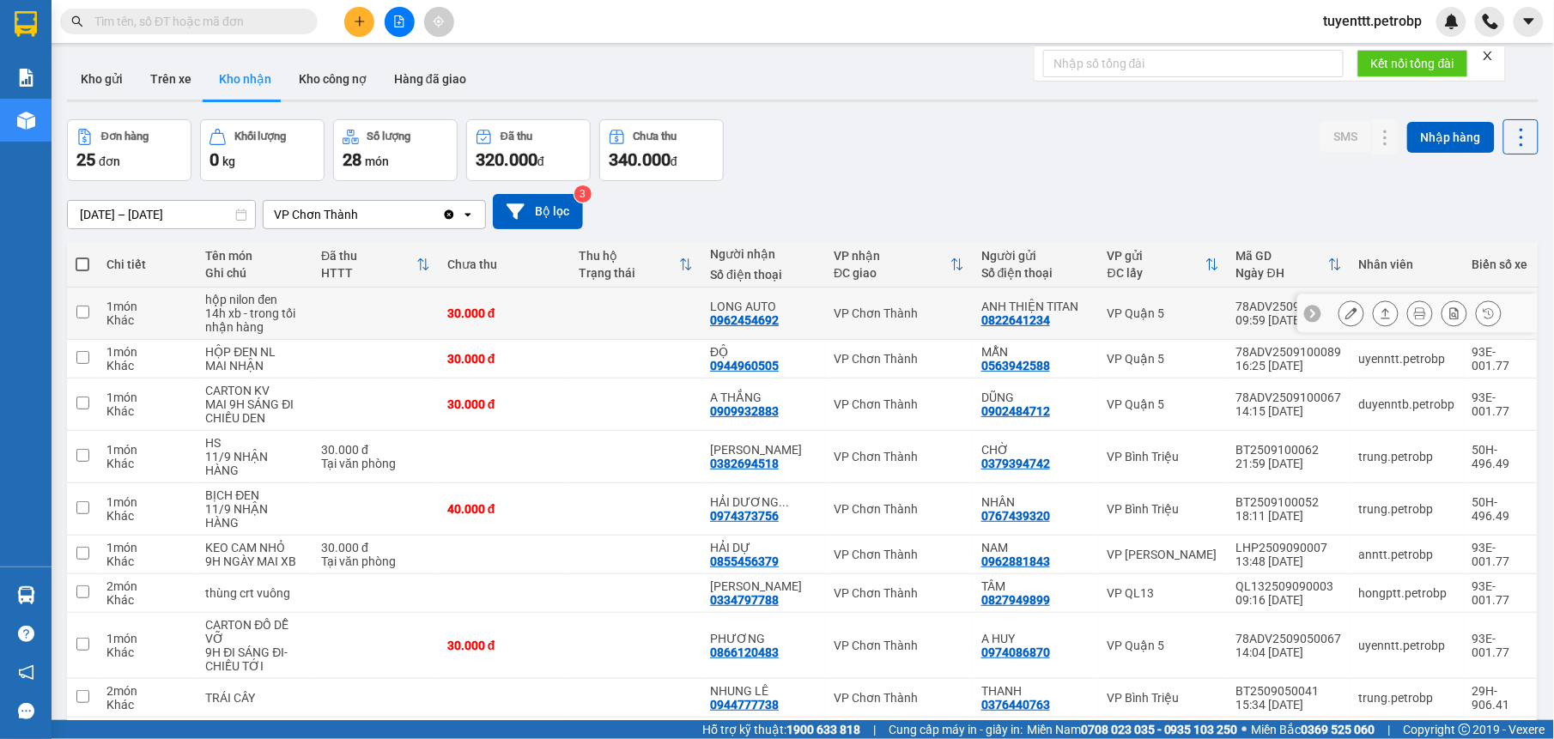
click at [791, 311] on div "LONG AUTO" at bounding box center [763, 307] width 106 height 14
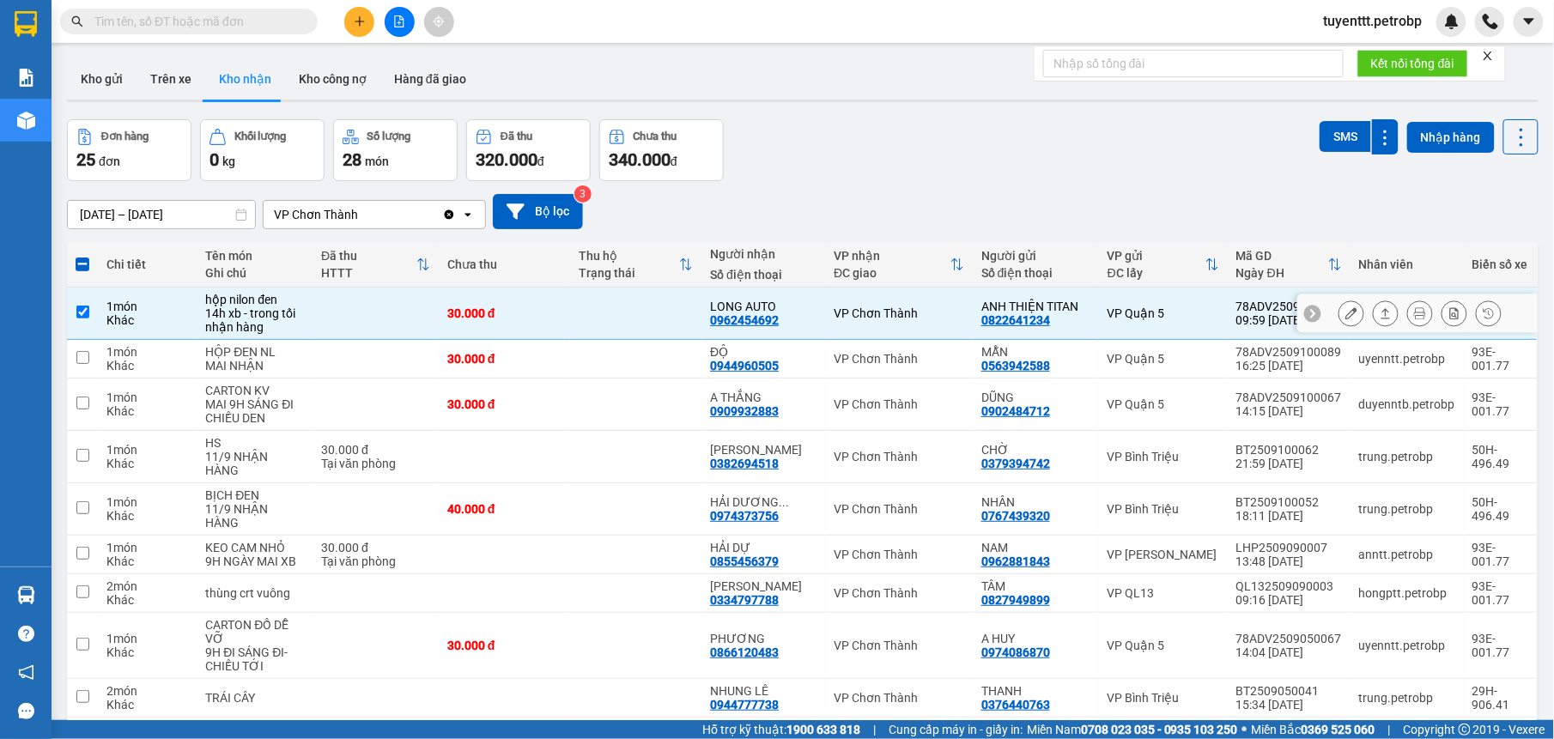
click at [791, 311] on div "LONG AUTO" at bounding box center [763, 307] width 106 height 14
checkbox input "false"
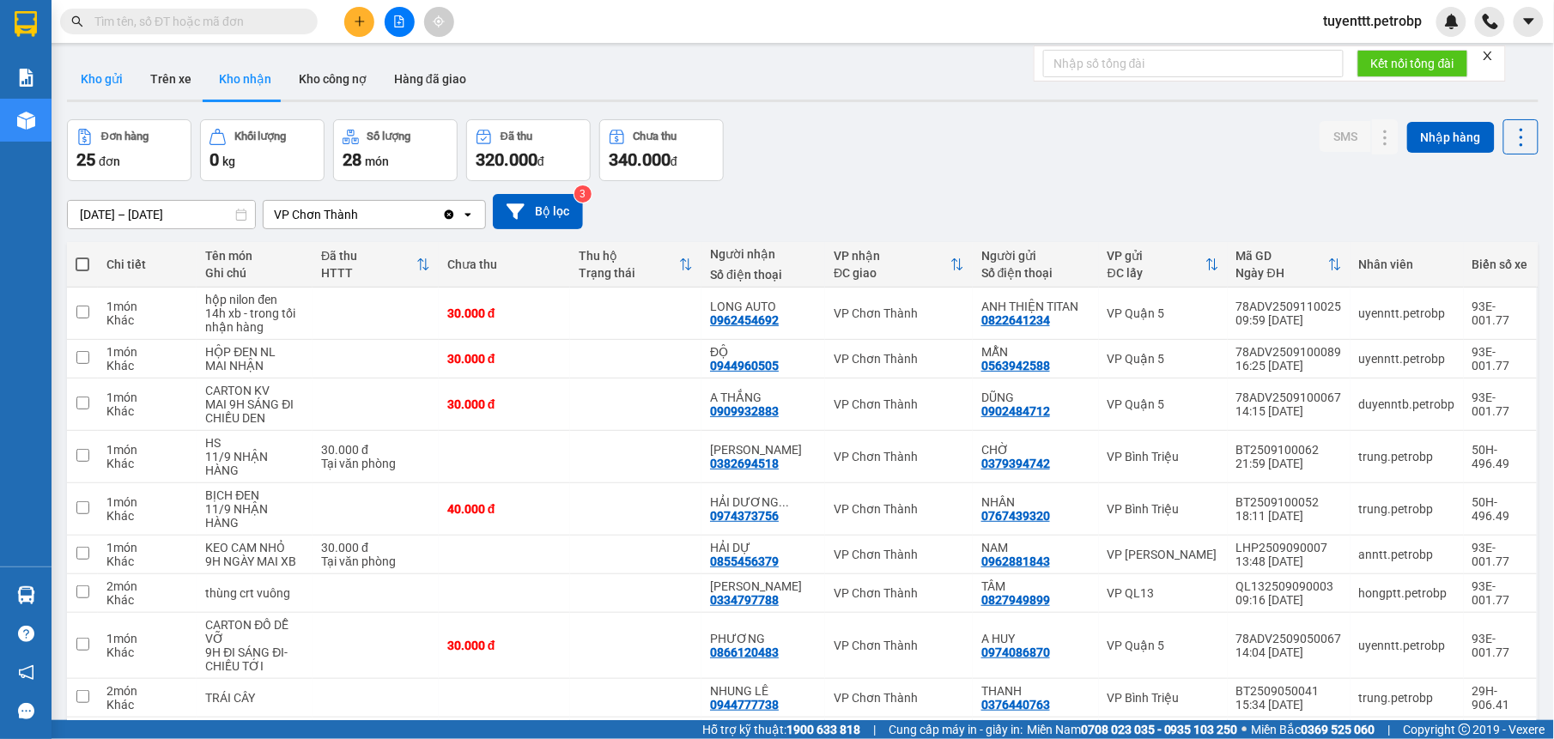
click at [113, 86] on button "Kho gửi" at bounding box center [102, 78] width 70 height 41
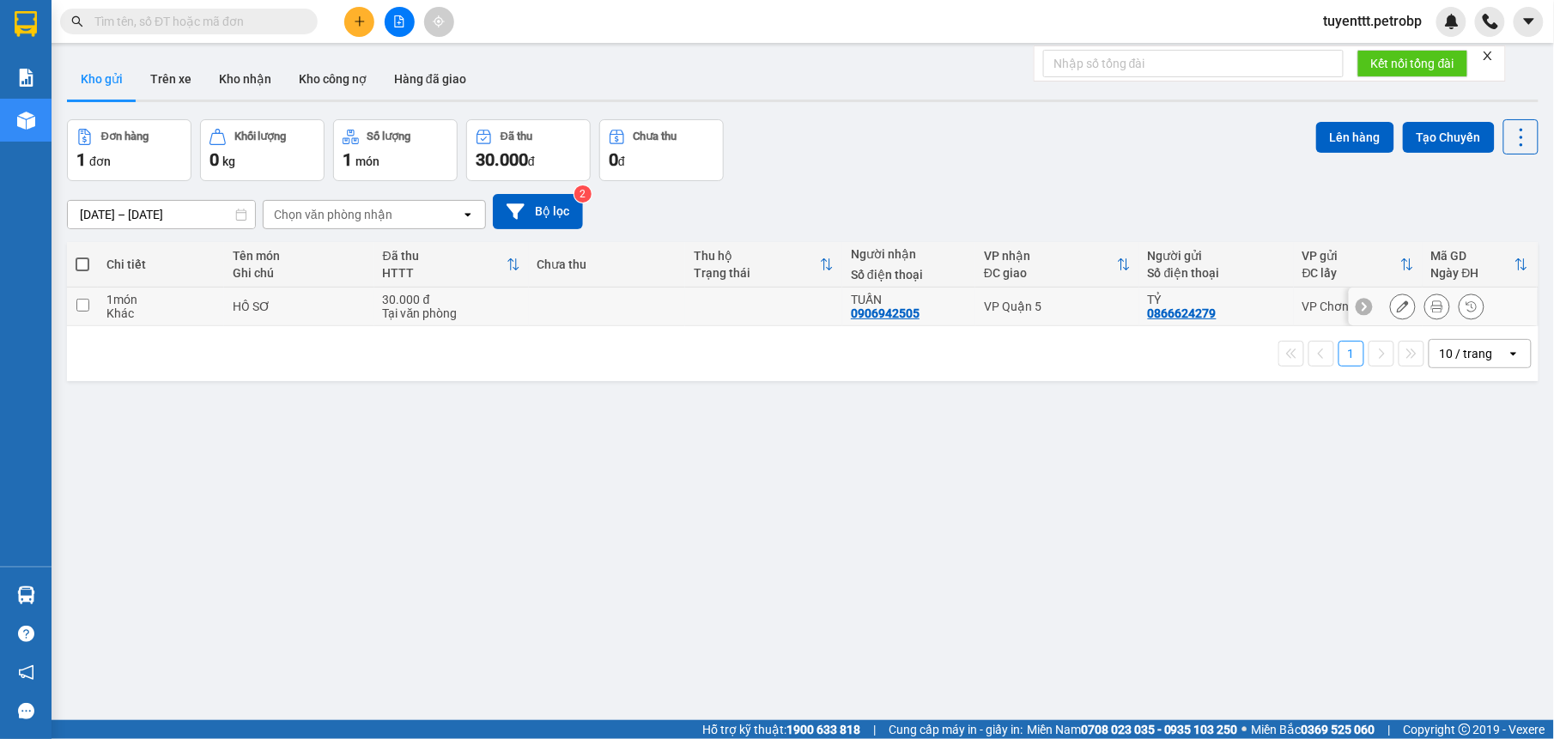
click at [691, 306] on td at bounding box center [763, 307] width 157 height 39
checkbox input "true"
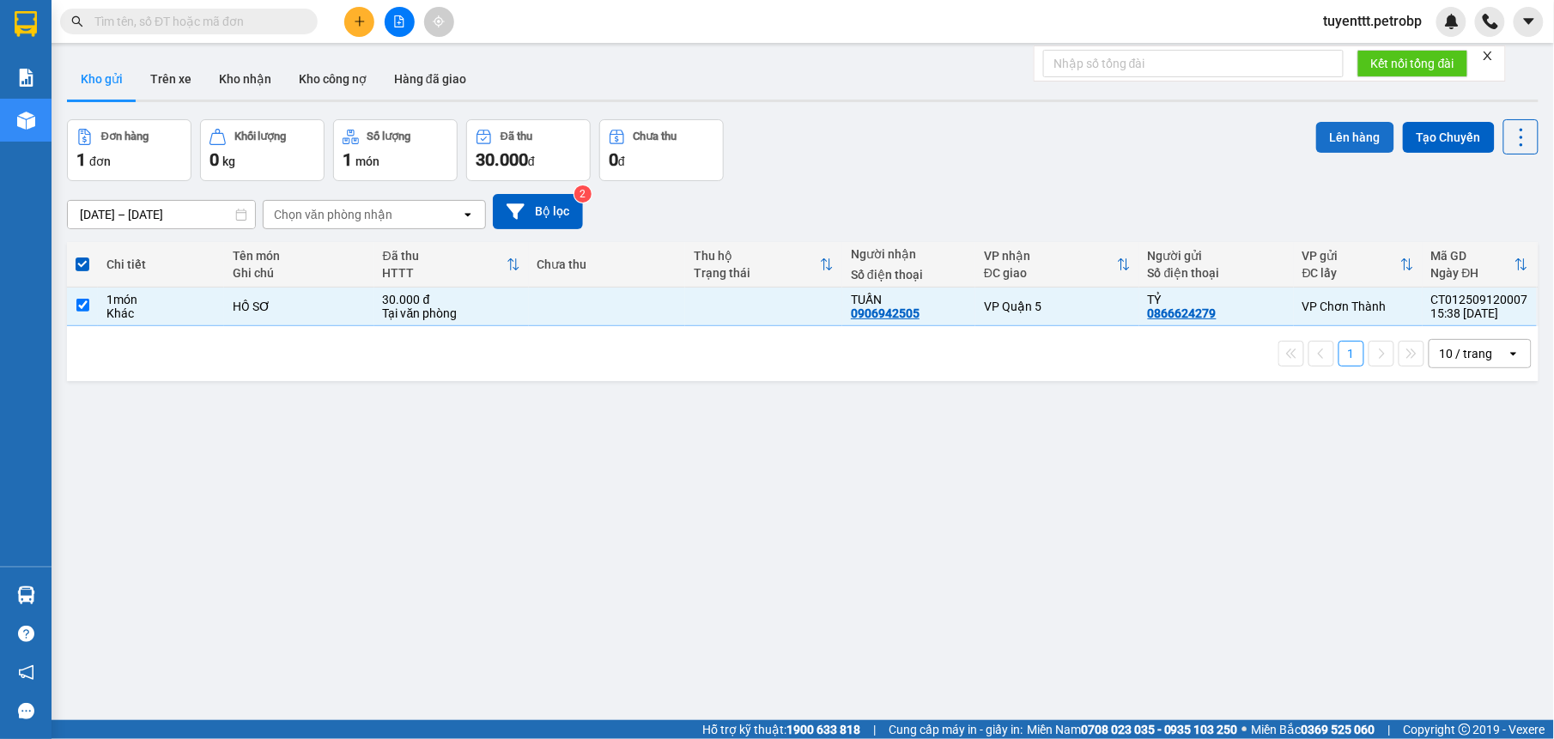
click at [1354, 128] on button "Lên hàng" at bounding box center [1355, 137] width 78 height 31
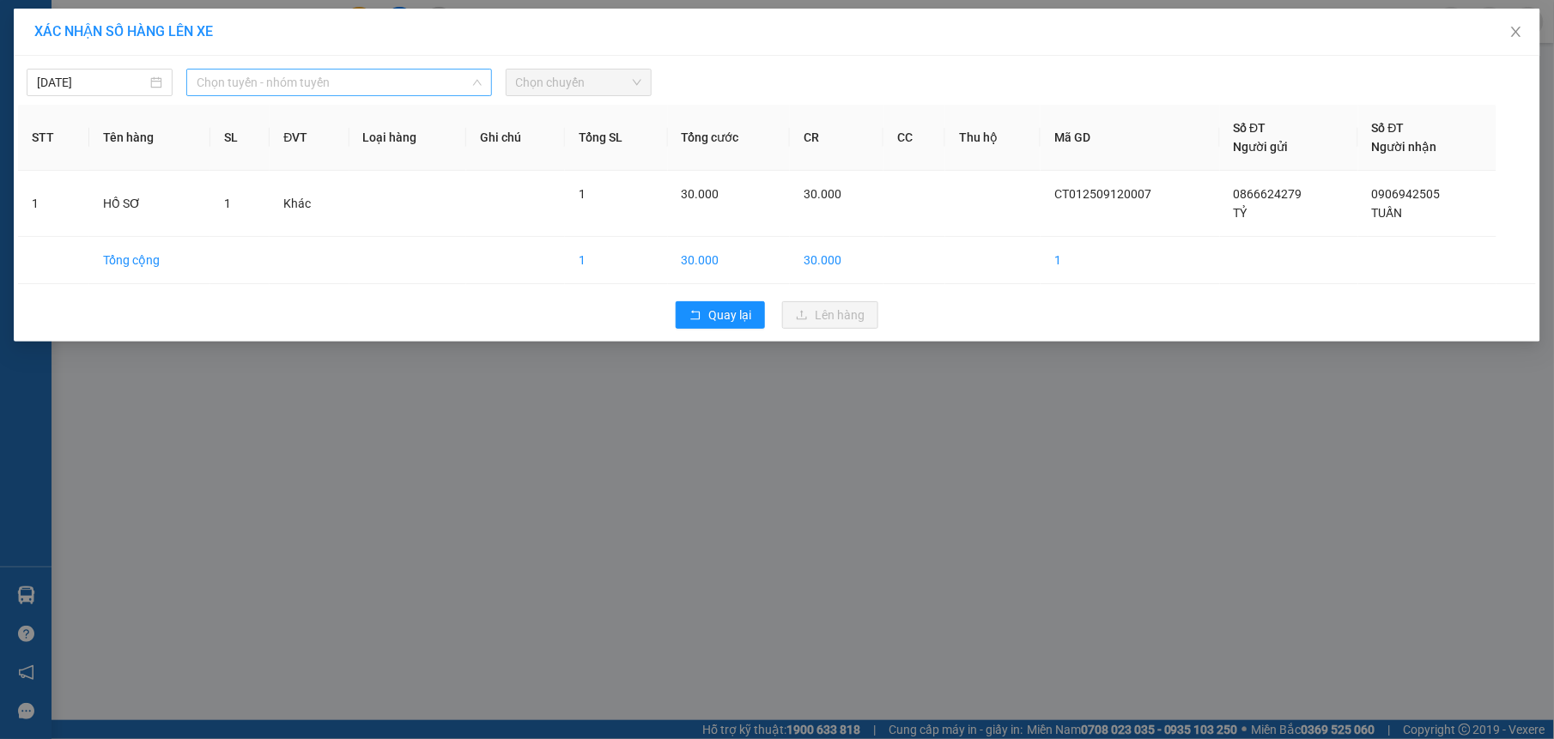
click at [344, 73] on span "Chọn tuyến - nhóm tuyến" at bounding box center [339, 83] width 285 height 26
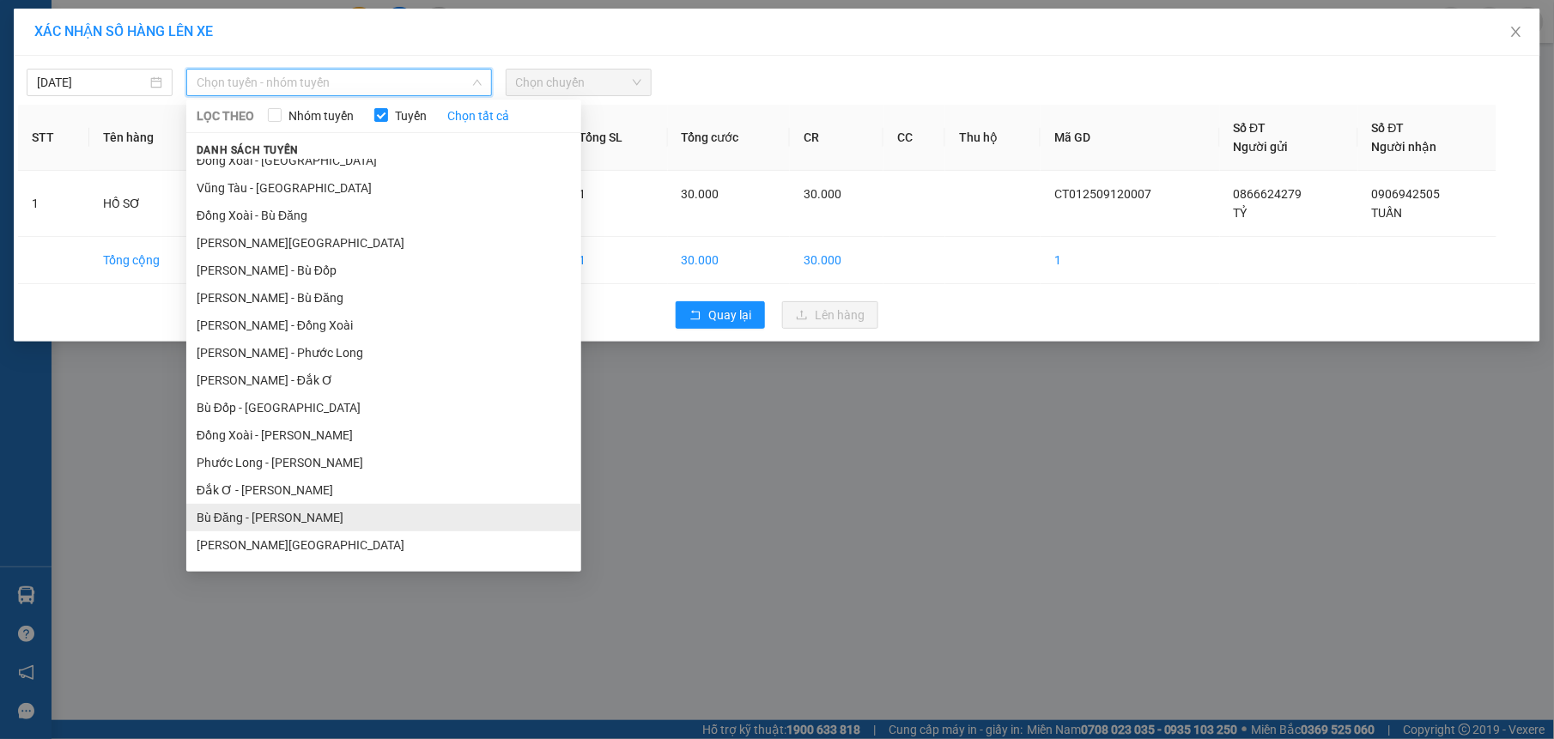
scroll to position [142, 0]
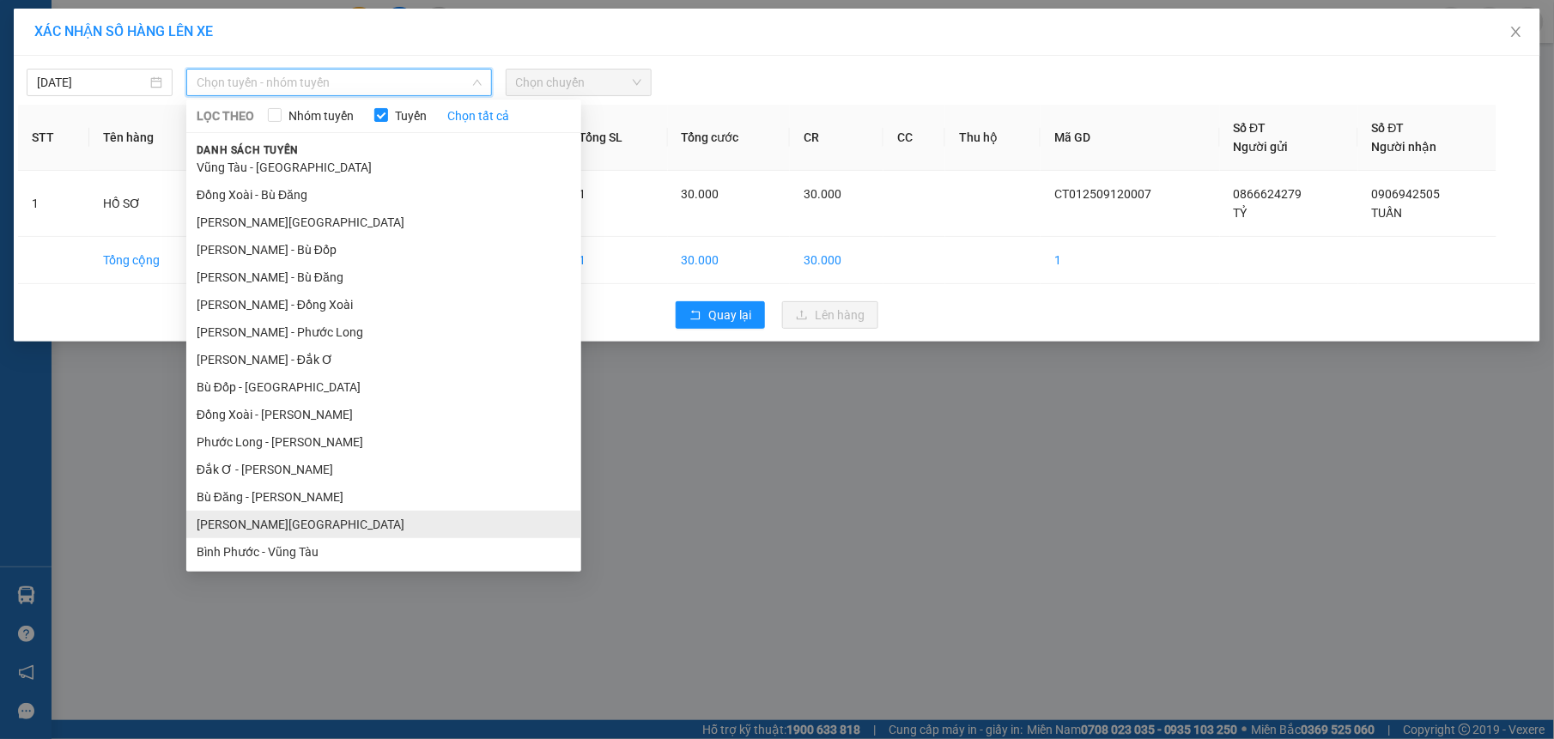
click at [271, 529] on li "[PERSON_NAME][GEOGRAPHIC_DATA]" at bounding box center [383, 524] width 395 height 27
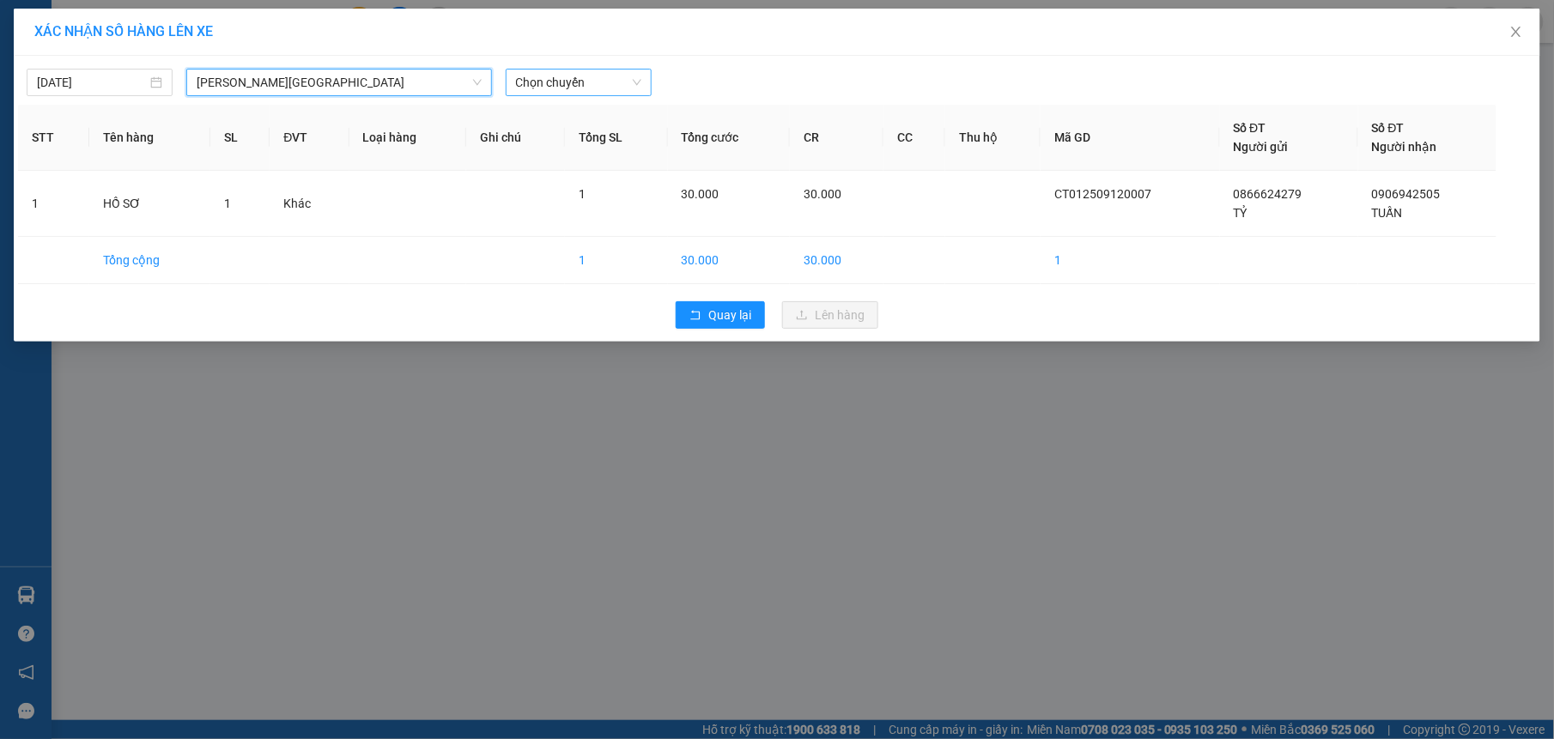
click at [585, 70] on span "Chọn chuyến" at bounding box center [578, 83] width 125 height 26
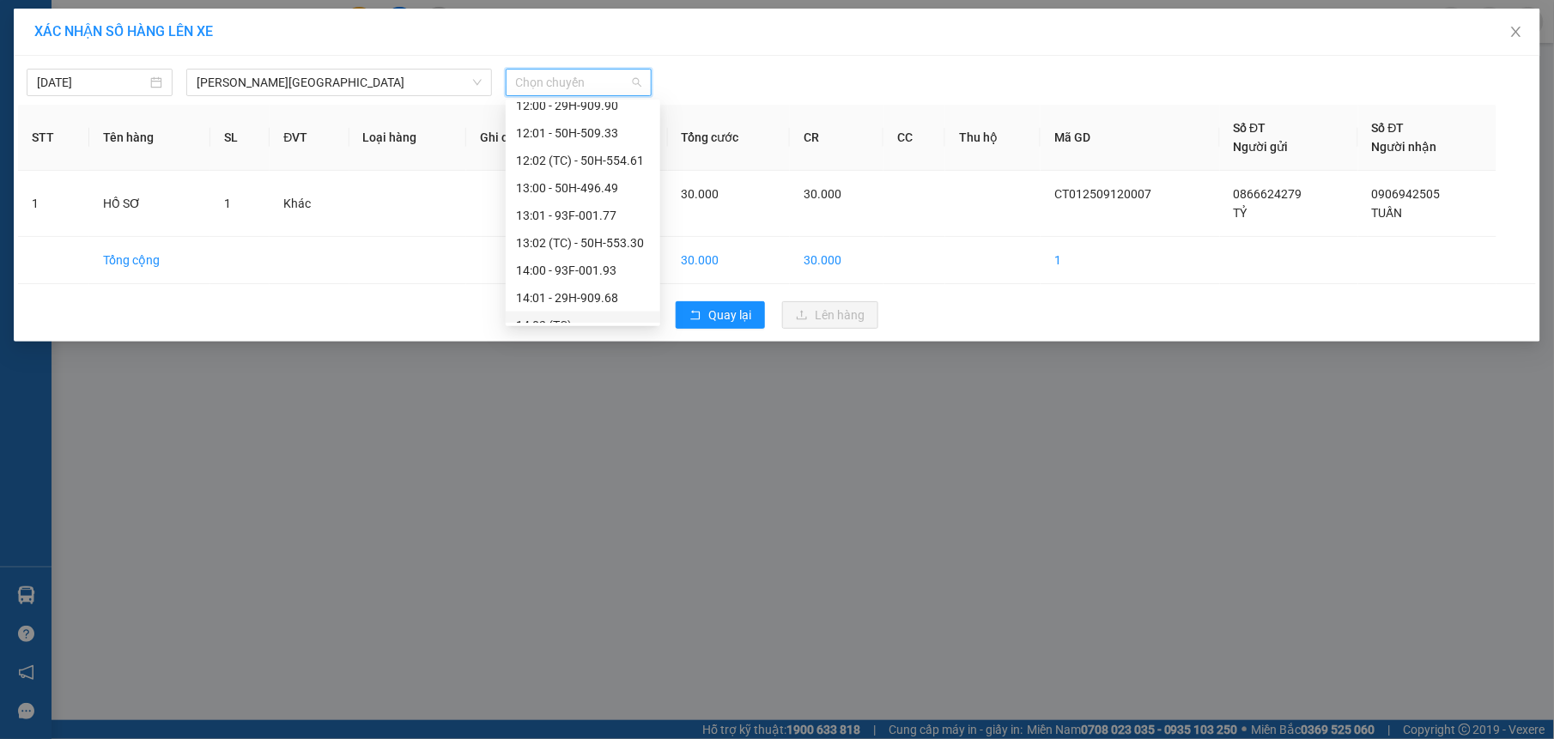
scroll to position [857, 0]
click at [602, 221] on div "15:00 - 50H-503.12" at bounding box center [583, 221] width 134 height 19
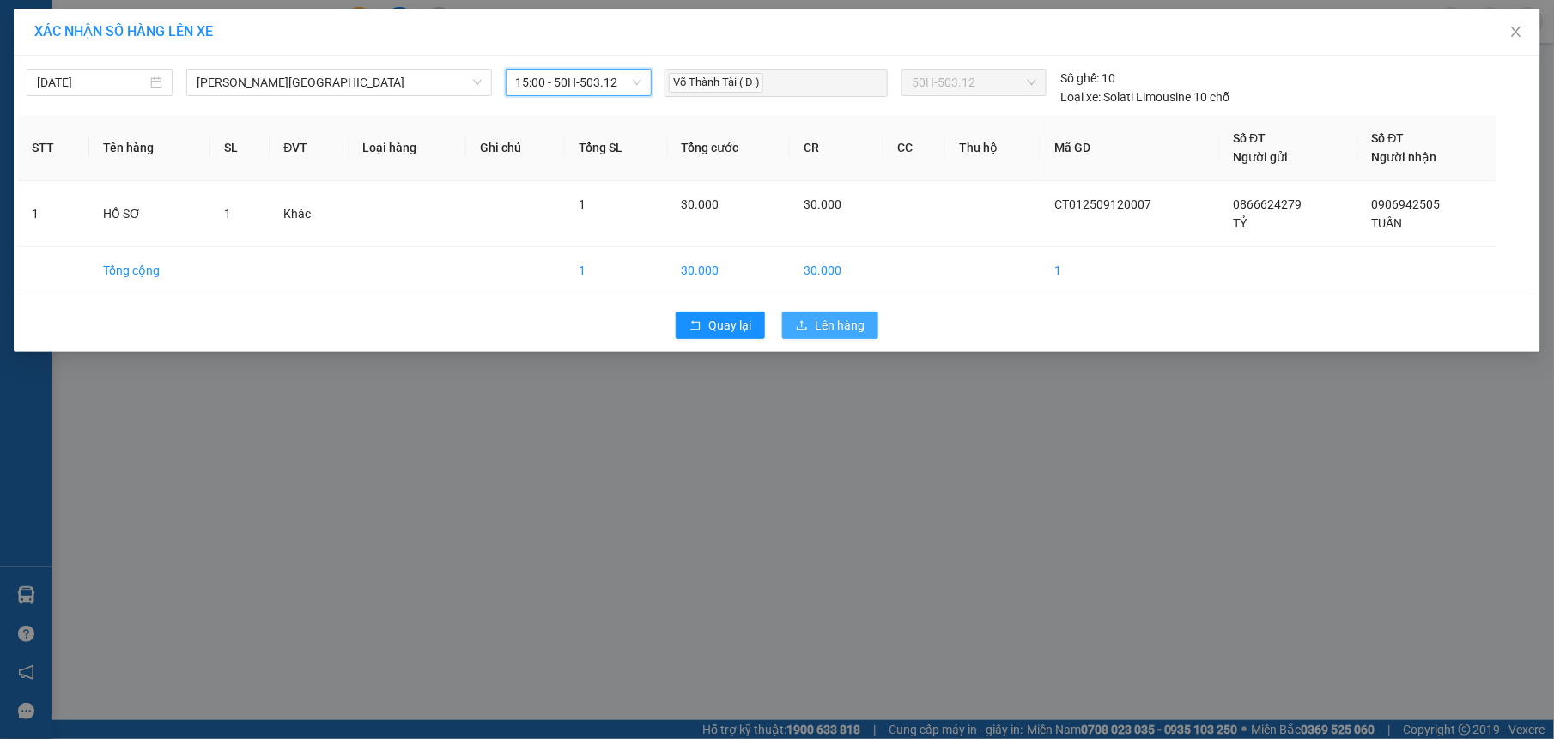
click at [875, 334] on button "Lên hàng" at bounding box center [830, 325] width 96 height 27
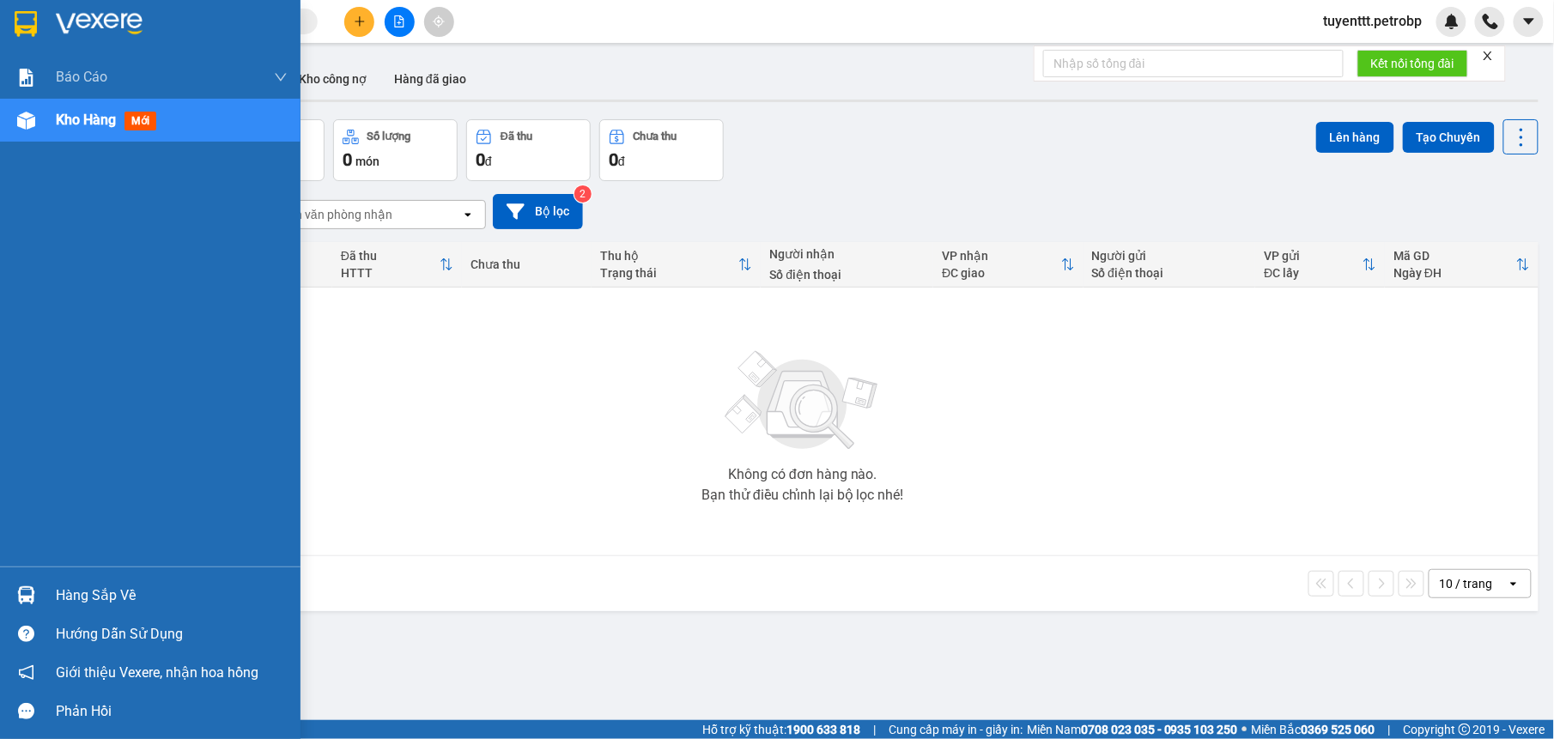
click at [22, 589] on img at bounding box center [26, 595] width 18 height 18
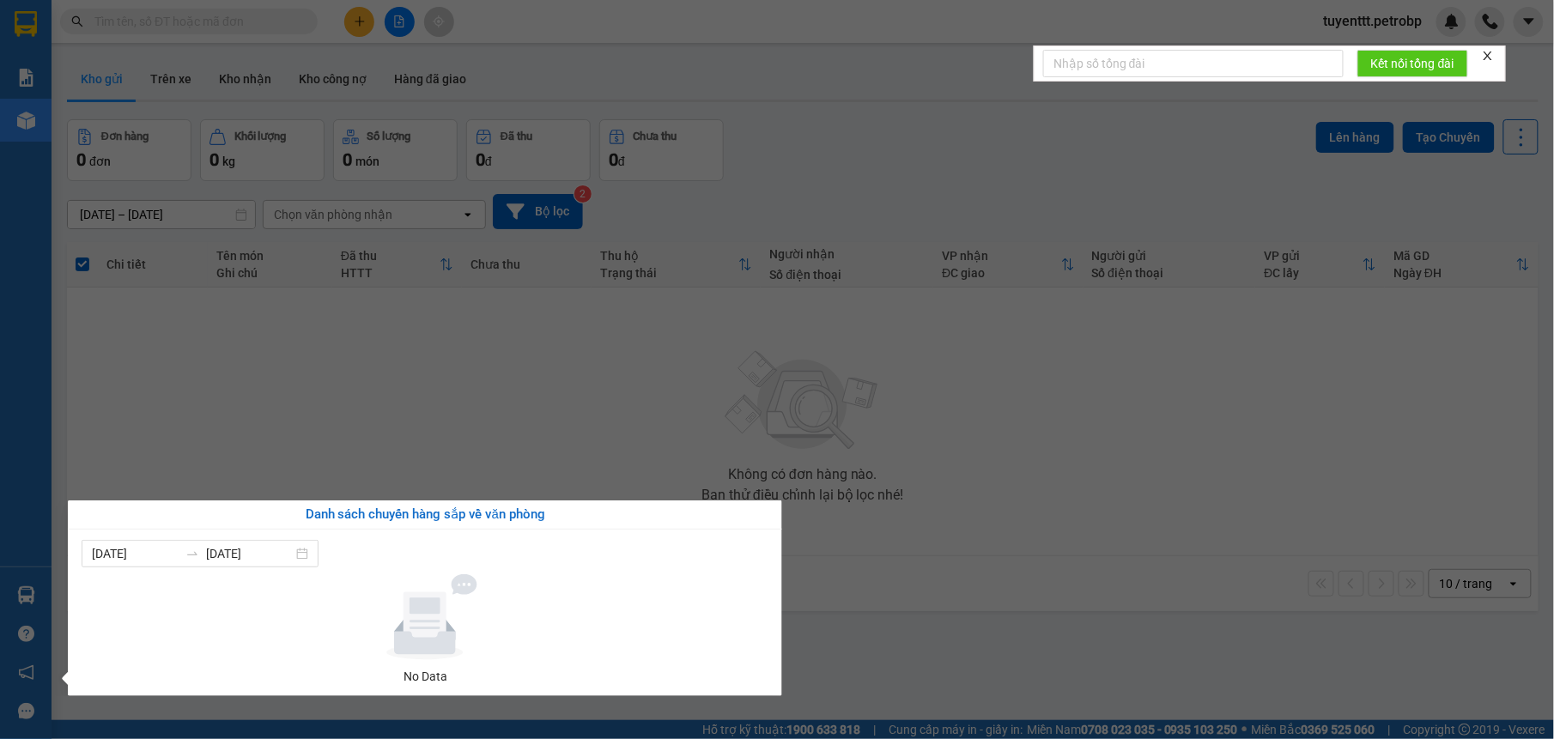
click at [903, 570] on section "Kết quả tìm kiếm ( 6388 ) Bộ lọc Mã ĐH Trạng thái Món hàng Tổng cước Chưa cước …" at bounding box center [777, 369] width 1554 height 739
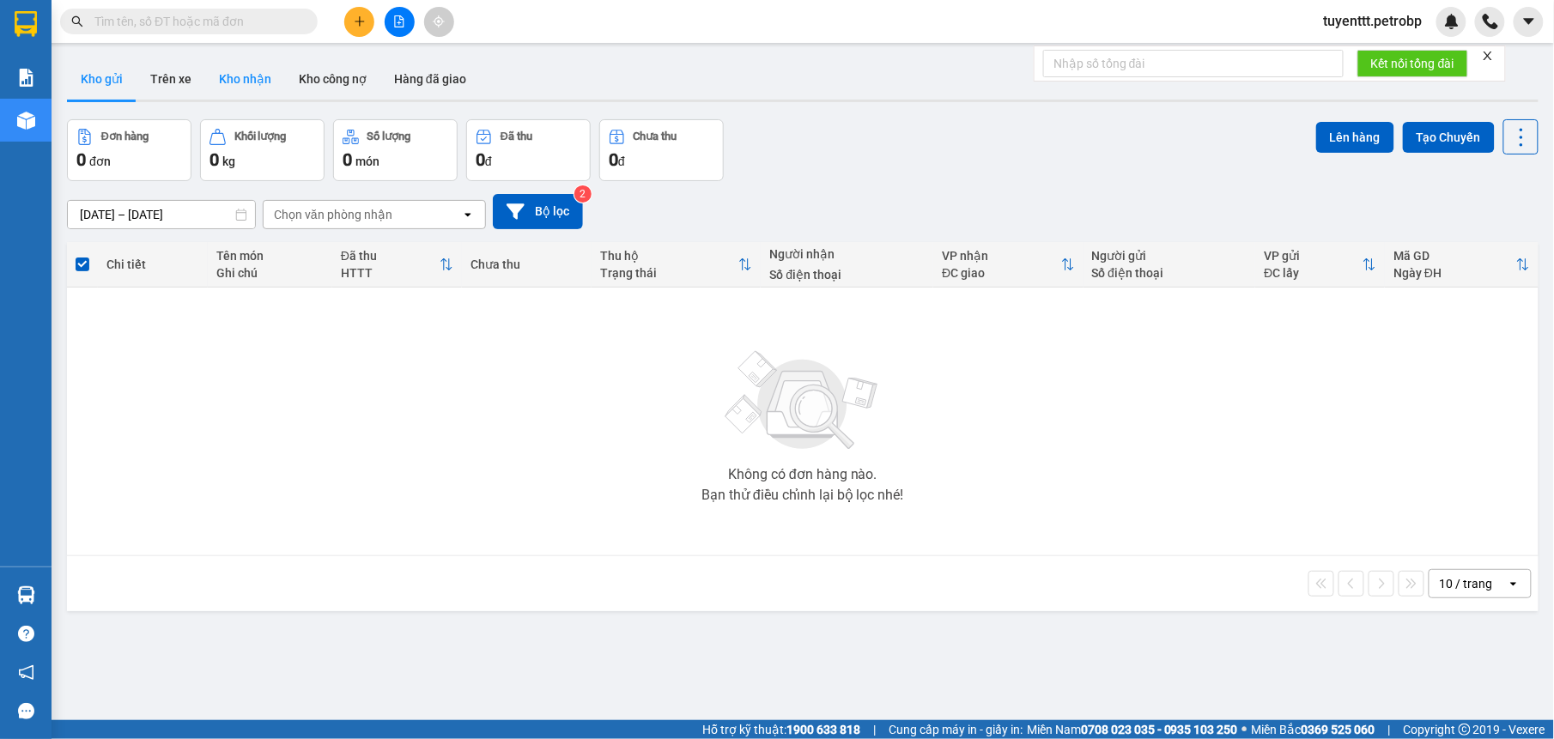
click at [241, 59] on button "Kho nhận" at bounding box center [245, 78] width 80 height 41
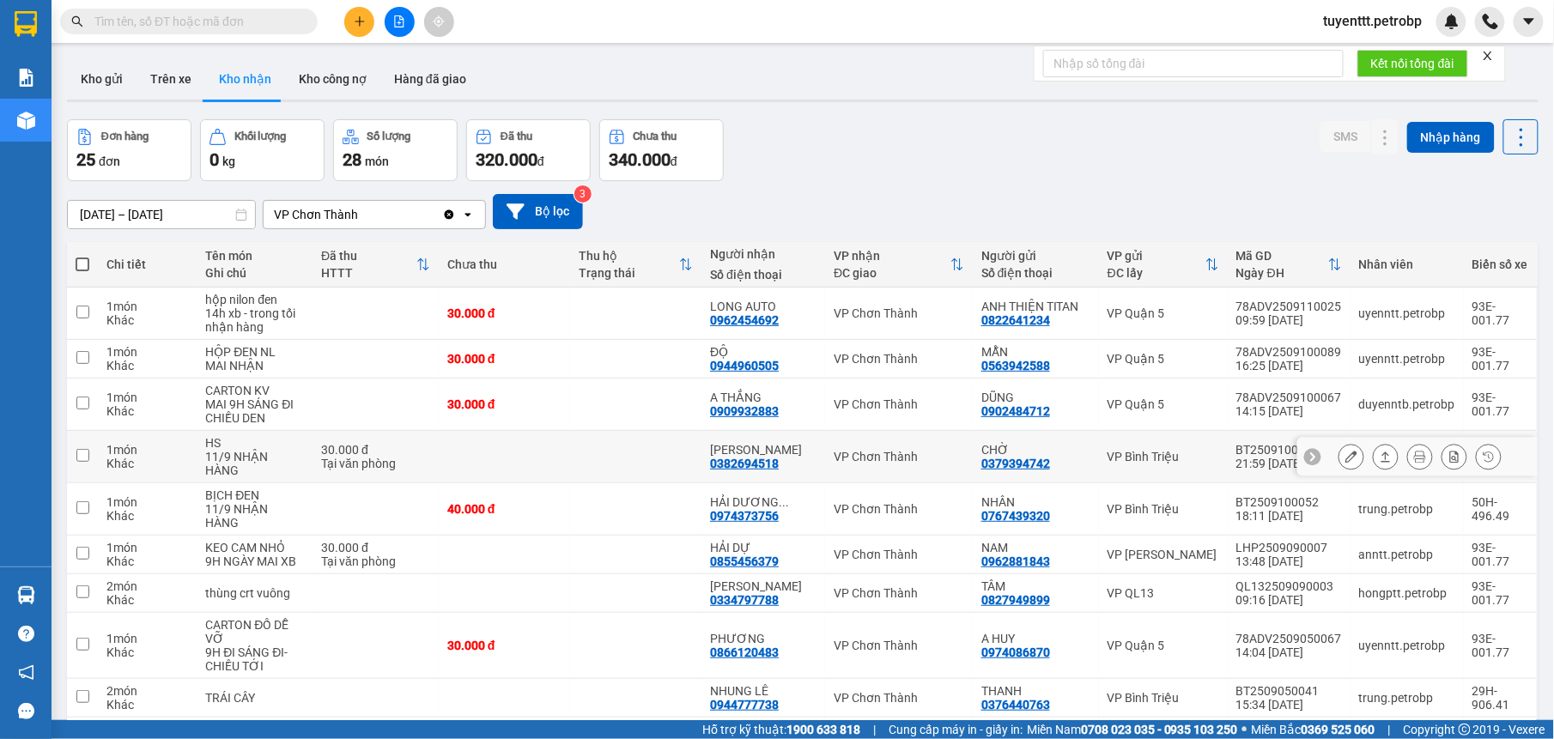
scroll to position [111, 0]
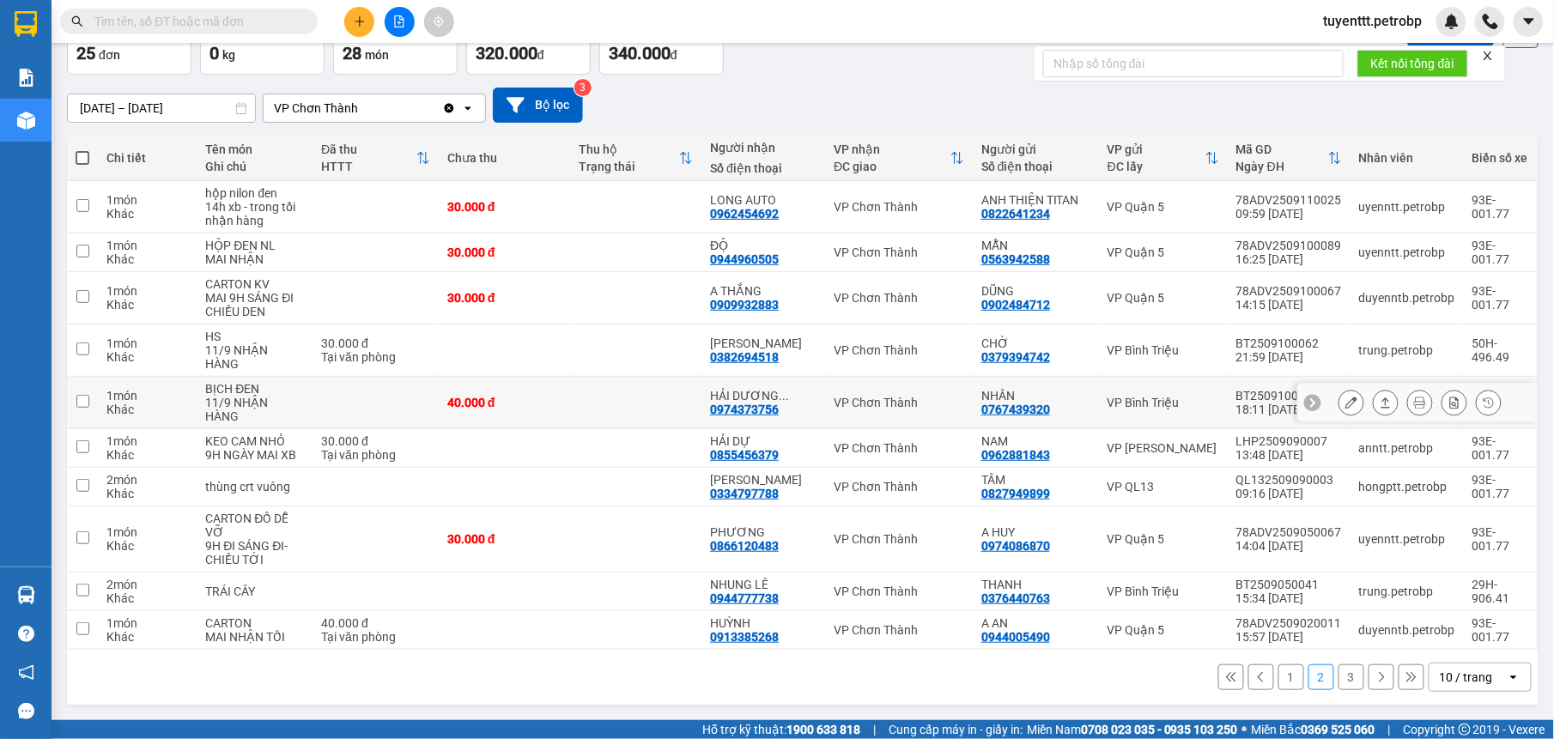
click at [621, 406] on td at bounding box center [635, 403] width 131 height 52
checkbox input "true"
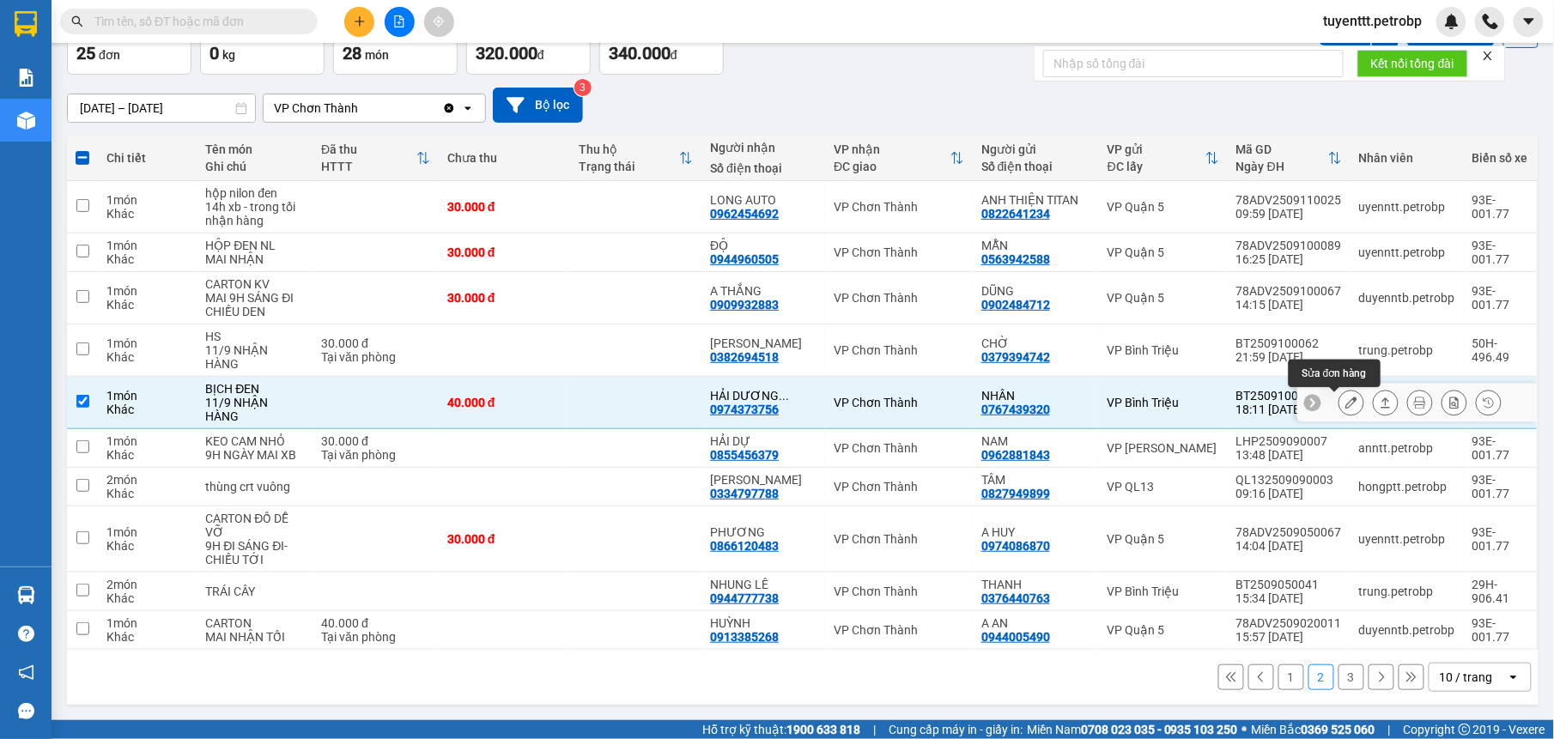
click at [1345, 400] on icon at bounding box center [1351, 403] width 12 height 12
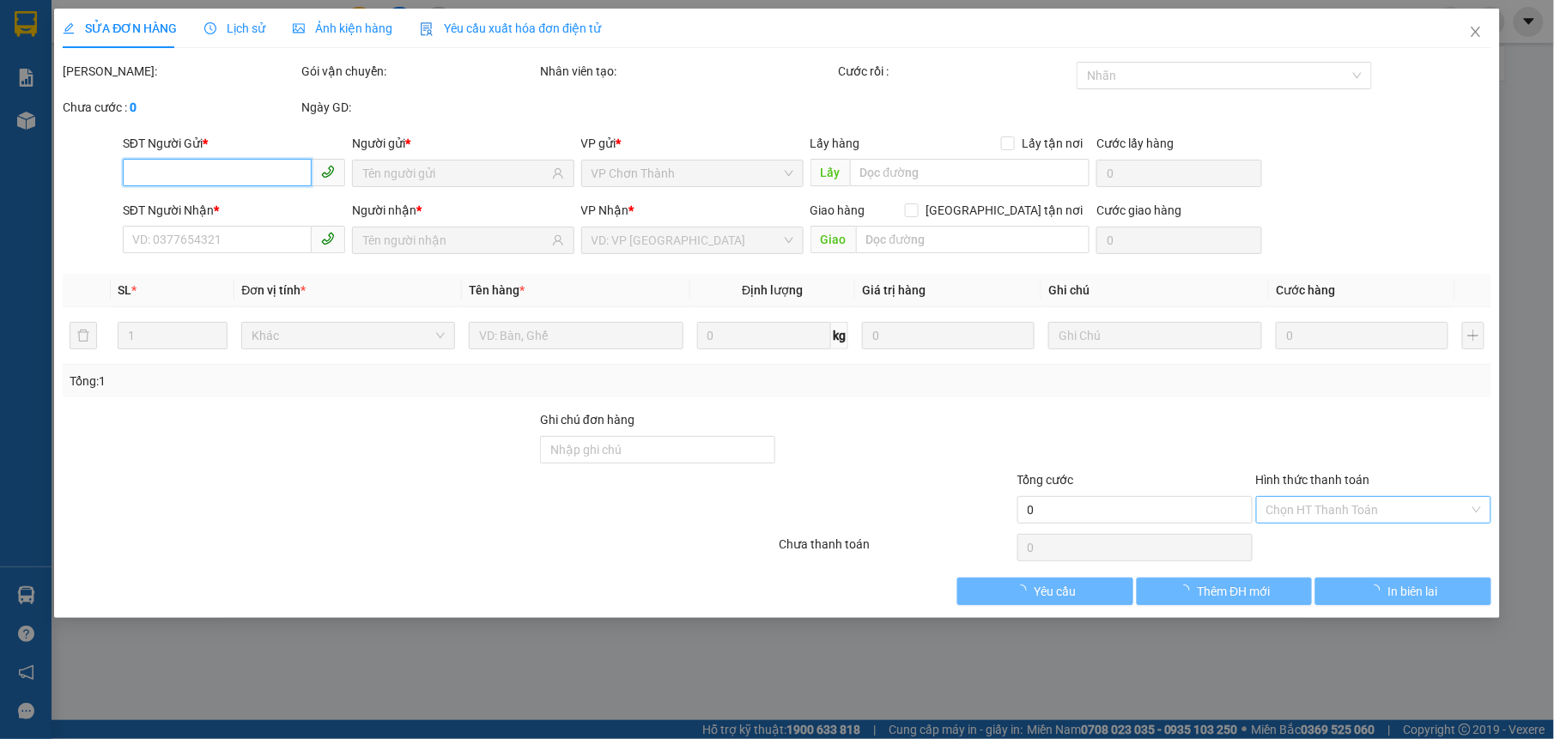
type input "0767439320"
type input "NHÂN"
type input "0974373756"
type input "HẢI DƯƠNG SPORT"
type input "40.000"
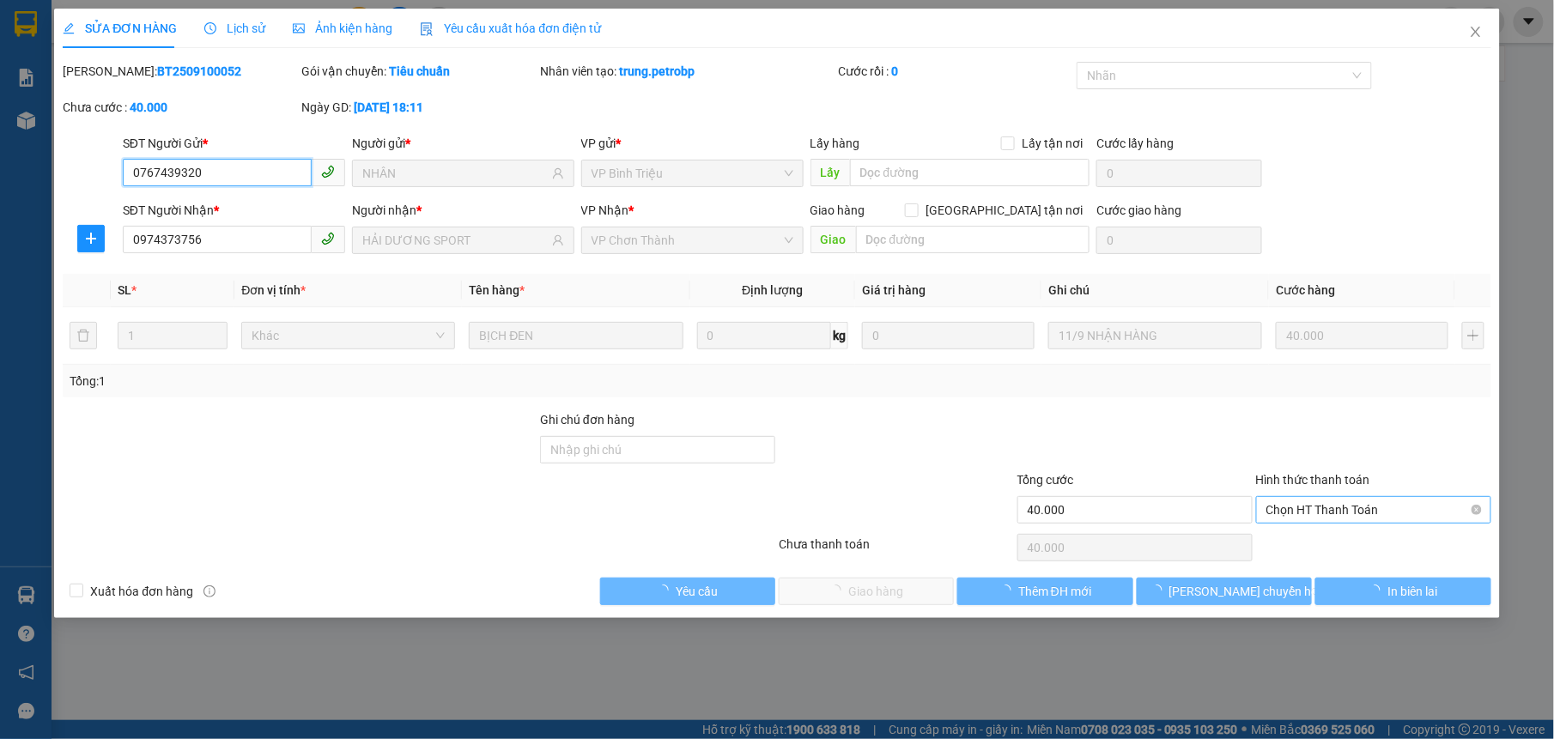
click at [1344, 512] on span "Chọn HT Thanh Toán" at bounding box center [1373, 510] width 215 height 26
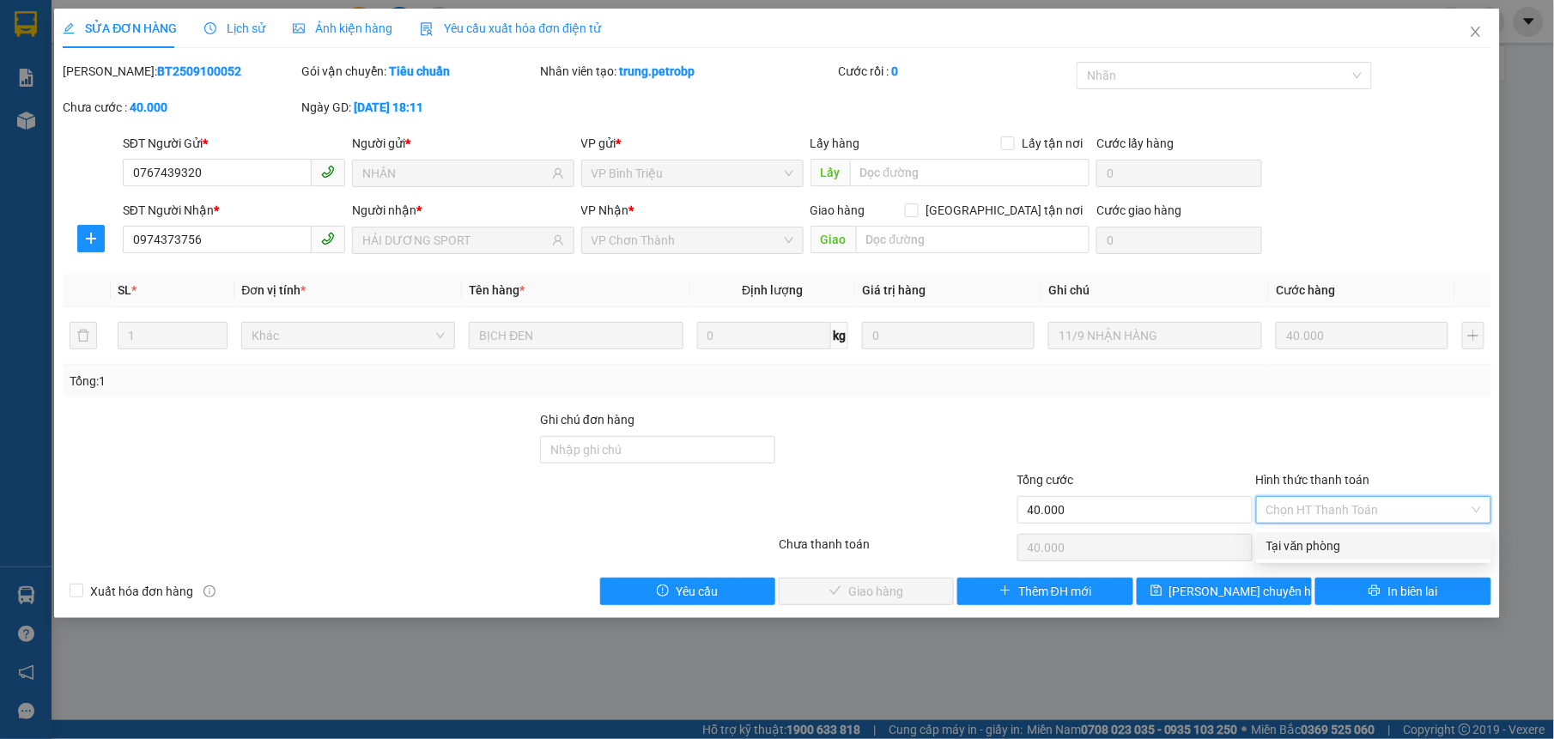
drag, startPoint x: 1312, startPoint y: 542, endPoint x: 866, endPoint y: 612, distance: 450.9
click at [1306, 541] on div "Tại văn phòng" at bounding box center [1373, 545] width 215 height 19
type input "0"
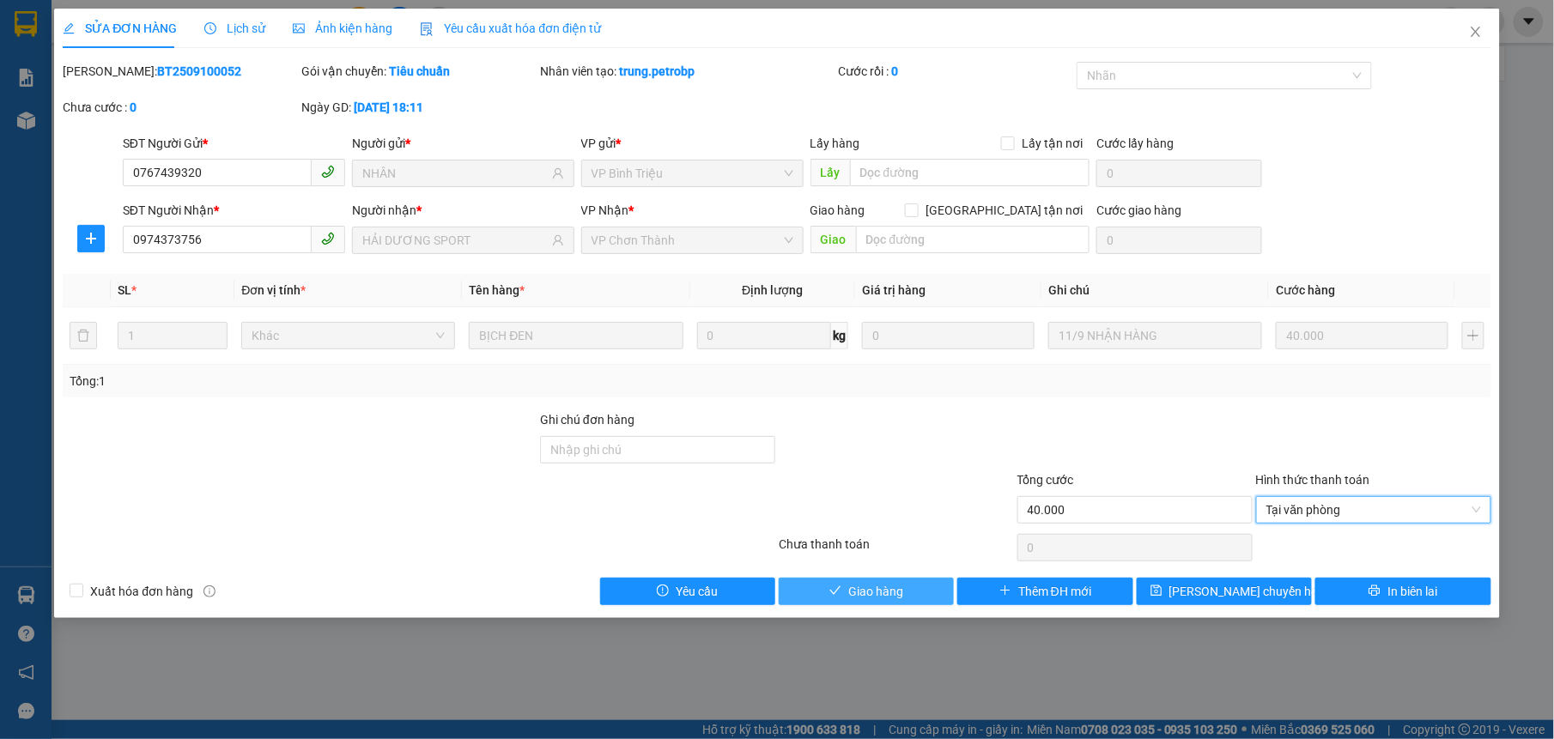
click at [826, 589] on button "Giao hàng" at bounding box center [865, 591] width 175 height 27
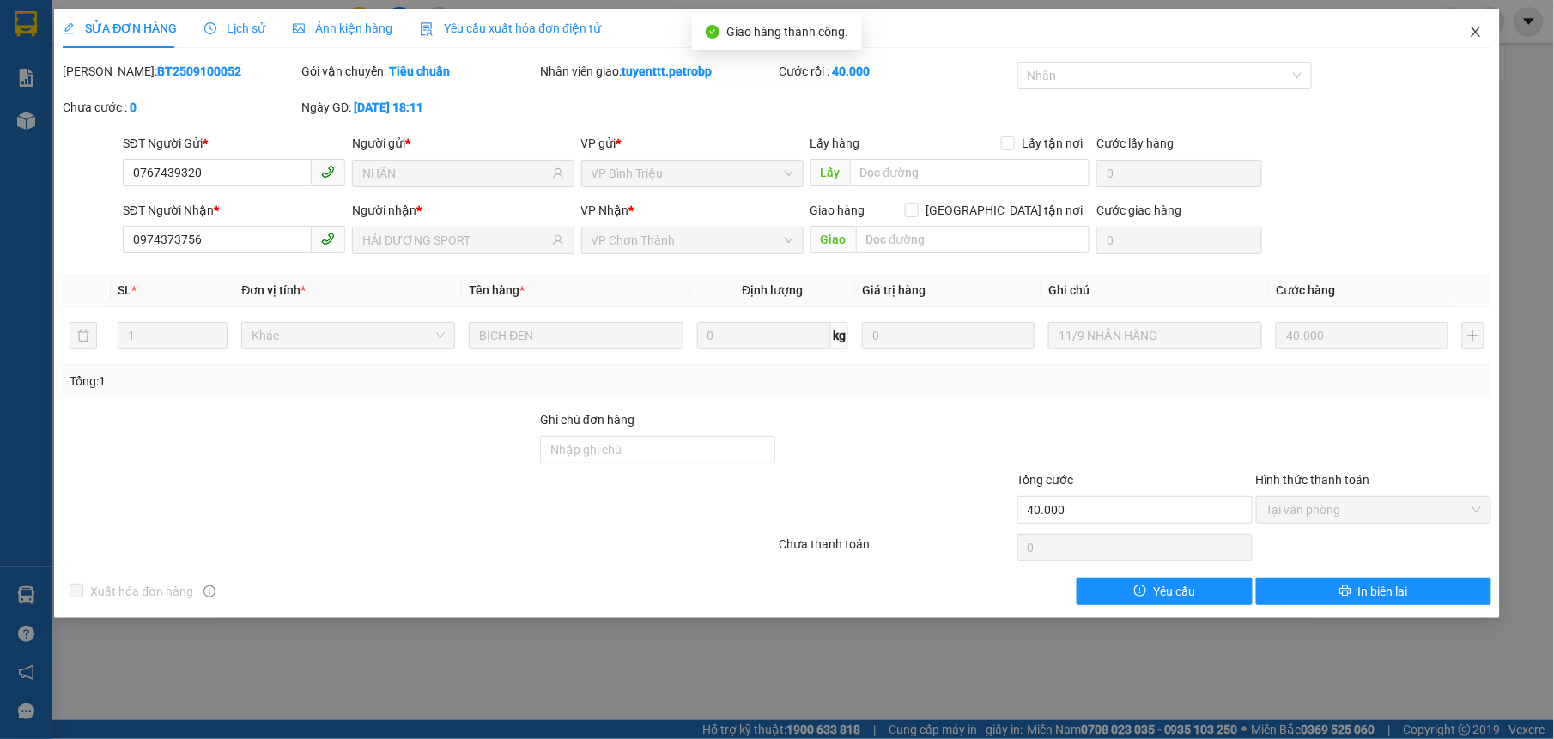
click at [1463, 41] on span "Close" at bounding box center [1475, 33] width 48 height 48
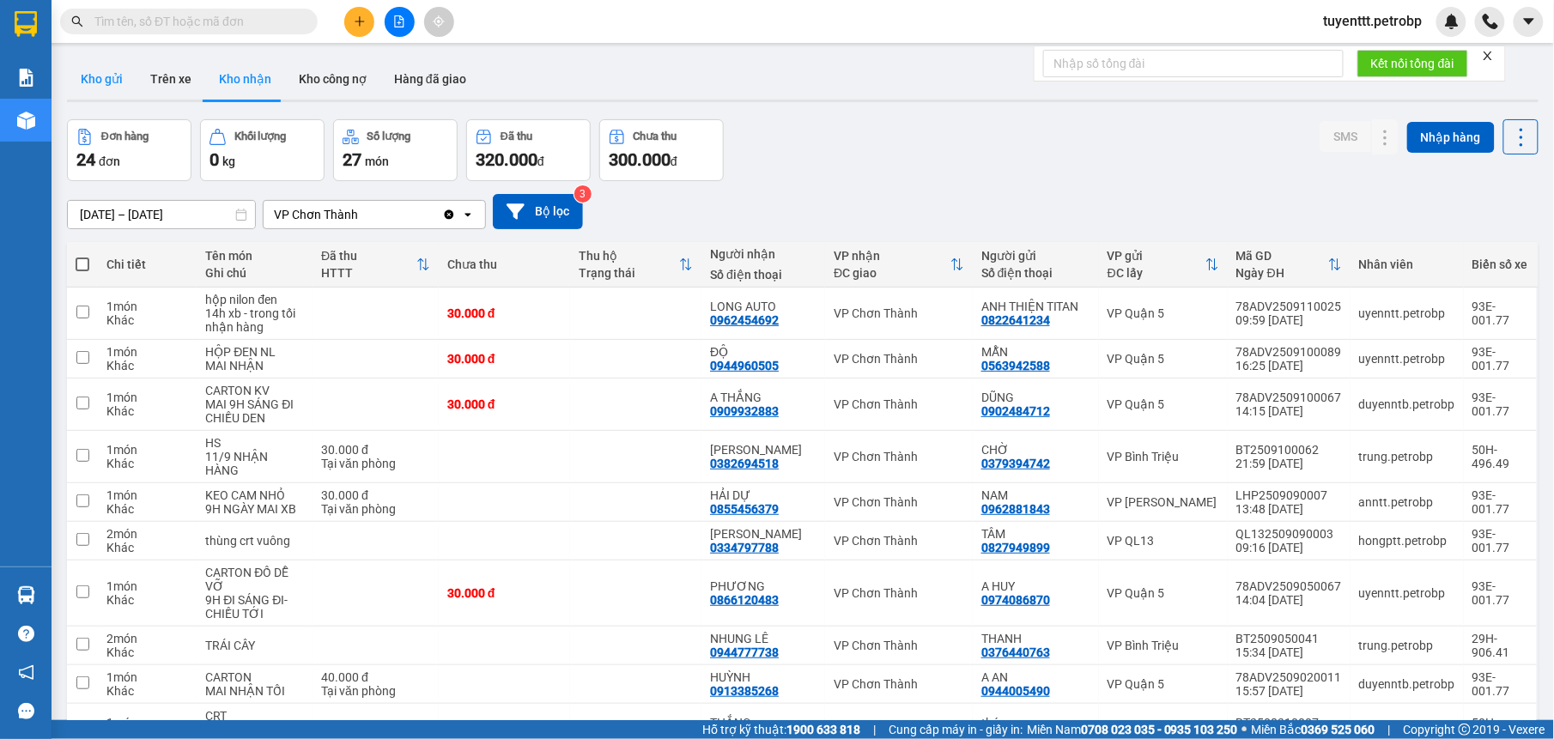
click at [94, 65] on button "Kho gửi" at bounding box center [102, 78] width 70 height 41
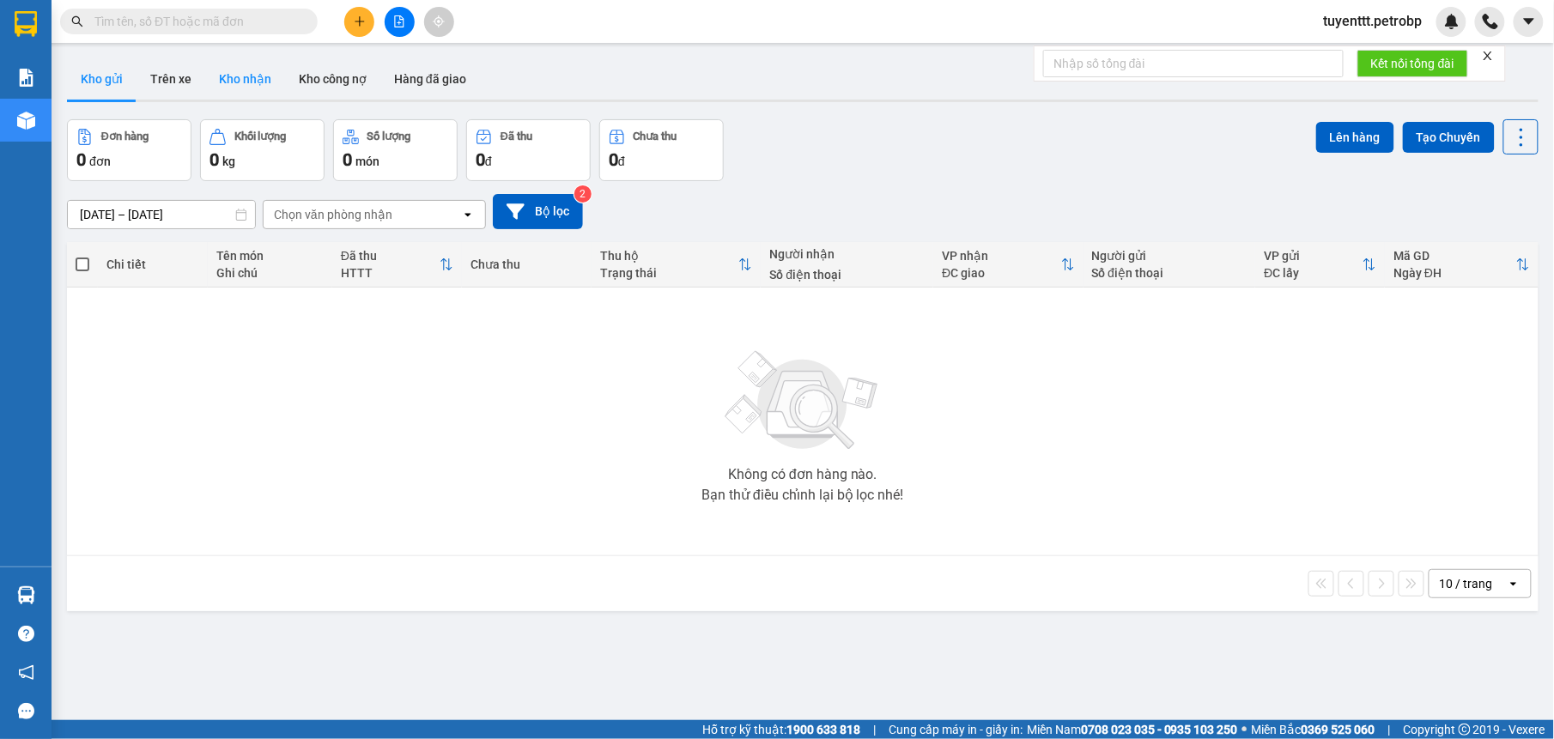
click at [241, 73] on button "Kho nhận" at bounding box center [245, 78] width 80 height 41
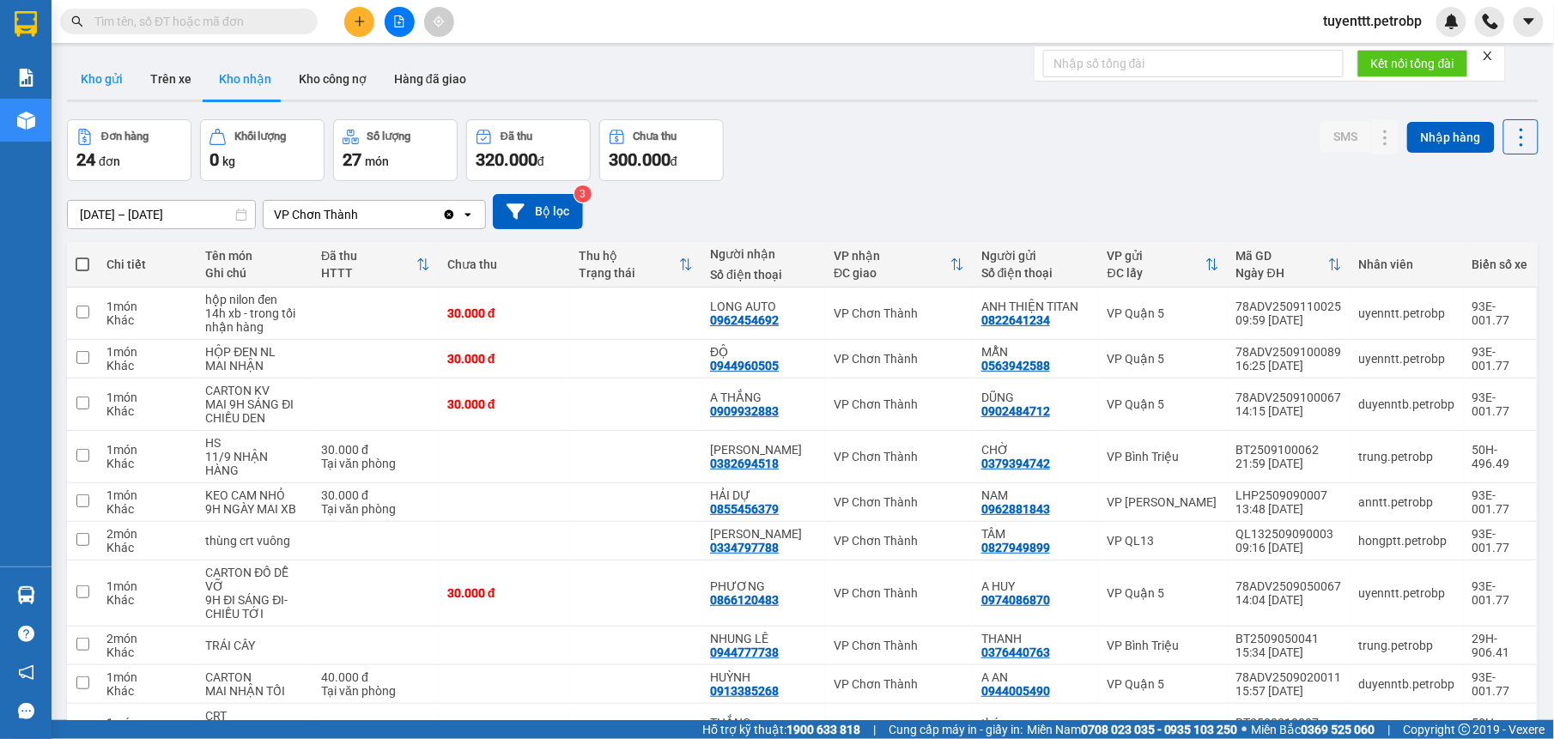
click at [91, 74] on button "Kho gửi" at bounding box center [102, 78] width 70 height 41
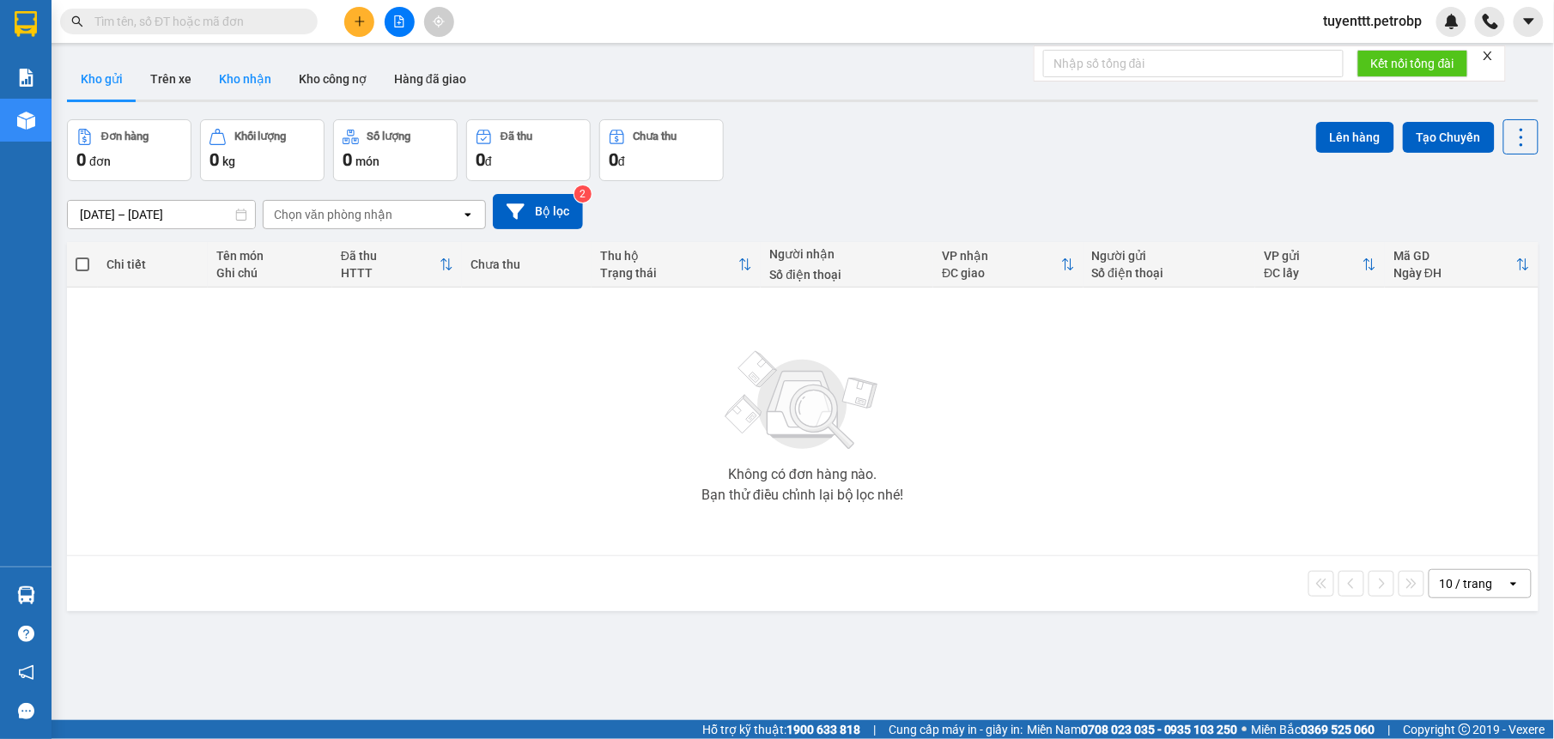
click at [242, 70] on button "Kho nhận" at bounding box center [245, 78] width 80 height 41
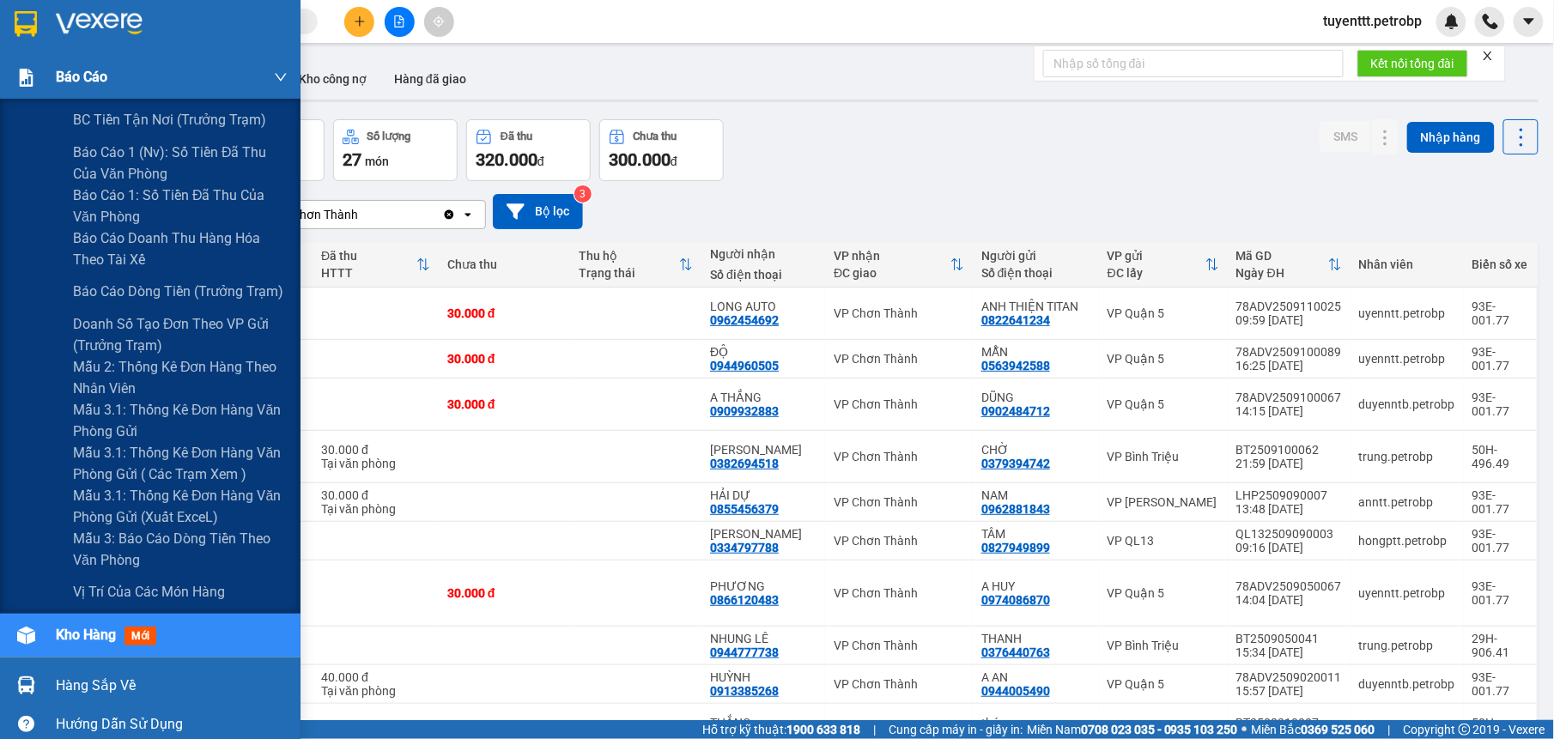
click at [28, 79] on img at bounding box center [26, 78] width 18 height 18
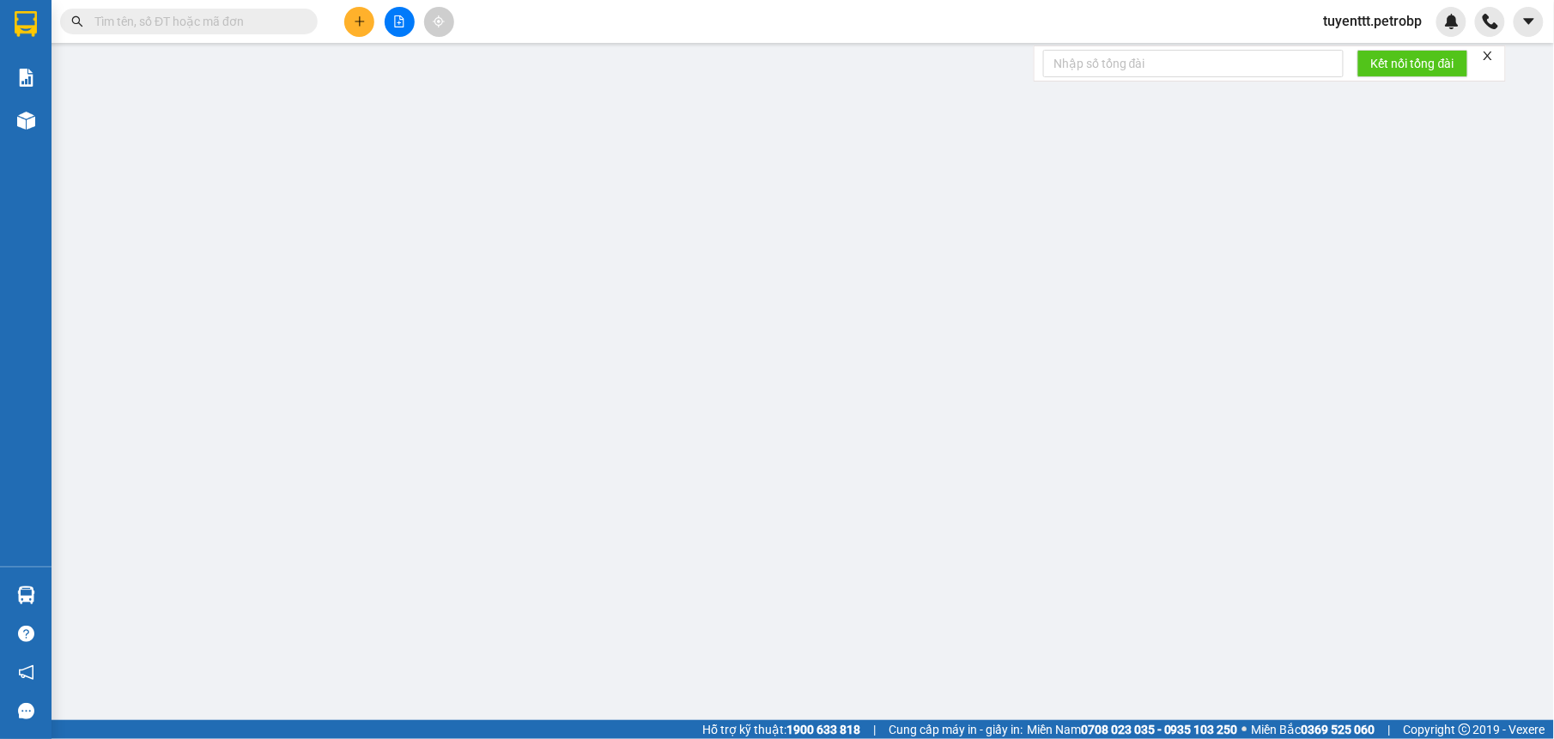
click at [348, 28] on button at bounding box center [359, 22] width 30 height 30
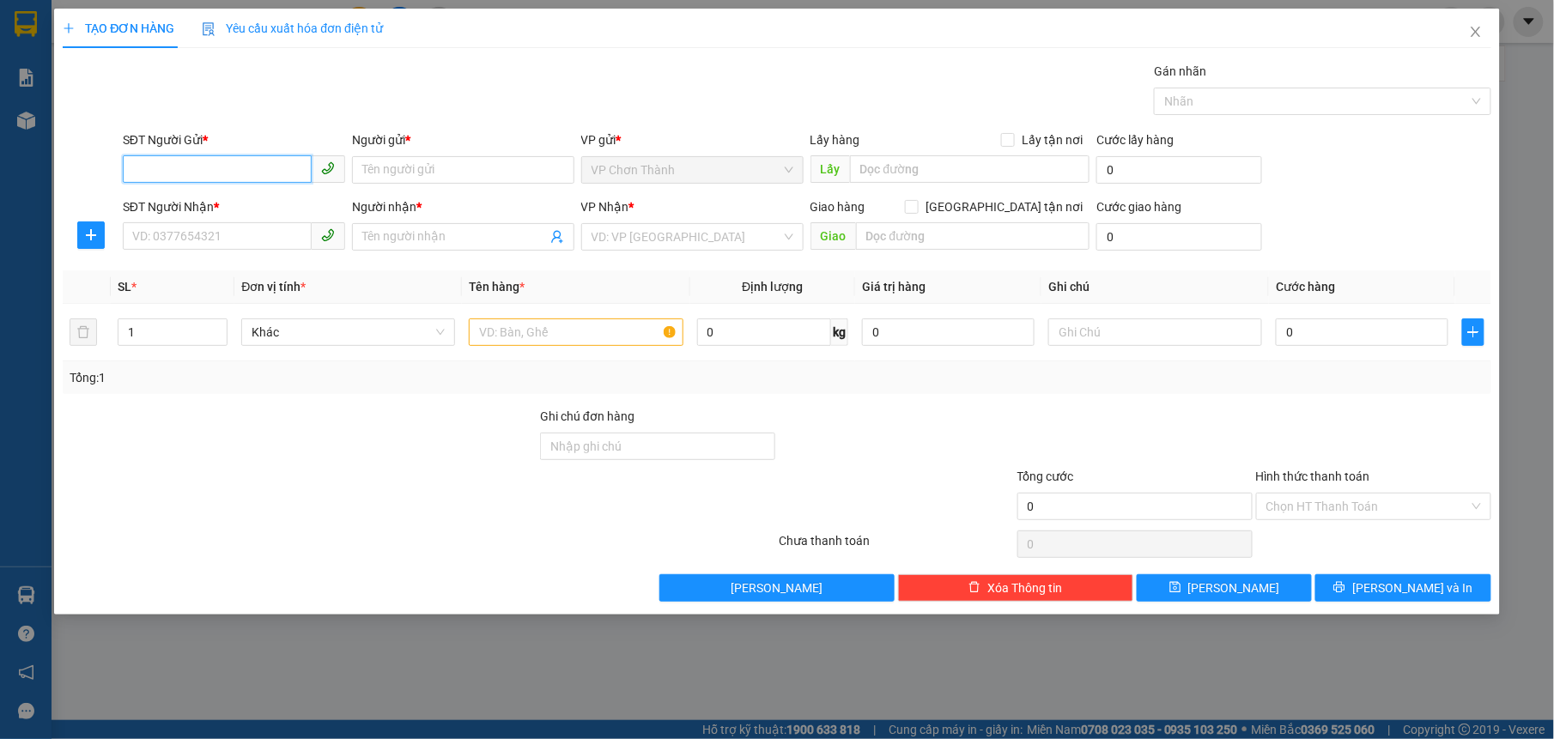
click at [245, 173] on input "SĐT Người Gửi *" at bounding box center [217, 168] width 189 height 27
click at [257, 203] on div "0938151474 - LỘC" at bounding box center [234, 205] width 202 height 19
type input "0938151474"
type input "LỘC"
type input "0911166677"
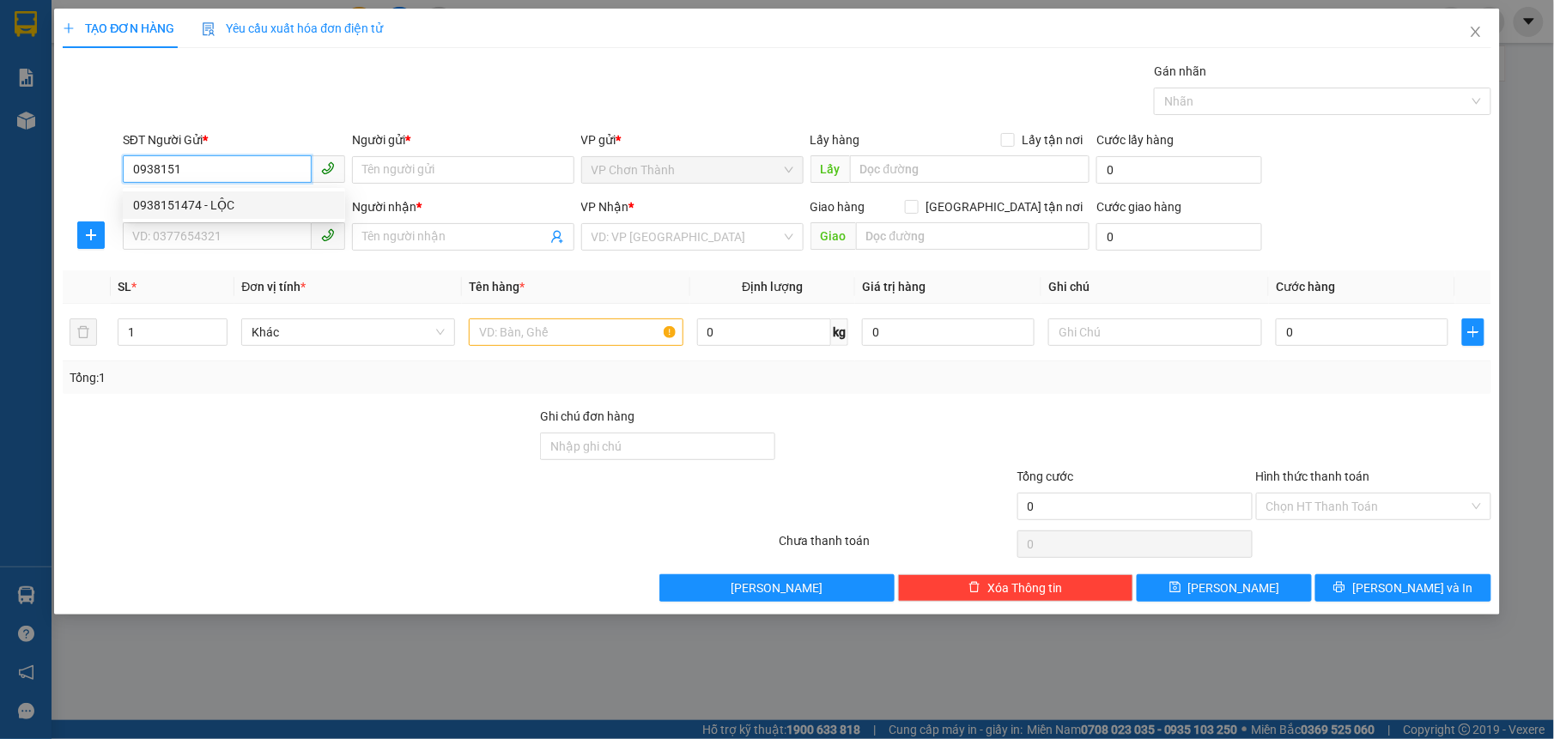
type input "huyền"
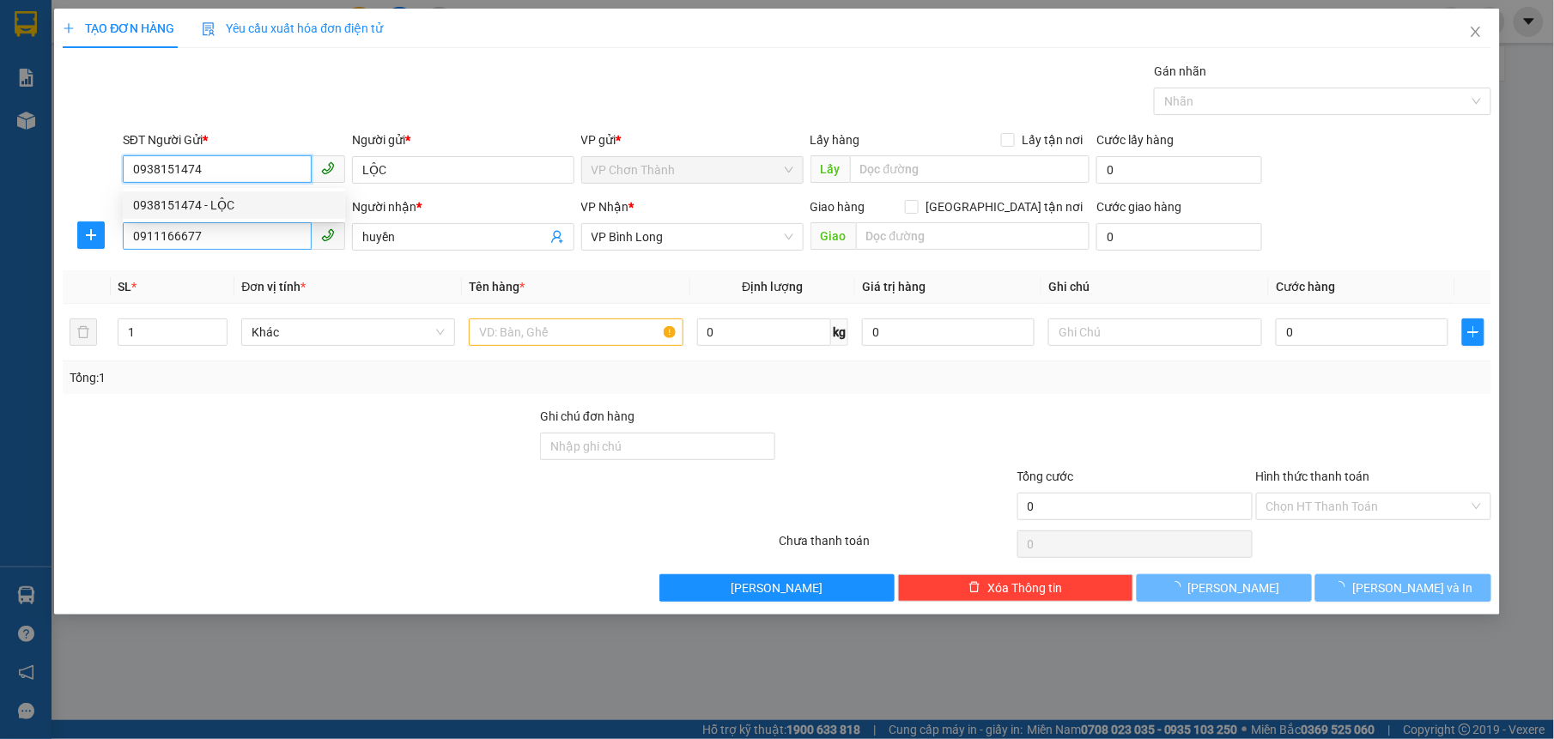
type input "30.000"
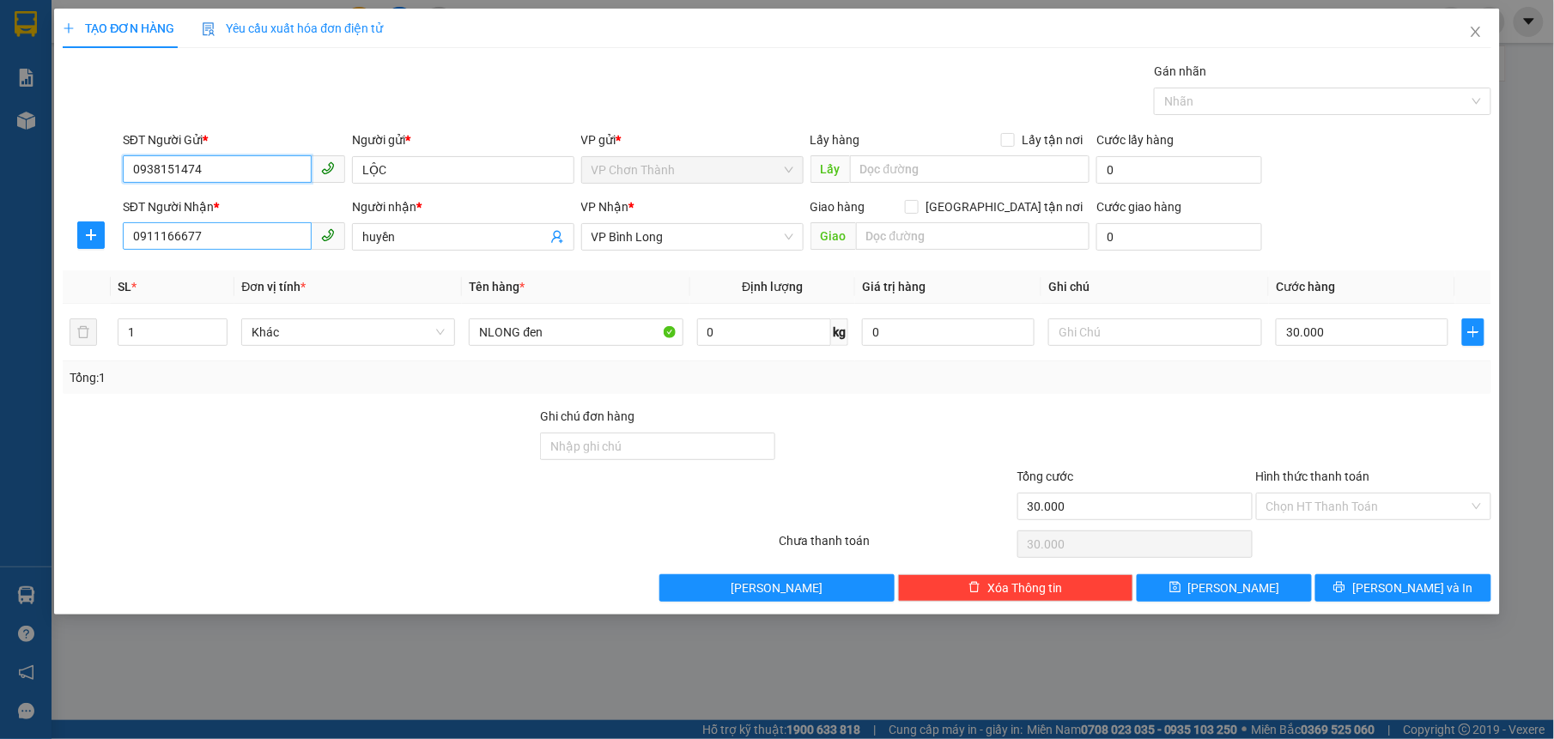
type input "0938151474"
click at [282, 239] on input "0911166677" at bounding box center [217, 235] width 189 height 27
click at [215, 235] on input "SĐT Người Nhận *" at bounding box center [217, 235] width 189 height 27
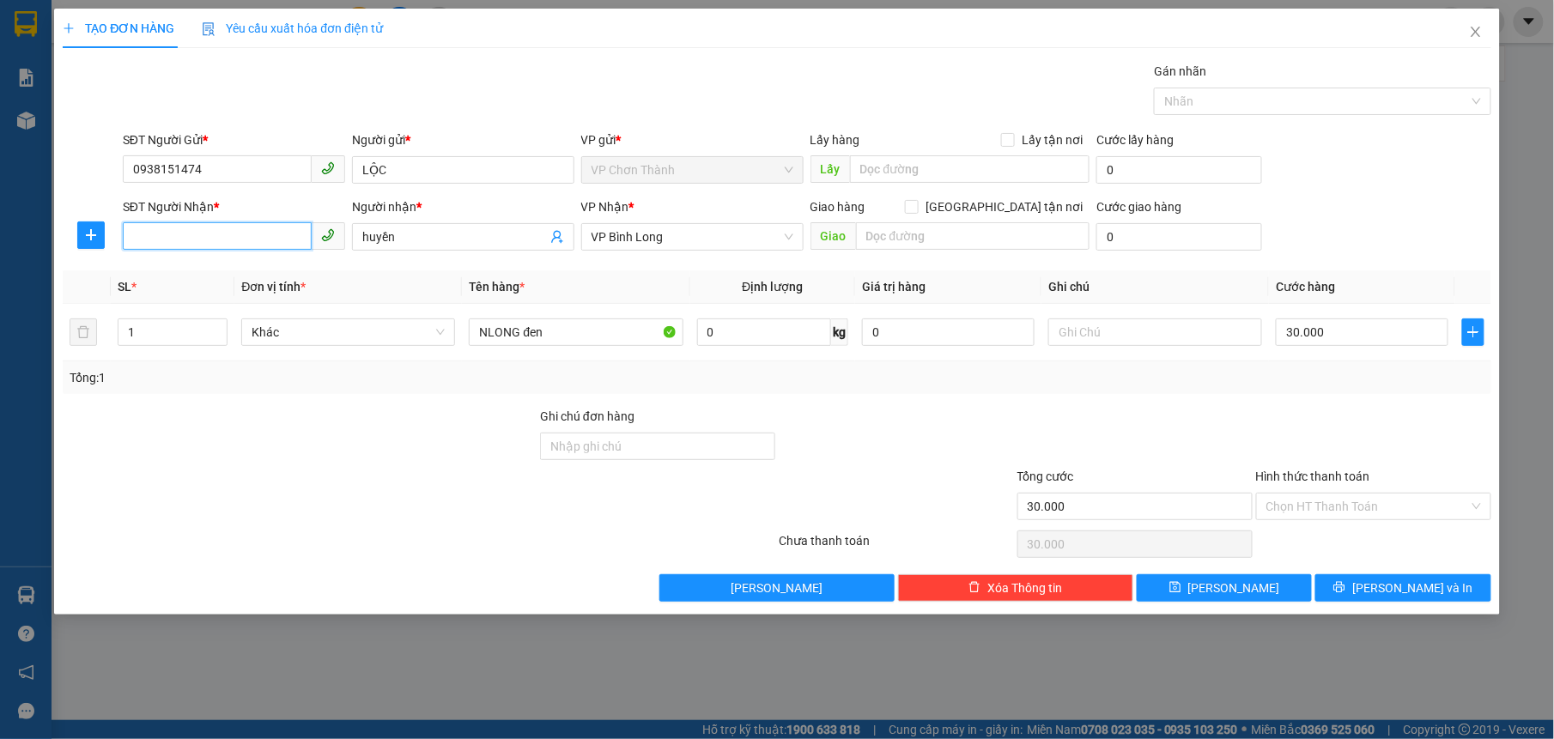
click at [234, 232] on input "SĐT Người Nhận *" at bounding box center [217, 235] width 189 height 27
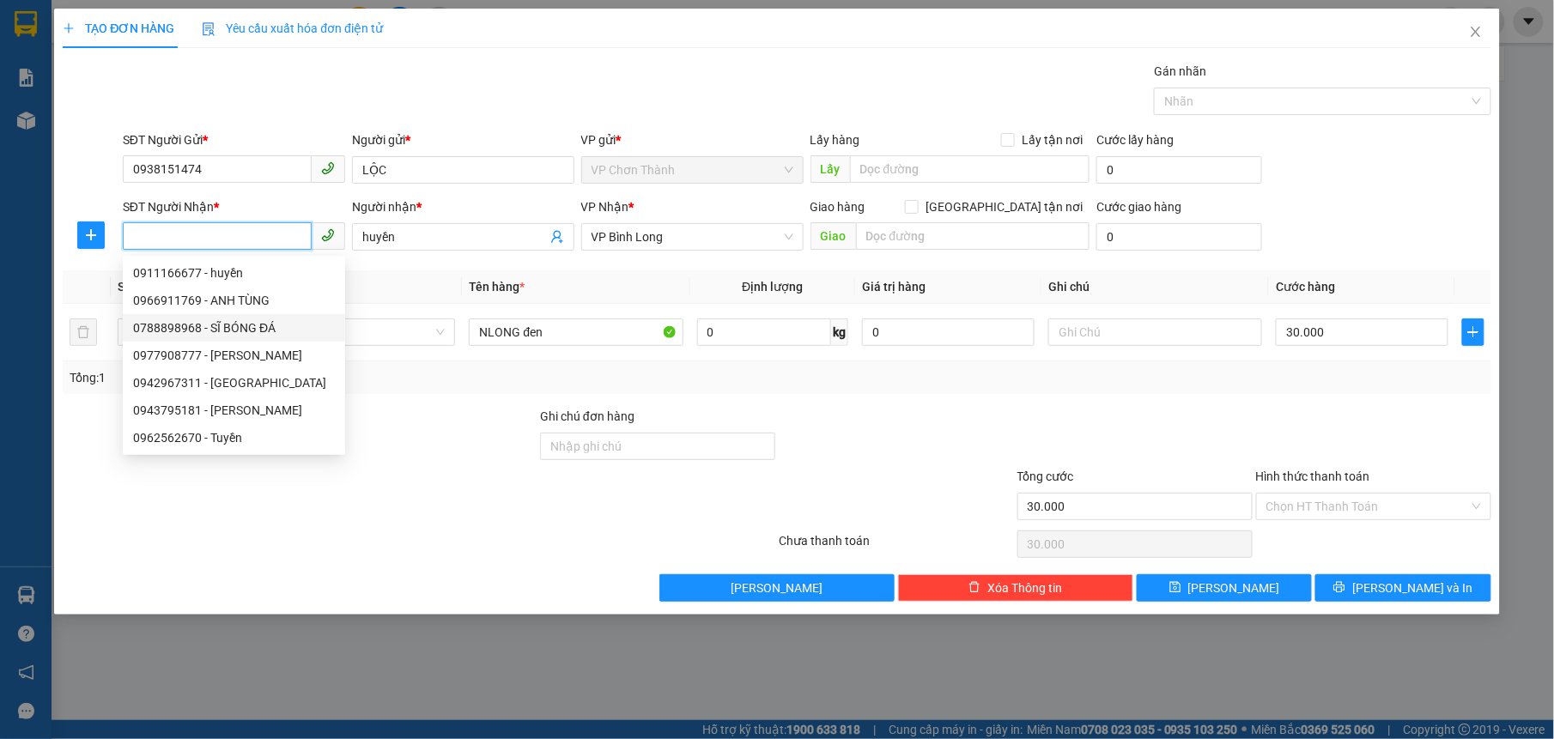
paste input "094 5231234"
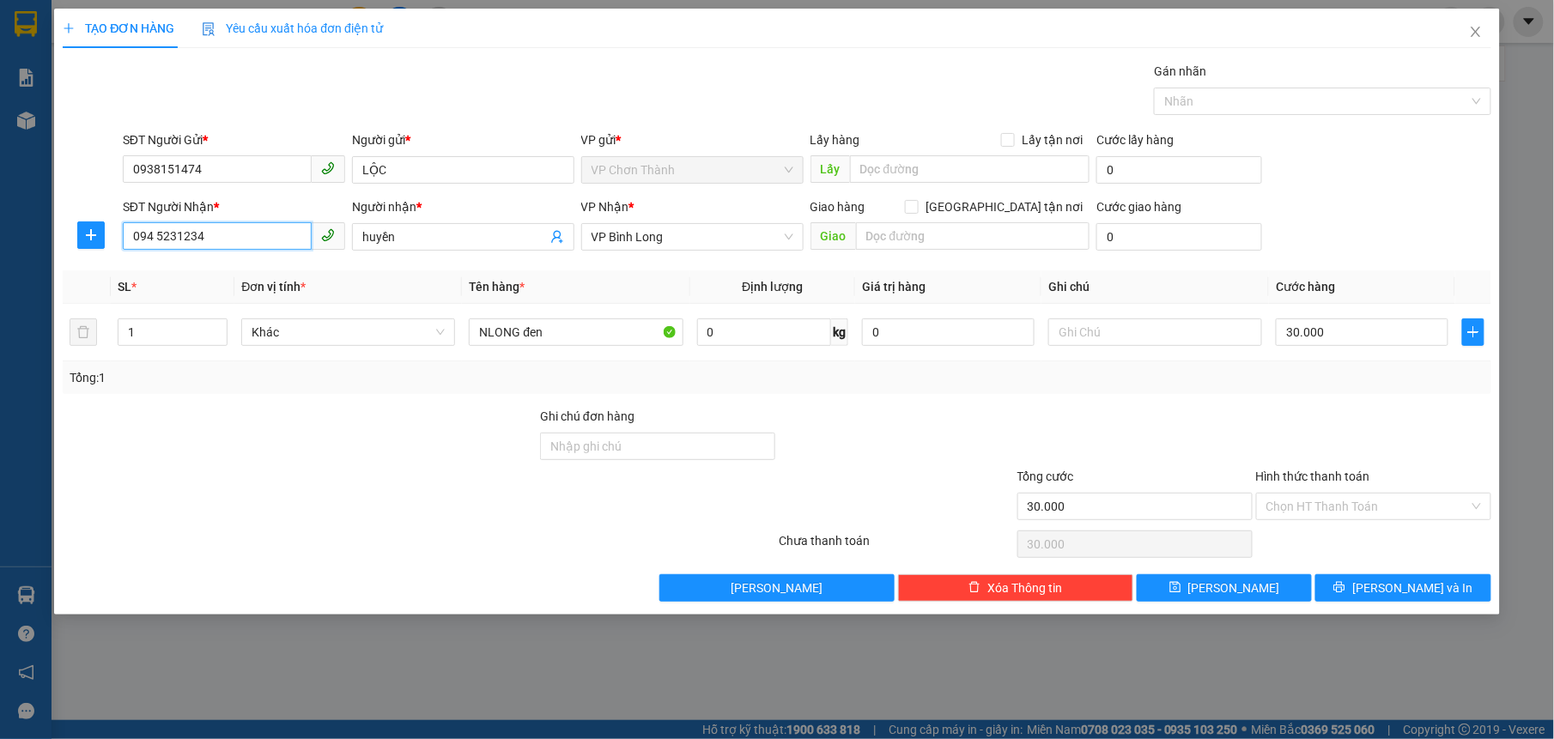
click at [155, 231] on input "094 5231234" at bounding box center [217, 235] width 189 height 27
type input "0945231234"
click at [251, 238] on input "0945231234" at bounding box center [217, 235] width 189 height 27
click at [317, 276] on div "0945231234 - NGUYÊN" at bounding box center [234, 273] width 202 height 19
type input "NGUYÊN"
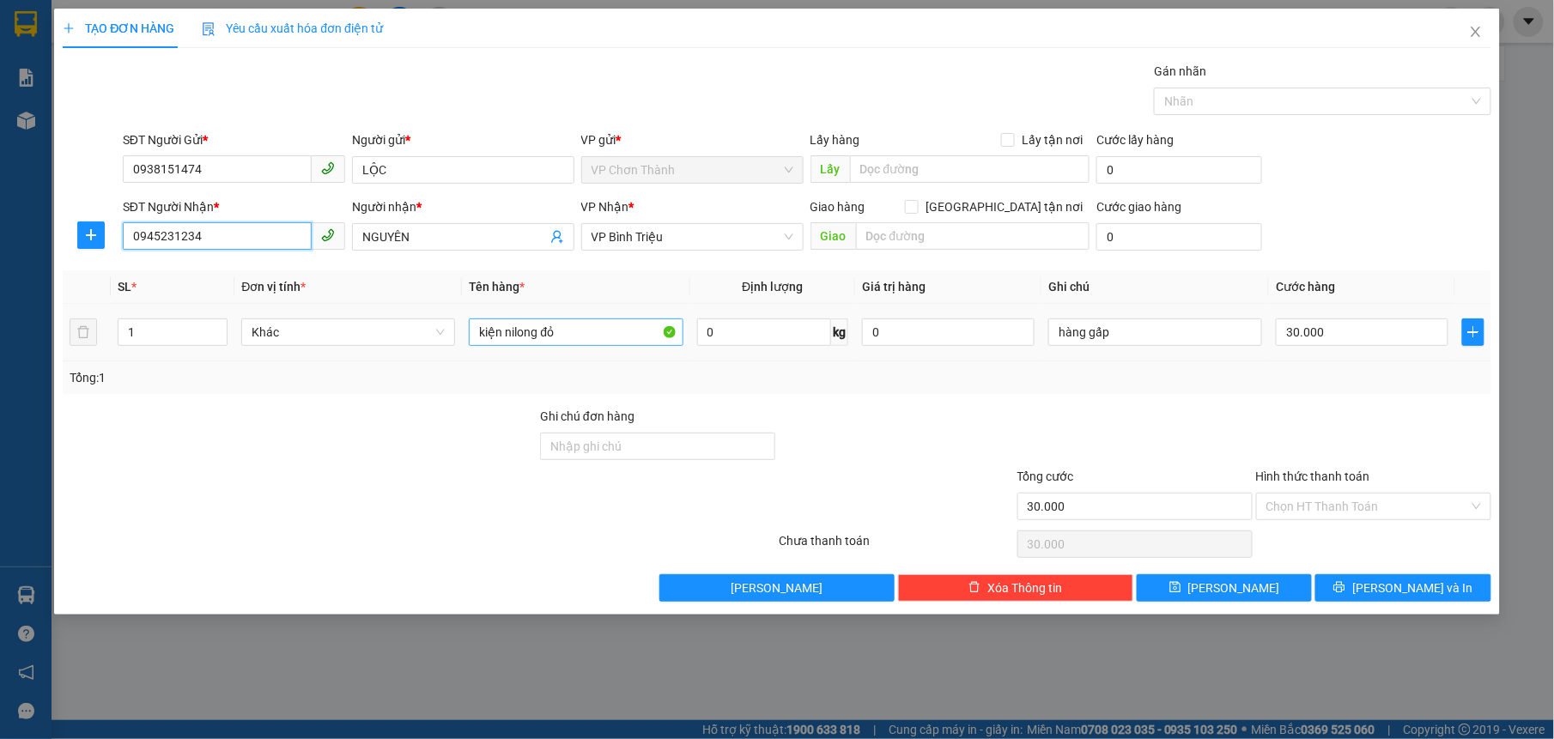
type input "0945231234"
click at [585, 342] on input "kiện nilong đỏ" at bounding box center [576, 331] width 214 height 27
type input "kiện nilong đen"
click at [1130, 333] on input "hàng gấp" at bounding box center [1155, 331] width 214 height 27
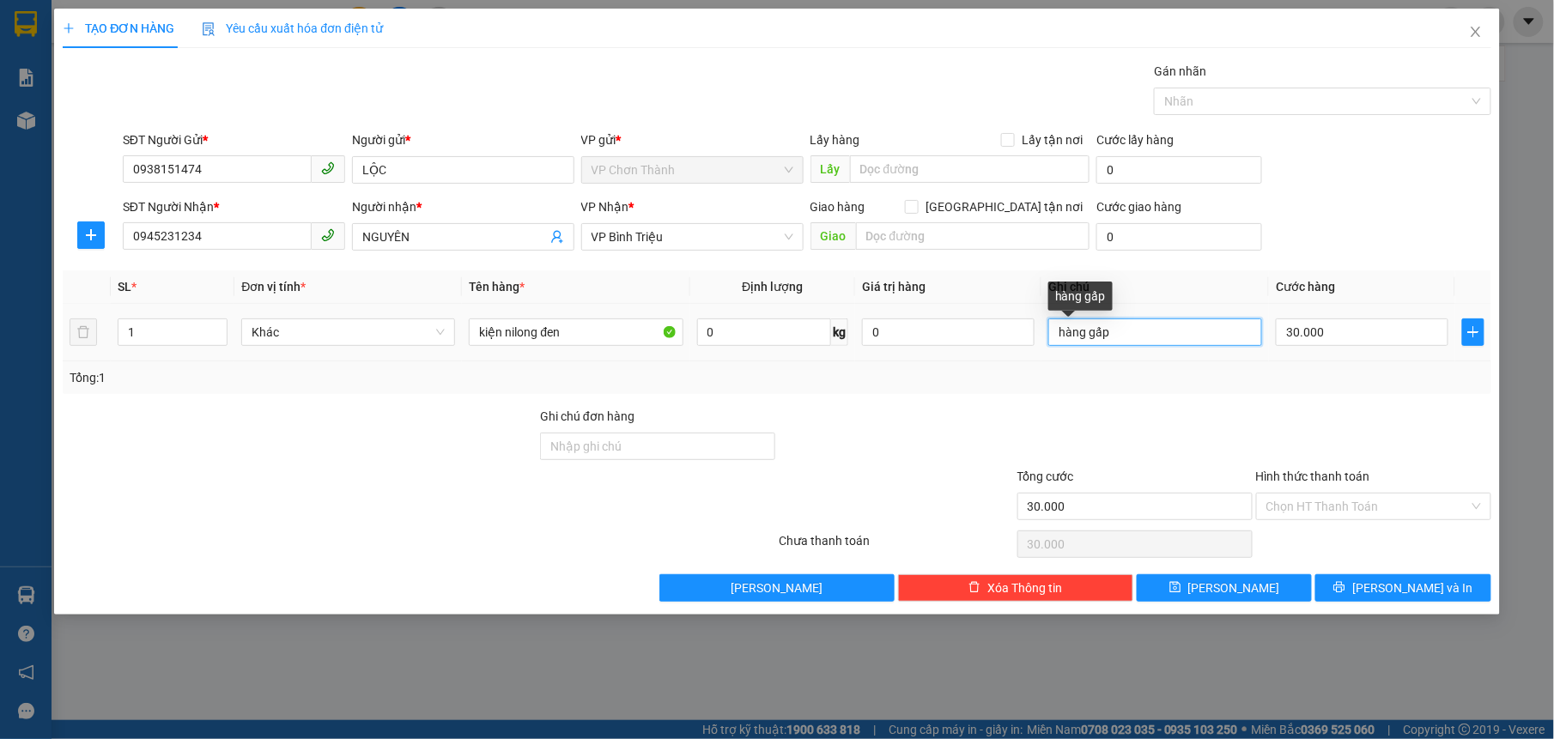
click at [1130, 333] on input "hàng gấp" at bounding box center [1155, 331] width 214 height 27
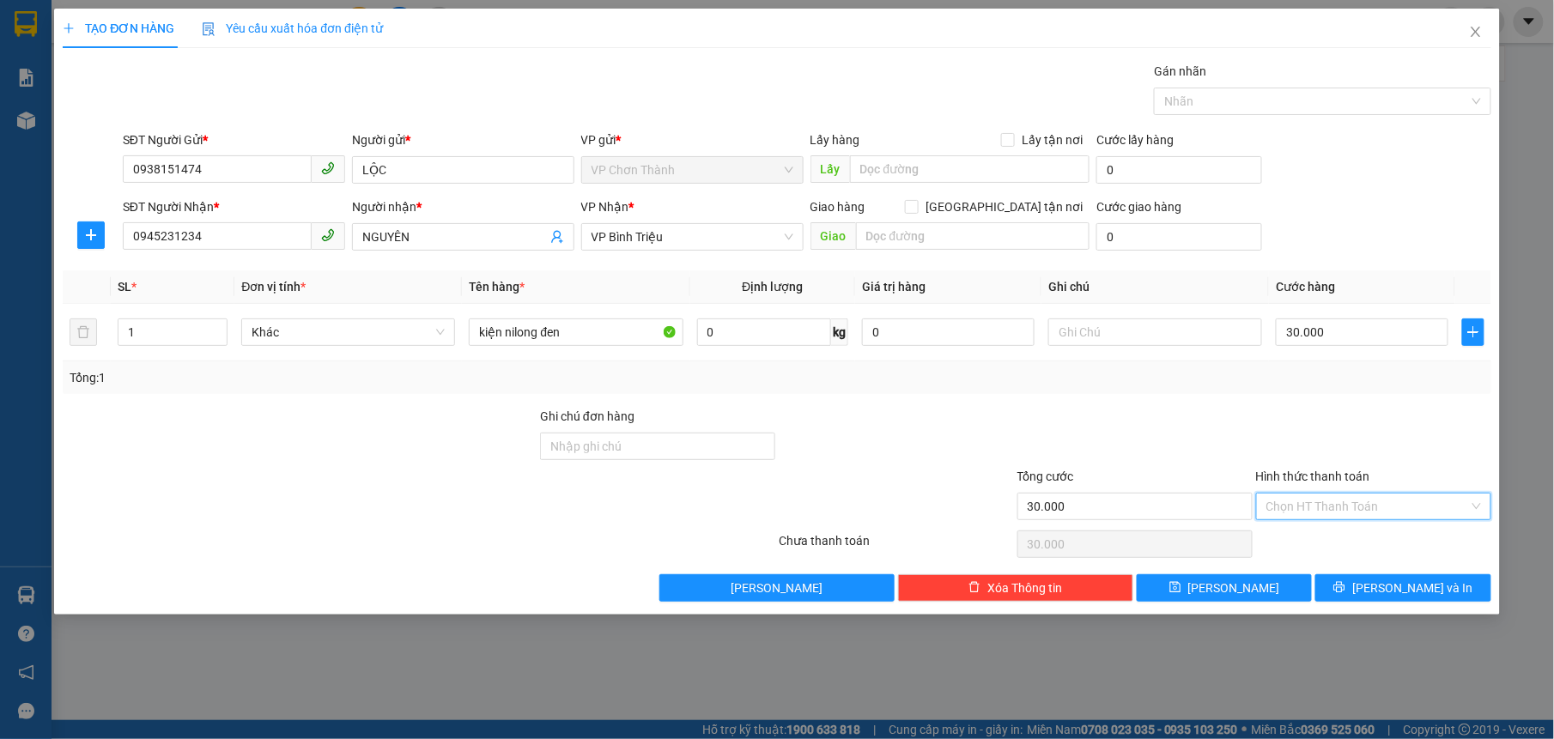
click at [1375, 512] on input "Hình thức thanh toán" at bounding box center [1367, 507] width 203 height 26
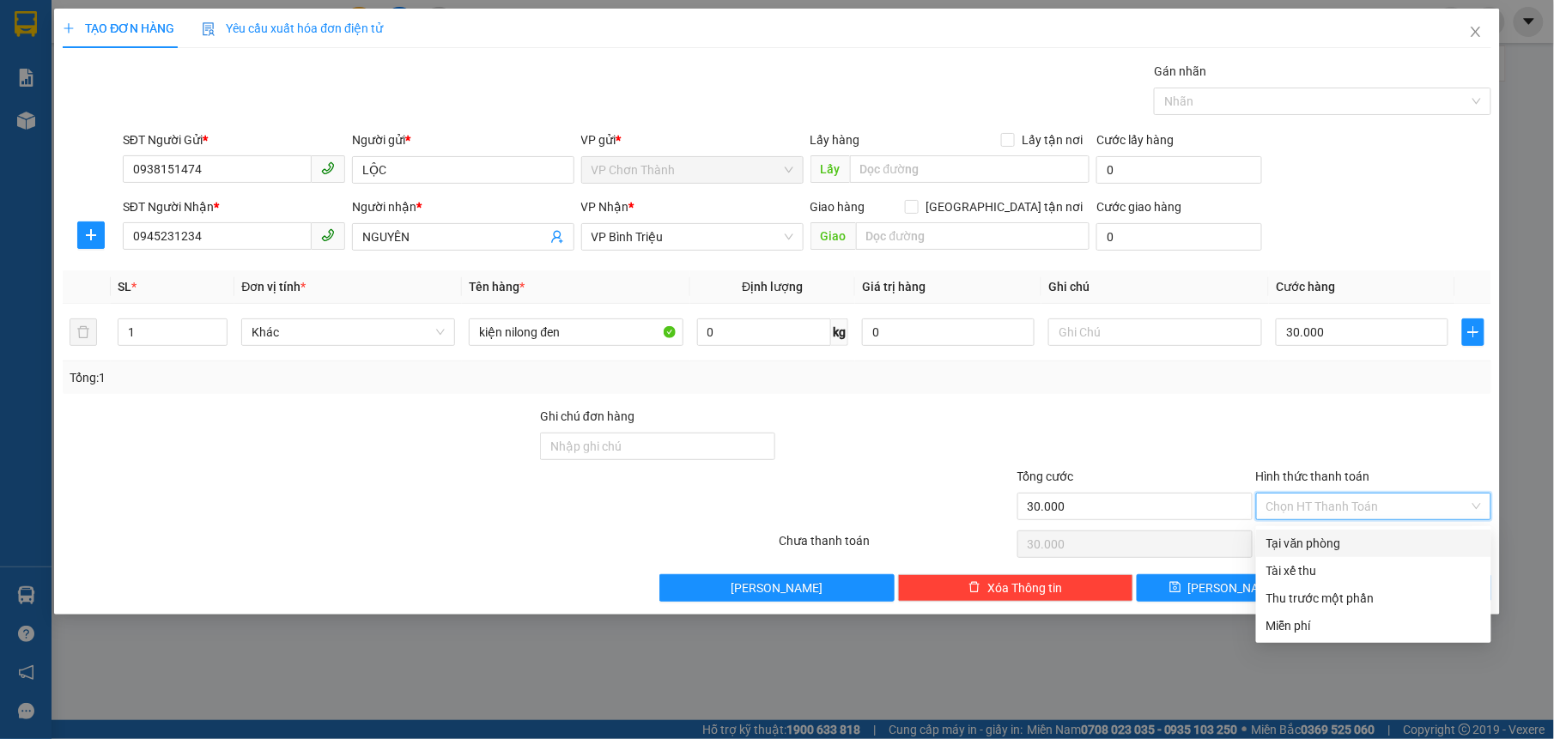
click at [1373, 543] on div "Tại văn phòng" at bounding box center [1373, 543] width 215 height 19
type input "0"
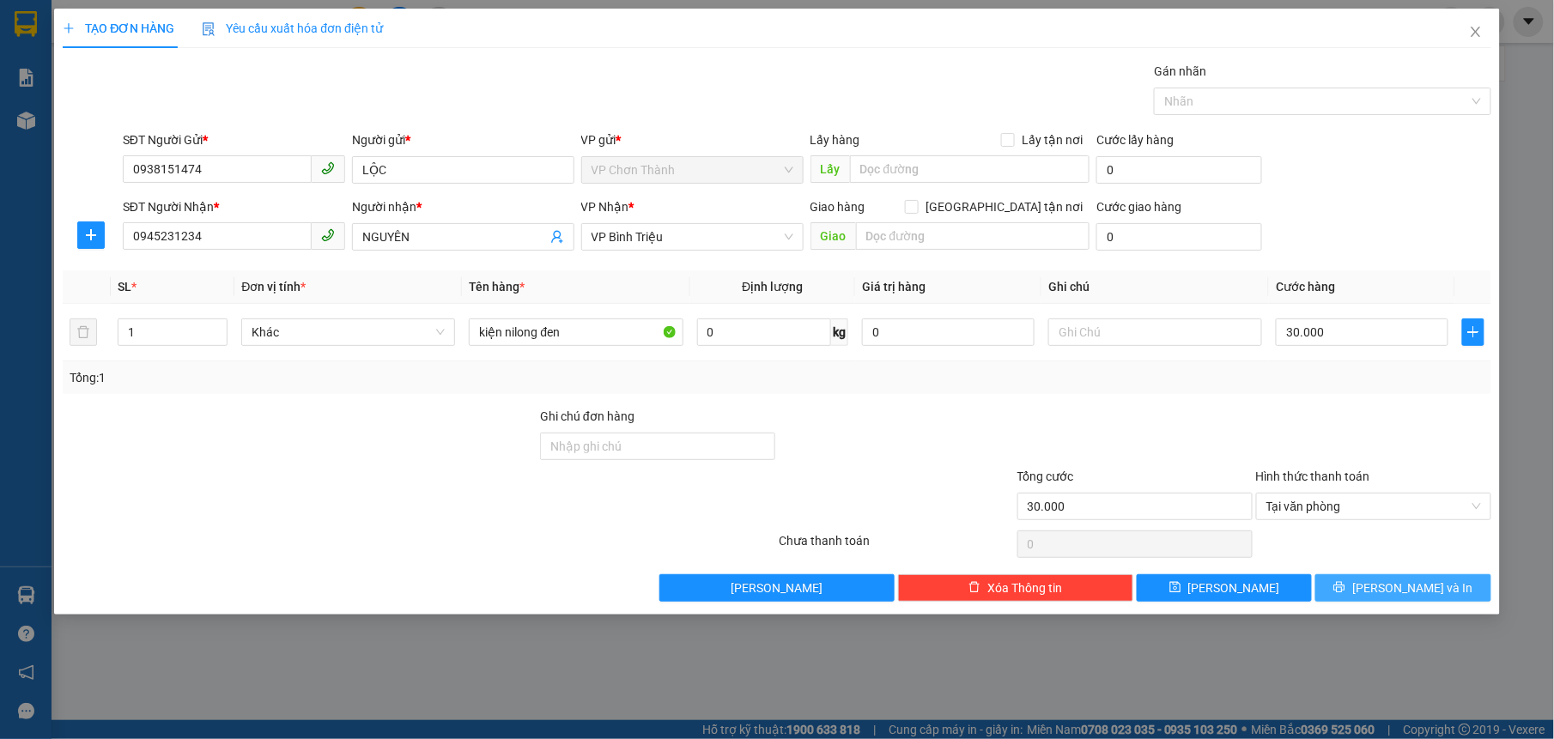
click at [1422, 595] on span "[PERSON_NAME] và In" at bounding box center [1412, 588] width 120 height 19
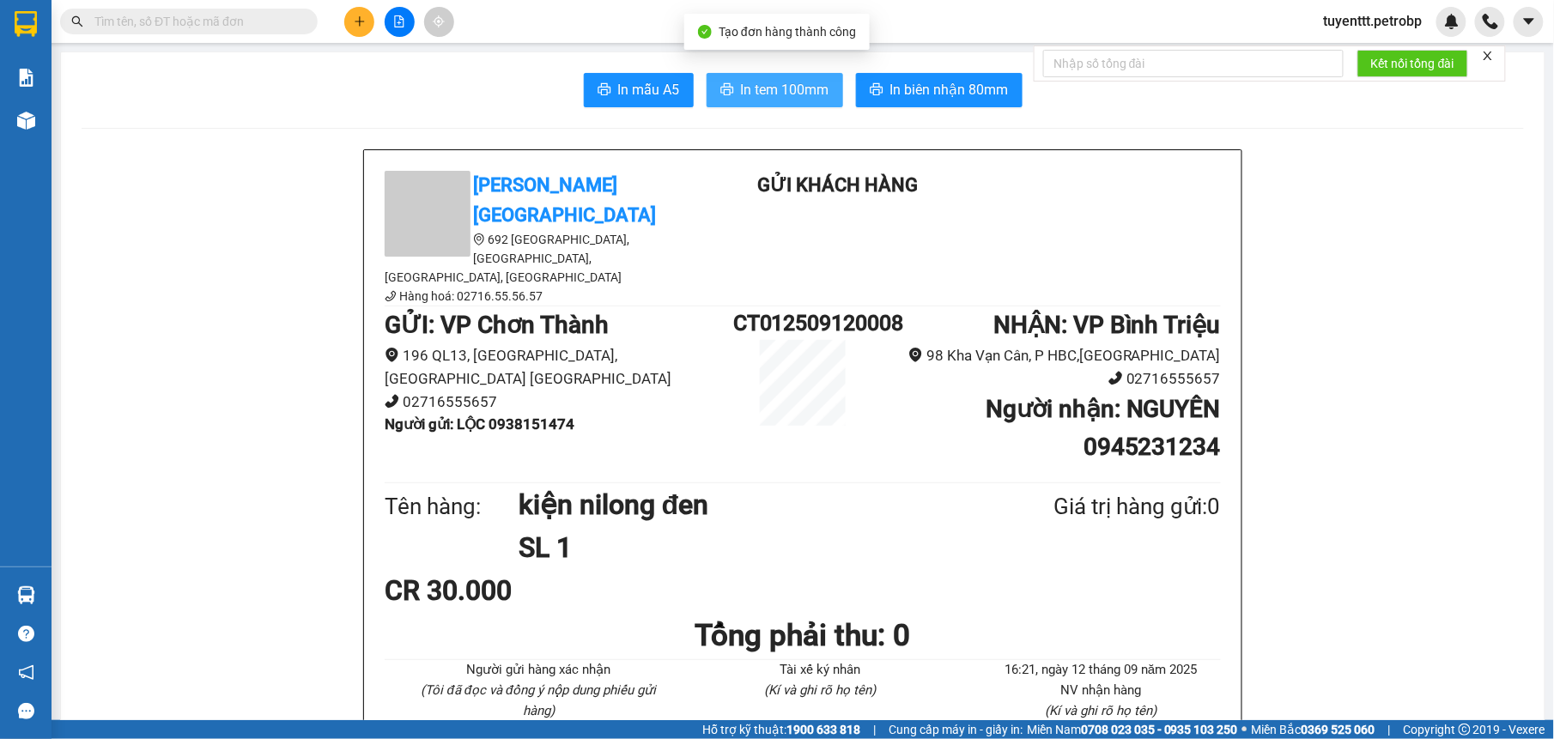
click at [762, 91] on span "In tem 100mm" at bounding box center [785, 89] width 88 height 21
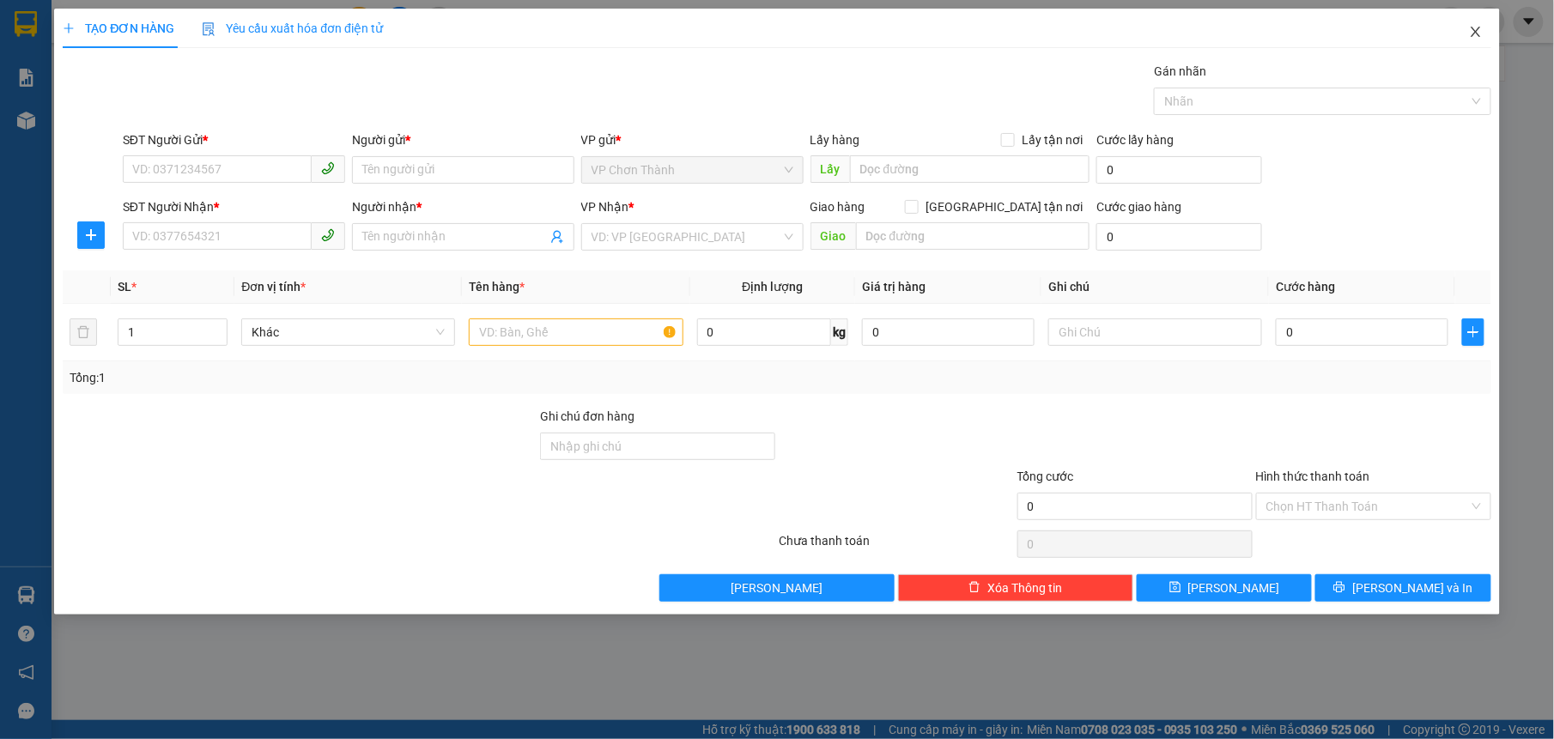
click at [1476, 34] on icon "close" at bounding box center [1474, 32] width 9 height 10
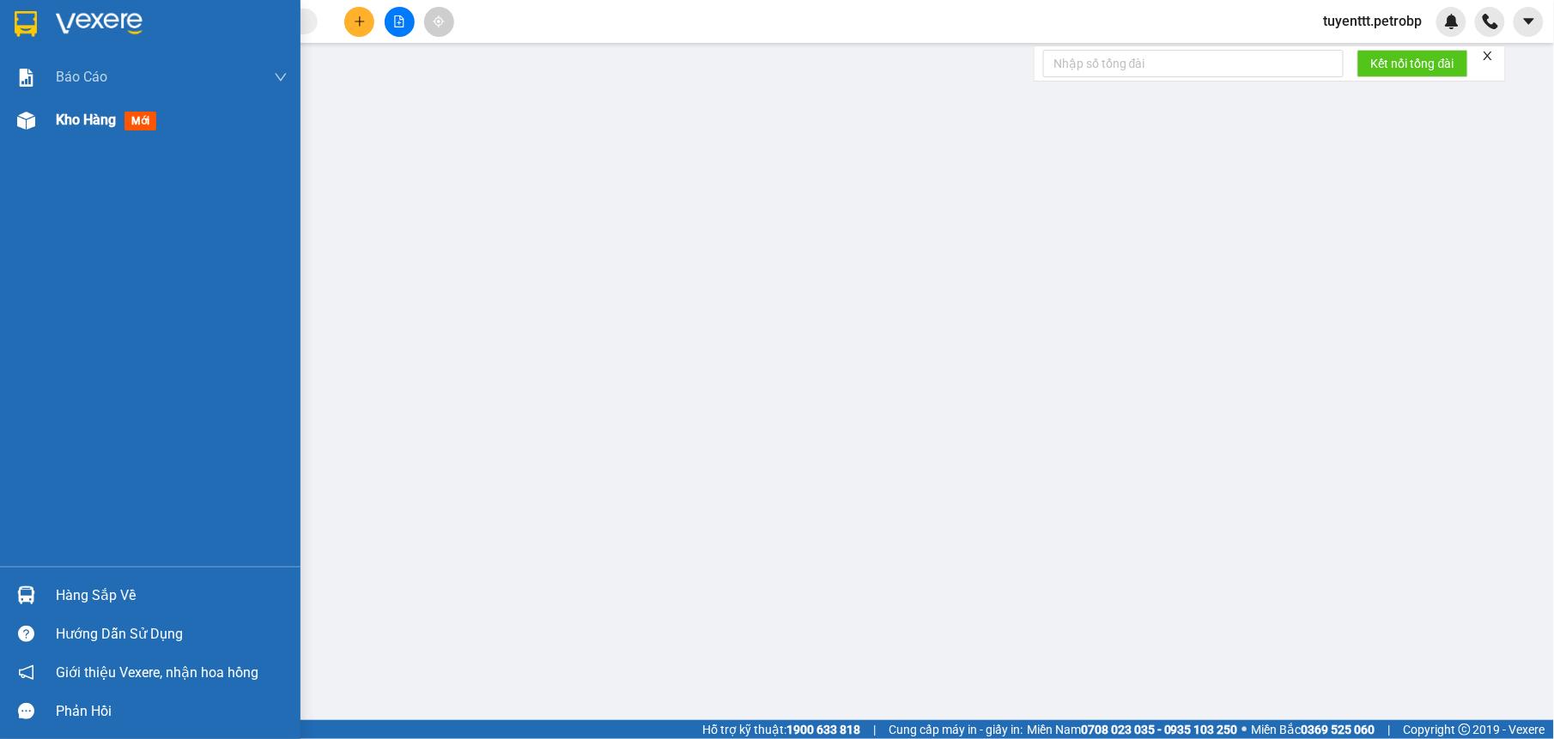
click at [25, 134] on div at bounding box center [26, 121] width 30 height 30
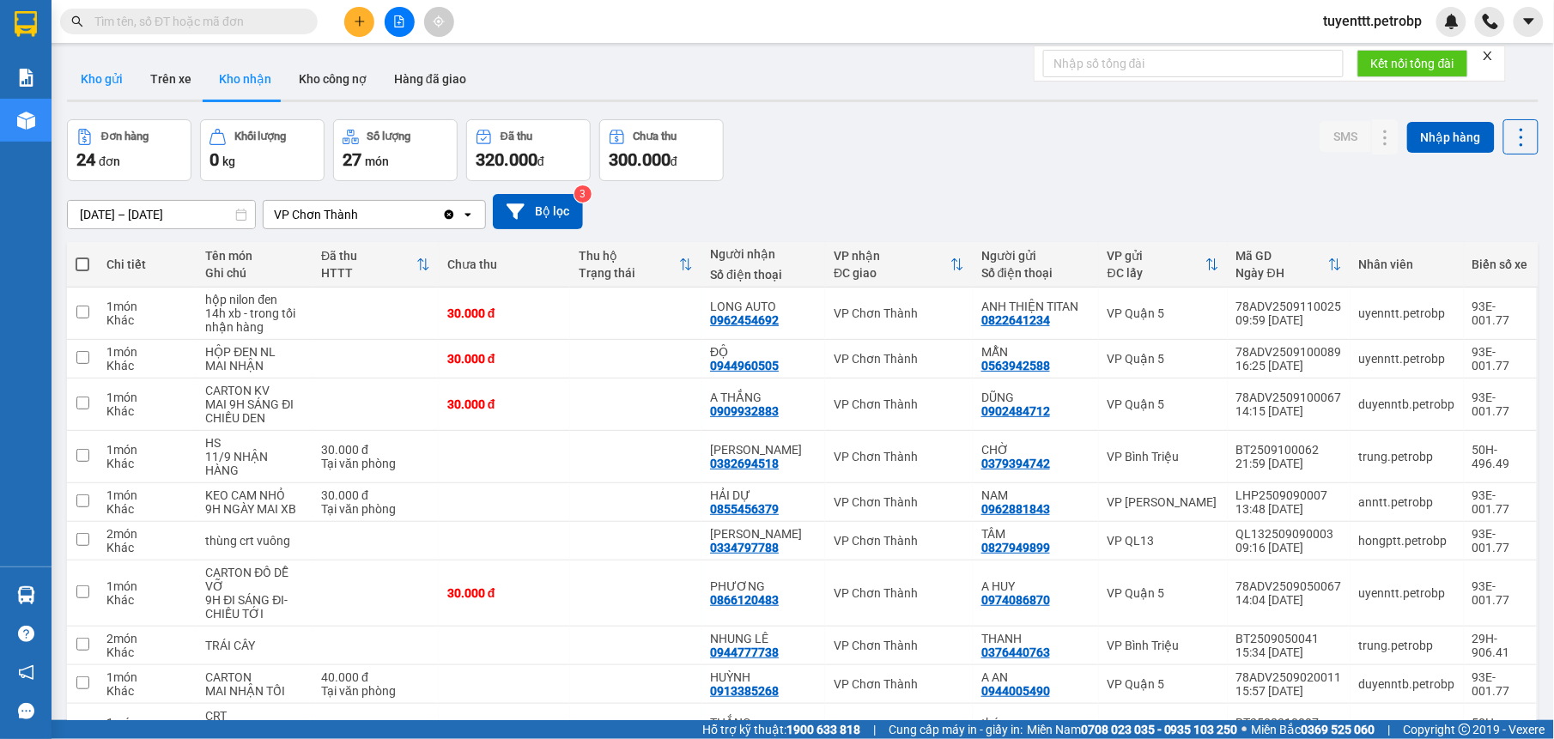
click at [100, 86] on button "Kho gửi" at bounding box center [102, 78] width 70 height 41
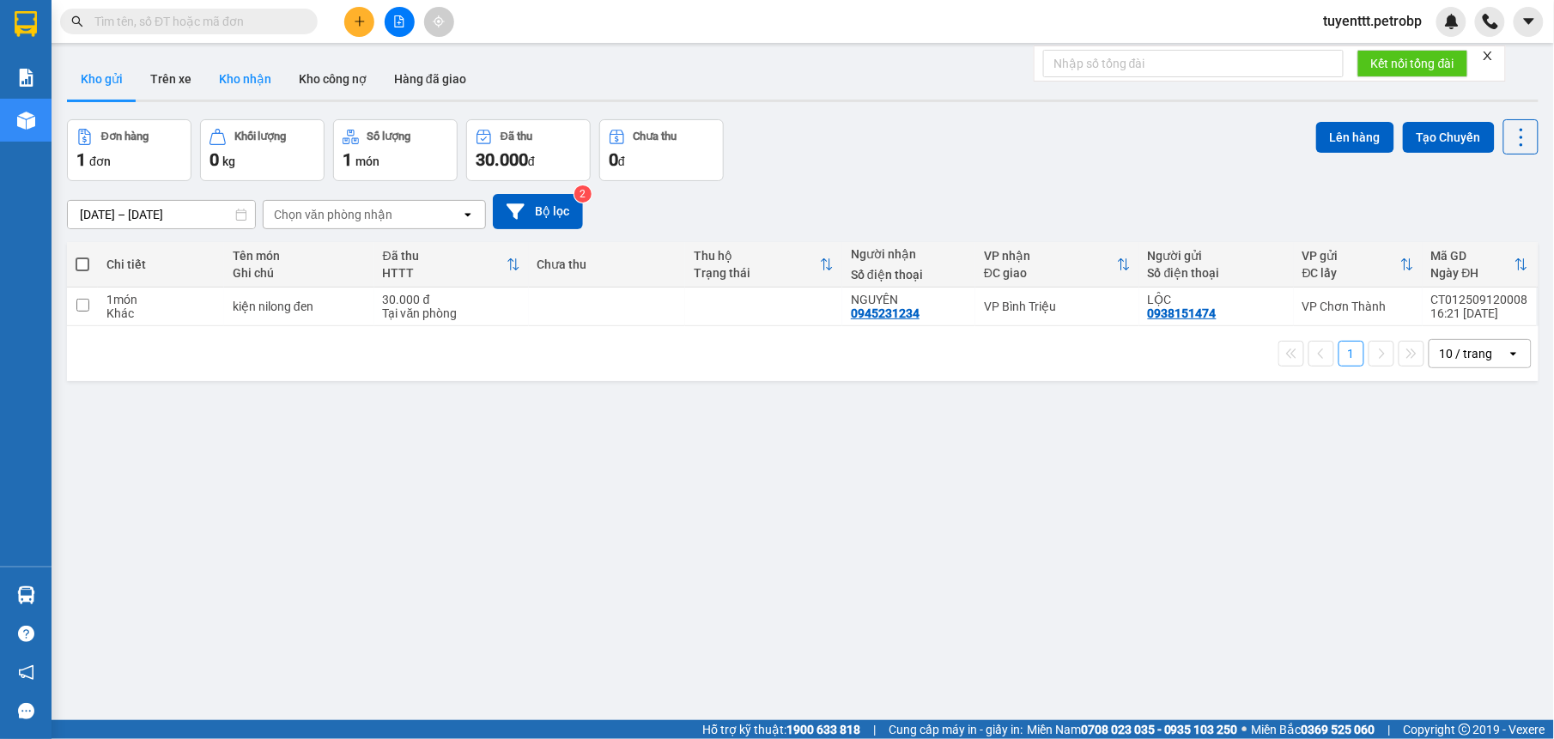
click at [252, 83] on button "Kho nhận" at bounding box center [245, 78] width 80 height 41
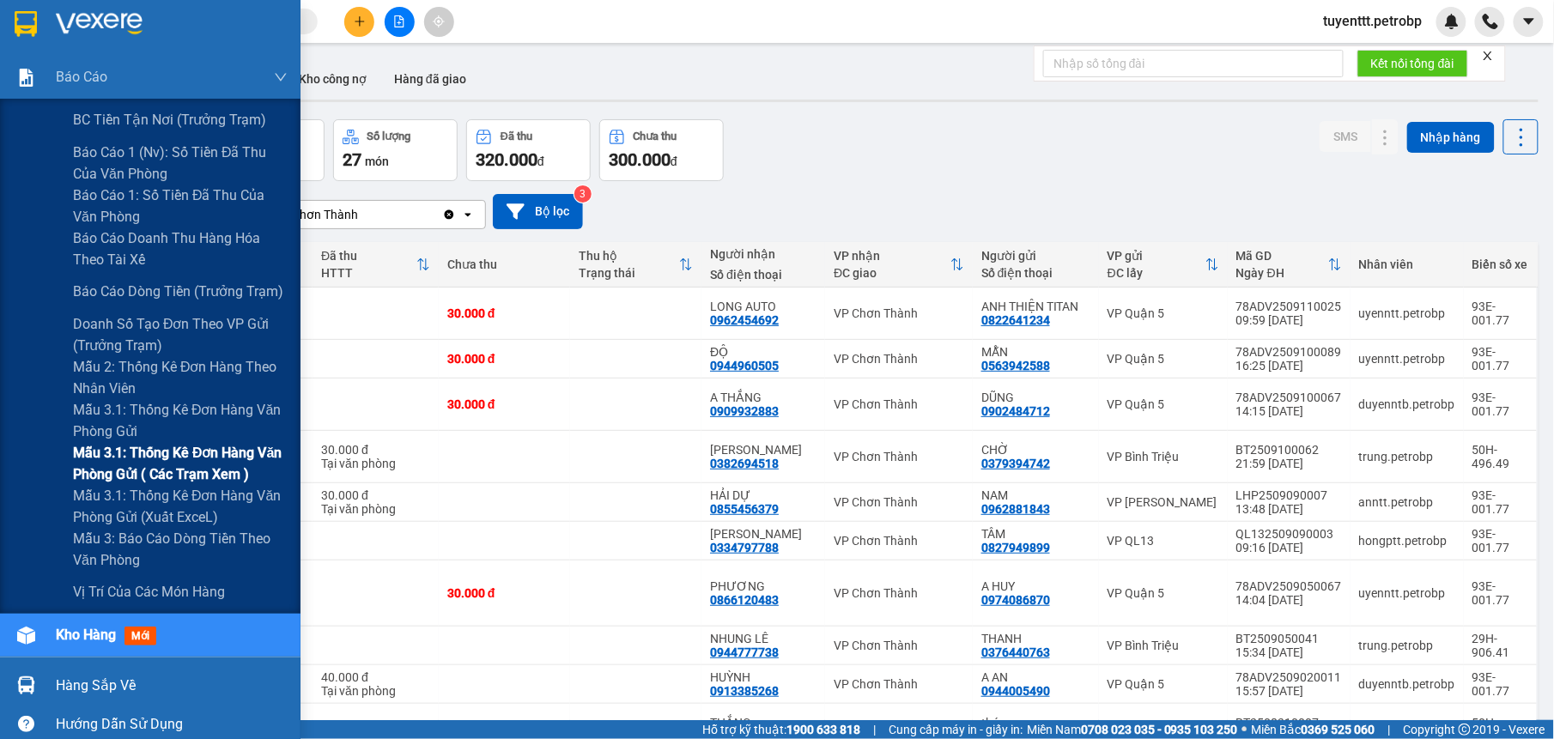
click at [160, 447] on span "Mẫu 3.1: Thống kê đơn hàng văn phòng gửi ( các trạm xem )" at bounding box center [180, 463] width 215 height 43
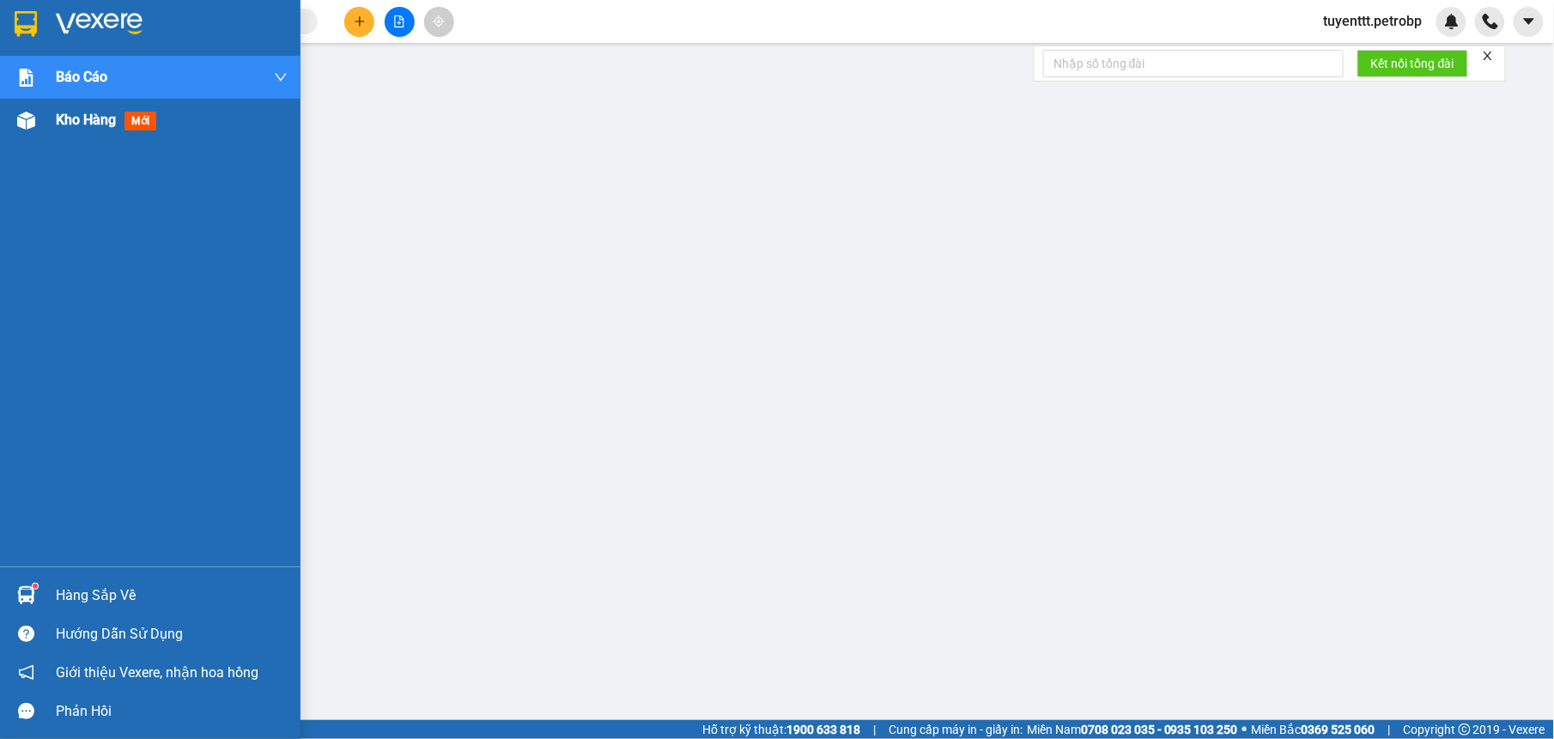
click at [32, 118] on img at bounding box center [26, 121] width 18 height 18
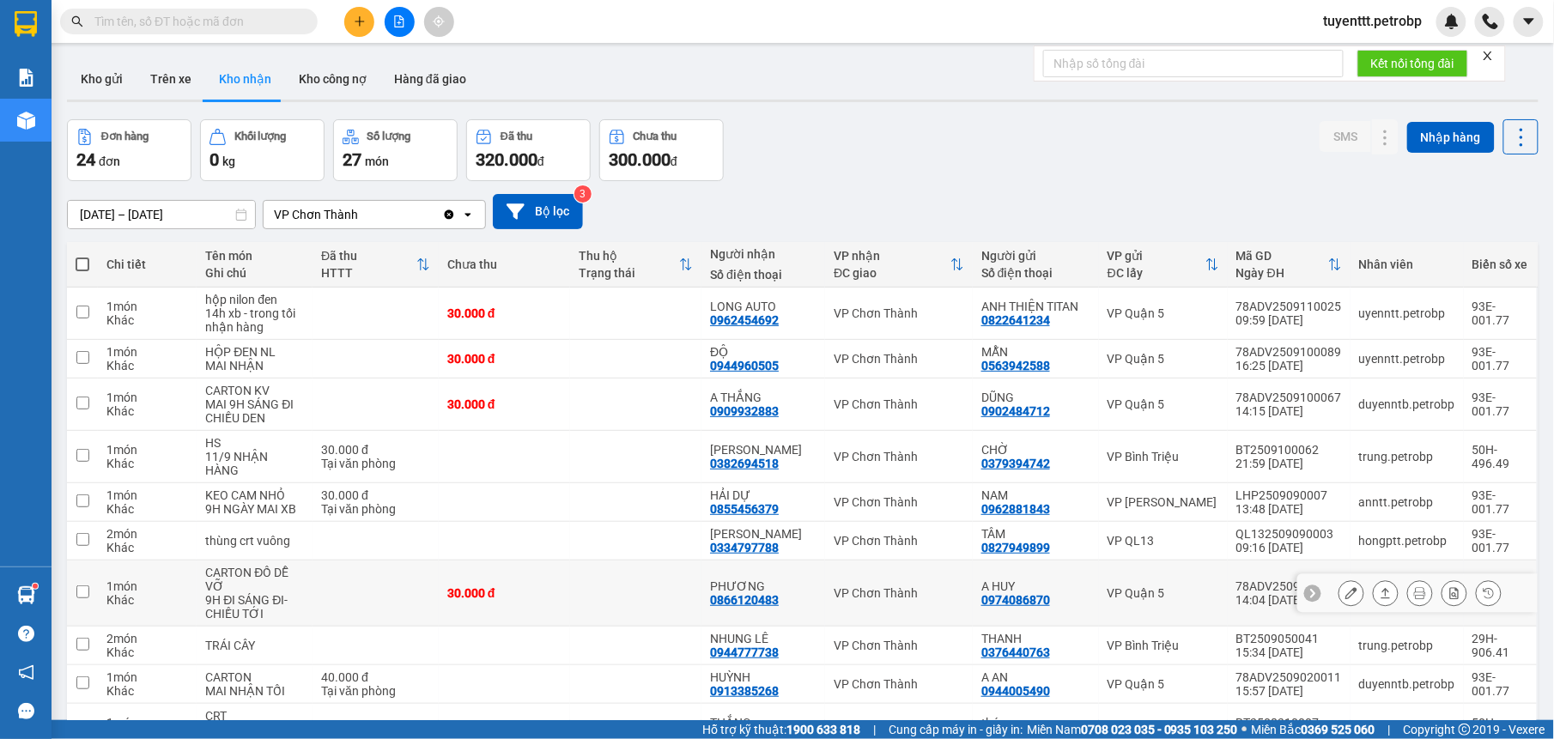
scroll to position [111, 0]
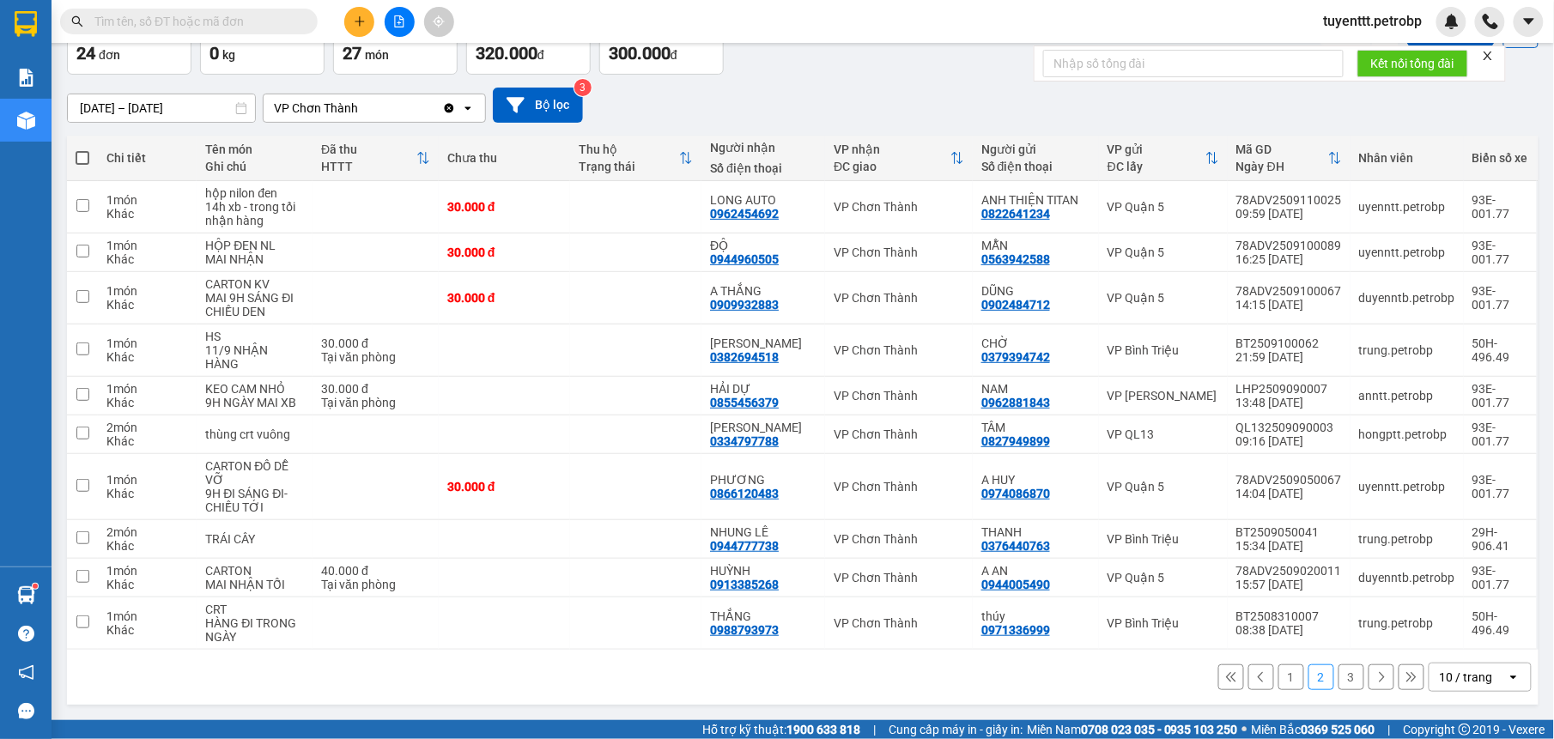
click at [1318, 675] on div "1 2 3 10 / trang open" at bounding box center [802, 677] width 1457 height 29
click at [1278, 677] on button "1" at bounding box center [1291, 677] width 26 height 26
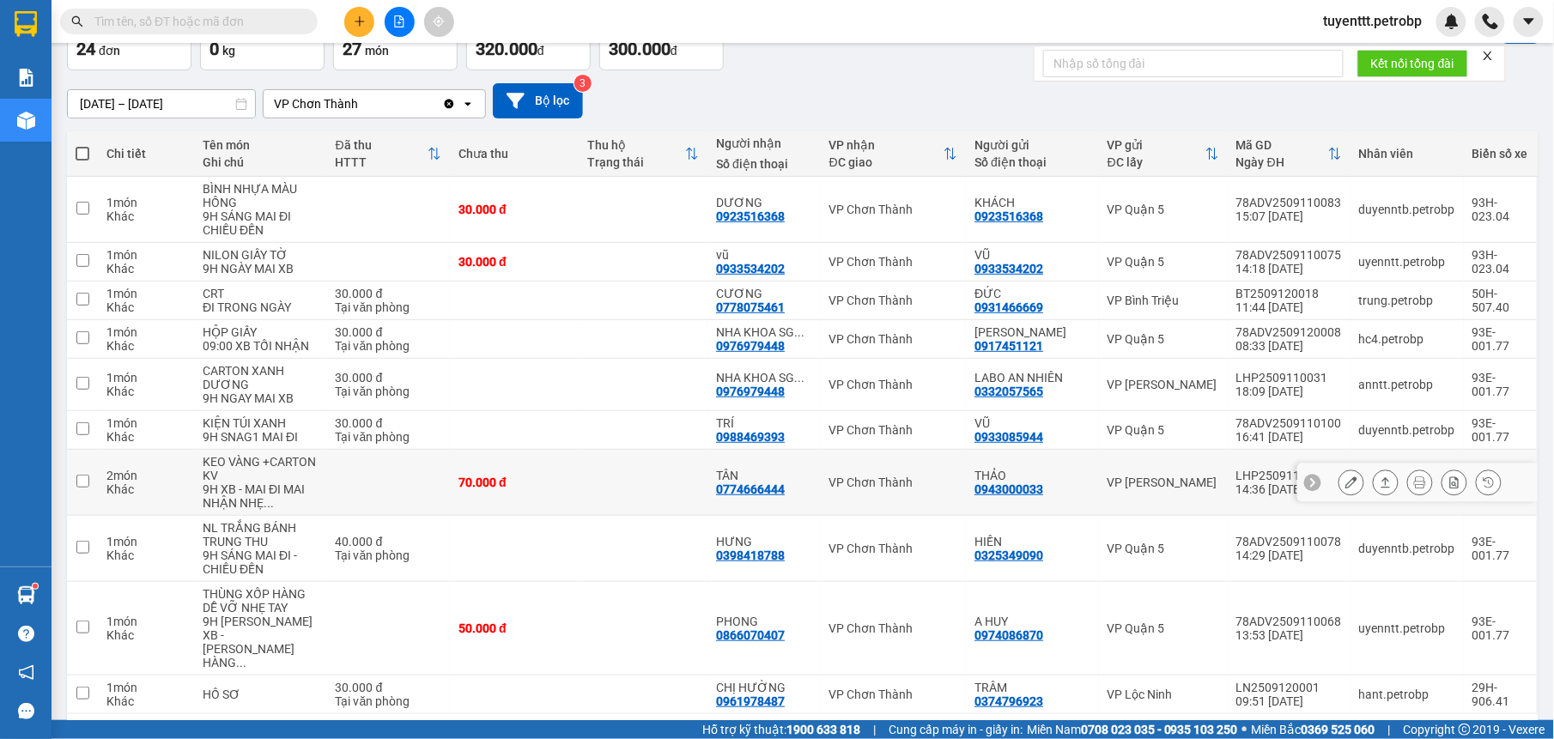
click at [785, 482] on div "TÂN" at bounding box center [764, 476] width 96 height 14
checkbox input "true"
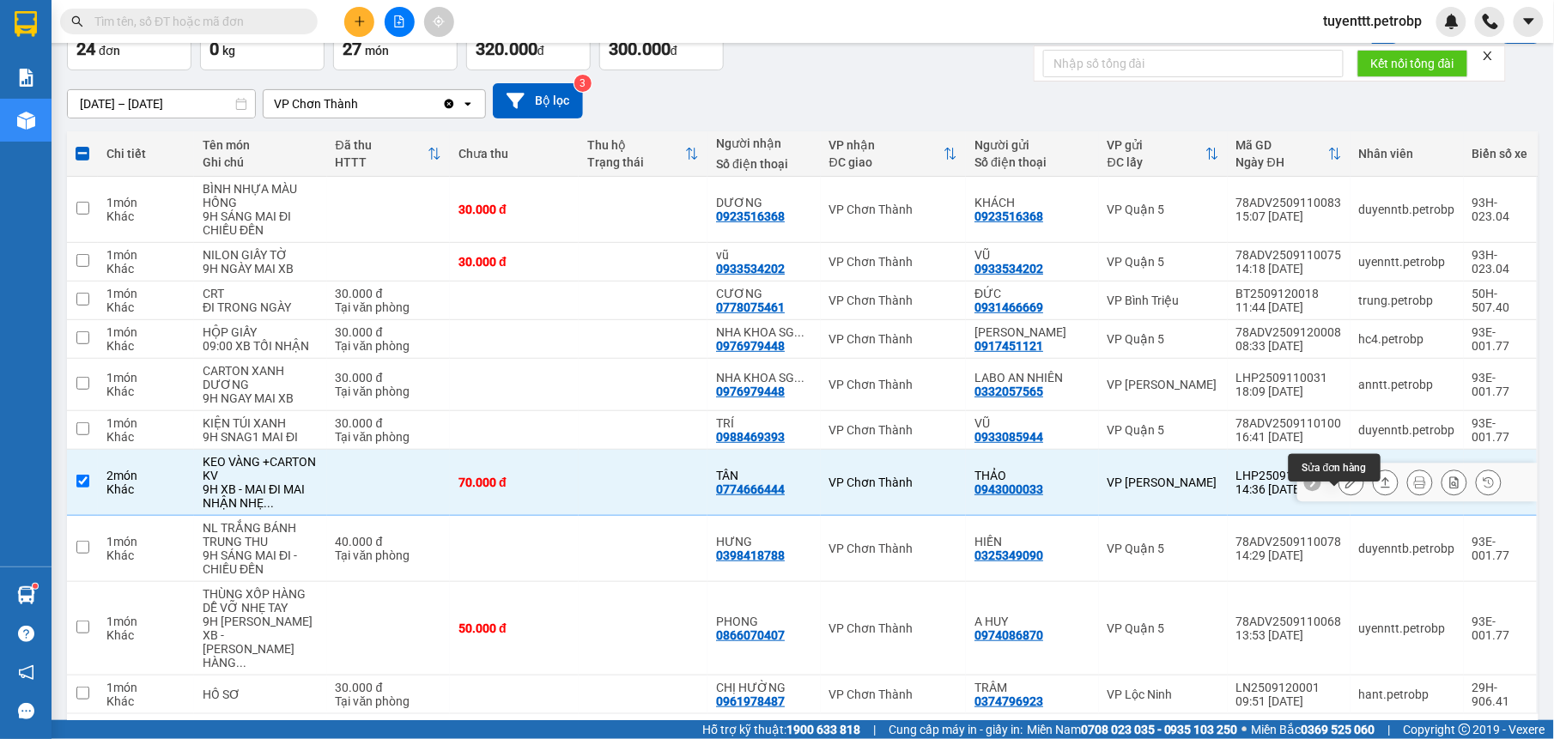
click at [1345, 488] on icon at bounding box center [1351, 482] width 12 height 12
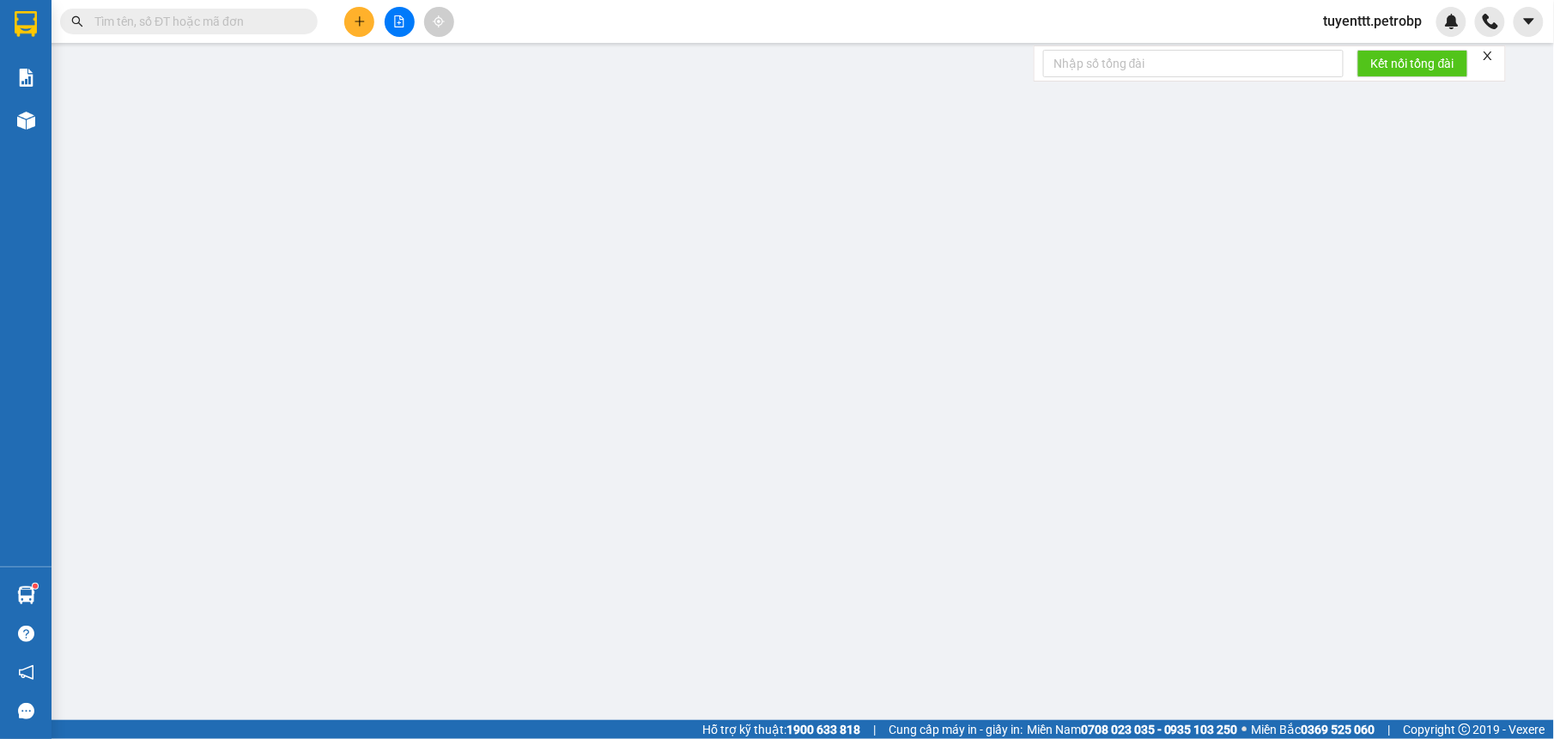
type input "0943000033"
type input "THẢO"
type input "0774666444"
type input "TÂN"
type input "70.000"
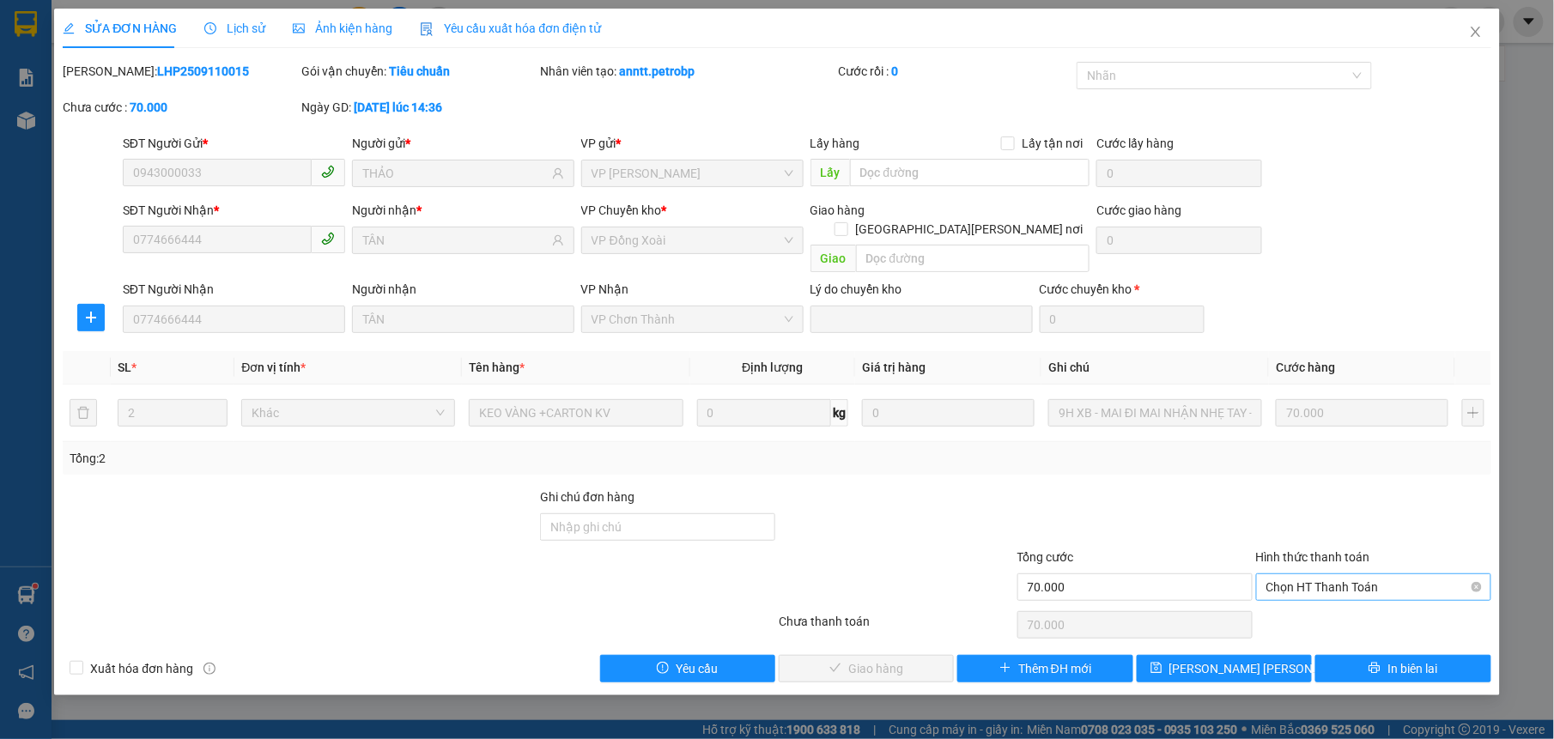
click at [1371, 574] on span "Chọn HT Thanh Toán" at bounding box center [1373, 587] width 215 height 26
click at [1360, 601] on div "Tại văn phòng" at bounding box center [1373, 604] width 215 height 19
type input "0"
drag, startPoint x: 870, startPoint y: 644, endPoint x: 891, endPoint y: 599, distance: 49.2
click at [870, 659] on span "Giao hàng" at bounding box center [875, 668] width 55 height 19
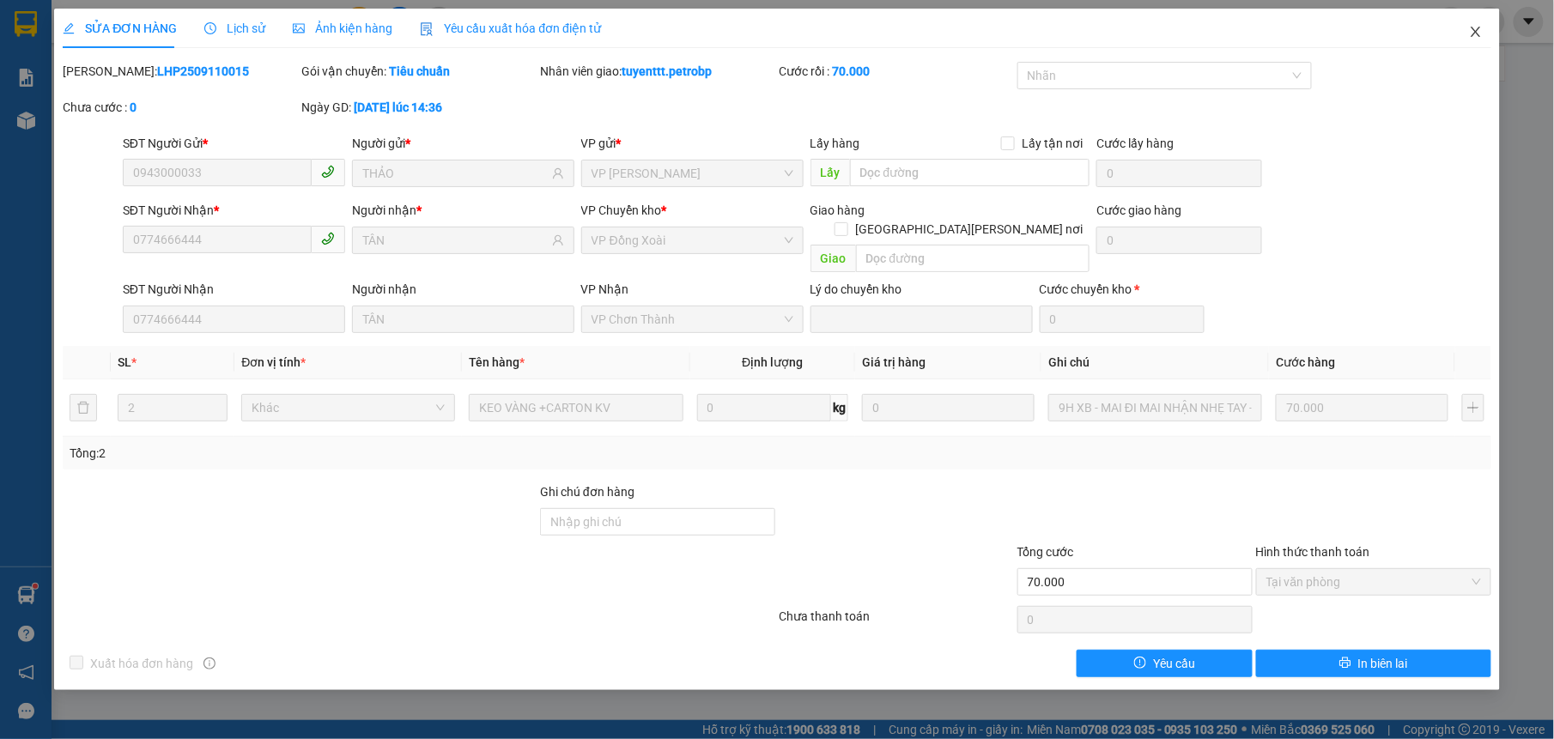
click at [1467, 32] on span "Close" at bounding box center [1475, 33] width 48 height 48
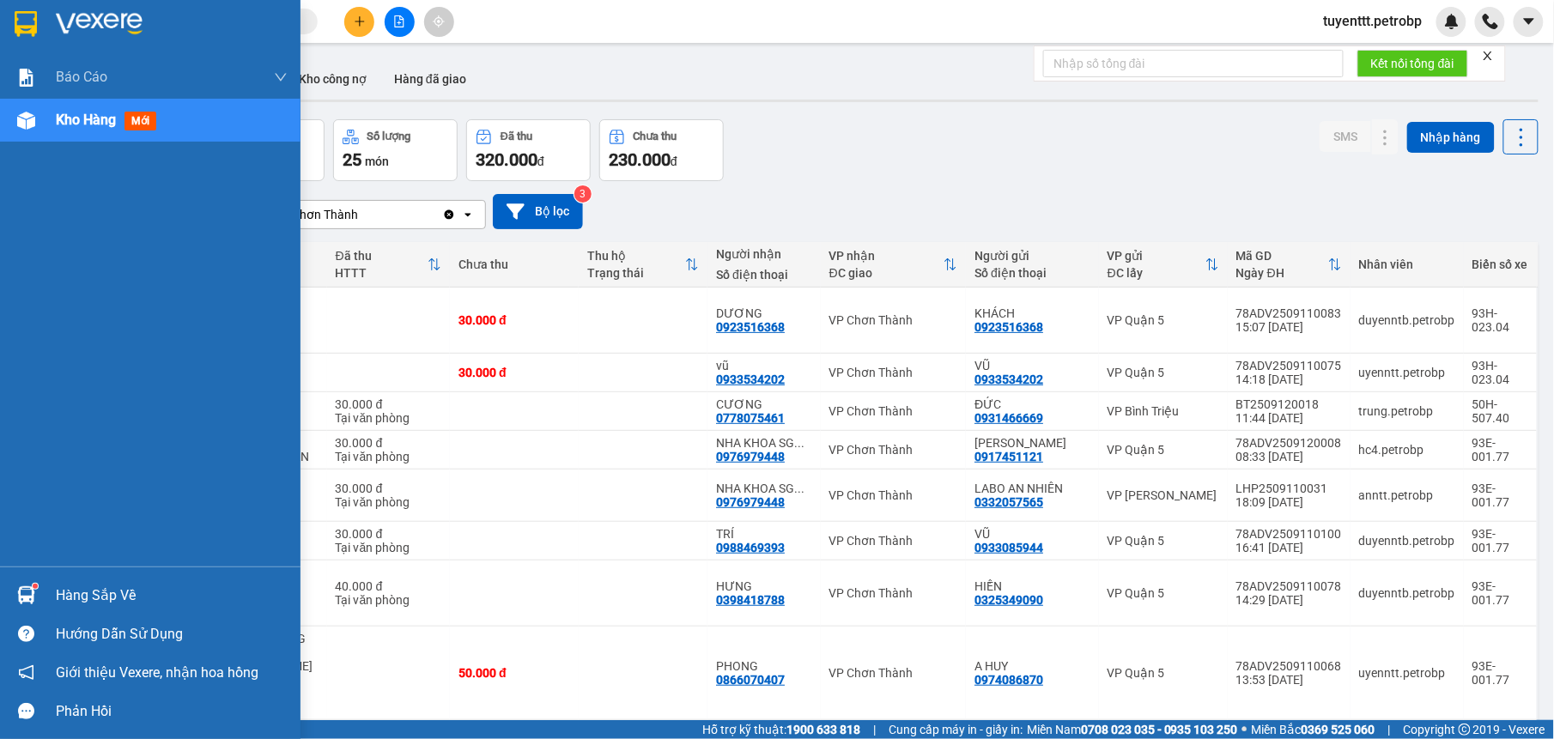
click at [33, 603] on img at bounding box center [26, 595] width 18 height 18
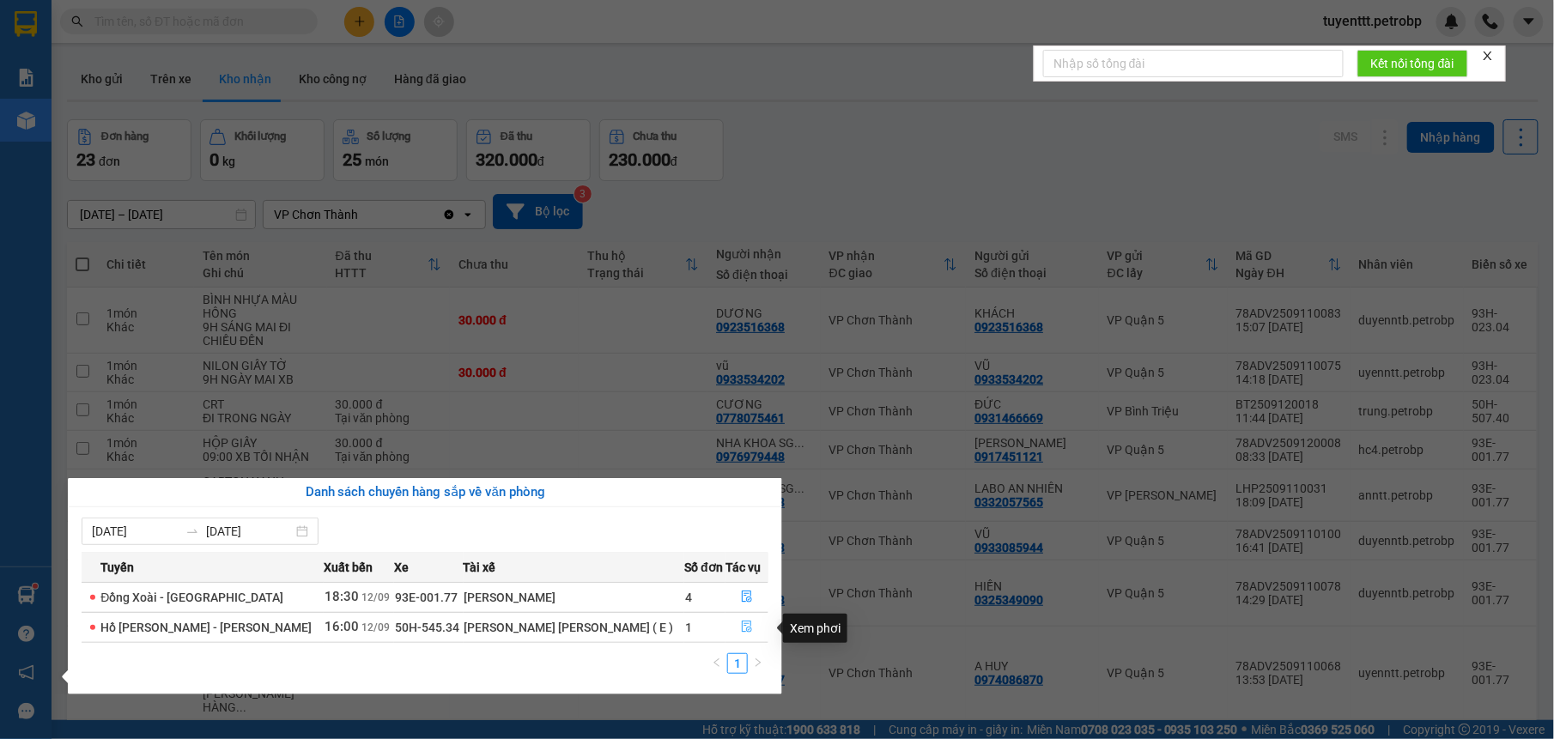
click at [742, 627] on icon "file-done" at bounding box center [747, 627] width 10 height 12
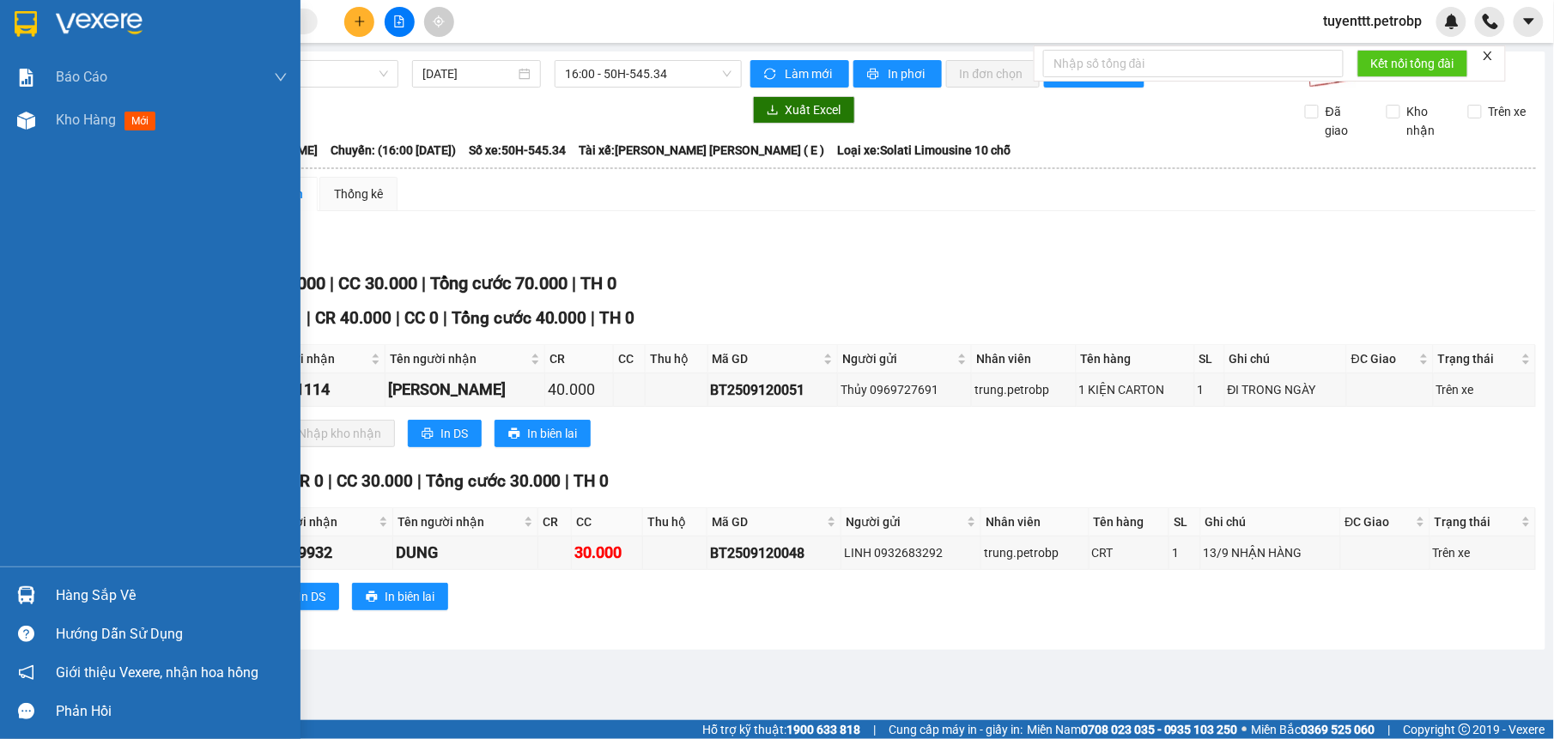
click at [27, 591] on img at bounding box center [26, 595] width 18 height 18
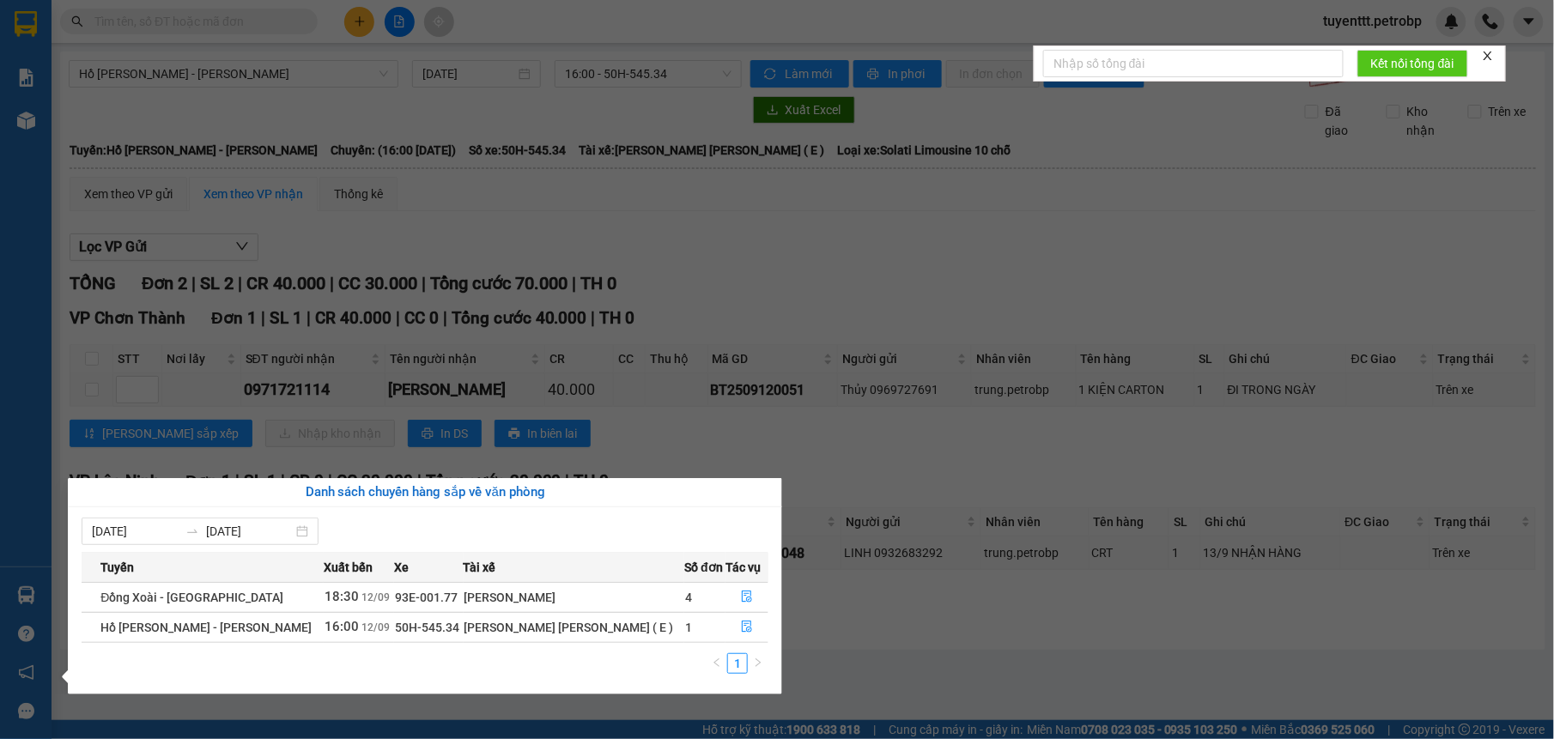
drag, startPoint x: 406, startPoint y: 310, endPoint x: 414, endPoint y: 272, distance: 38.5
click at [414, 292] on section "Kết quả tìm kiếm ( 6388 ) Bộ lọc Mã ĐH Trạng thái Món hàng Tổng cước Chưa cước …" at bounding box center [777, 369] width 1554 height 739
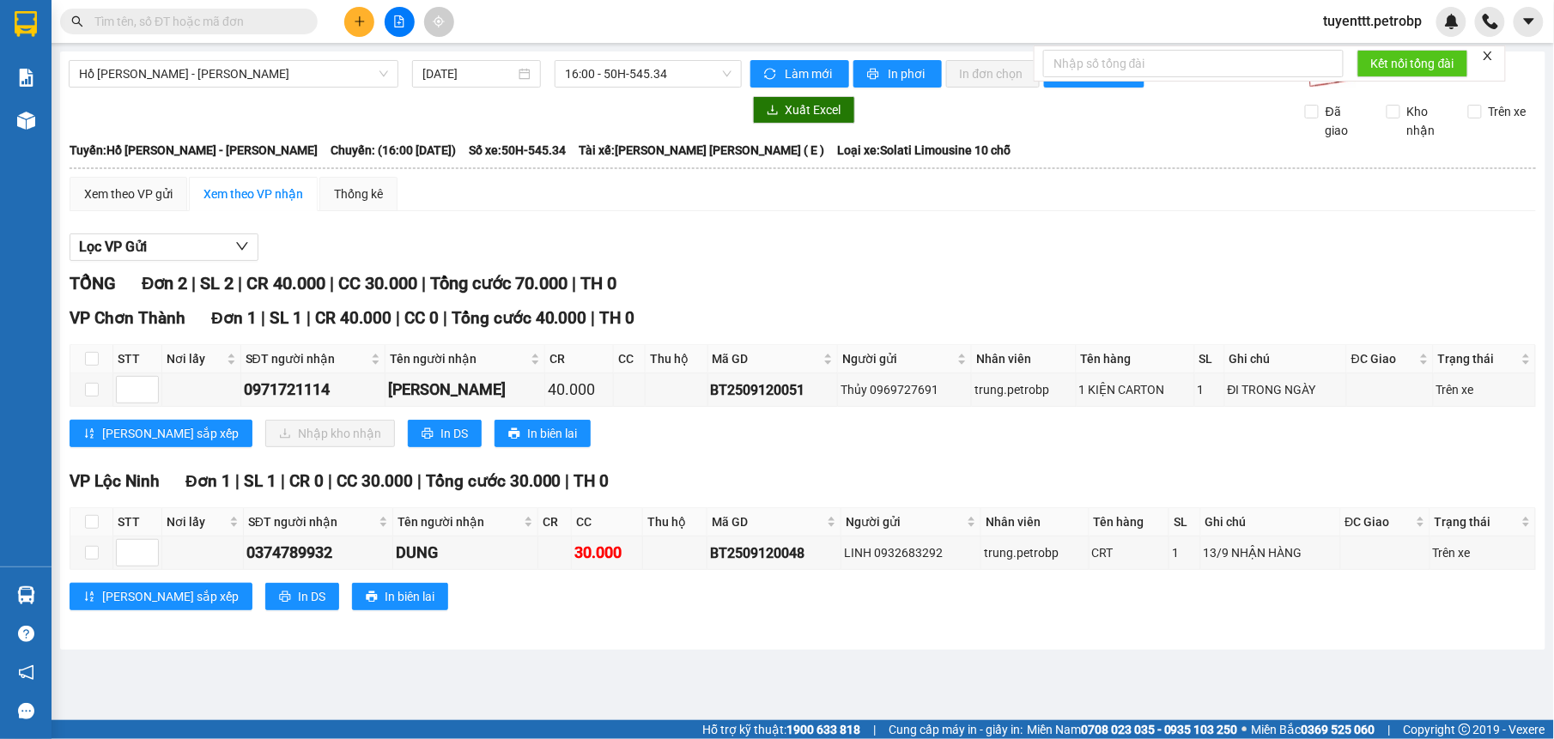
click at [206, 12] on input "text" at bounding box center [195, 21] width 203 height 19
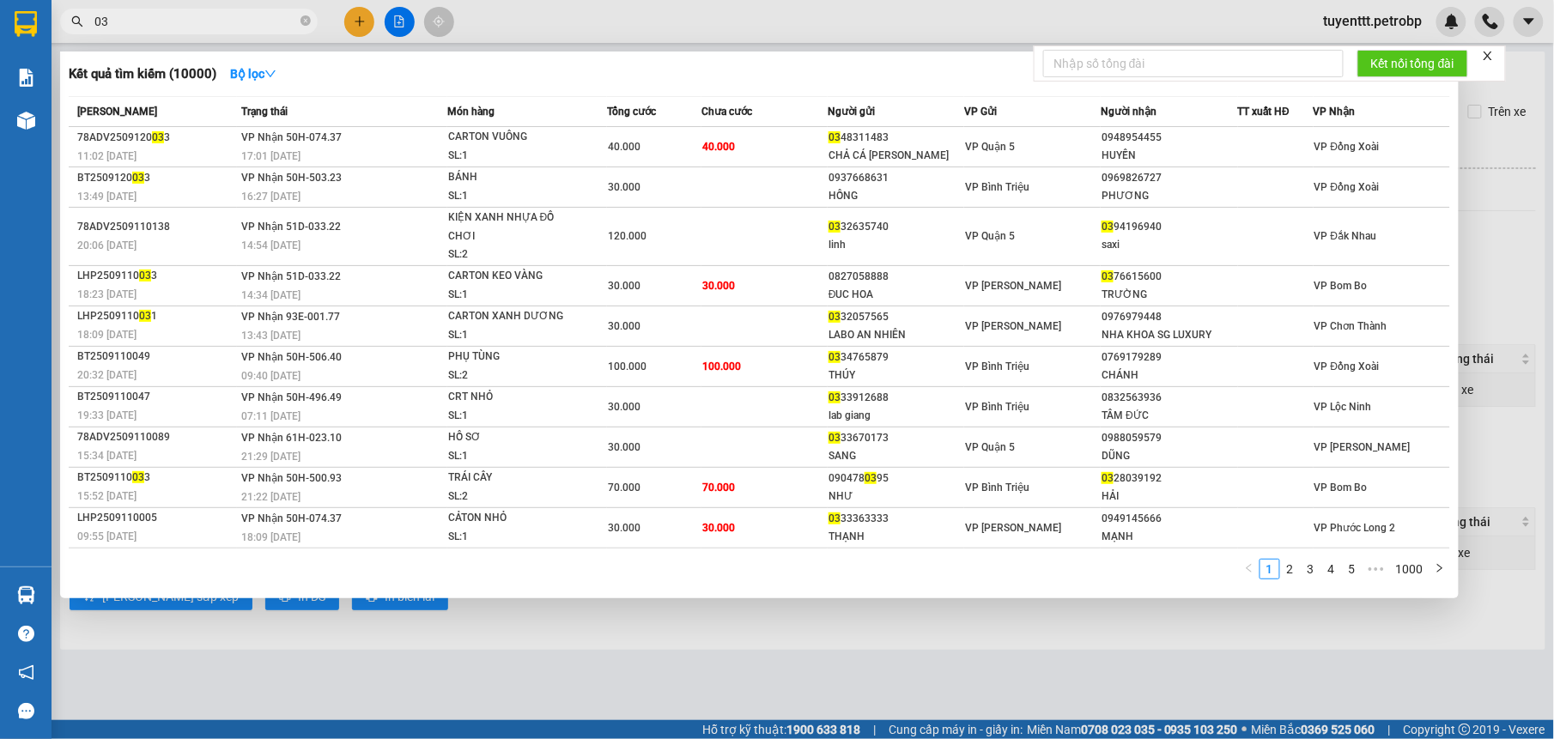
type input "0"
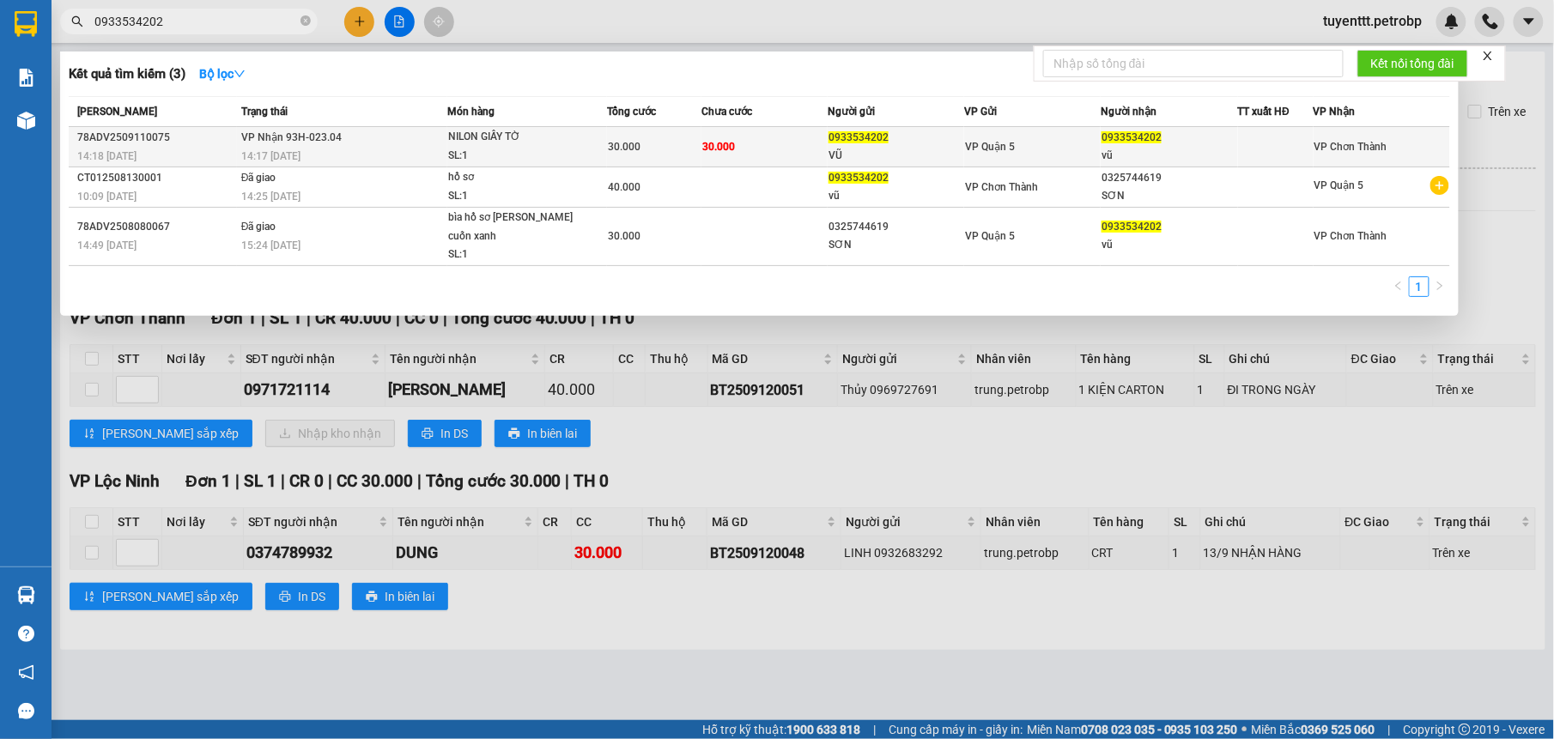
type input "0933534202"
click at [512, 142] on div "NILON GIẤY TỜ" at bounding box center [512, 137] width 129 height 19
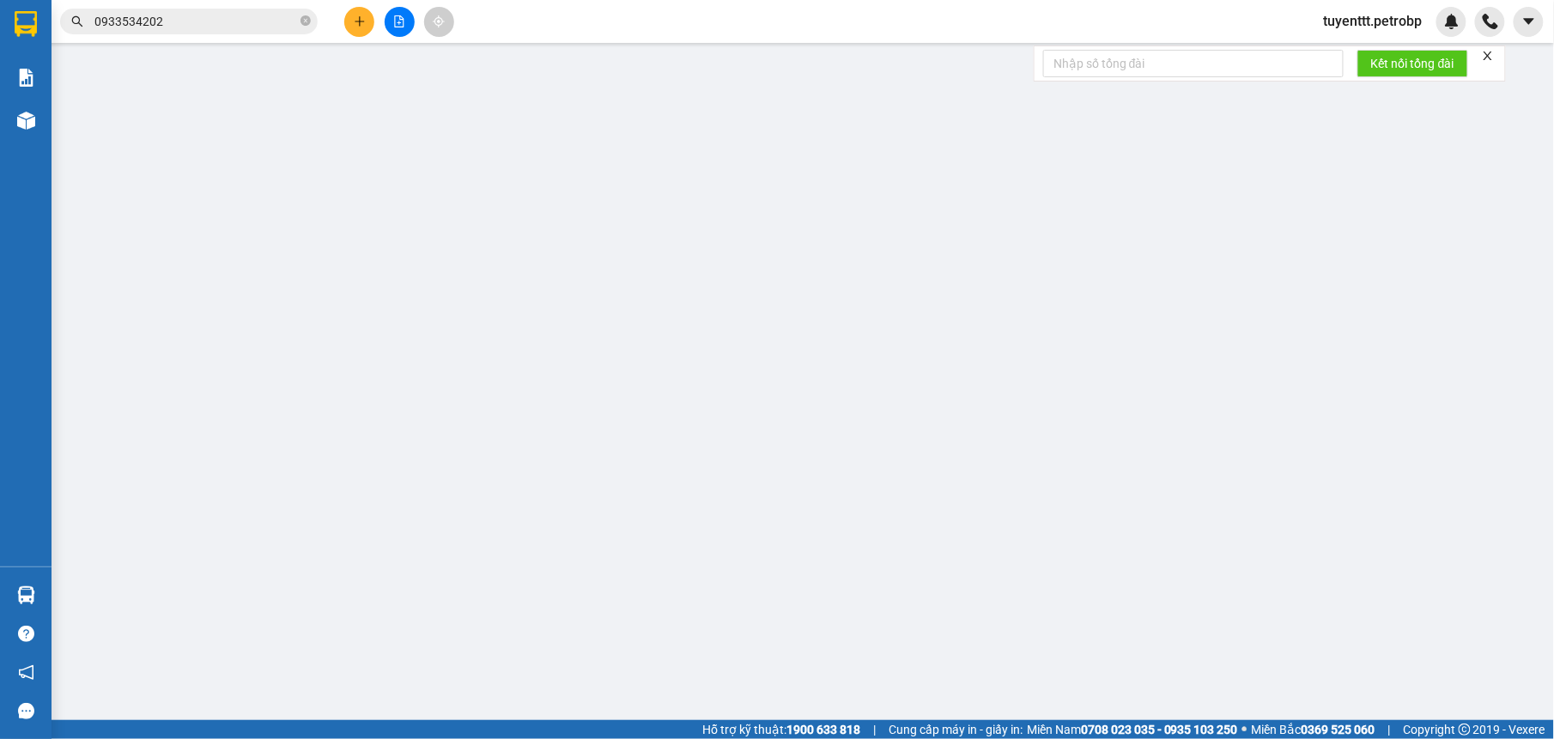
type input "0933534202"
type input "VŨ"
type input "0933534202"
type input "vũ"
type input "30.000"
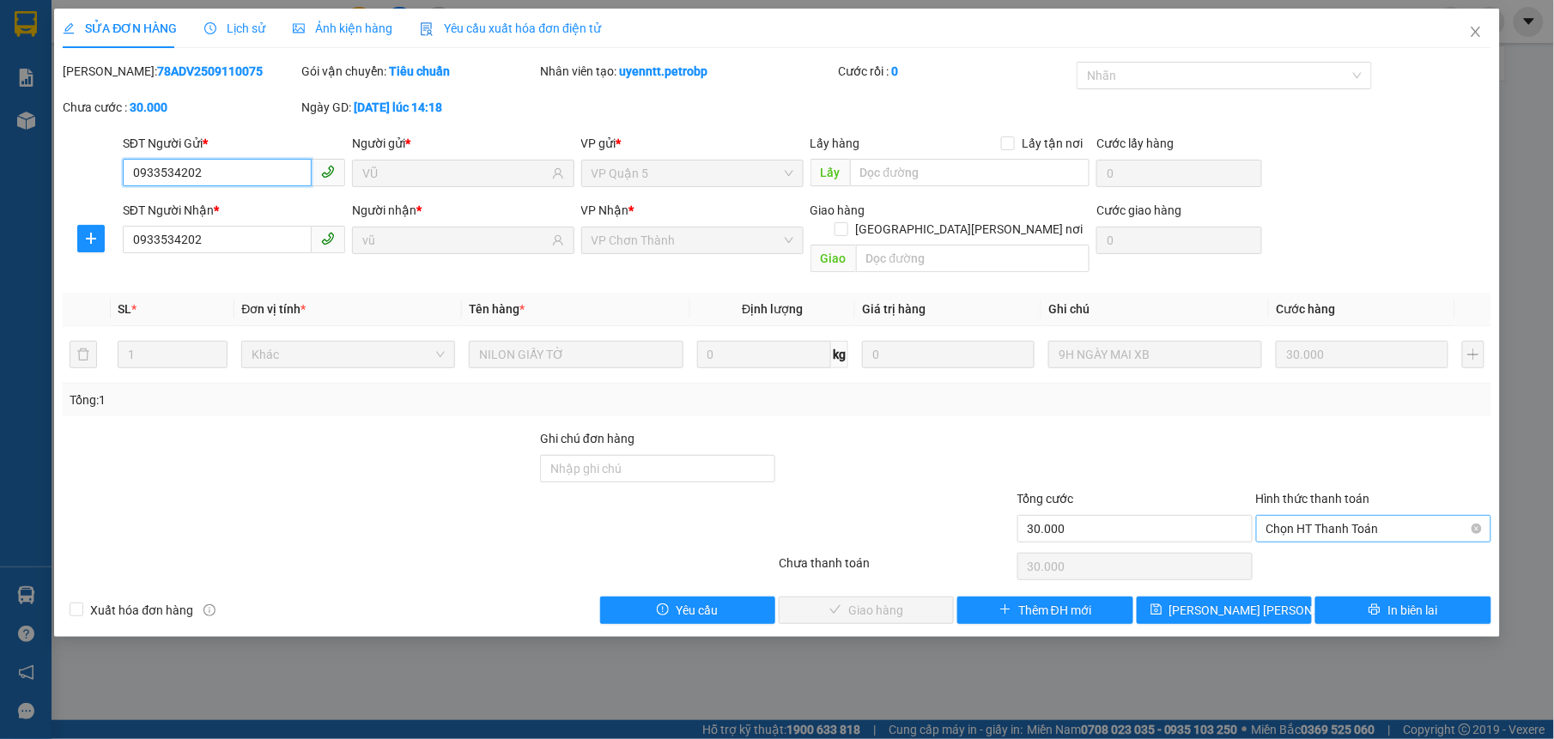
click at [1398, 516] on span "Chọn HT Thanh Toán" at bounding box center [1373, 529] width 215 height 26
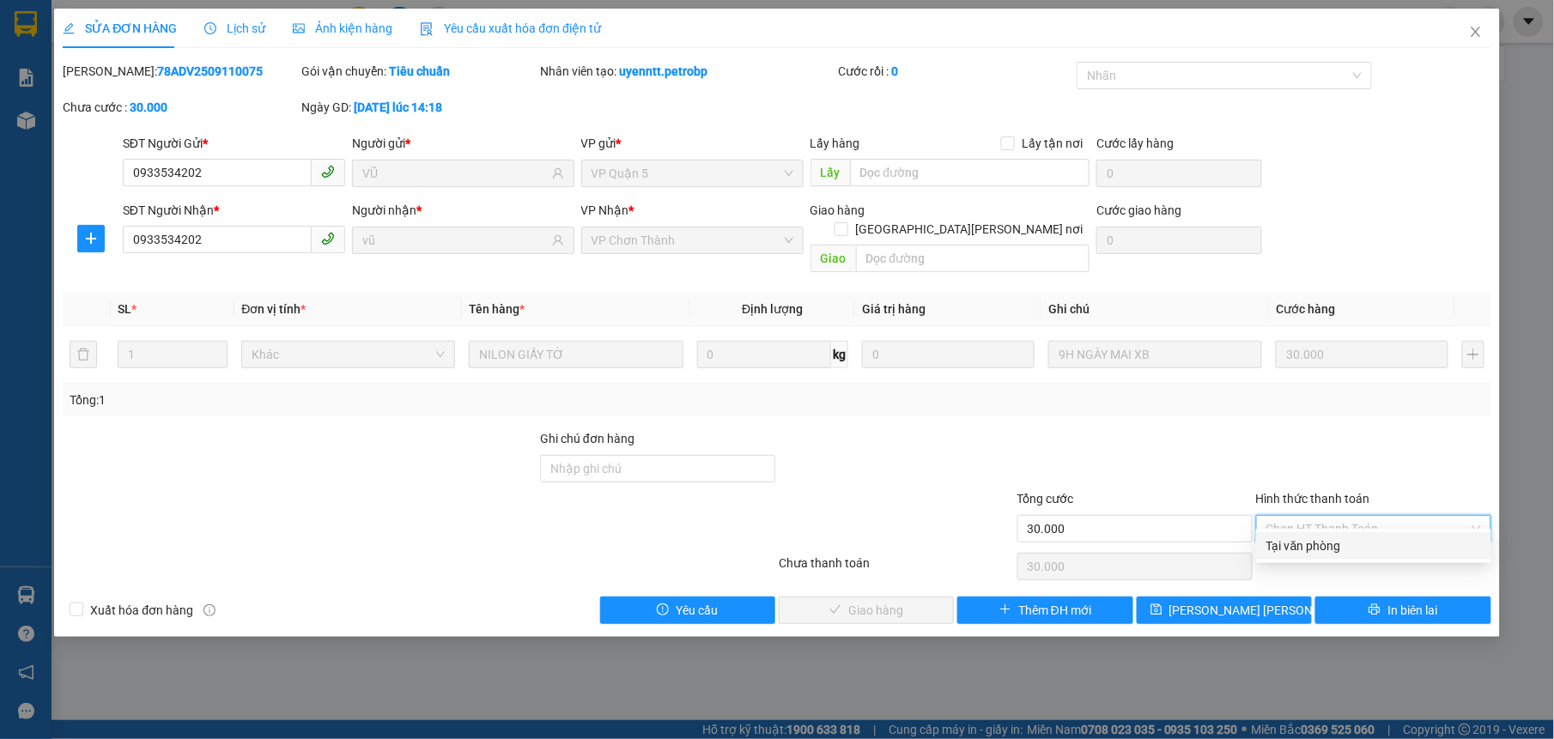
click at [1378, 539] on div "Tại văn phòng" at bounding box center [1373, 545] width 215 height 19
type input "0"
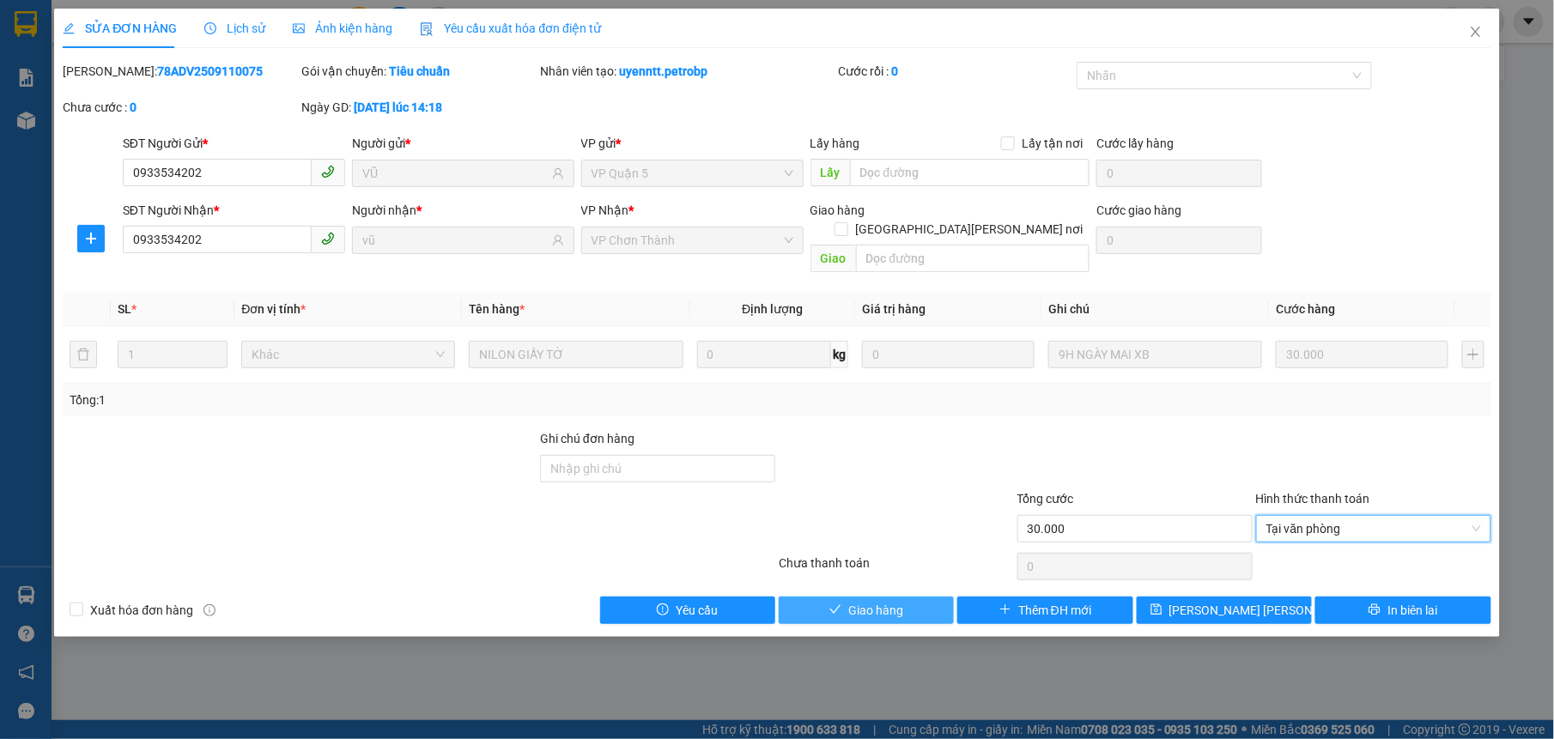
click at [913, 602] on button "Giao hàng" at bounding box center [865, 610] width 175 height 27
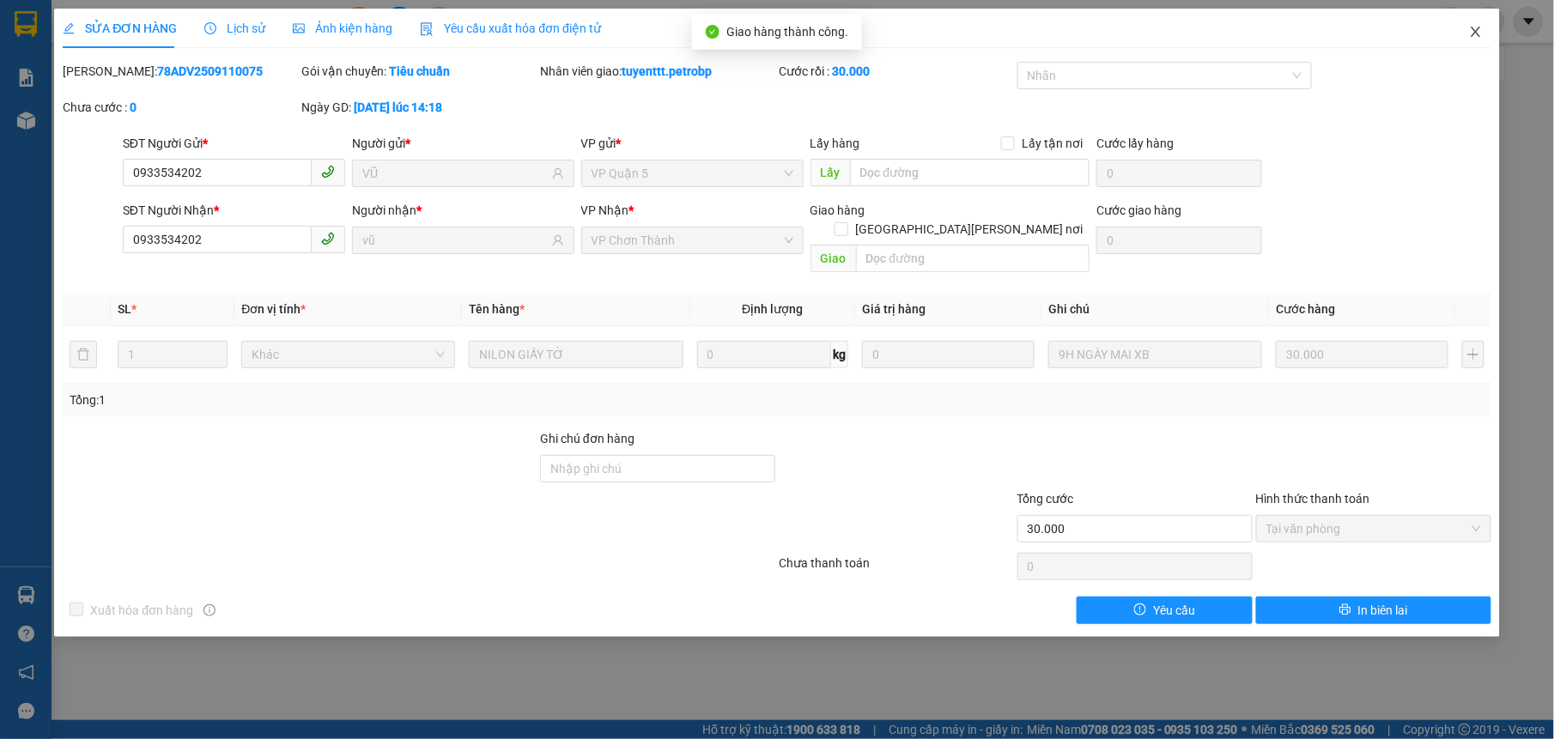
click at [1476, 29] on icon "close" at bounding box center [1476, 32] width 14 height 14
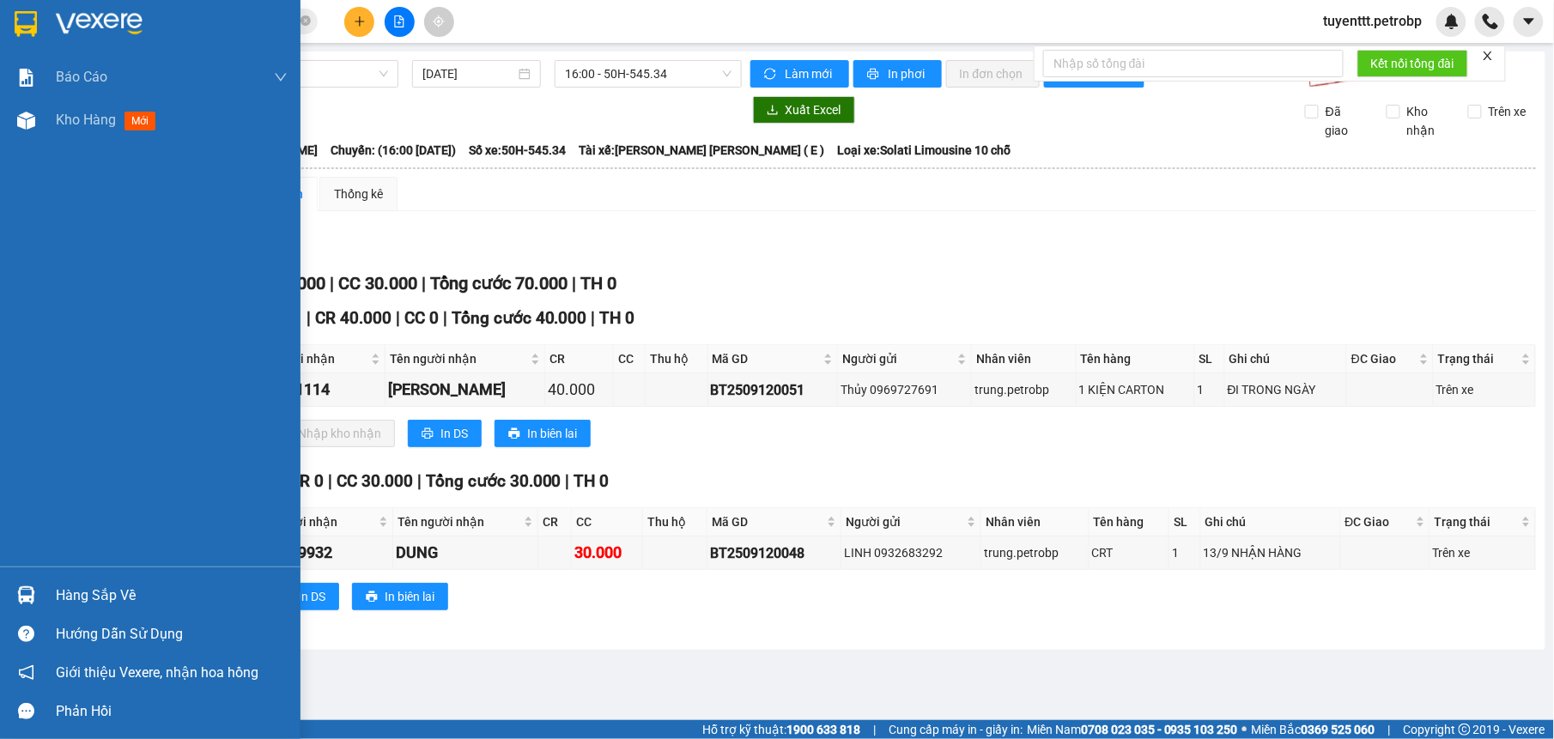
click at [36, 587] on div at bounding box center [26, 595] width 30 height 30
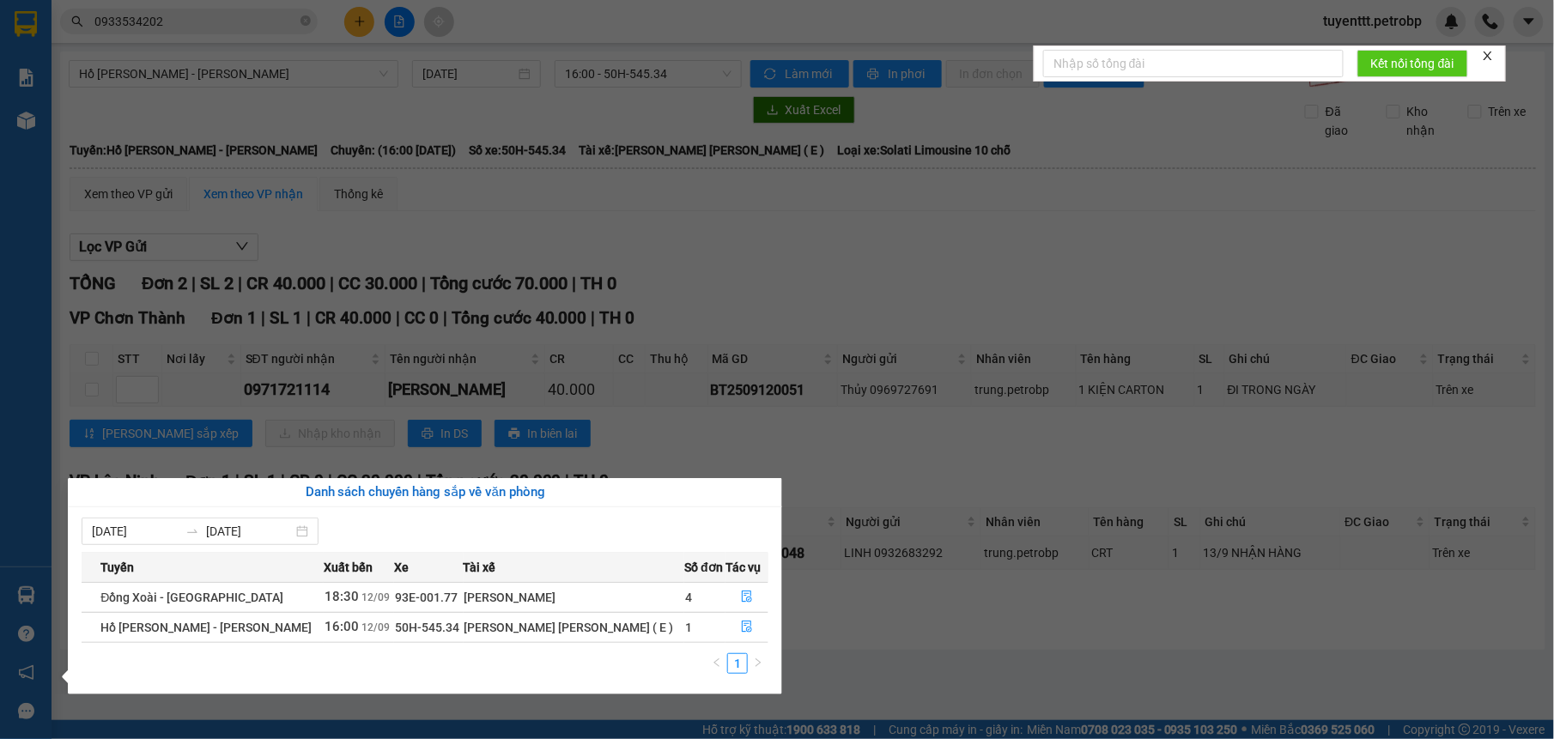
click at [409, 330] on section "Kết quả tìm kiếm ( 3 ) Bộ lọc Mã ĐH Trạng thái Món hàng Tổng cước Chưa cước Ngư…" at bounding box center [777, 369] width 1554 height 739
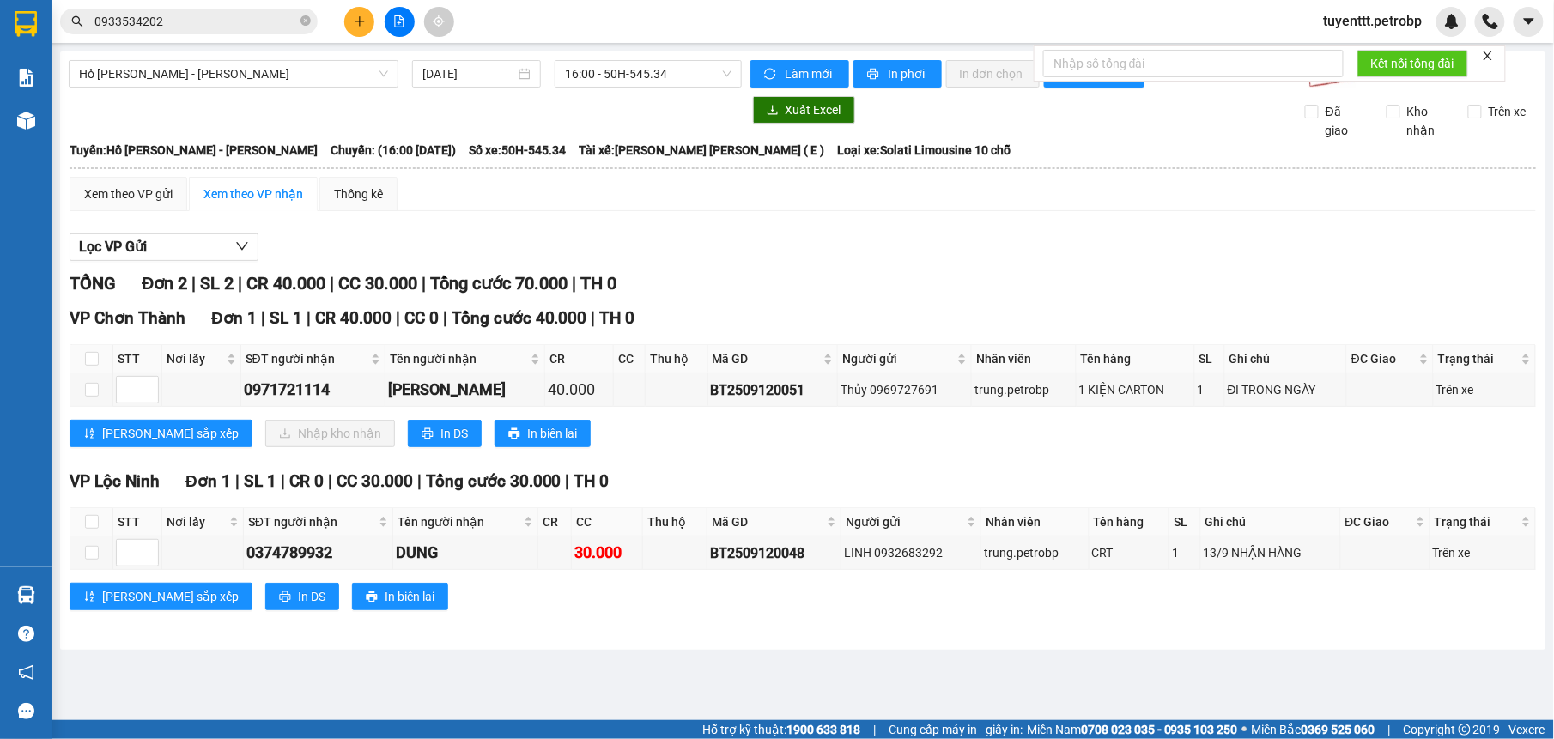
click at [241, 19] on input "0933534202" at bounding box center [195, 21] width 203 height 19
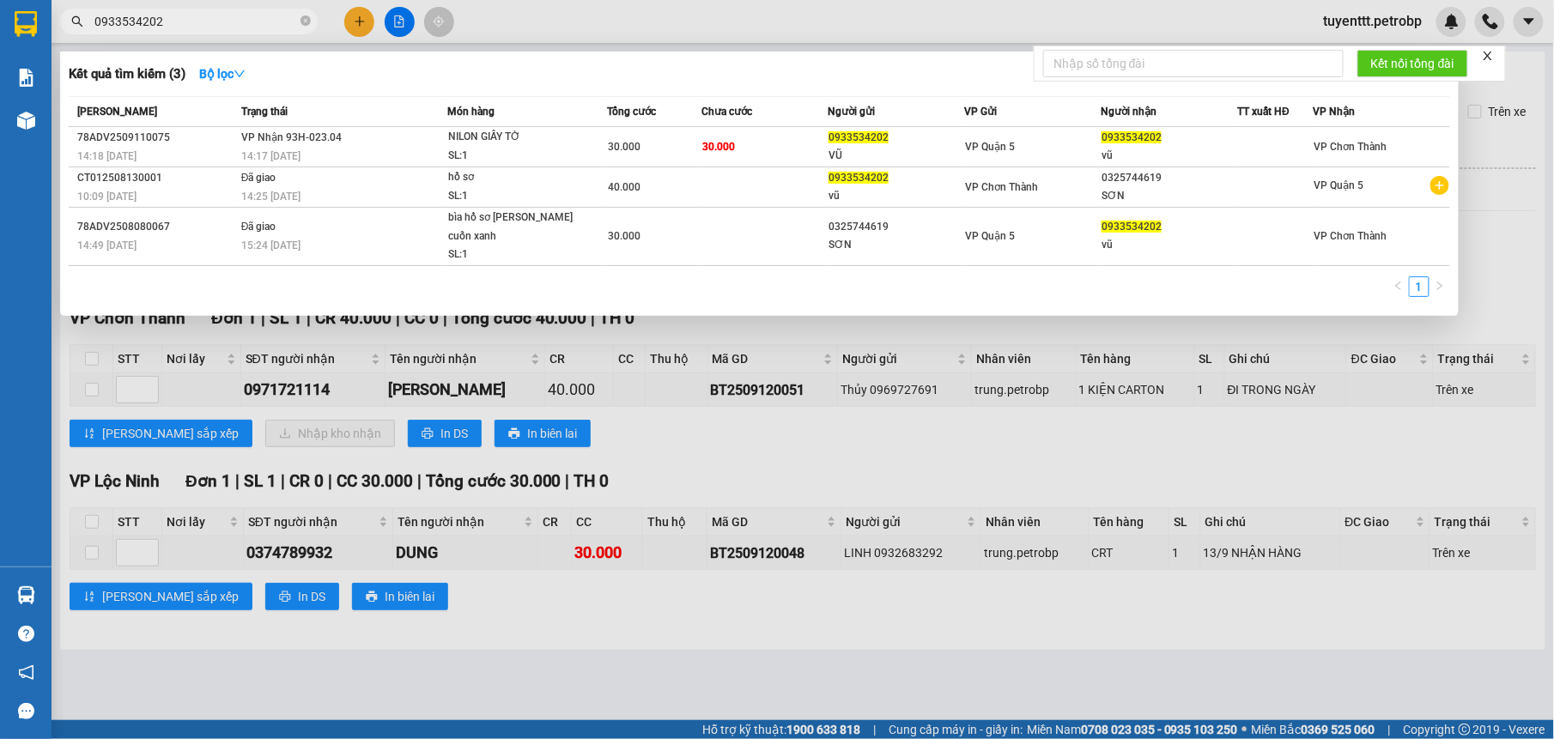
click at [241, 21] on input "0933534202" at bounding box center [195, 21] width 203 height 19
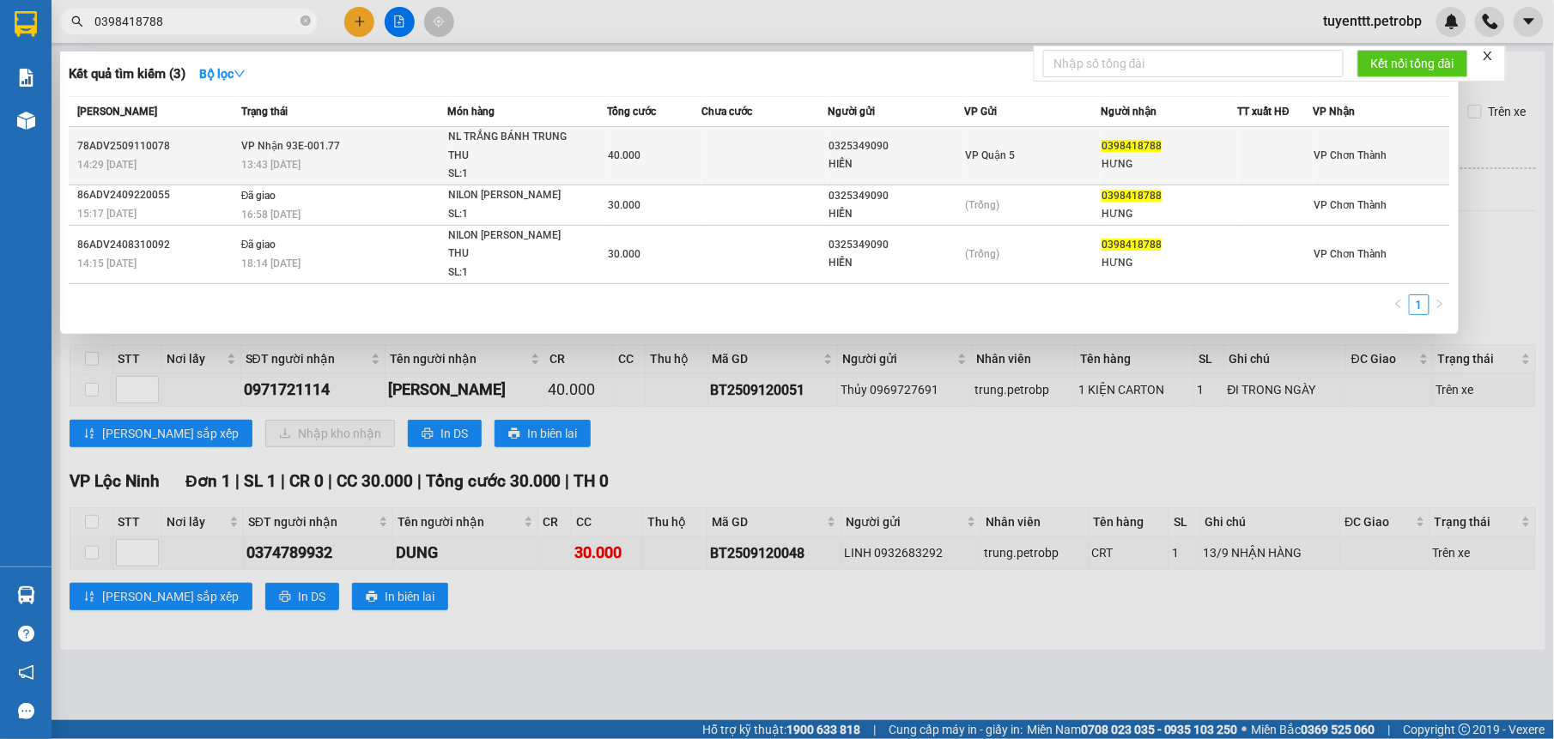
type input "0398418788"
click at [726, 141] on td at bounding box center [764, 156] width 126 height 58
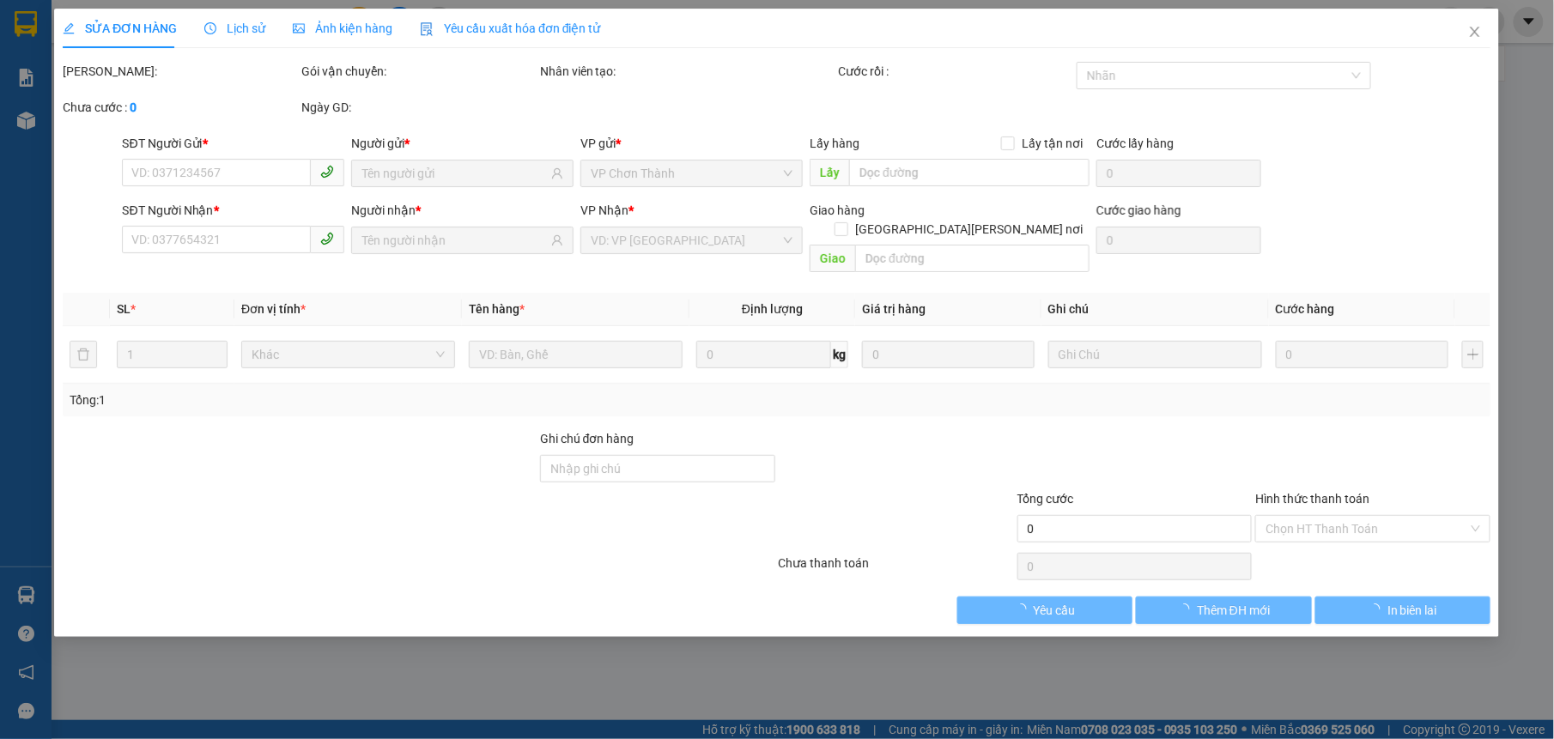
type input "0325349090"
type input "HIỀN"
type input "0398418788"
type input "HƯNG"
type input "40.000"
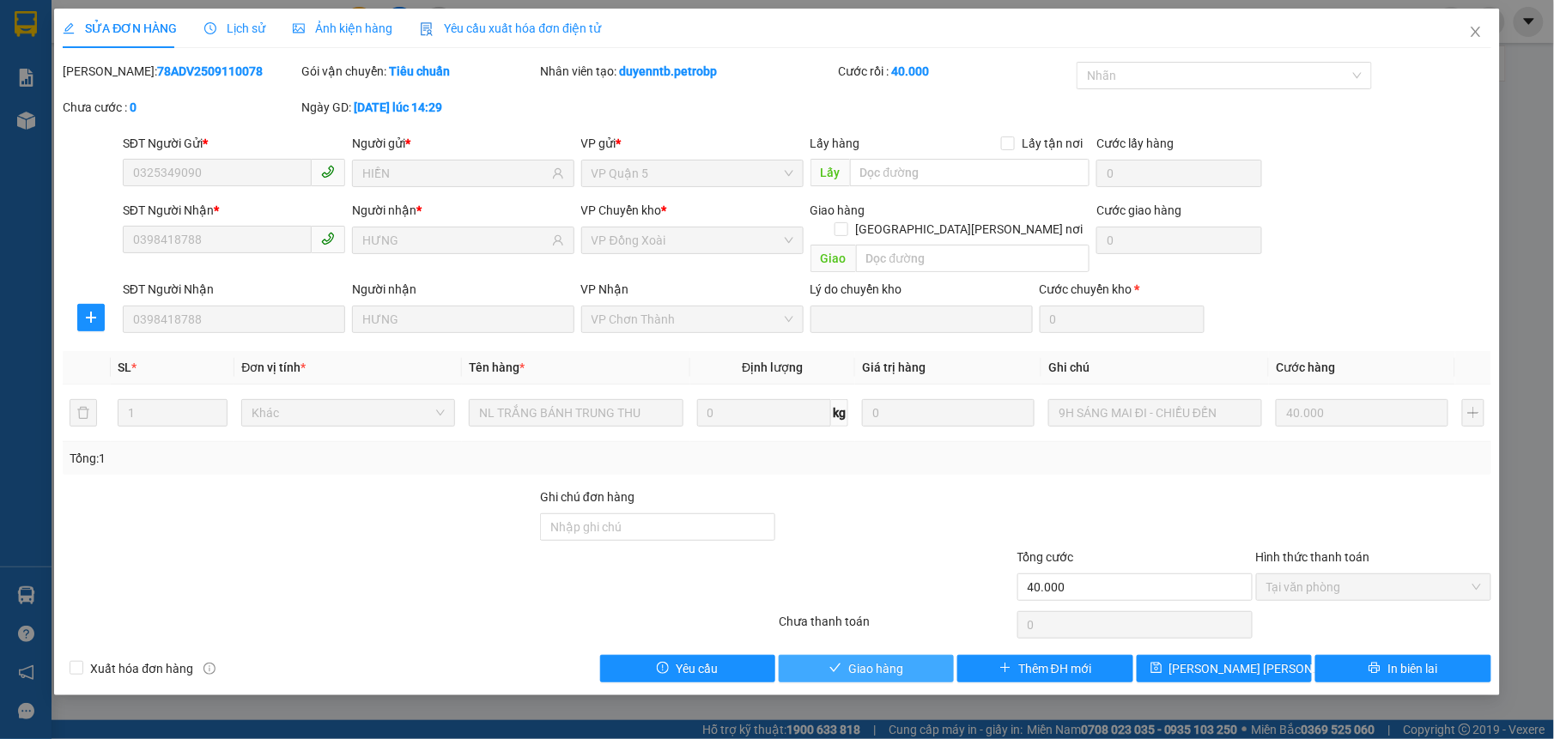
click at [911, 655] on button "Giao hàng" at bounding box center [865, 668] width 175 height 27
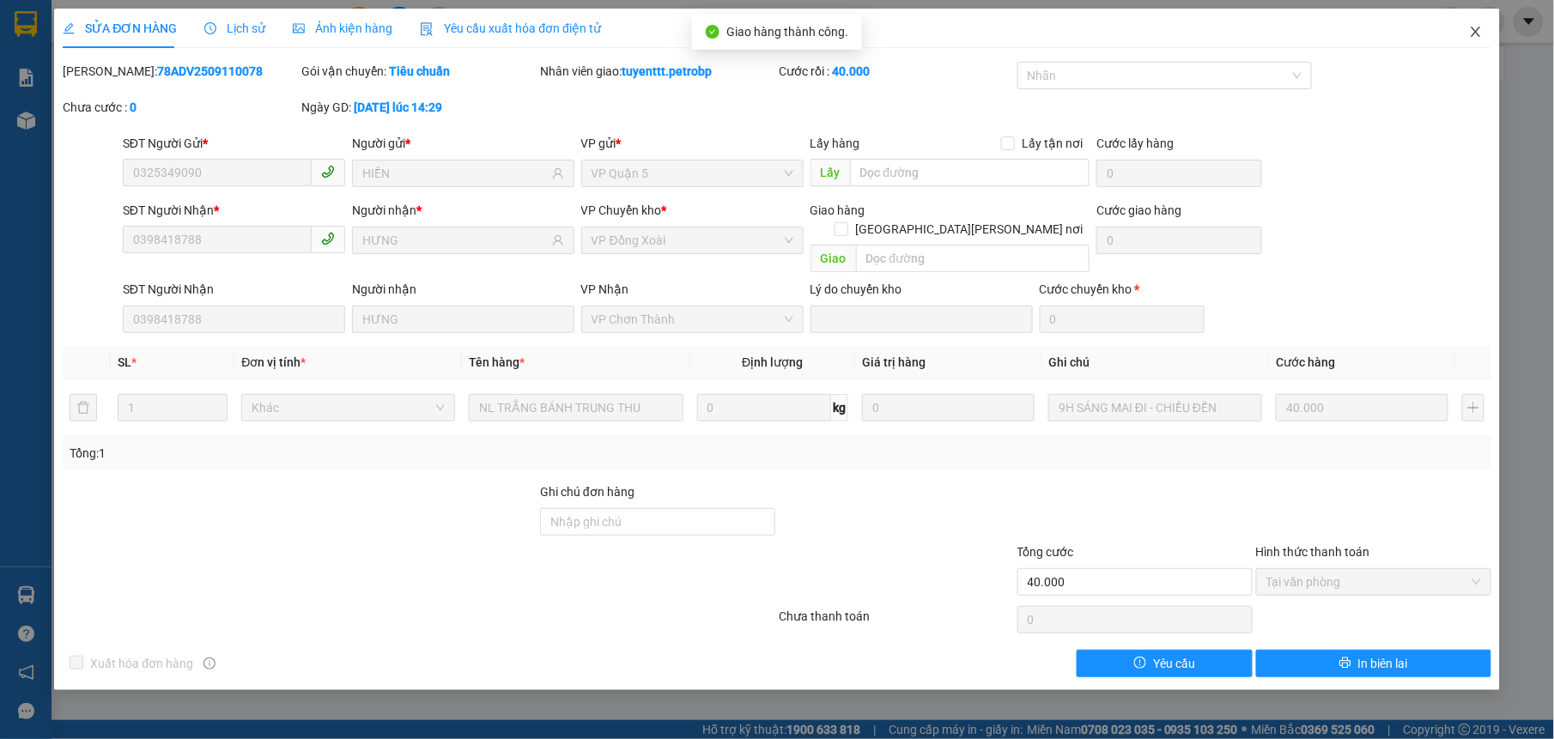
click at [1469, 34] on icon "close" at bounding box center [1476, 32] width 14 height 14
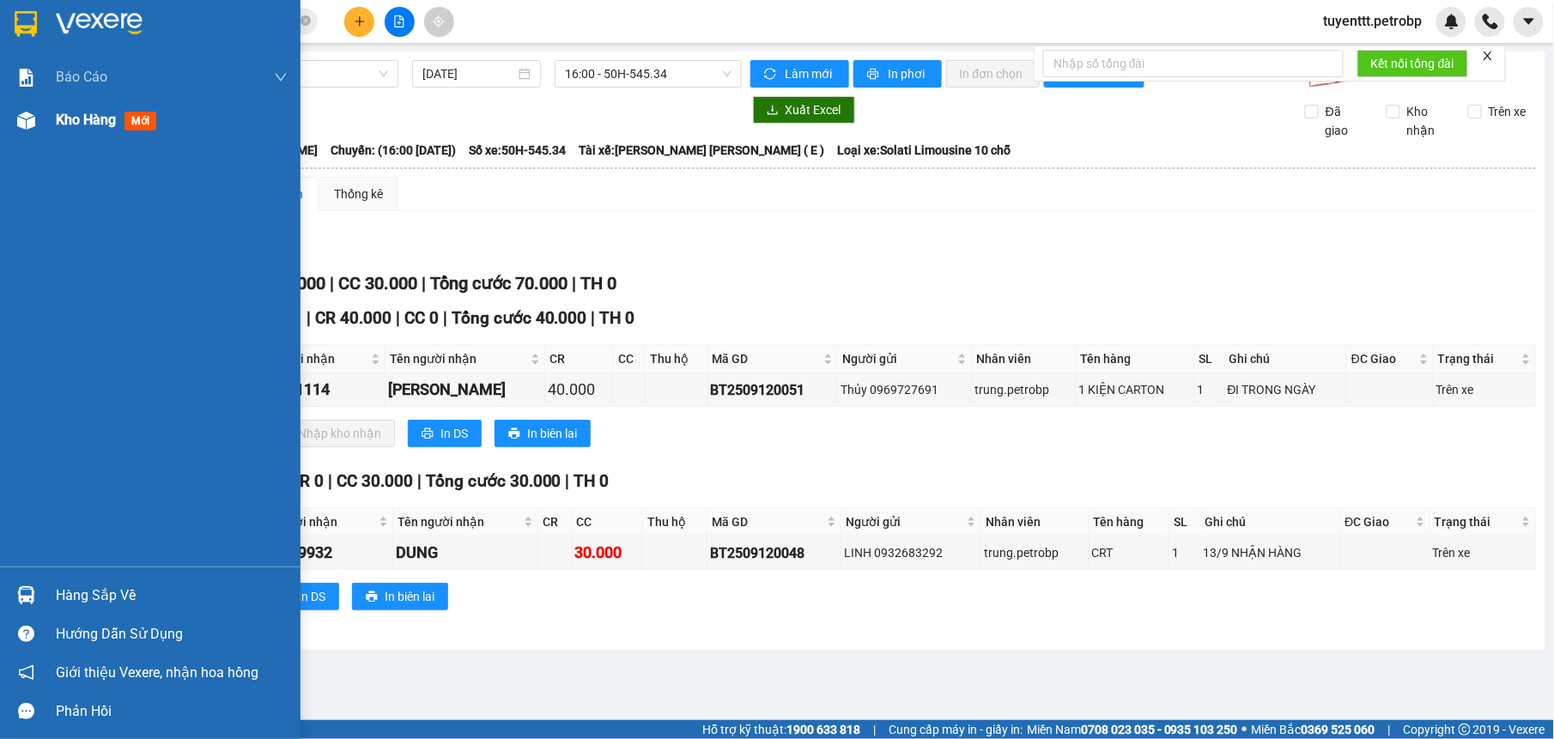
click at [38, 118] on div at bounding box center [26, 121] width 30 height 30
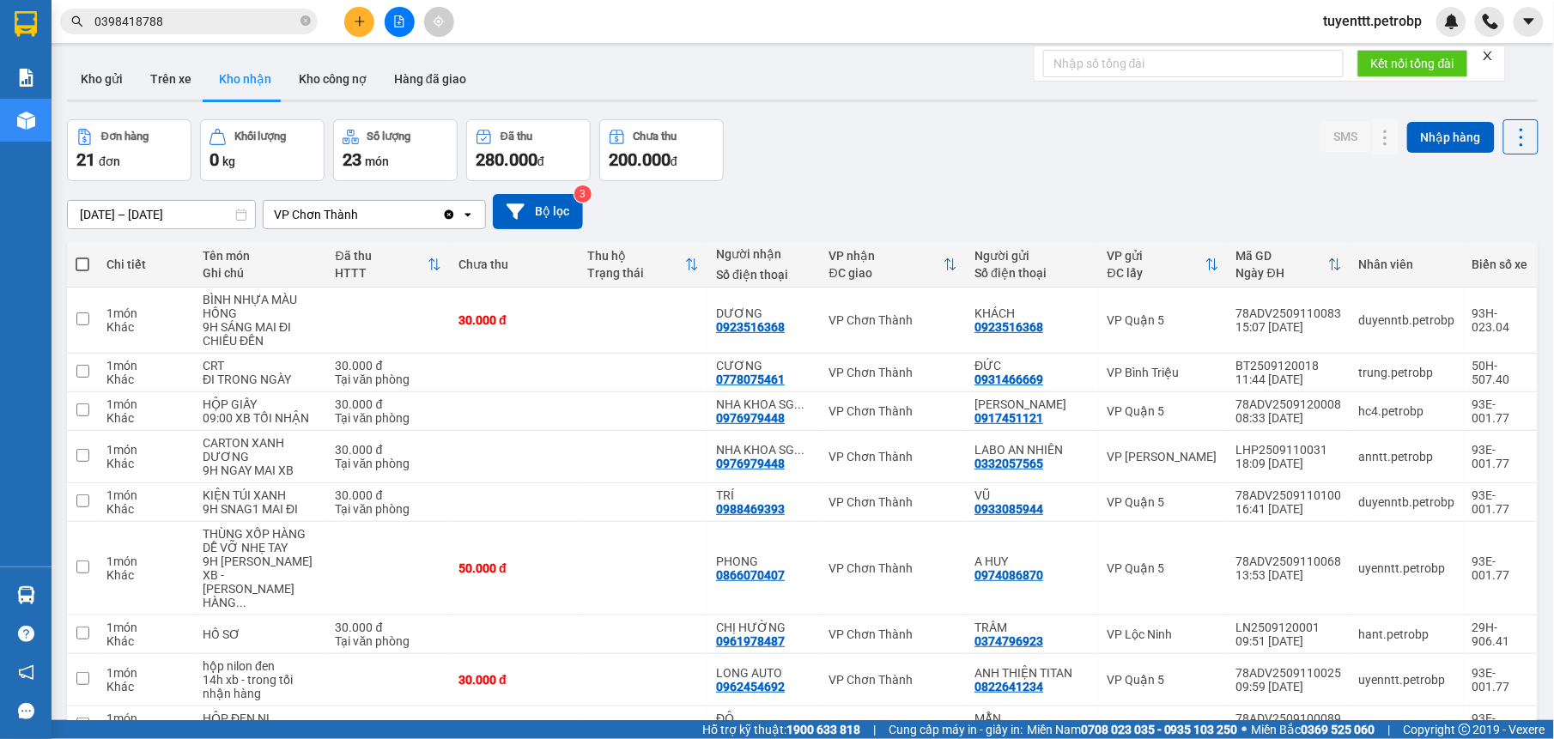
click at [306, 21] on icon "close-circle" at bounding box center [305, 20] width 10 height 10
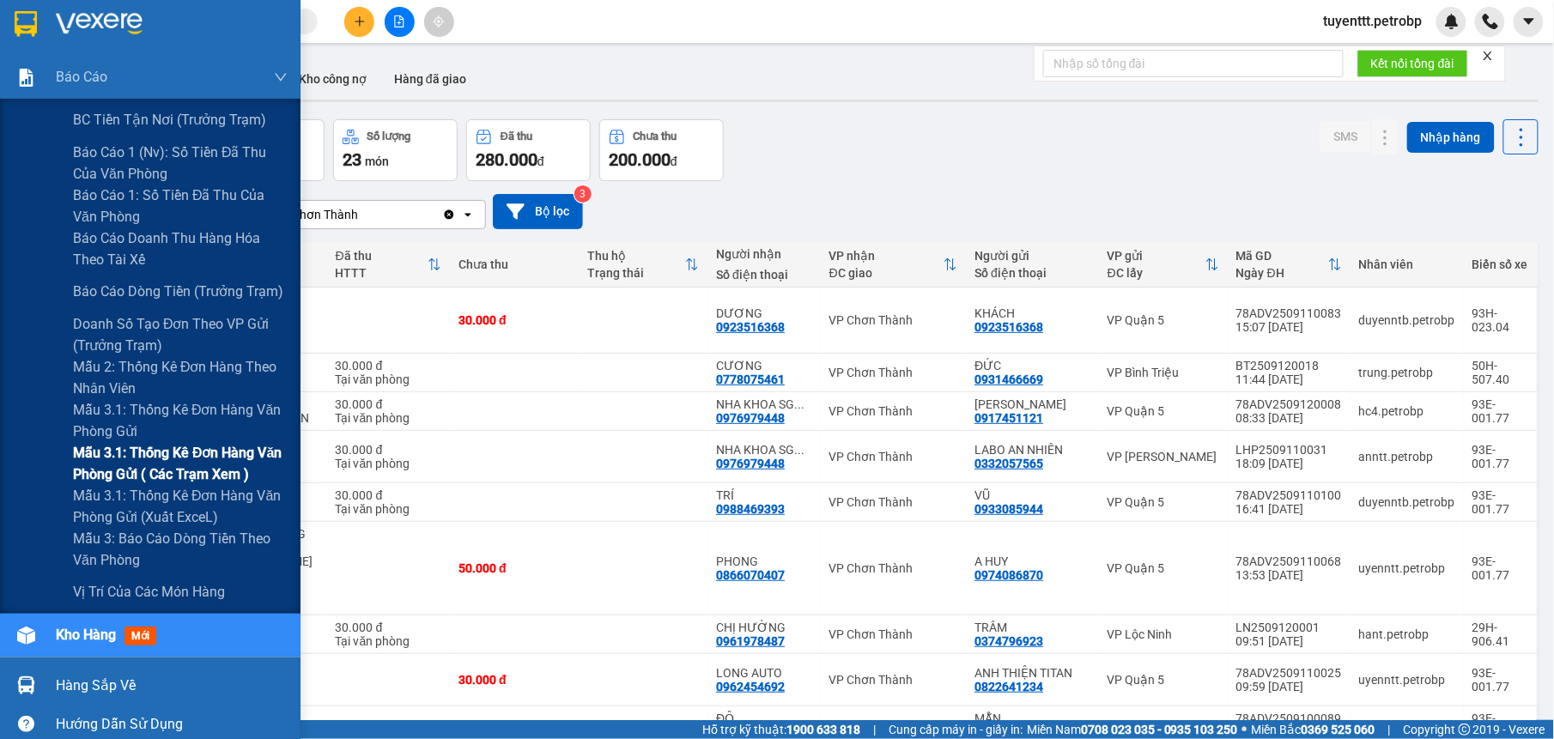
click at [192, 451] on span "Mẫu 3.1: Thống kê đơn hàng văn phòng gửi ( các trạm xem )" at bounding box center [180, 463] width 215 height 43
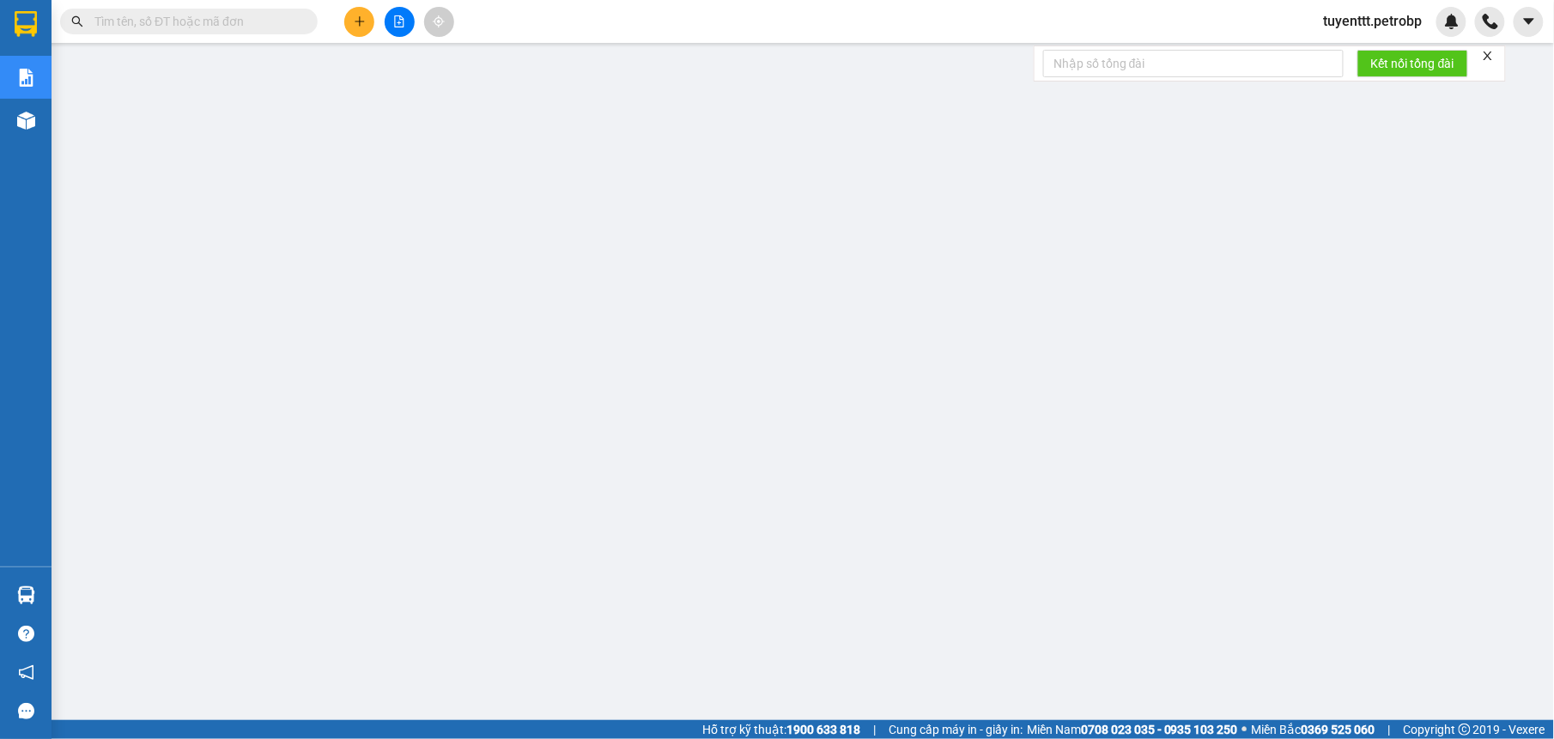
paste input "78ADV2509080061"
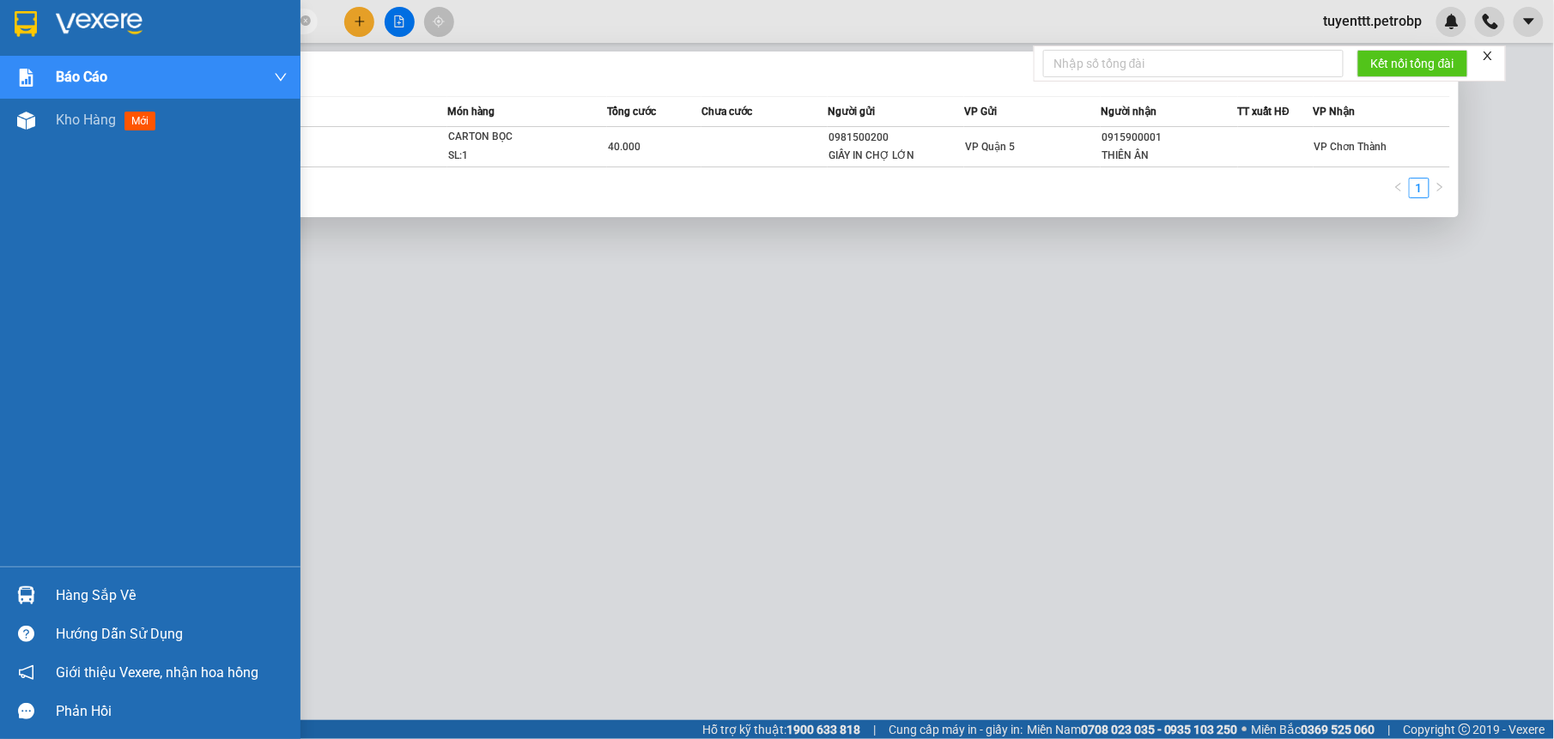
click at [34, 587] on img at bounding box center [26, 595] width 18 height 18
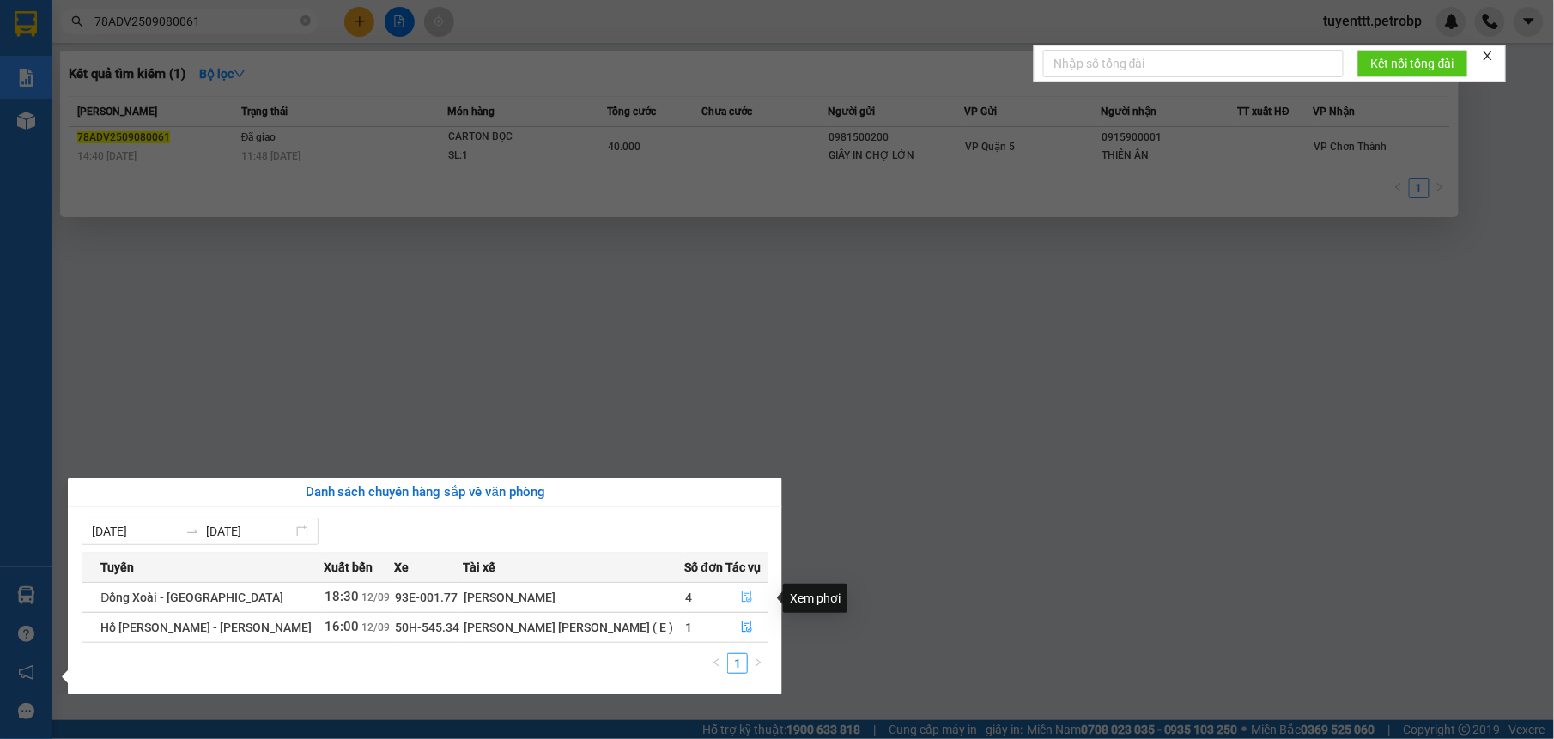
click at [738, 585] on button "button" at bounding box center [746, 597] width 41 height 27
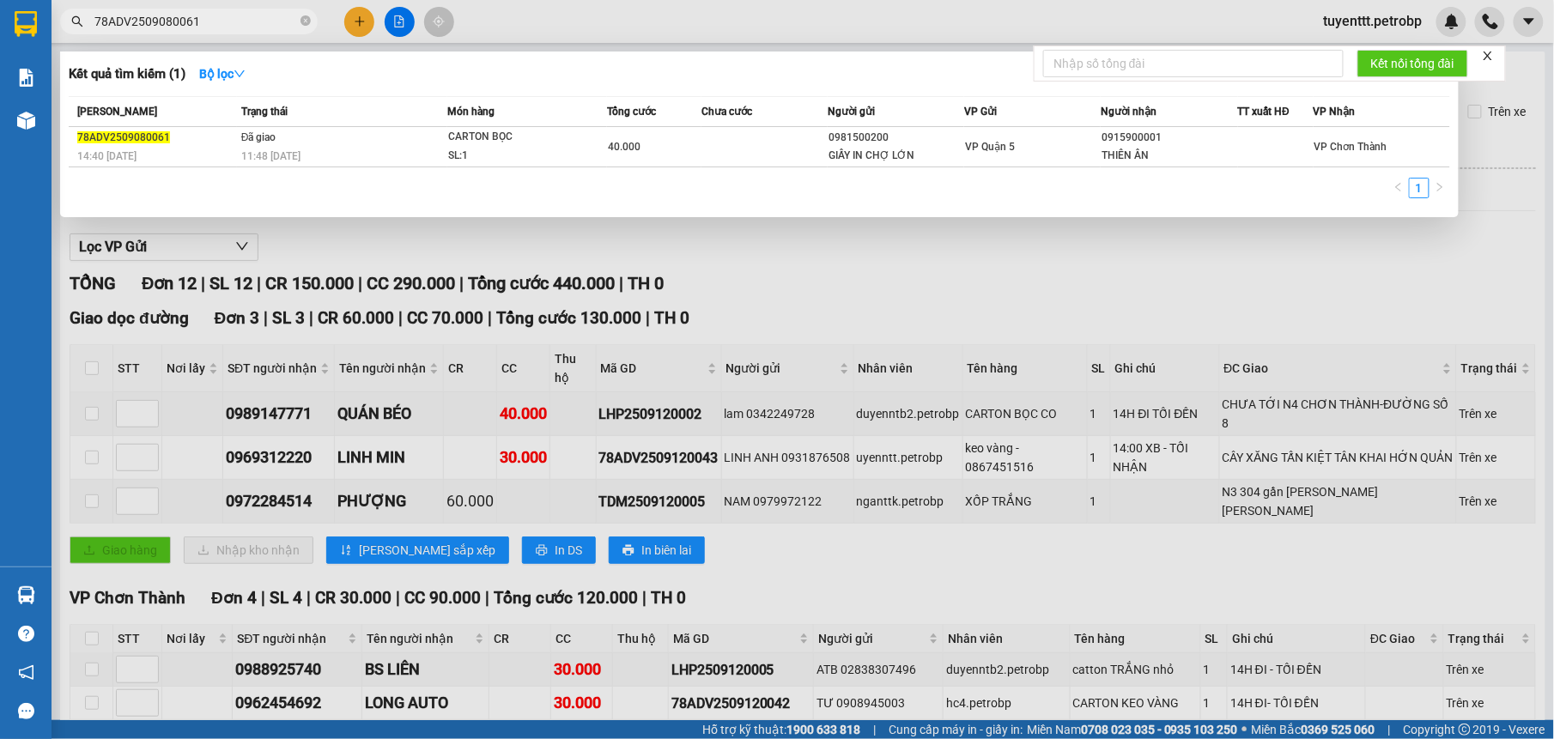
click at [891, 288] on div at bounding box center [777, 369] width 1554 height 739
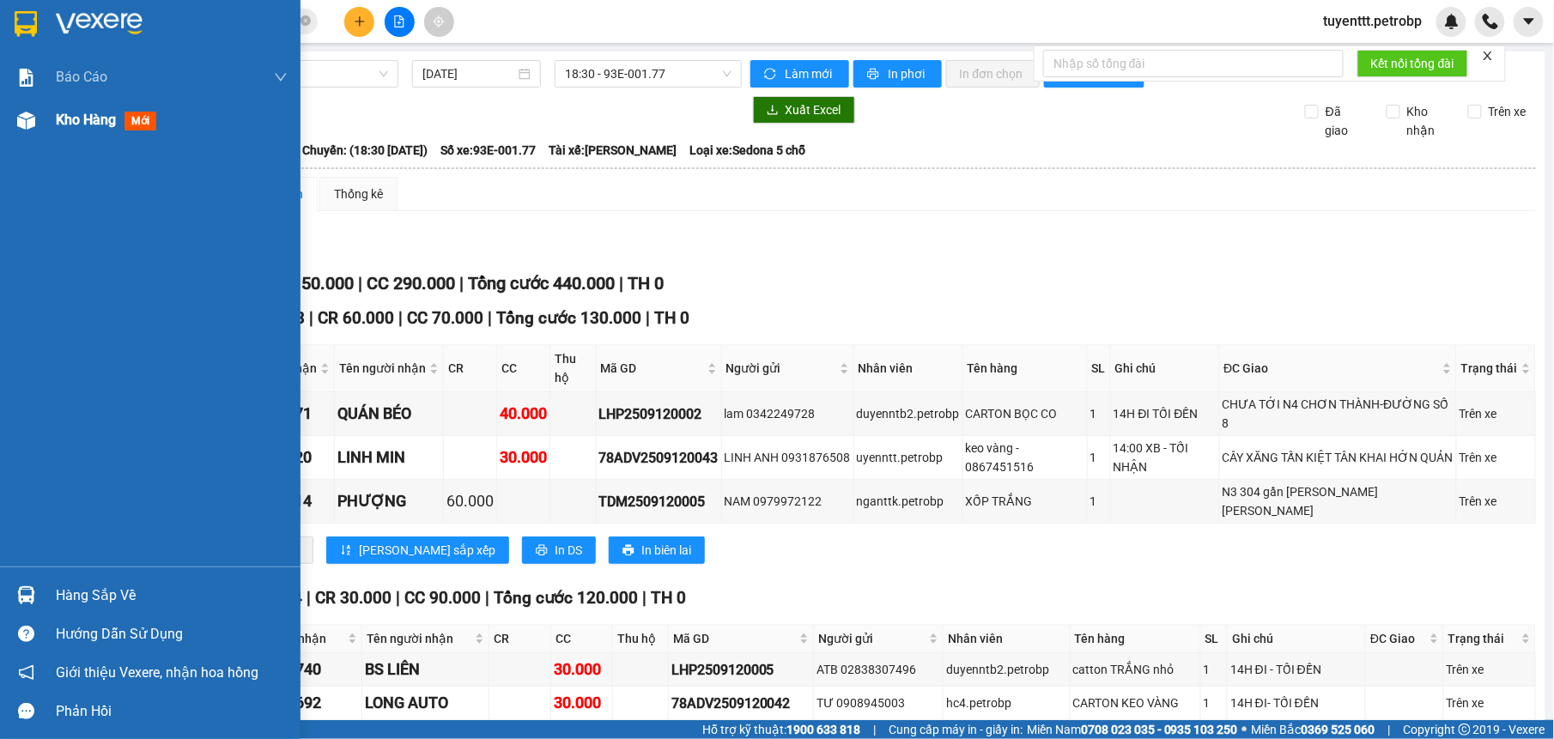
click at [28, 128] on img at bounding box center [26, 121] width 18 height 18
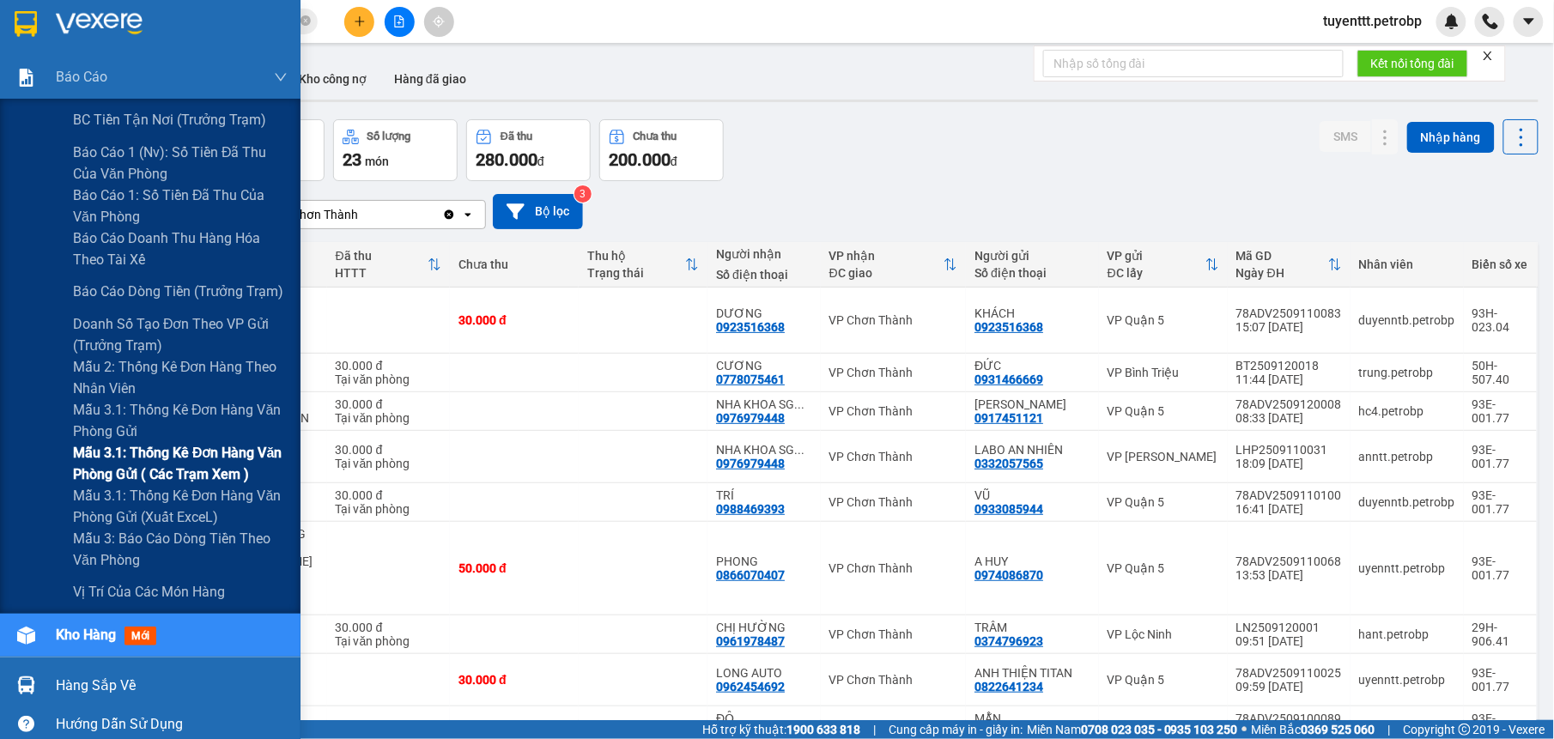
click at [151, 453] on span "Mẫu 3.1: Thống kê đơn hàng văn phòng gửi ( các trạm xem )" at bounding box center [180, 463] width 215 height 43
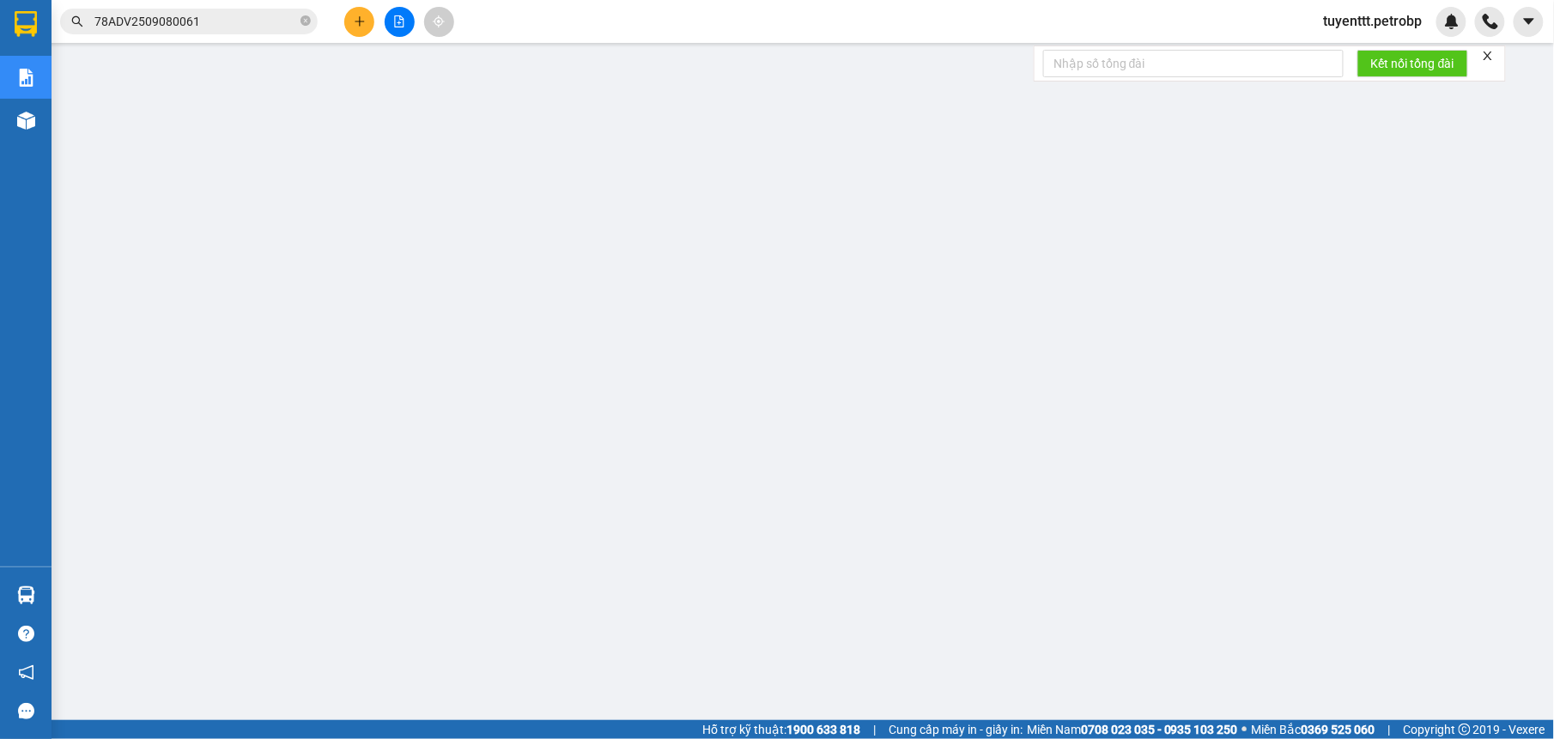
click at [252, 25] on input "78ADV2509080061" at bounding box center [195, 21] width 203 height 19
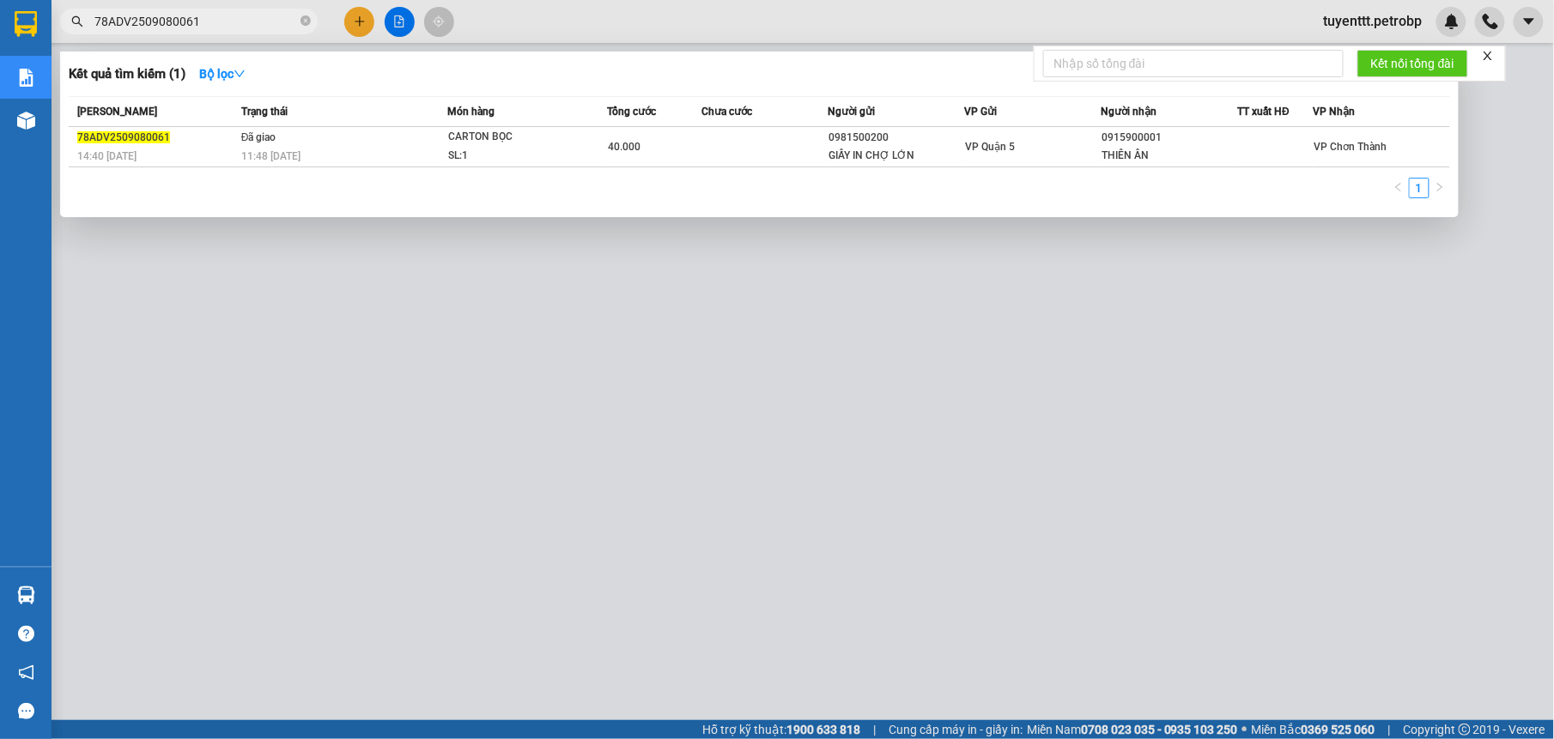
click at [252, 22] on input "78ADV2509080061" at bounding box center [195, 21] width 203 height 19
paste input "92"
type input "78ADV2509080092"
click at [848, 667] on div at bounding box center [777, 369] width 1554 height 739
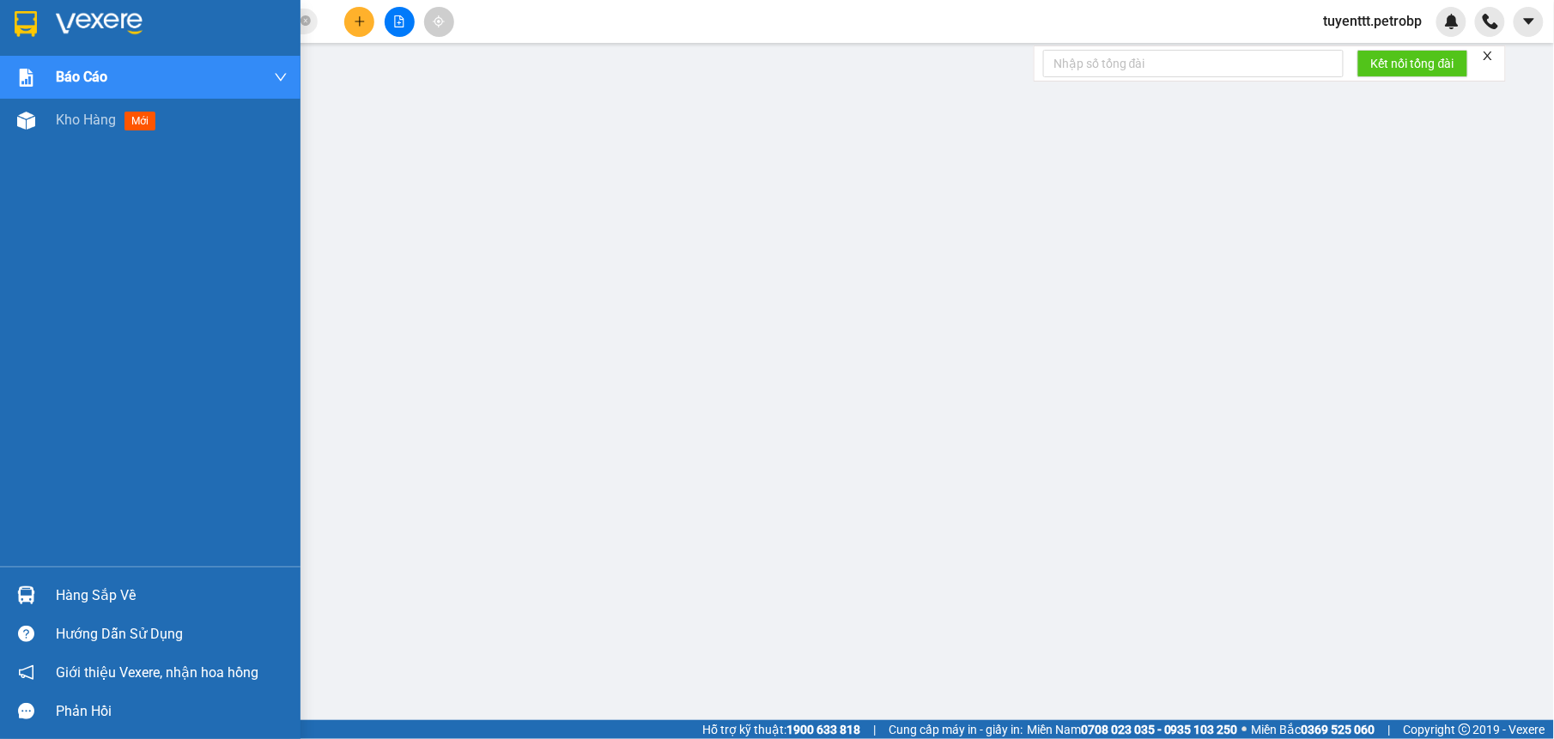
click at [17, 598] on img at bounding box center [26, 595] width 18 height 18
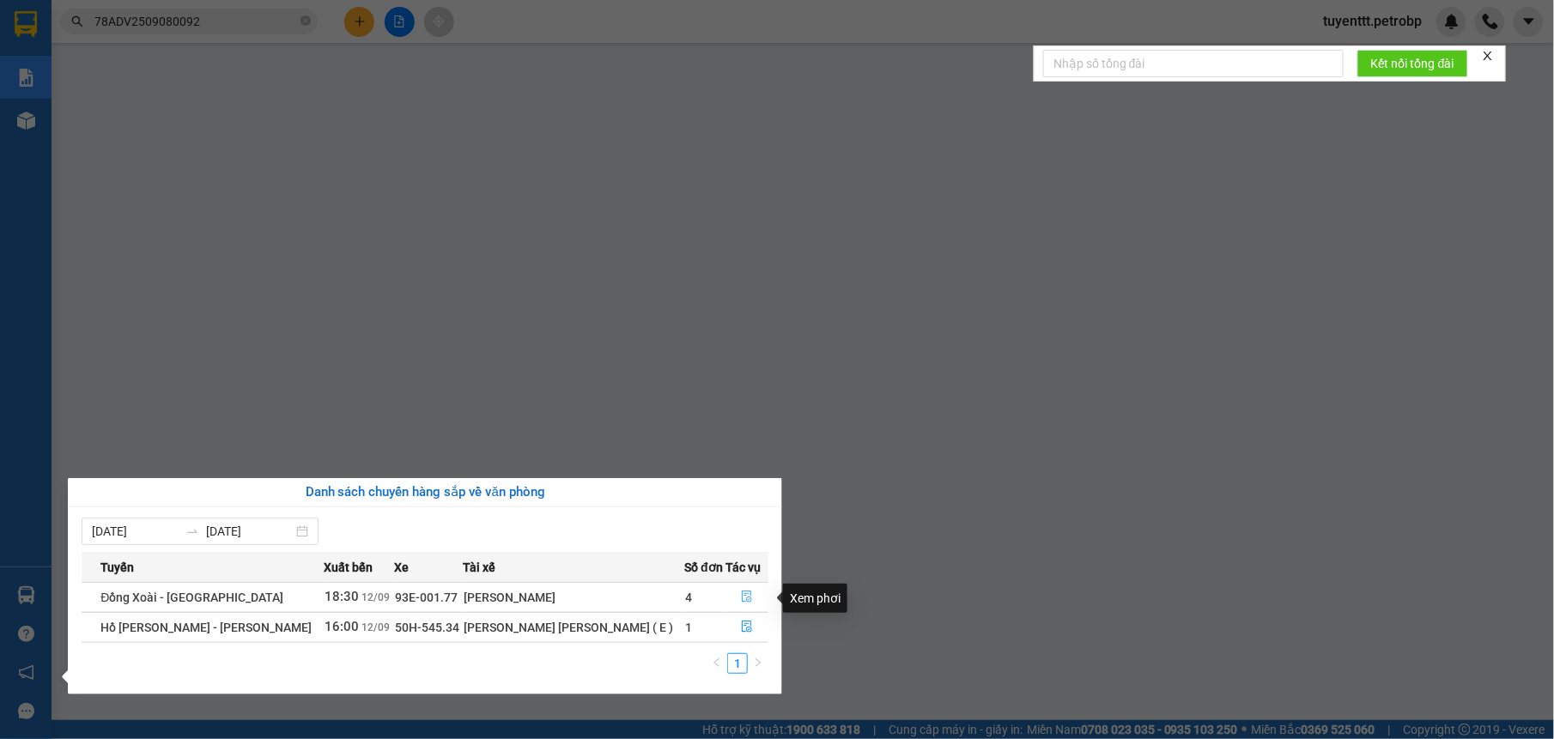
click at [731, 596] on button "button" at bounding box center [746, 597] width 41 height 27
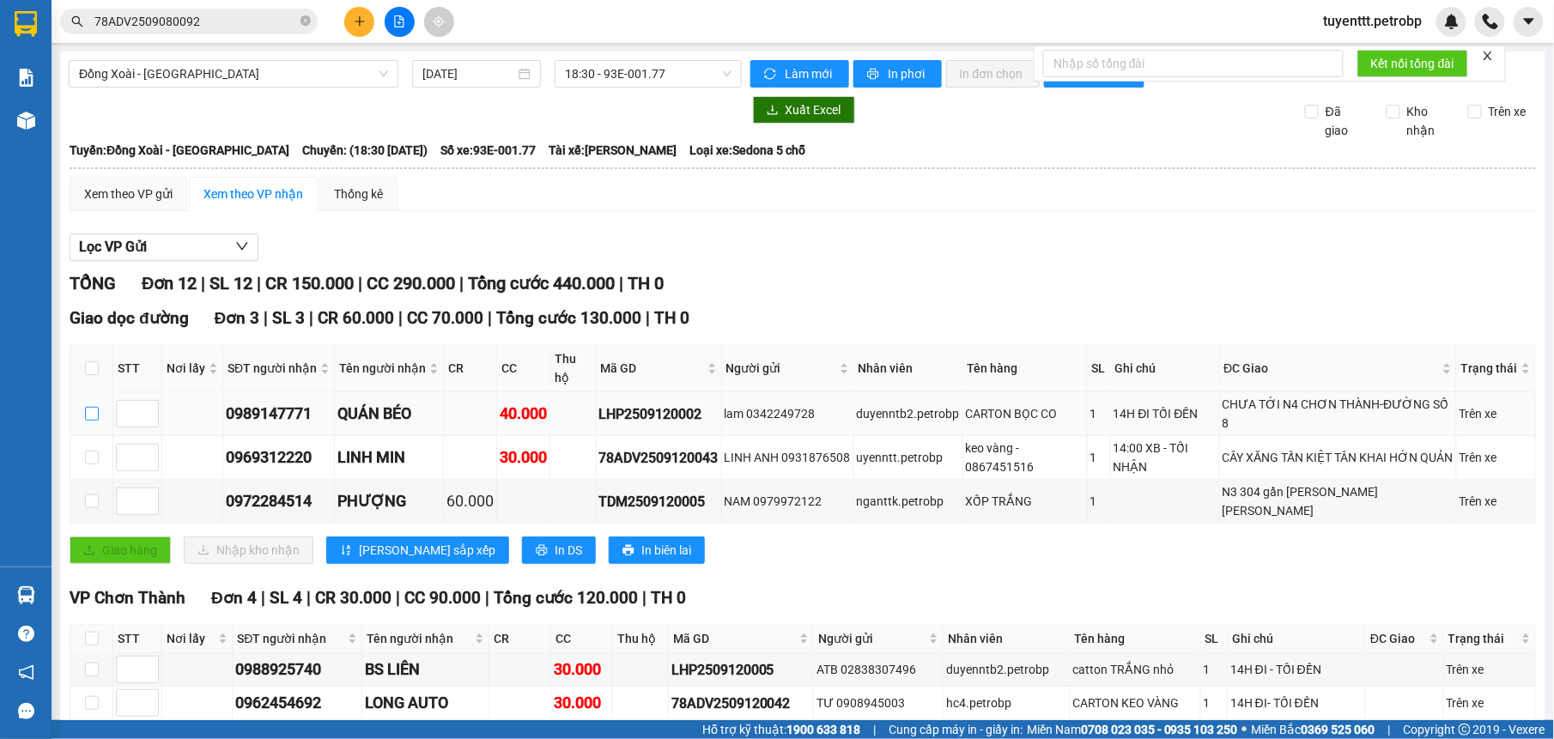
click at [93, 415] on input "checkbox" at bounding box center [92, 414] width 14 height 14
checkbox input "true"
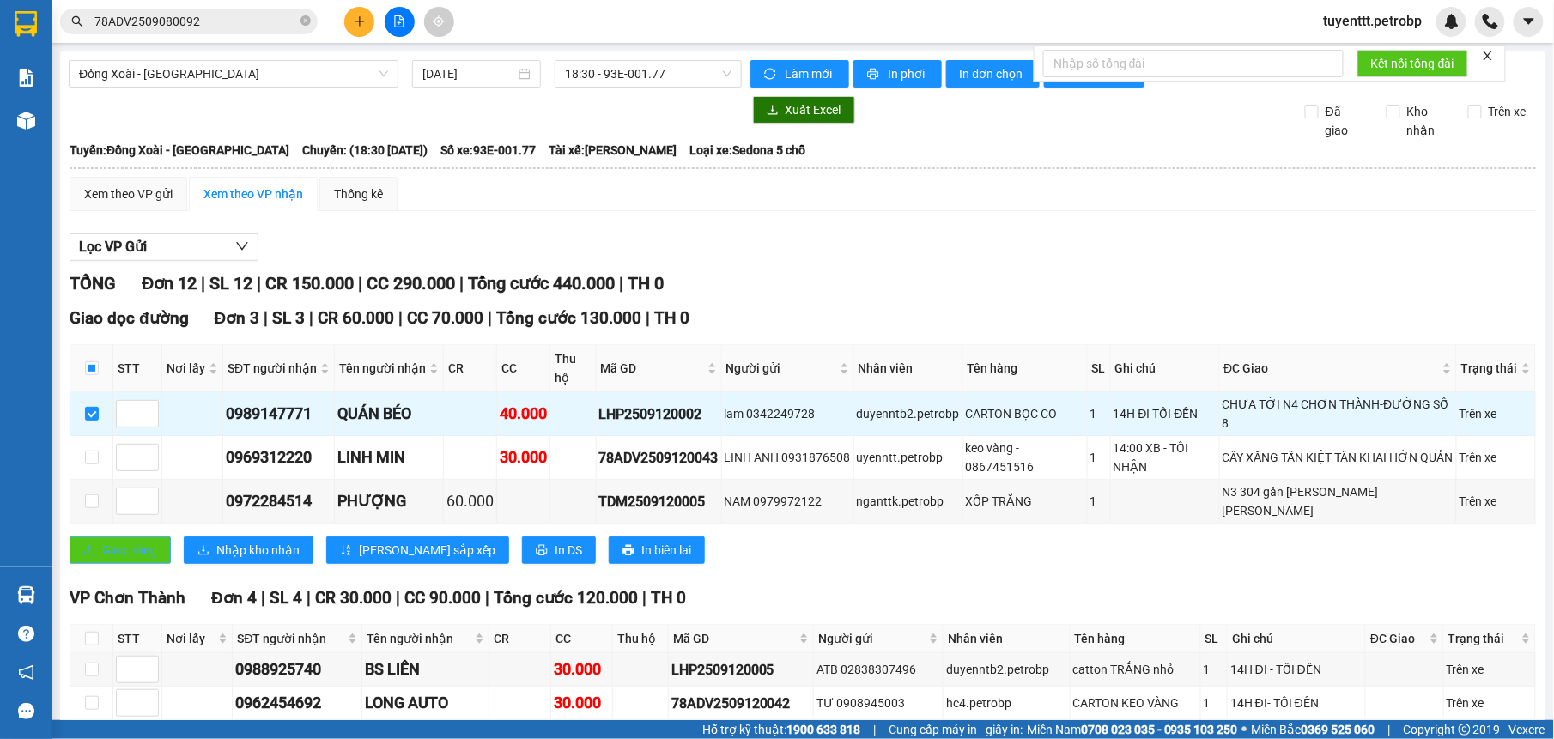
click at [122, 541] on span "Giao hàng" at bounding box center [129, 550] width 55 height 19
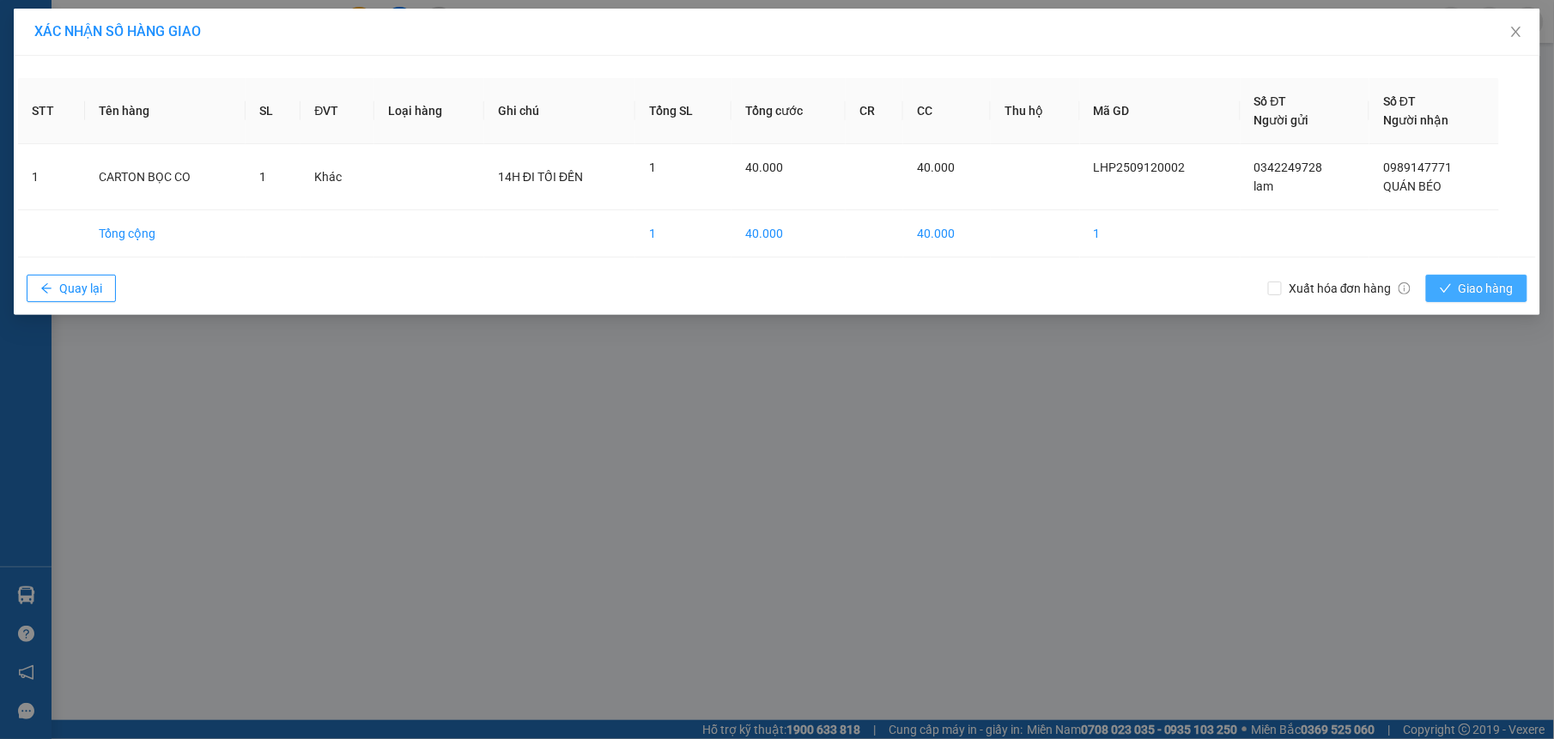
click at [1505, 289] on span "Giao hàng" at bounding box center [1485, 288] width 55 height 19
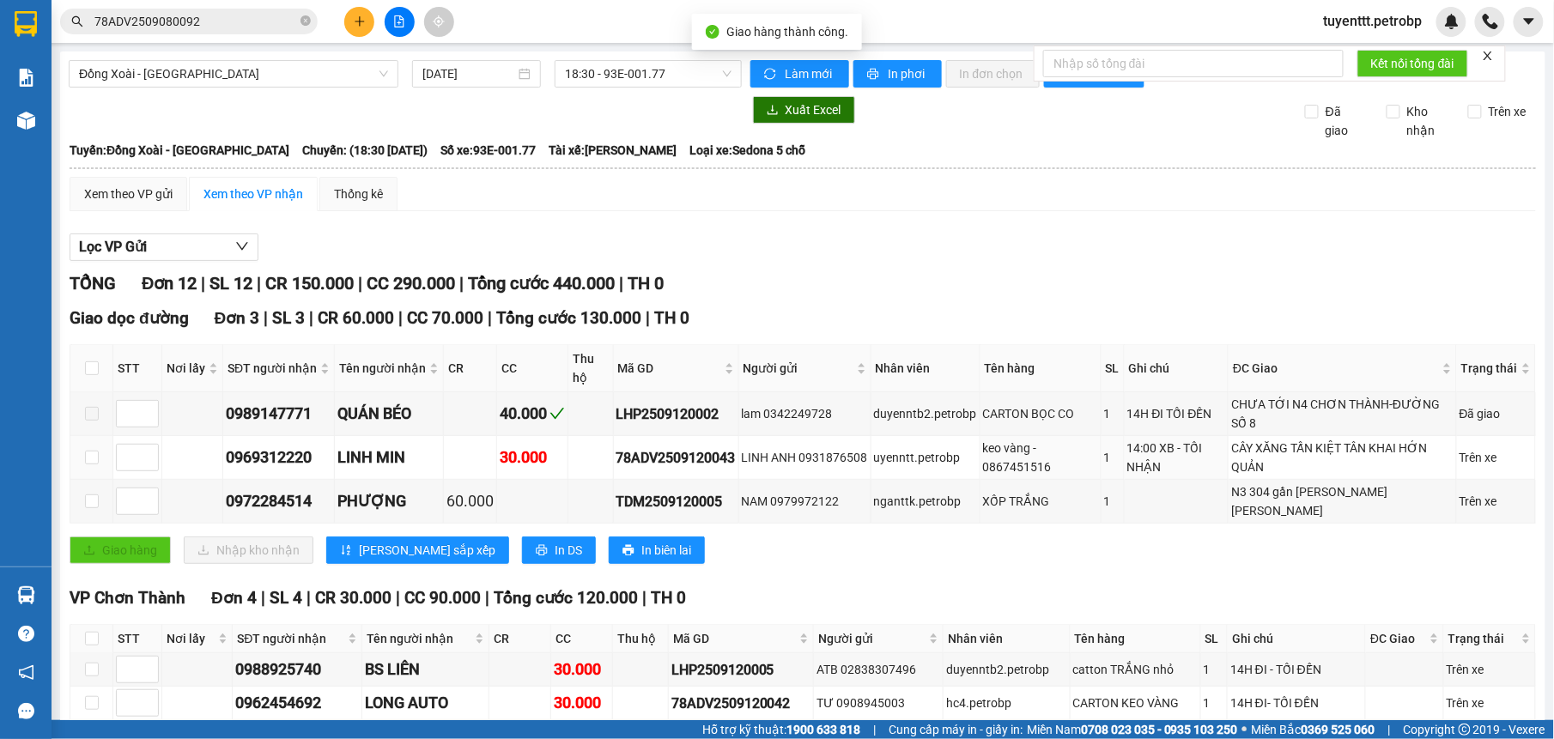
scroll to position [324, 0]
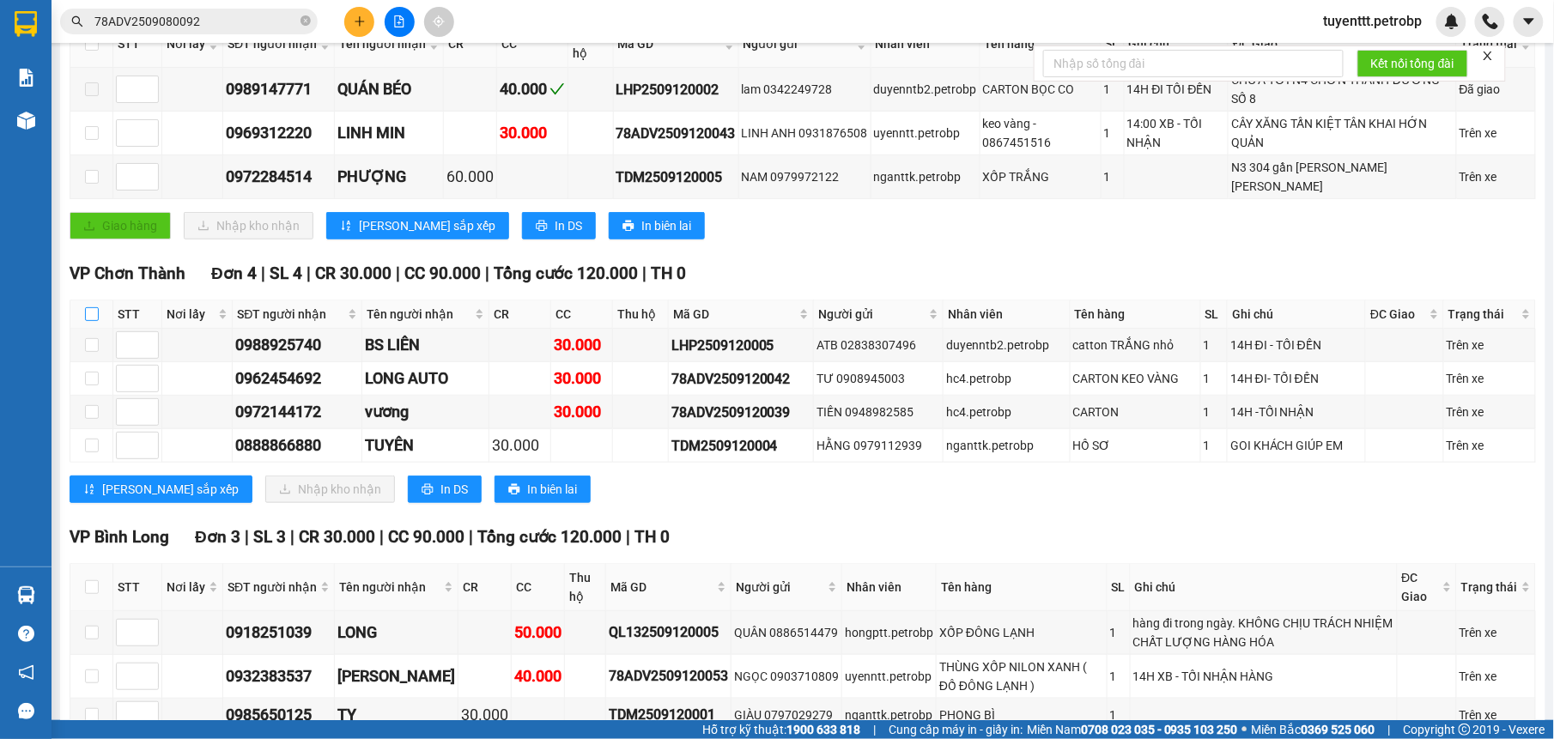
click at [88, 307] on input "checkbox" at bounding box center [92, 314] width 14 height 14
checkbox input "true"
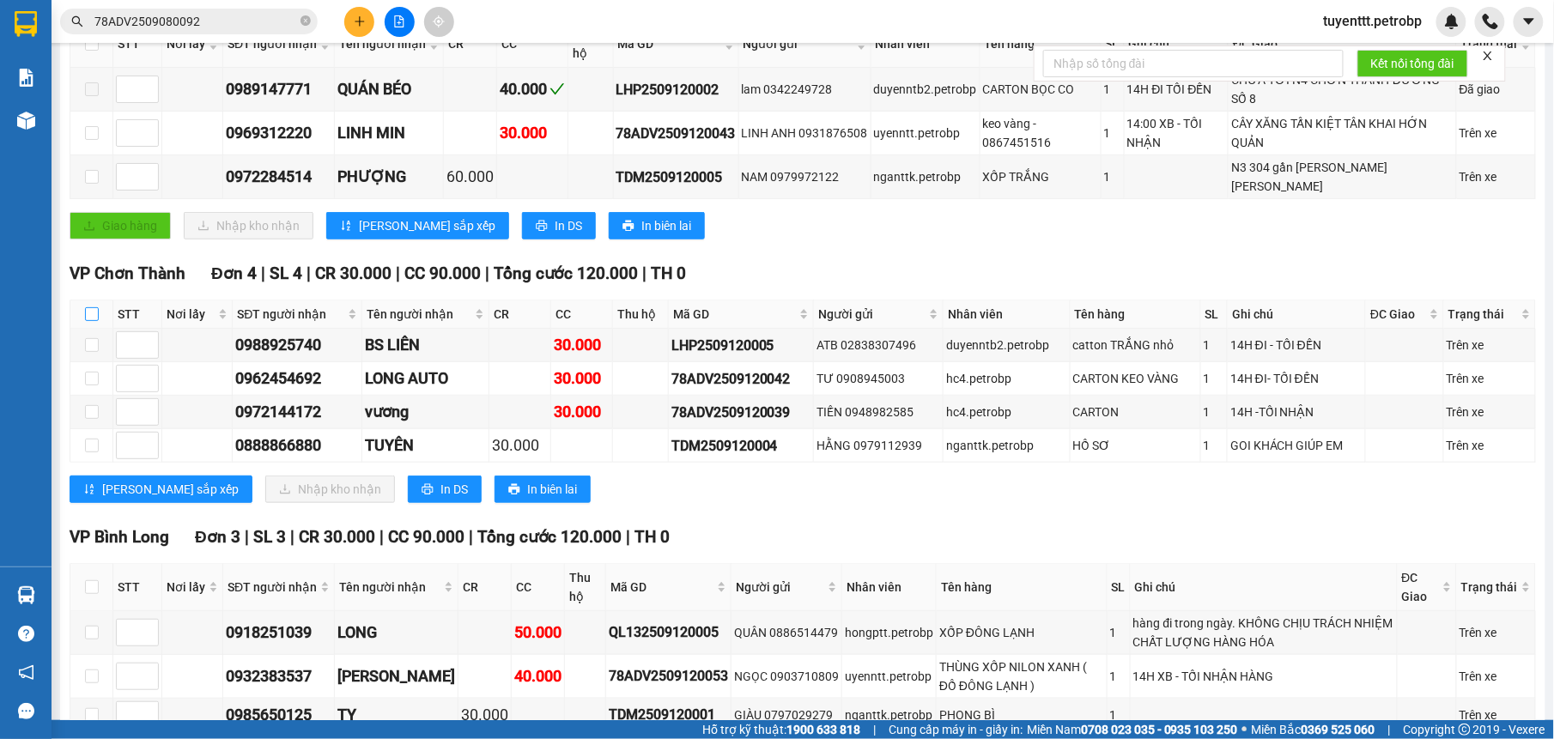
checkbox input "true"
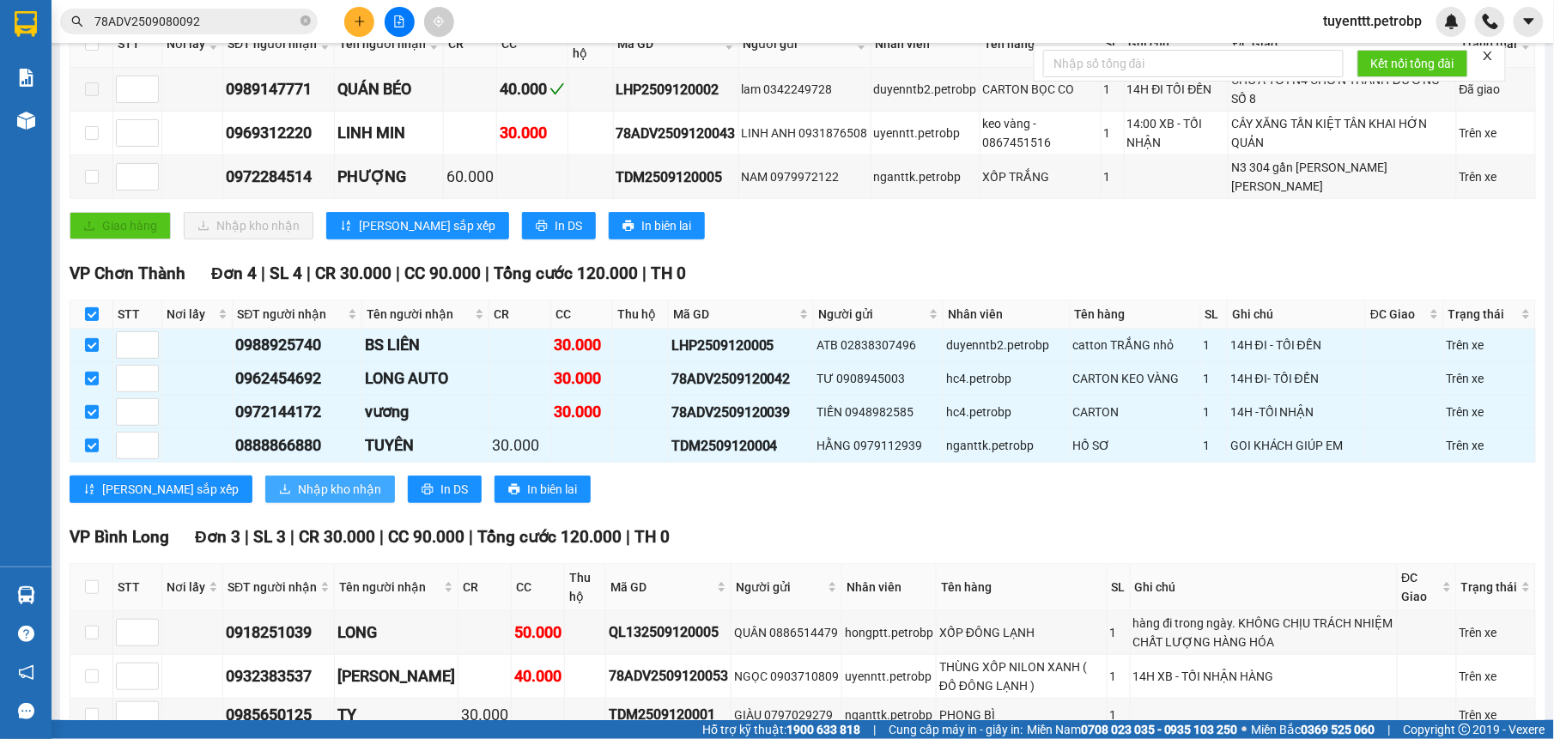
click at [298, 482] on span "Nhập kho nhận" at bounding box center [339, 489] width 83 height 19
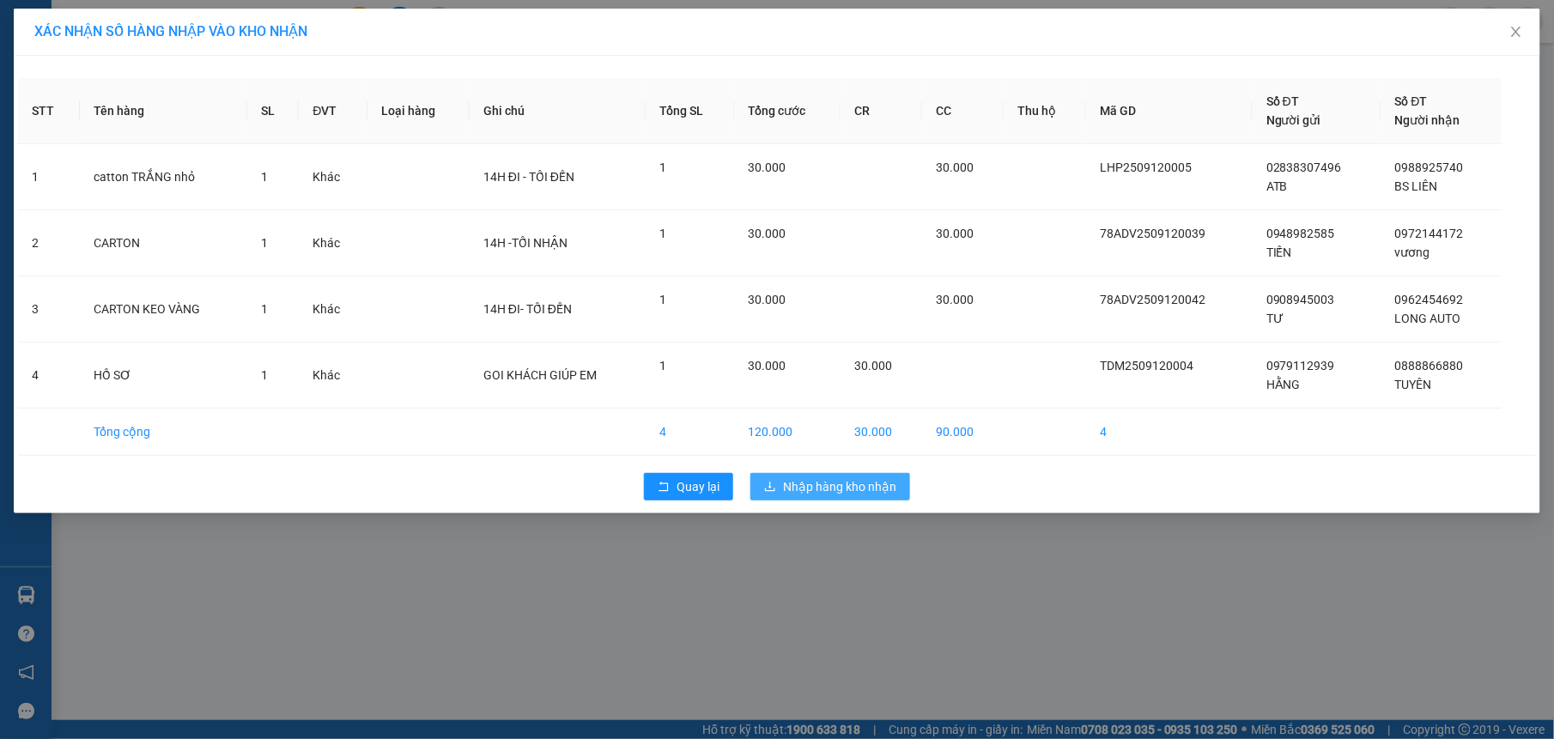
click at [801, 489] on span "Nhập hàng kho nhận" at bounding box center [839, 486] width 113 height 19
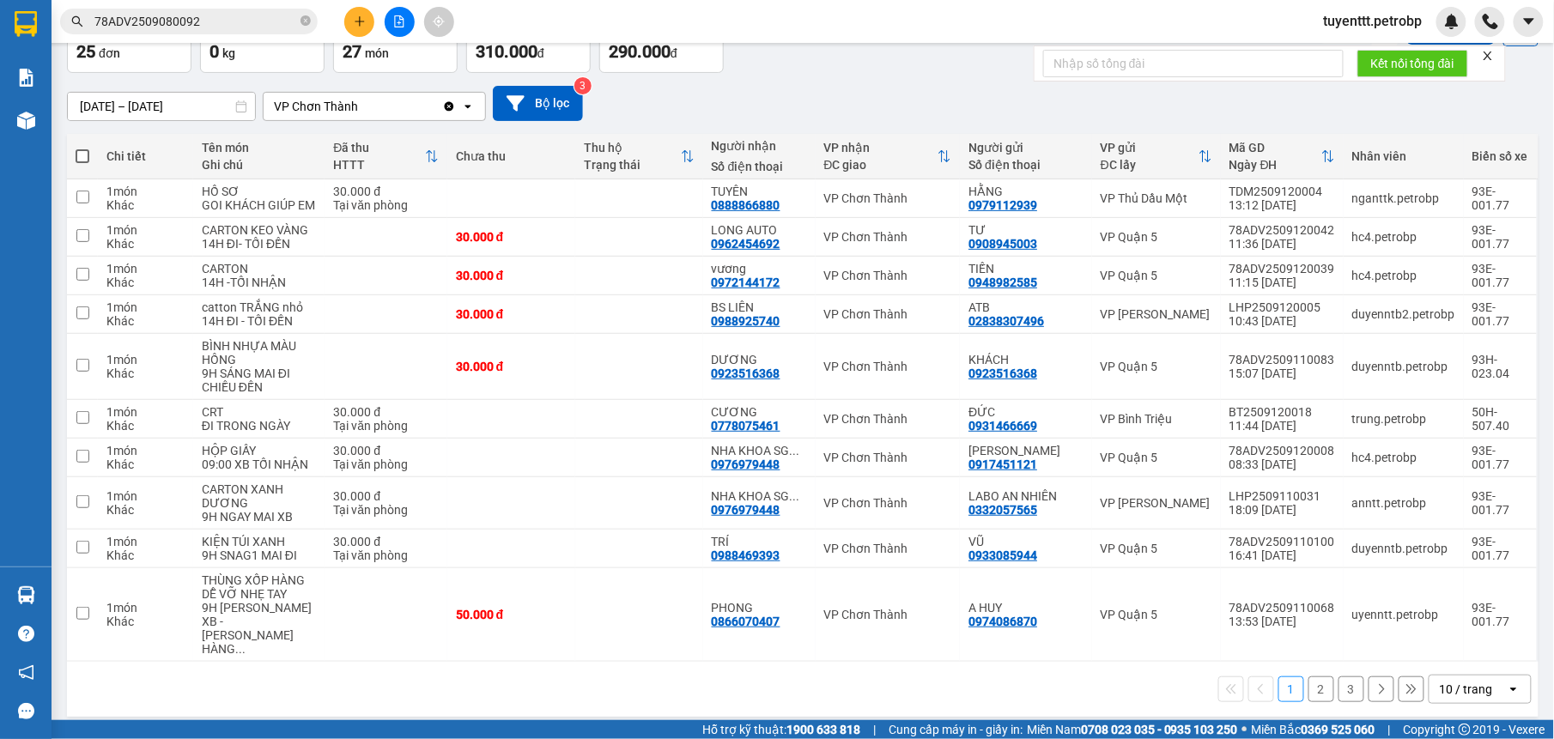
scroll to position [166, 0]
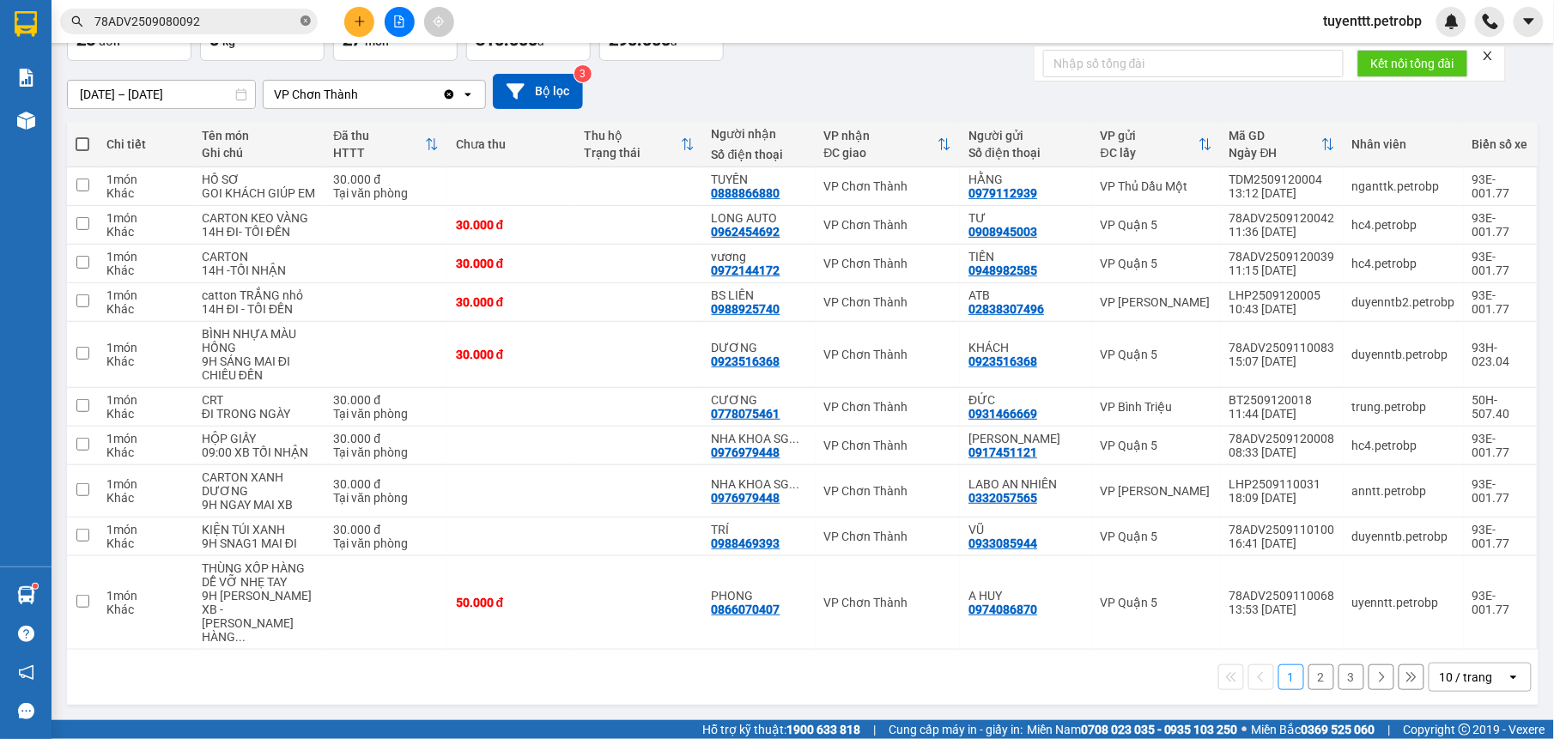
click at [304, 26] on icon "close-circle" at bounding box center [305, 20] width 10 height 10
click at [221, 15] on input "text" at bounding box center [195, 21] width 203 height 19
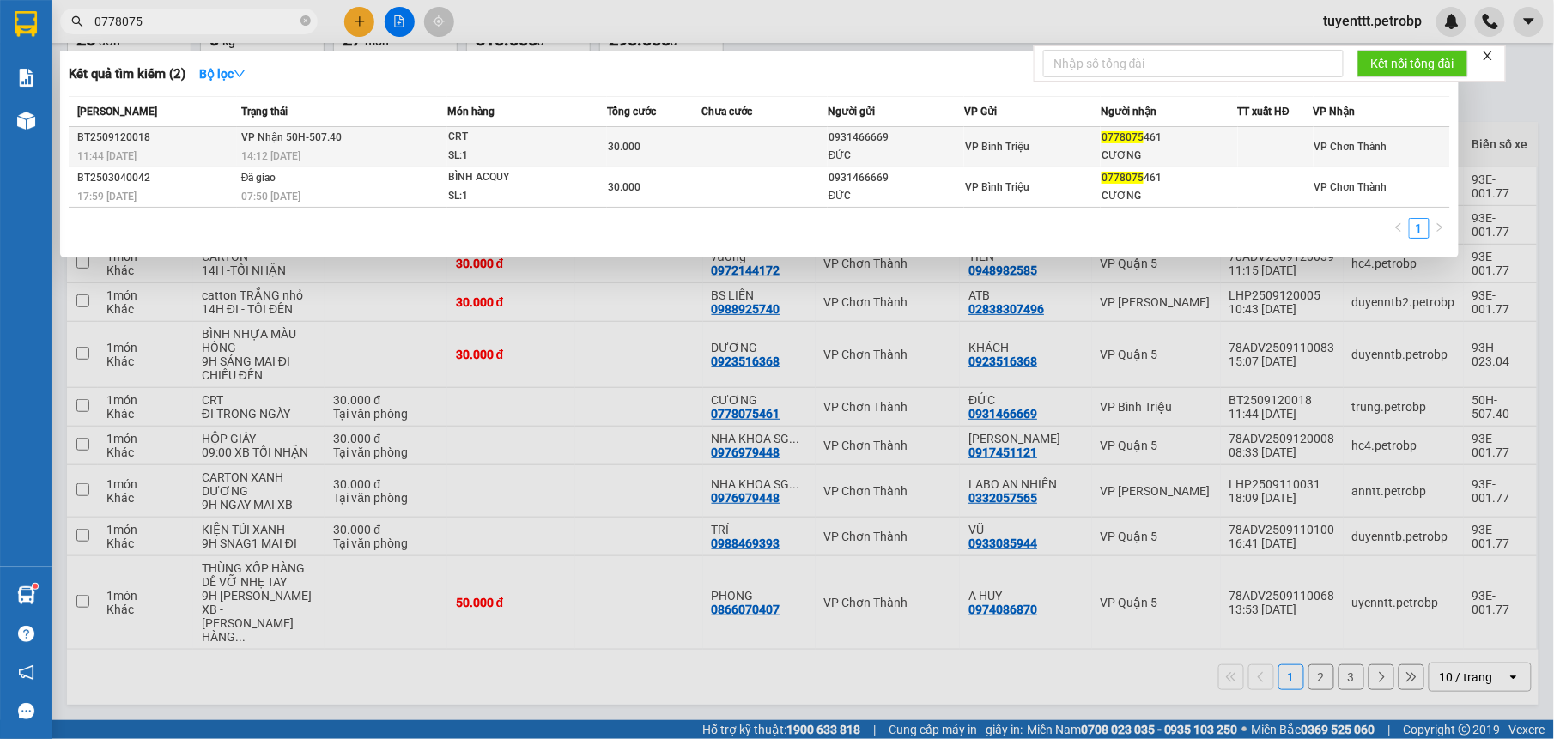
type input "0778075"
click at [729, 159] on td at bounding box center [764, 147] width 126 height 40
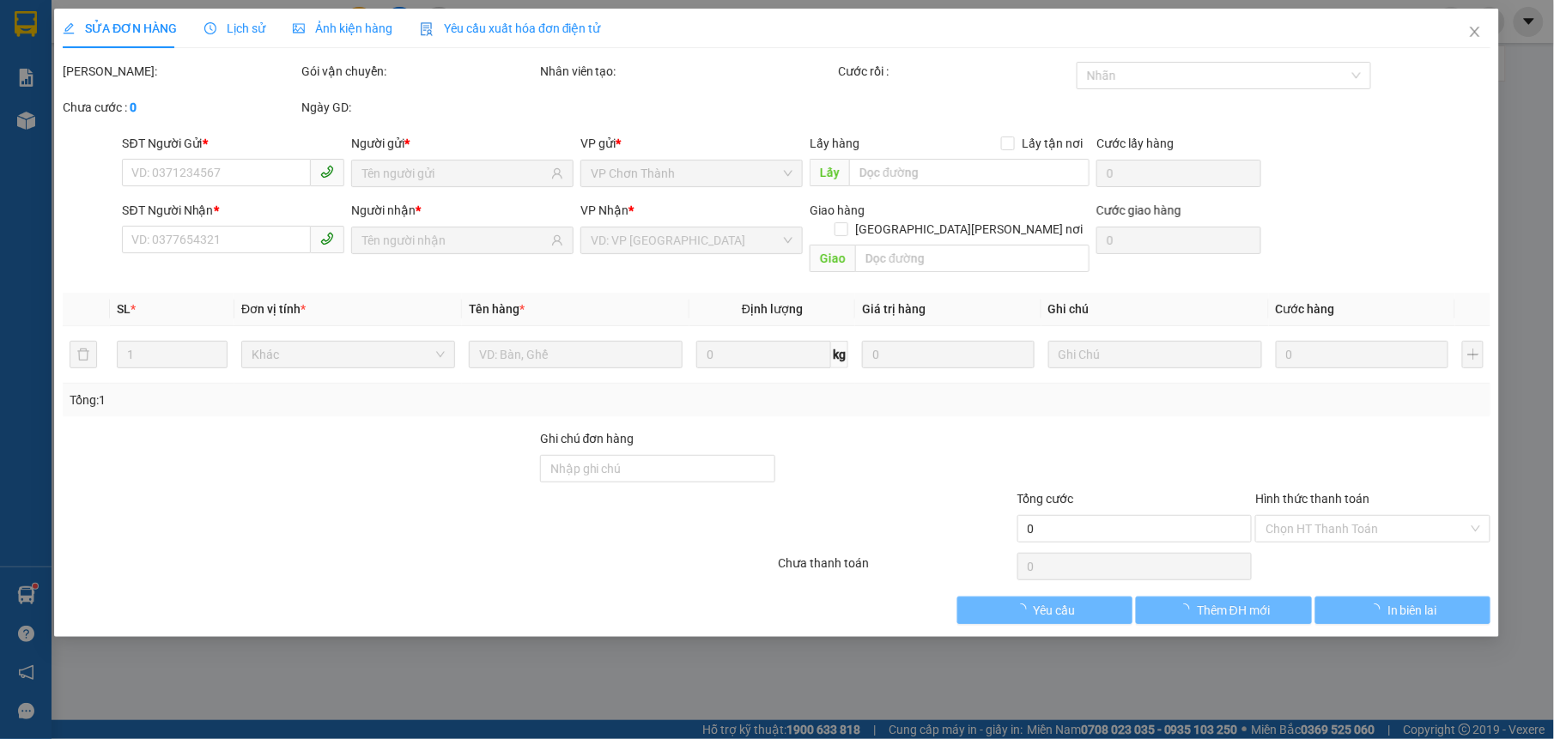
type input "0931466669"
type input "ĐỨC"
type input "0778075461"
type input "CƯƠNG"
type input "30.000"
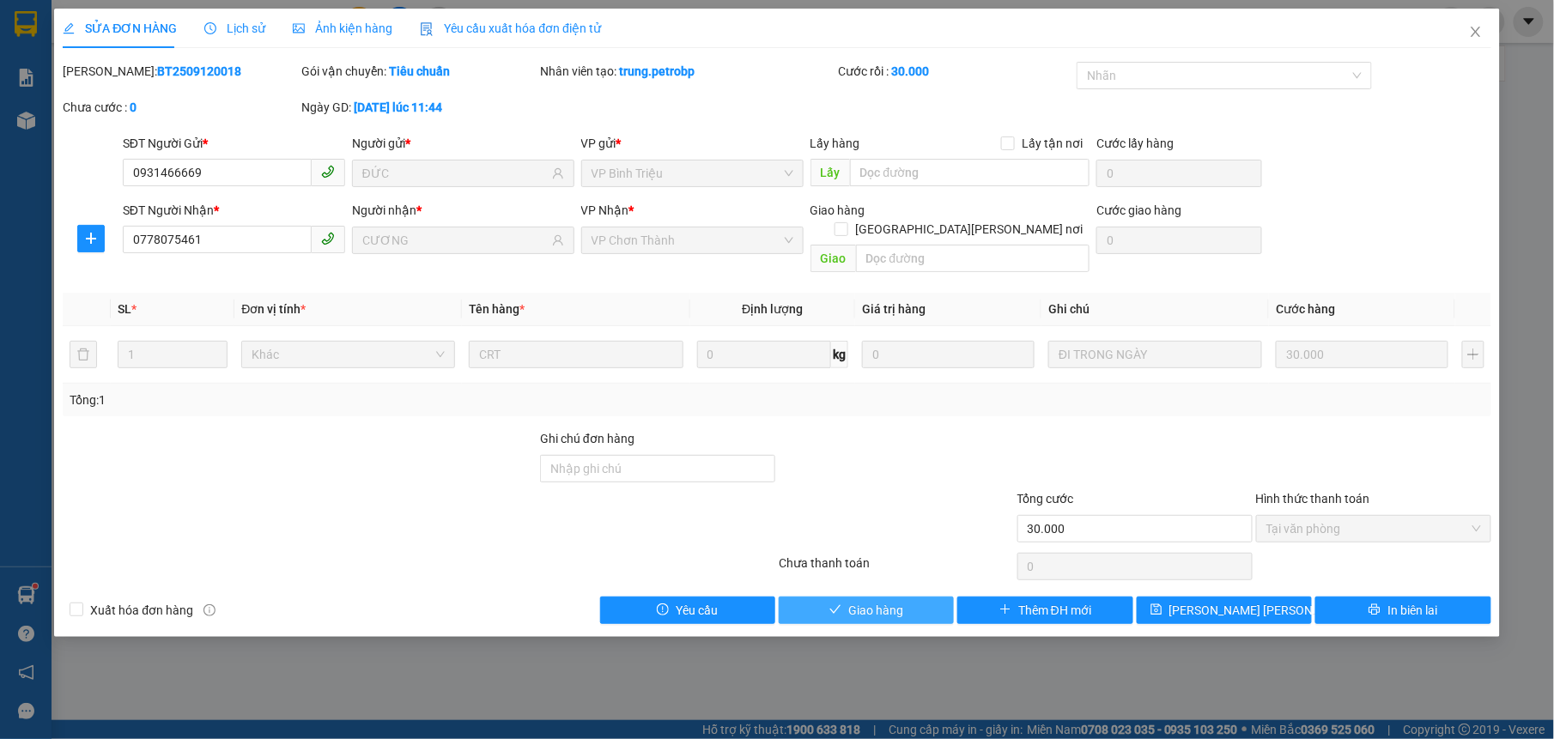
click at [879, 601] on span "Giao hàng" at bounding box center [875, 610] width 55 height 19
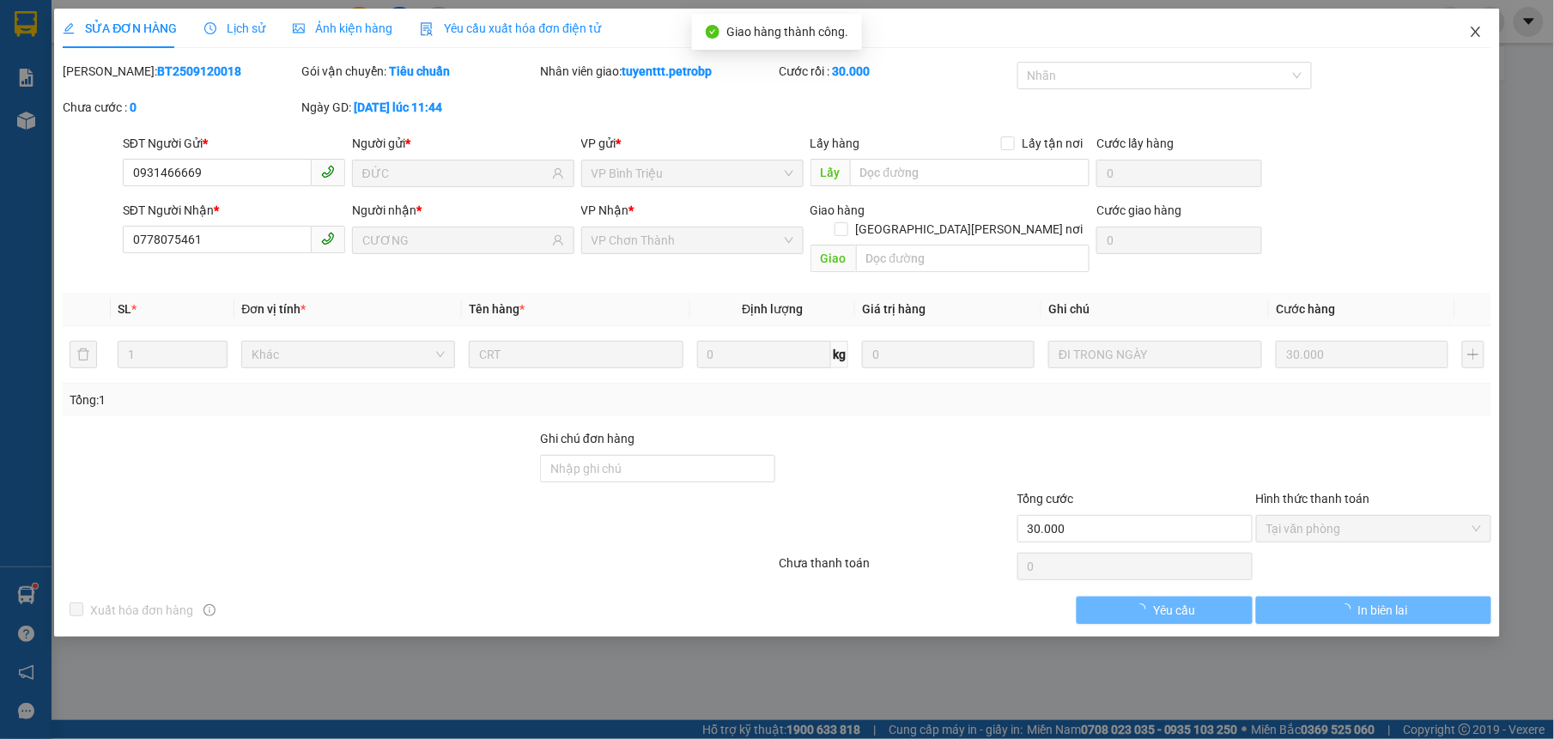
click at [1475, 32] on icon "close" at bounding box center [1474, 32] width 9 height 10
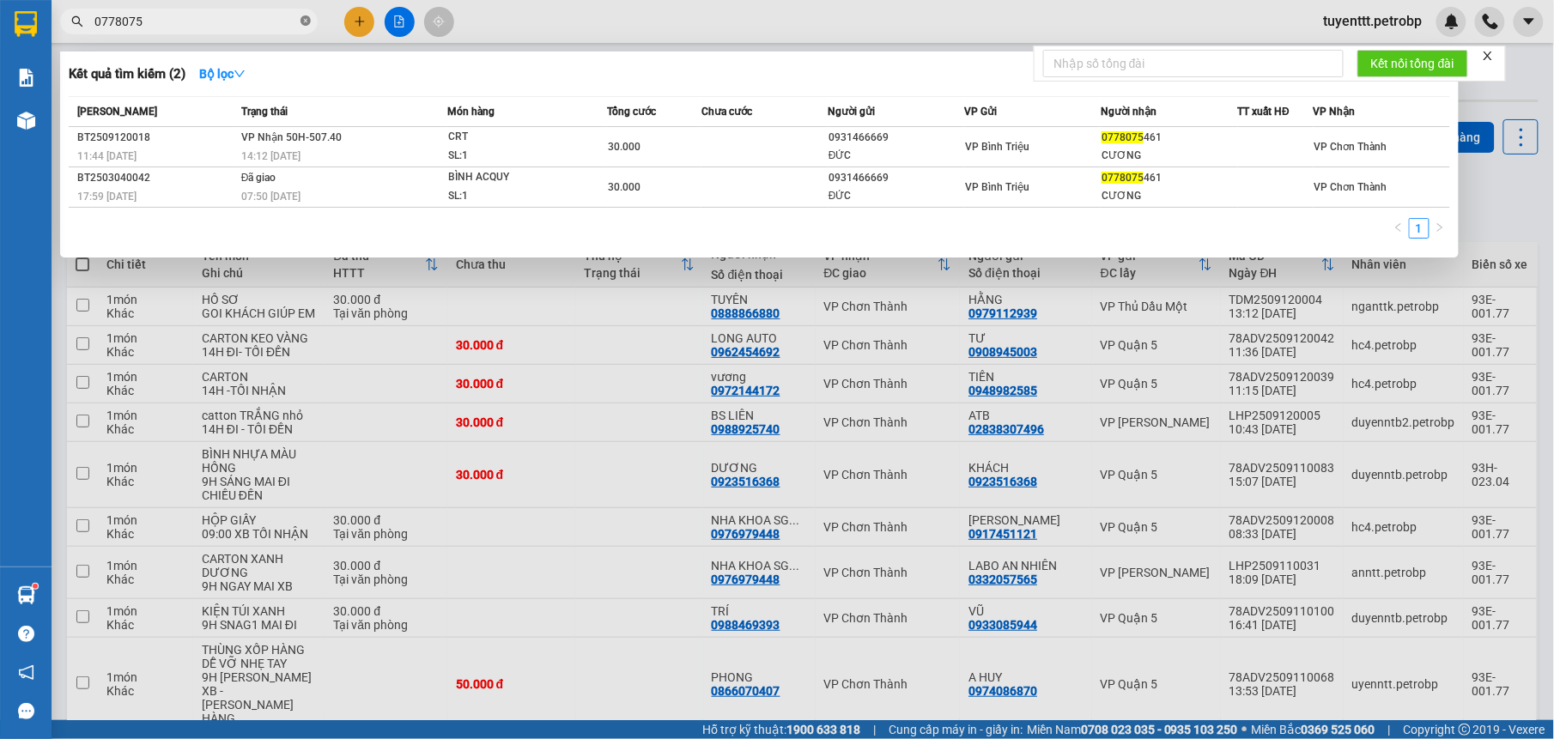
click at [307, 18] on icon "close-circle" at bounding box center [305, 20] width 10 height 10
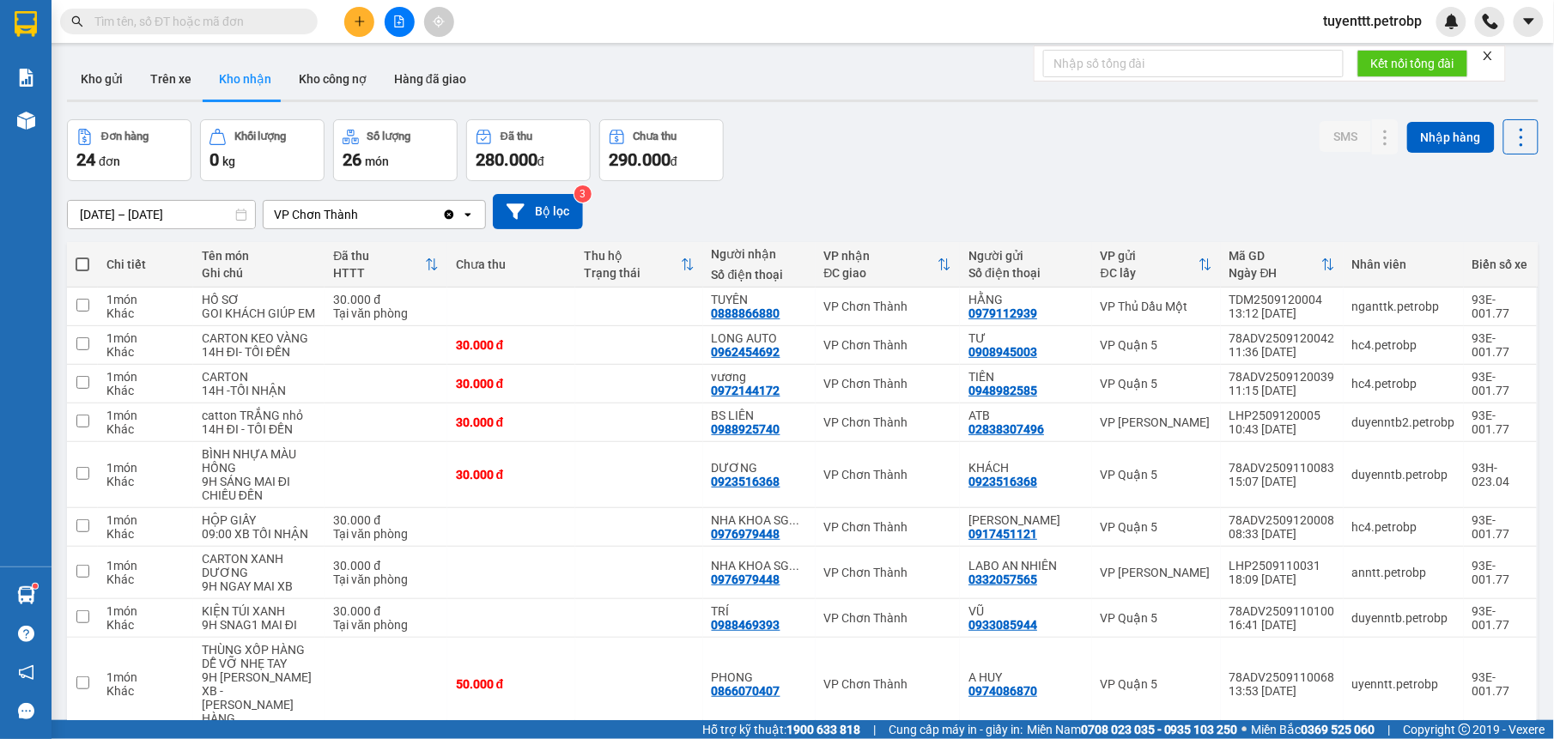
scroll to position [166, 0]
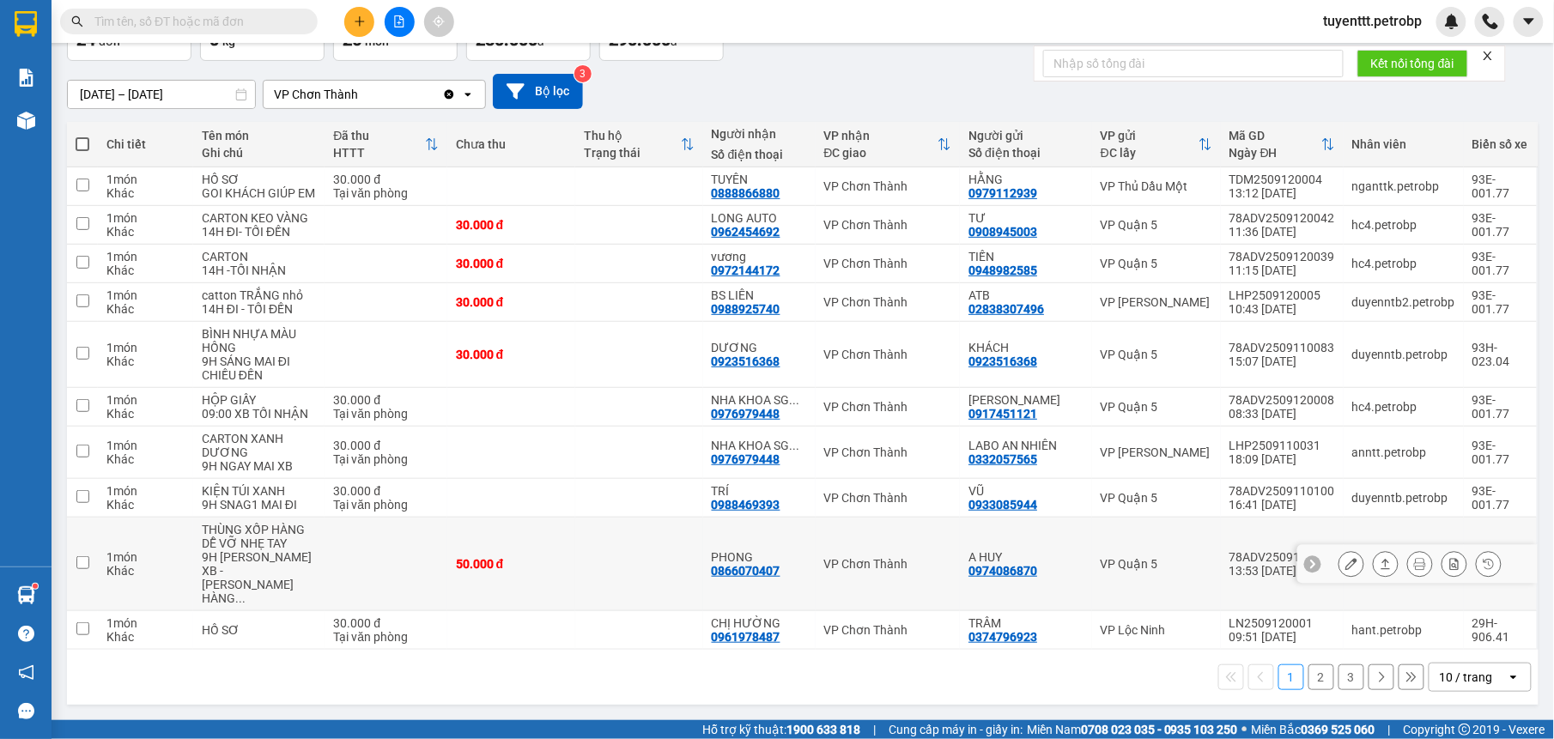
click at [749, 570] on div "0866070407" at bounding box center [746, 571] width 69 height 14
copy div "0866070407"
click at [350, 9] on button at bounding box center [359, 22] width 30 height 30
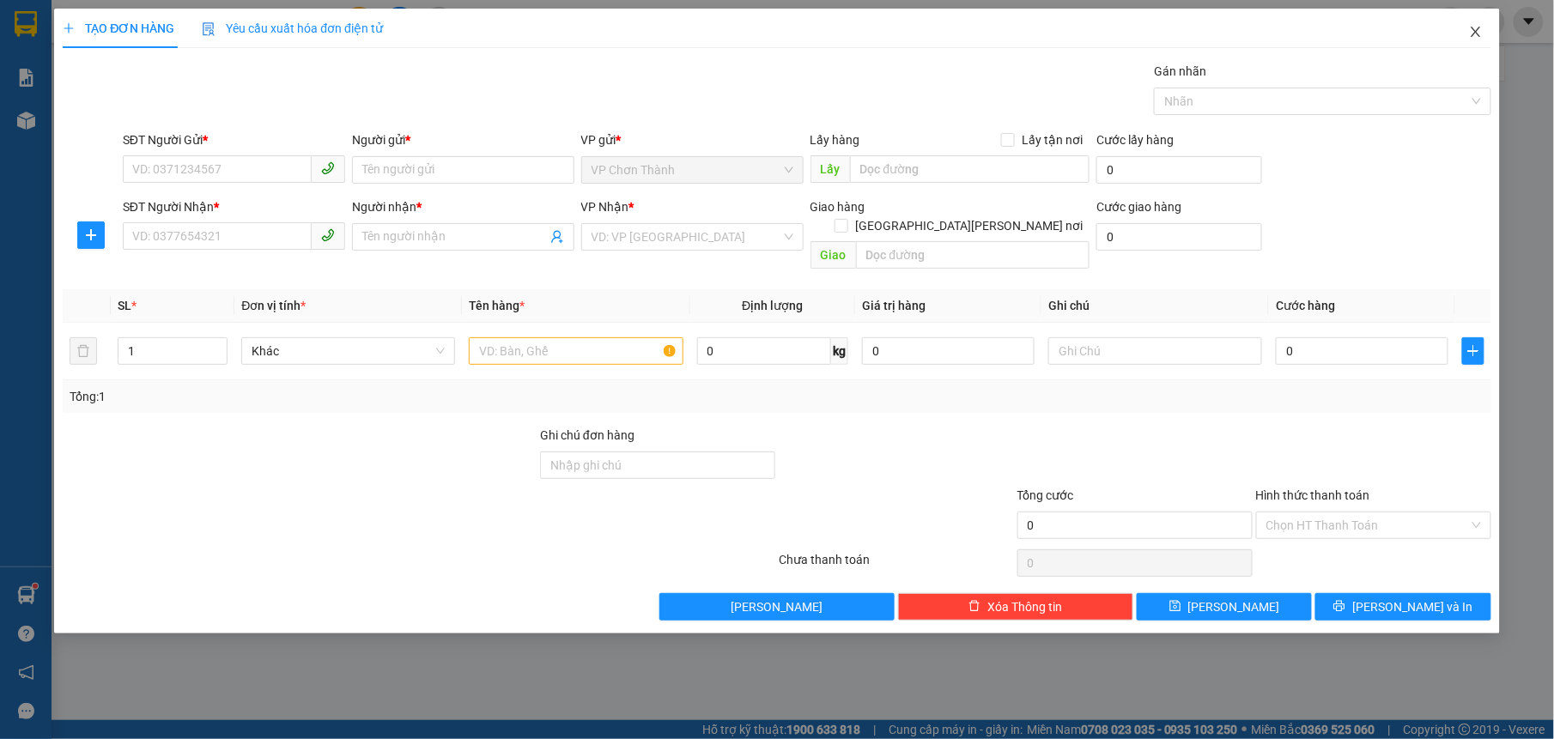
drag, startPoint x: 1473, startPoint y: 25, endPoint x: 210, endPoint y: 43, distance: 1262.7
click at [1468, 27] on span "Close" at bounding box center [1475, 33] width 48 height 48
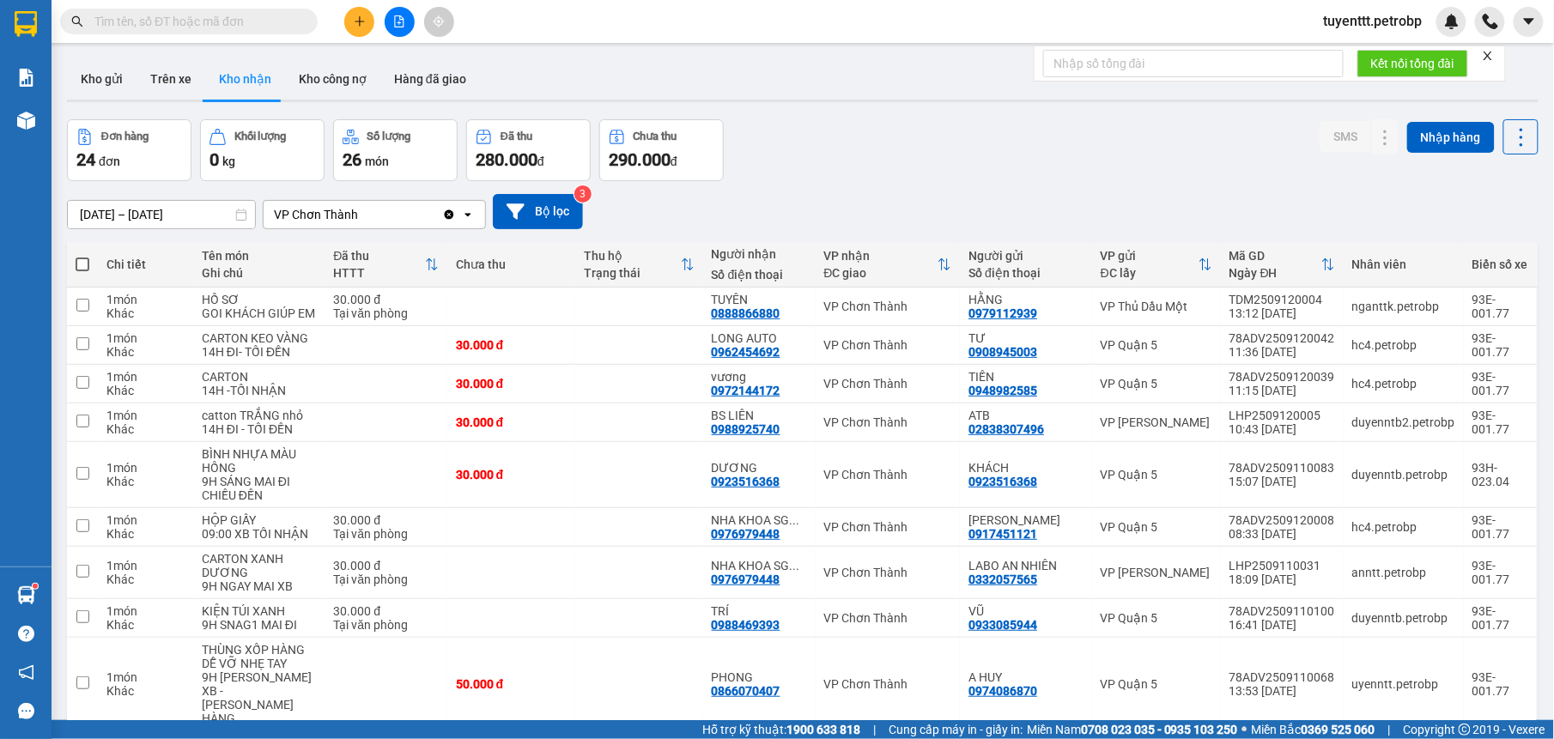
paste input "0866070407"
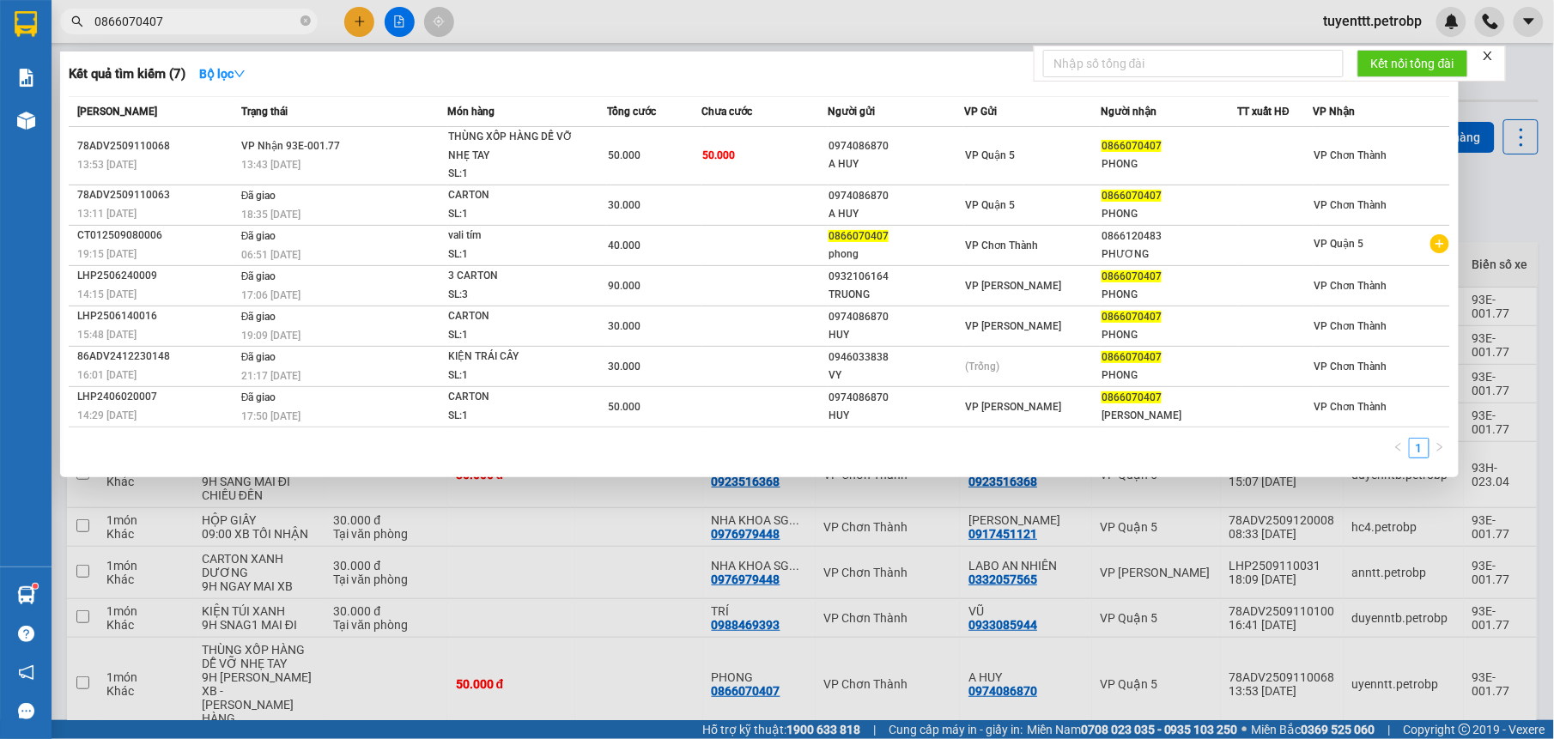
type input "0866070407"
click at [553, 730] on div at bounding box center [777, 369] width 1554 height 739
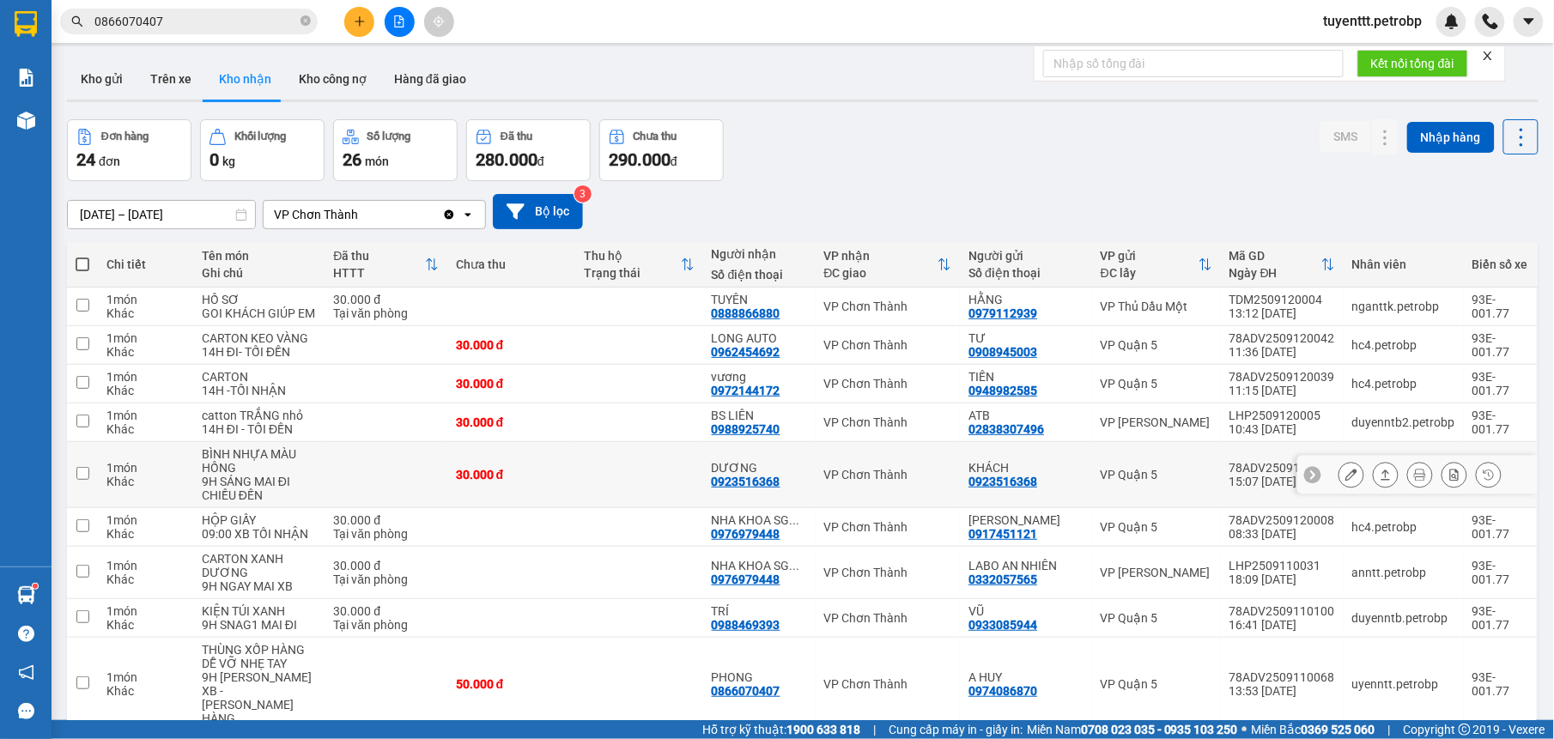
scroll to position [166, 0]
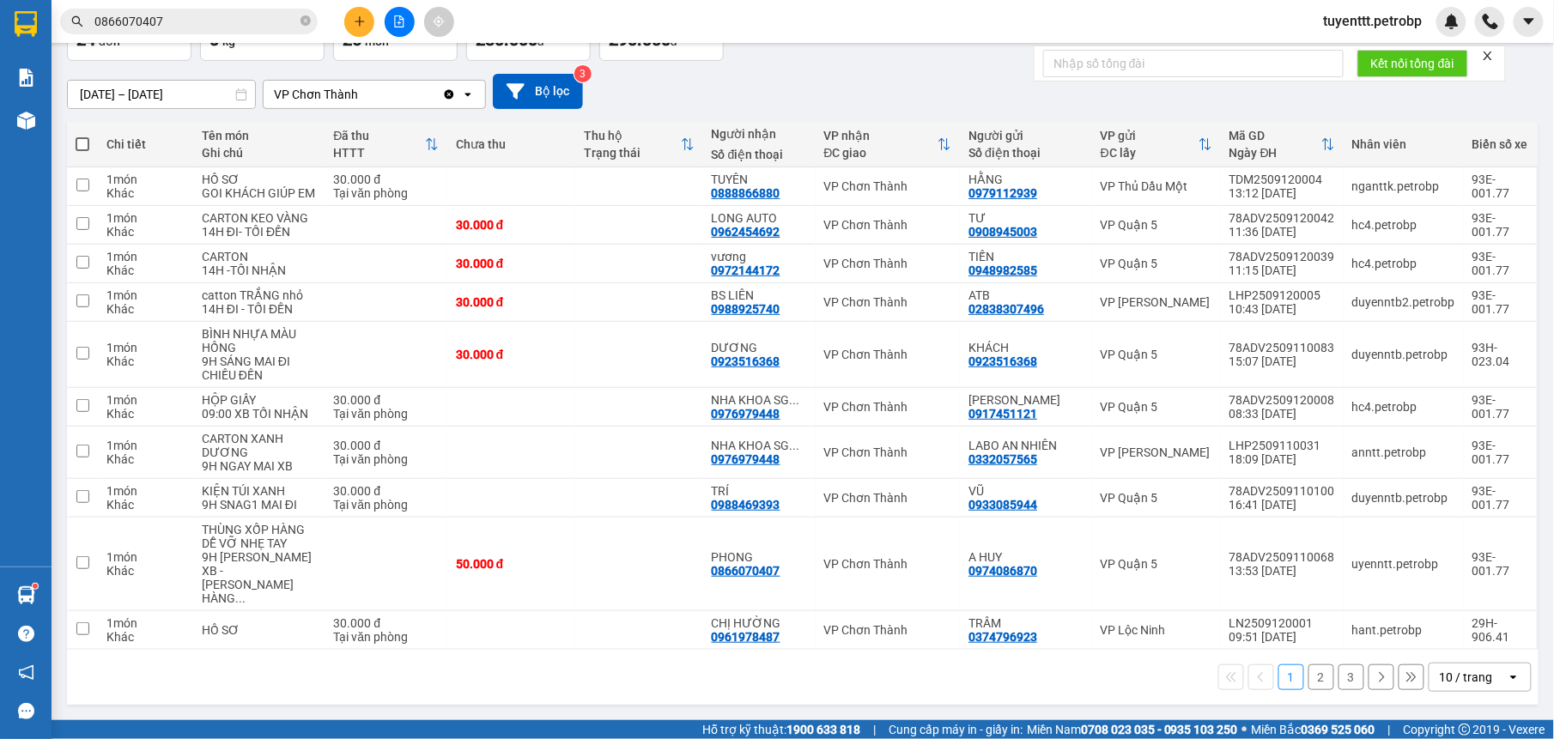
click at [1308, 671] on button "2" at bounding box center [1321, 677] width 26 height 26
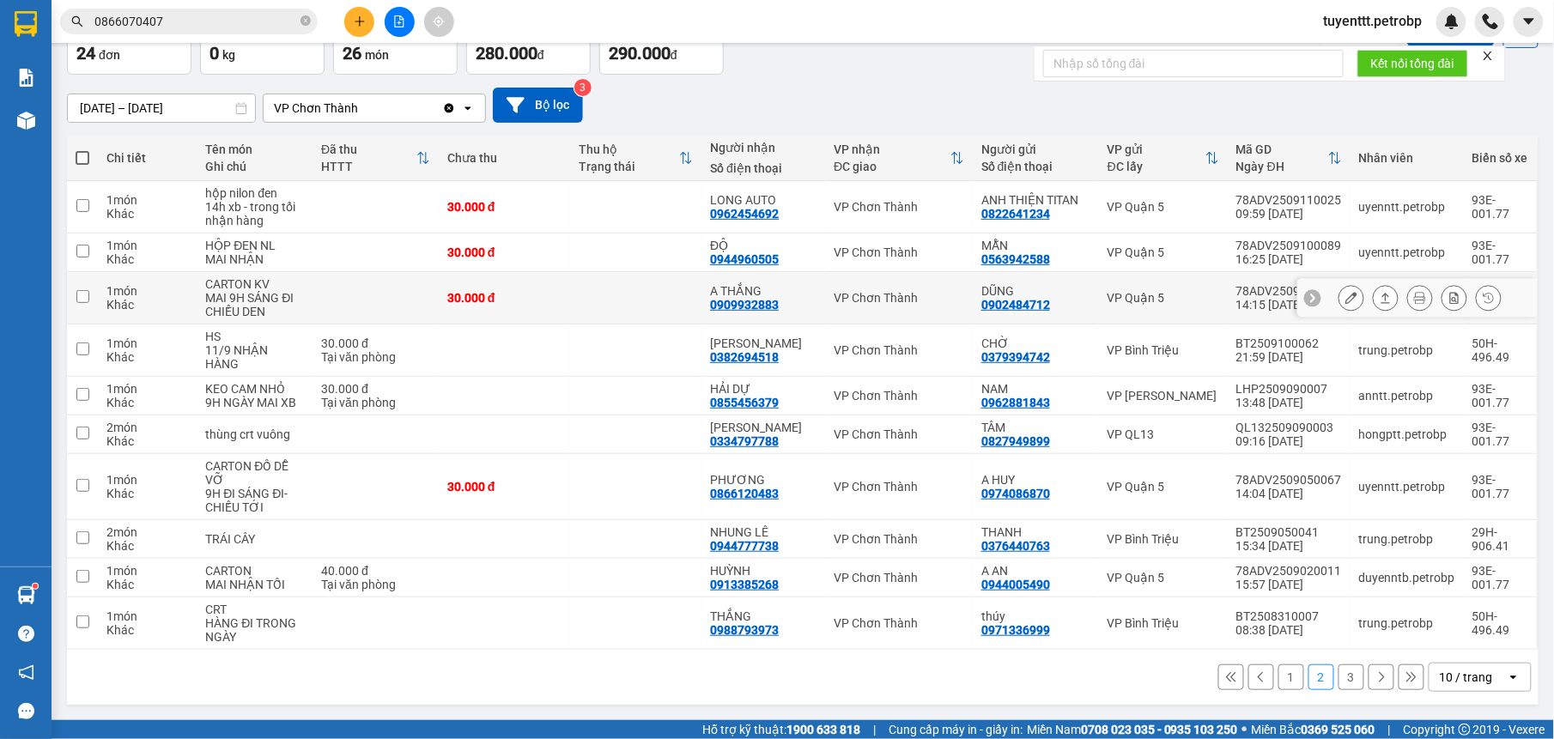
scroll to position [111, 0]
click at [773, 300] on div "0909932883" at bounding box center [744, 305] width 69 height 14
click at [1172, 300] on div "VP Quận 5" at bounding box center [1163, 298] width 112 height 14
checkbox input "true"
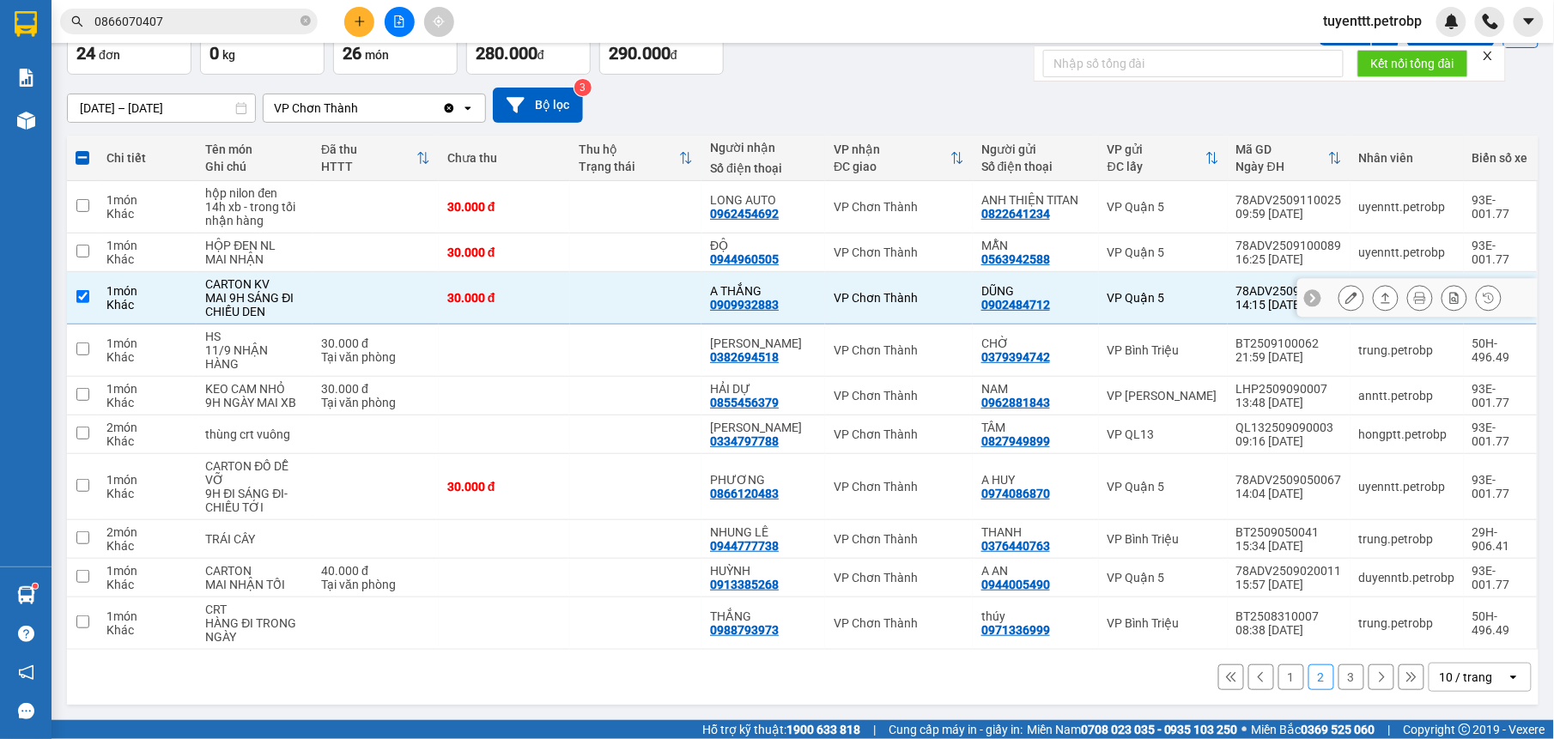
click at [1345, 293] on icon at bounding box center [1351, 298] width 12 height 12
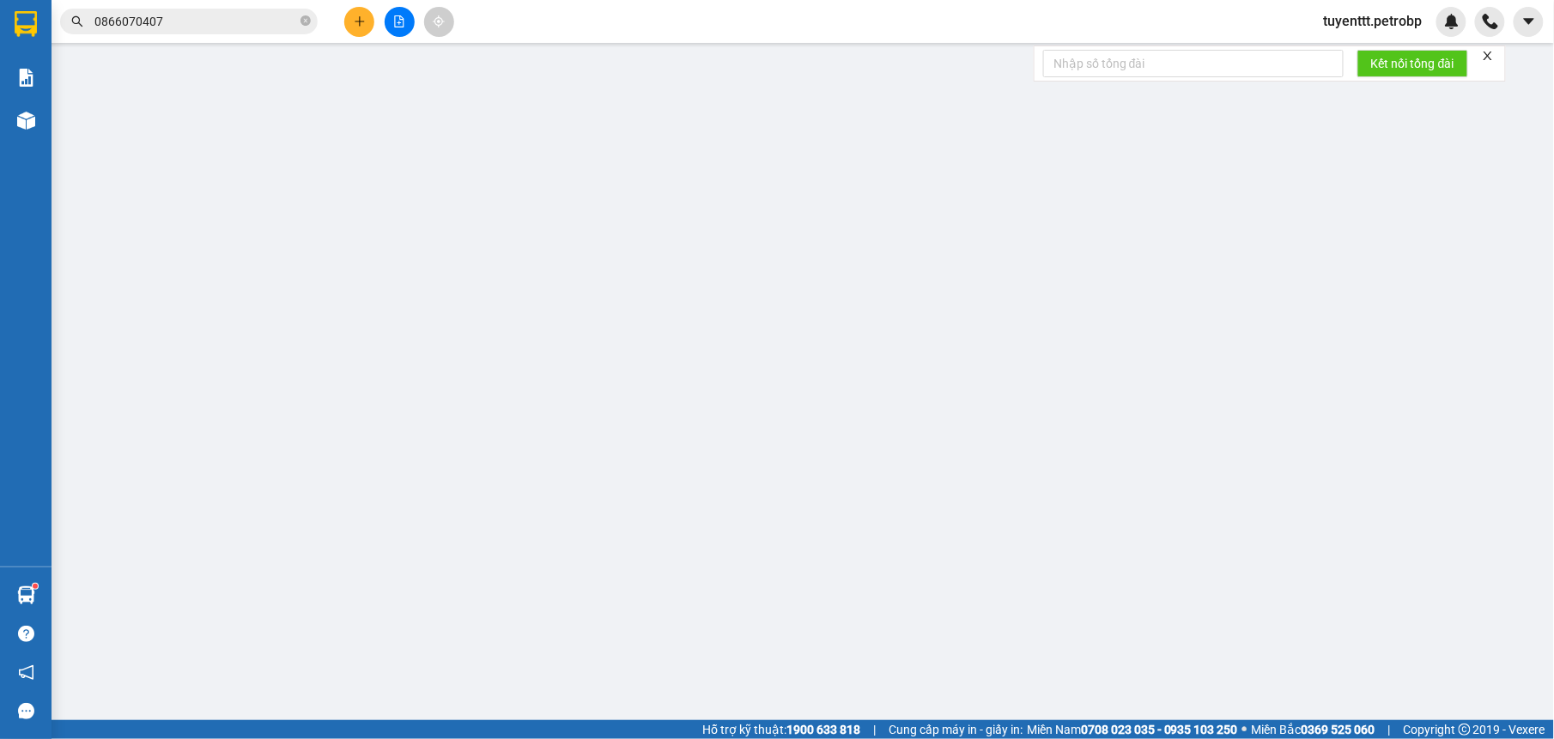
type input "0902484712"
type input "DŨNG"
type input "0909932883"
type input "A THẮNG"
type input "30.000"
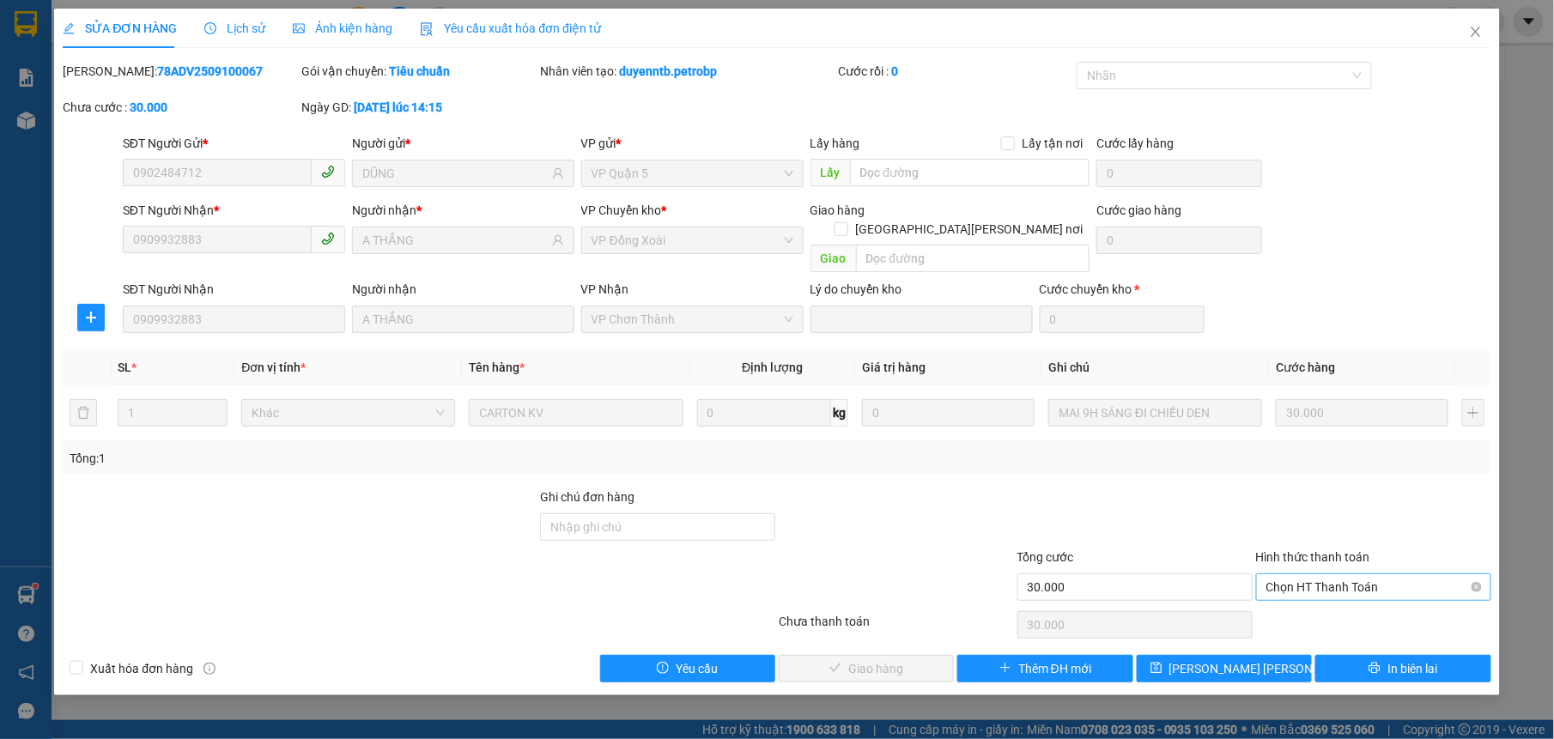
click at [1326, 574] on span "Chọn HT Thanh Toán" at bounding box center [1373, 587] width 215 height 26
click at [1320, 597] on div "Tại văn phòng" at bounding box center [1373, 604] width 215 height 19
type input "0"
click at [863, 659] on span "Giao hàng" at bounding box center [875, 668] width 55 height 19
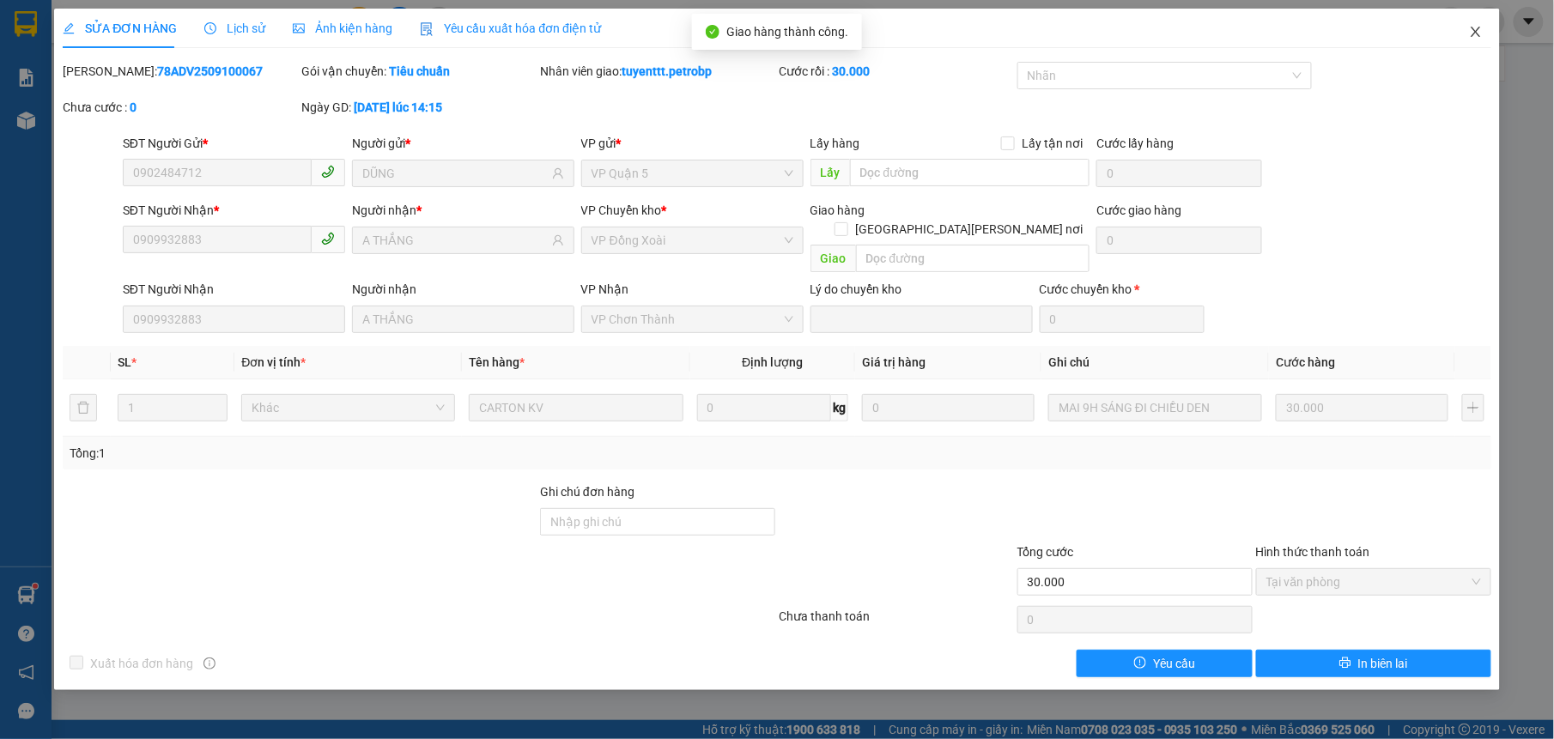
click at [1470, 26] on icon "close" at bounding box center [1476, 32] width 14 height 14
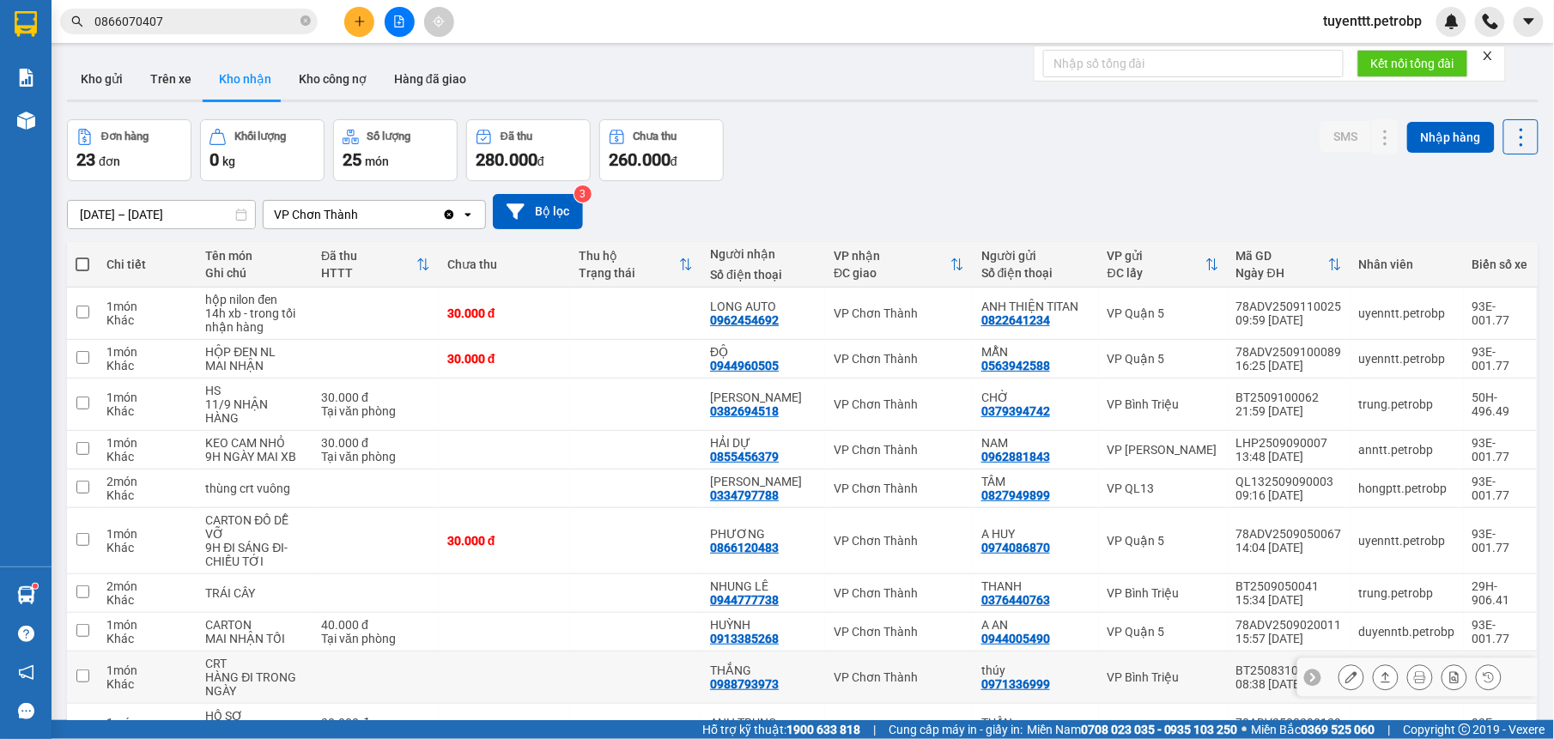
scroll to position [111, 0]
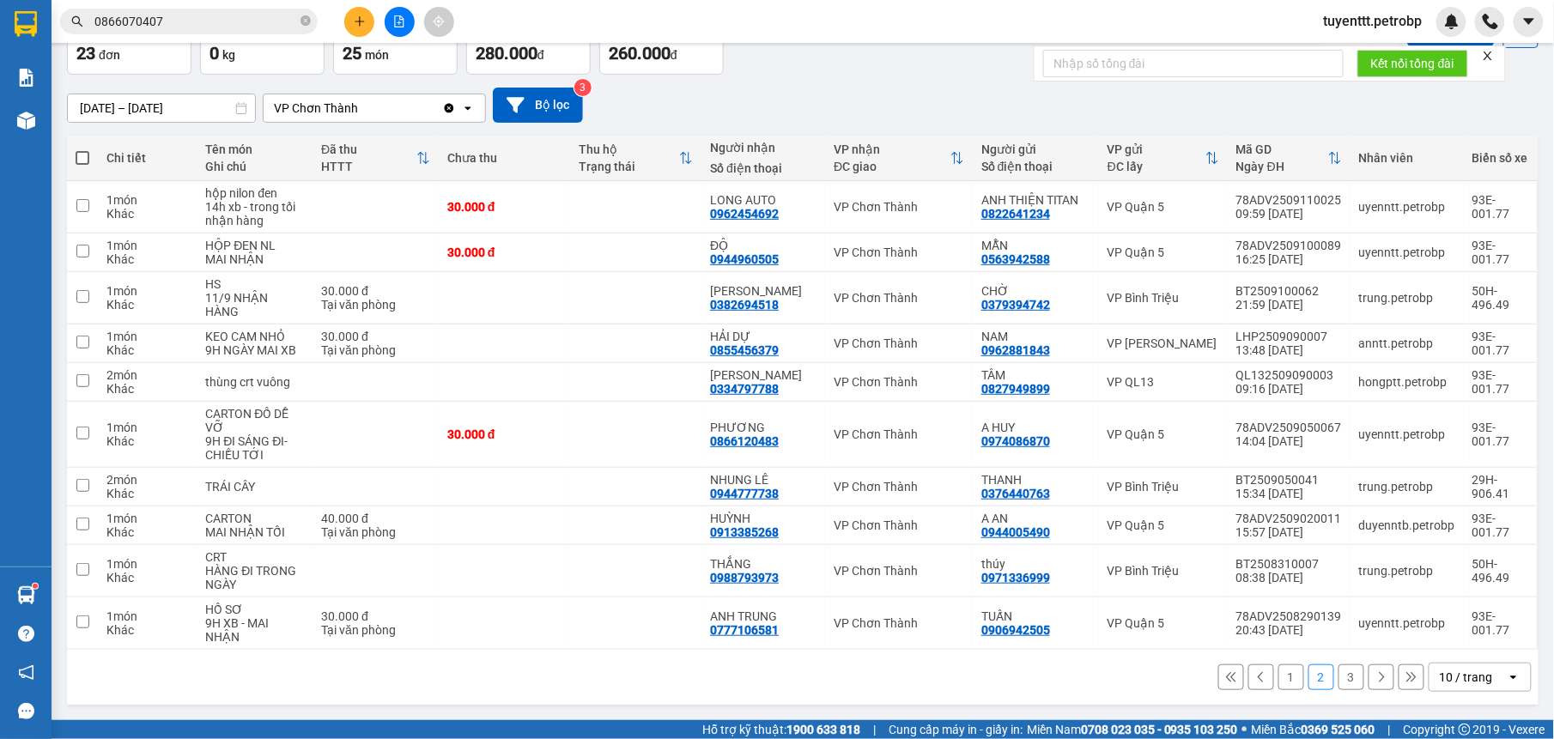
click at [1343, 677] on button "3" at bounding box center [1351, 677] width 26 height 26
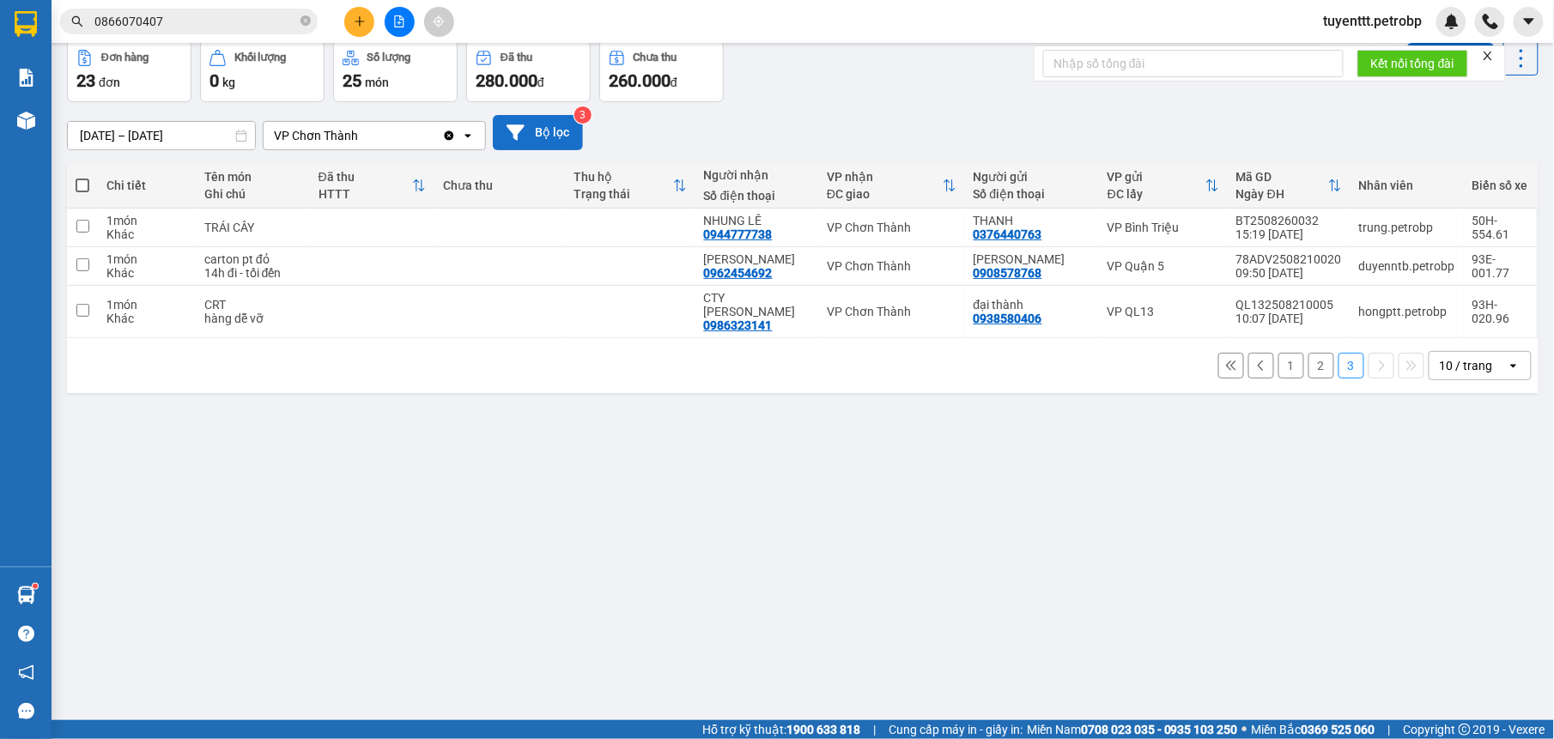
scroll to position [0, 0]
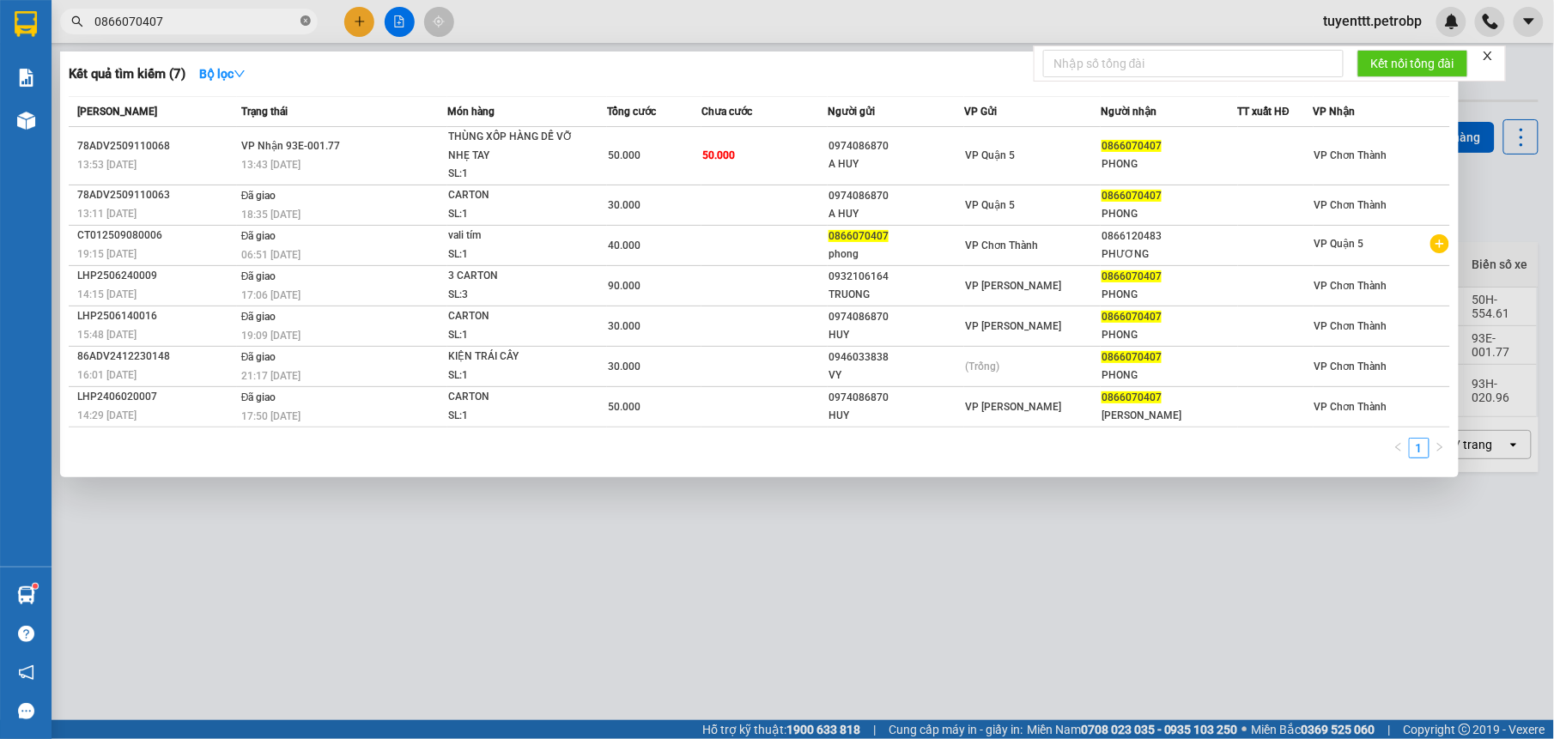
click at [304, 26] on icon "close-circle" at bounding box center [305, 20] width 10 height 10
